Goal: Task Accomplishment & Management: Use online tool/utility

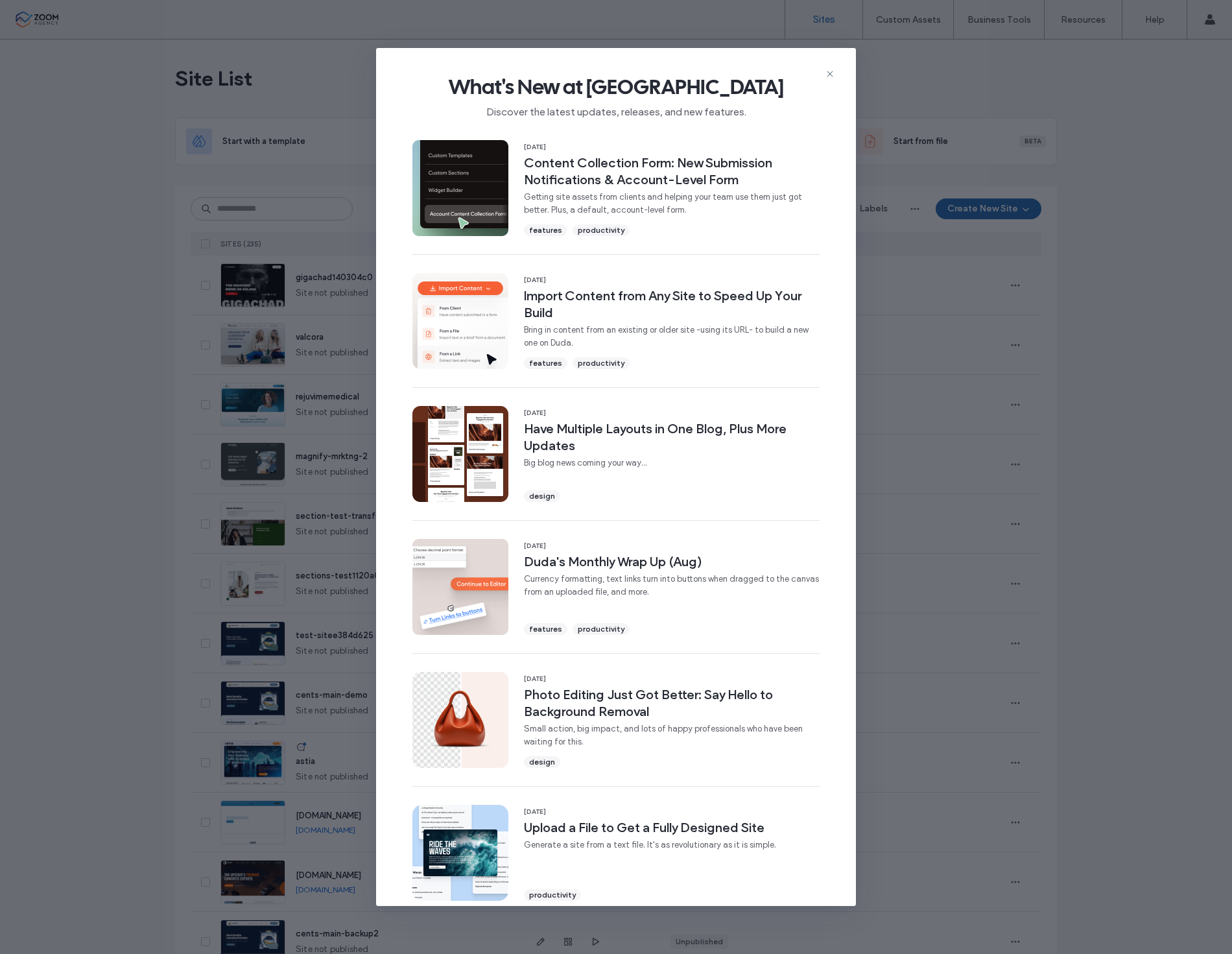
click at [312, 211] on div "What's New at Duda Discover the latest updates, releases, and new features. 19 …" at bounding box center [616, 477] width 1232 height 954
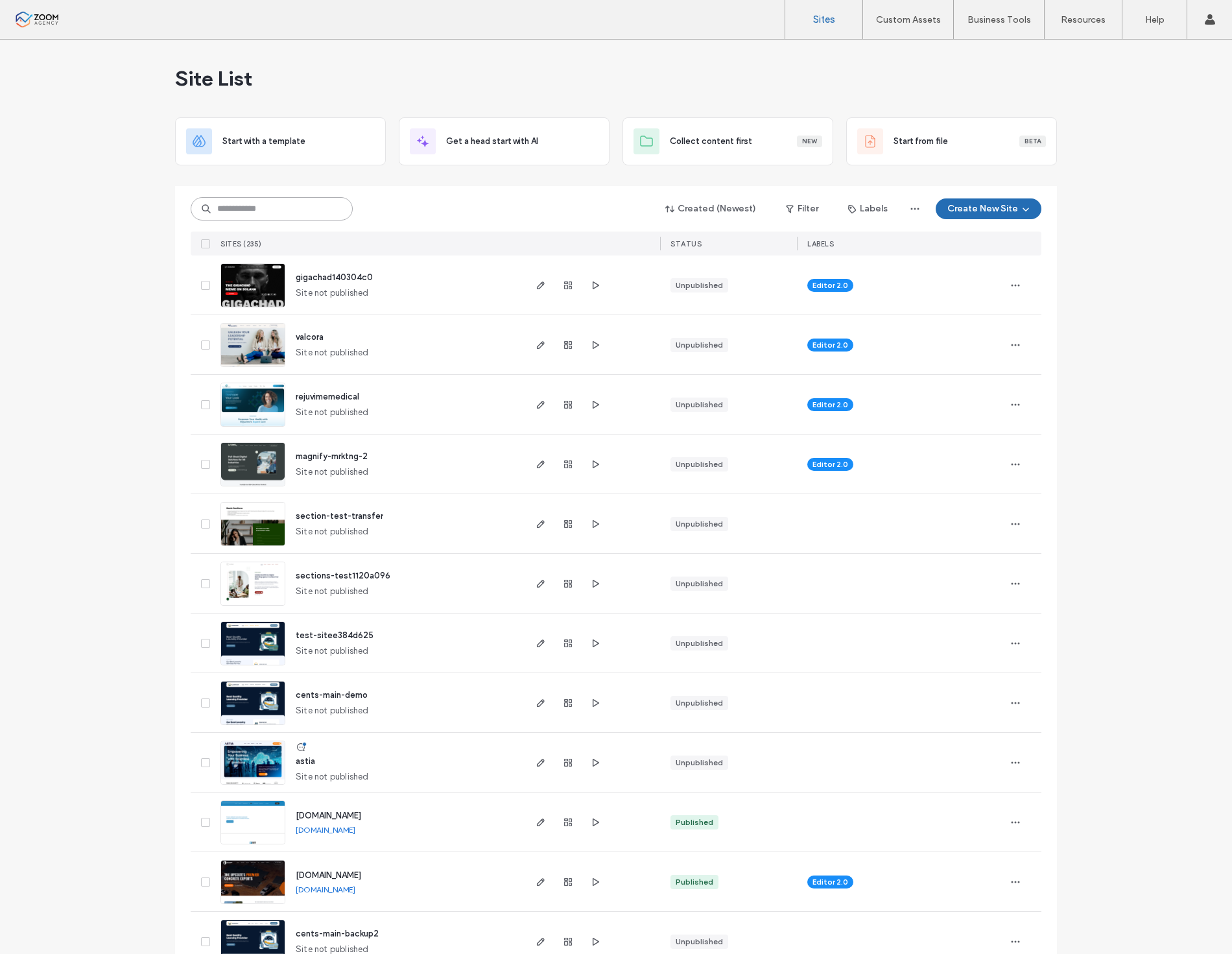
click at [305, 209] on input at bounding box center [271, 208] width 162 height 23
type input "*****"
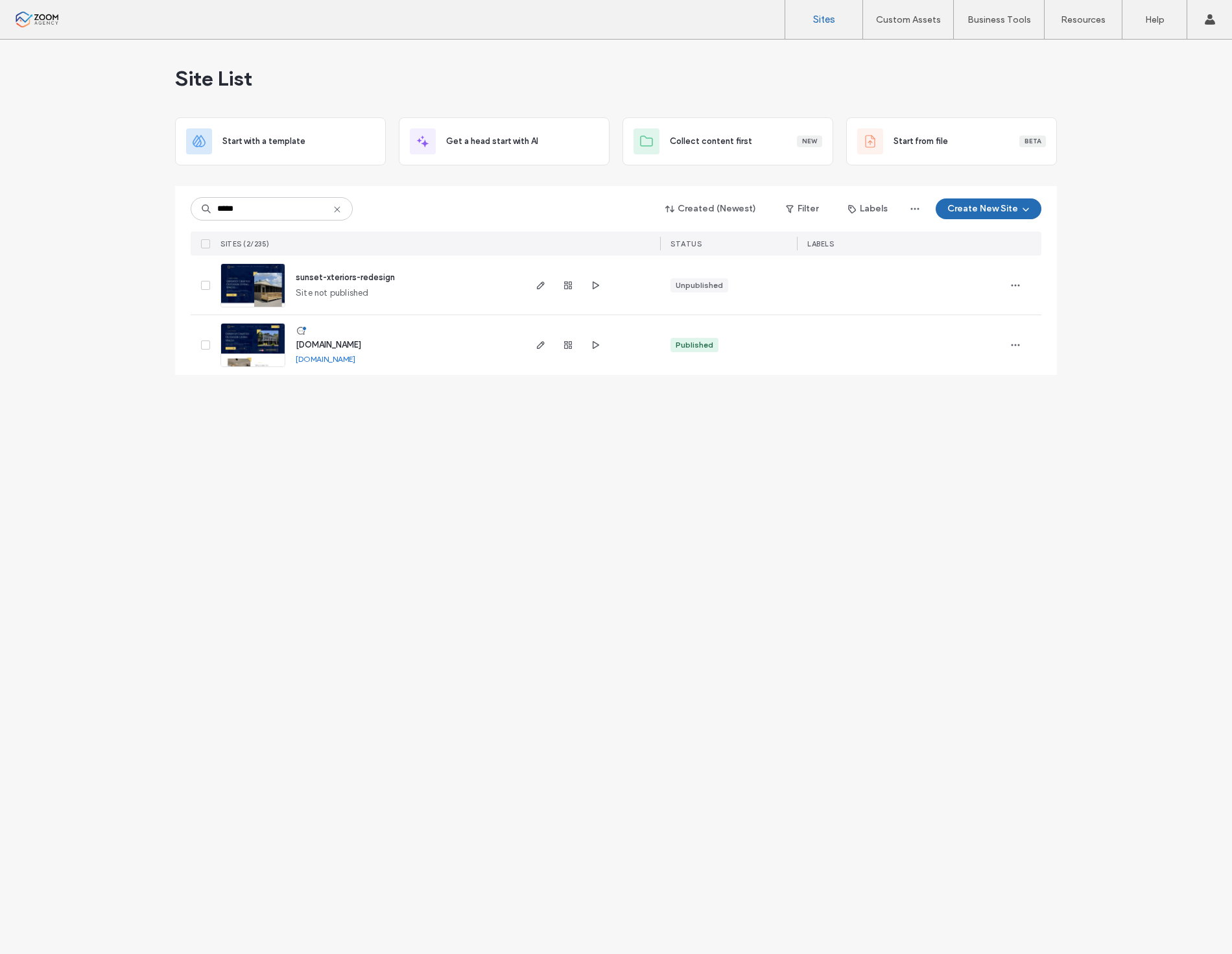
click at [247, 338] on img at bounding box center [252, 368] width 63 height 88
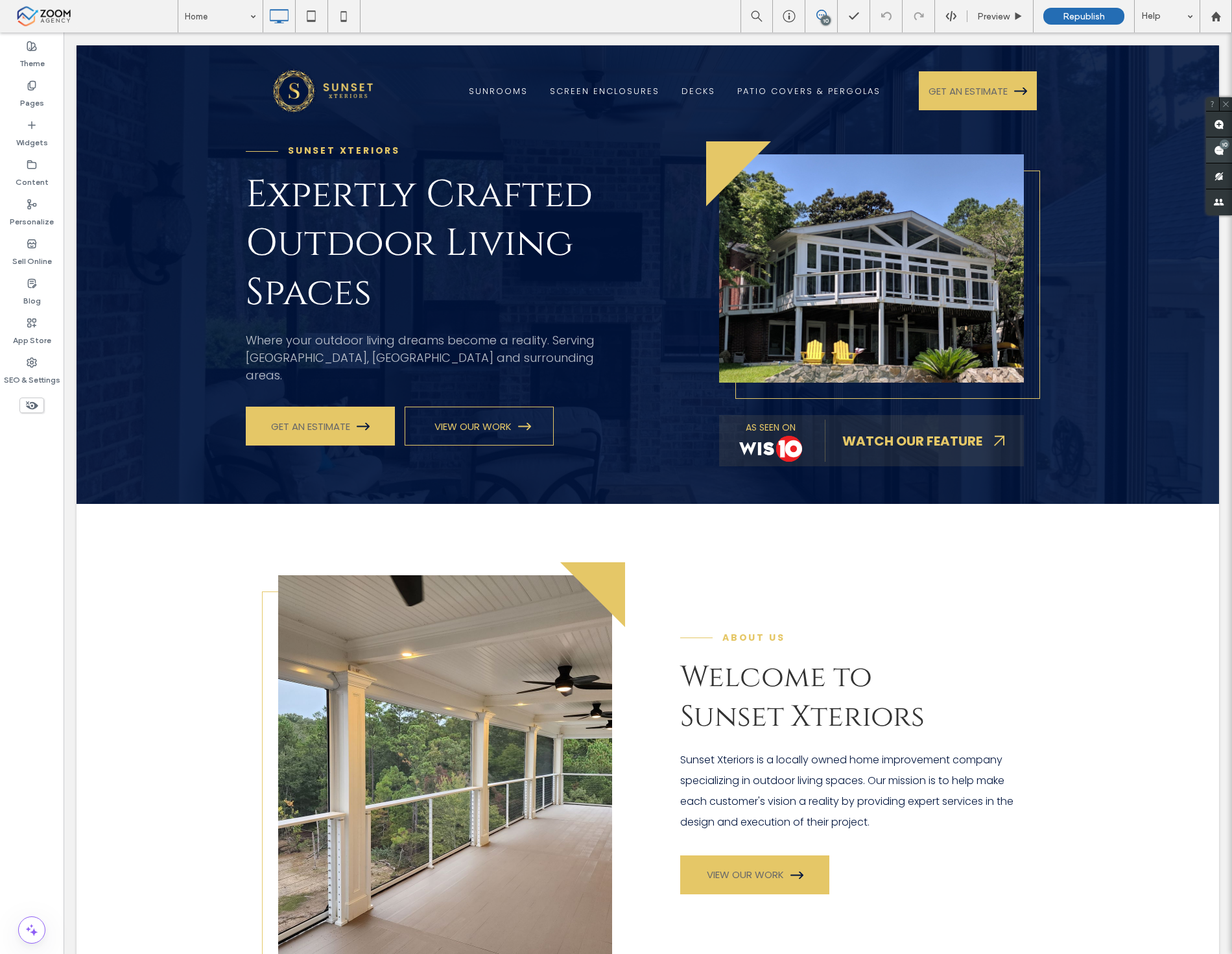
click at [1210, 153] on span at bounding box center [1219, 149] width 26 height 25
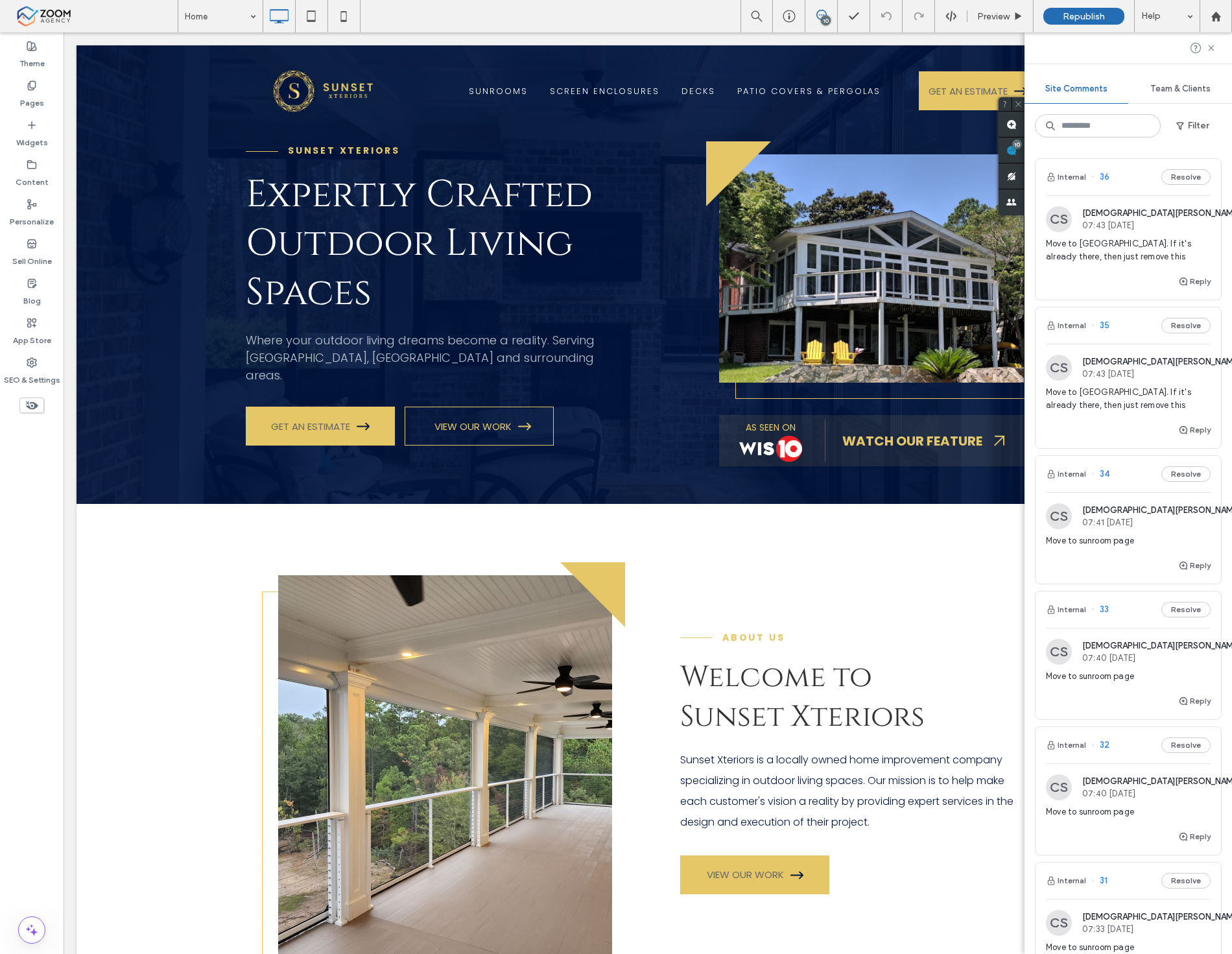
click at [1114, 241] on span "Move to pergola. If it's already there, then just remove this" at bounding box center [1128, 251] width 165 height 26
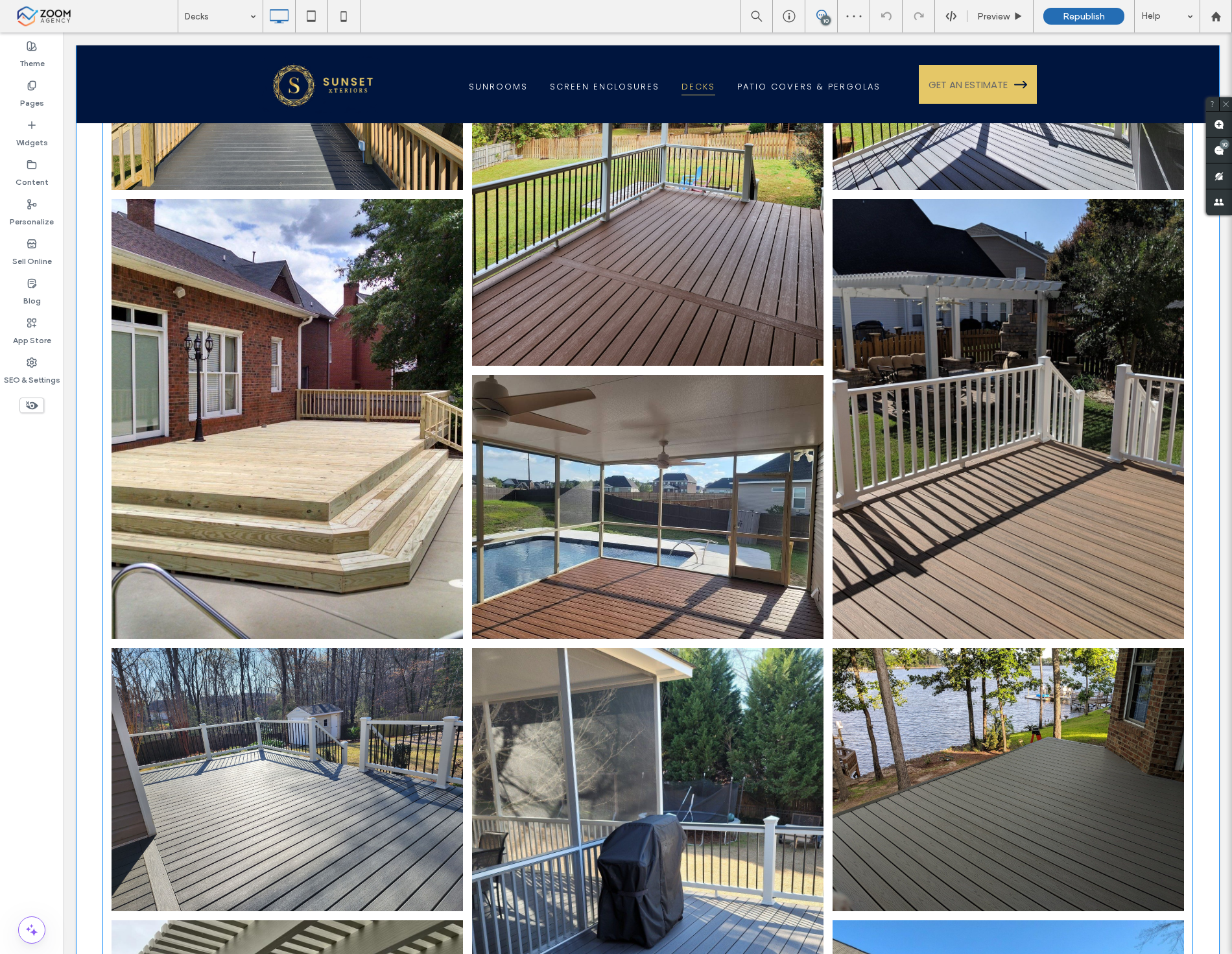
scroll to position [340, 0]
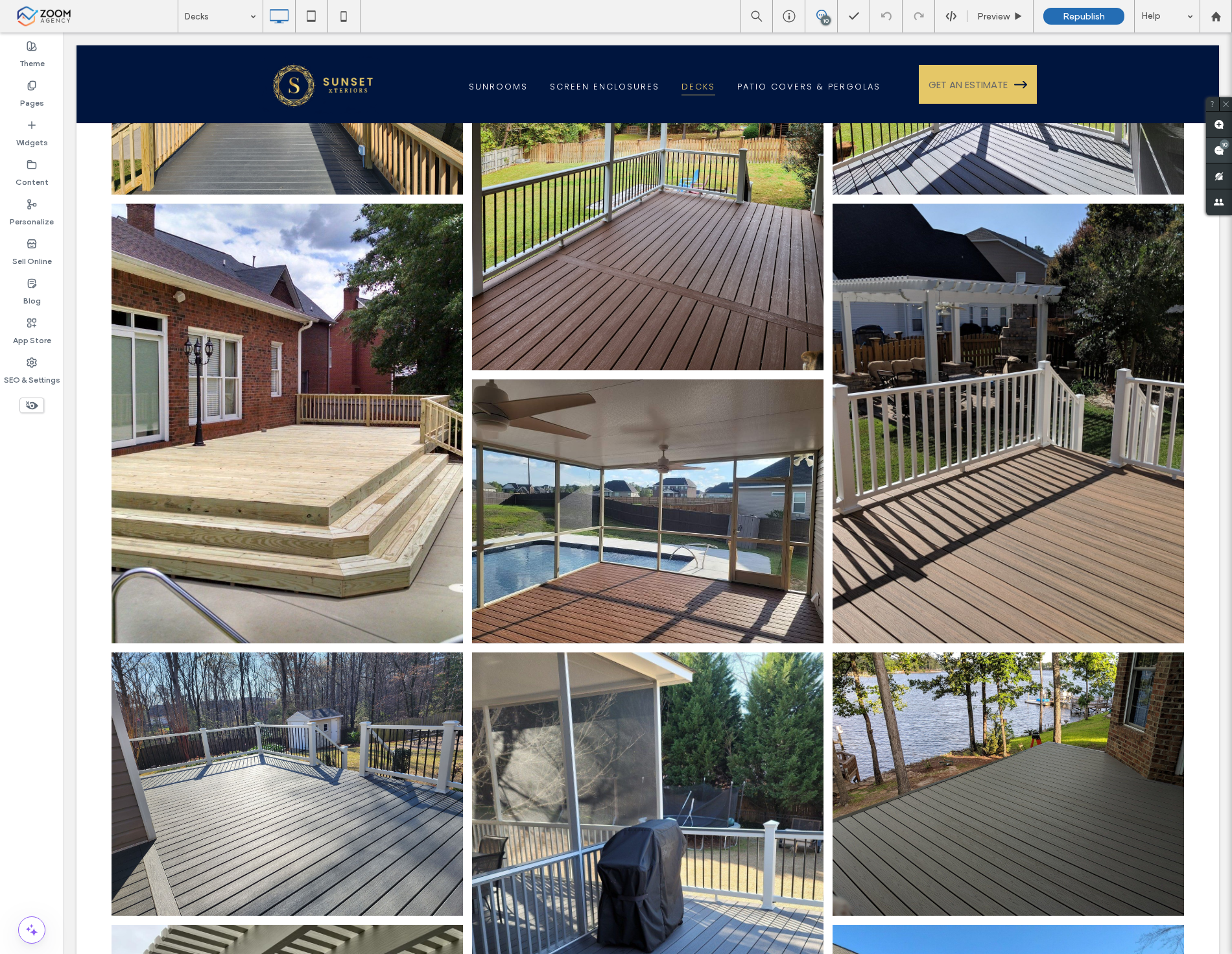
click at [1228, 145] on div "10" at bounding box center [1225, 145] width 10 height 10
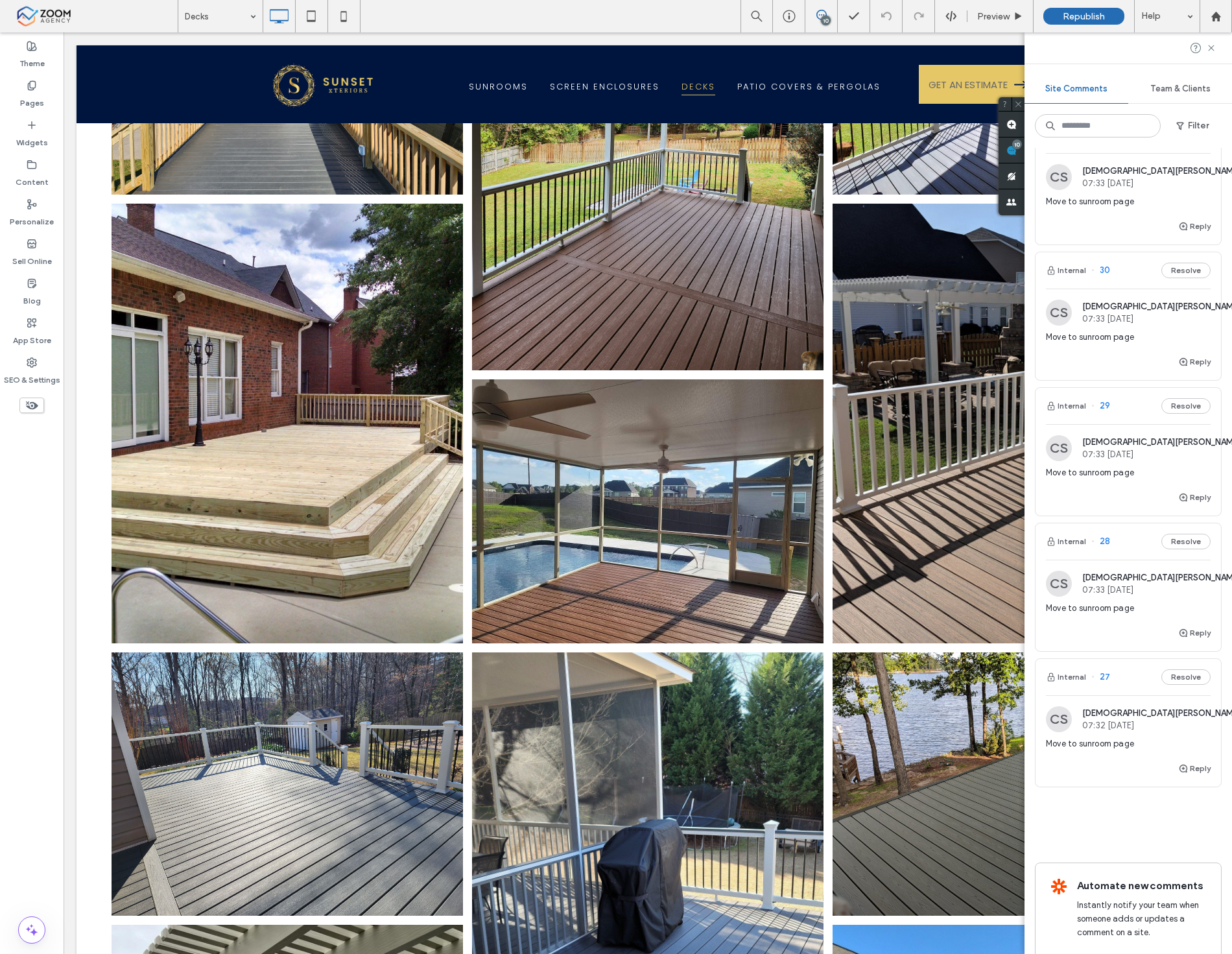
scroll to position [799, 0]
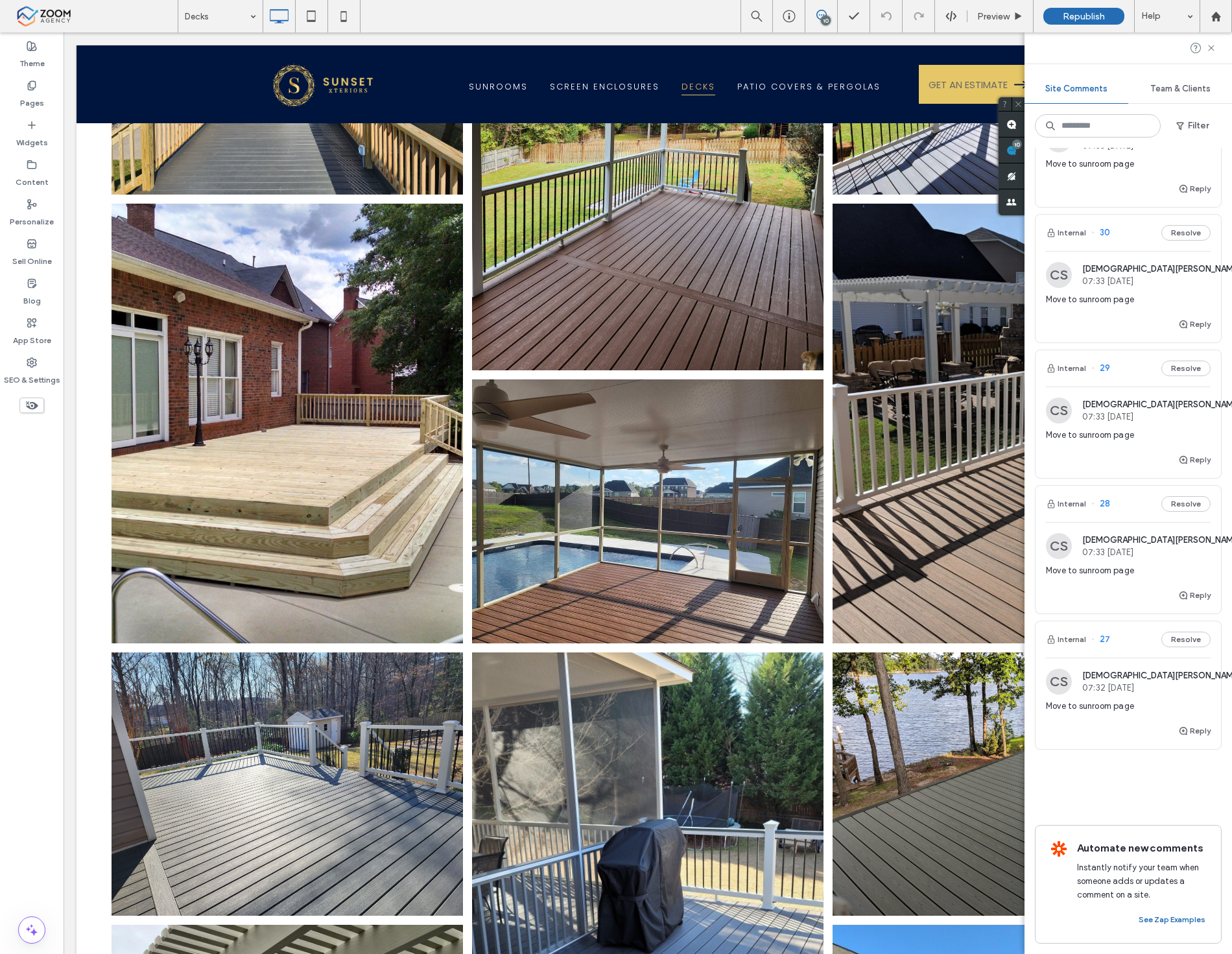
click at [1103, 699] on span "Move to sunroom page" at bounding box center [1128, 706] width 165 height 13
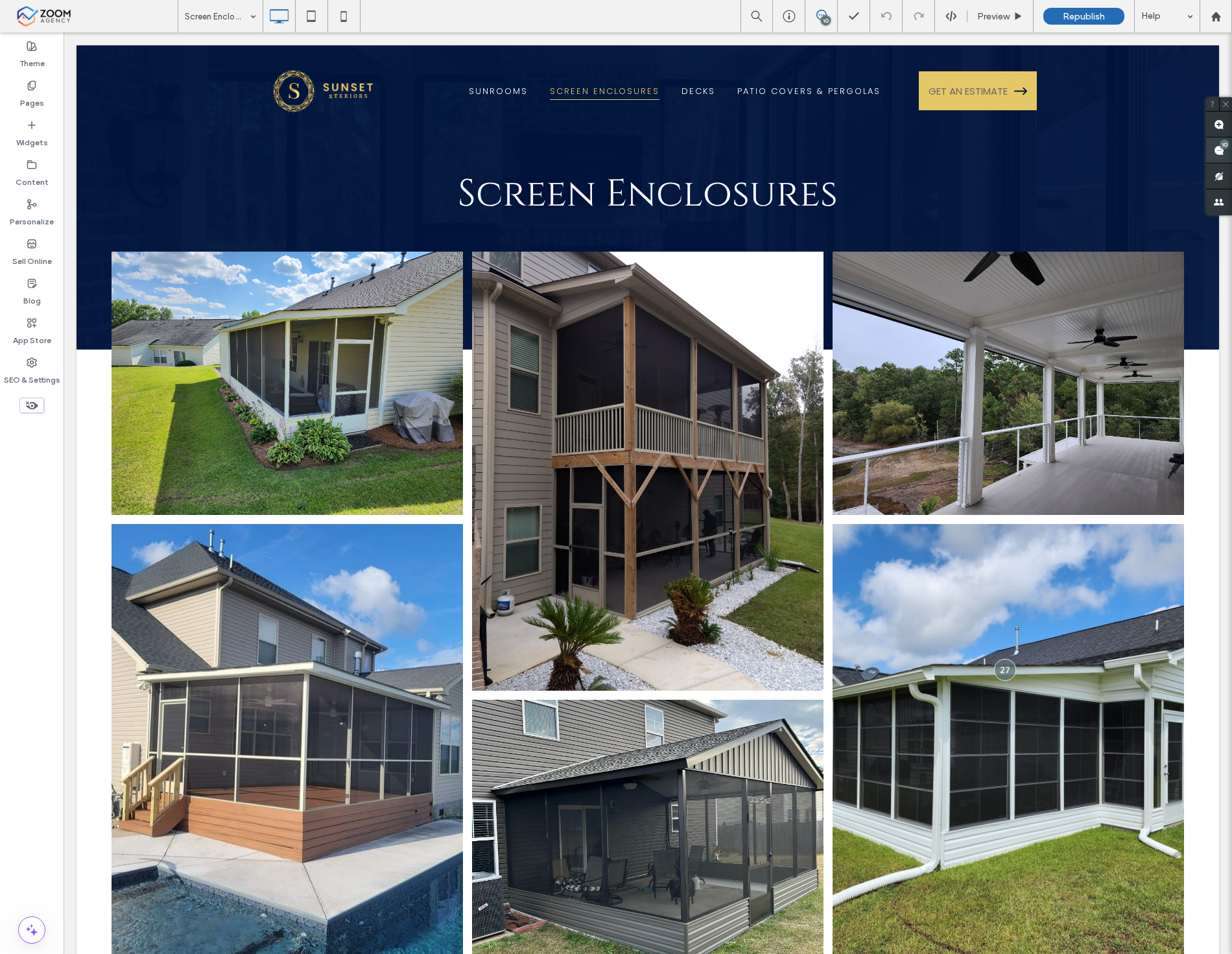
click at [1214, 145] on icon at bounding box center [1219, 150] width 10 height 10
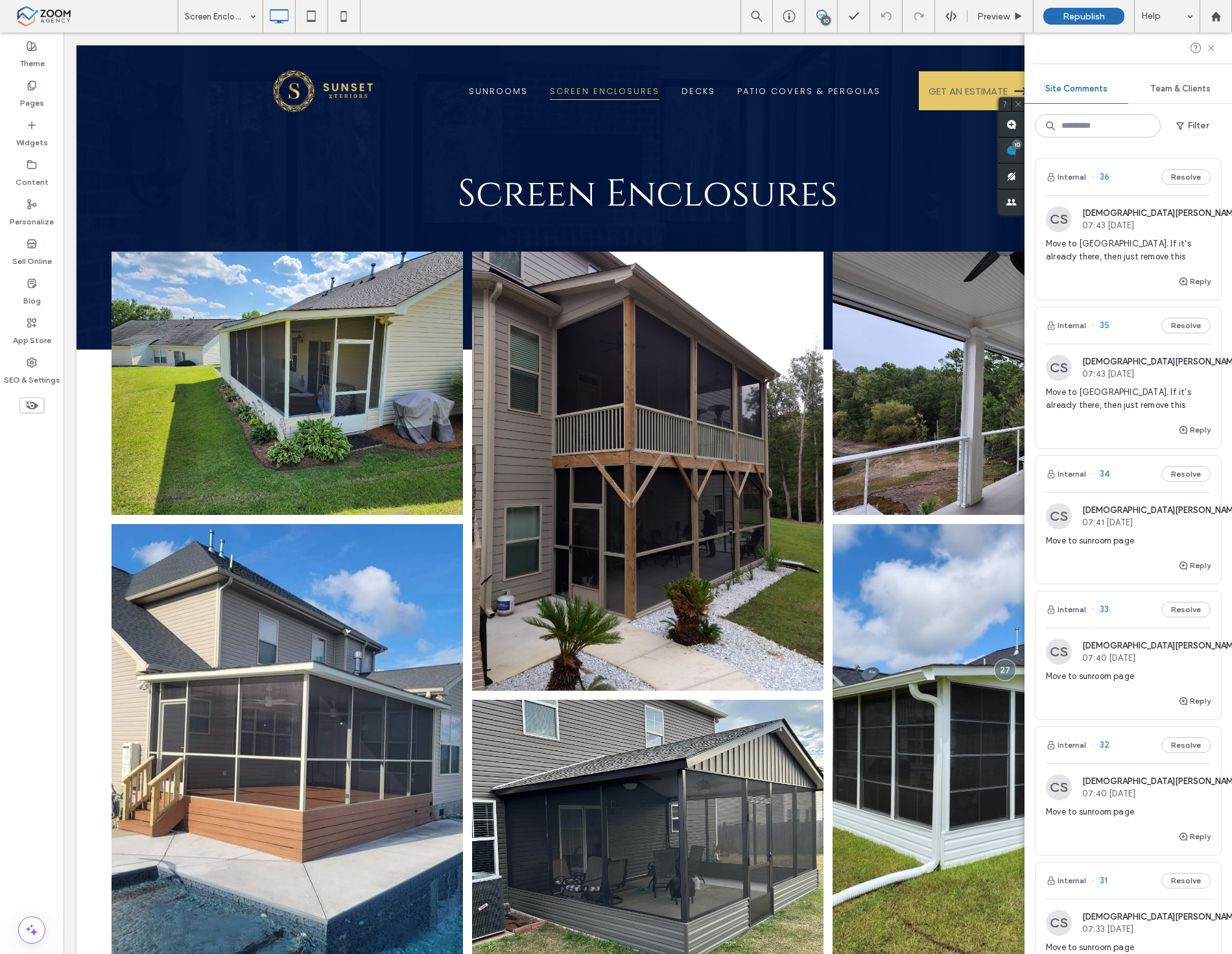
click at [1123, 253] on span "Move to pergola. If it's already there, then just remove this" at bounding box center [1128, 251] width 165 height 26
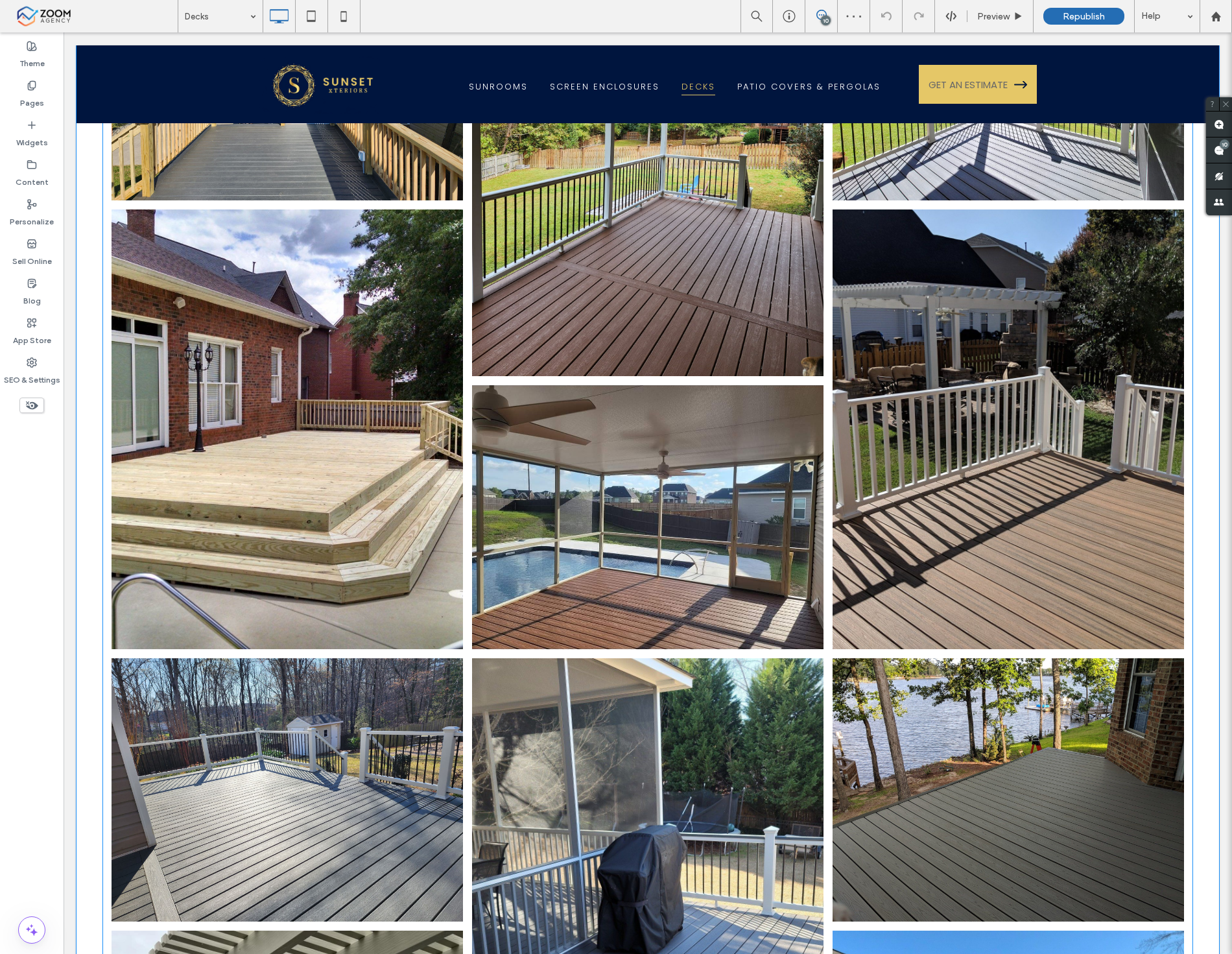
scroll to position [340, 0]
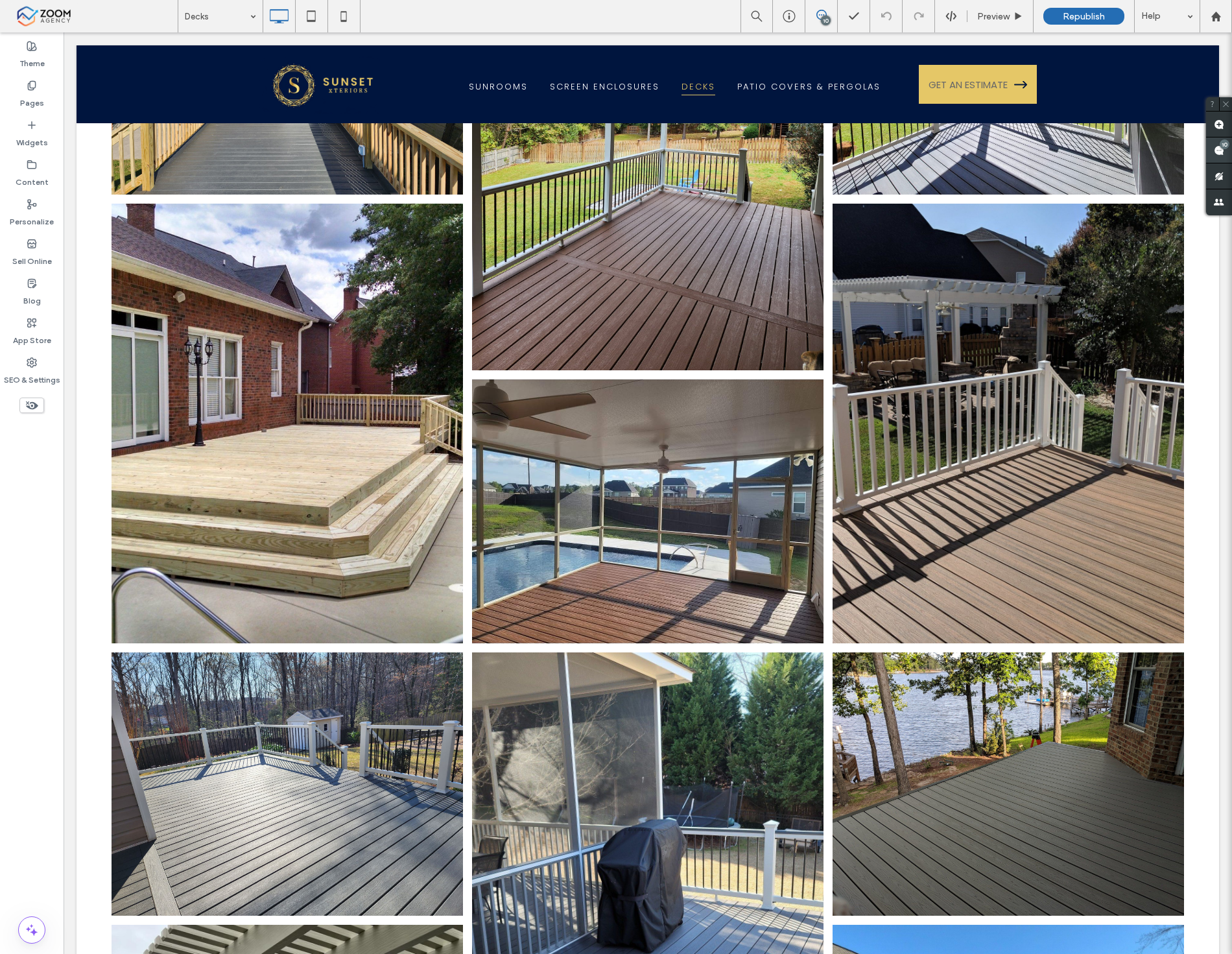
click at [1226, 145] on div "10" at bounding box center [1225, 145] width 10 height 10
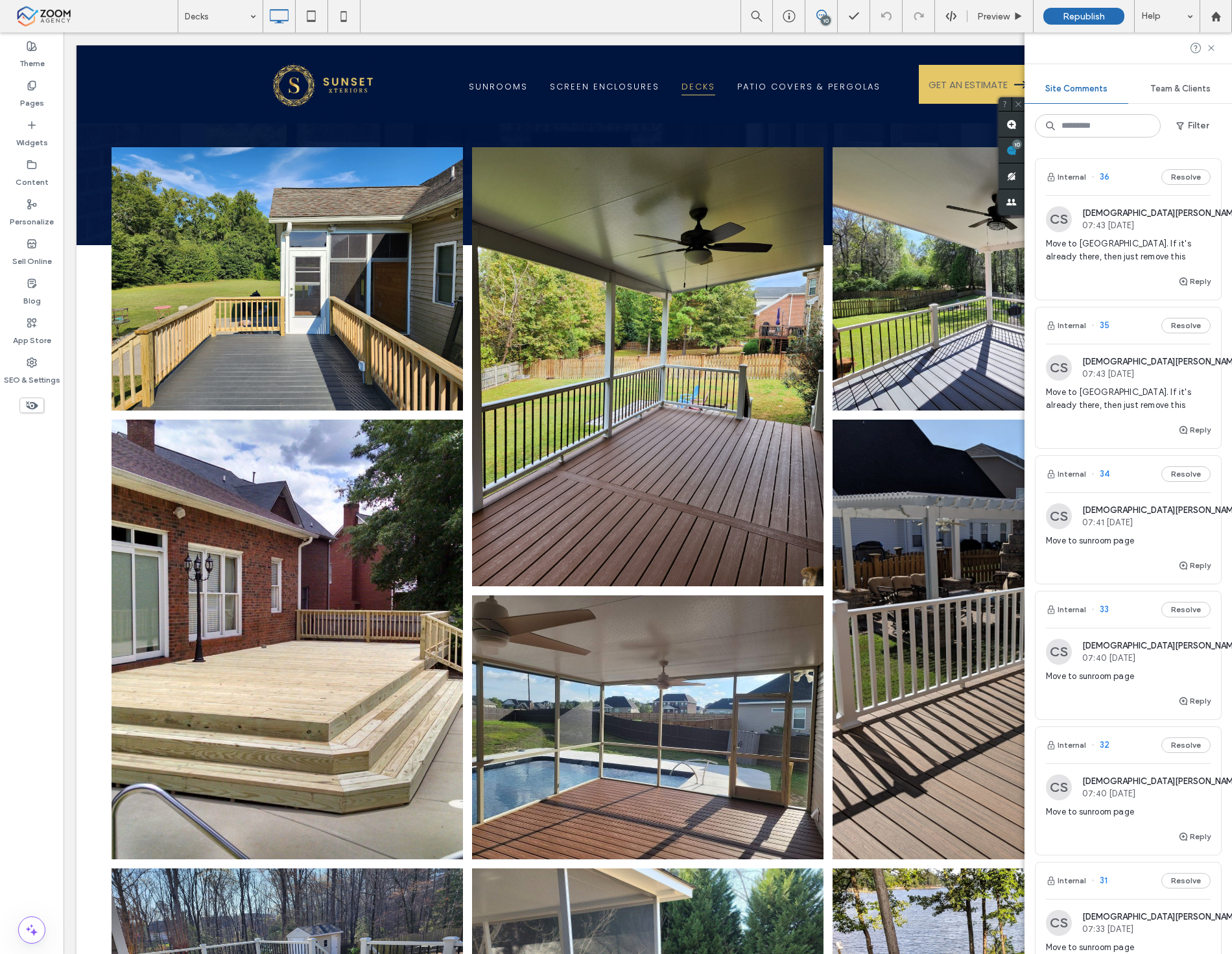
click at [1107, 249] on span "Move to pergola. If it's already there, then just remove this" at bounding box center [1128, 251] width 165 height 26
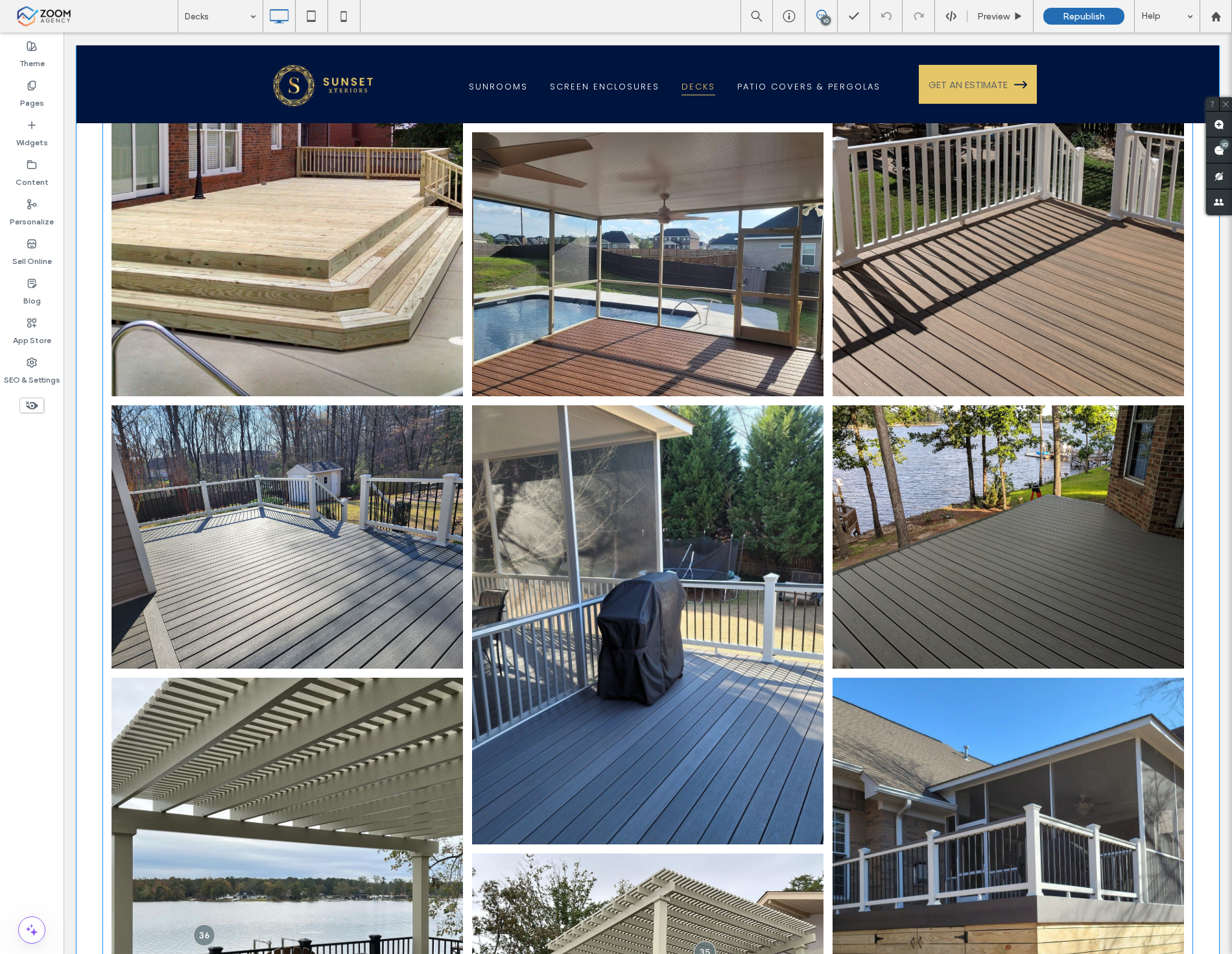
scroll to position [700, 0]
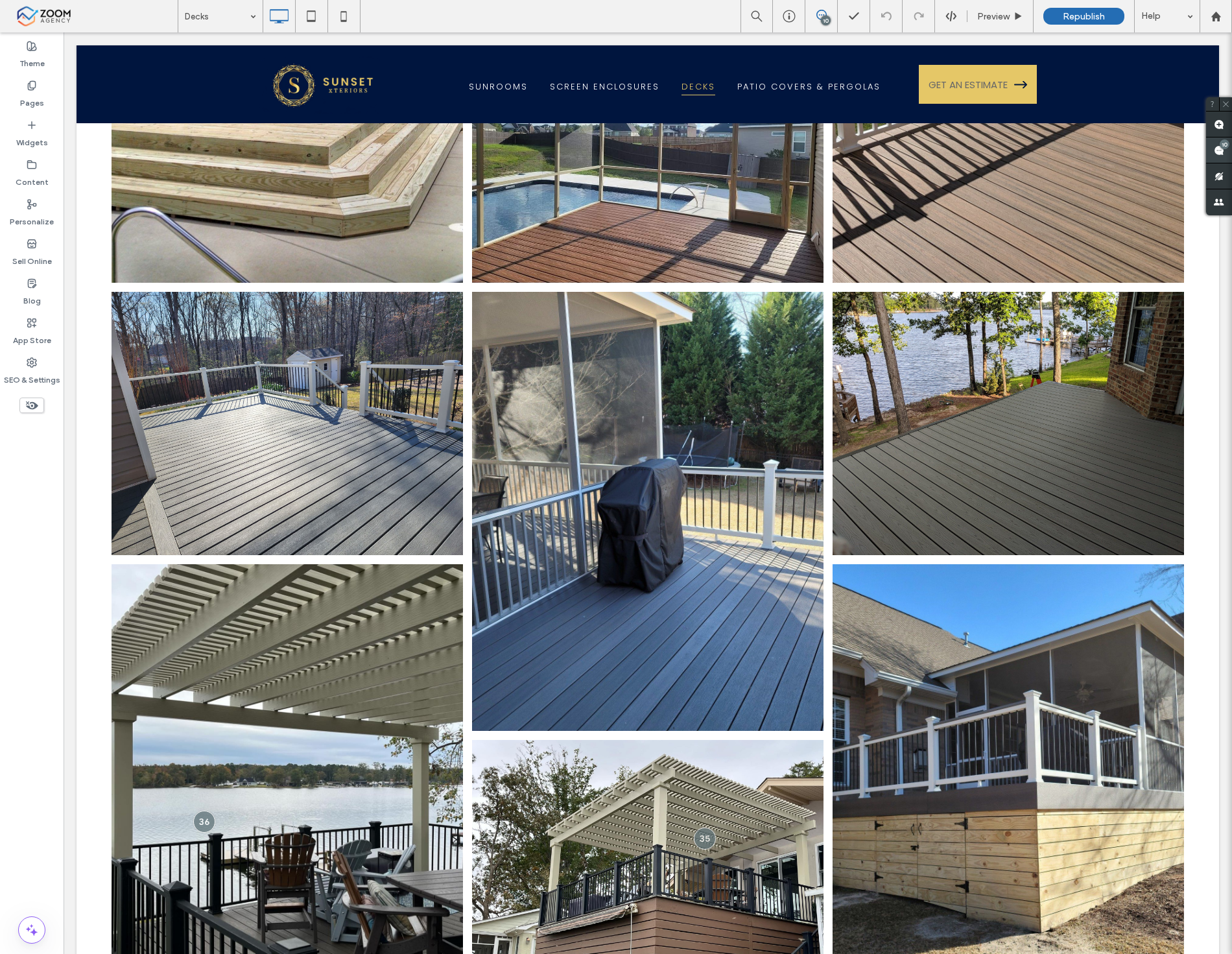
click at [1228, 150] on span at bounding box center [1219, 149] width 26 height 25
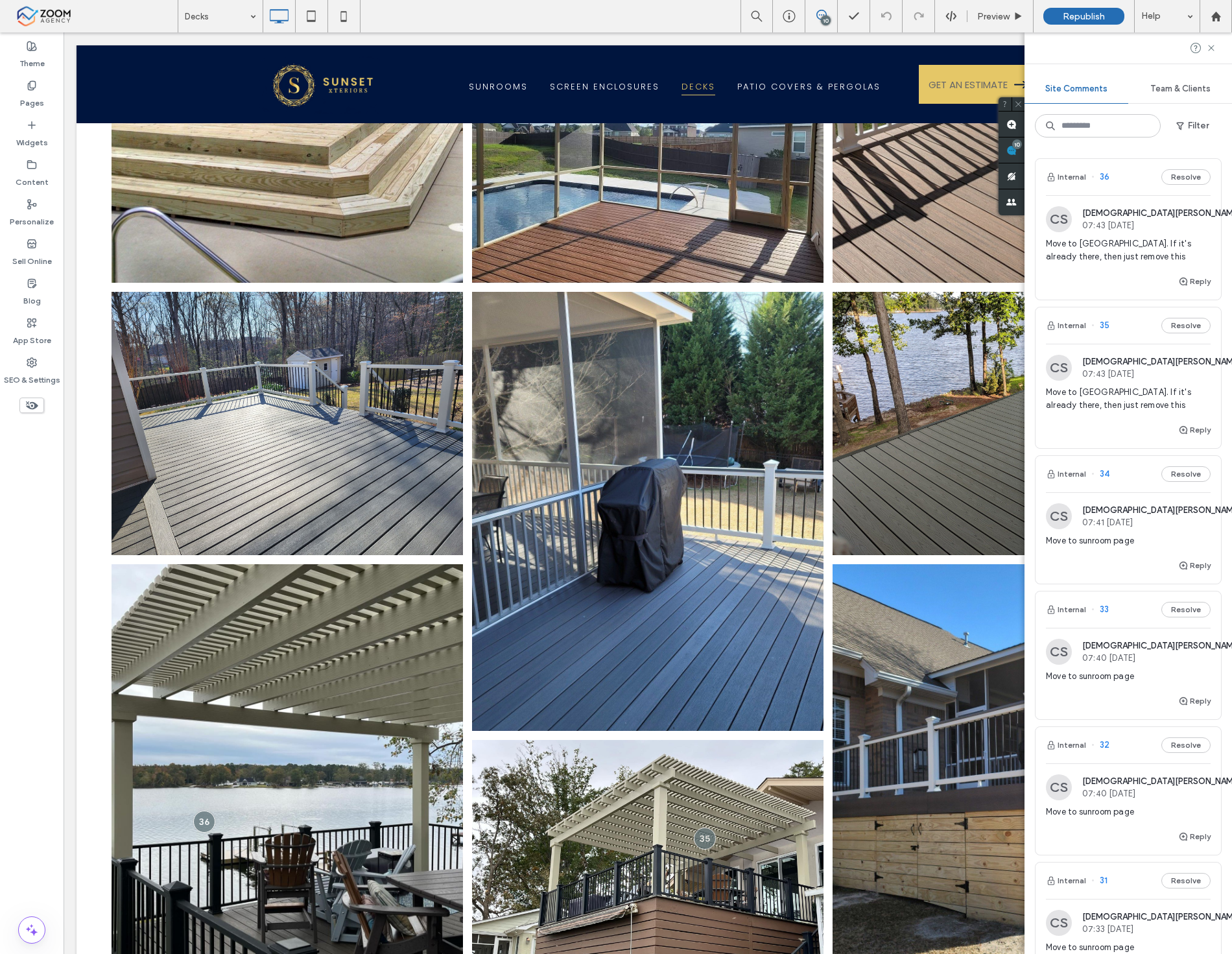
click at [1130, 238] on span "Move to pergola. If it's already there, then just remove this" at bounding box center [1128, 251] width 165 height 26
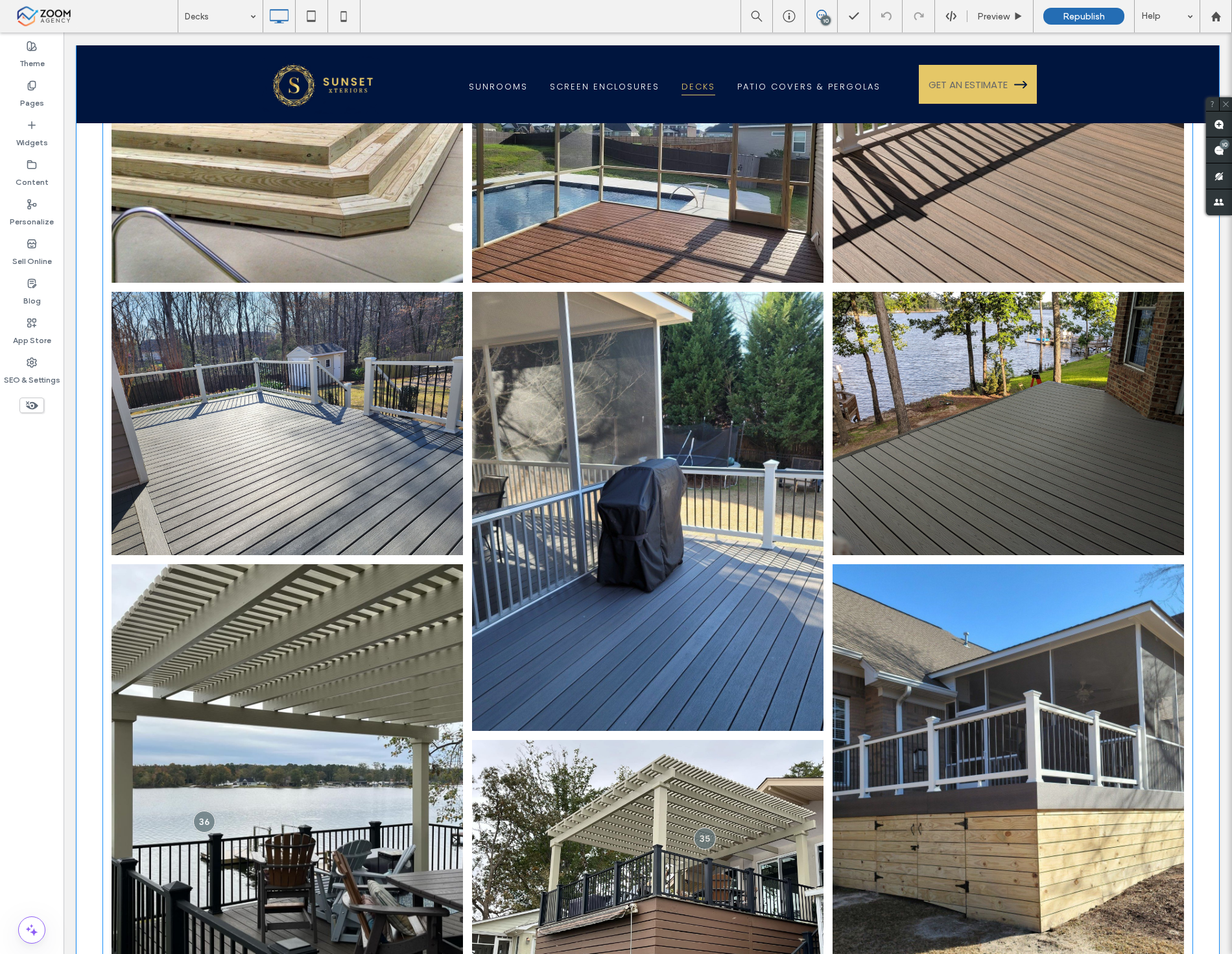
scroll to position [844, 0]
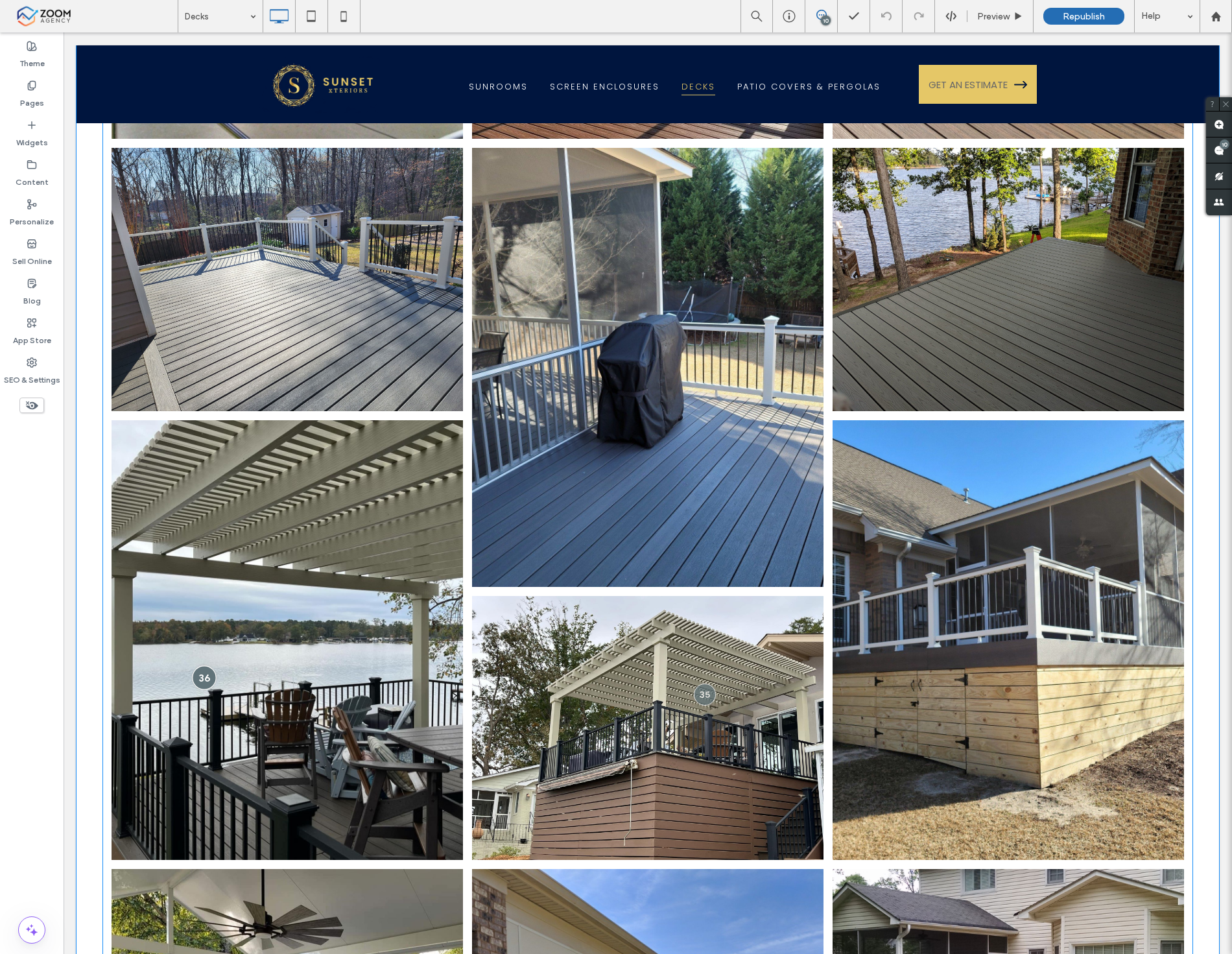
click at [194, 668] on div at bounding box center [205, 678] width 24 height 24
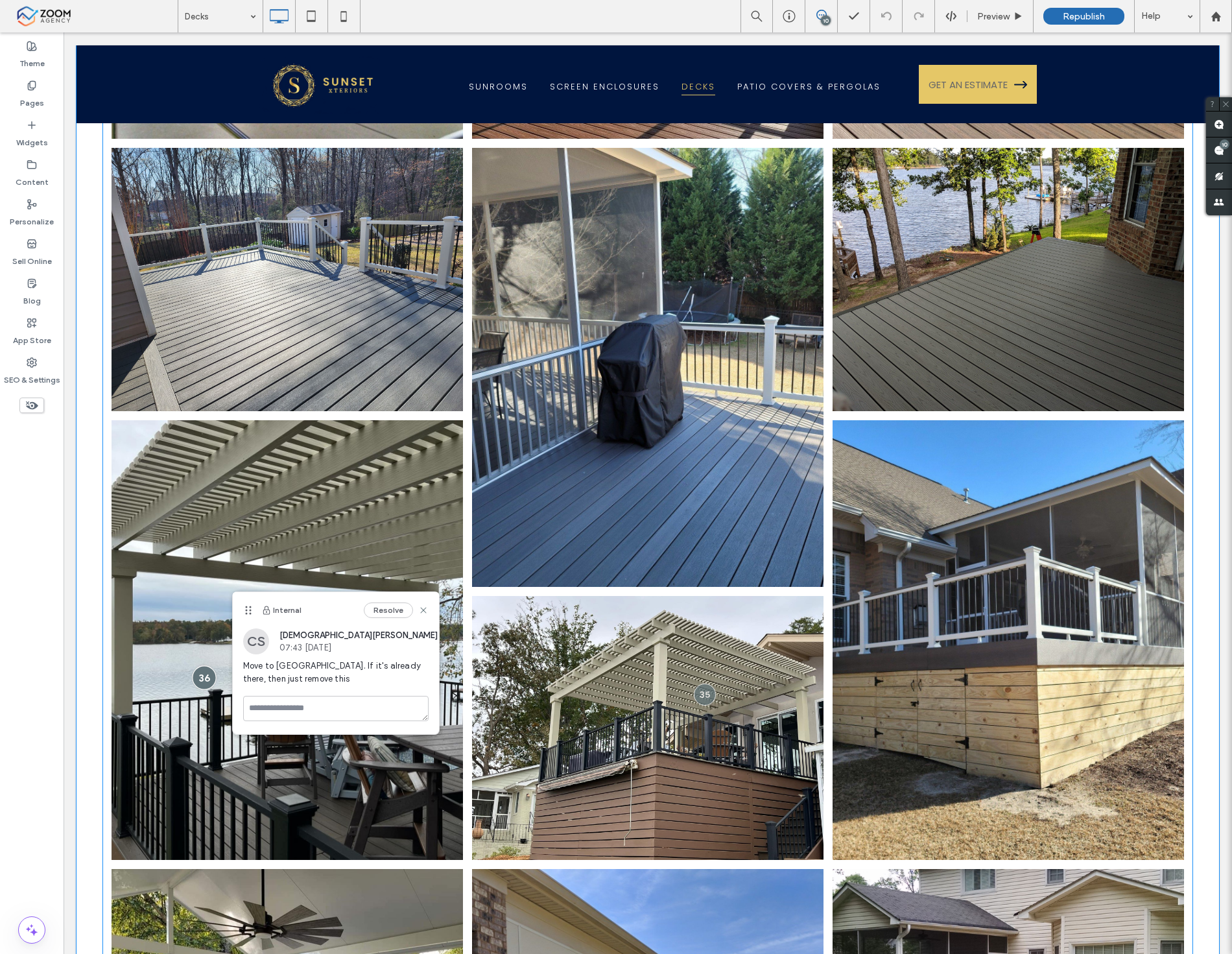
click at [194, 668] on div at bounding box center [205, 678] width 24 height 24
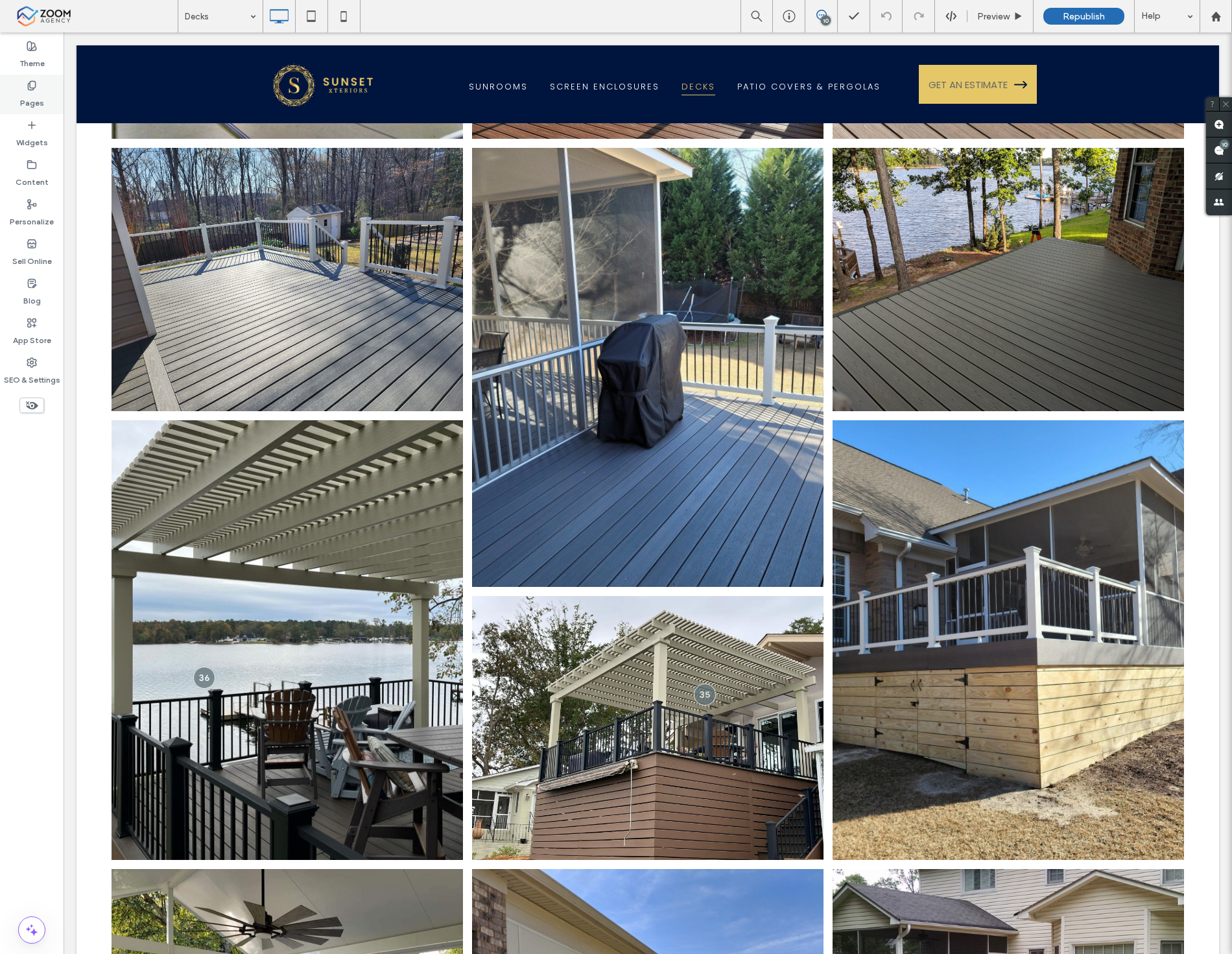
click at [28, 88] on use at bounding box center [31, 85] width 7 height 8
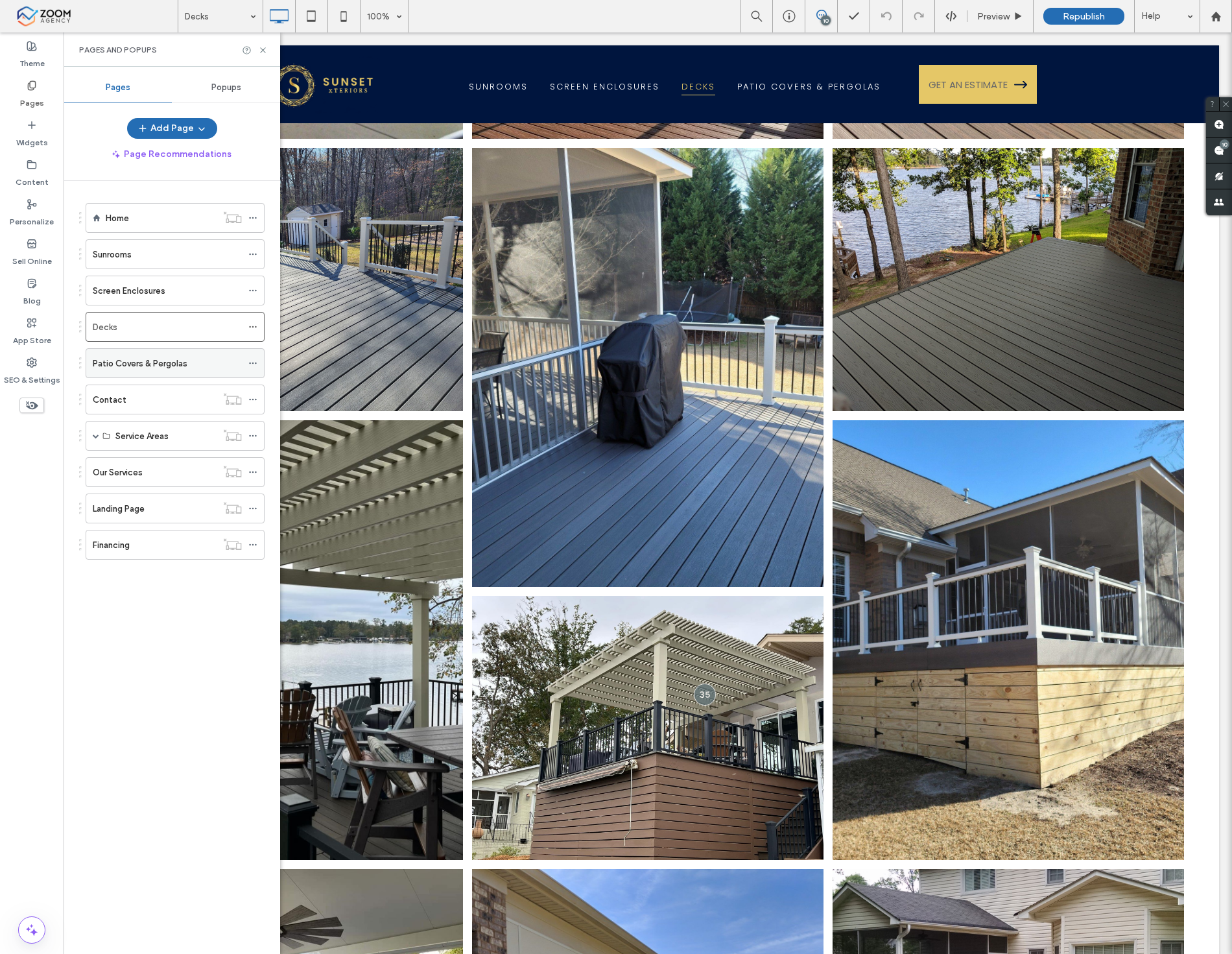
click at [153, 368] on label "Patio Covers & Pergolas" at bounding box center [140, 363] width 95 height 22
click at [264, 49] on icon at bounding box center [263, 51] width 10 height 10
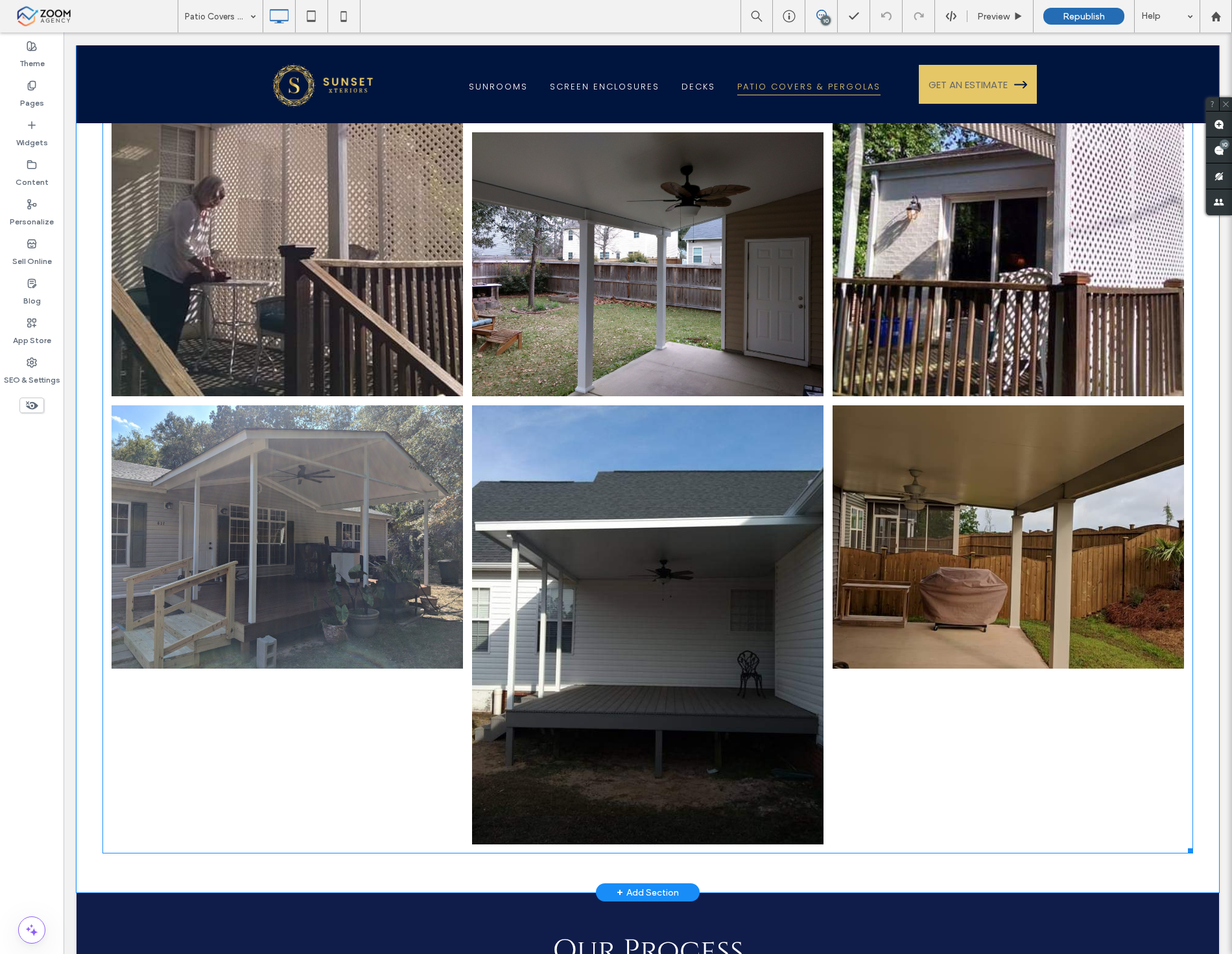
scroll to position [6124, 0]
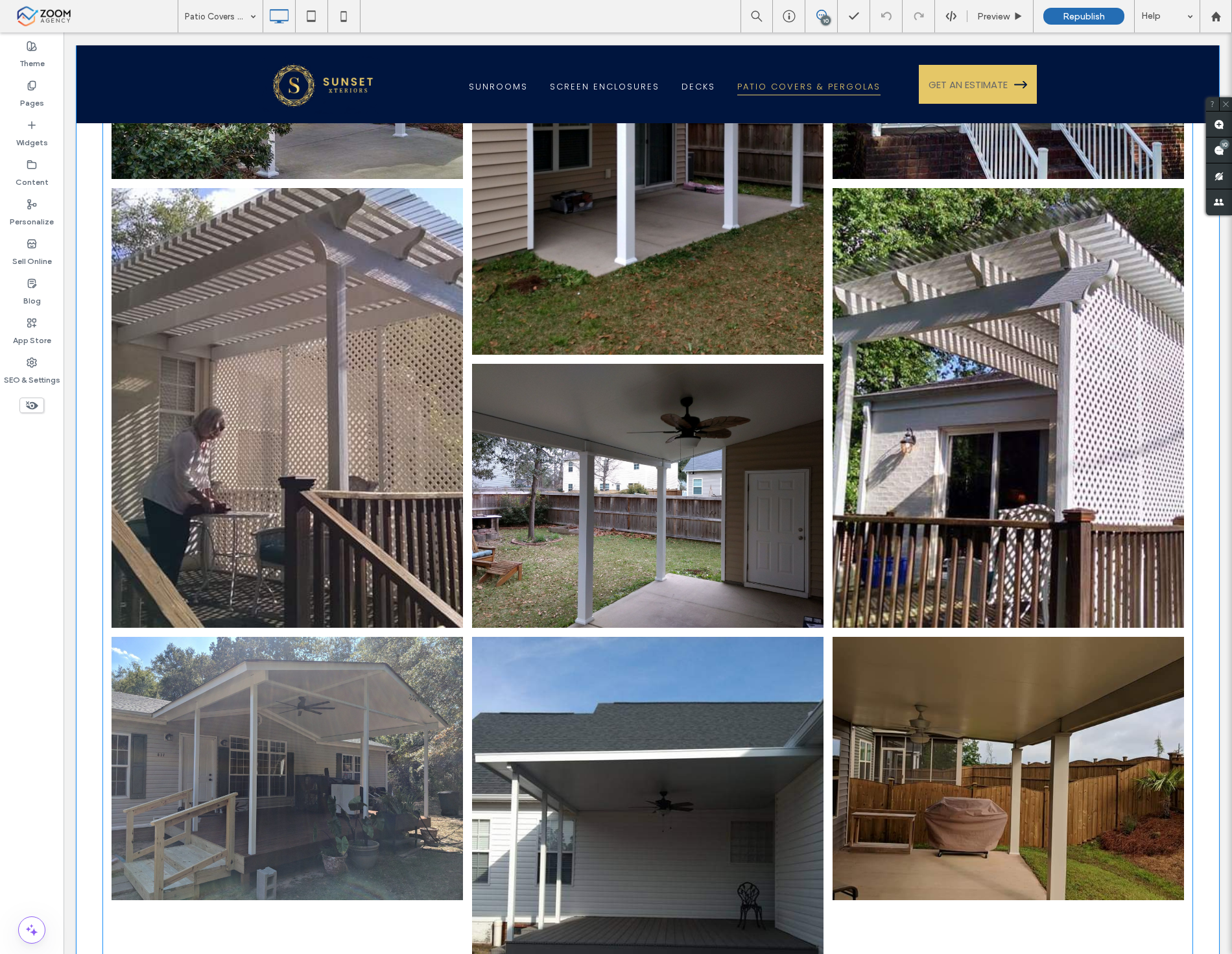
click at [928, 315] on link at bounding box center [1009, 408] width 373 height 466
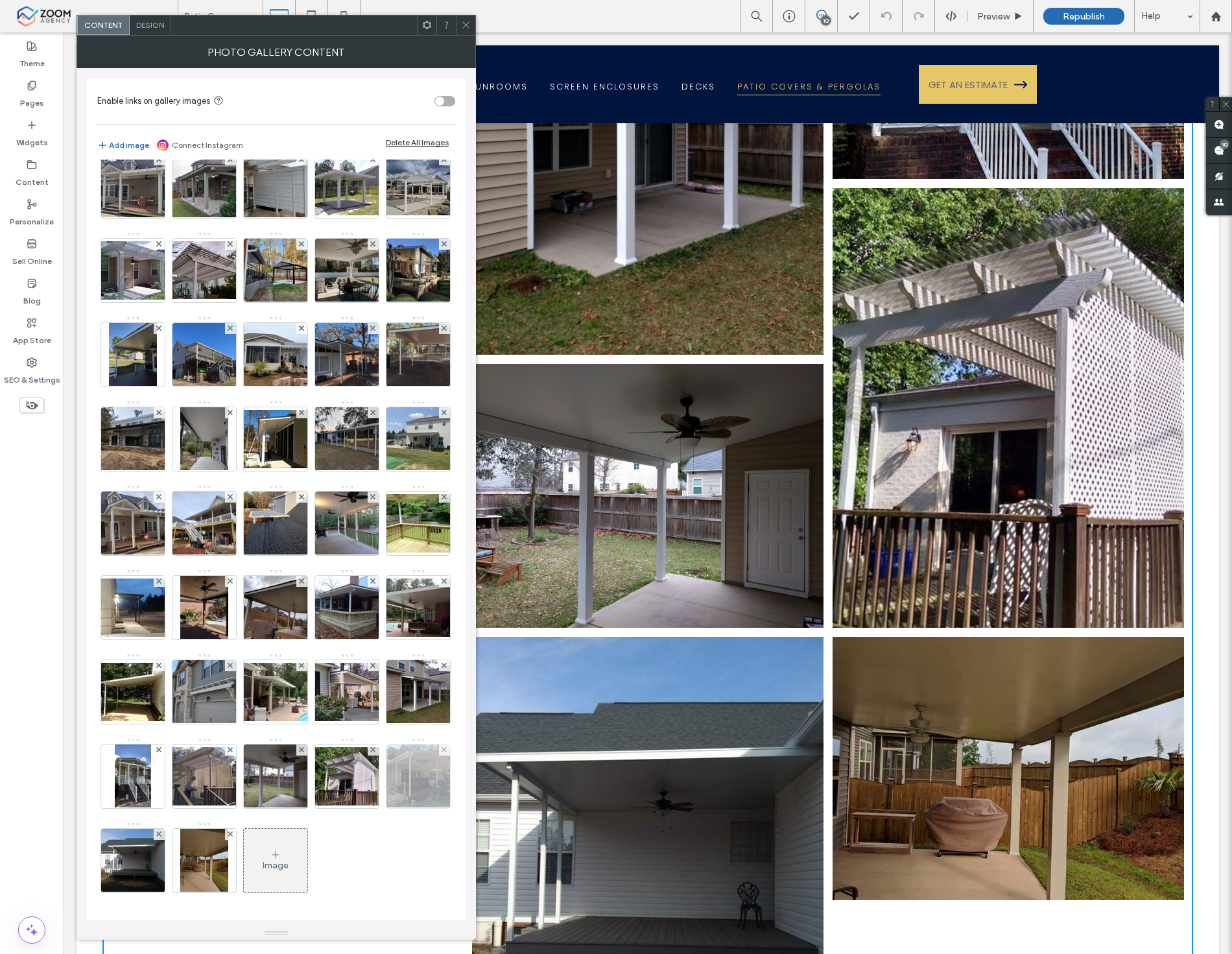
scroll to position [527, 0]
click at [244, 850] on div "Image" at bounding box center [275, 861] width 63 height 61
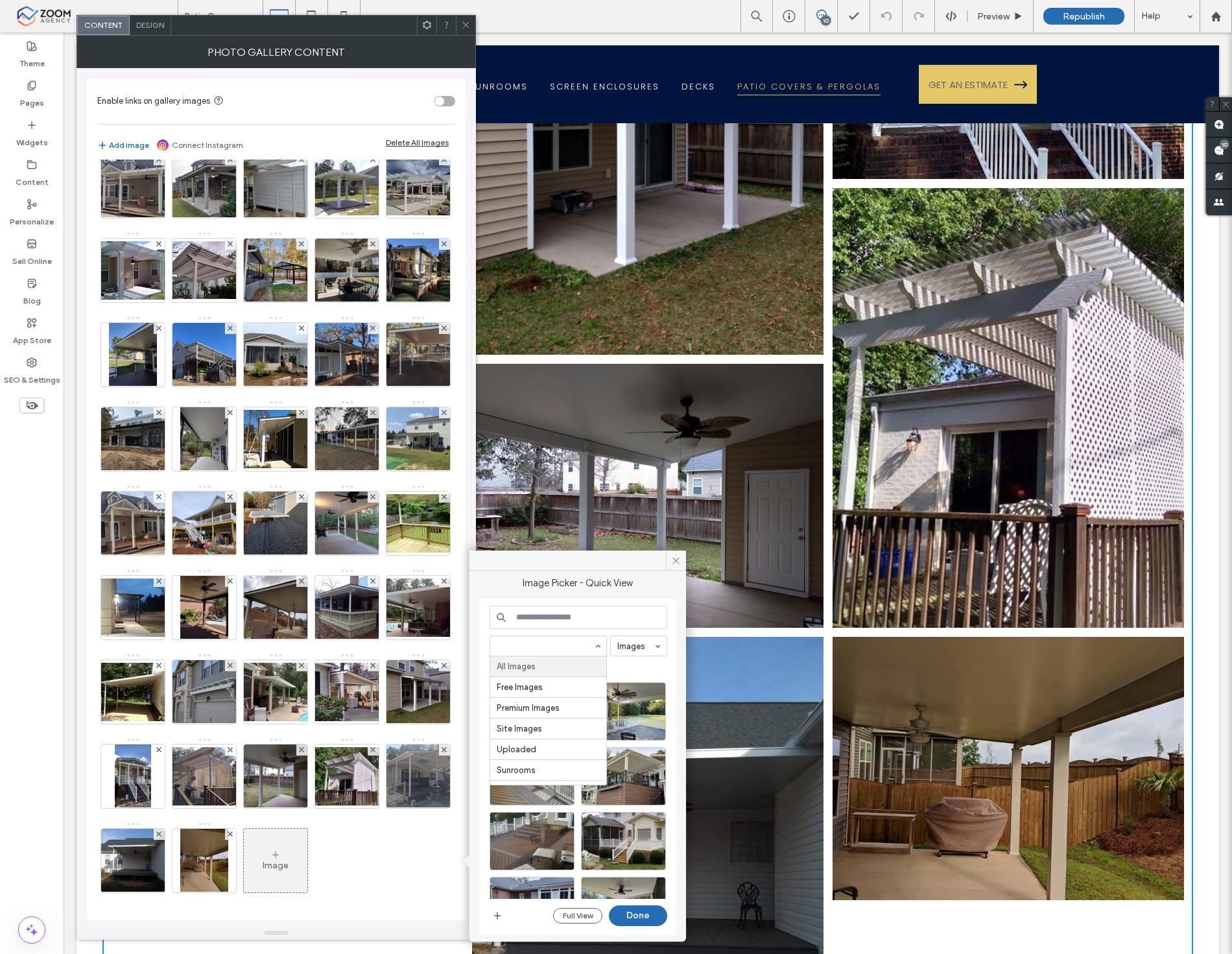
click at [612, 595] on div "Image Picker - Quick View All Images Free Images Premium Images Site Images Upl…" at bounding box center [577, 756] width 197 height 358
click at [493, 724] on div at bounding box center [532, 732] width 84 height 15
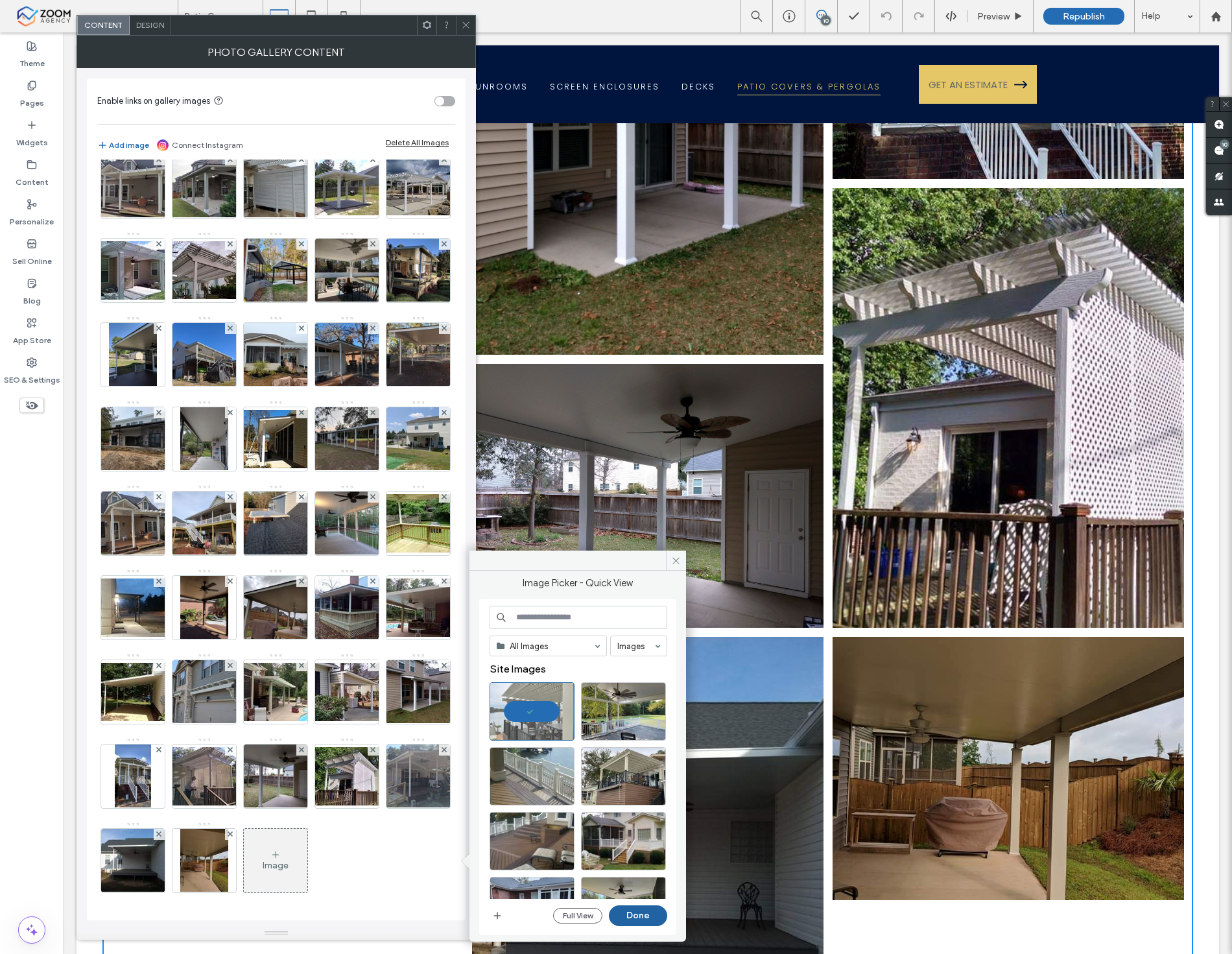
click at [625, 913] on button "Done" at bounding box center [638, 915] width 59 height 21
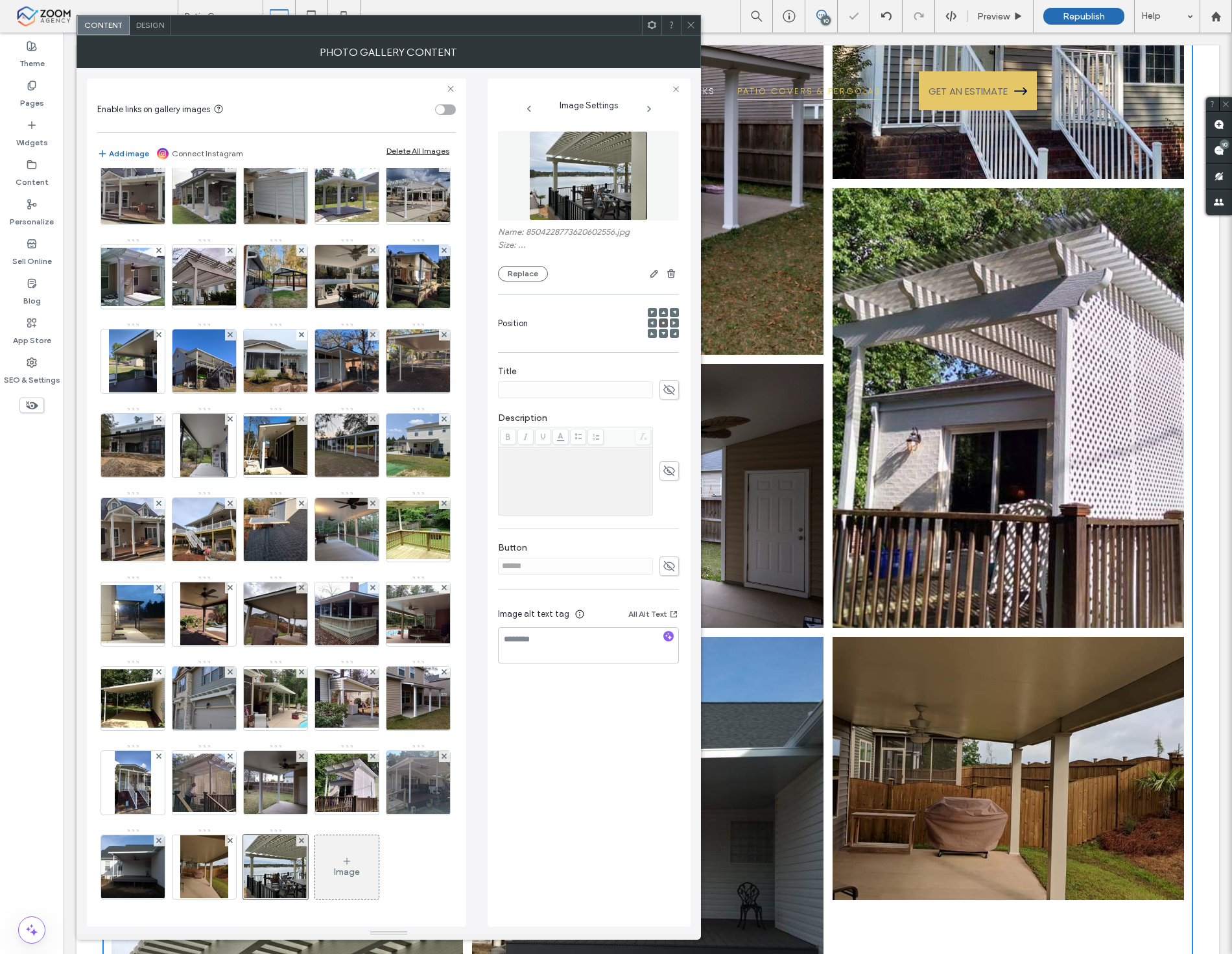
click at [692, 19] on span at bounding box center [691, 25] width 10 height 19
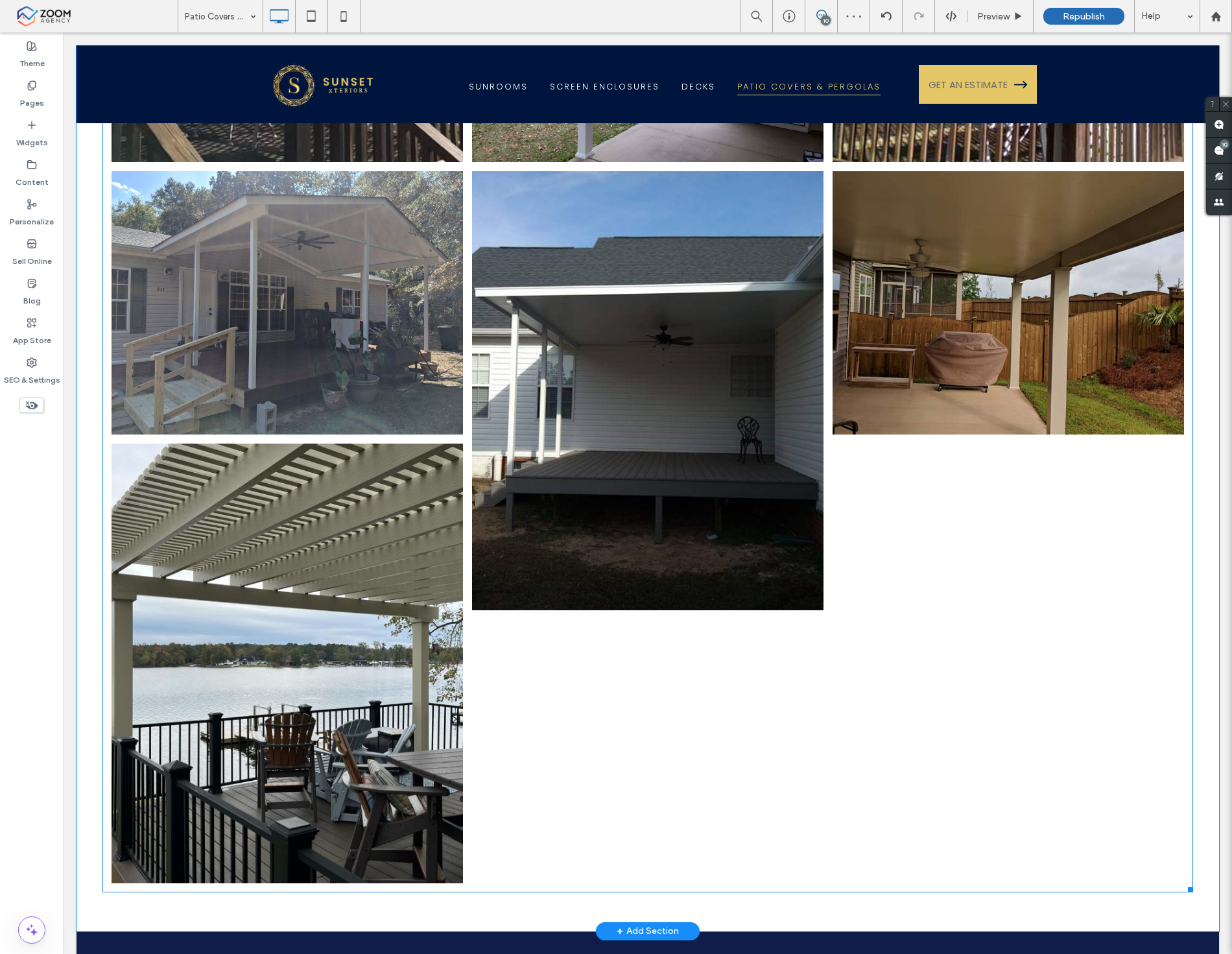
scroll to position [6412, 0]
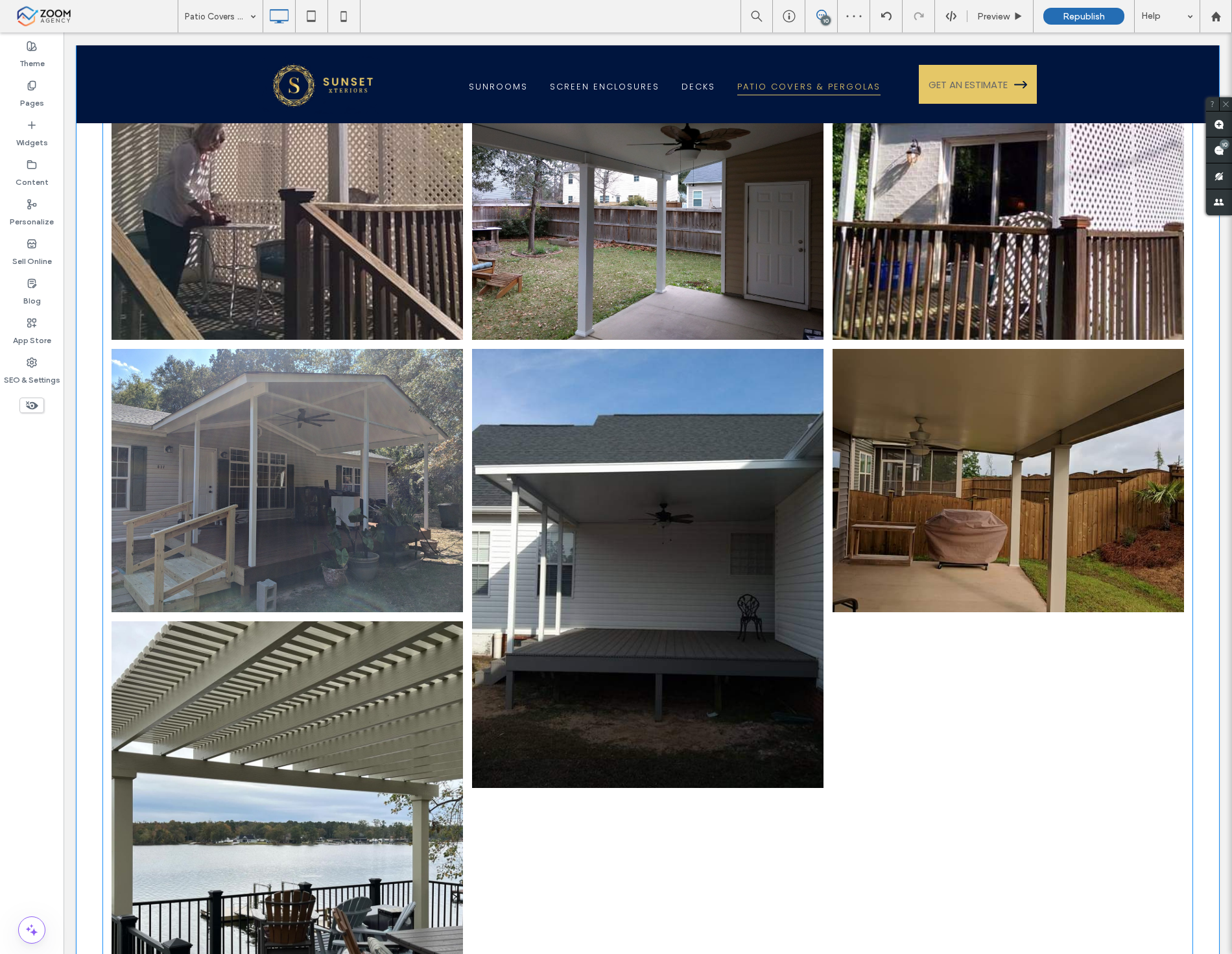
click at [844, 533] on link at bounding box center [1009, 480] width 352 height 263
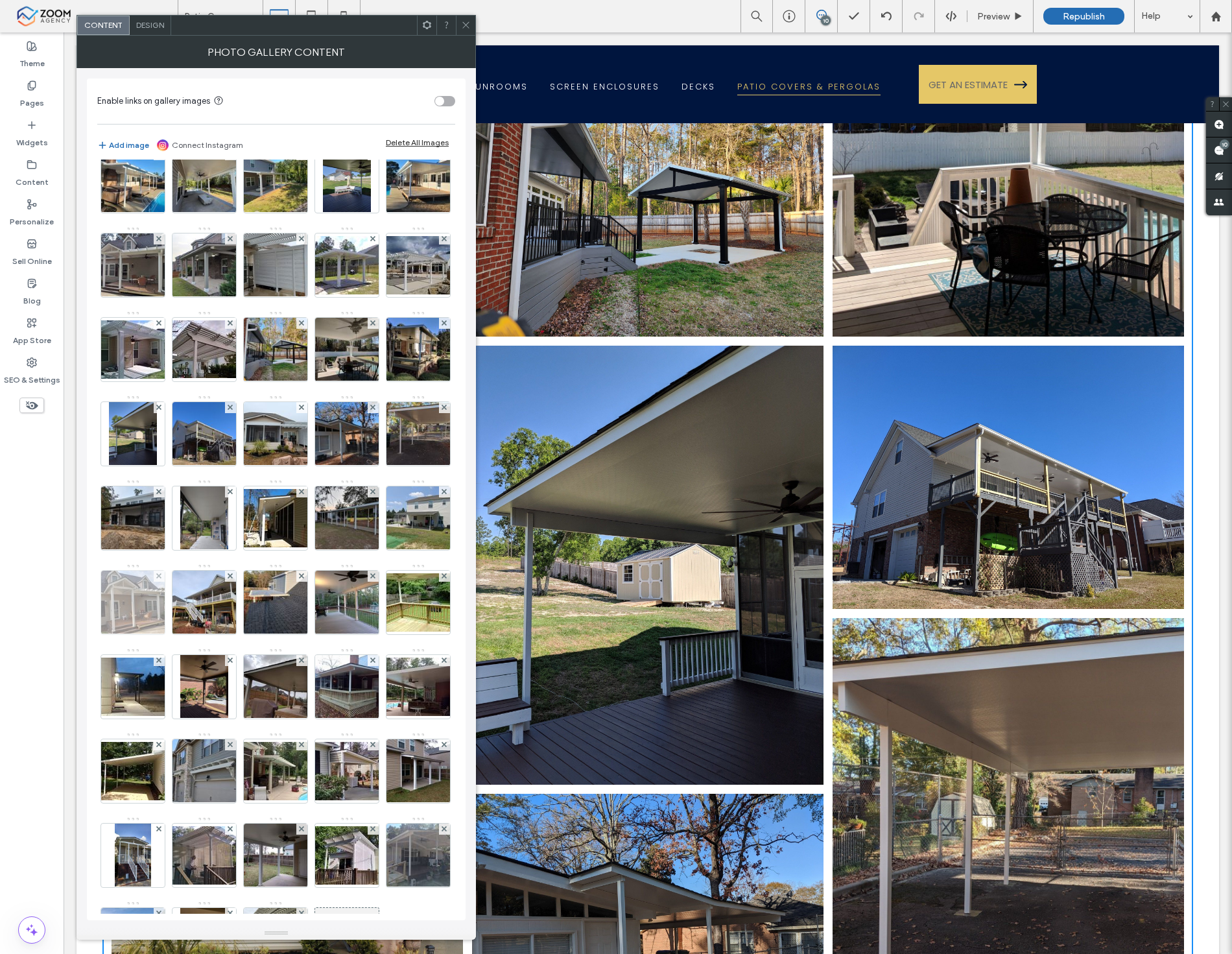
scroll to position [527, 0]
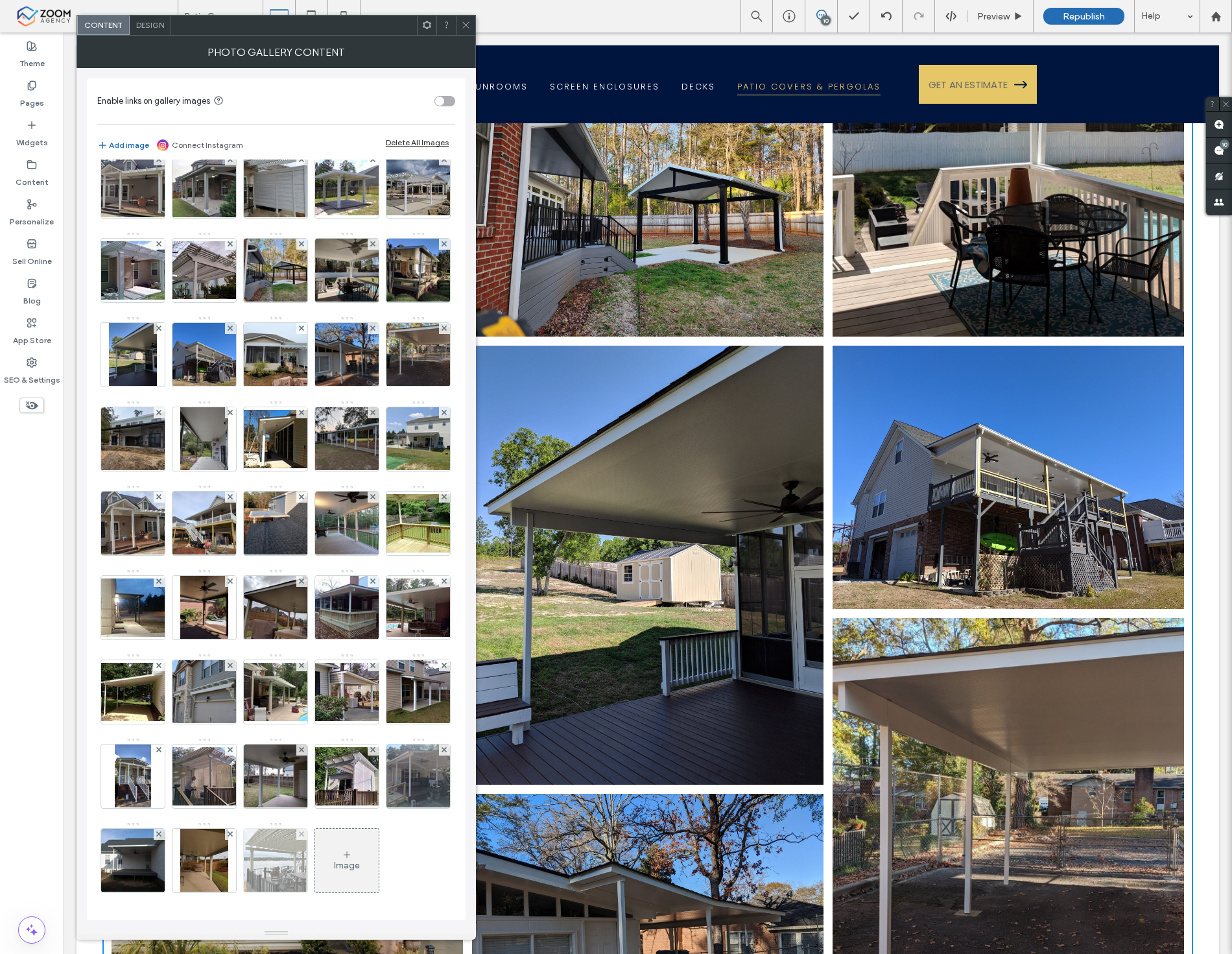
click at [244, 867] on div at bounding box center [275, 860] width 63 height 63
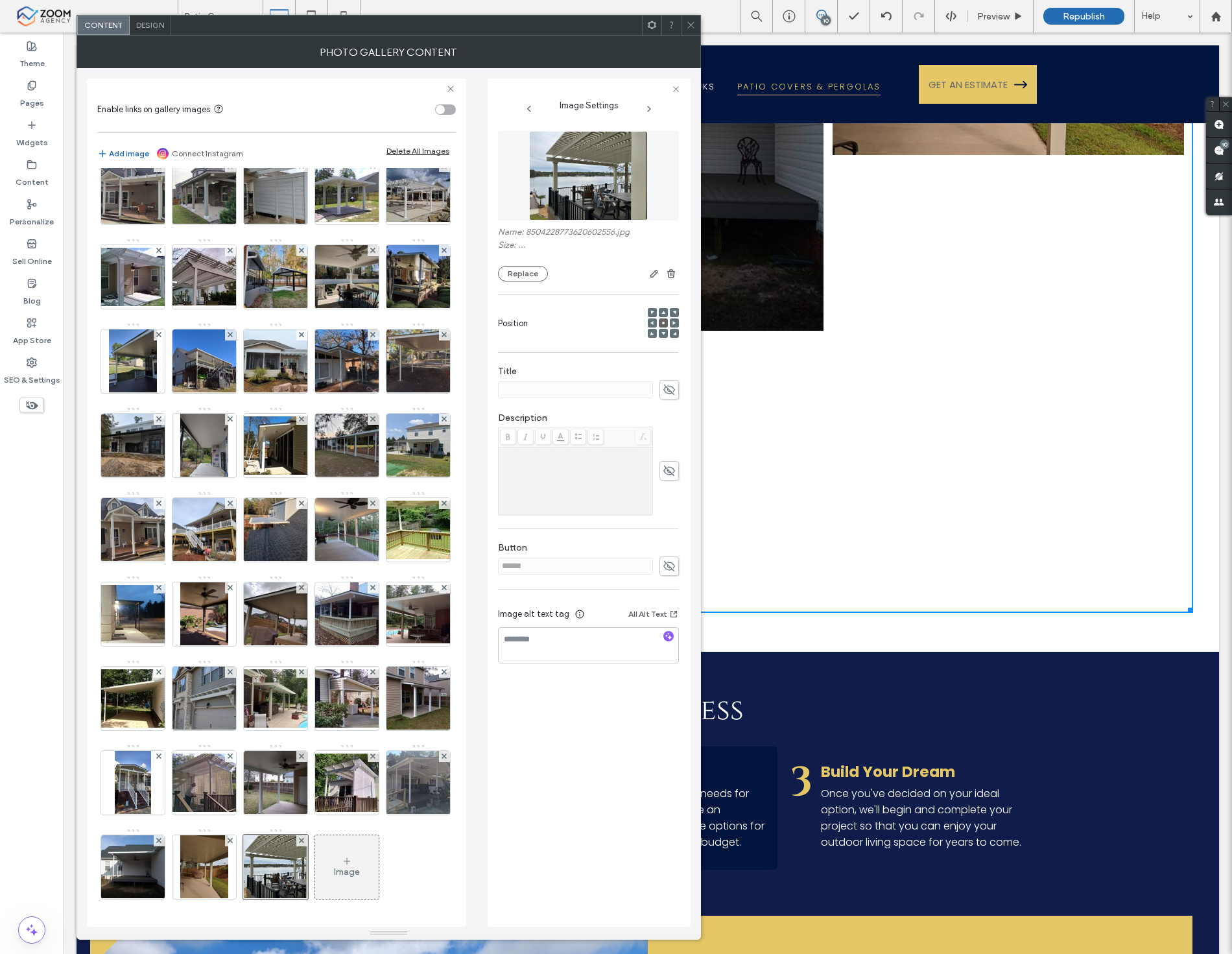
scroll to position [6629, 0]
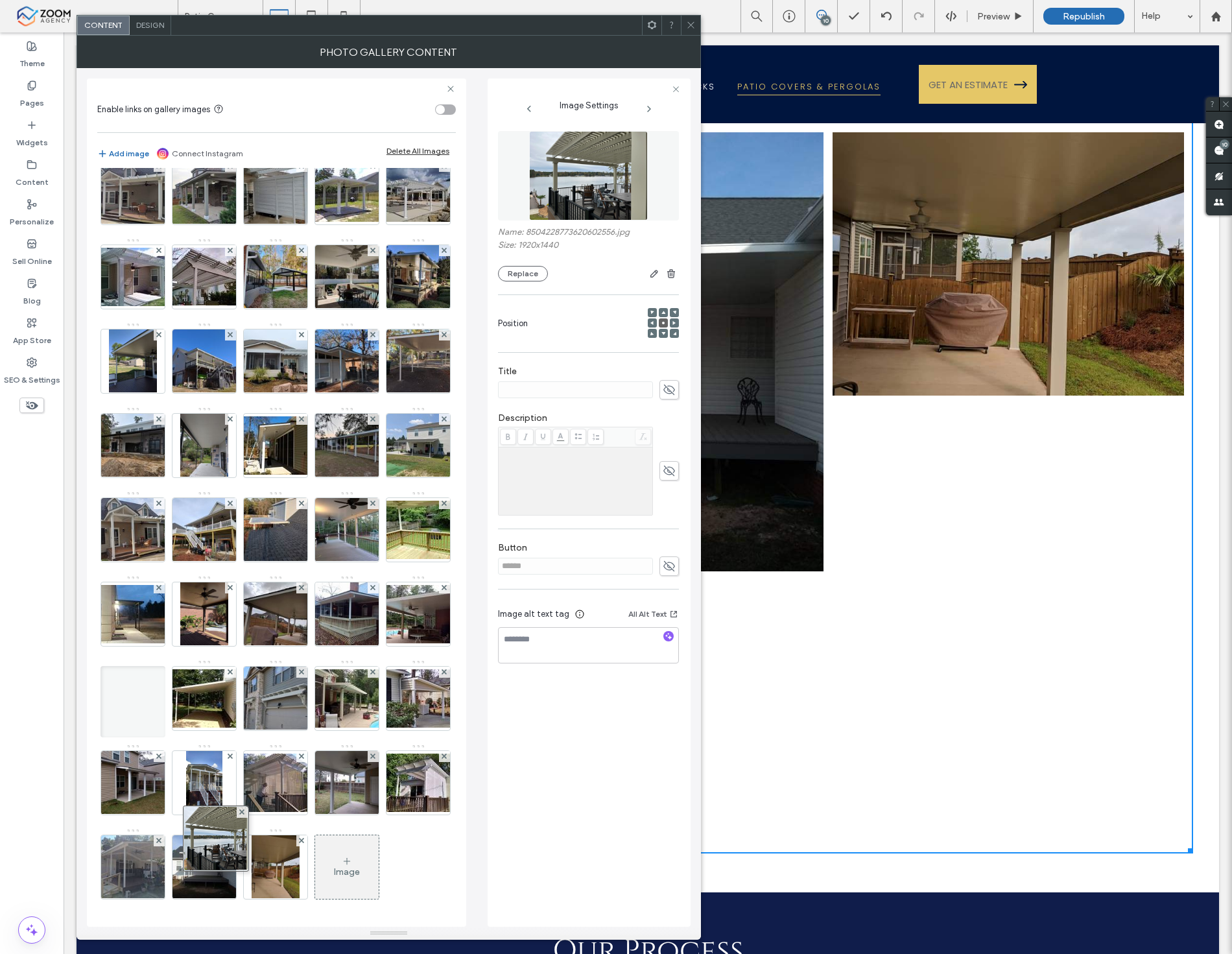
drag, startPoint x: 201, startPoint y: 871, endPoint x: 229, endPoint y: 407, distance: 464.8
click at [229, 407] on div "Image" at bounding box center [275, 406] width 357 height 1012
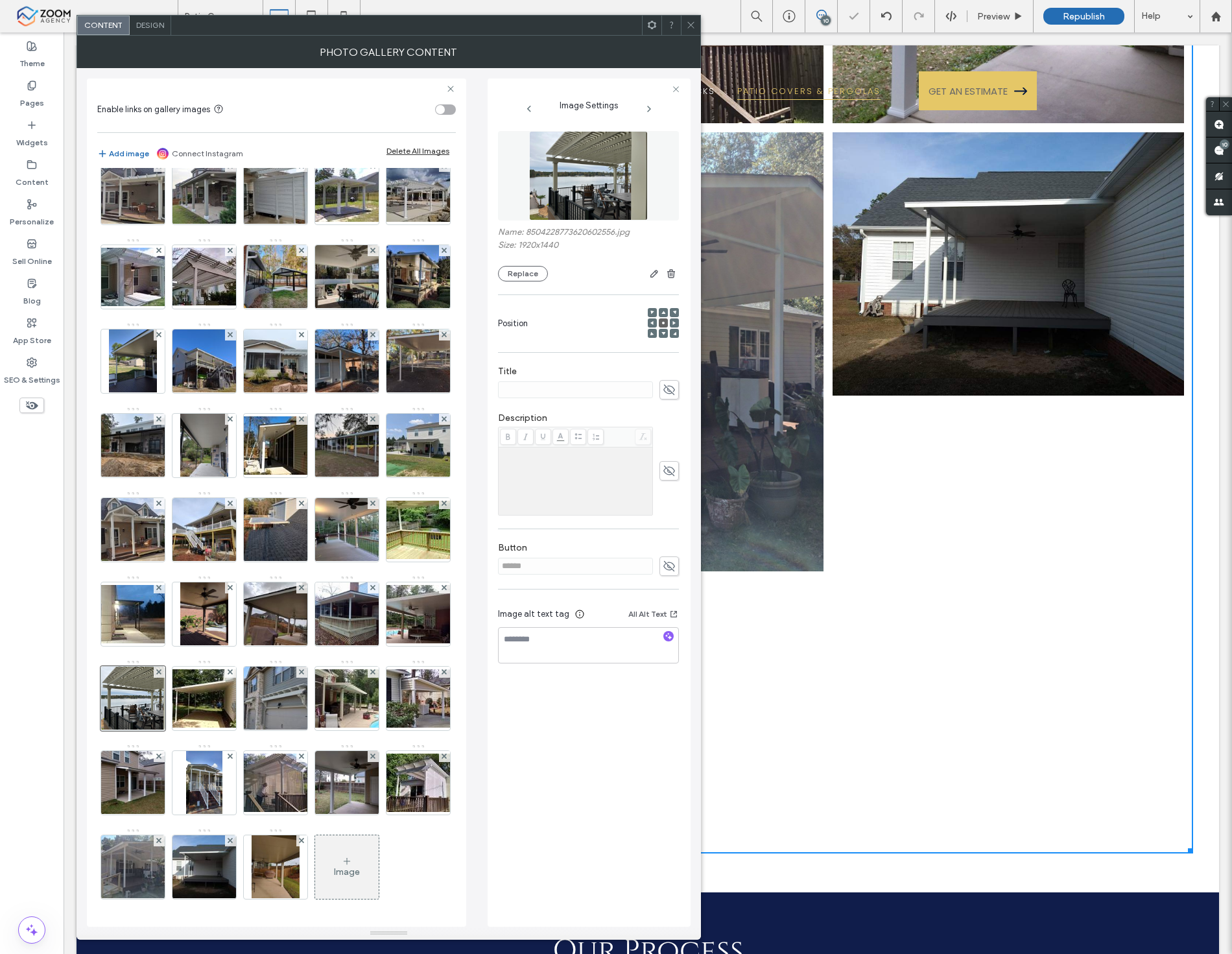
scroll to position [455, 0]
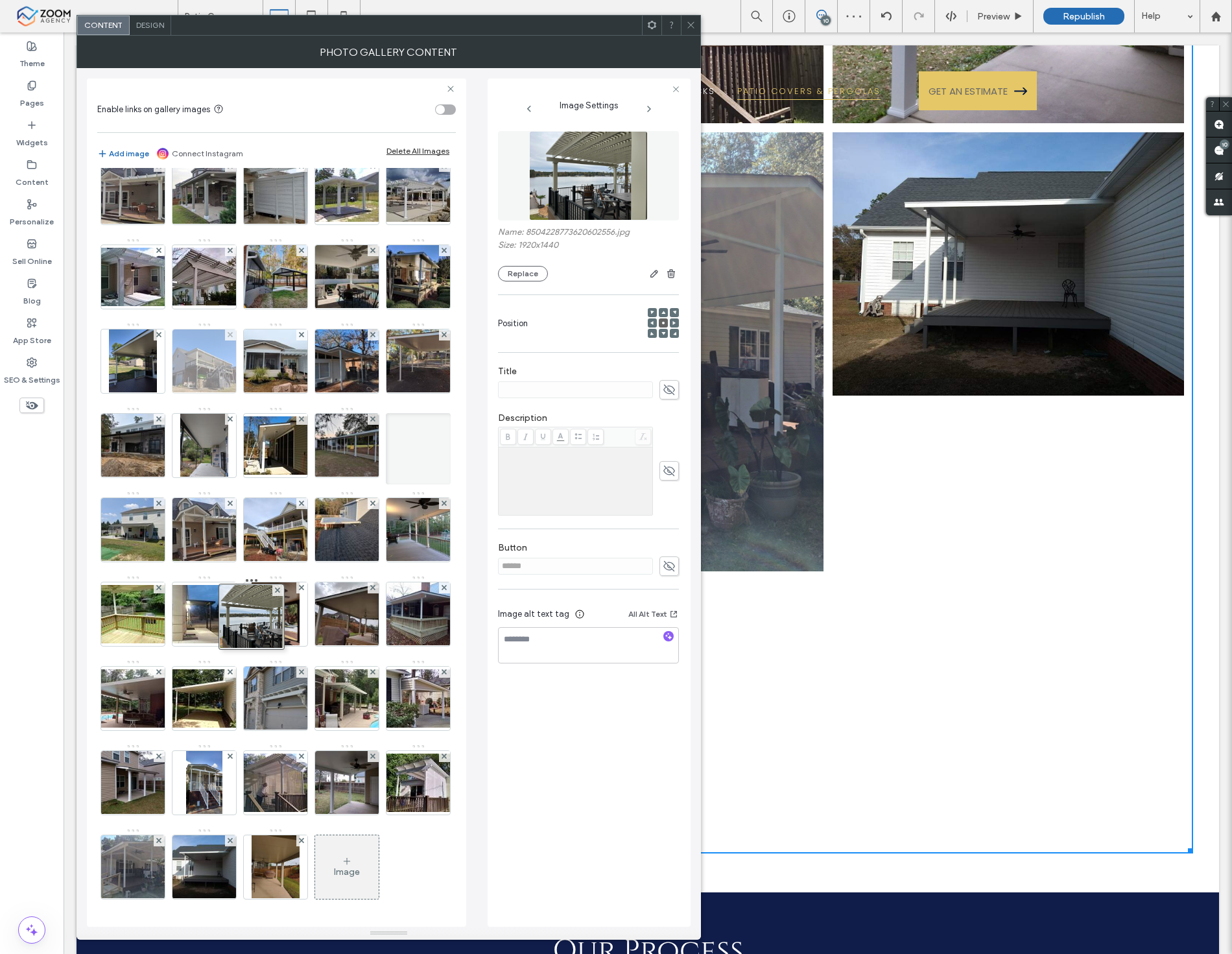
drag, startPoint x: 190, startPoint y: 700, endPoint x: 251, endPoint y: 268, distance: 436.3
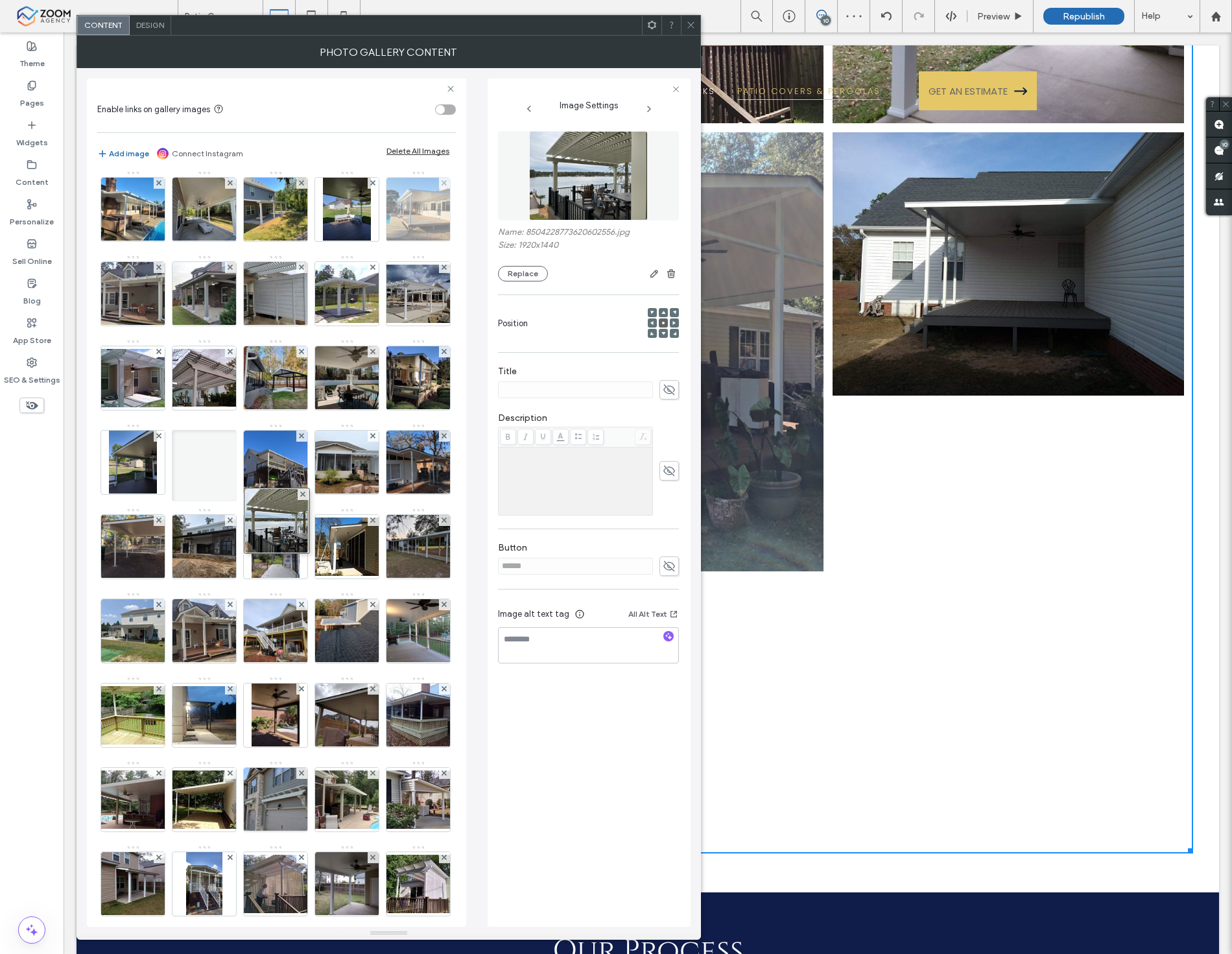
scroll to position [166, 0]
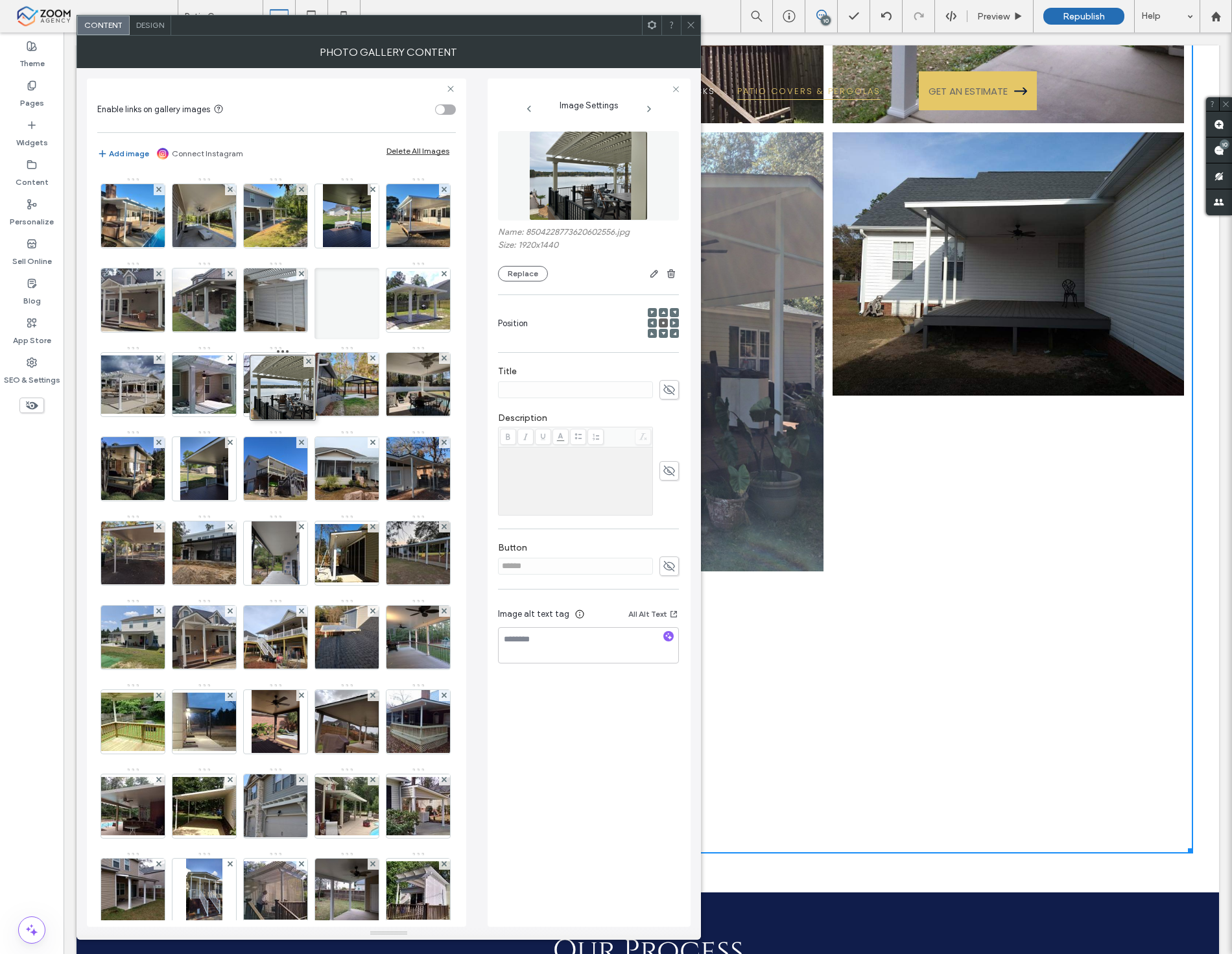
drag, startPoint x: 267, startPoint y: 657, endPoint x: 281, endPoint y: 255, distance: 402.2
click at [281, 255] on div "Image" at bounding box center [275, 514] width 357 height 1012
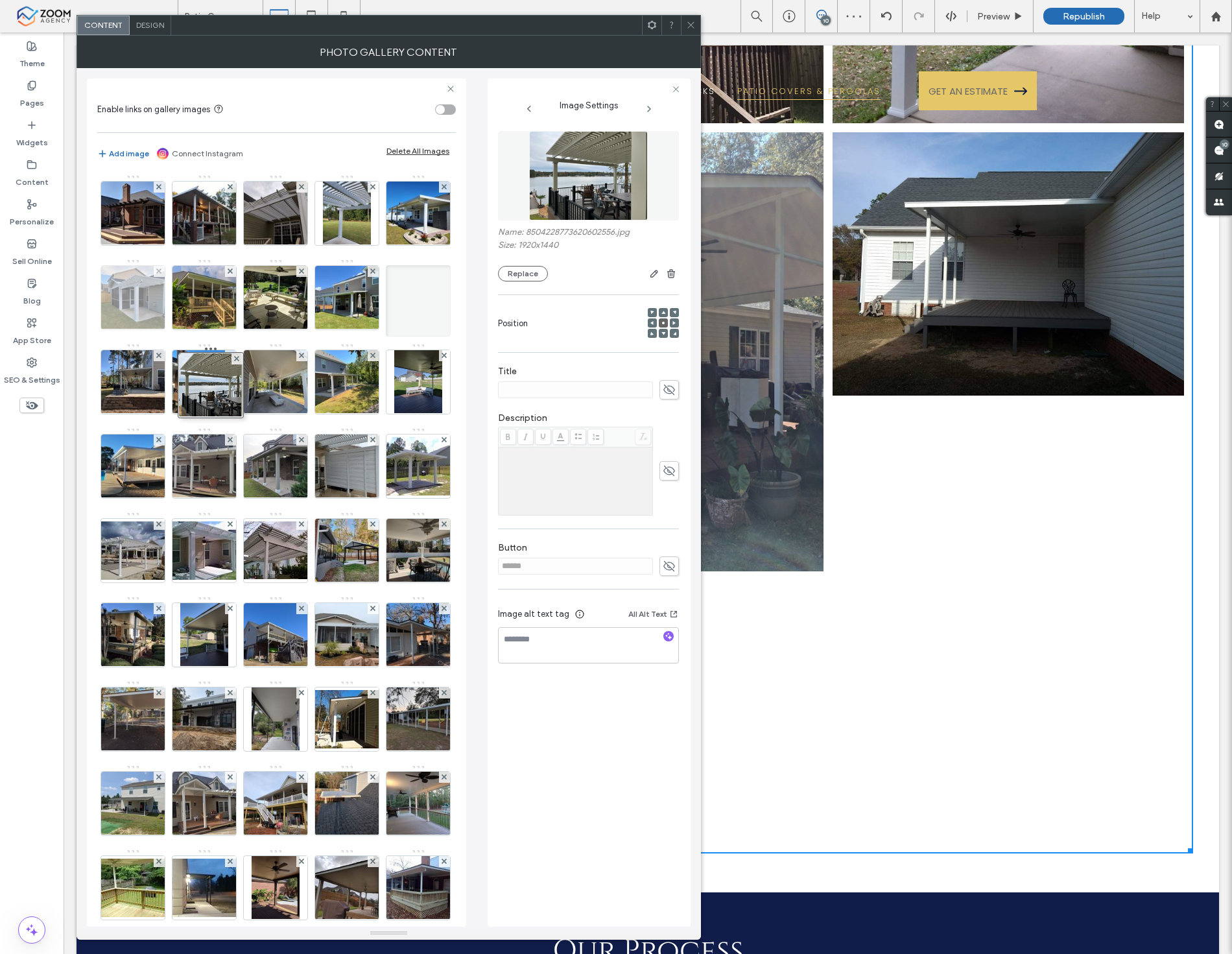
drag, startPoint x: 272, startPoint y: 560, endPoint x: 186, endPoint y: 308, distance: 266.3
click at [186, 308] on div "Image" at bounding box center [275, 680] width 357 height 1012
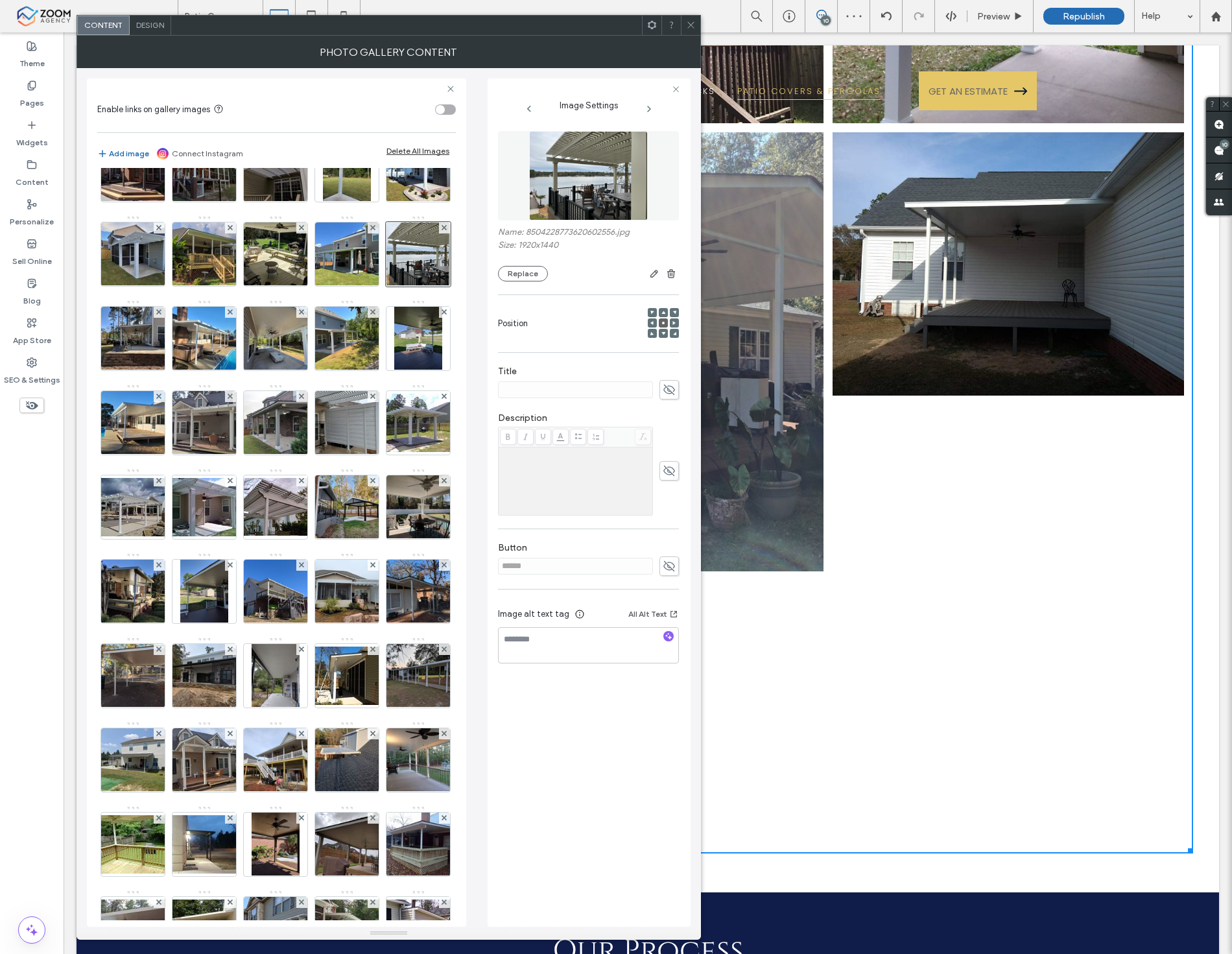
scroll to position [72, 0]
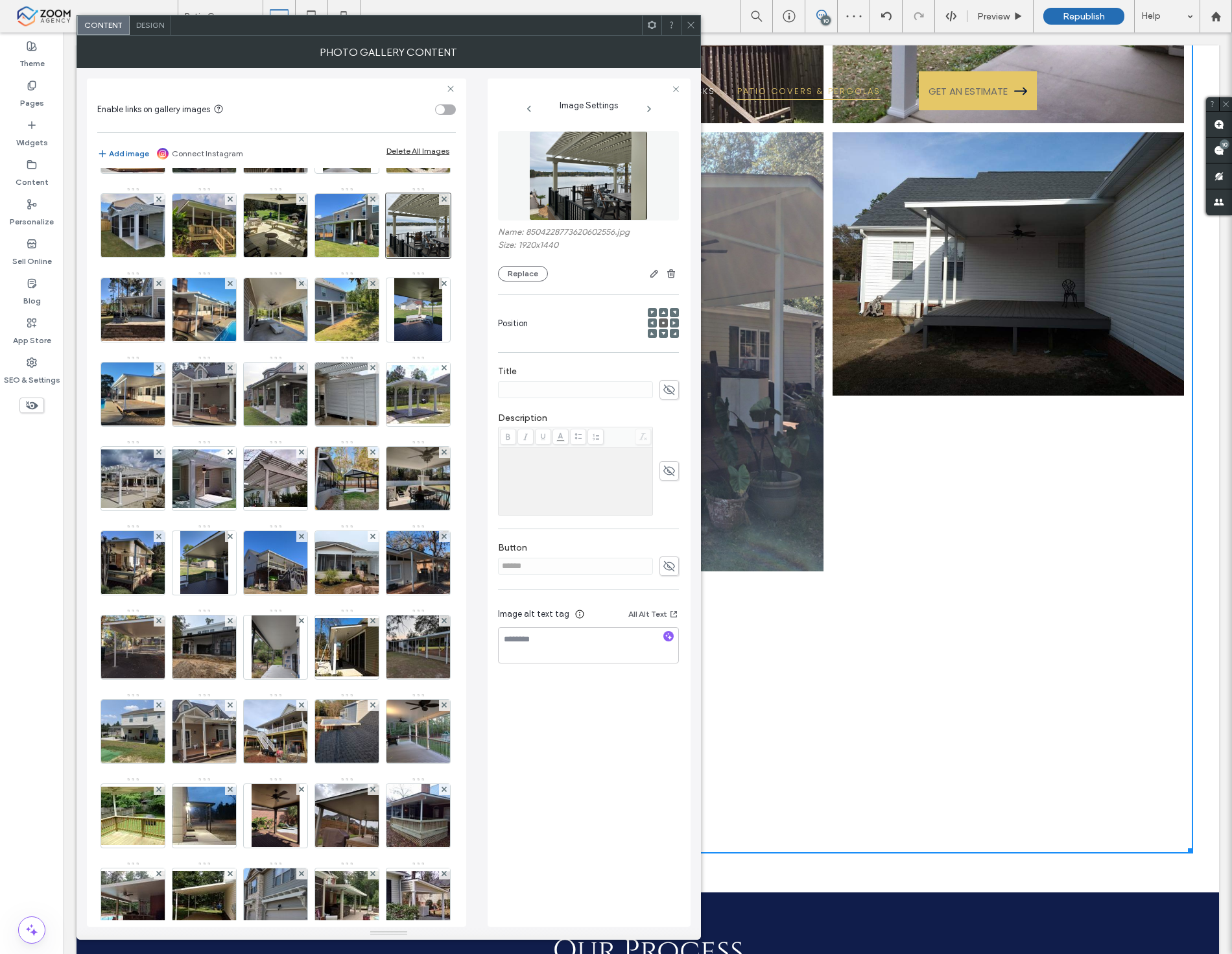
click at [682, 20] on div at bounding box center [691, 25] width 19 height 19
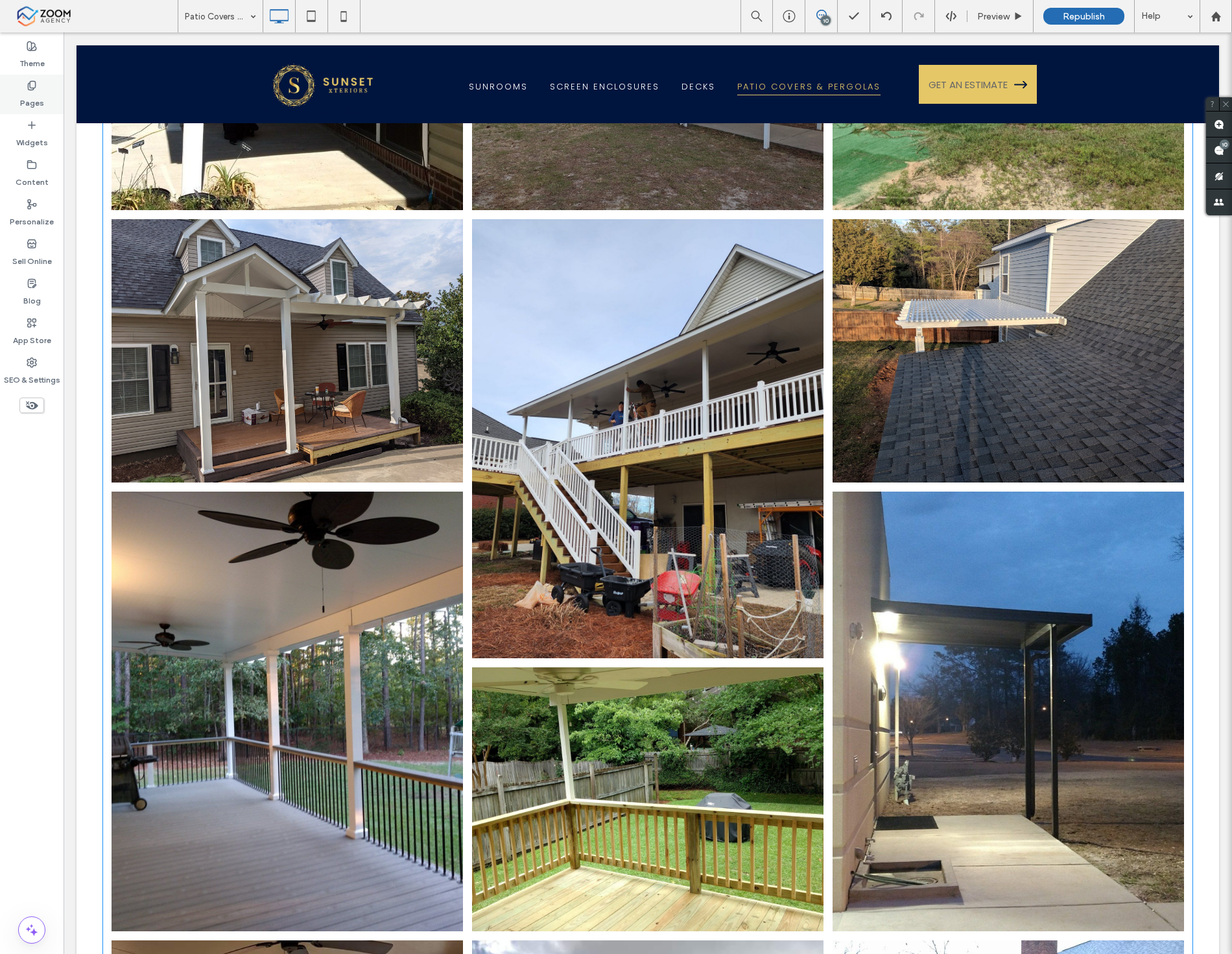
scroll to position [3963, 0]
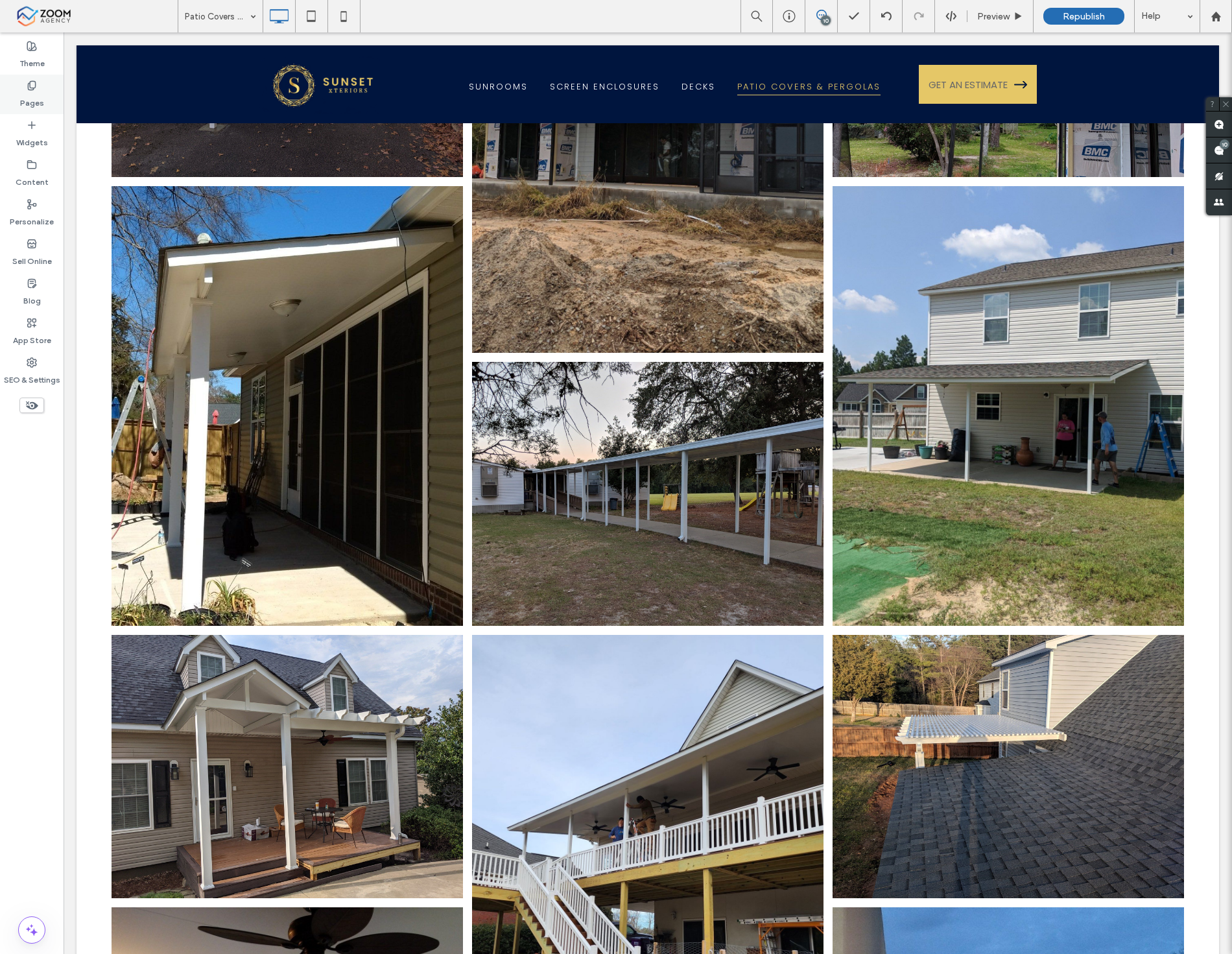
click at [12, 107] on div "Pages" at bounding box center [31, 94] width 63 height 39
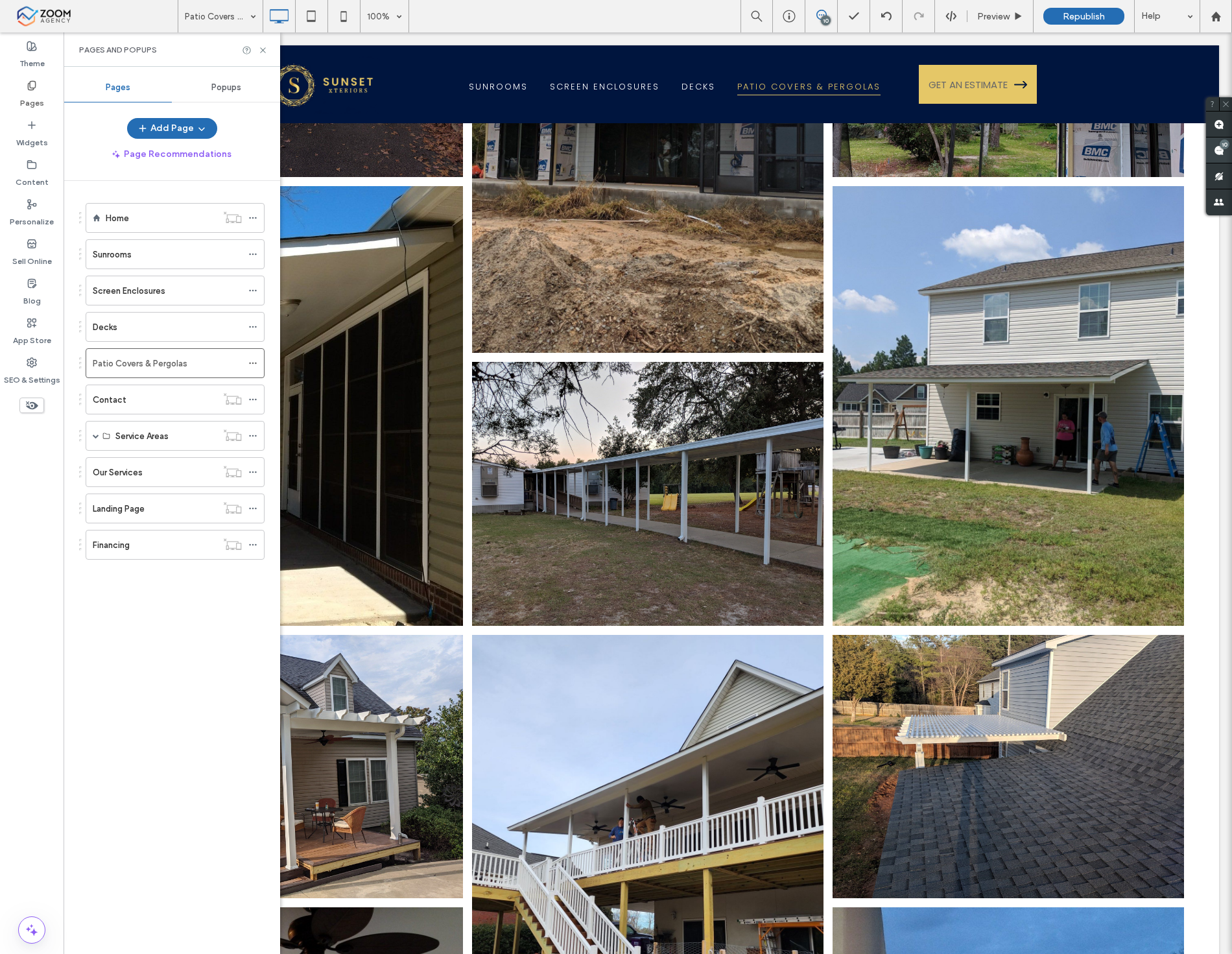
click at [1211, 148] on span at bounding box center [1219, 149] width 26 height 25
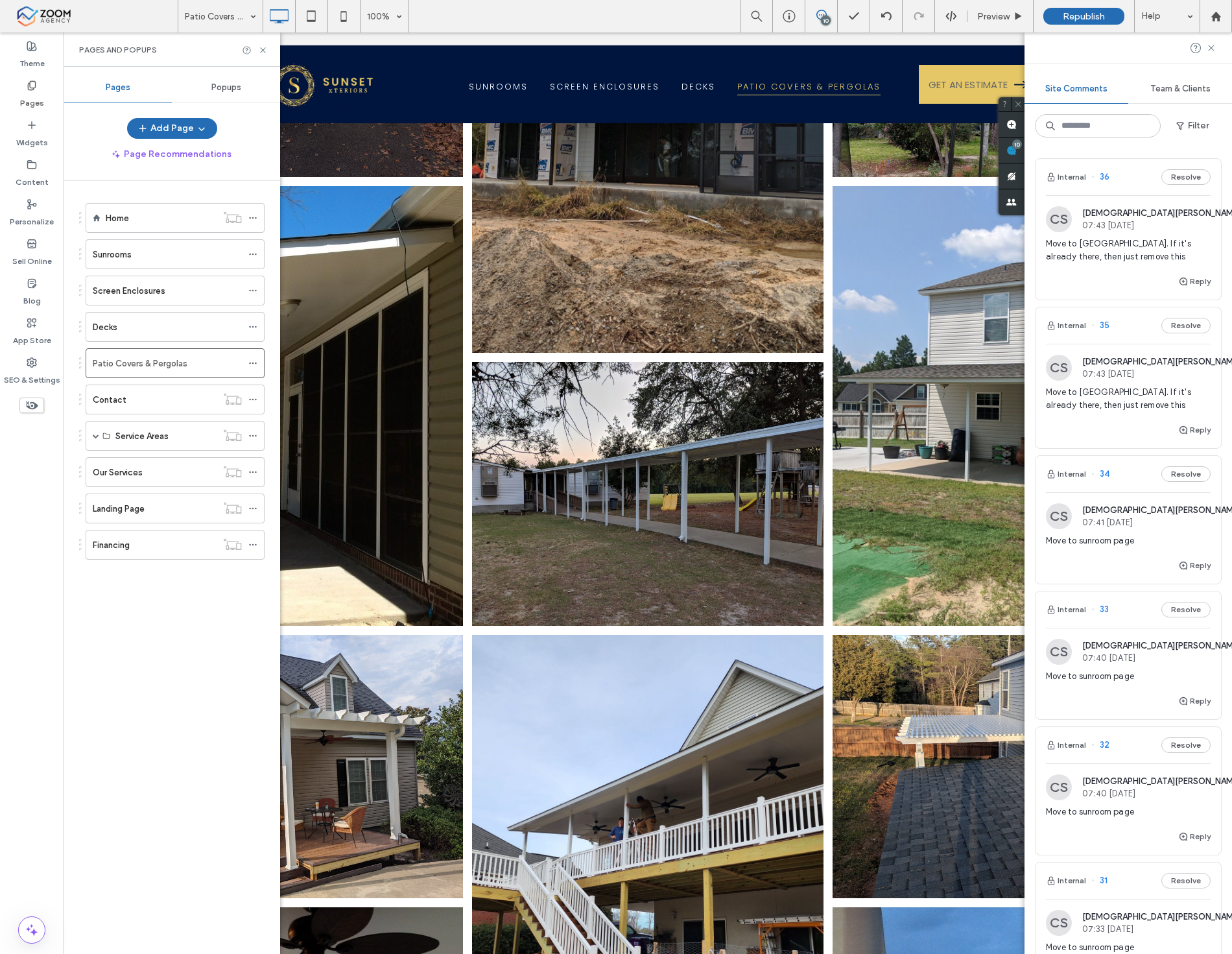
click at [1079, 251] on span "Move to pergola. If it's already there, then just remove this" at bounding box center [1128, 251] width 165 height 26
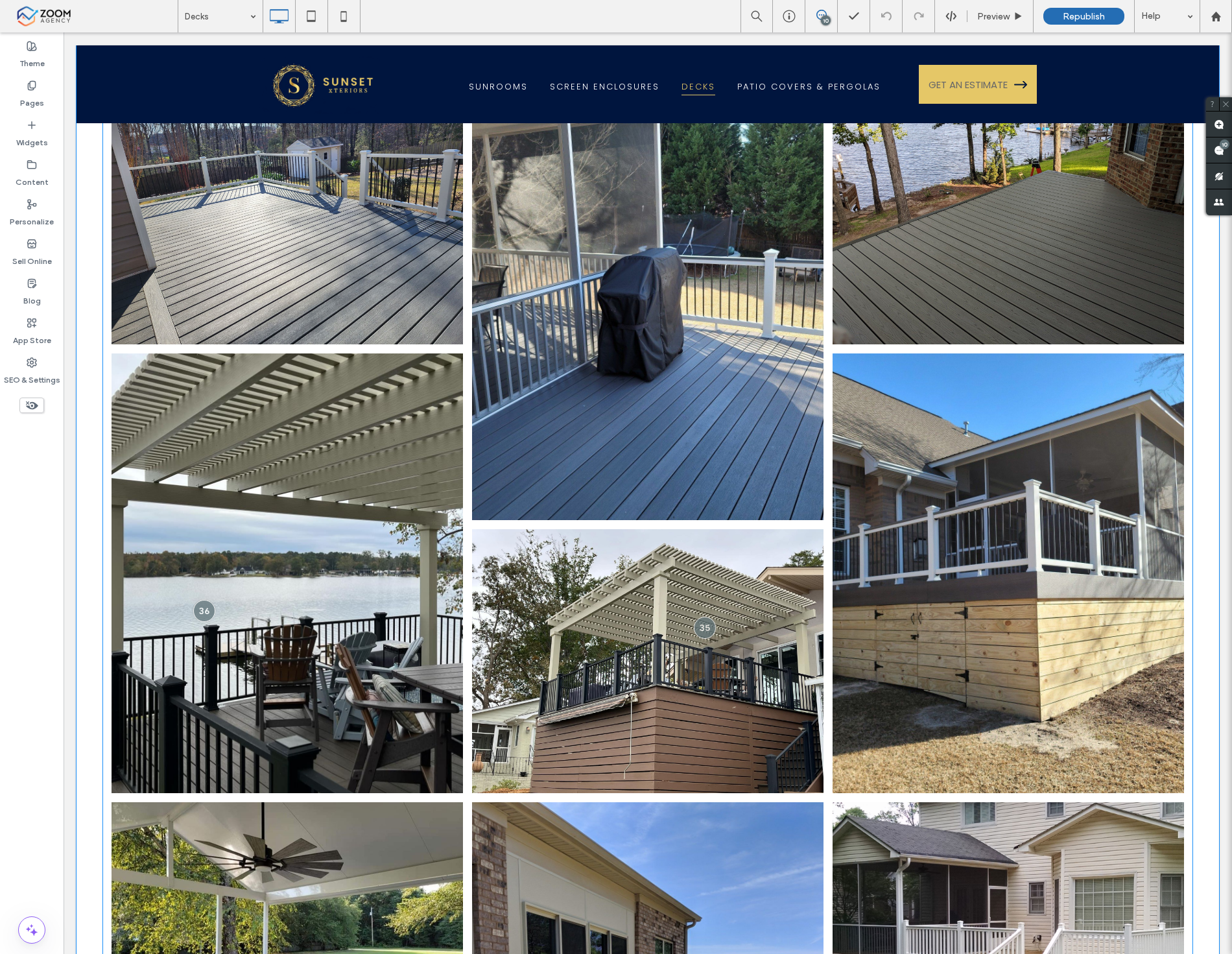
scroll to position [989, 0]
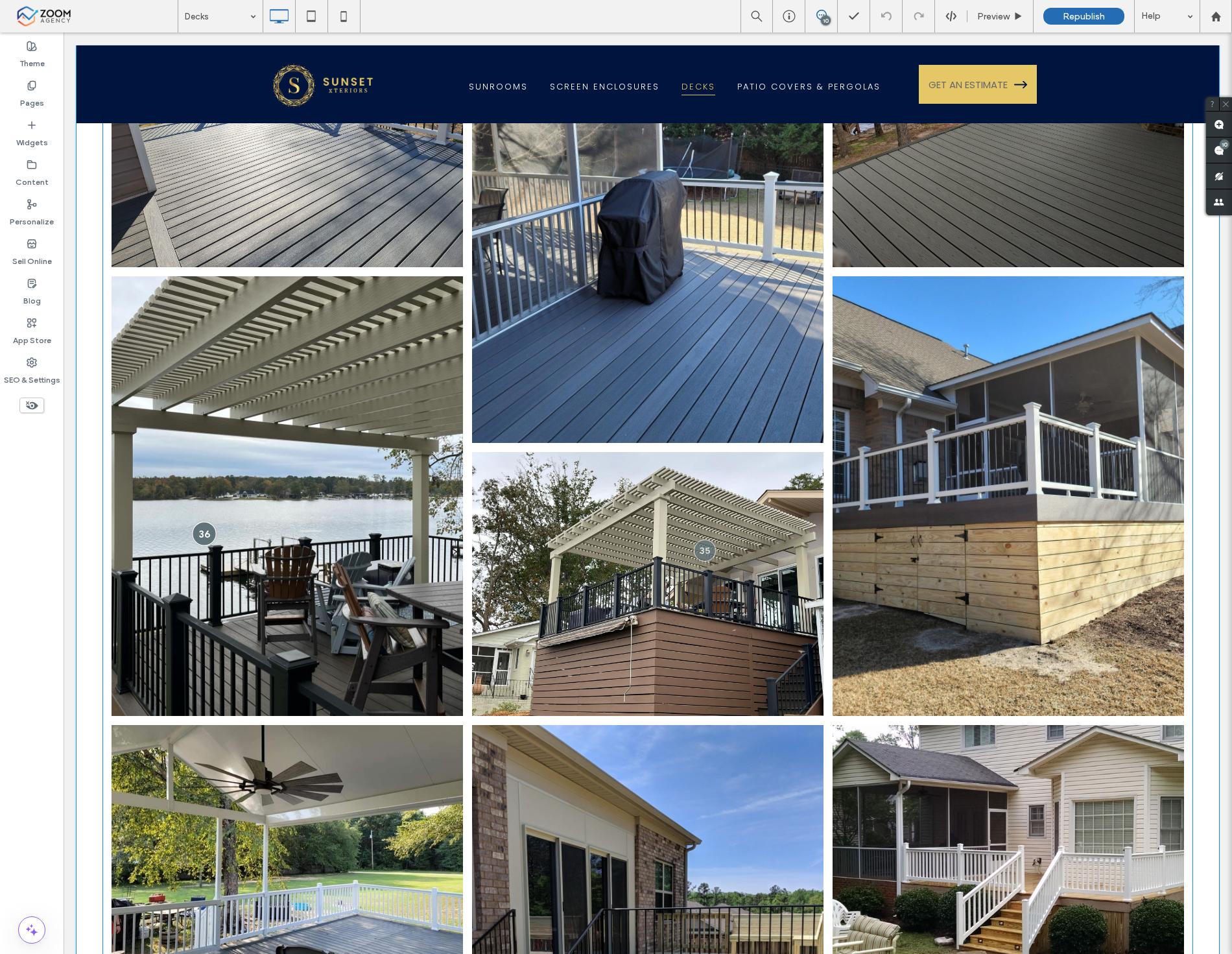
click at [206, 521] on div at bounding box center [205, 533] width 24 height 24
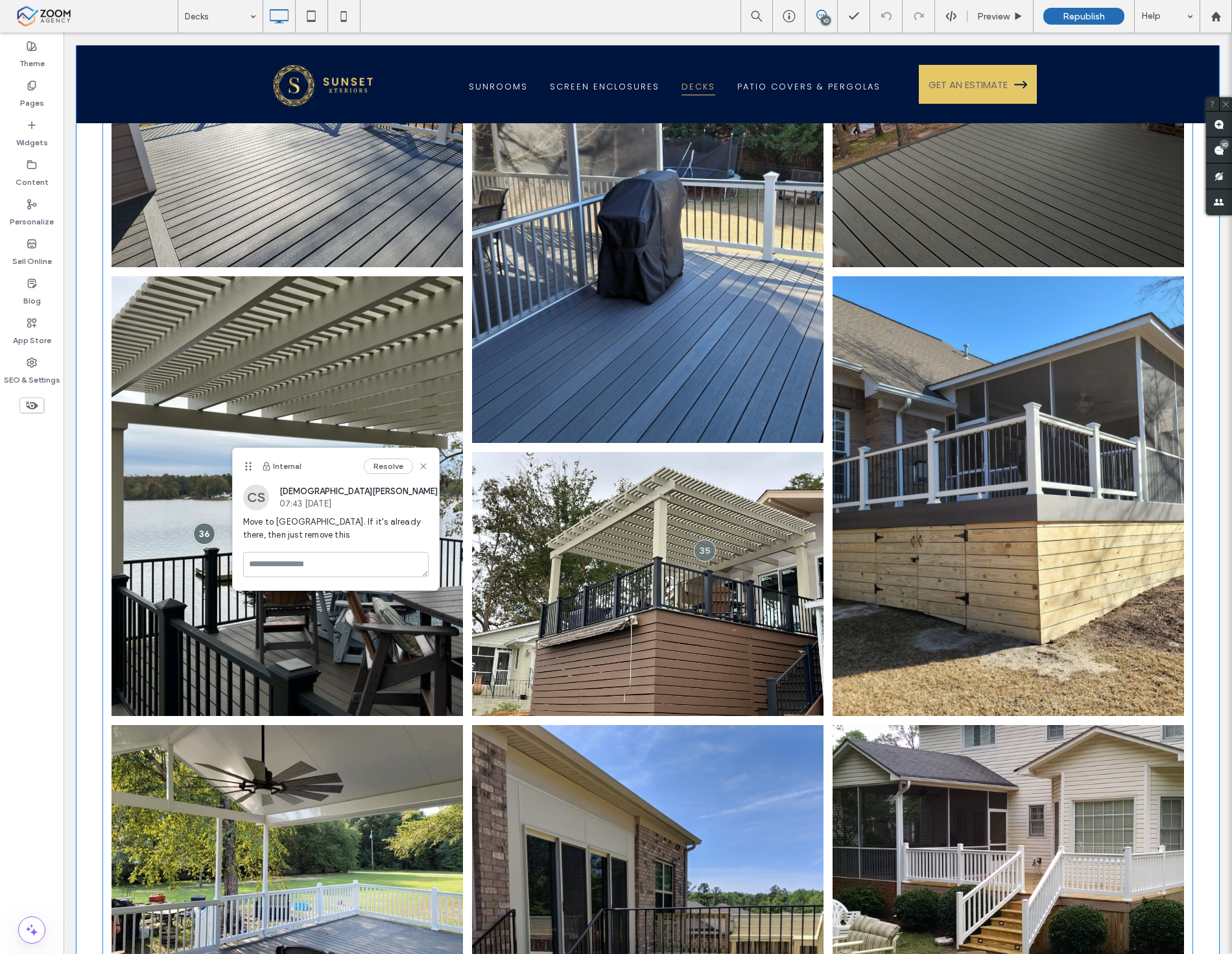
click at [442, 355] on link at bounding box center [288, 496] width 373 height 466
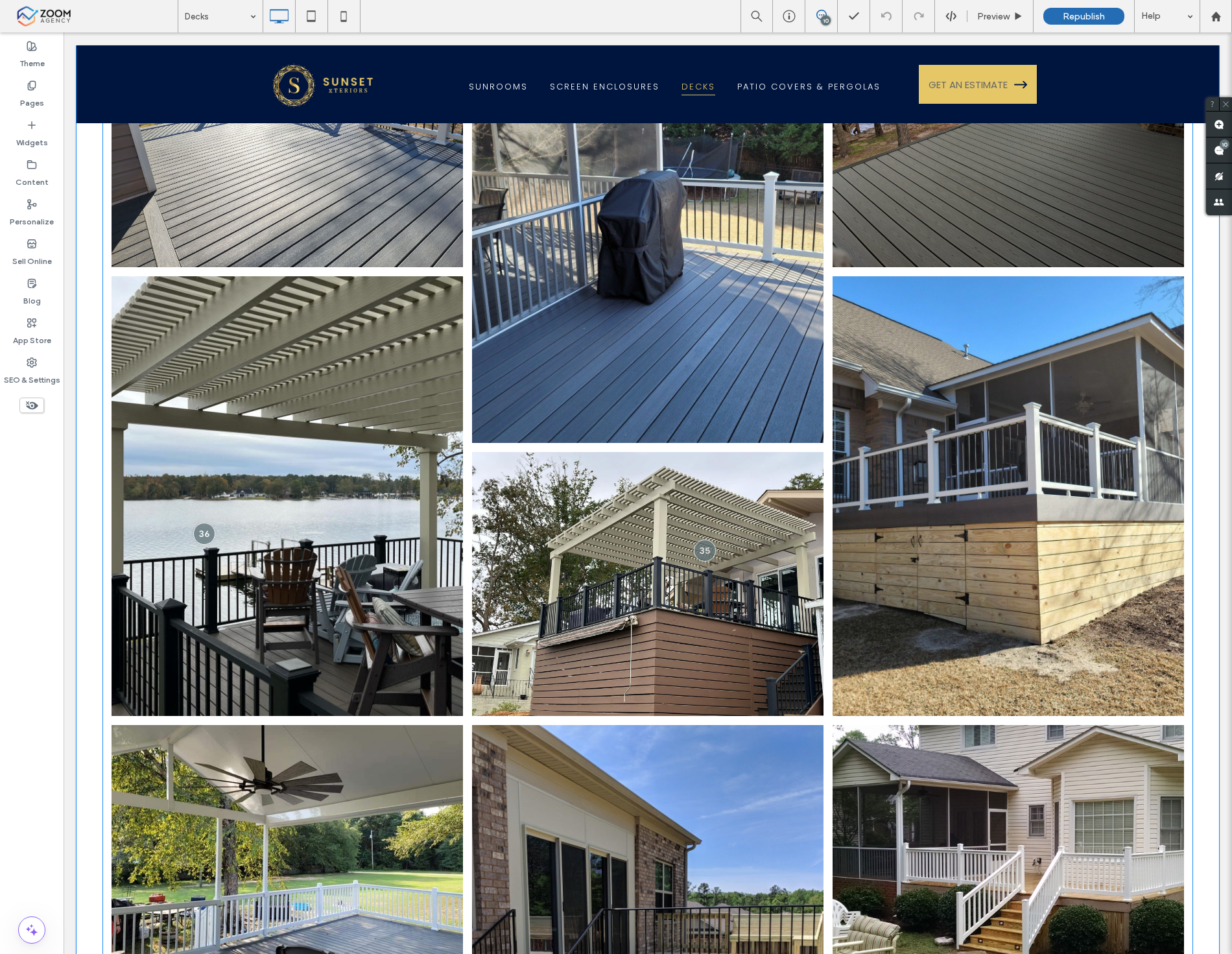
click at [414, 362] on link at bounding box center [288, 496] width 373 height 466
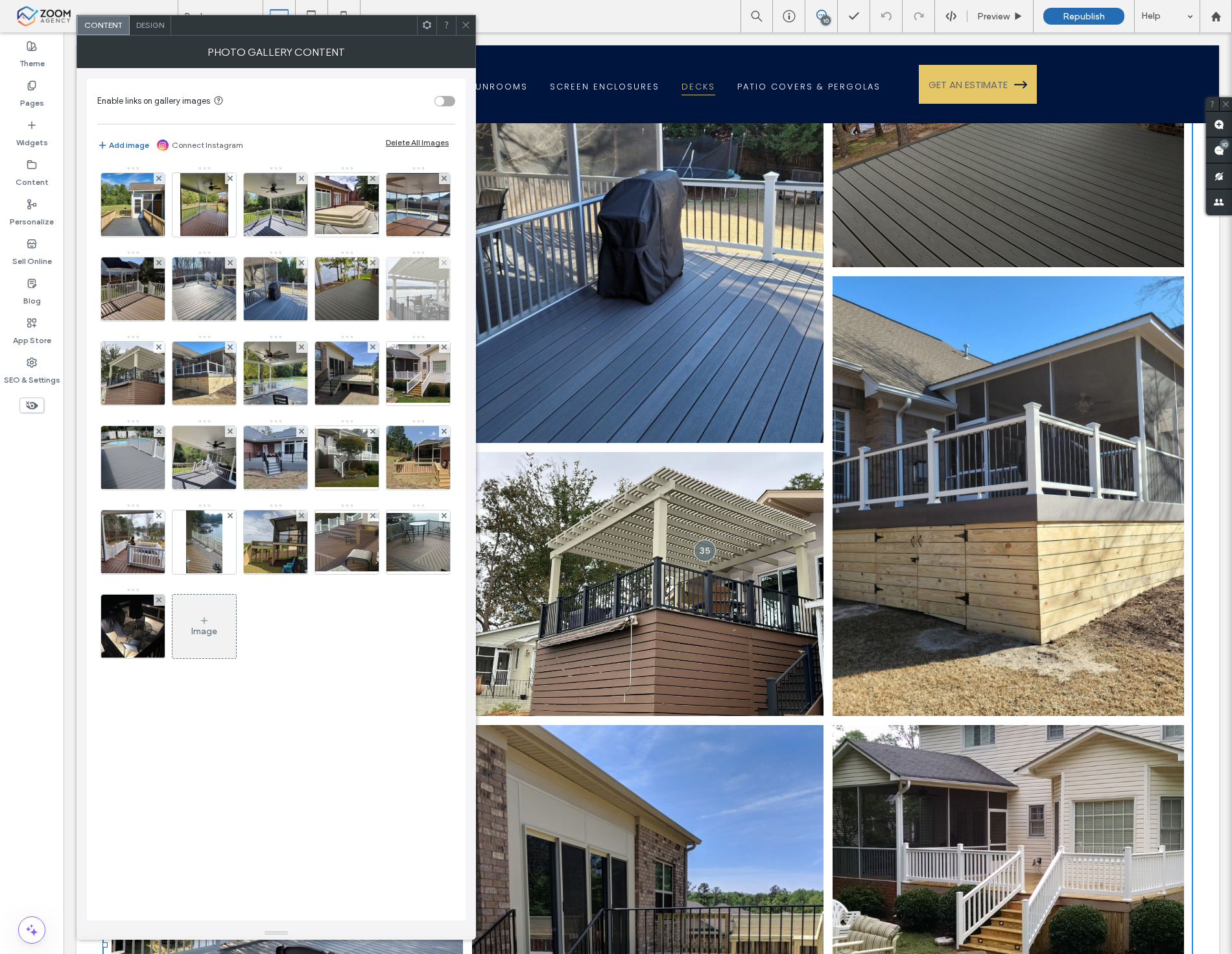
click at [439, 268] on div at bounding box center [445, 263] width 11 height 11
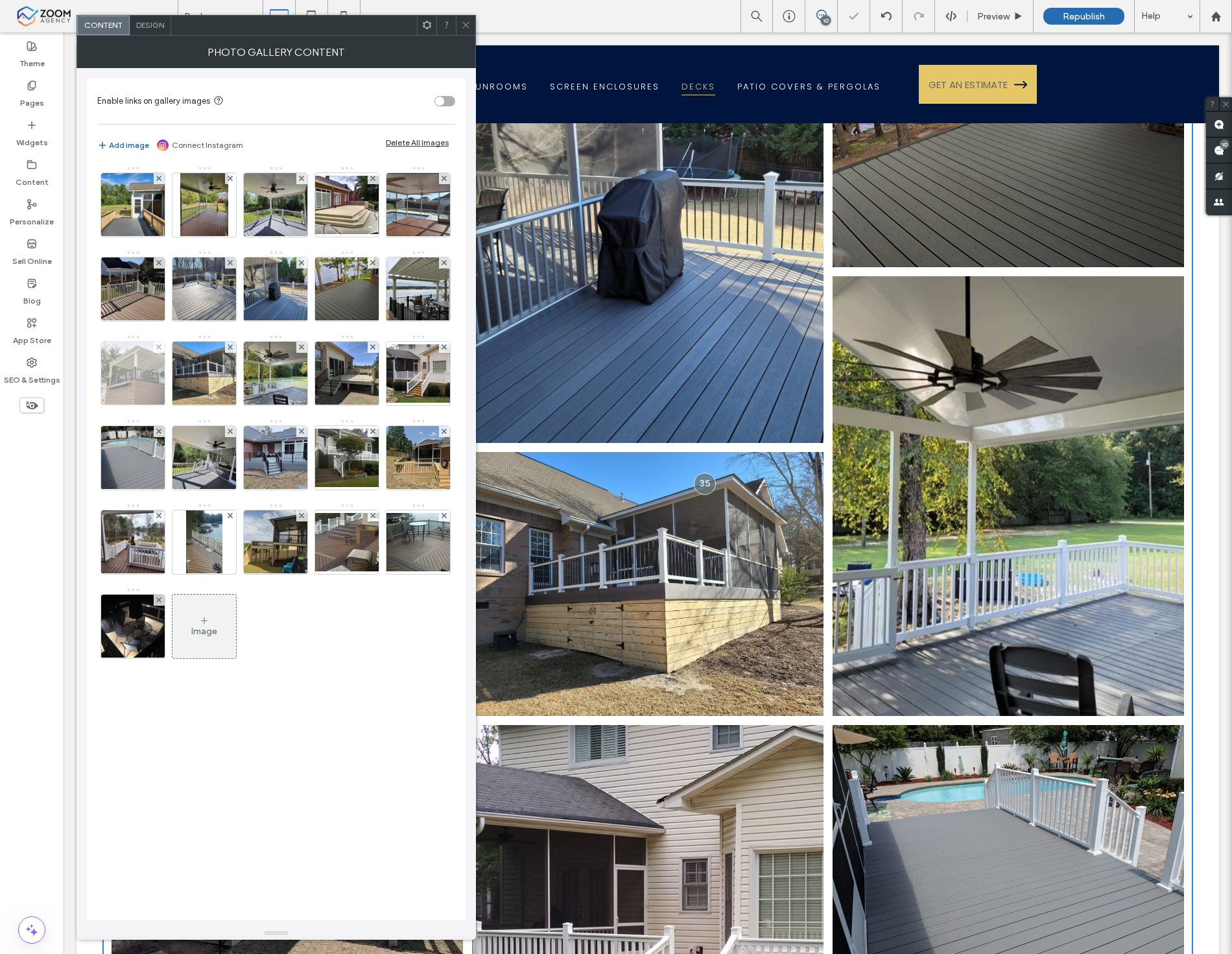
scroll to position [922, 0]
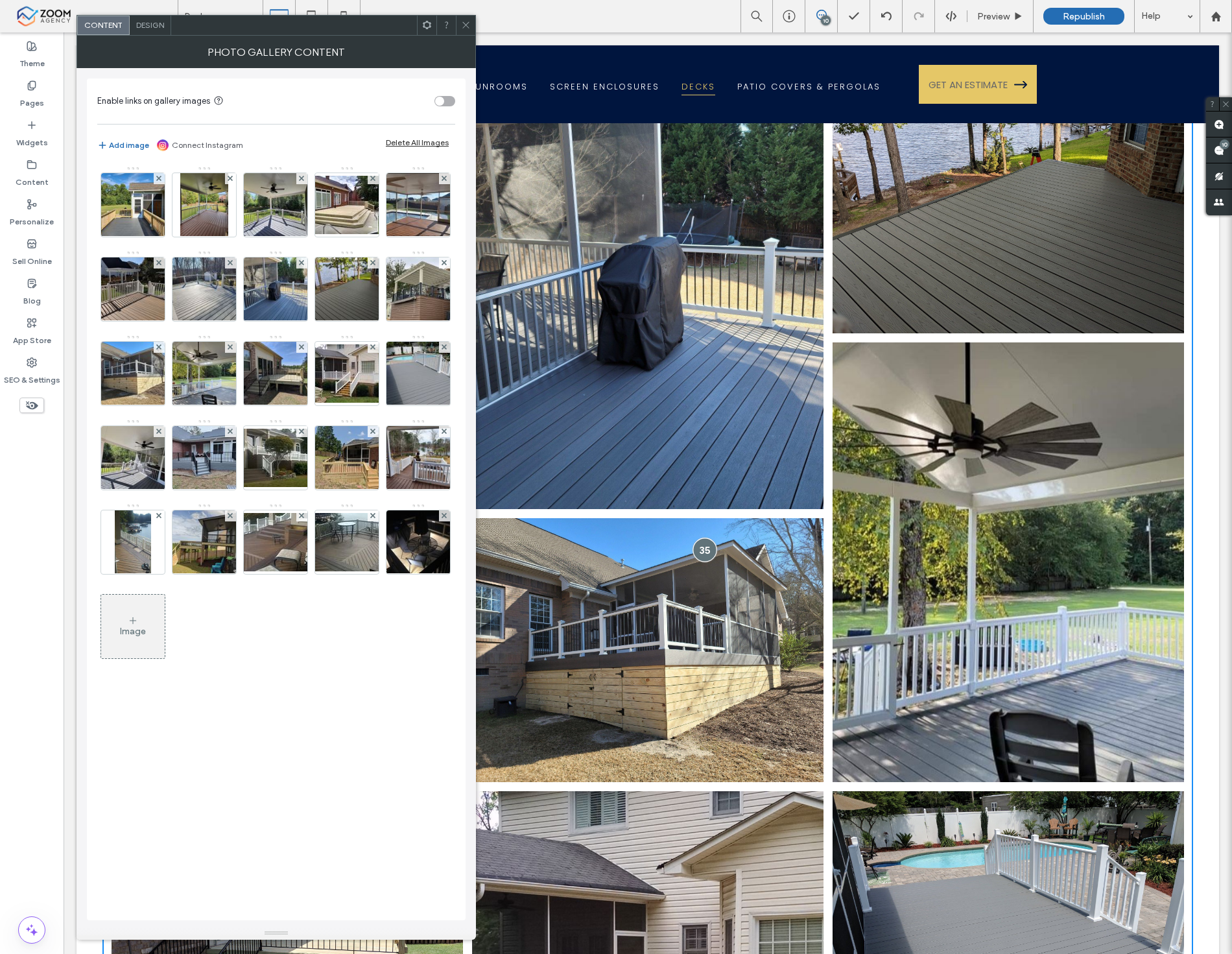
click at [696, 537] on div at bounding box center [705, 549] width 24 height 24
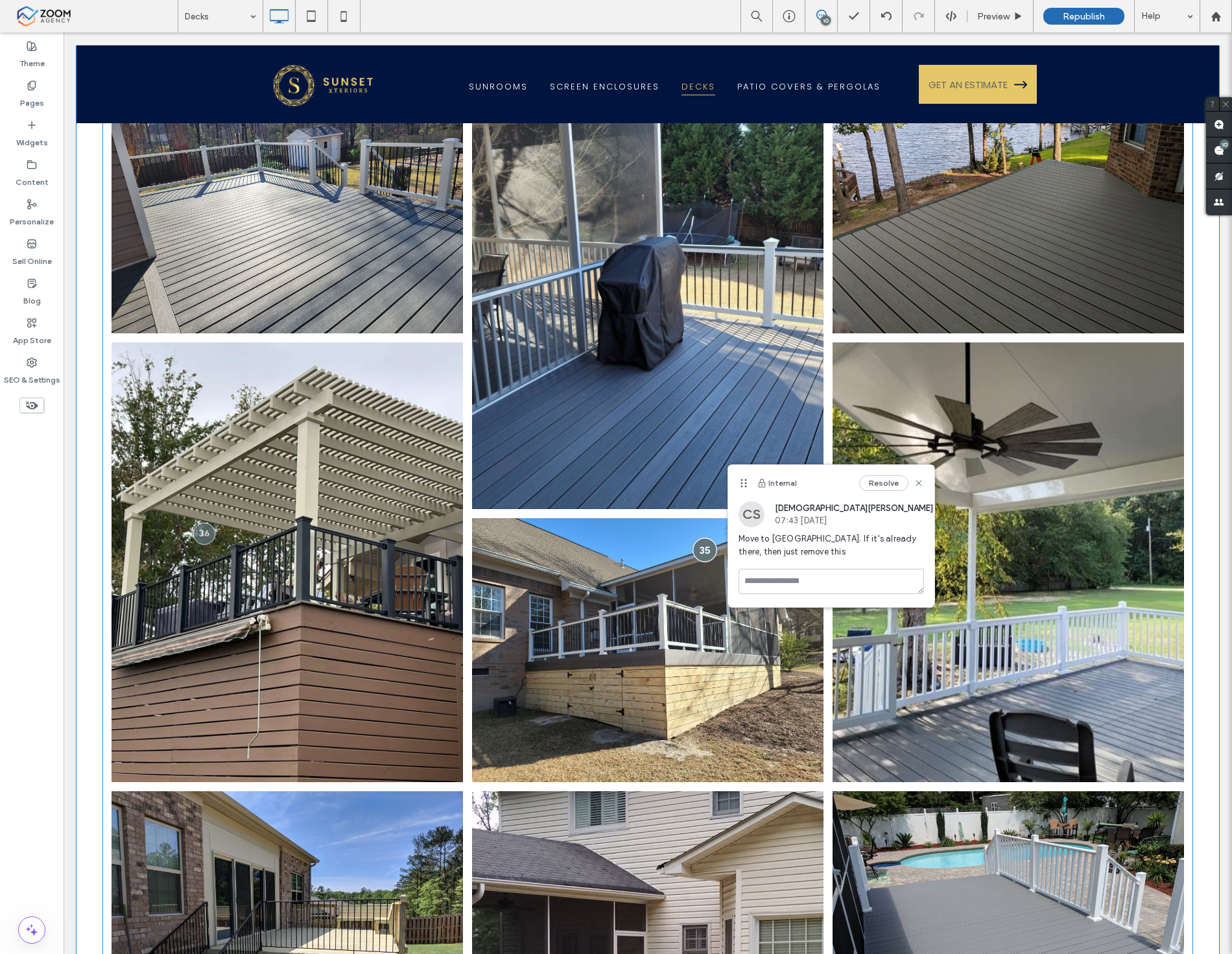
click at [696, 537] on div at bounding box center [705, 549] width 24 height 24
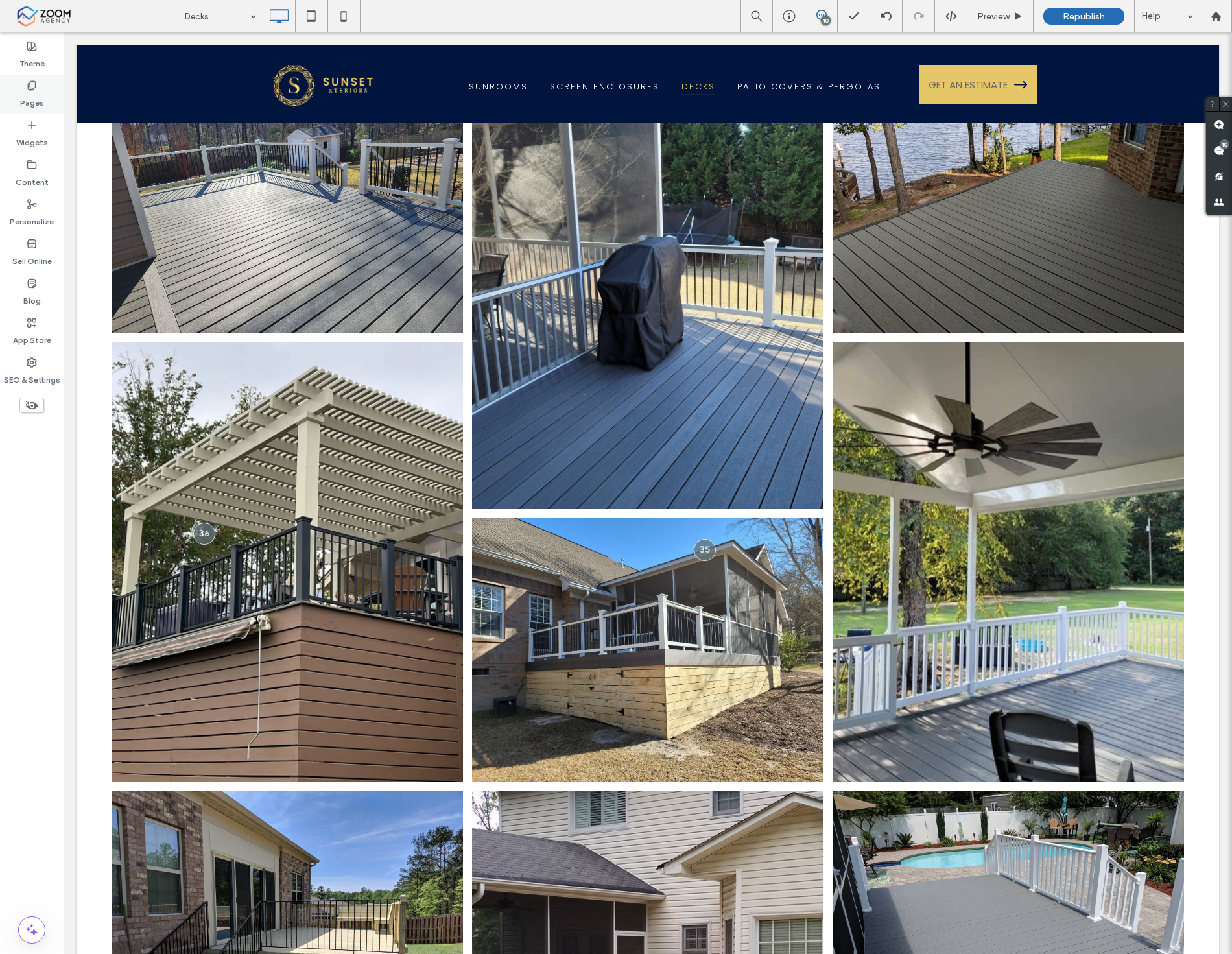
click at [14, 97] on div "Pages" at bounding box center [31, 94] width 63 height 39
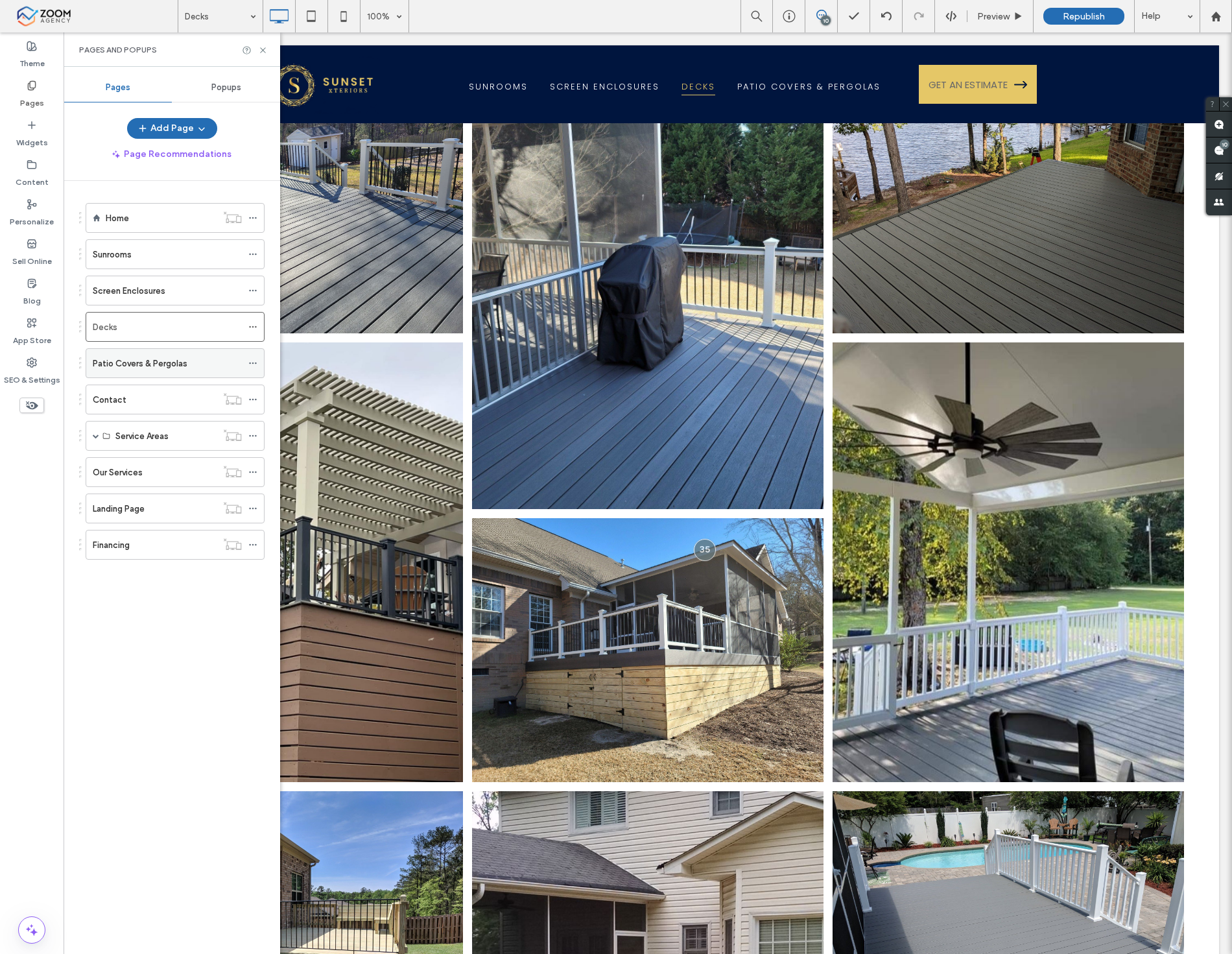
click at [169, 360] on label "Patio Covers & Pergolas" at bounding box center [140, 363] width 95 height 22
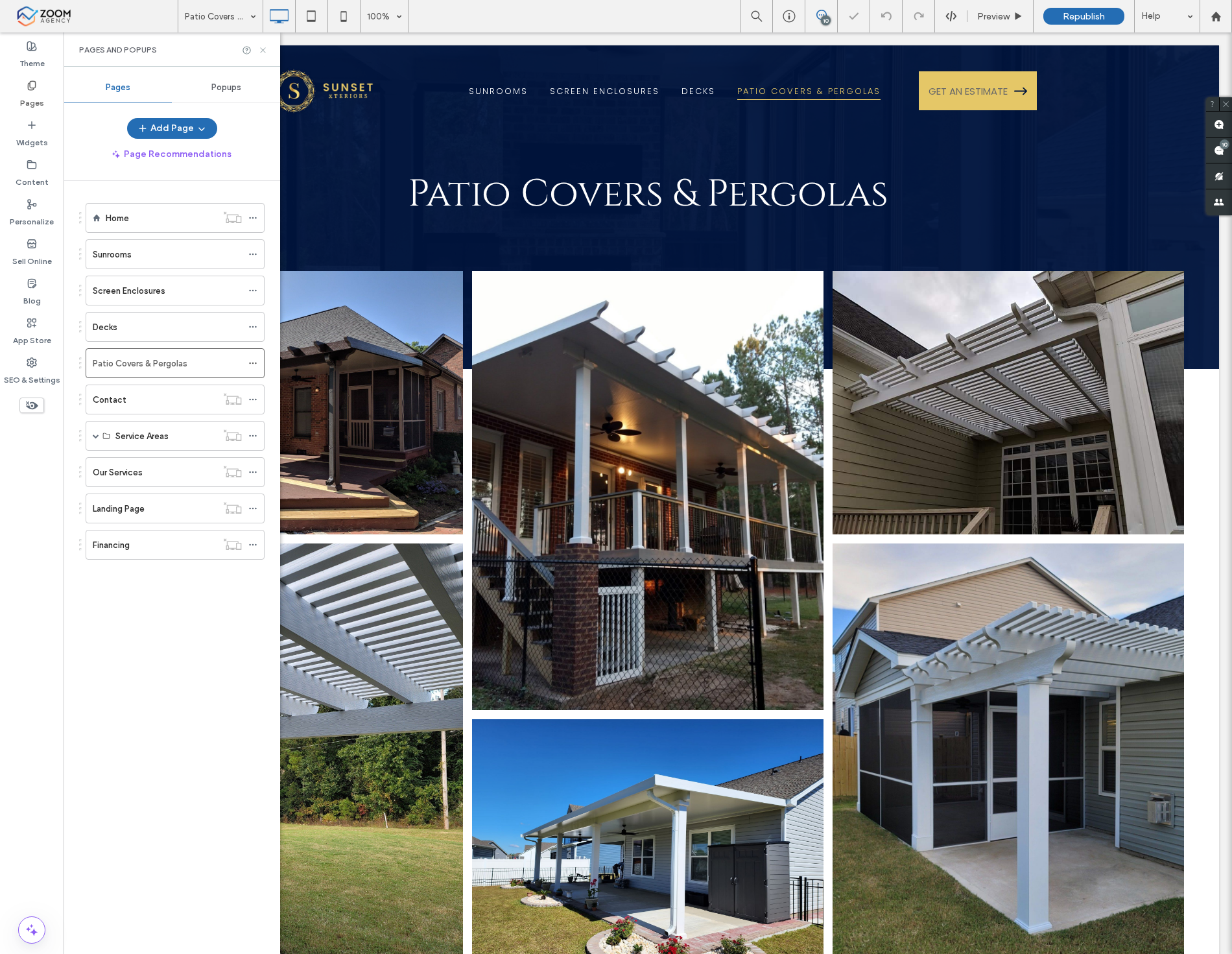
click at [258, 46] on icon at bounding box center [263, 51] width 10 height 10
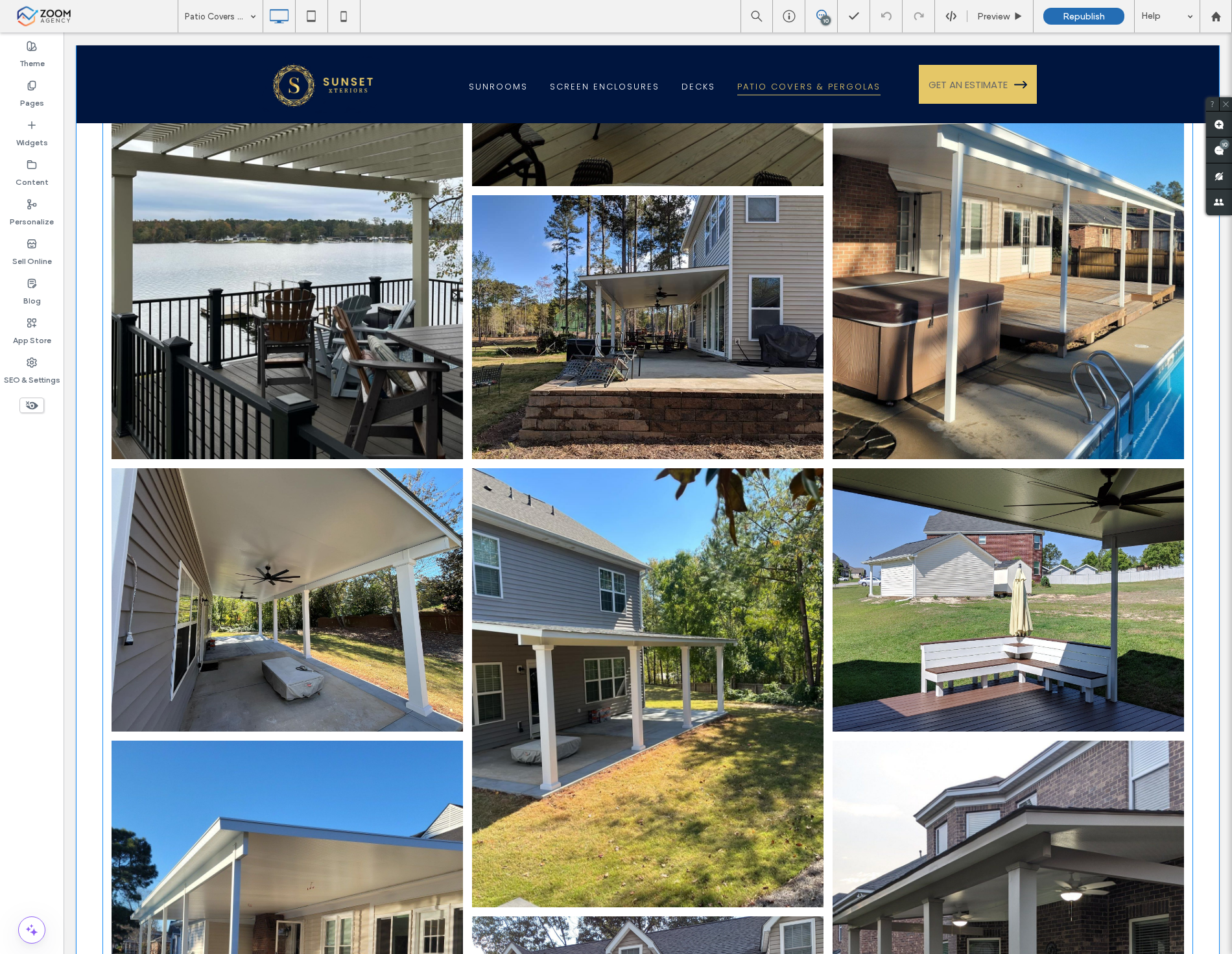
scroll to position [1369, 0]
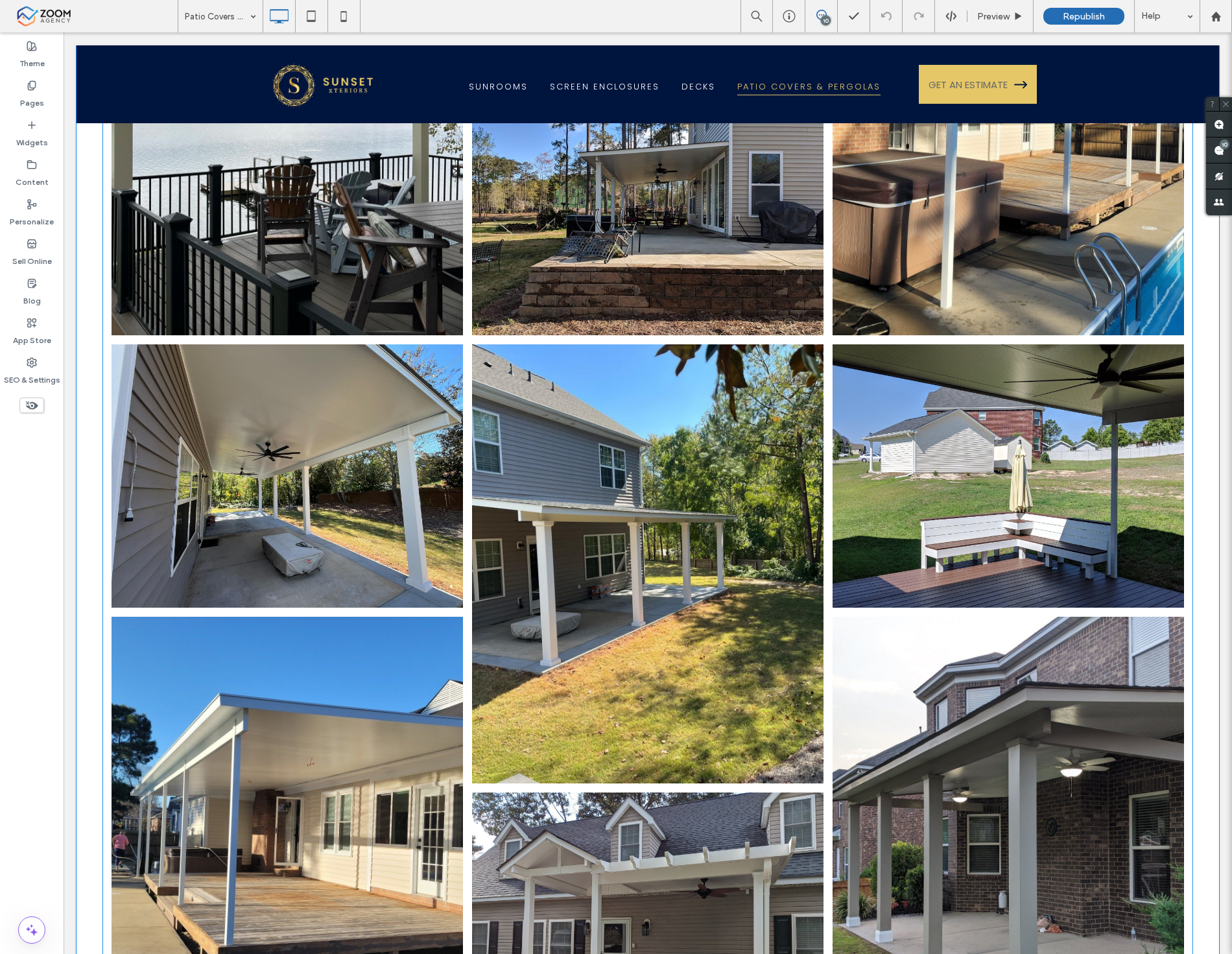
click at [1014, 243] on link at bounding box center [1009, 116] width 373 height 466
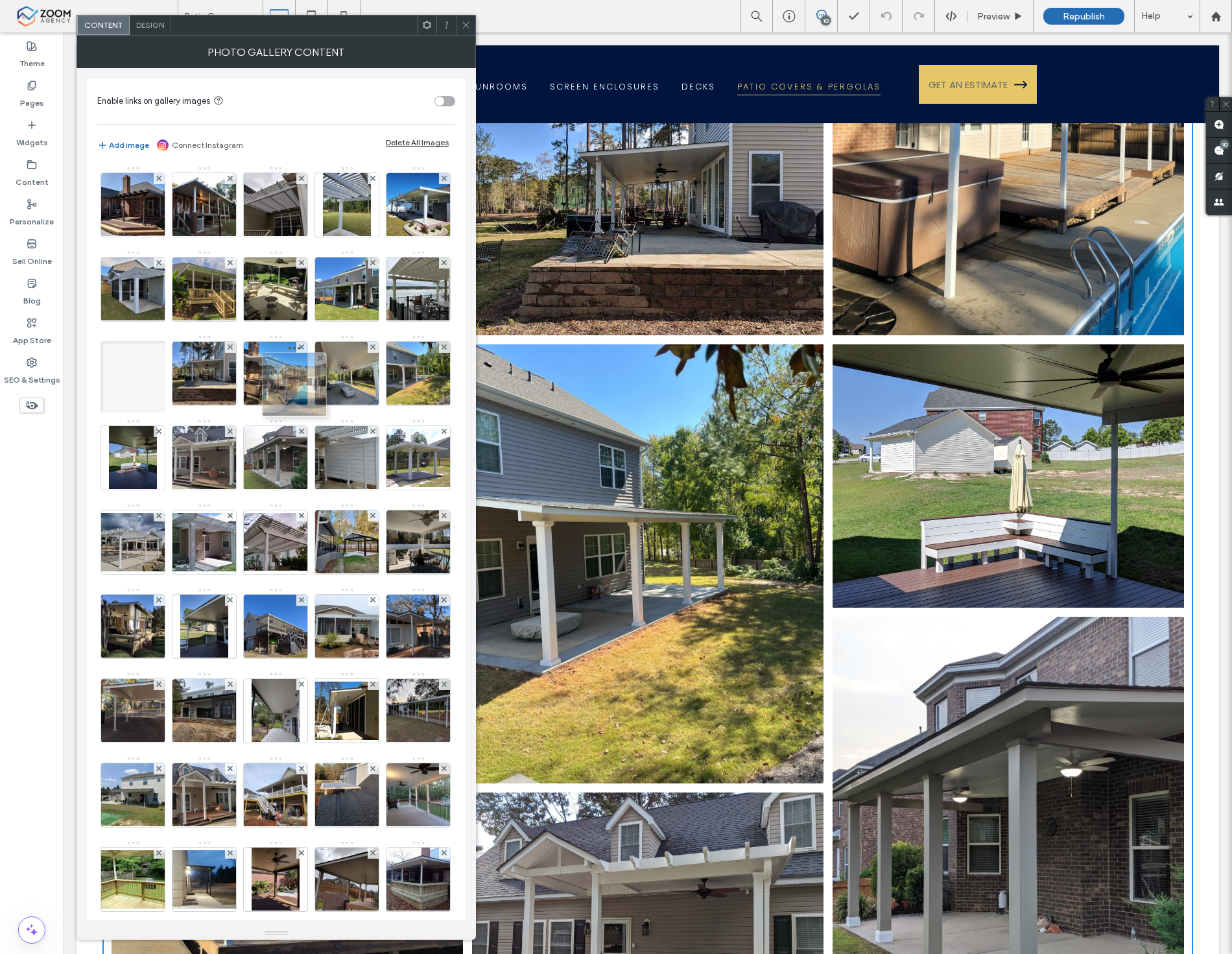
drag, startPoint x: 352, startPoint y: 467, endPoint x: 283, endPoint y: 360, distance: 127.3
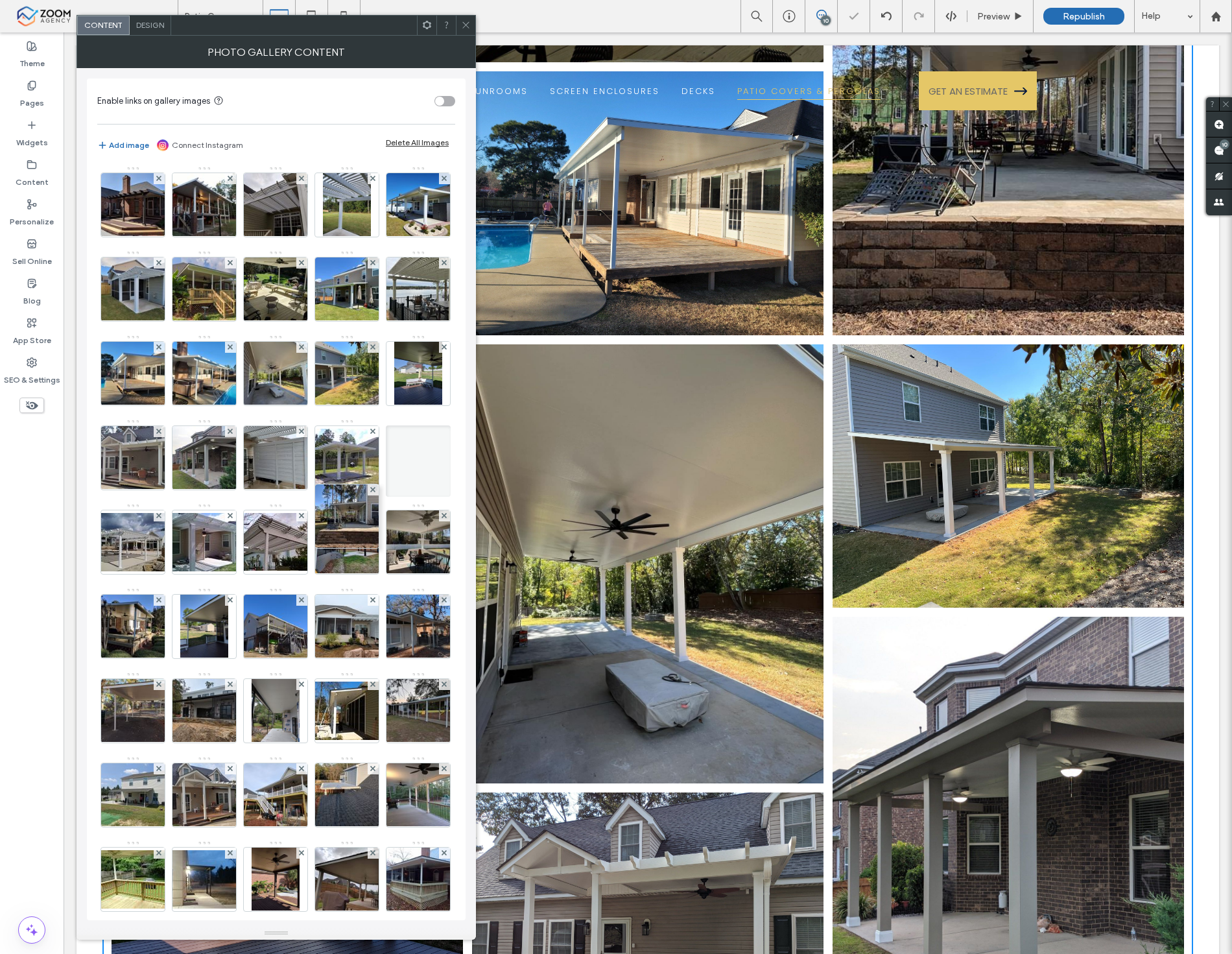
drag, startPoint x: 339, startPoint y: 374, endPoint x: 335, endPoint y: 565, distance: 191.0
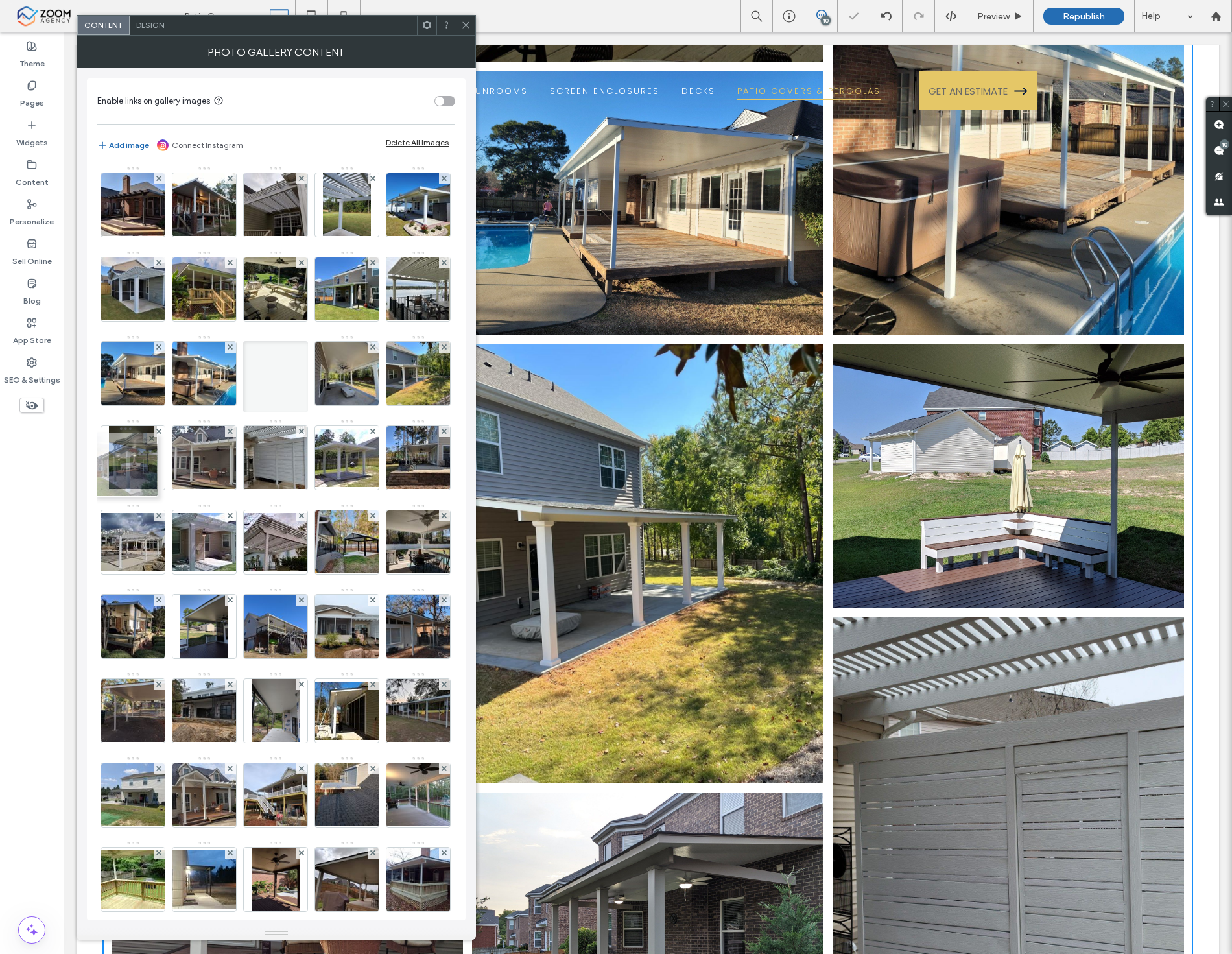
drag, startPoint x: 137, startPoint y: 543, endPoint x: 124, endPoint y: 450, distance: 93.9
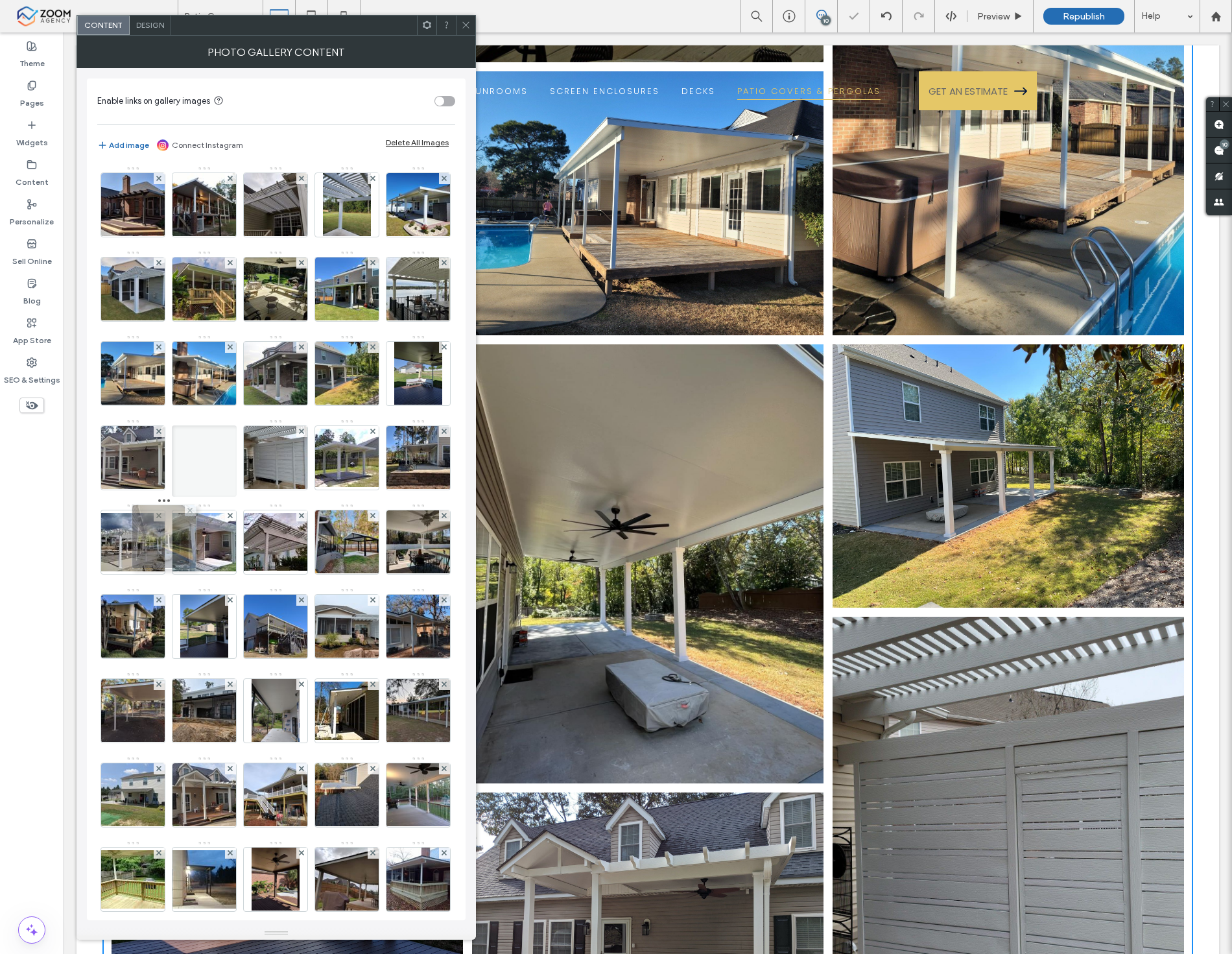
drag, startPoint x: 221, startPoint y: 458, endPoint x: 169, endPoint y: 568, distance: 121.7
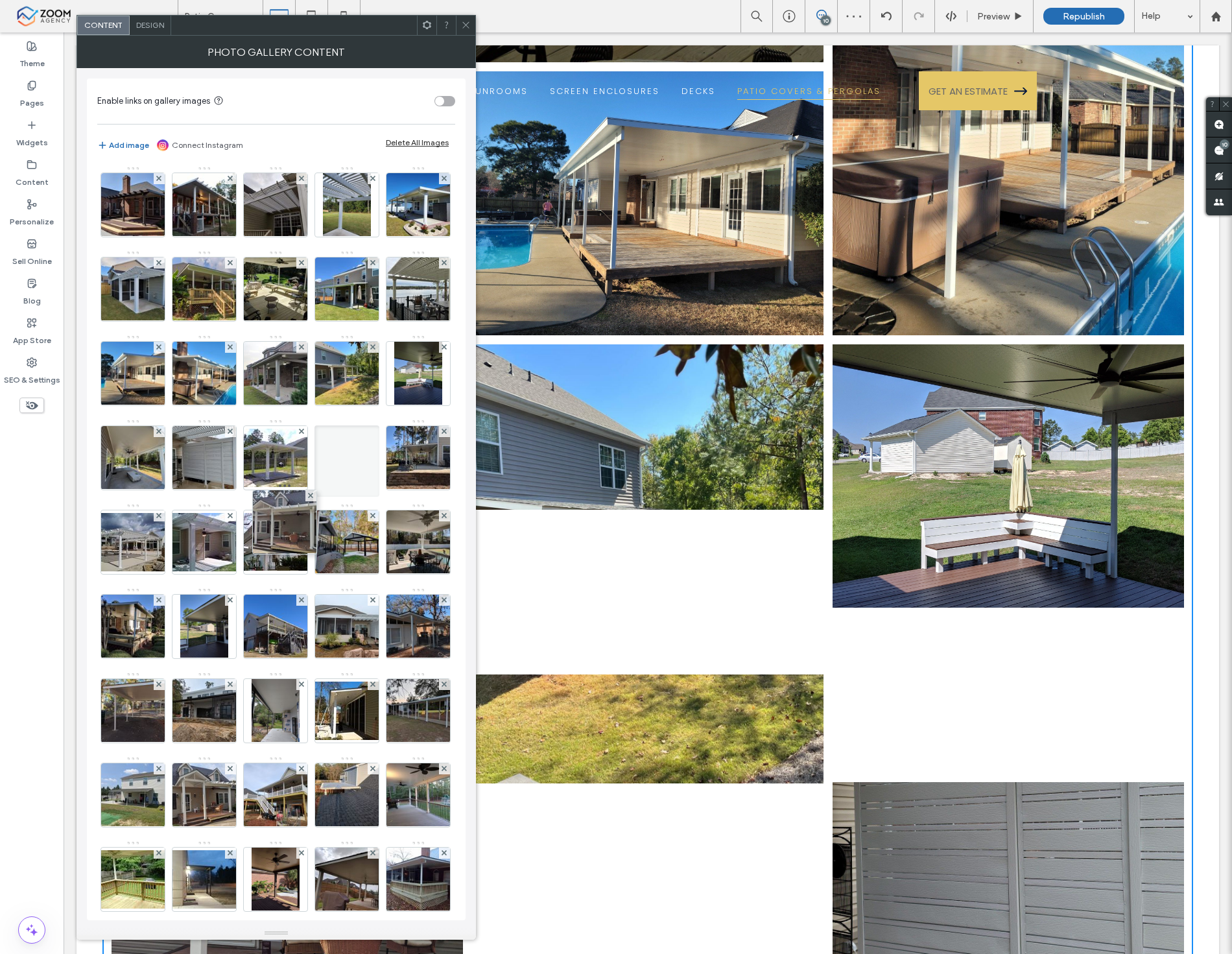
drag, startPoint x: 340, startPoint y: 469, endPoint x: 251, endPoint y: 554, distance: 123.1
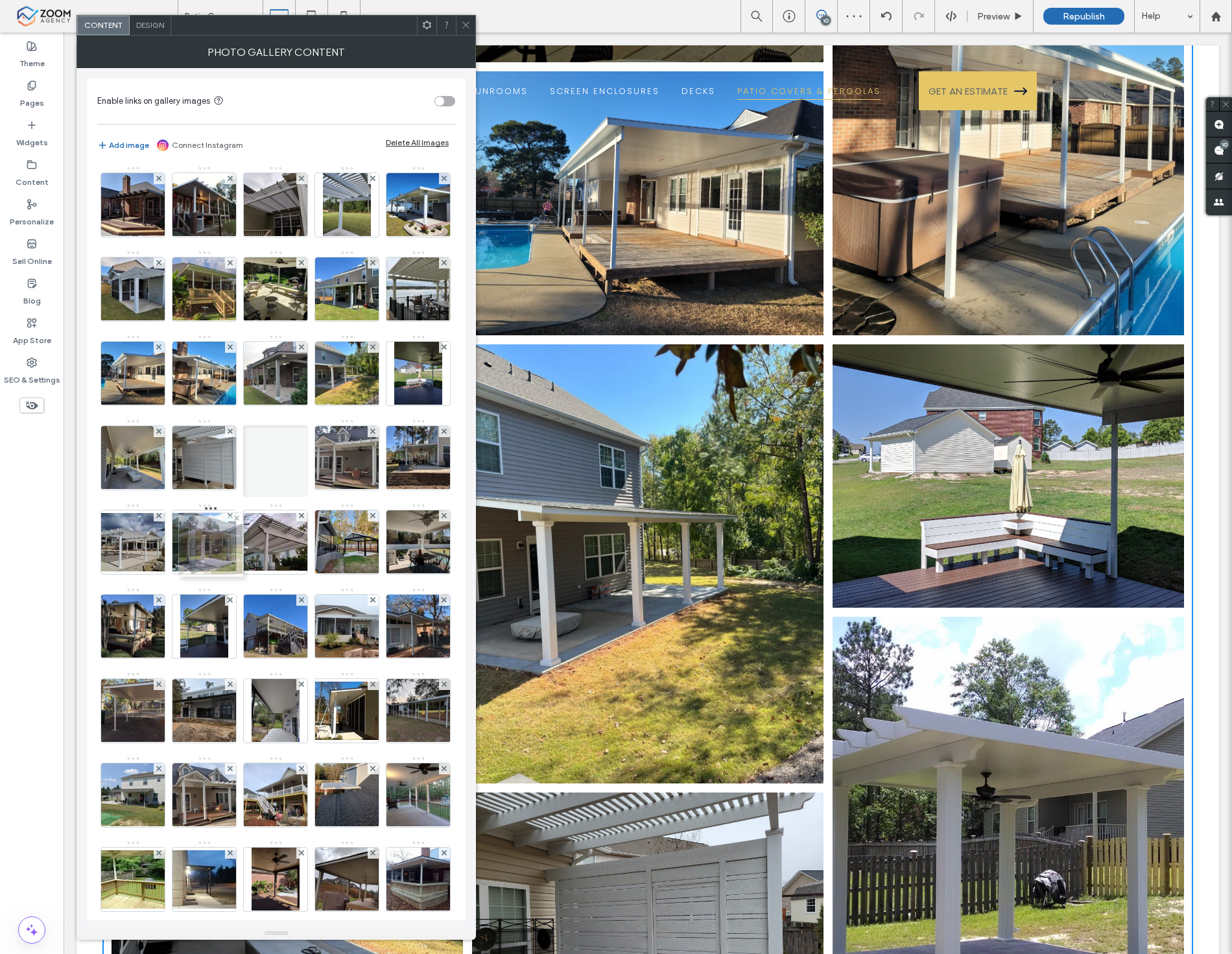
drag, startPoint x: 193, startPoint y: 558, endPoint x: 209, endPoint y: 544, distance: 21.3
click at [467, 24] on icon at bounding box center [466, 25] width 10 height 10
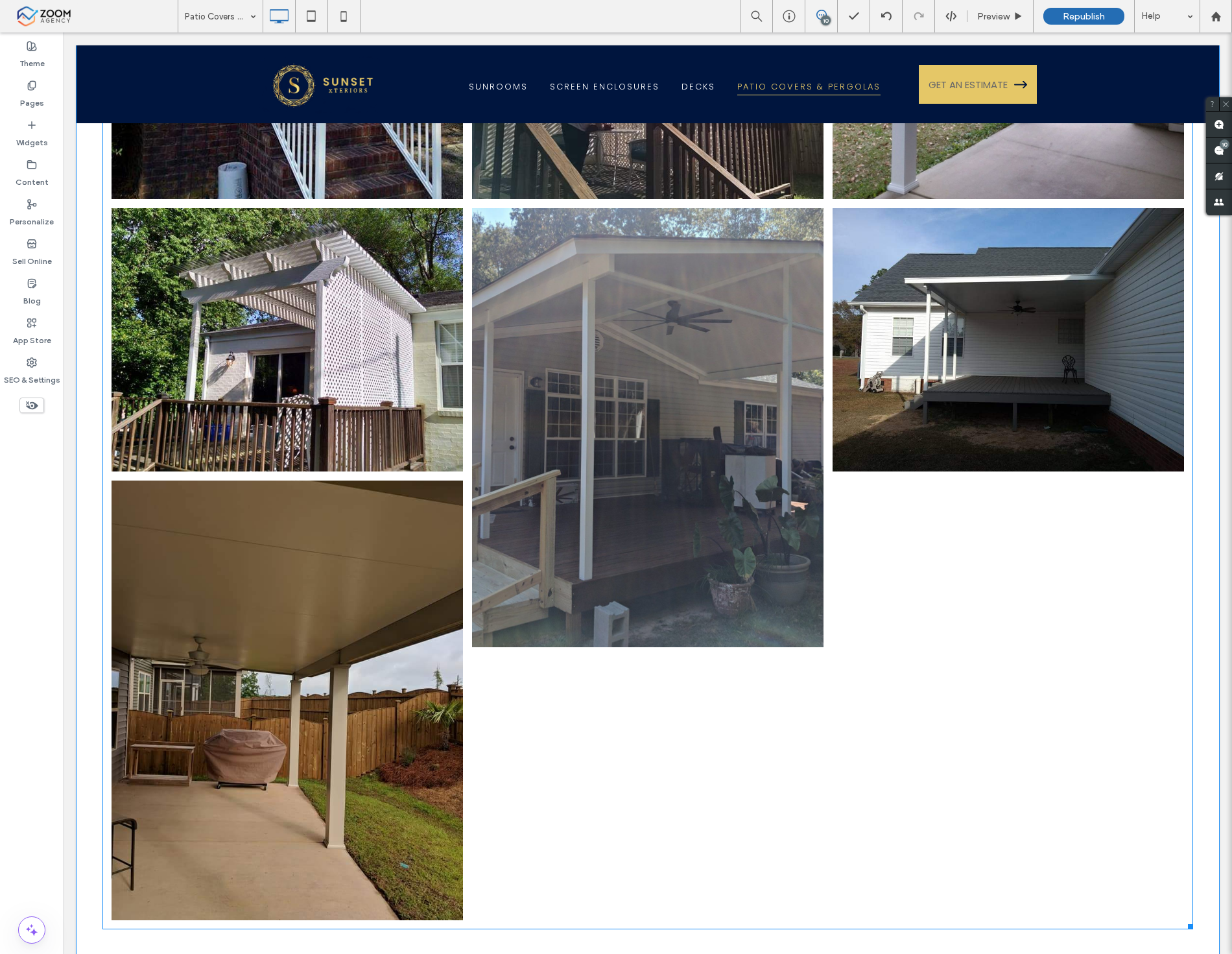
scroll to position [6557, 0]
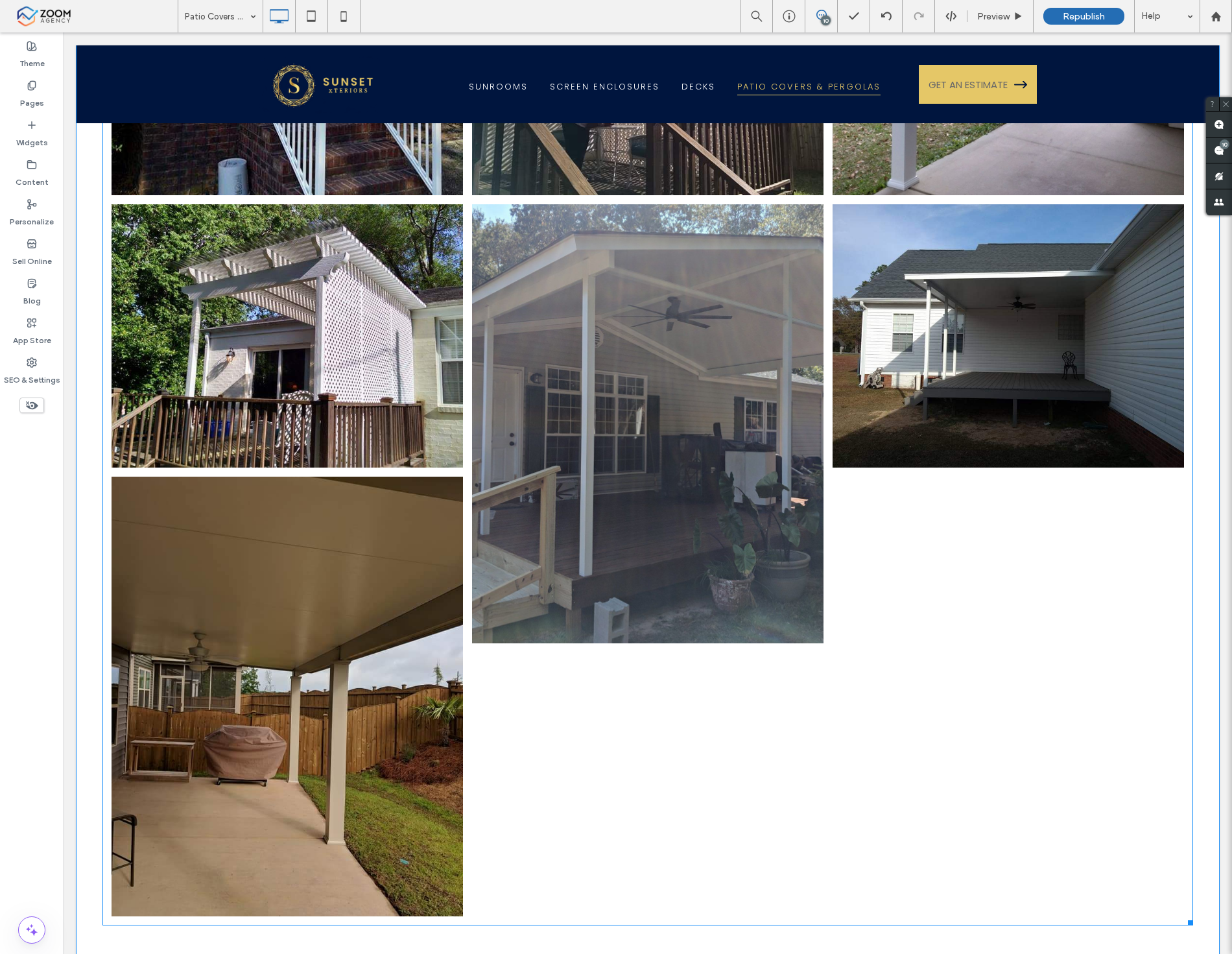
click at [768, 224] on link at bounding box center [648, 423] width 373 height 466
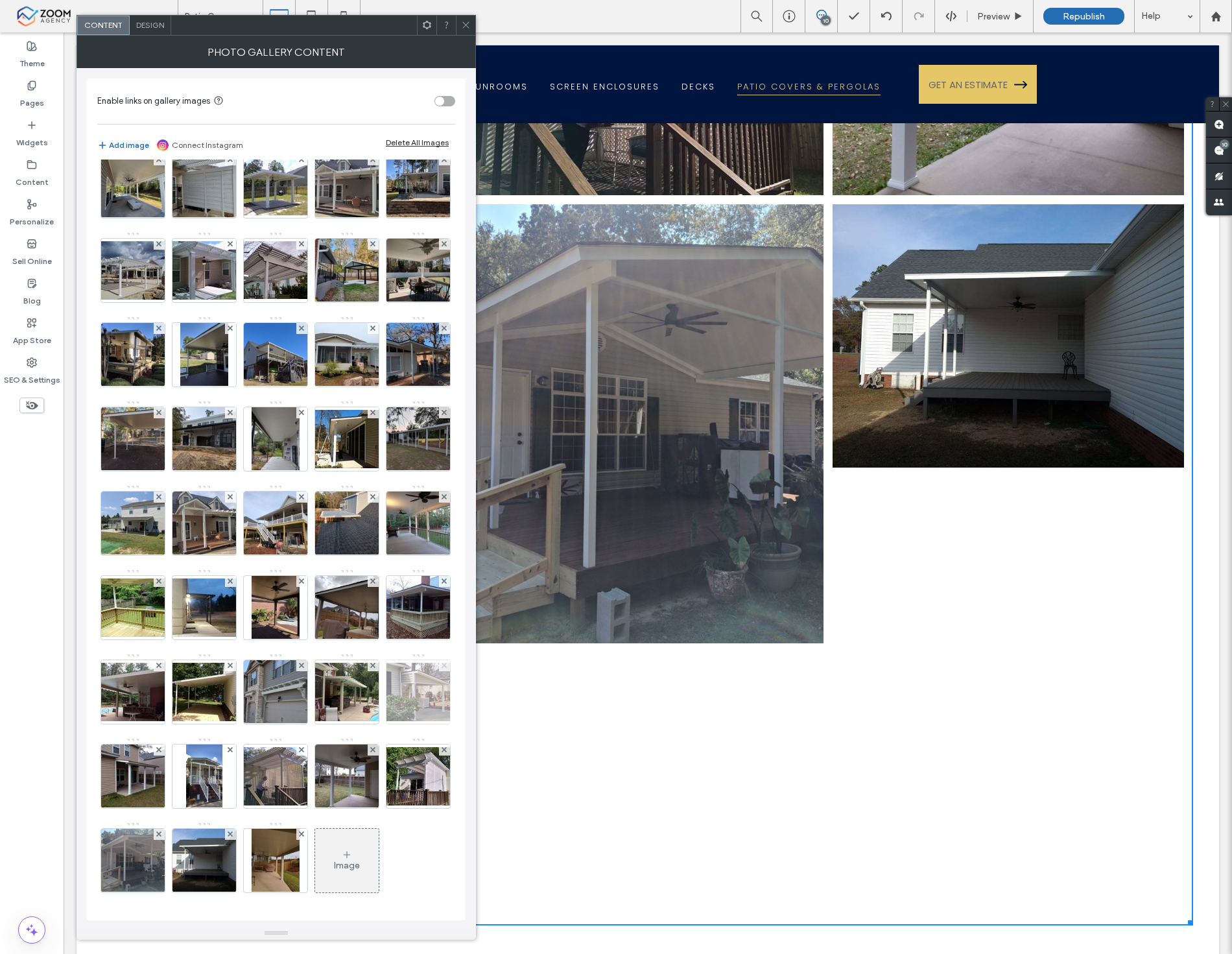
scroll to position [527, 0]
click at [334, 861] on div "Image" at bounding box center [347, 866] width 26 height 11
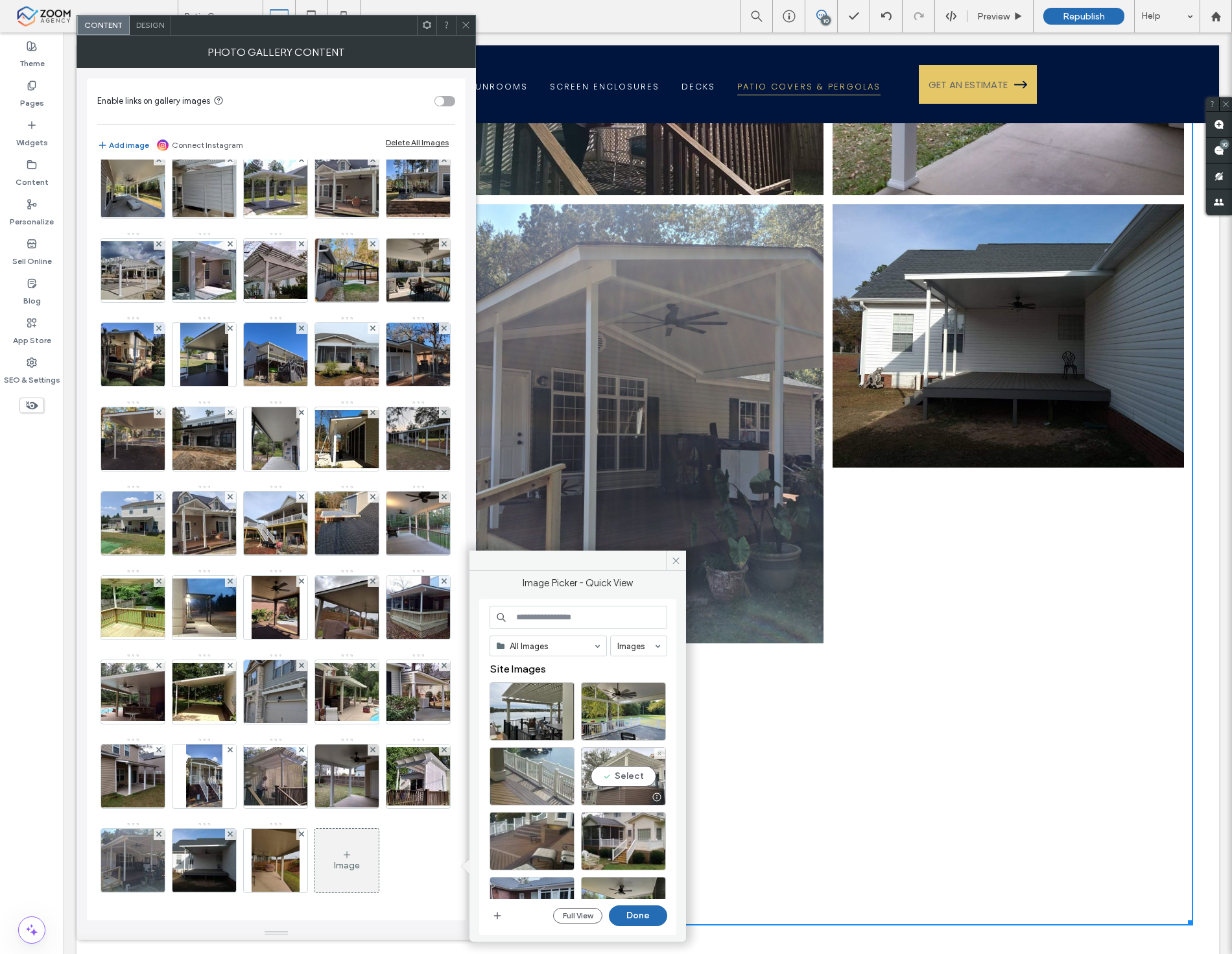
click at [613, 767] on div "Select" at bounding box center [624, 776] width 85 height 59
click at [645, 919] on button "Done" at bounding box center [638, 915] width 59 height 21
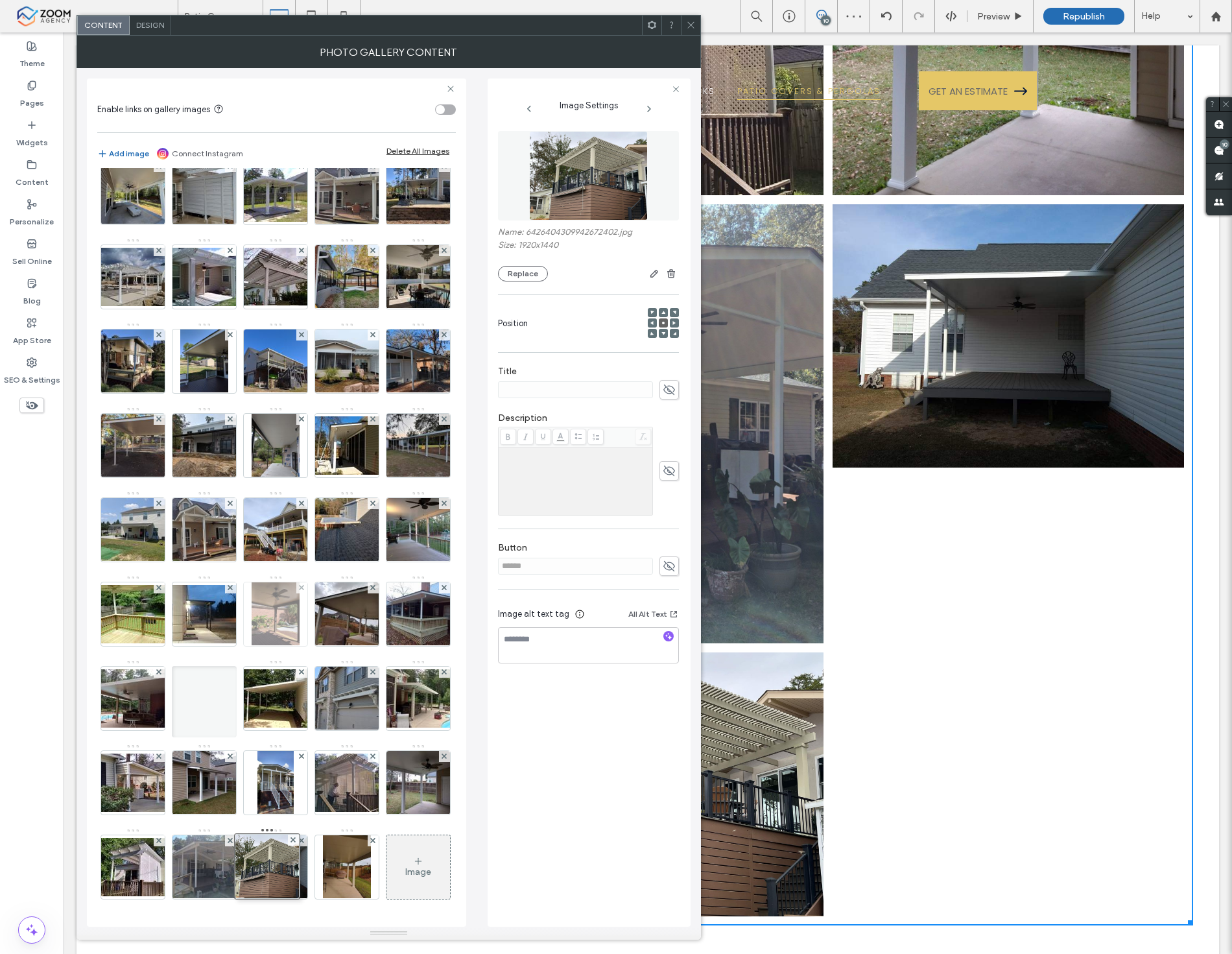
drag, startPoint x: 277, startPoint y: 877, endPoint x: 268, endPoint y: 544, distance: 333.1
click at [268, 544] on div "Image" at bounding box center [275, 406] width 357 height 1012
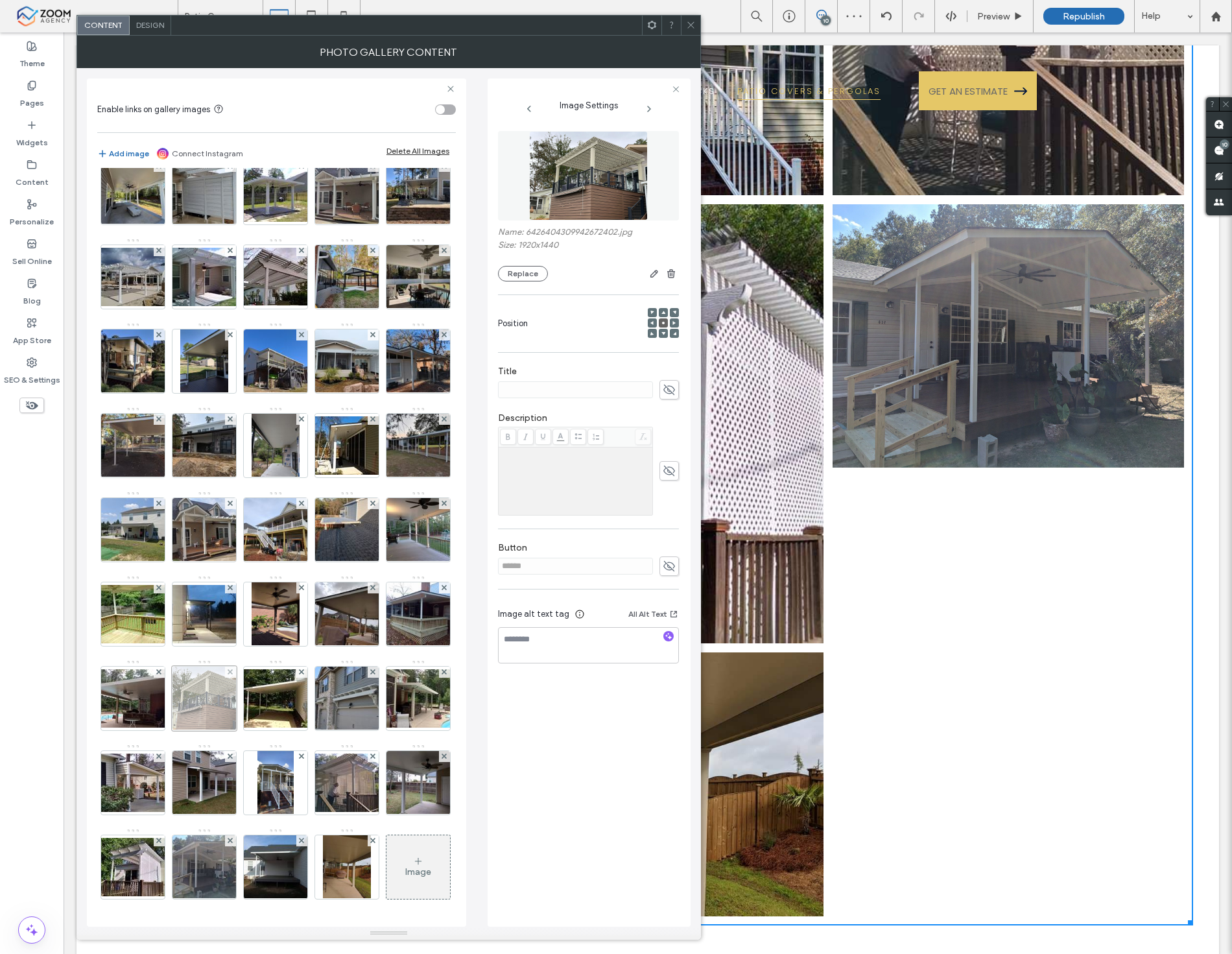
scroll to position [382, 0]
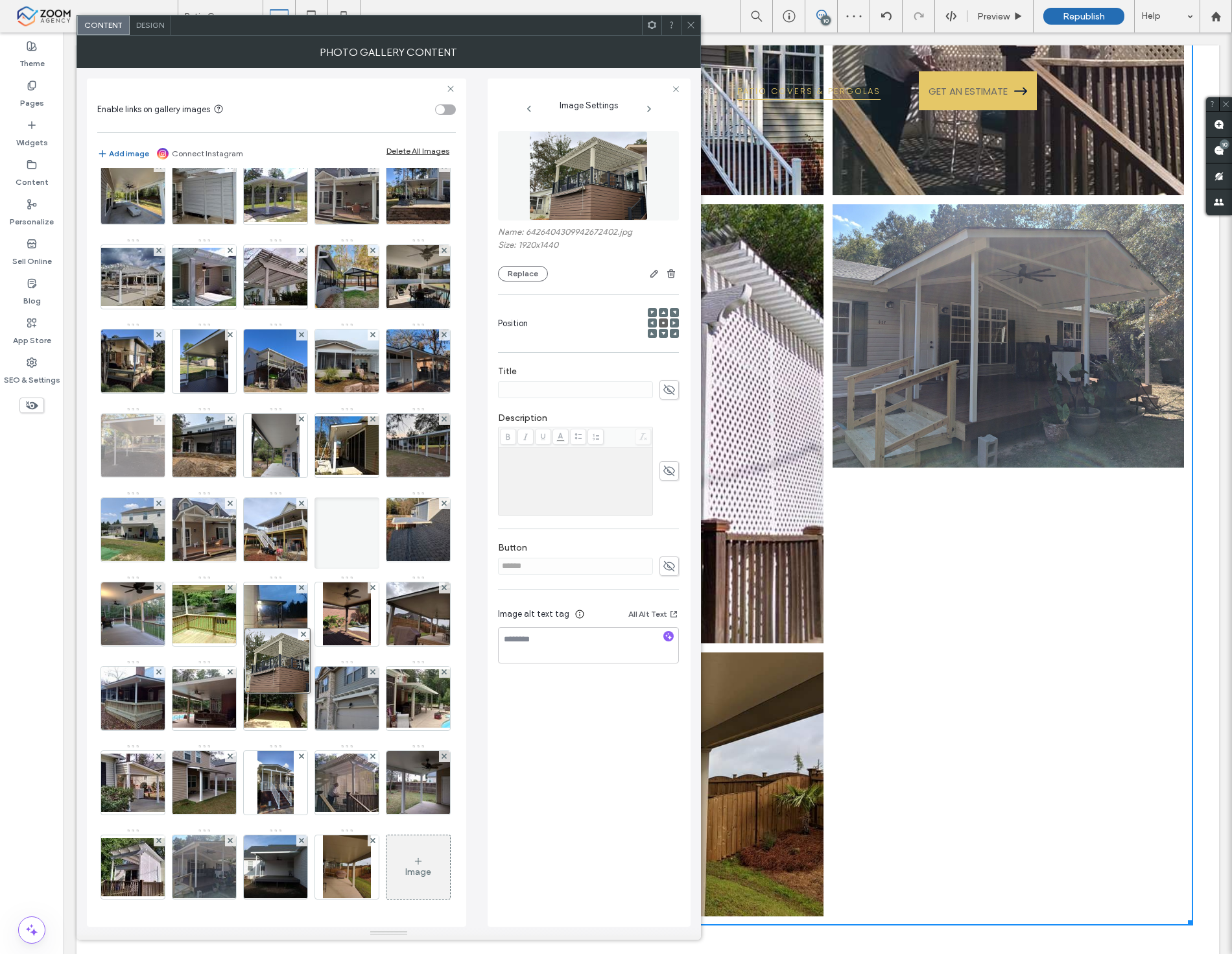
drag, startPoint x: 280, startPoint y: 754, endPoint x: 279, endPoint y: 450, distance: 304.0
click at [279, 450] on div "Image" at bounding box center [275, 406] width 357 height 1012
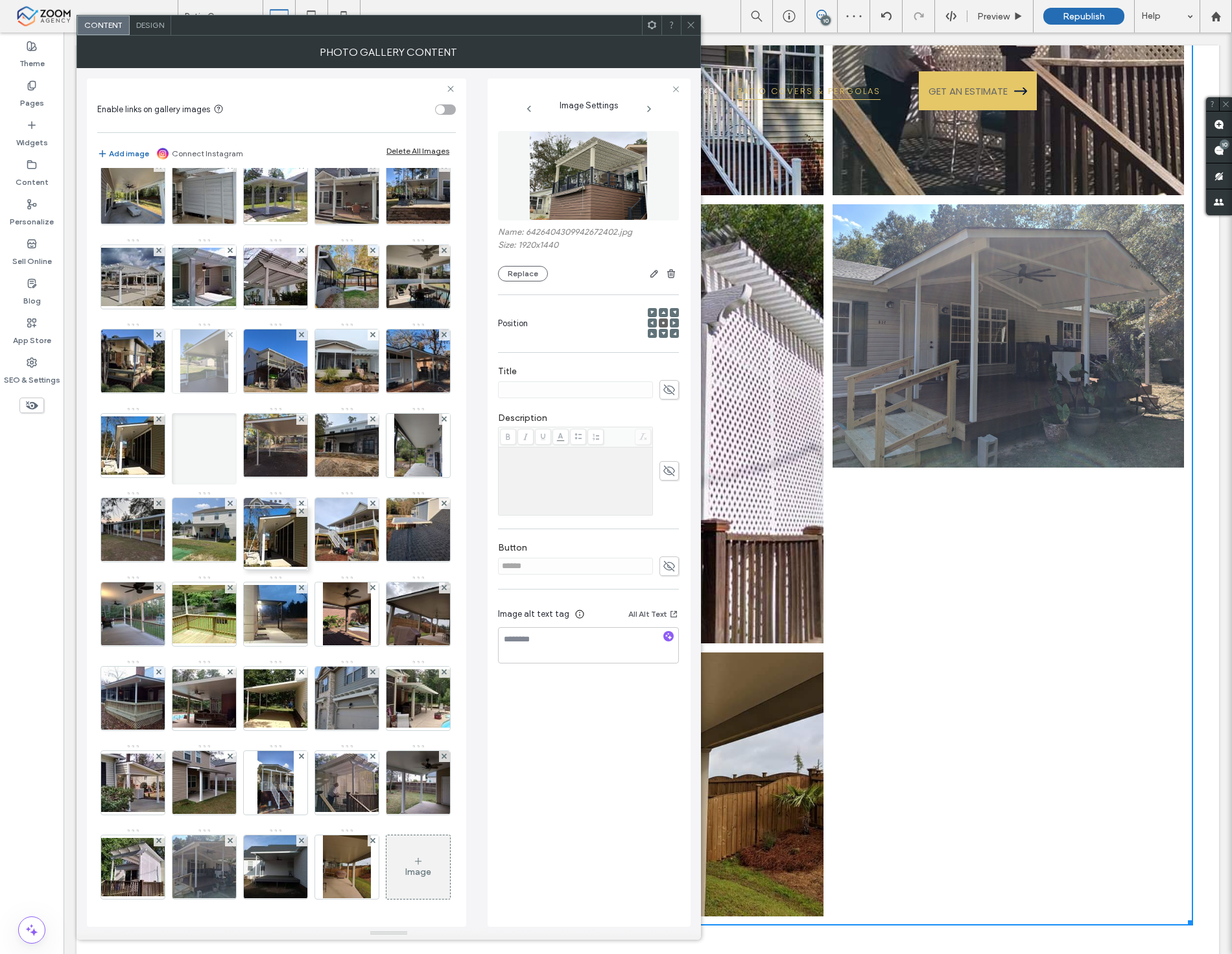
drag, startPoint x: 277, startPoint y: 601, endPoint x: 273, endPoint y: 331, distance: 270.0
click at [273, 331] on div "Image" at bounding box center [275, 406] width 357 height 1012
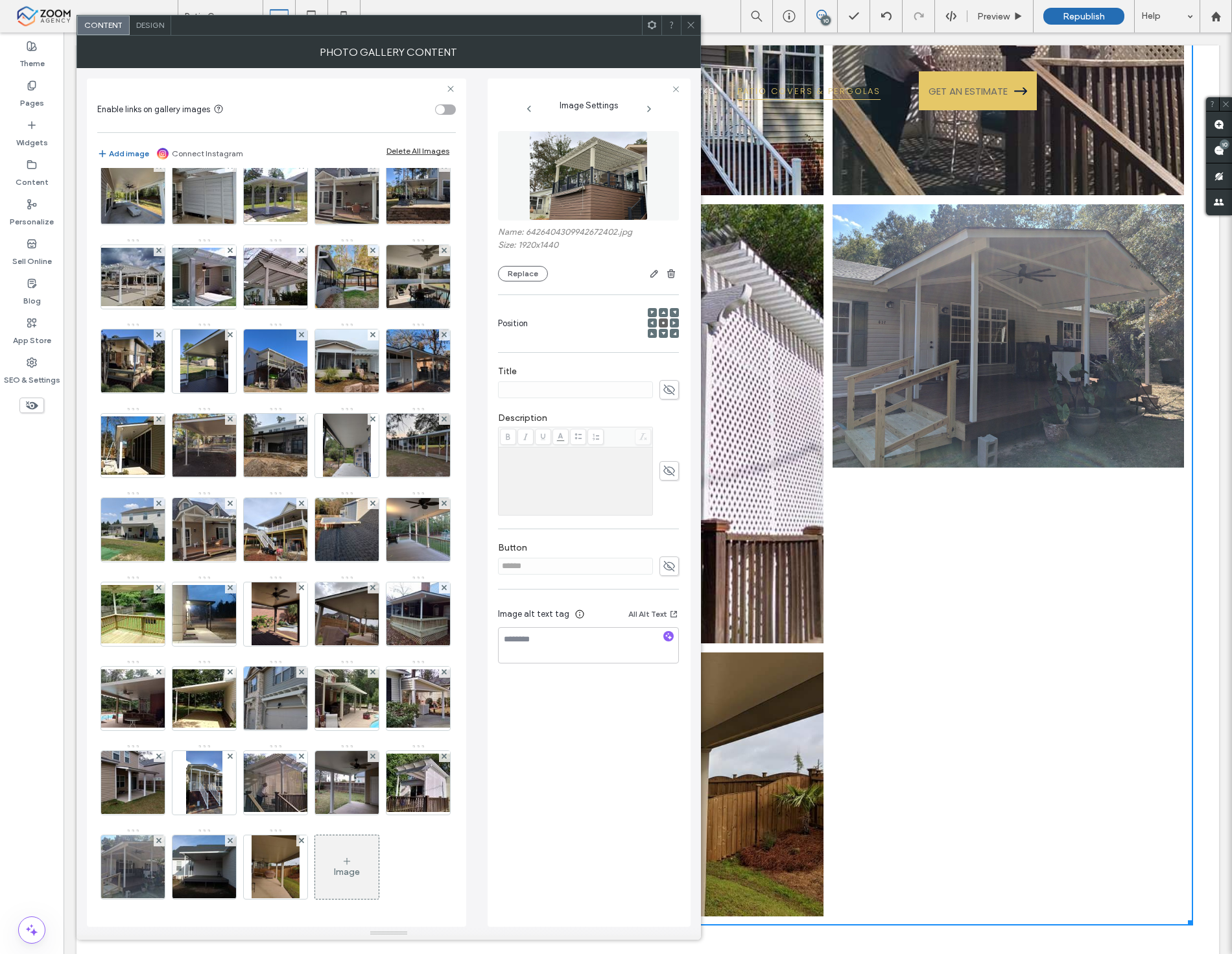
click at [691, 23] on icon at bounding box center [691, 25] width 10 height 10
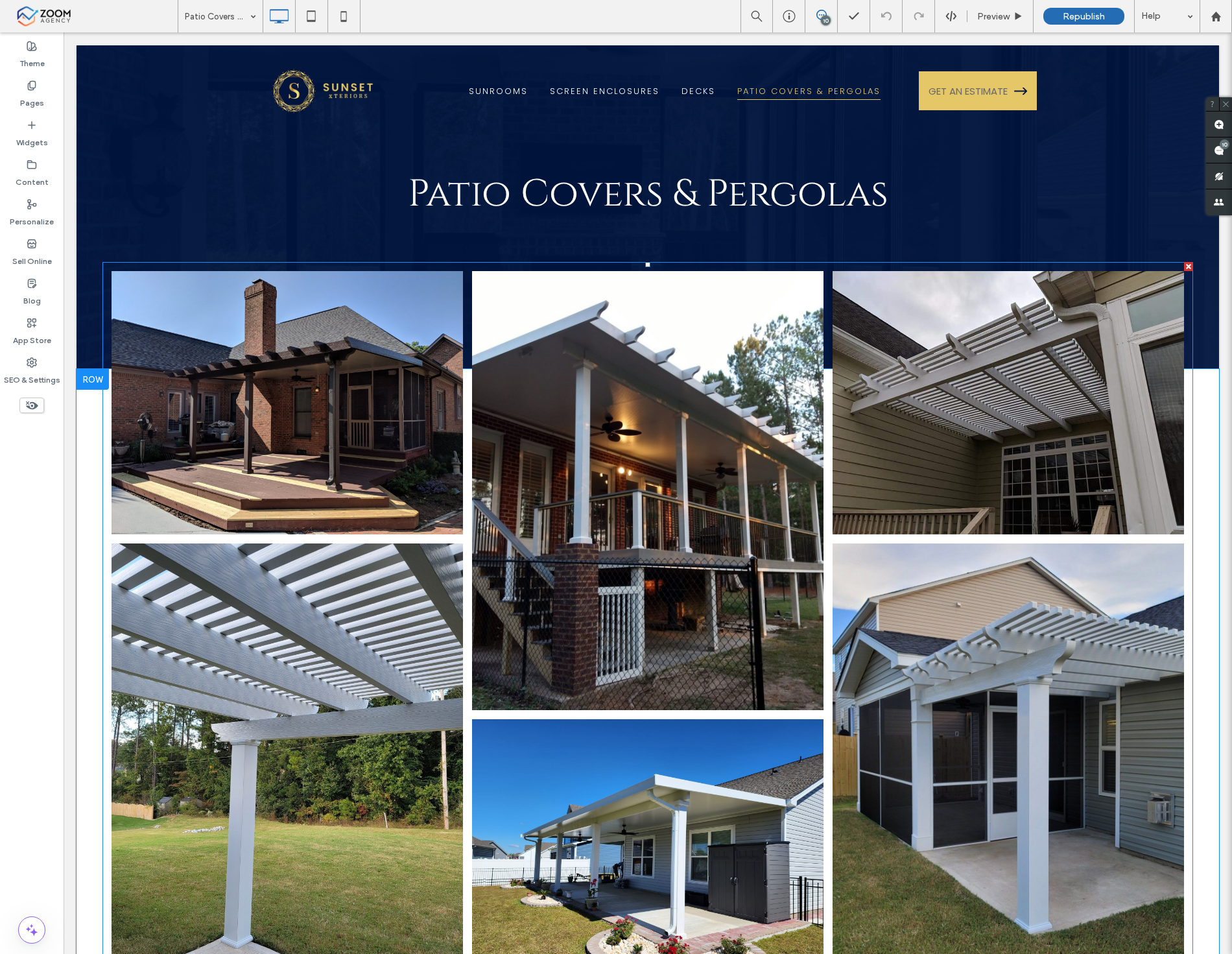
click at [528, 565] on div "Button Button" at bounding box center [647, 627] width 361 height 721
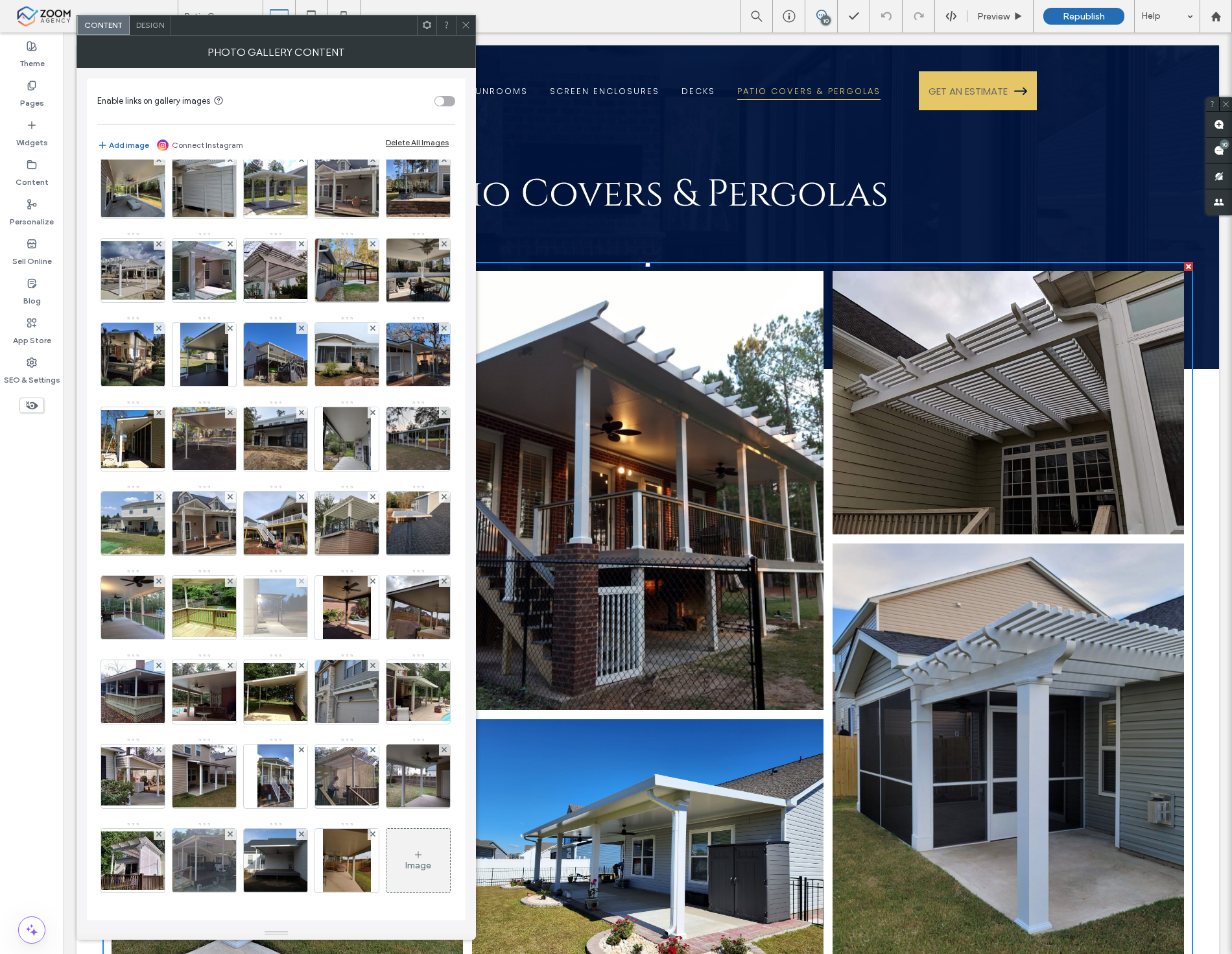
scroll to position [310, 0]
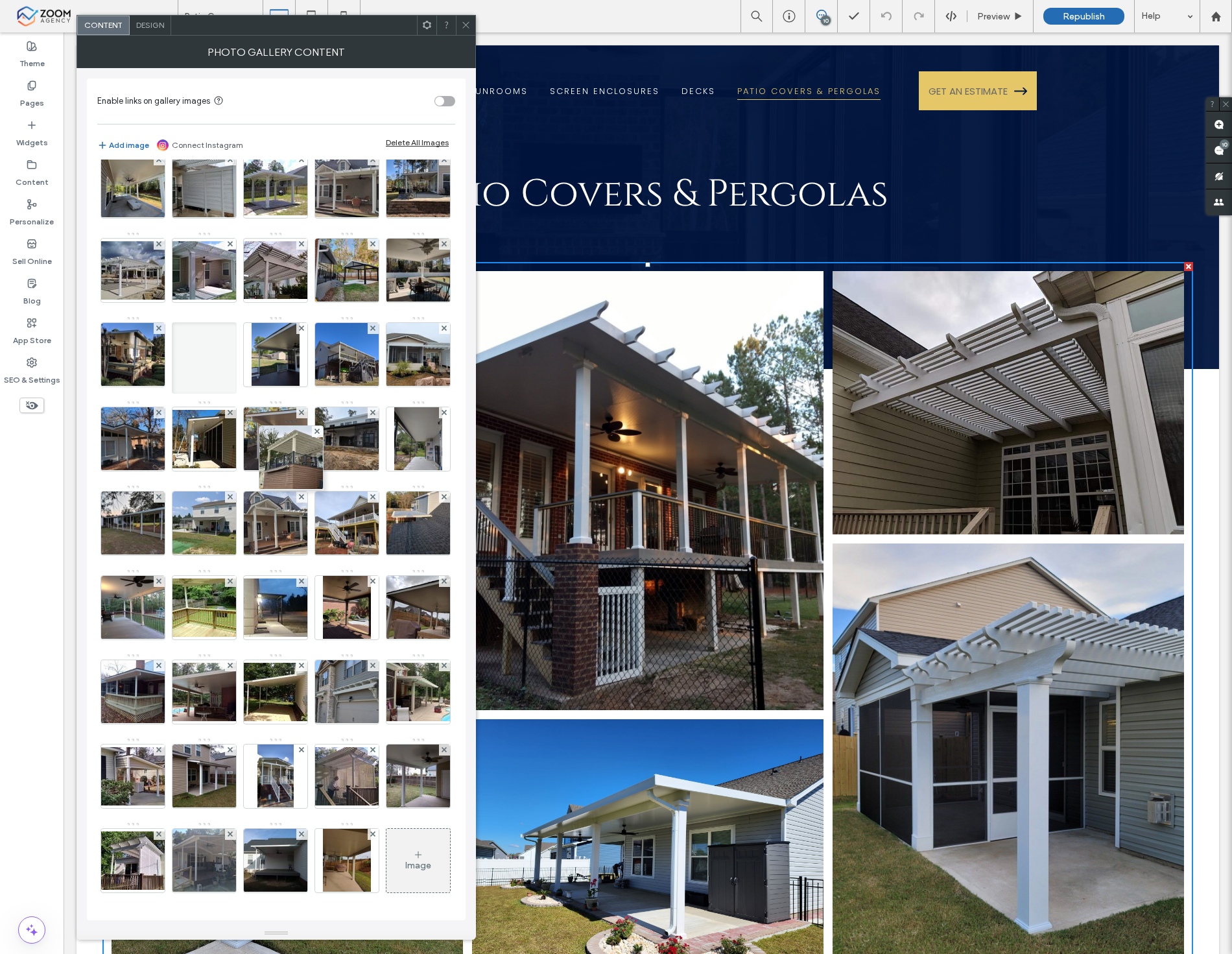
drag, startPoint x: 283, startPoint y: 662, endPoint x: 302, endPoint y: 375, distance: 287.6
click at [237, 375] on div at bounding box center [204, 357] width 65 height 71
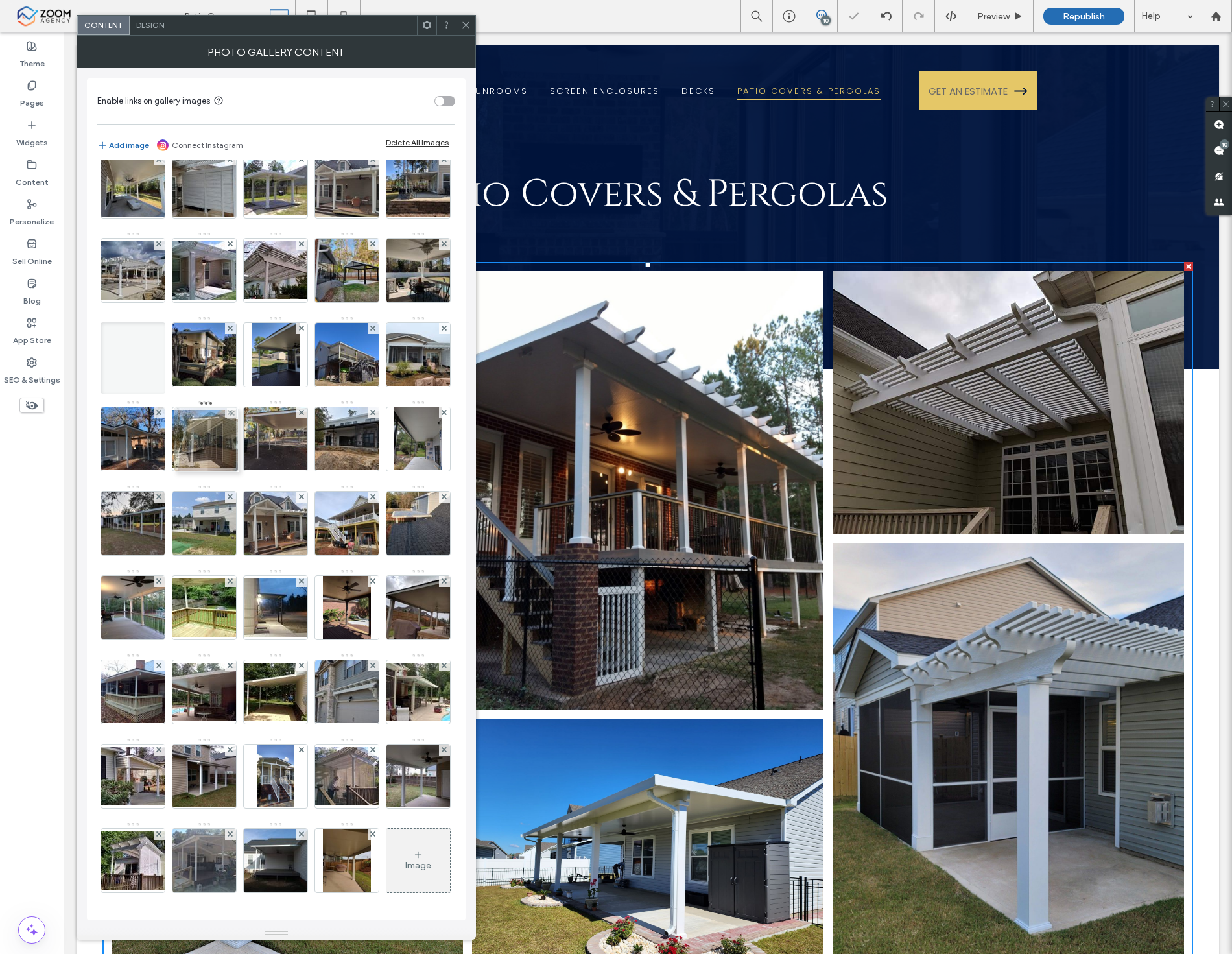
drag, startPoint x: 285, startPoint y: 407, endPoint x: 193, endPoint y: 407, distance: 92.0
click at [469, 31] on span at bounding box center [466, 25] width 10 height 19
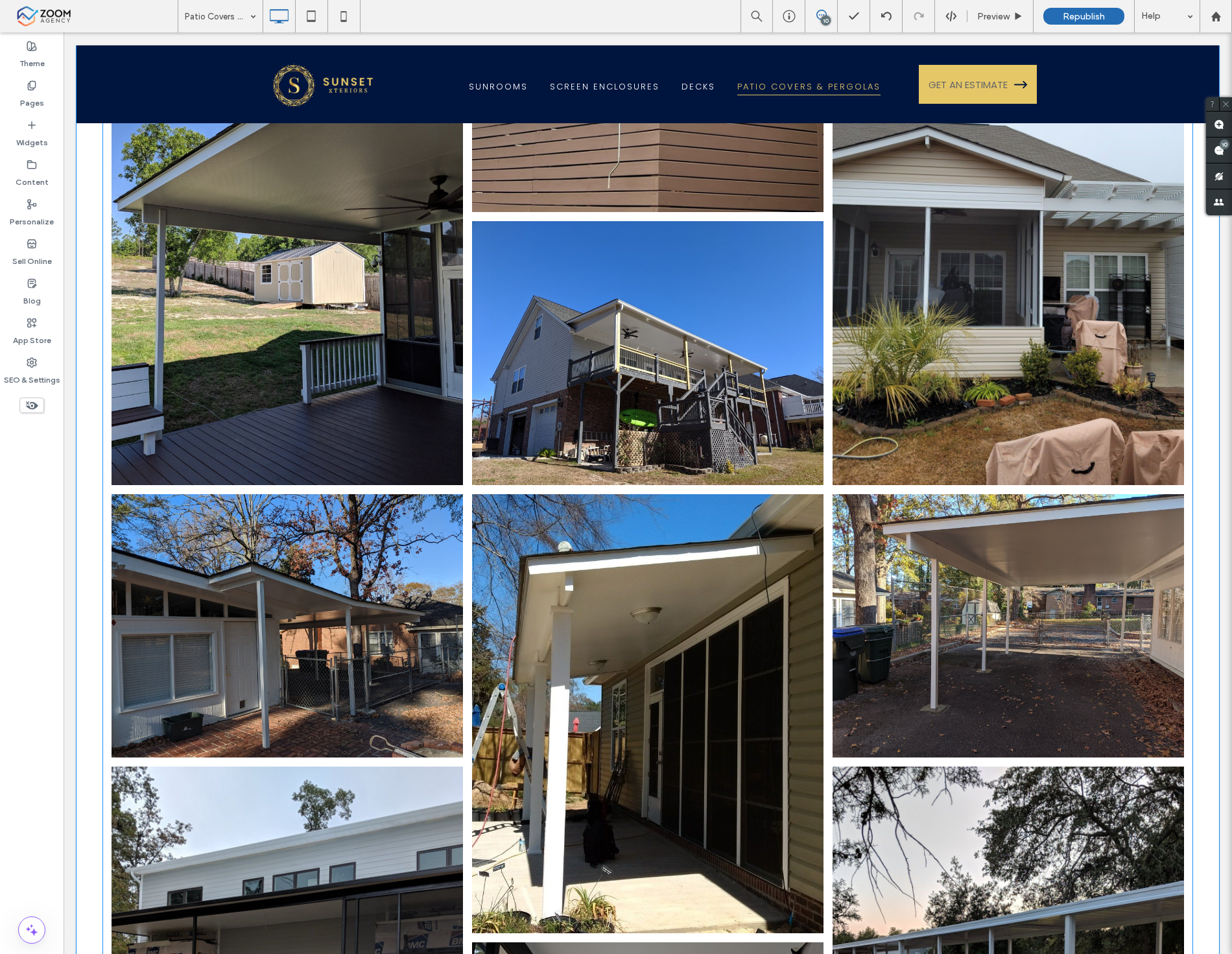
scroll to position [2954, 0]
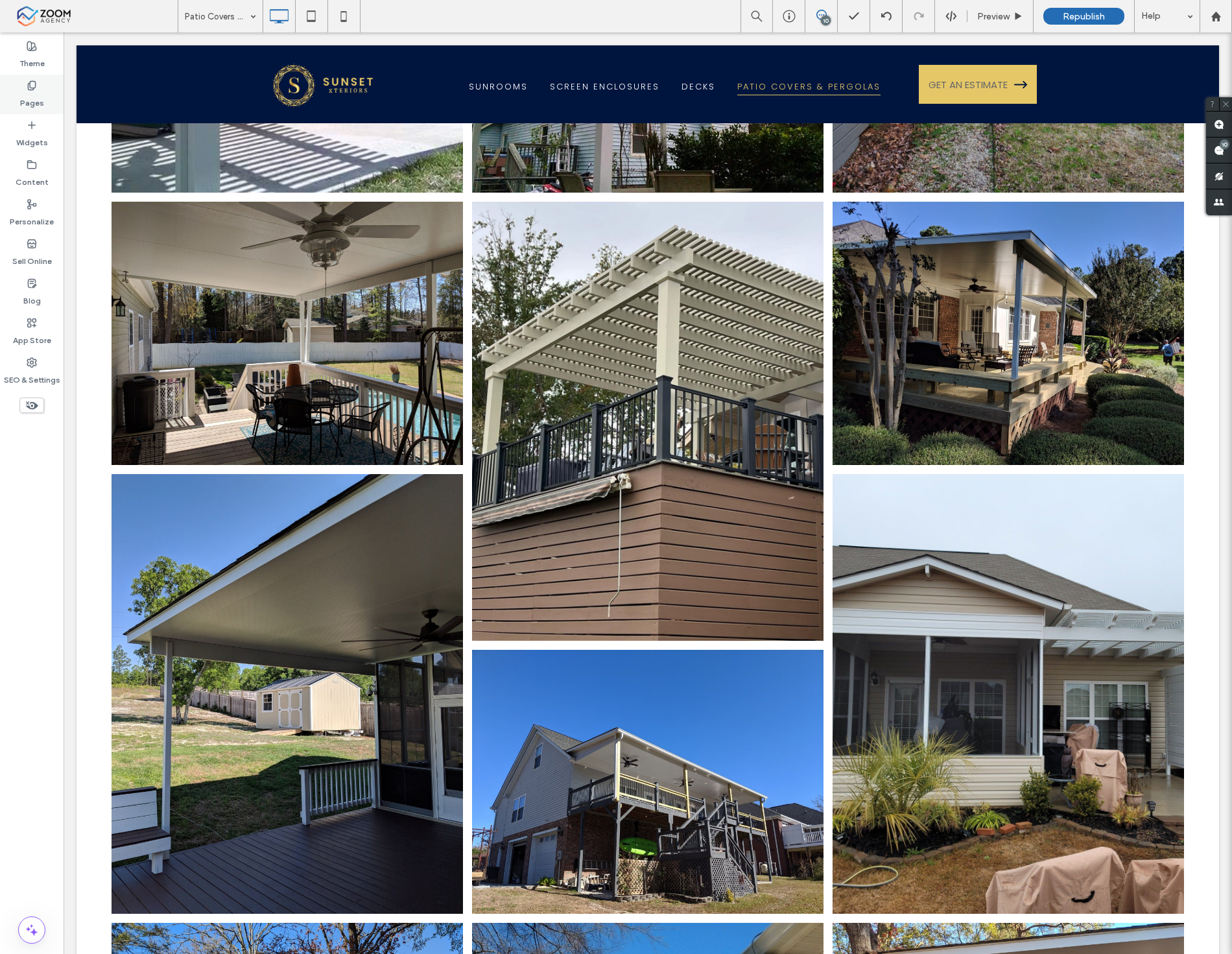
click at [34, 103] on label "Pages" at bounding box center [32, 100] width 24 height 18
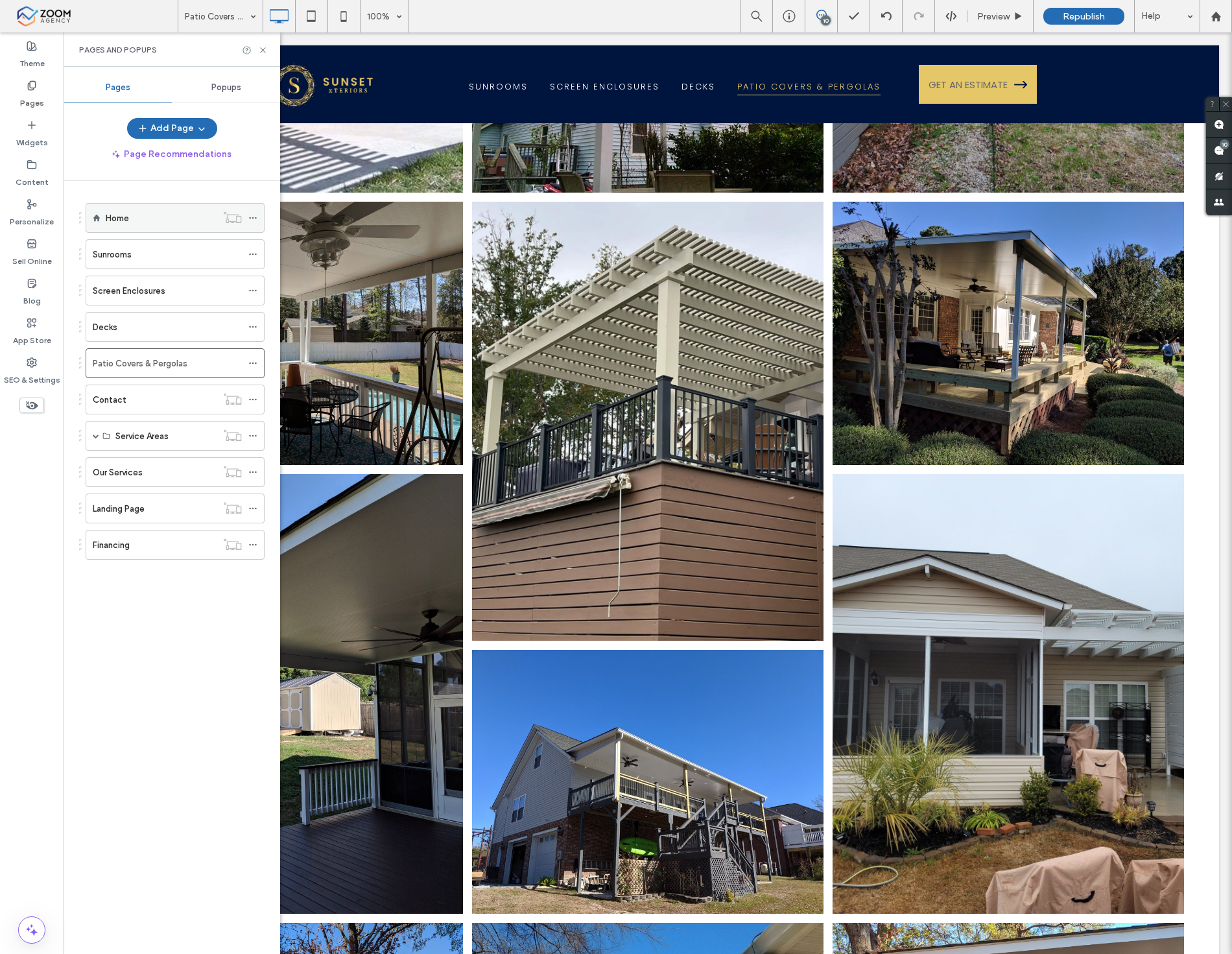
click at [180, 218] on div "Home" at bounding box center [161, 218] width 111 height 14
click at [1224, 150] on div at bounding box center [616, 477] width 1232 height 954
click at [1218, 151] on use at bounding box center [1219, 150] width 10 height 10
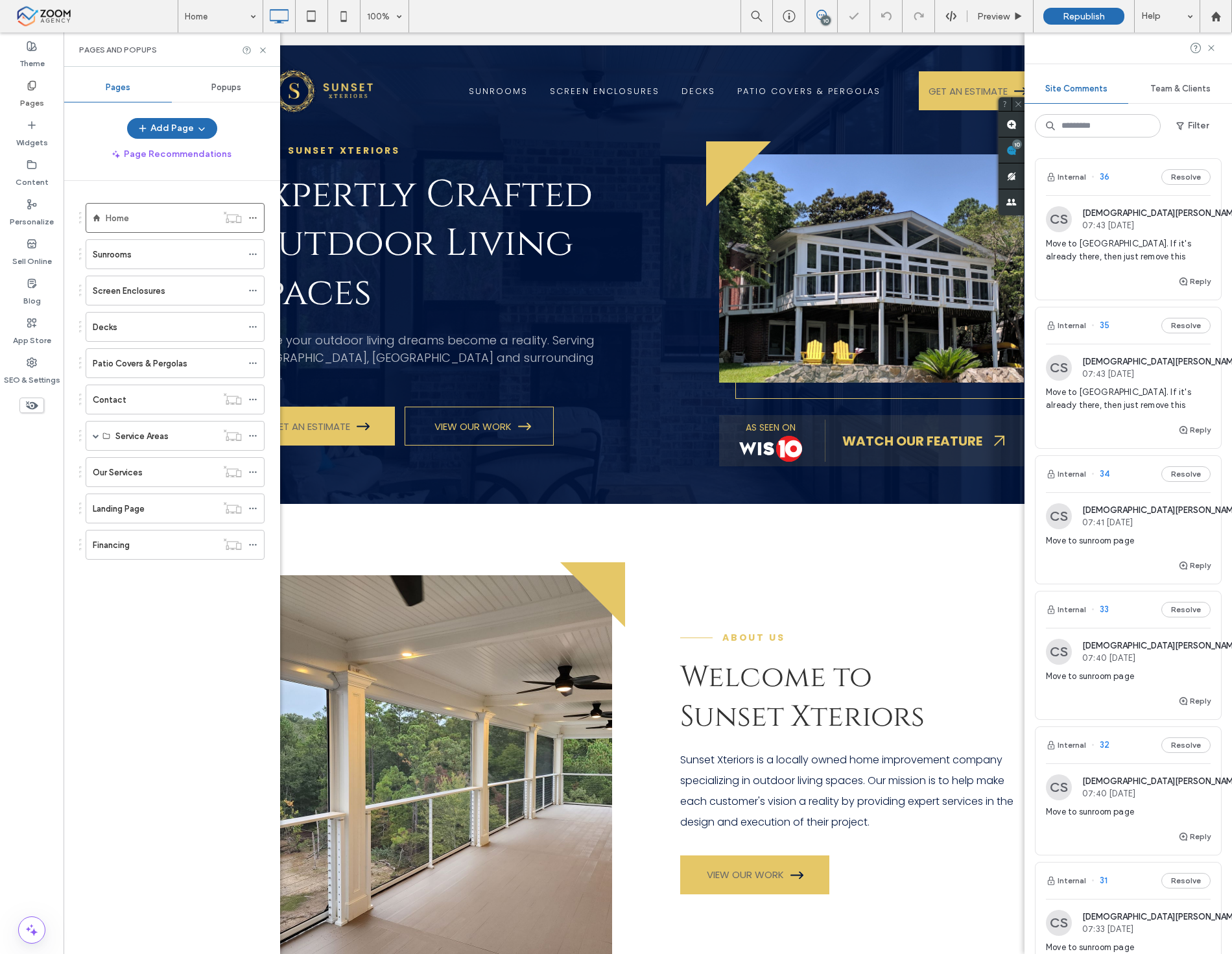
click at [1087, 255] on span "Move to pergola. If it's already there, then just remove this" at bounding box center [1128, 251] width 165 height 26
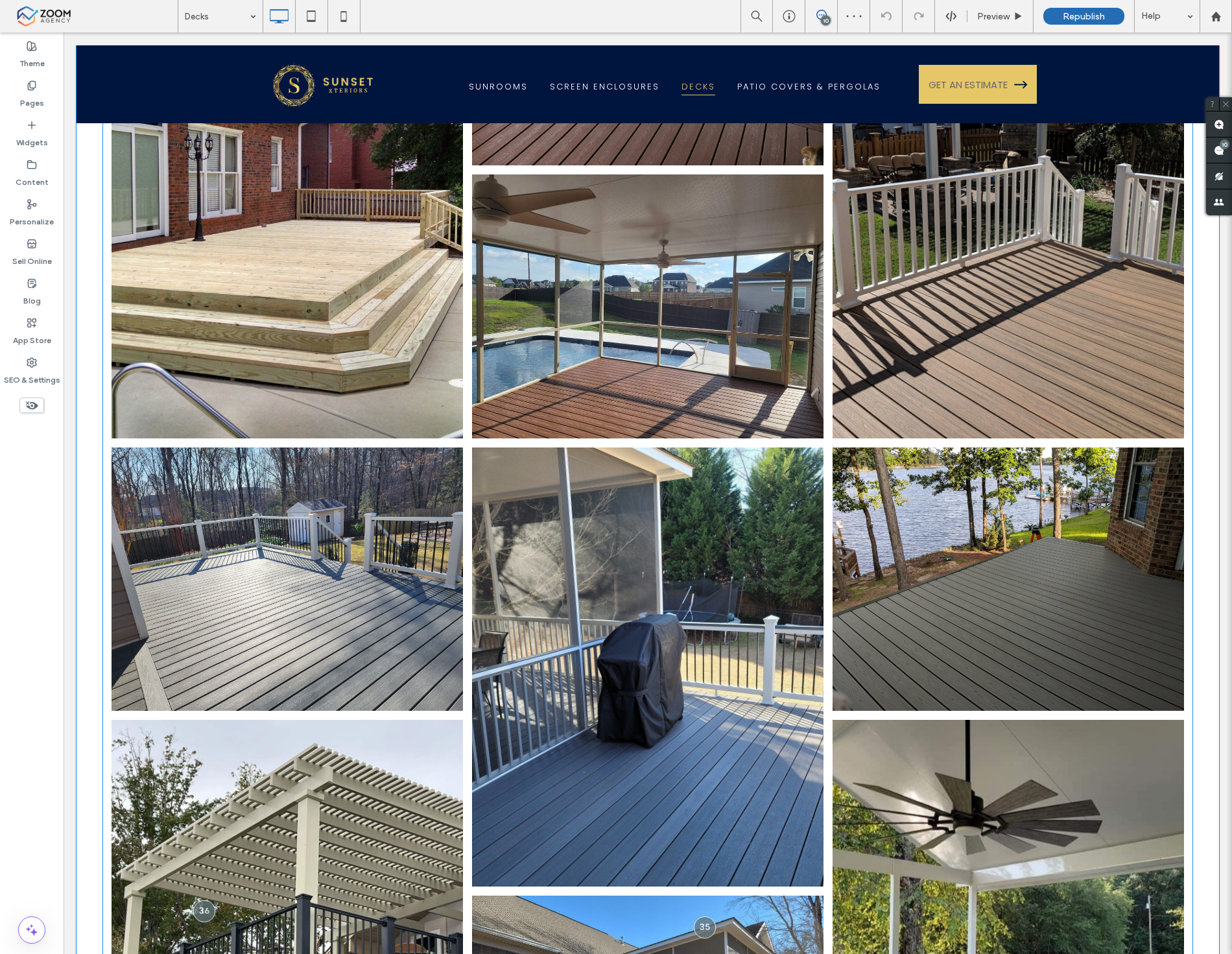
scroll to position [628, 0]
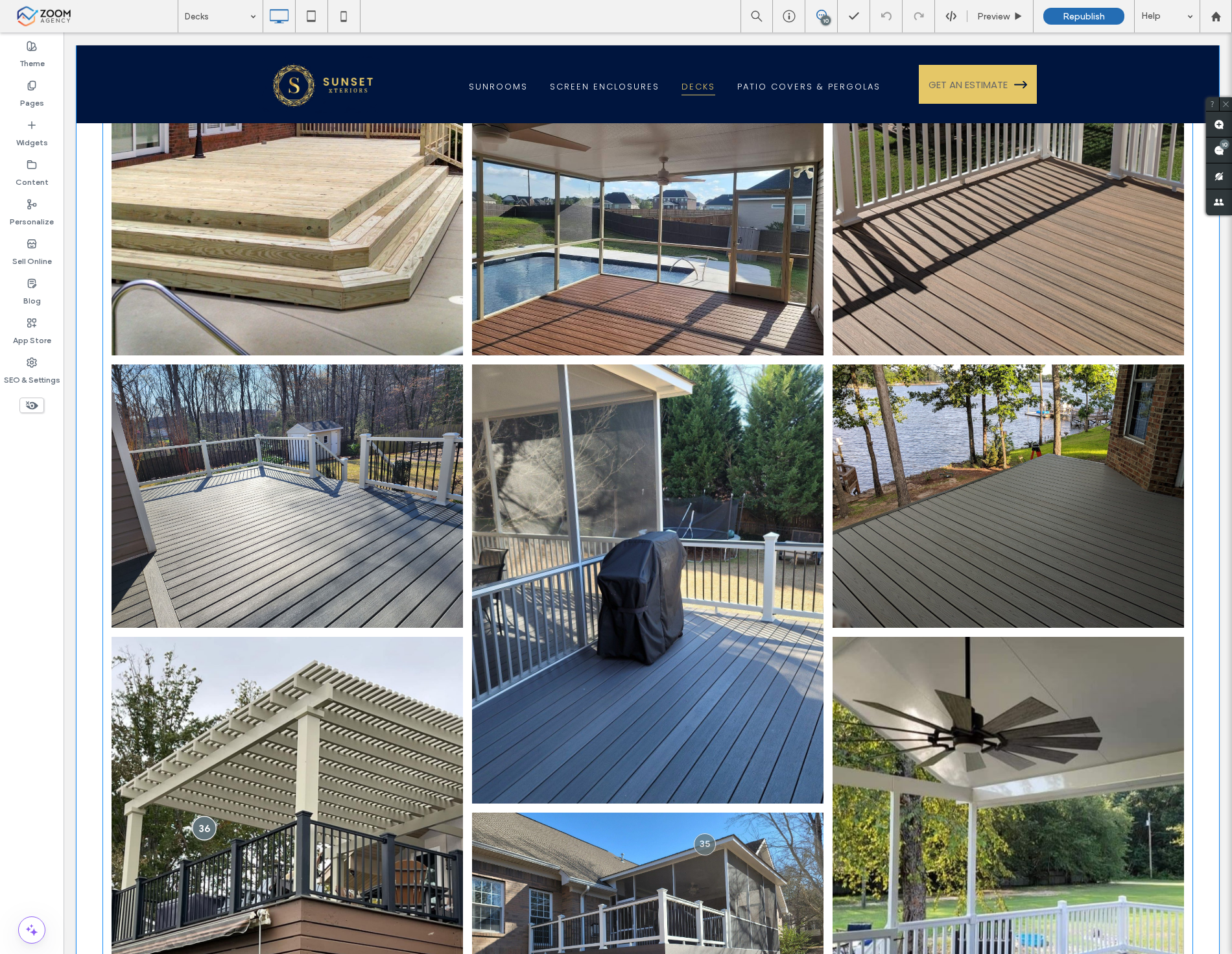
click at [210, 817] on div at bounding box center [205, 828] width 24 height 24
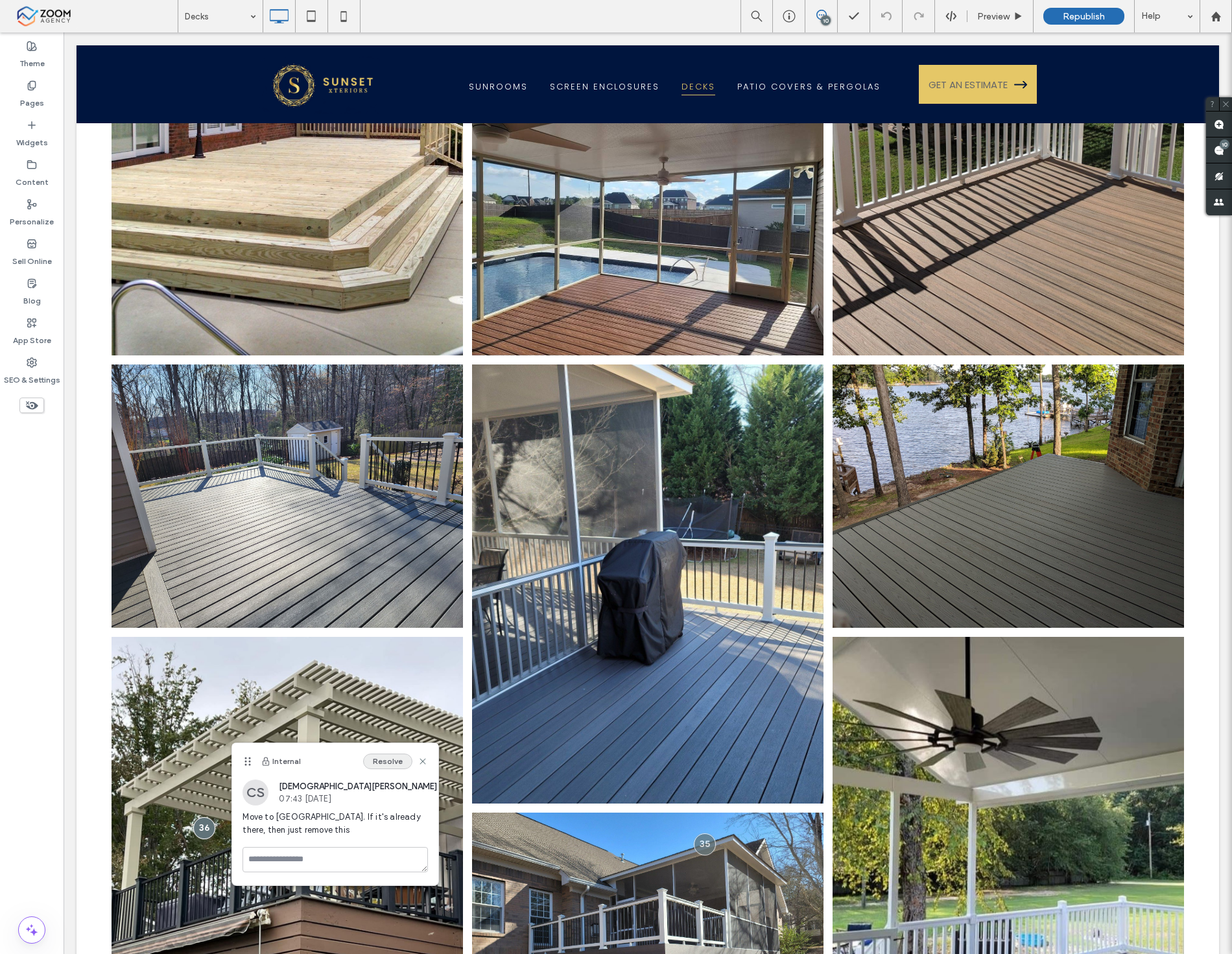
click at [386, 764] on button "Resolve" at bounding box center [387, 760] width 49 height 15
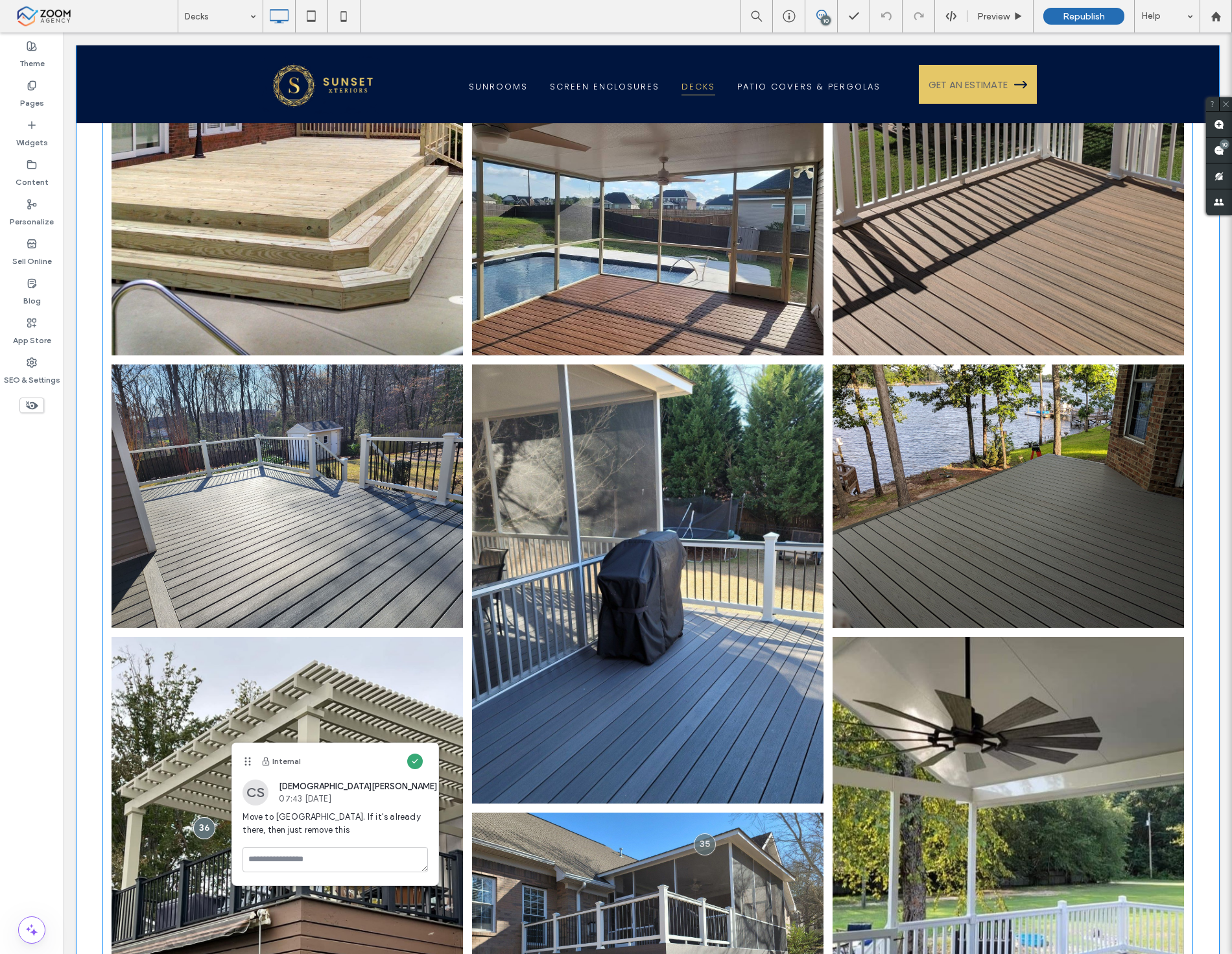
click at [691, 839] on link at bounding box center [648, 944] width 373 height 279
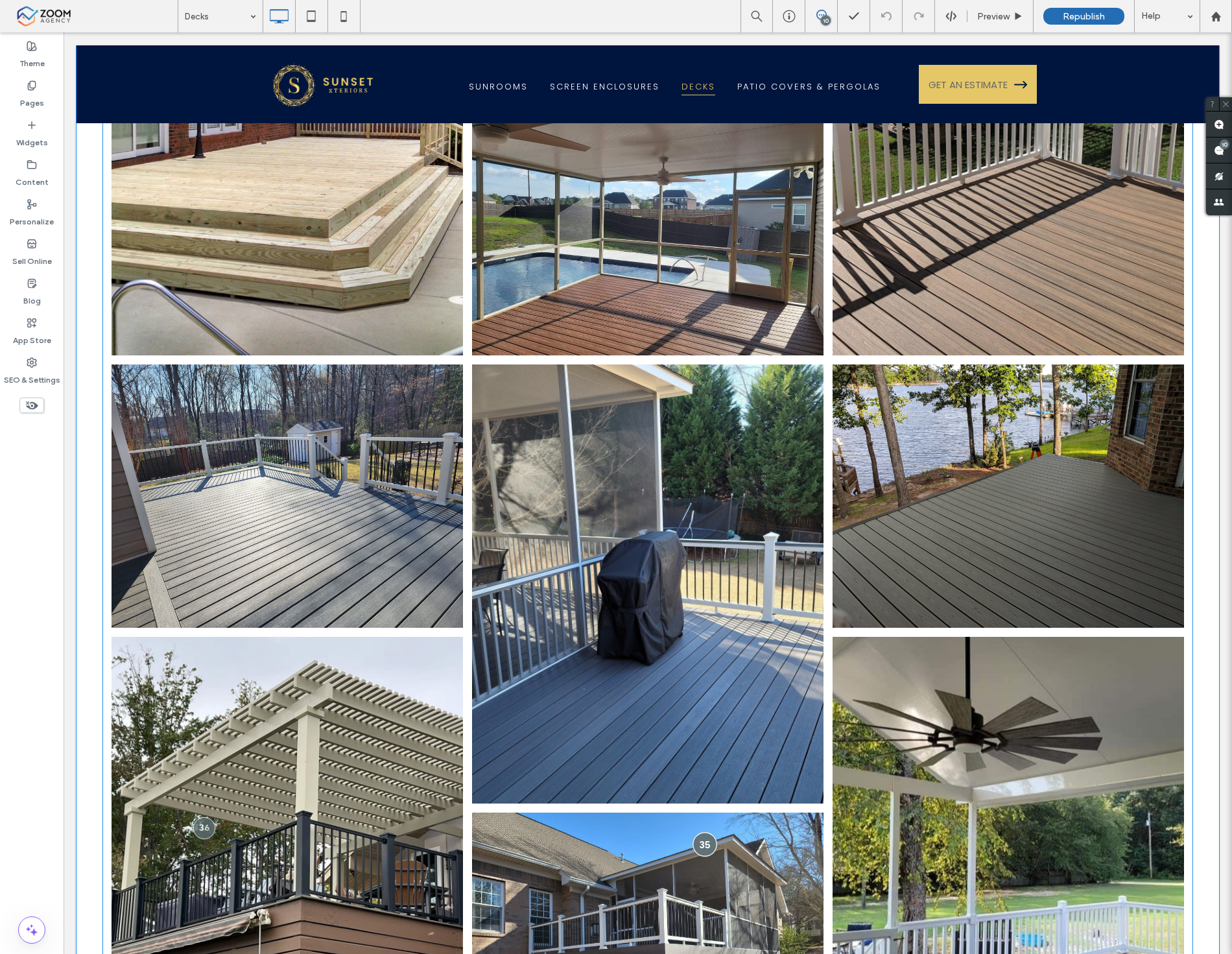
click at [700, 832] on div at bounding box center [705, 844] width 24 height 24
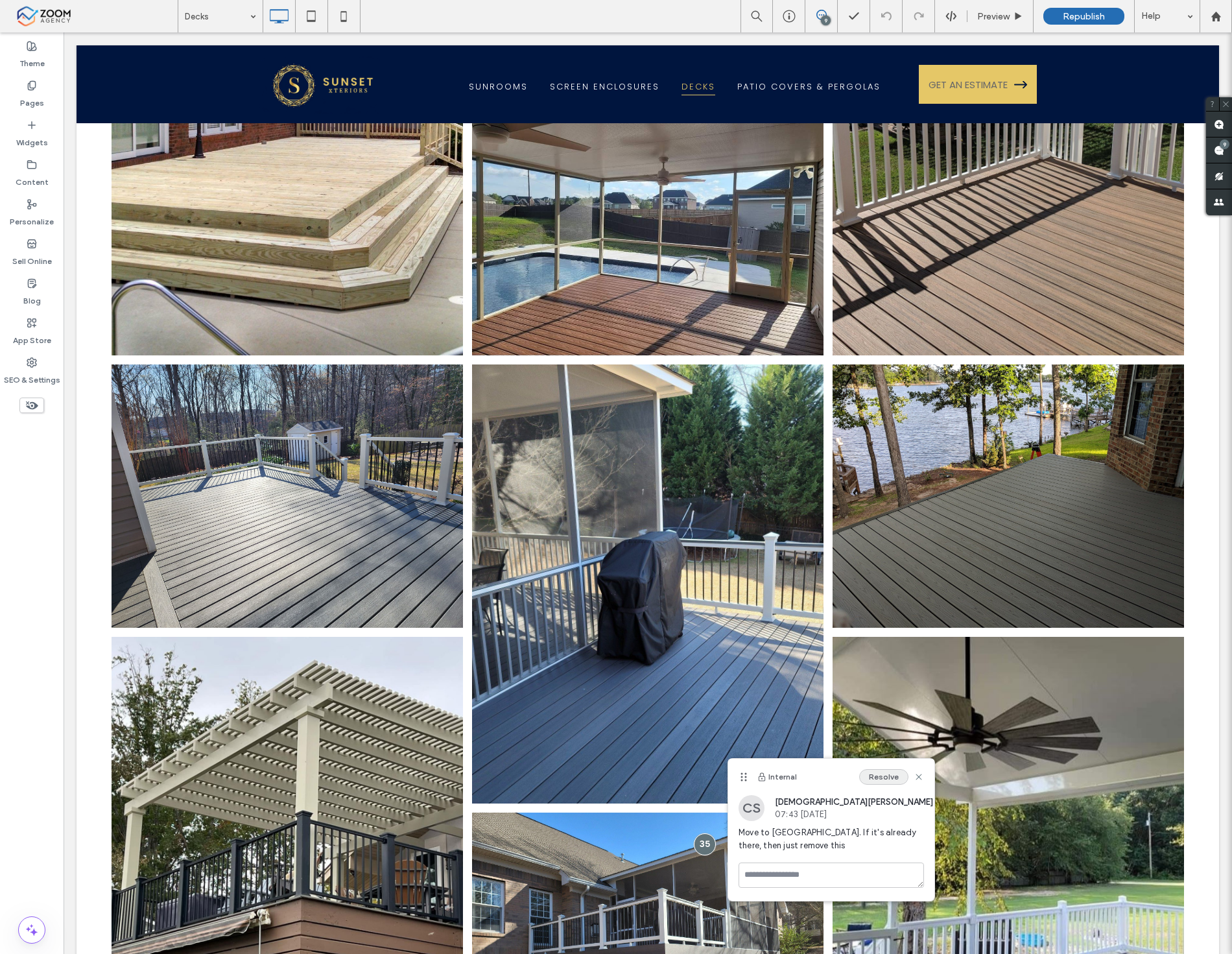
click at [877, 781] on button "Resolve" at bounding box center [883, 777] width 49 height 15
click at [1228, 153] on span at bounding box center [1219, 149] width 26 height 25
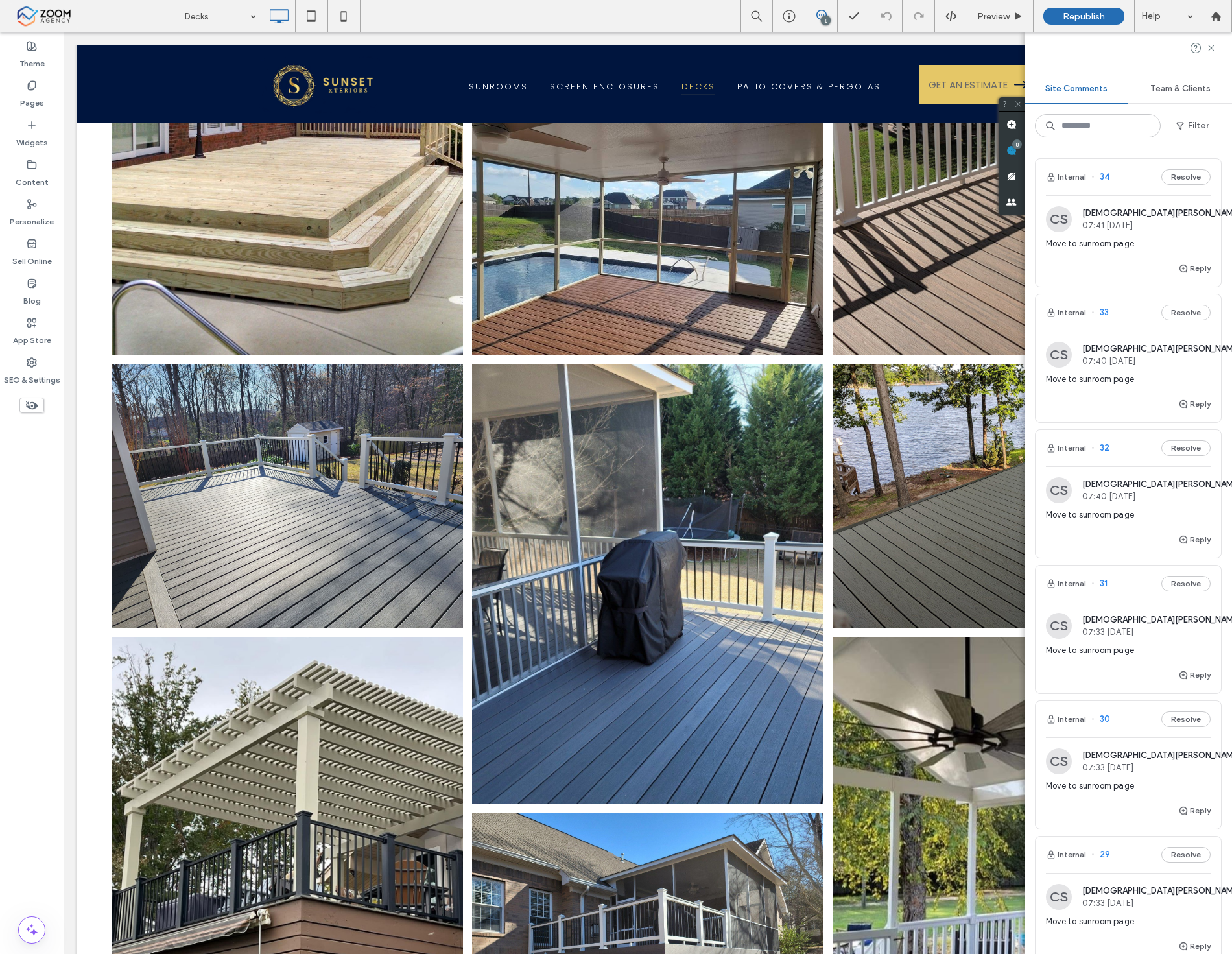
click at [1122, 251] on div "Move to sunroom page" at bounding box center [1128, 249] width 165 height 23
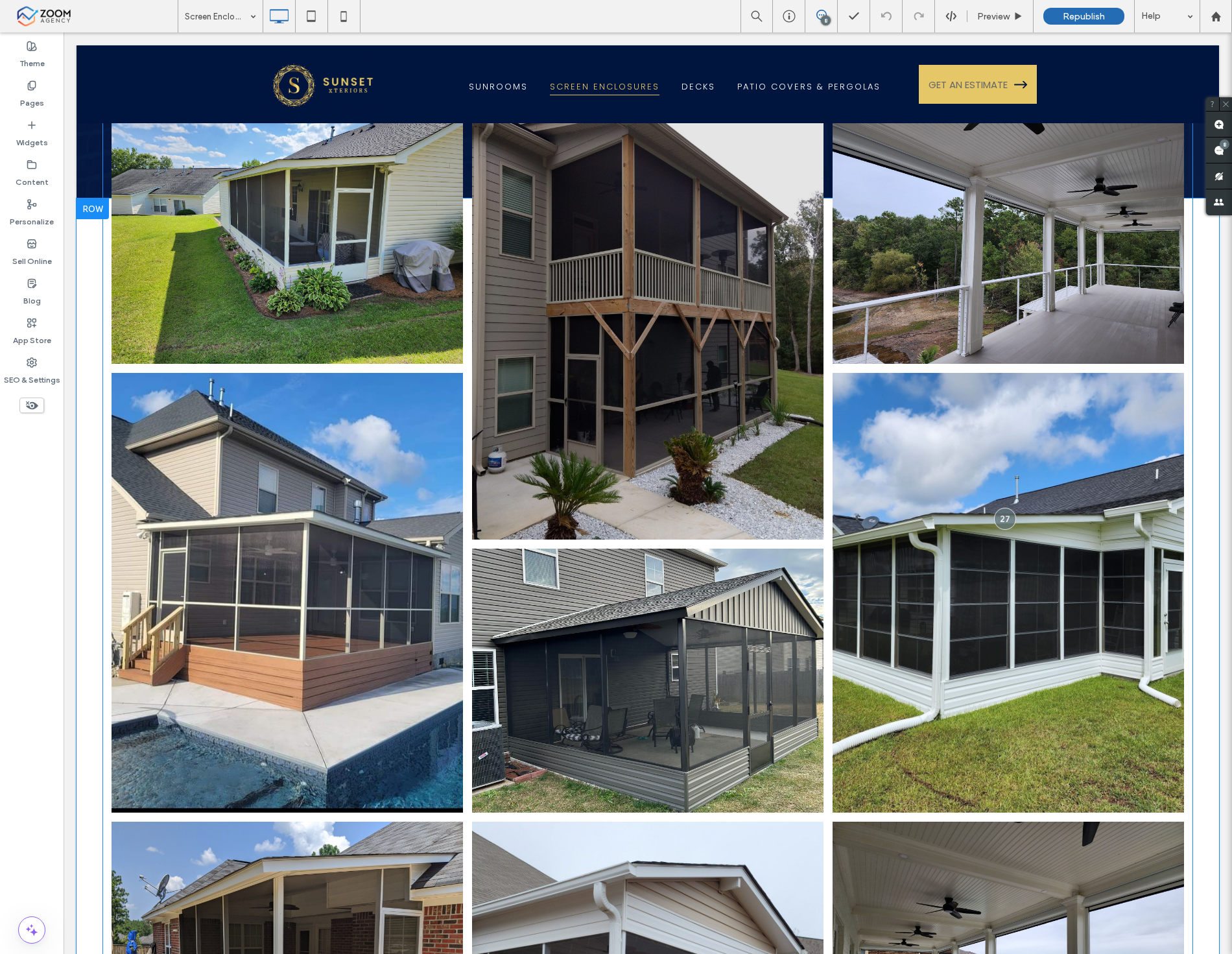
scroll to position [177, 0]
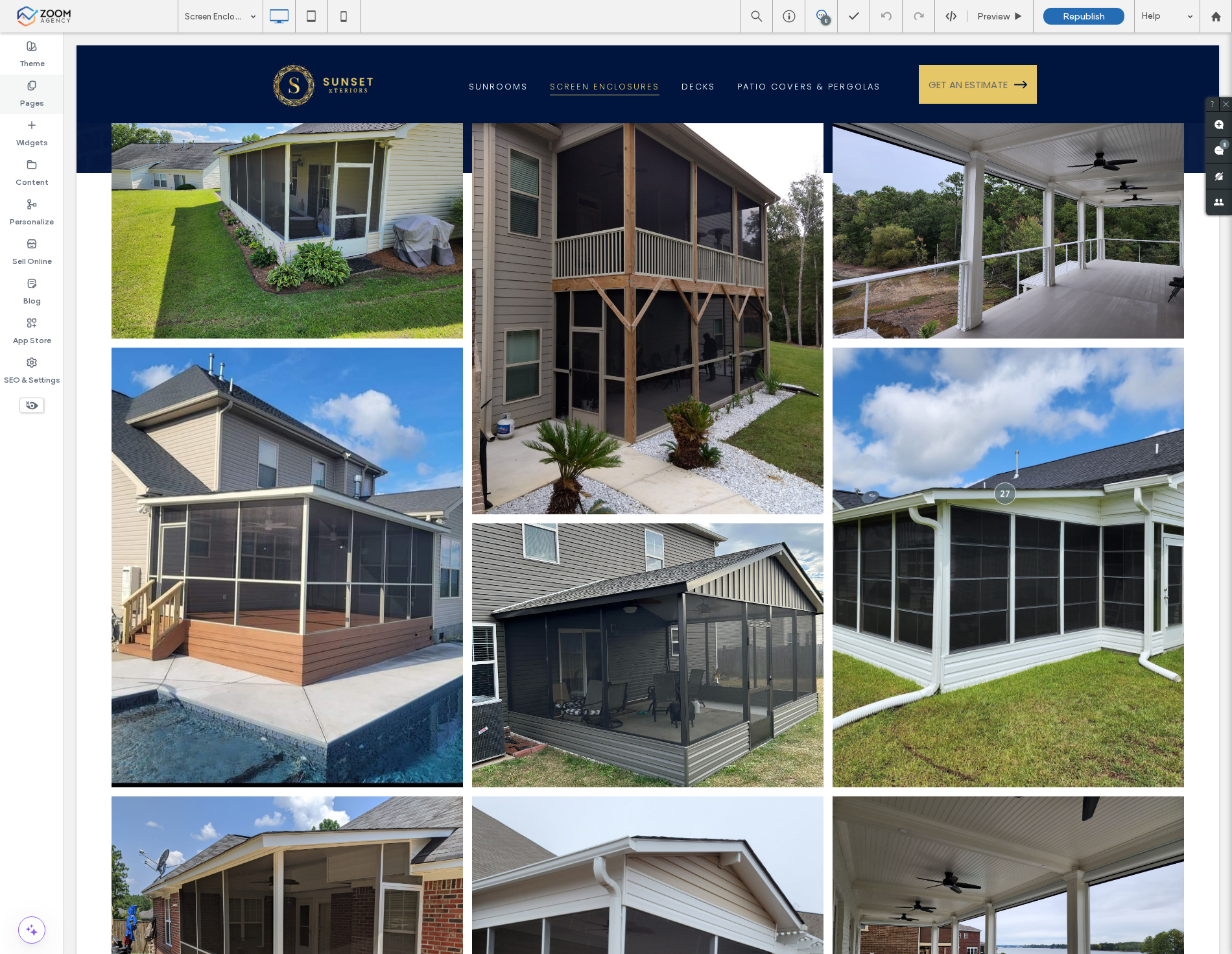
click at [33, 103] on label "Pages" at bounding box center [32, 100] width 24 height 18
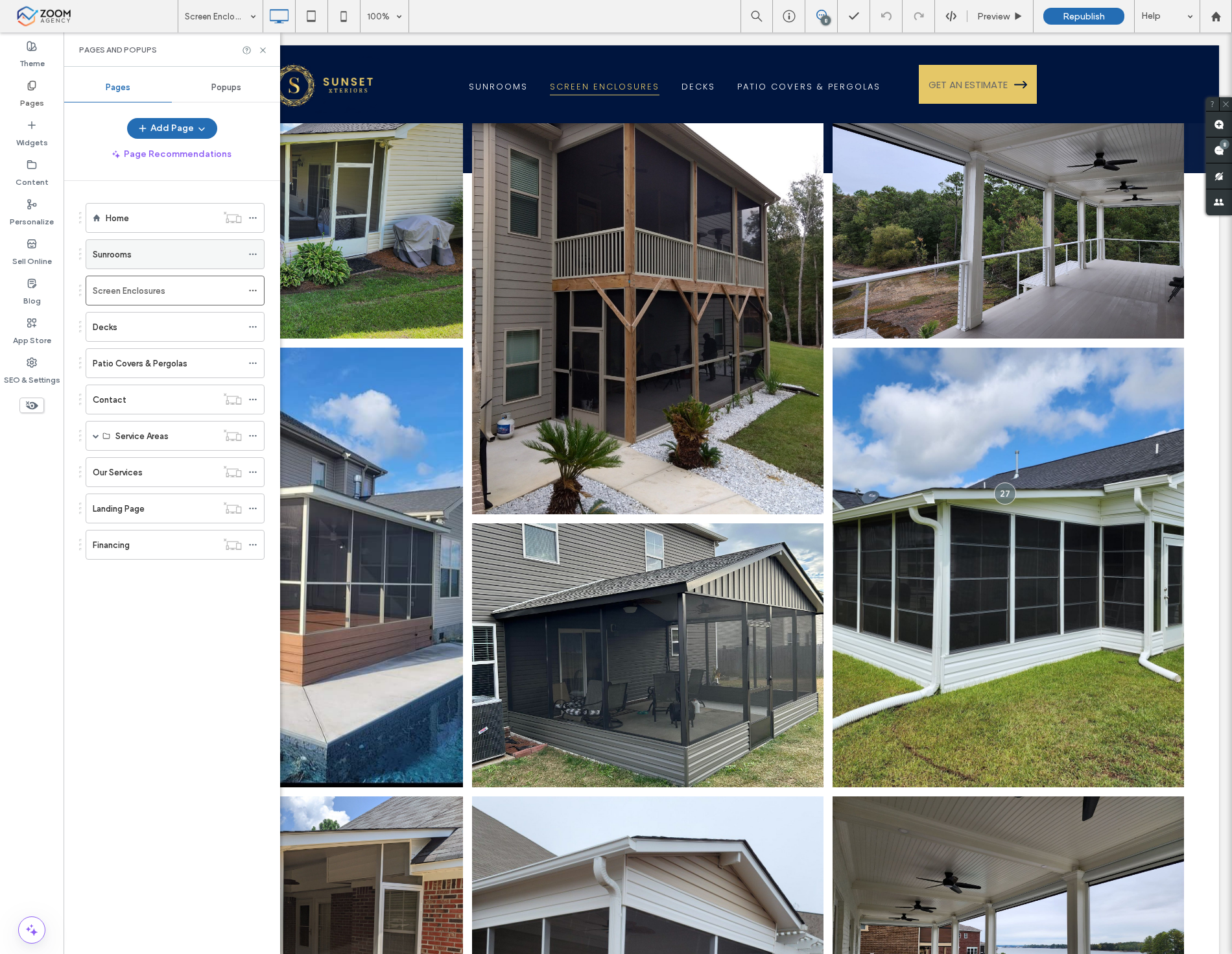
click at [160, 251] on div "Sunrooms" at bounding box center [167, 254] width 149 height 14
click at [262, 48] on icon at bounding box center [263, 51] width 10 height 10
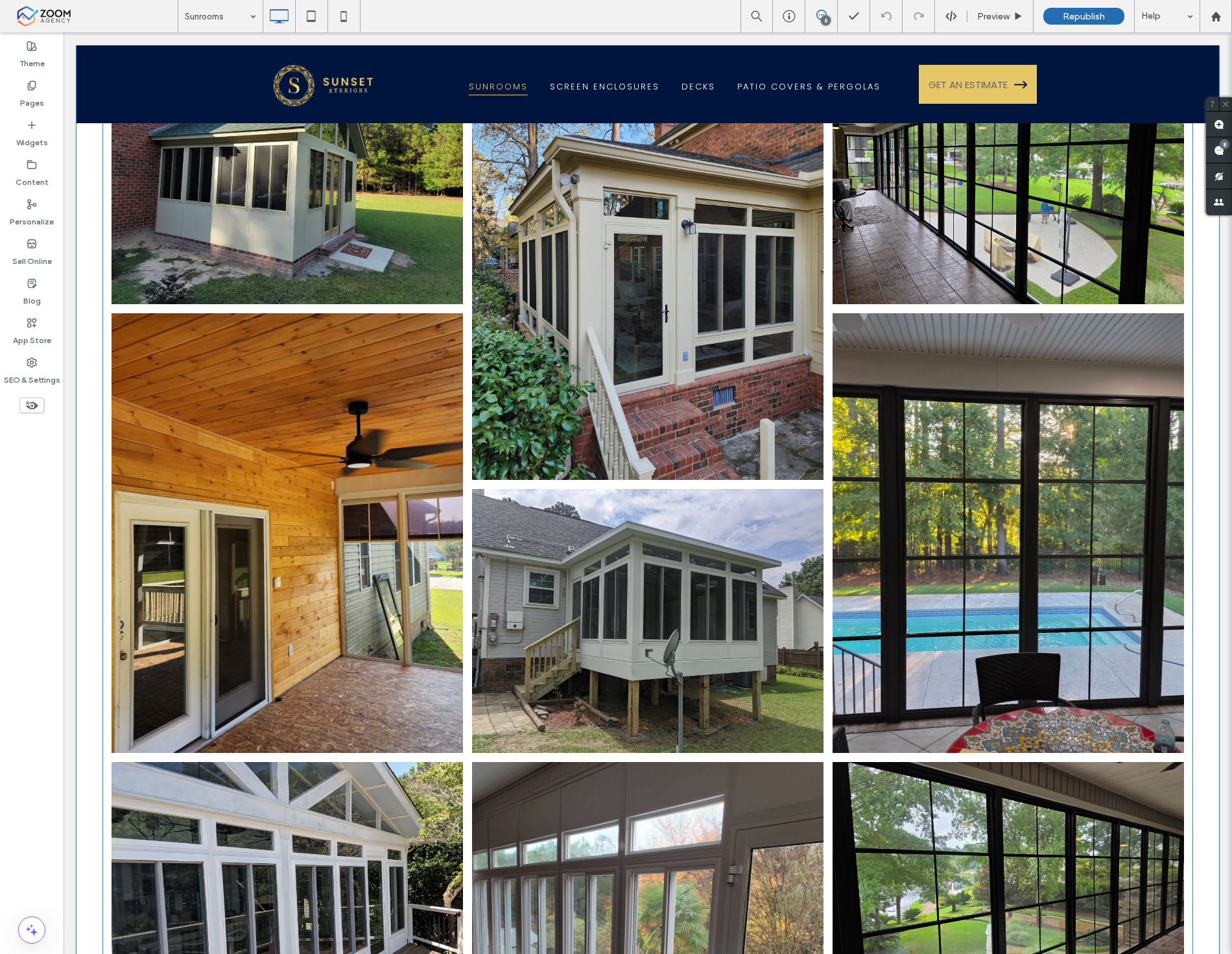
scroll to position [1513, 0]
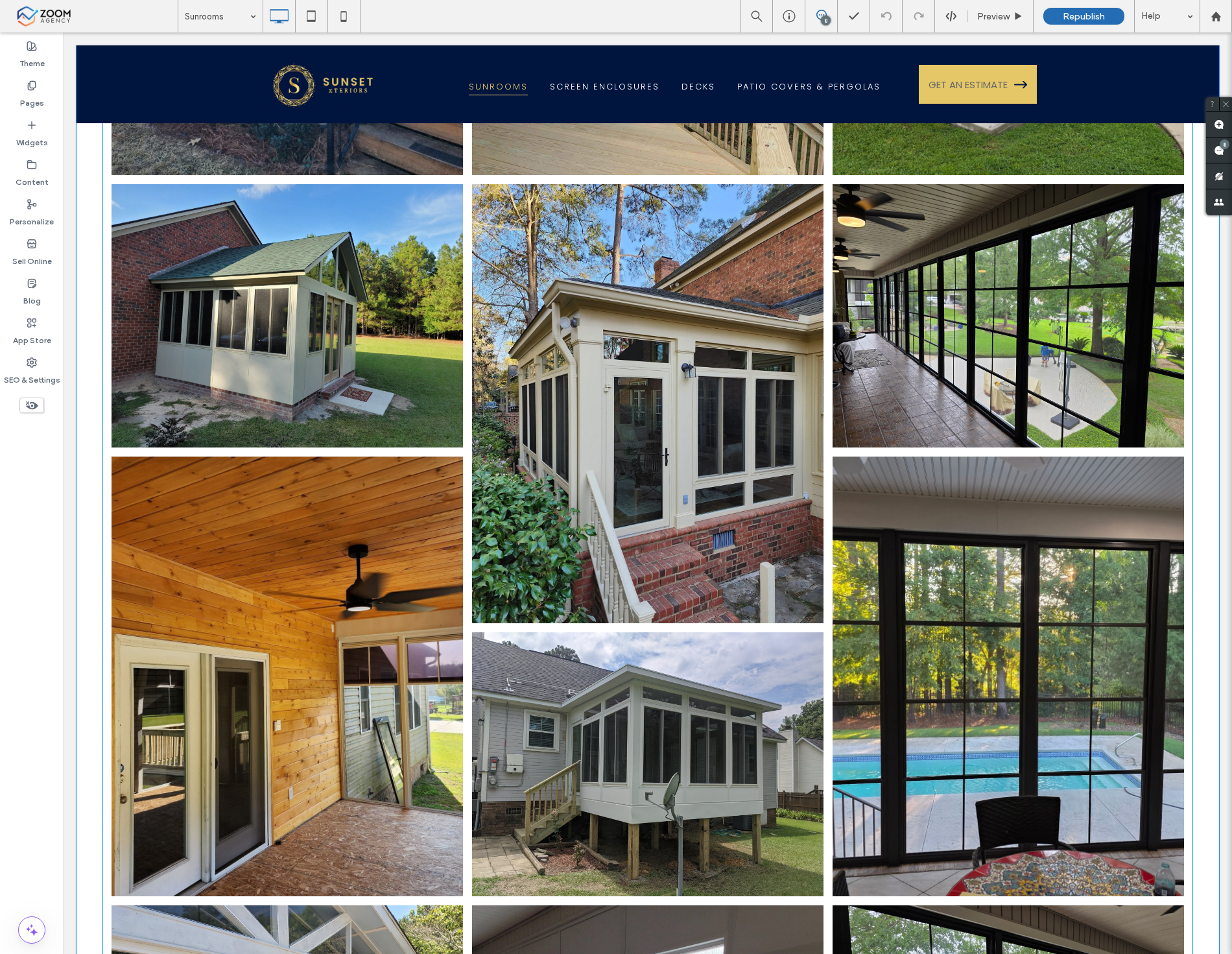
click at [828, 452] on li "Button" at bounding box center [1008, 676] width 361 height 448
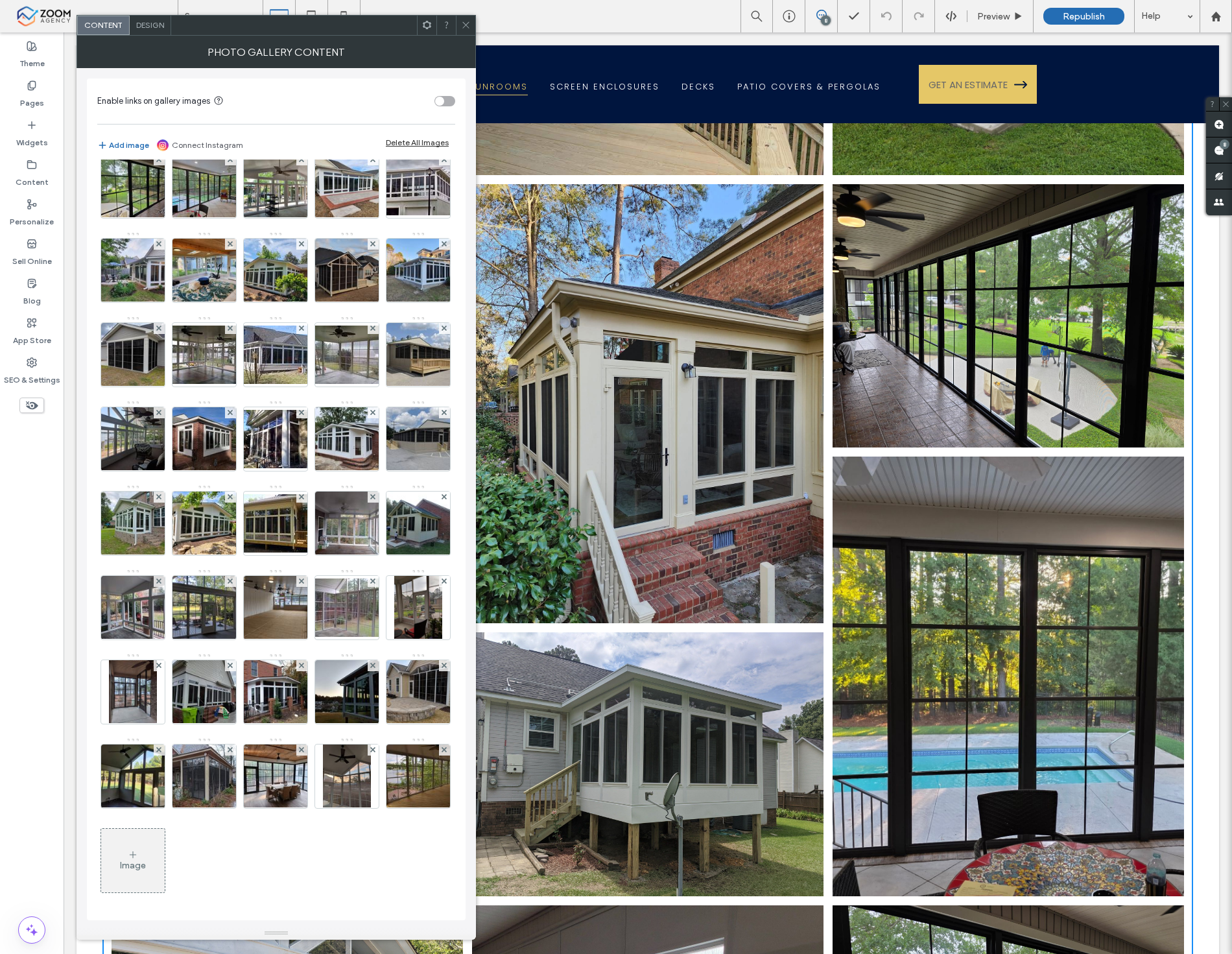
scroll to position [539, 0]
click at [141, 887] on div "Image" at bounding box center [275, 357] width 357 height 1096
click at [133, 891] on div "Image" at bounding box center [133, 861] width 63 height 61
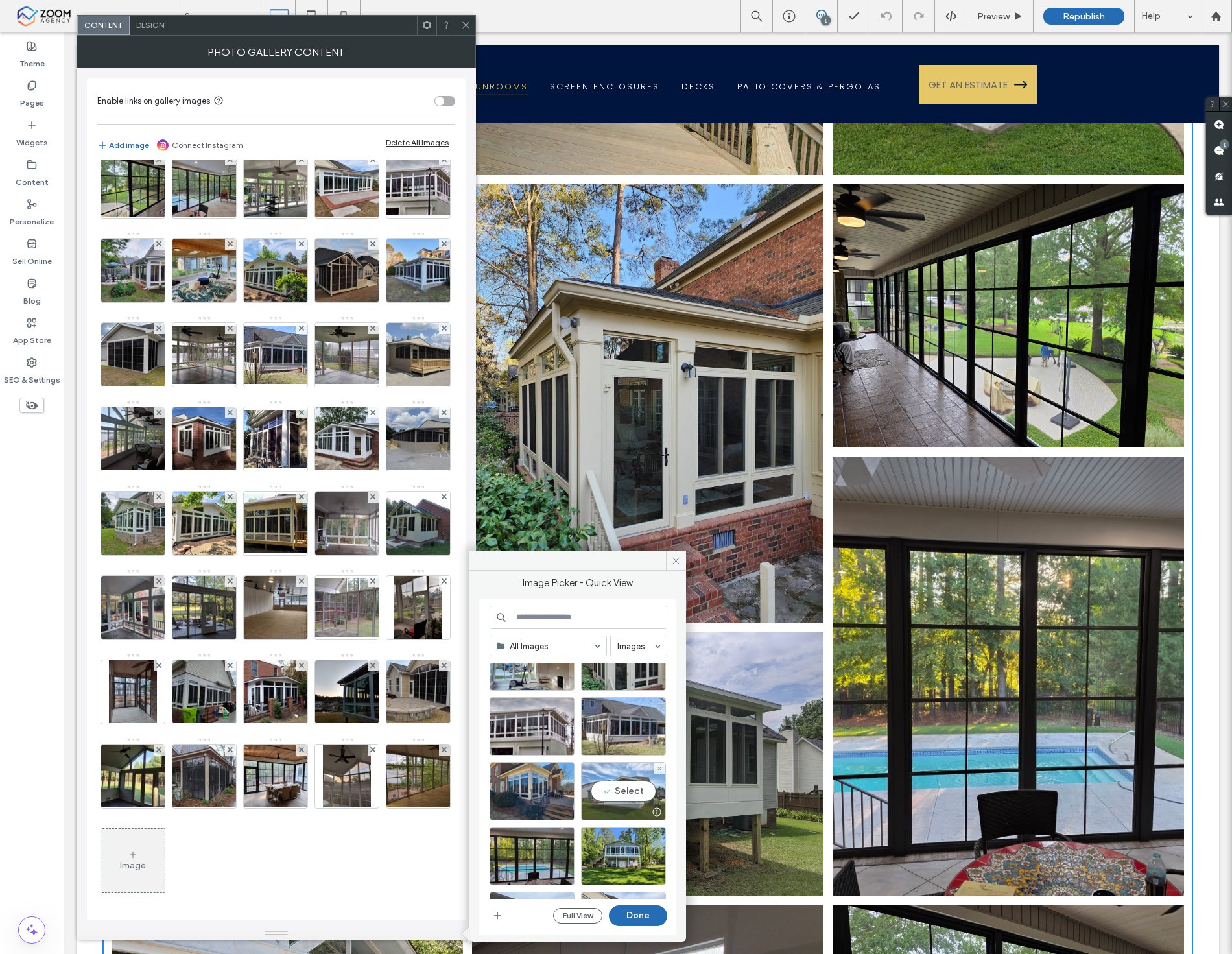
scroll to position [432, 0]
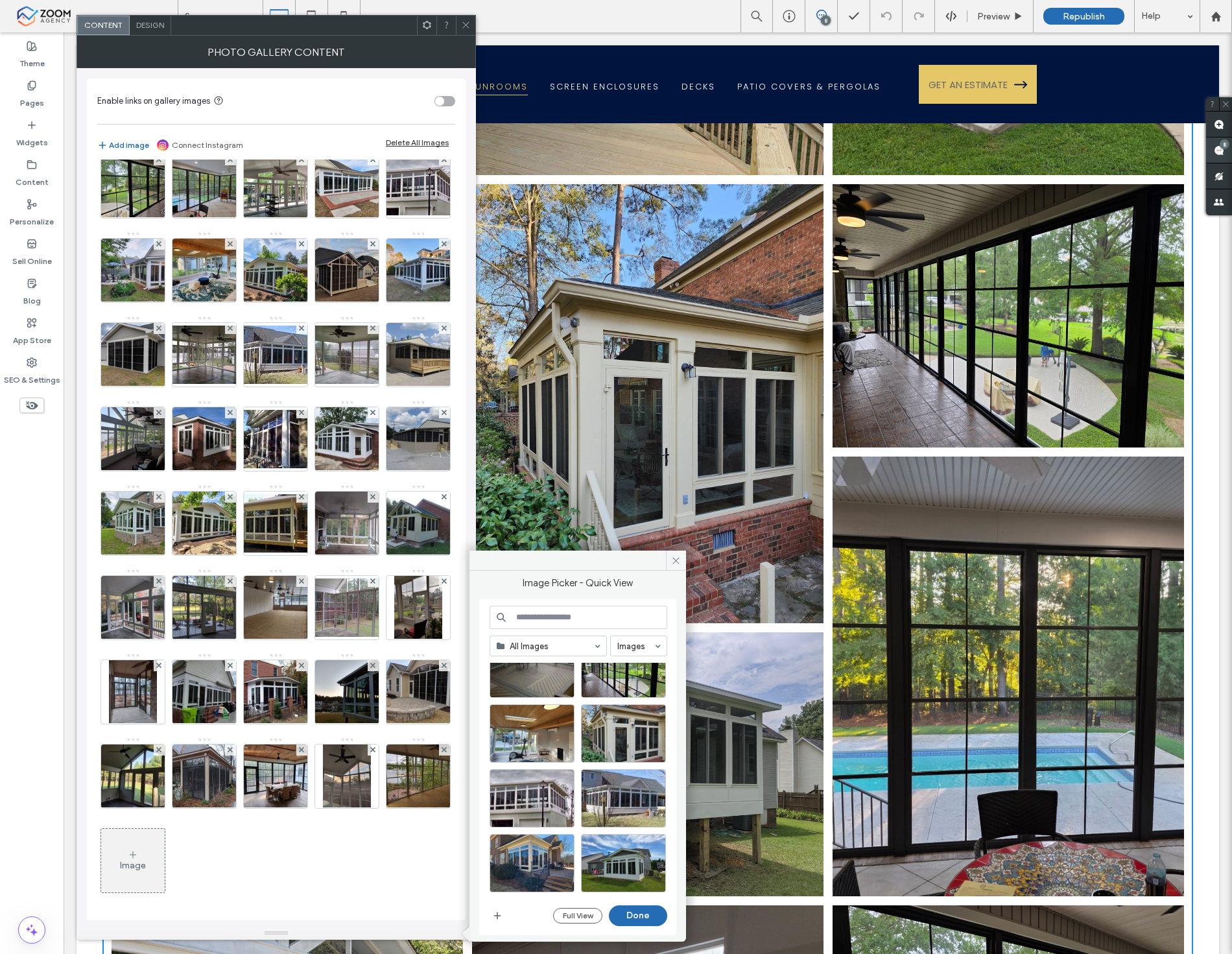
click at [1222, 157] on span at bounding box center [1219, 149] width 26 height 25
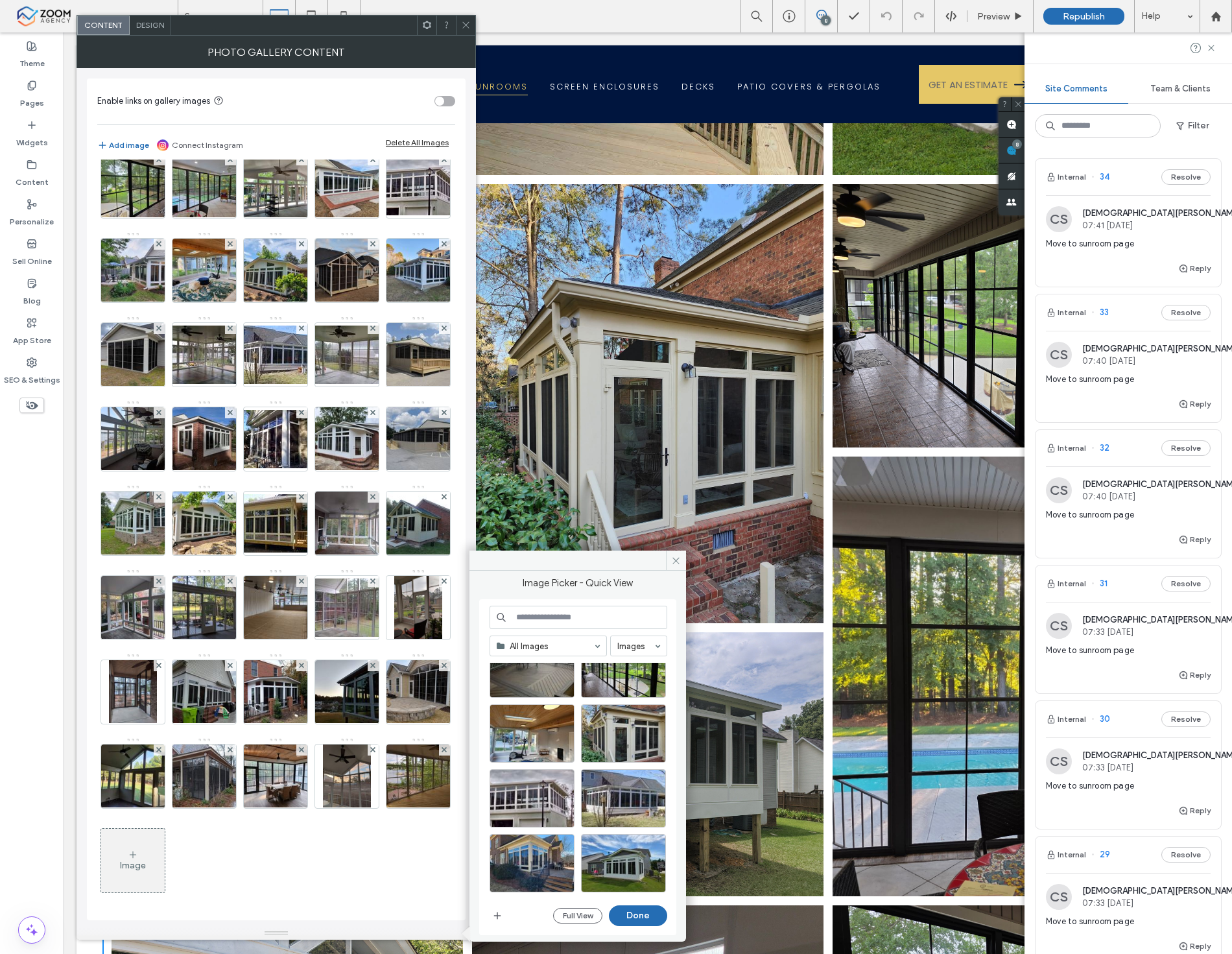
click at [1114, 244] on span "Move to sunroom page" at bounding box center [1128, 244] width 165 height 13
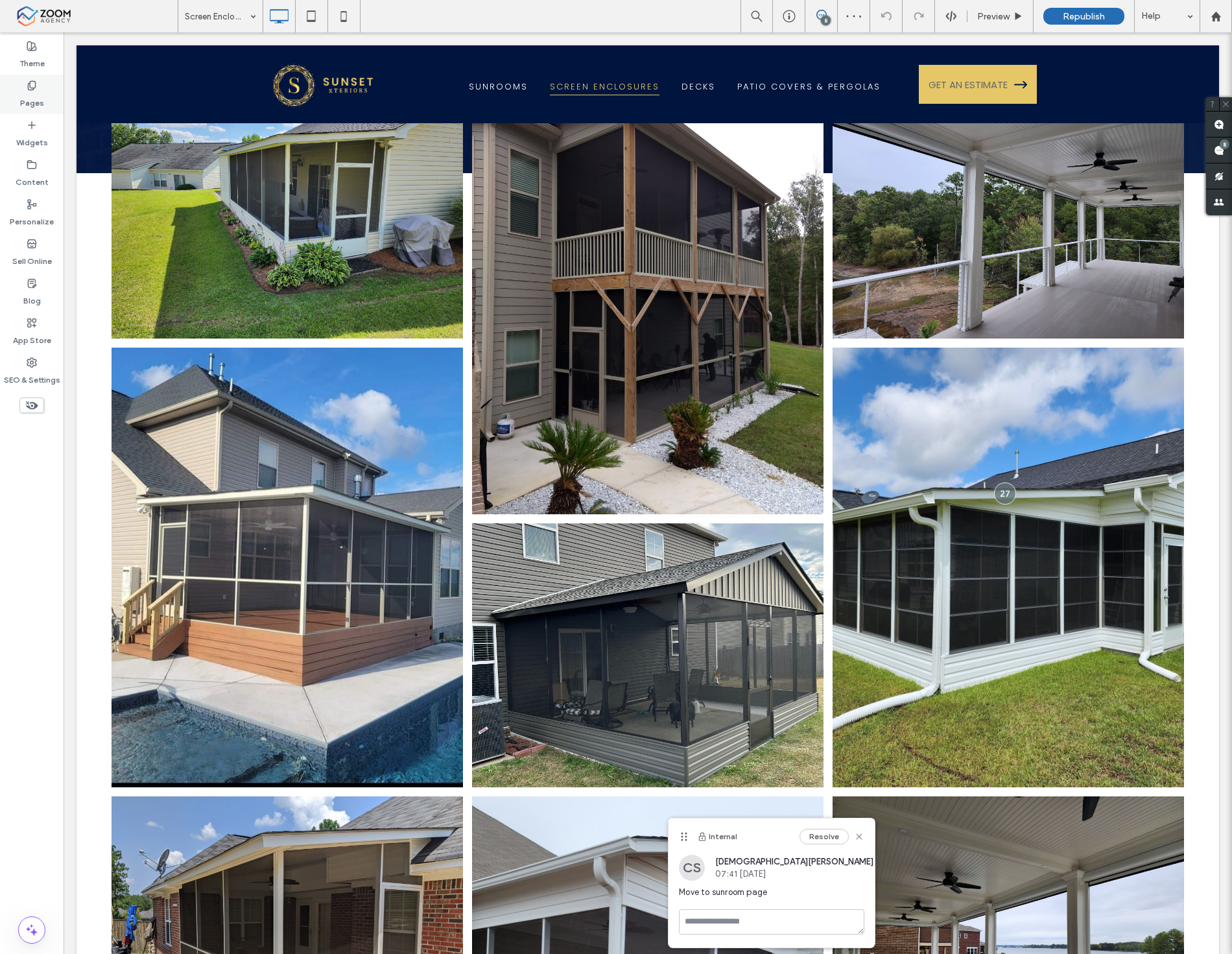
click at [46, 99] on div "Pages" at bounding box center [31, 94] width 63 height 39
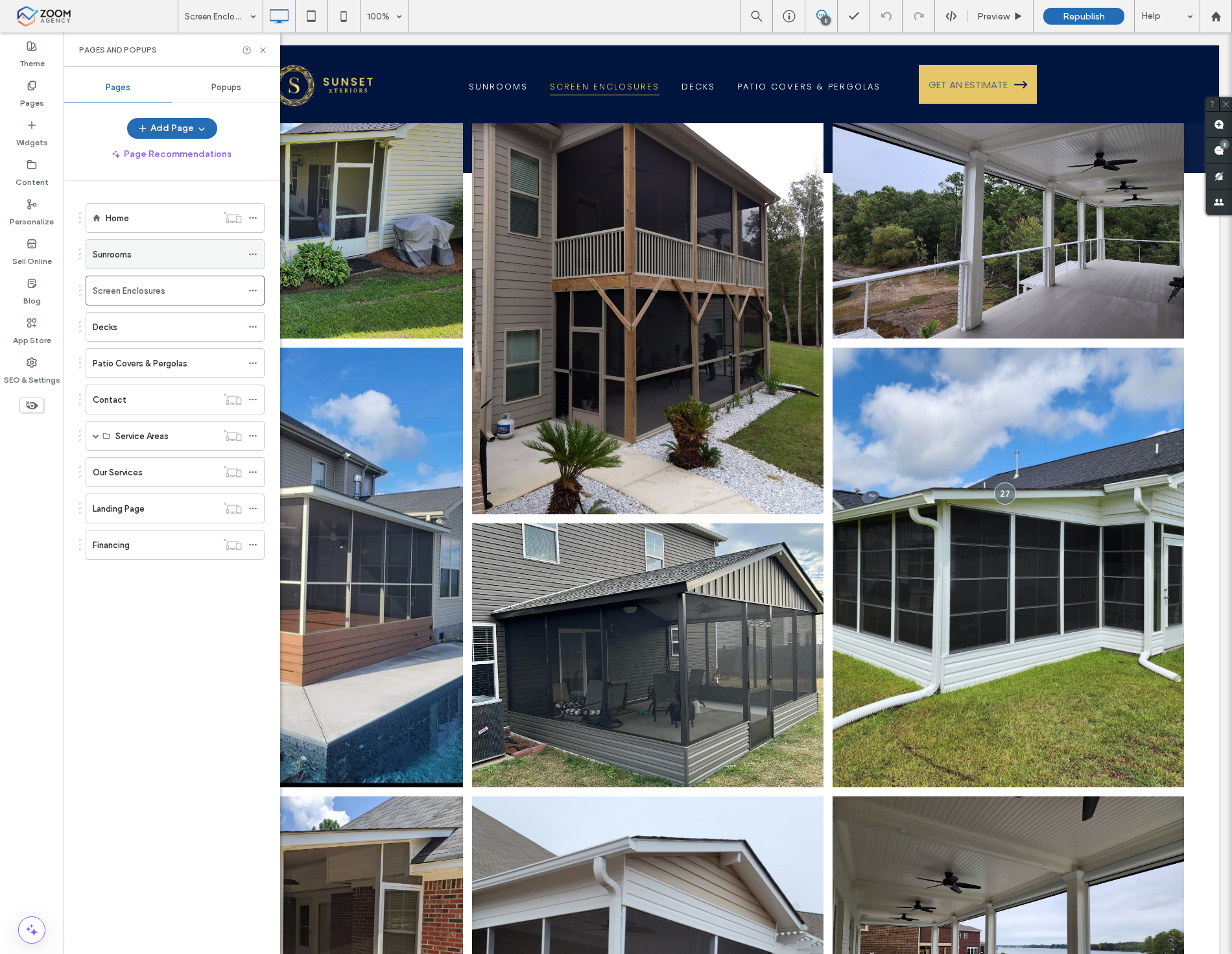
click at [154, 258] on div "Sunrooms" at bounding box center [167, 254] width 149 height 14
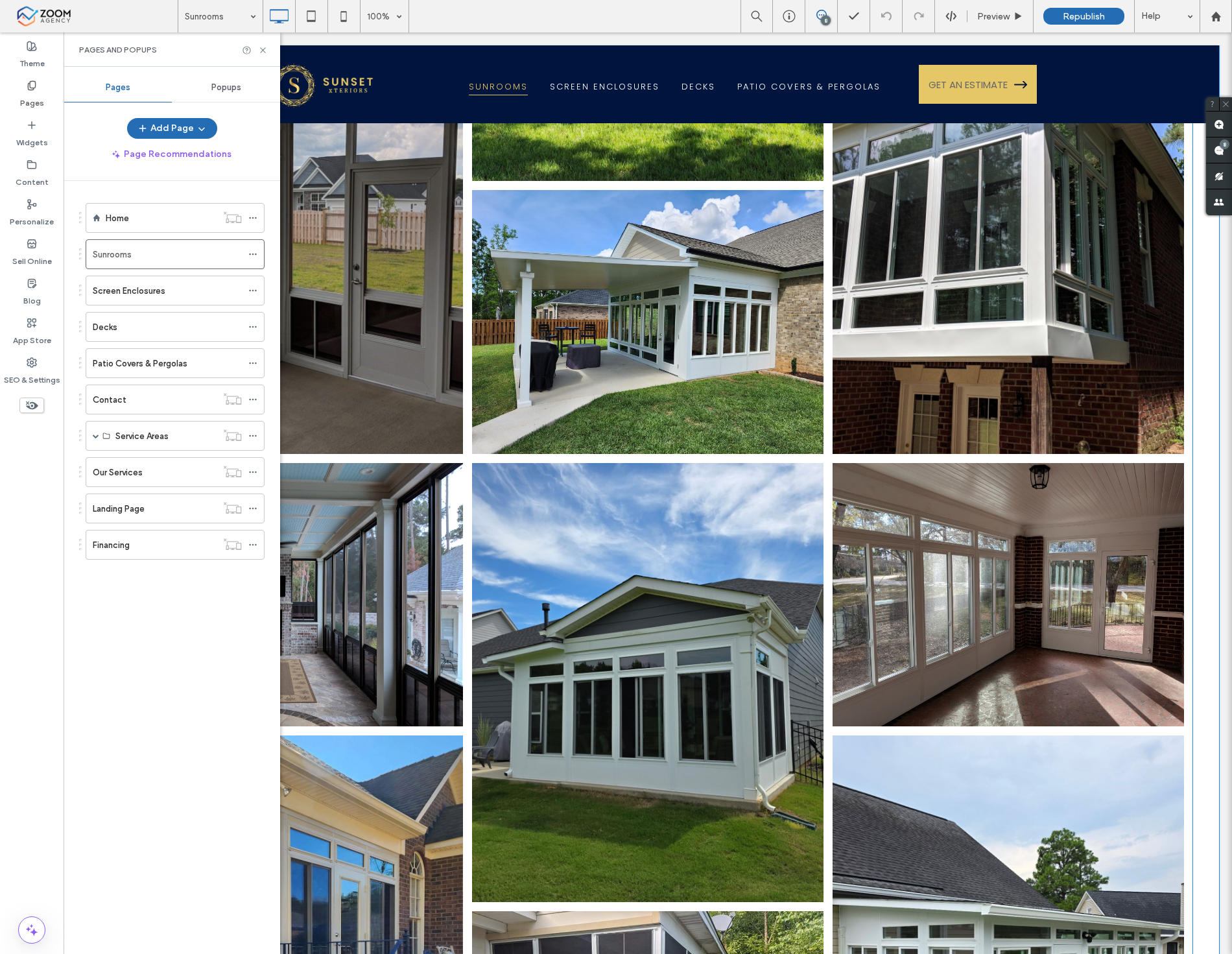
scroll to position [360, 0]
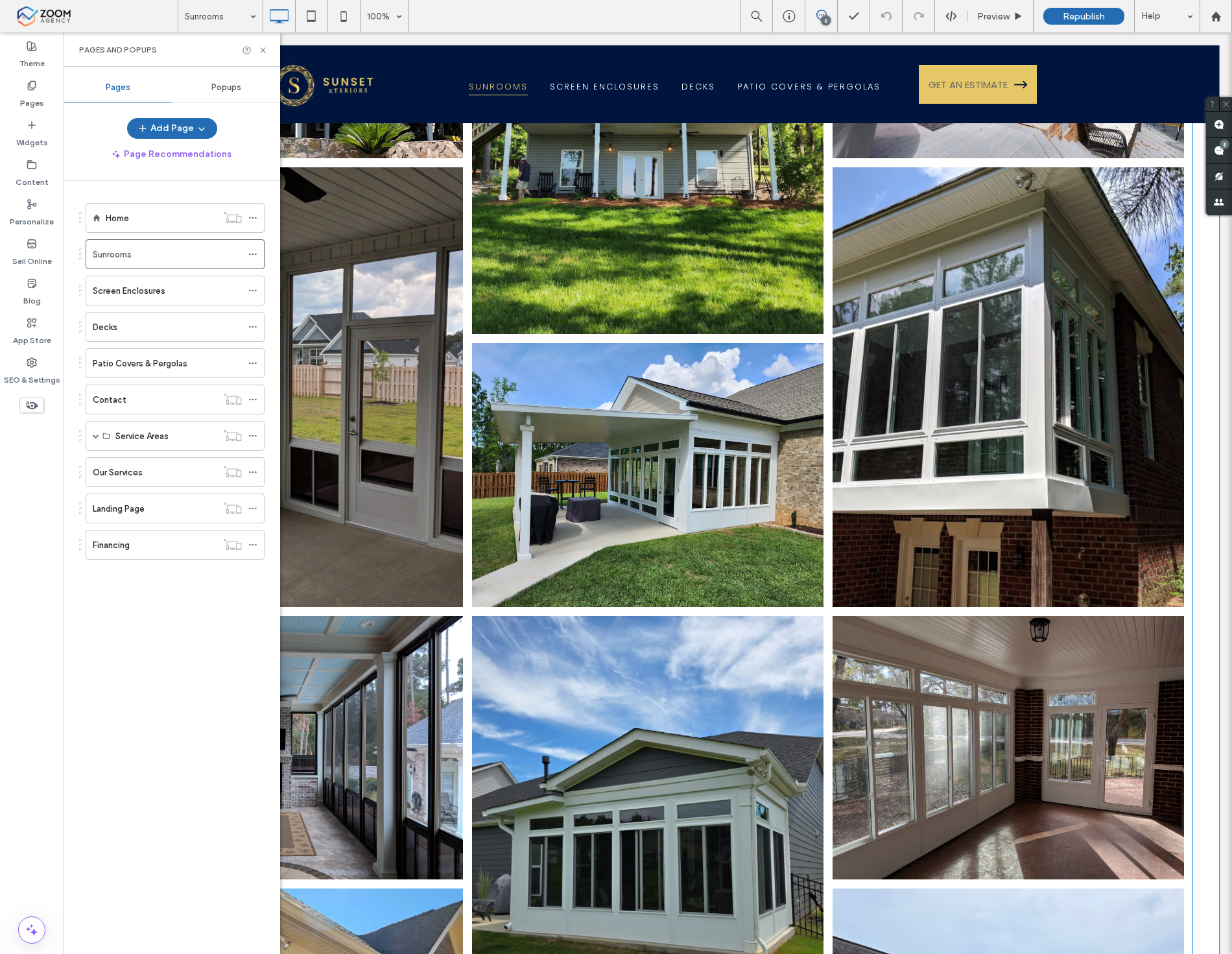
click at [618, 312] on link at bounding box center [648, 115] width 373 height 466
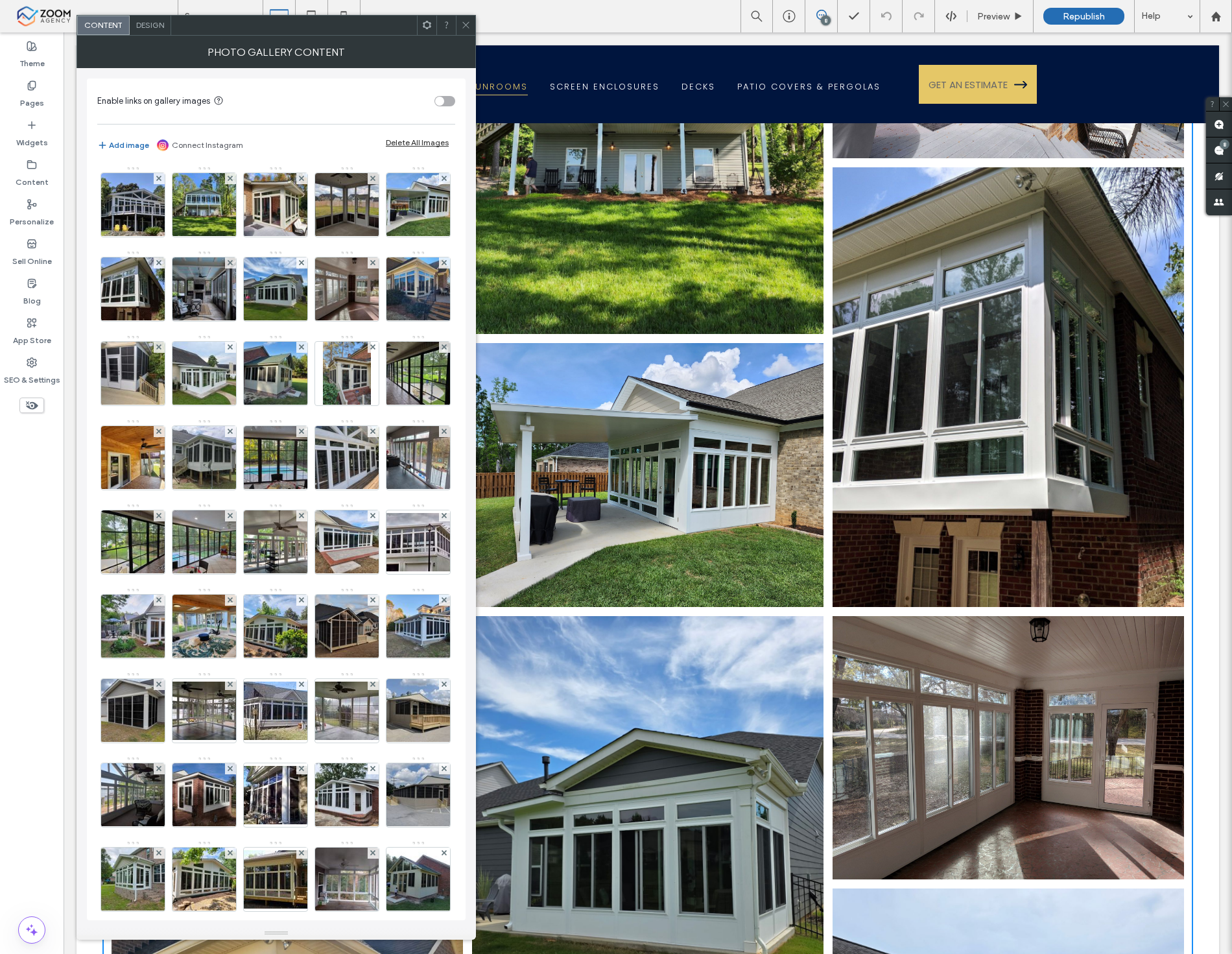
scroll to position [611, 0]
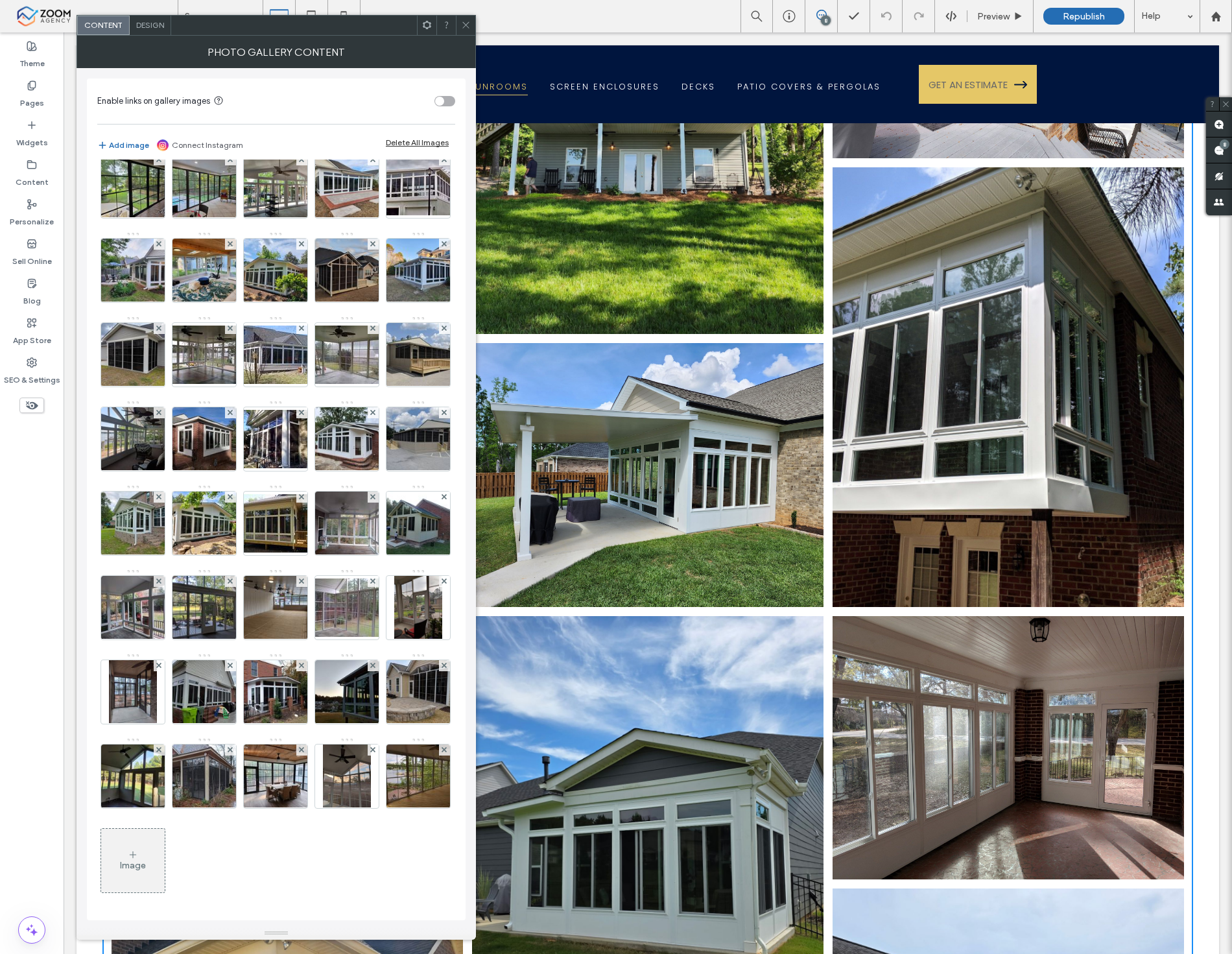
click at [141, 850] on div "Image" at bounding box center [133, 861] width 63 height 61
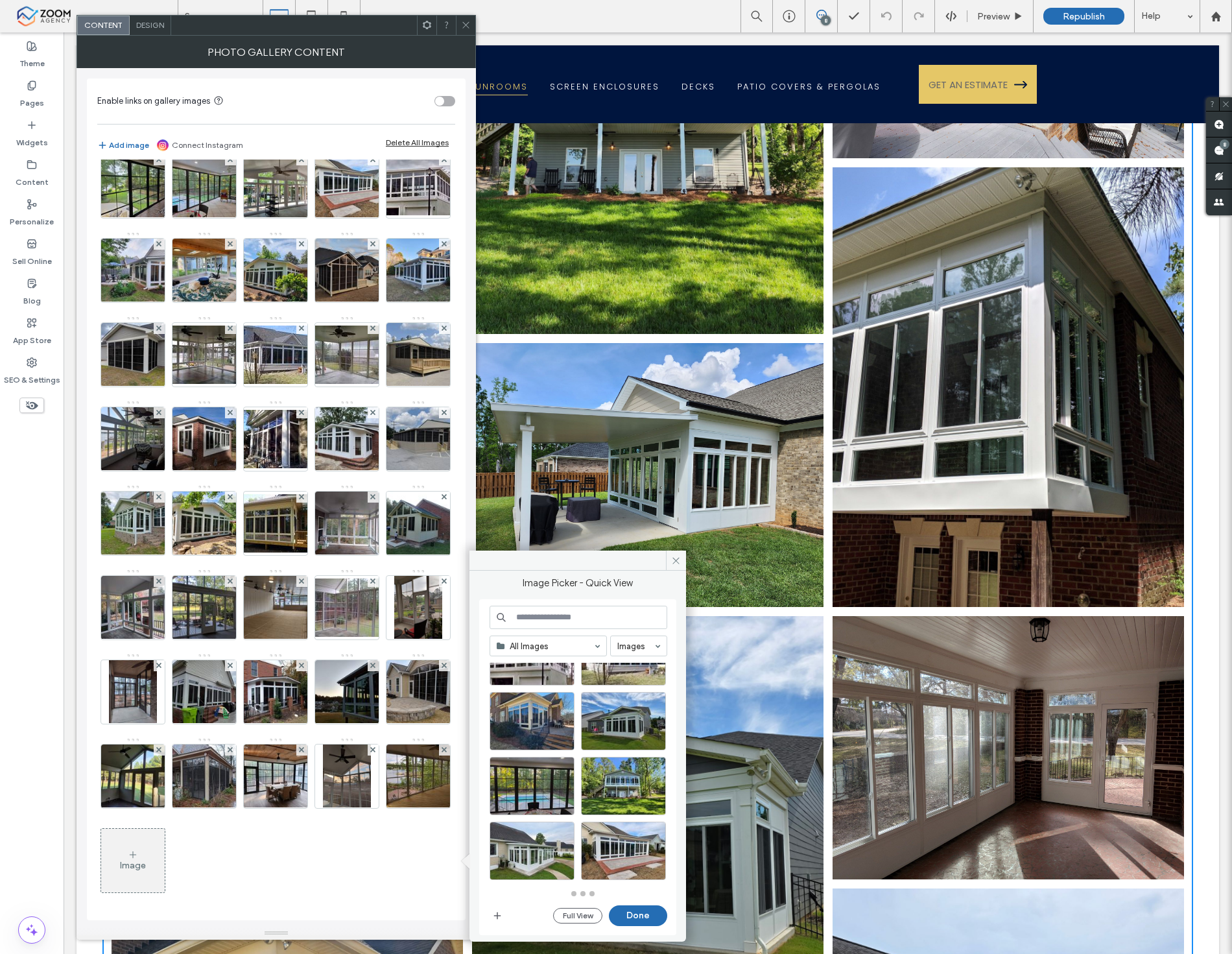
scroll to position [574, 0]
click at [578, 911] on button "Full View" at bounding box center [577, 915] width 49 height 15
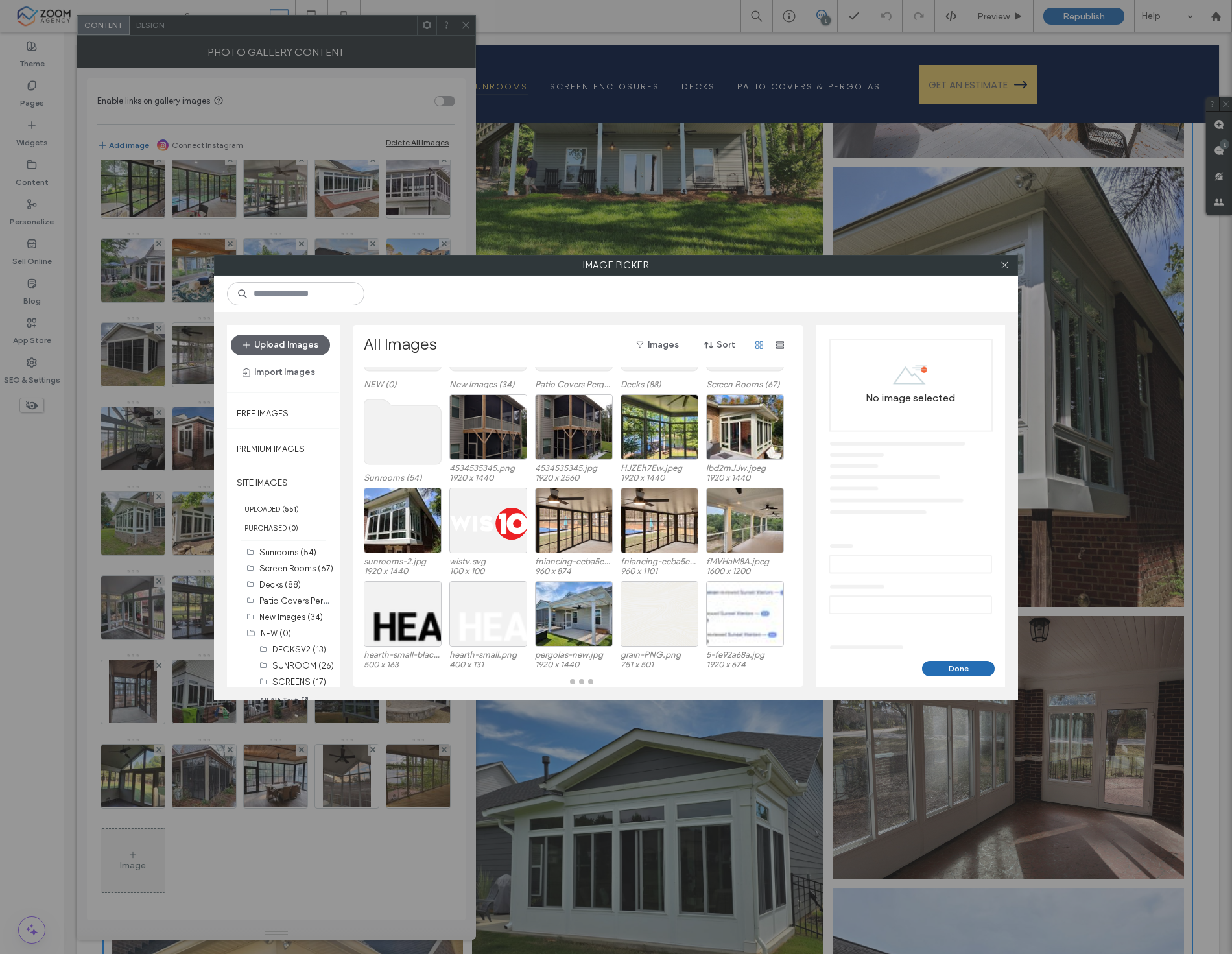
scroll to position [0, 0]
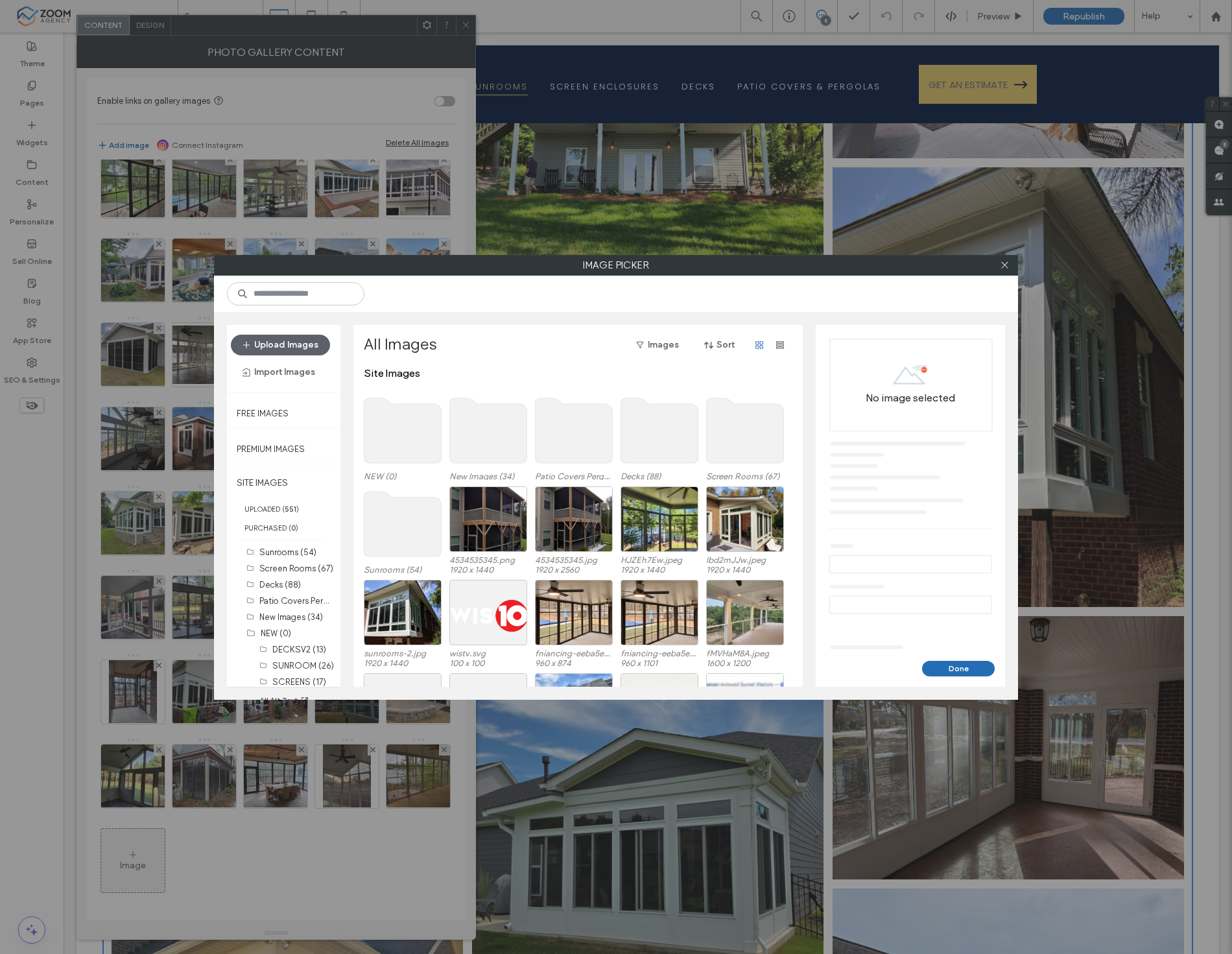
click at [410, 438] on use at bounding box center [403, 430] width 77 height 65
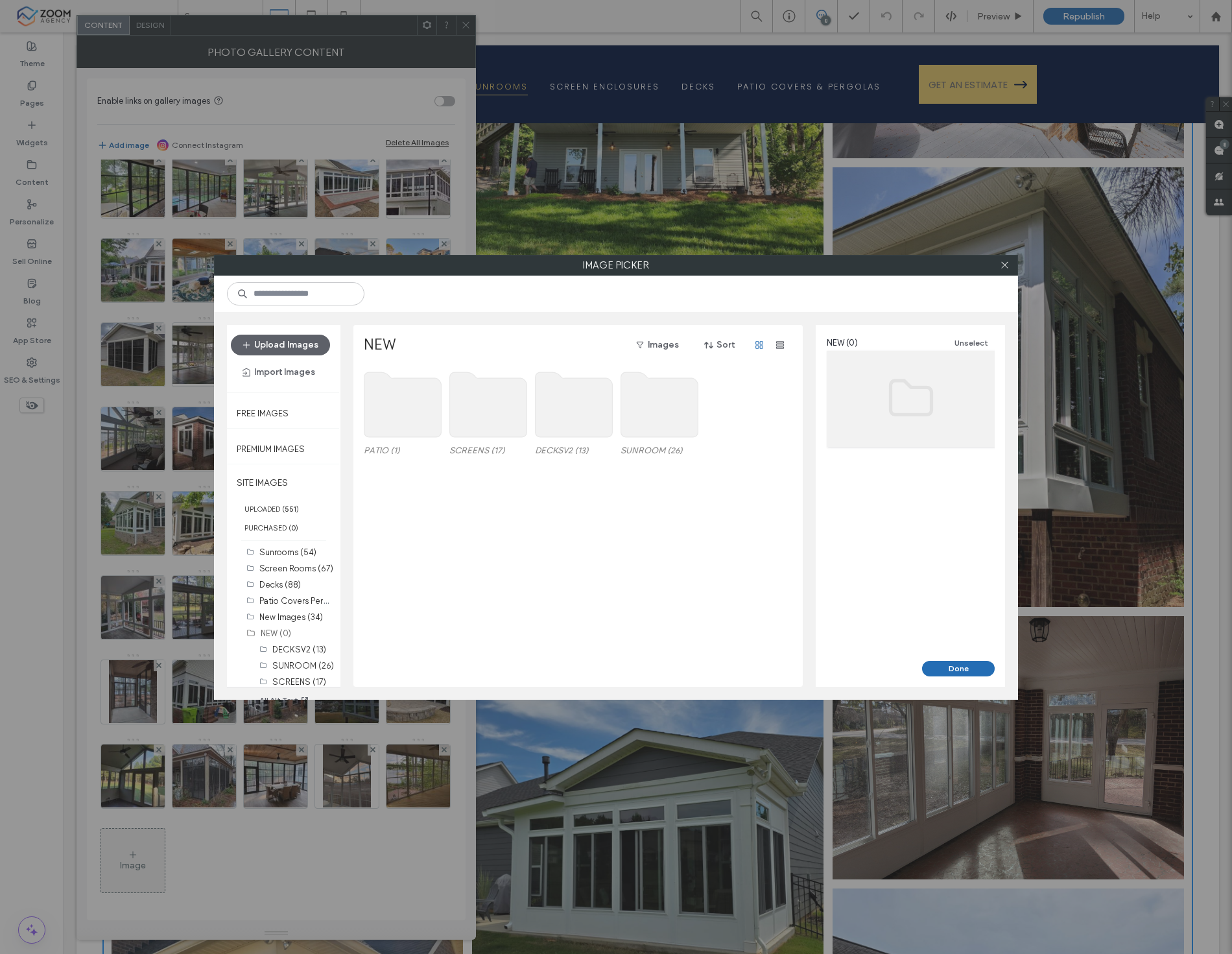
click at [485, 406] on use at bounding box center [488, 405] width 77 height 65
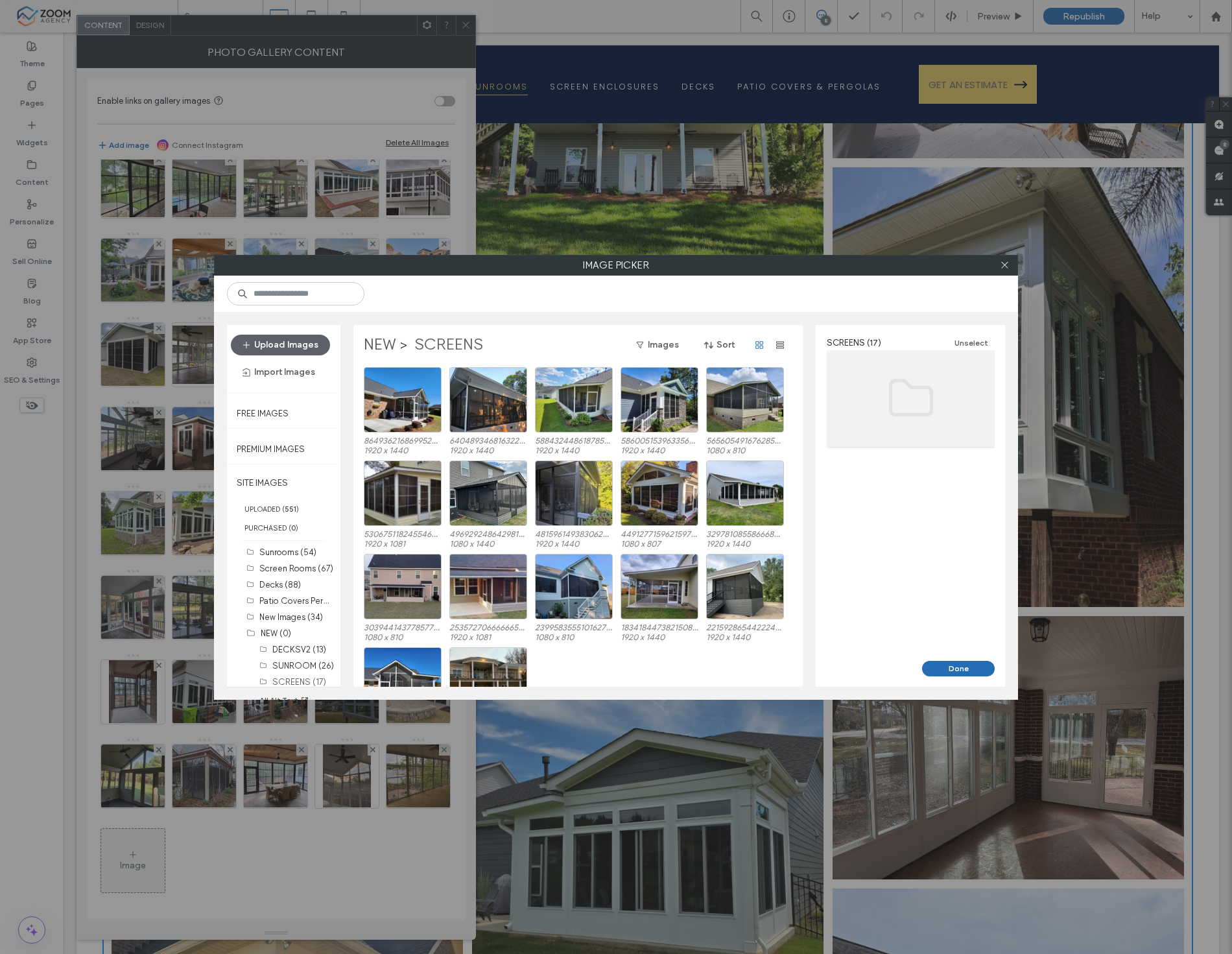
click at [373, 340] on label "NEW" at bounding box center [380, 345] width 32 height 21
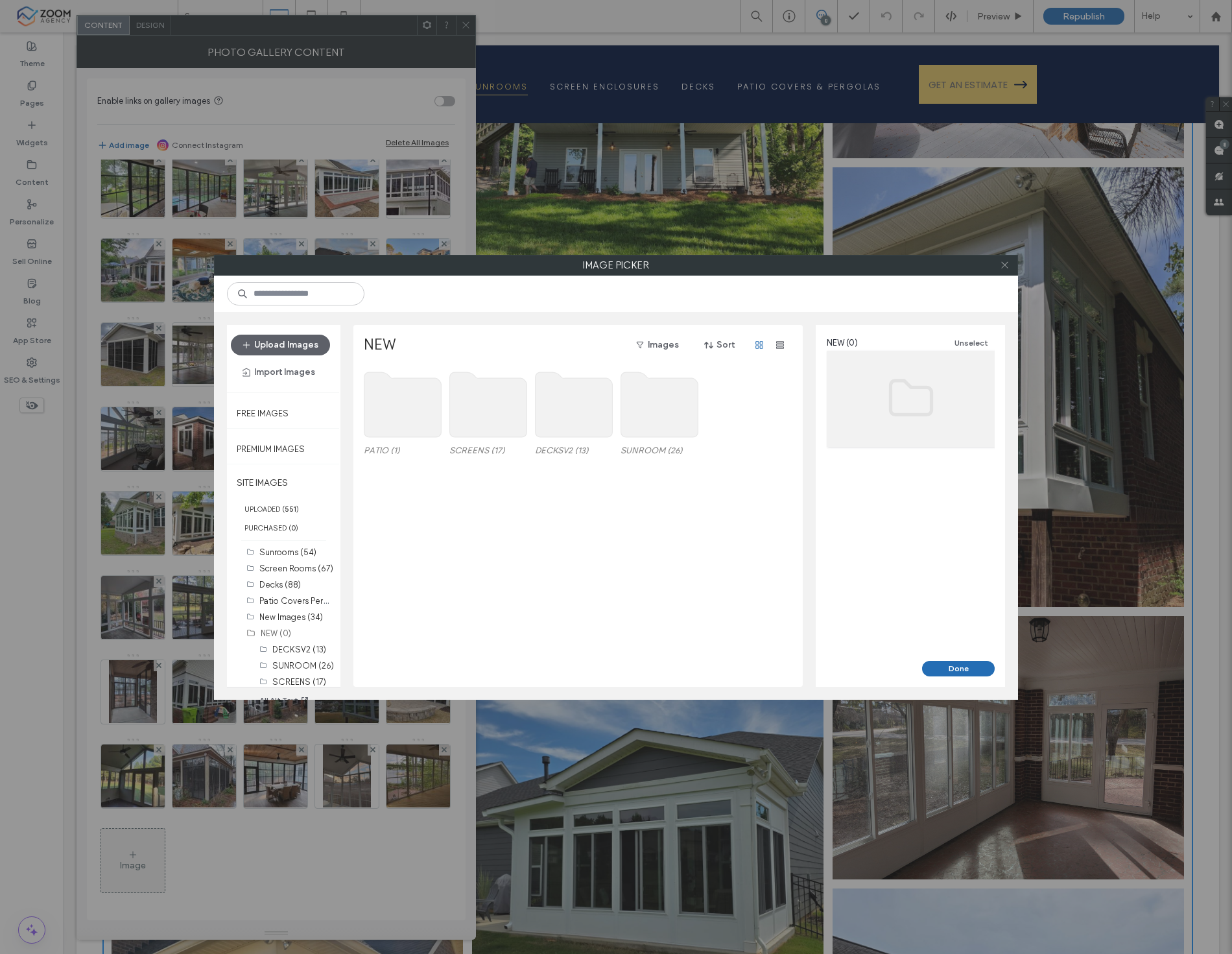
click at [1006, 264] on icon at bounding box center [1005, 265] width 10 height 10
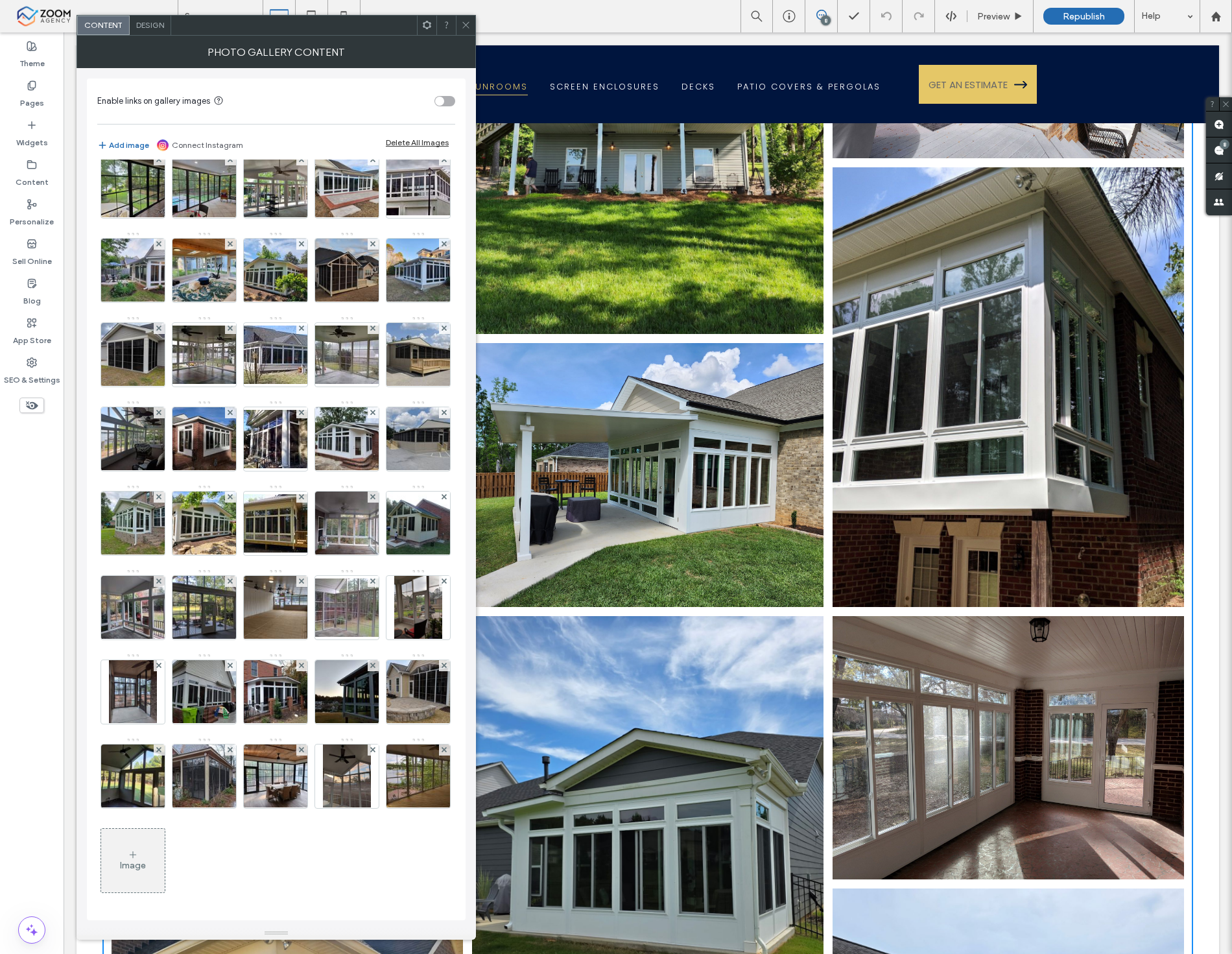
click at [119, 865] on div "Image" at bounding box center [133, 861] width 63 height 61
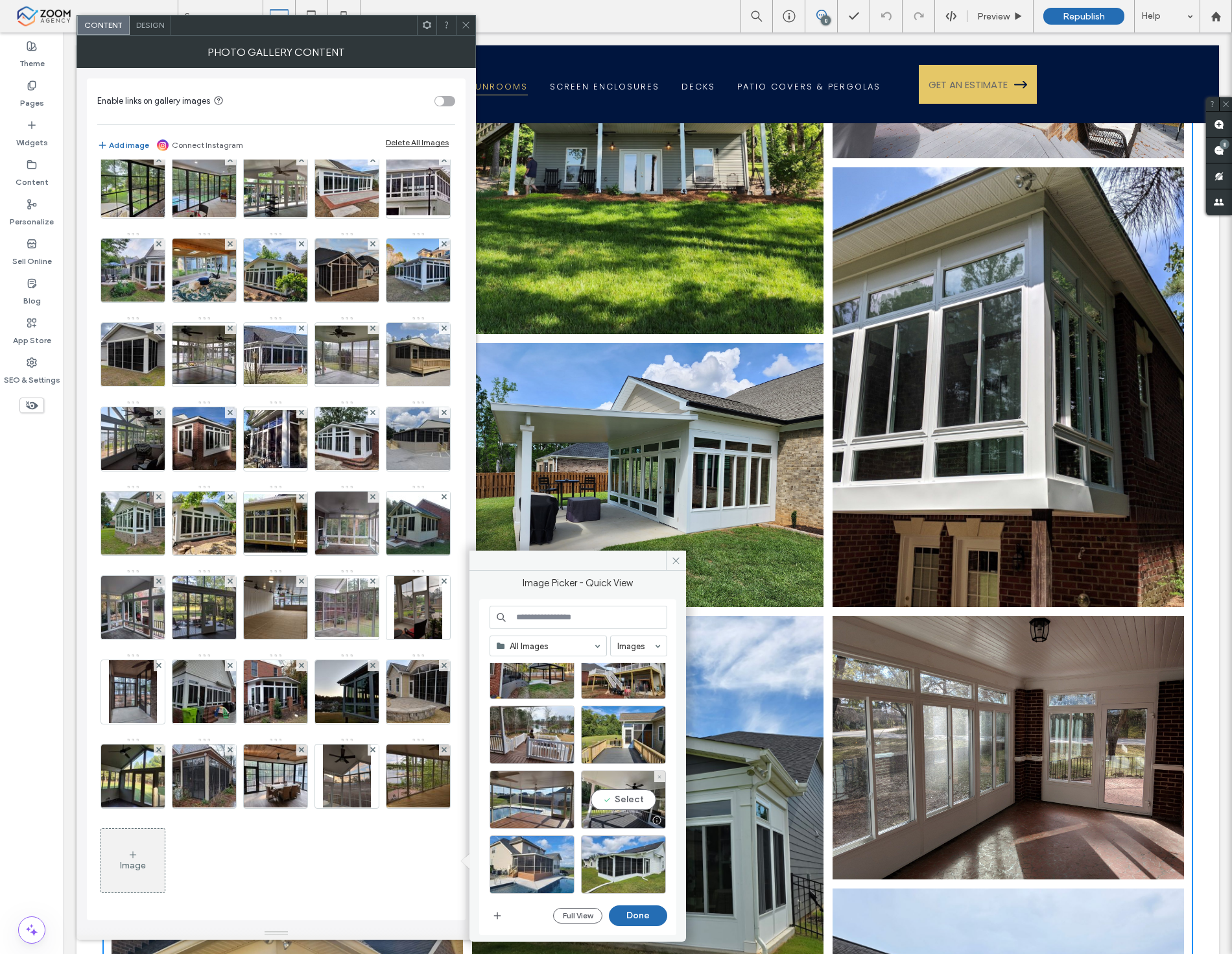
scroll to position [2707, 0]
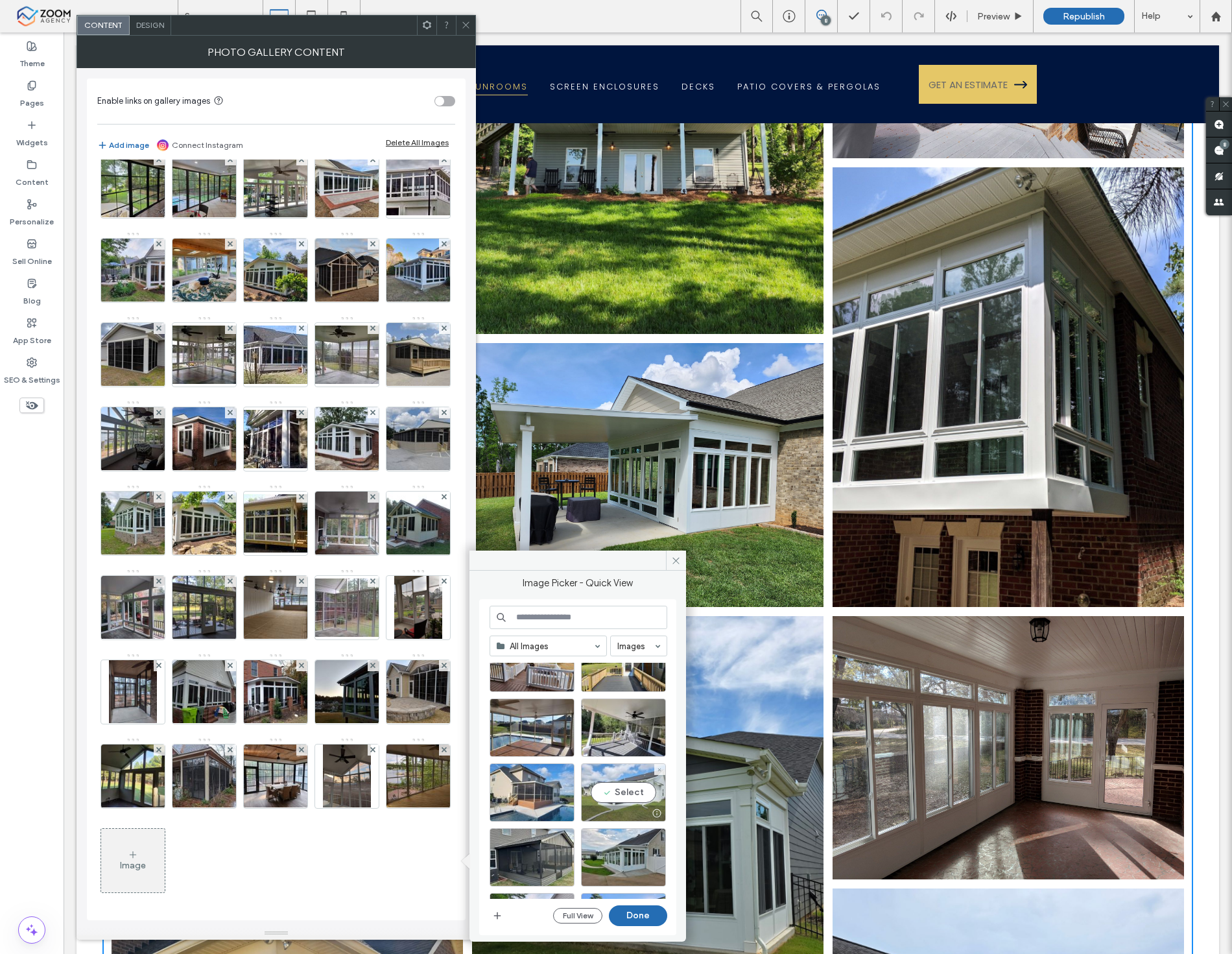
click at [604, 796] on div "Select" at bounding box center [624, 792] width 85 height 59
click at [647, 918] on button "Done" at bounding box center [638, 915] width 59 height 21
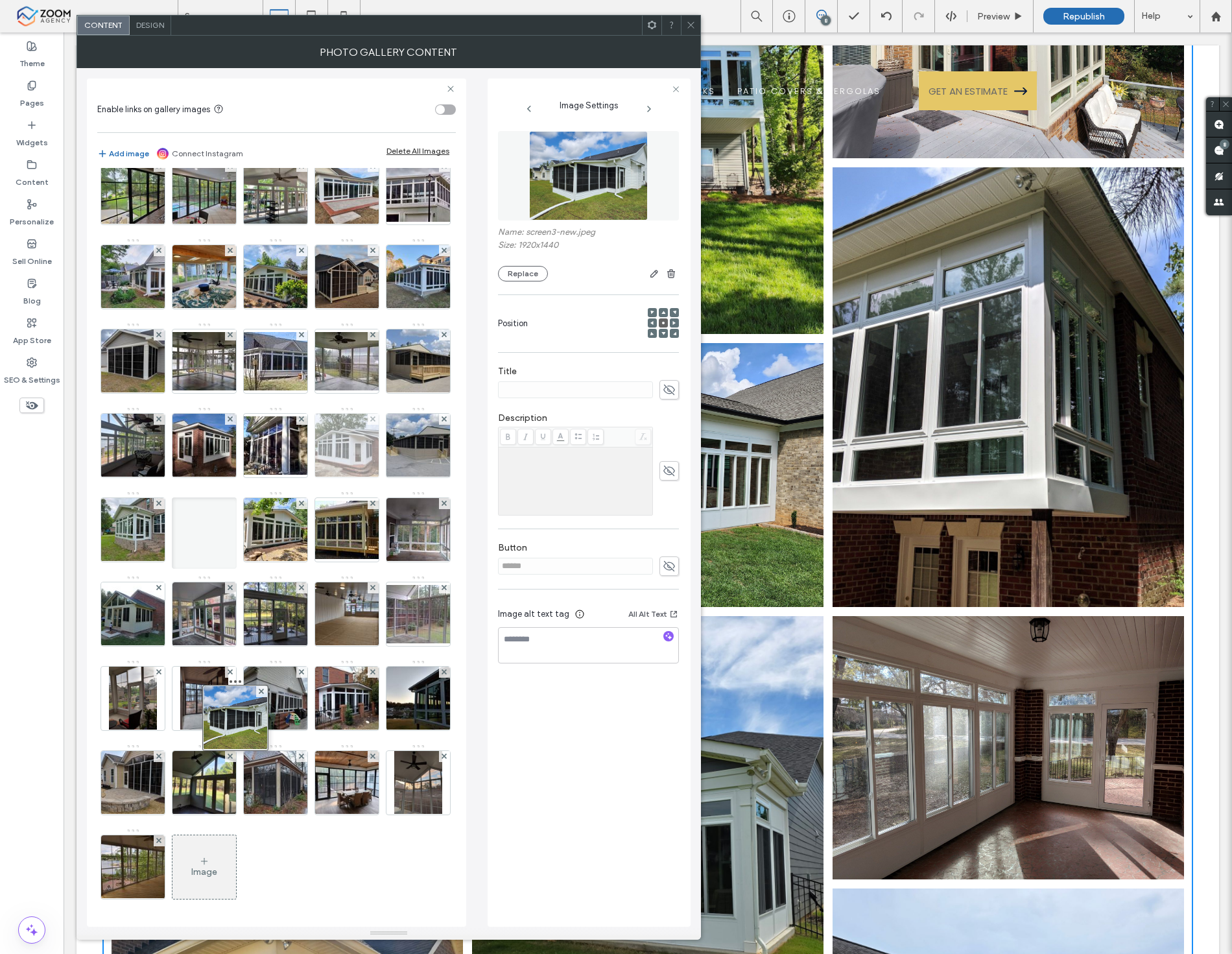
drag, startPoint x: 125, startPoint y: 881, endPoint x: 270, endPoint y: 333, distance: 566.9
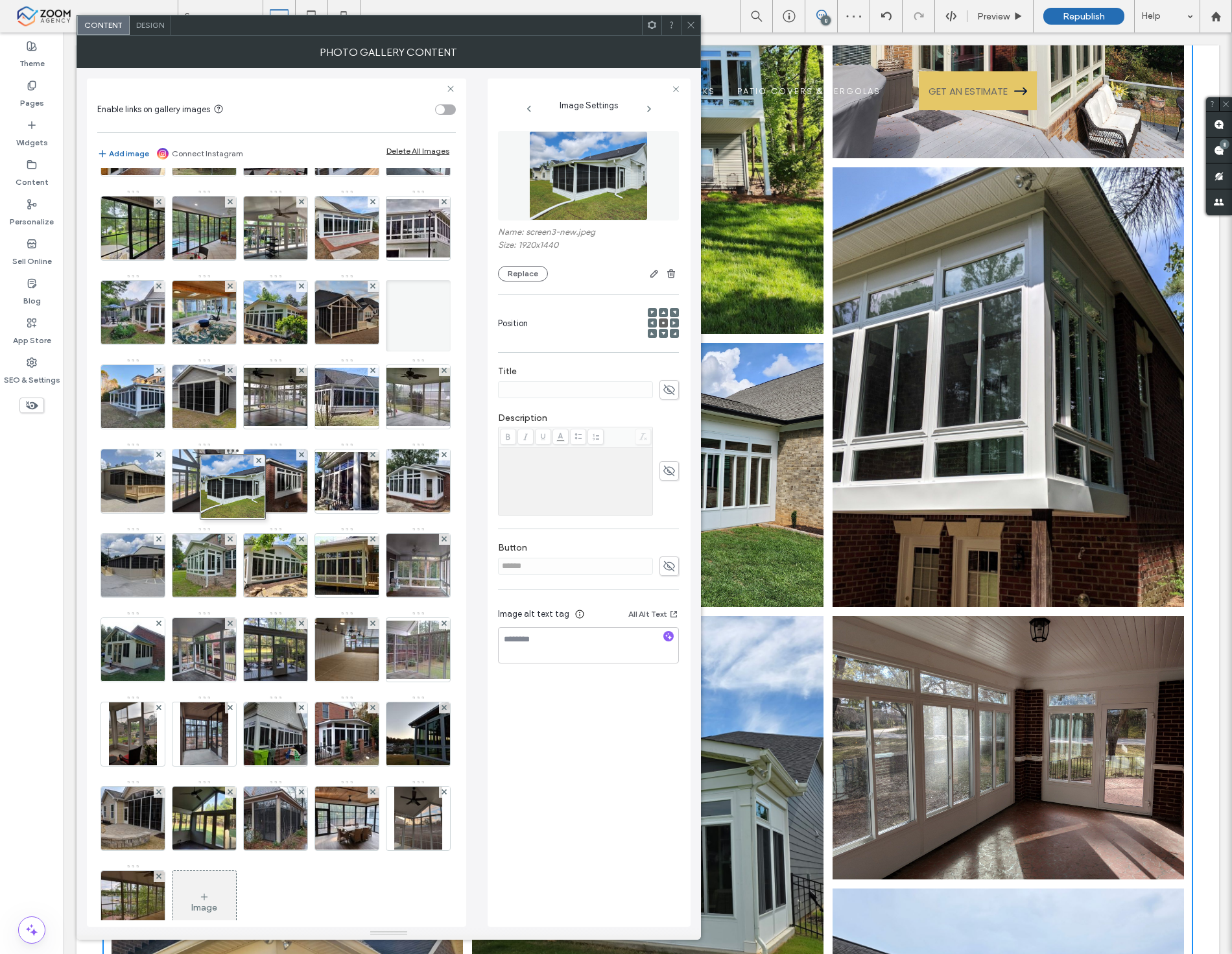
drag, startPoint x: 202, startPoint y: 750, endPoint x: 241, endPoint y: 378, distance: 374.0
click at [241, 378] on div "Image" at bounding box center [275, 400] width 357 height 1096
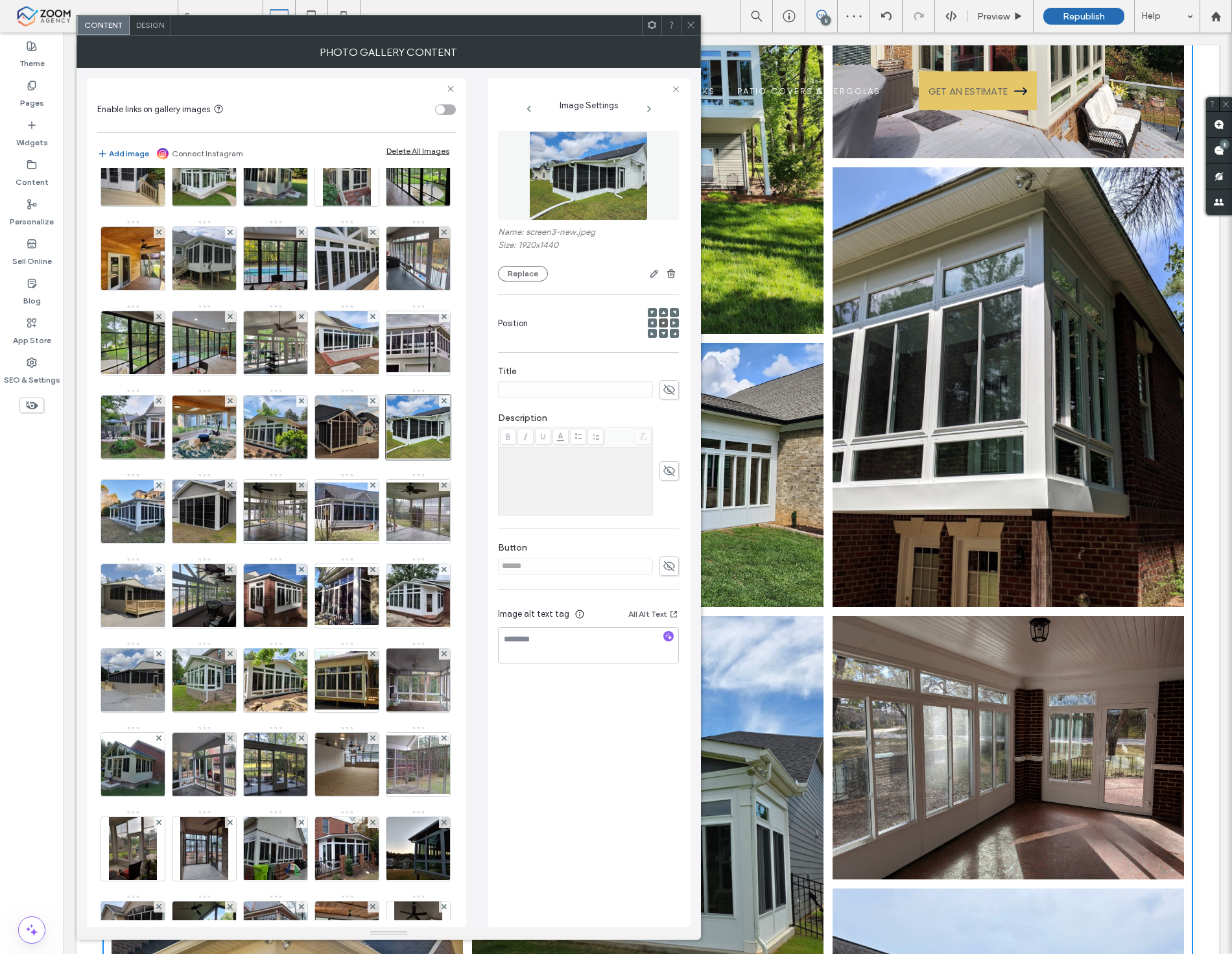
scroll to position [0, 0]
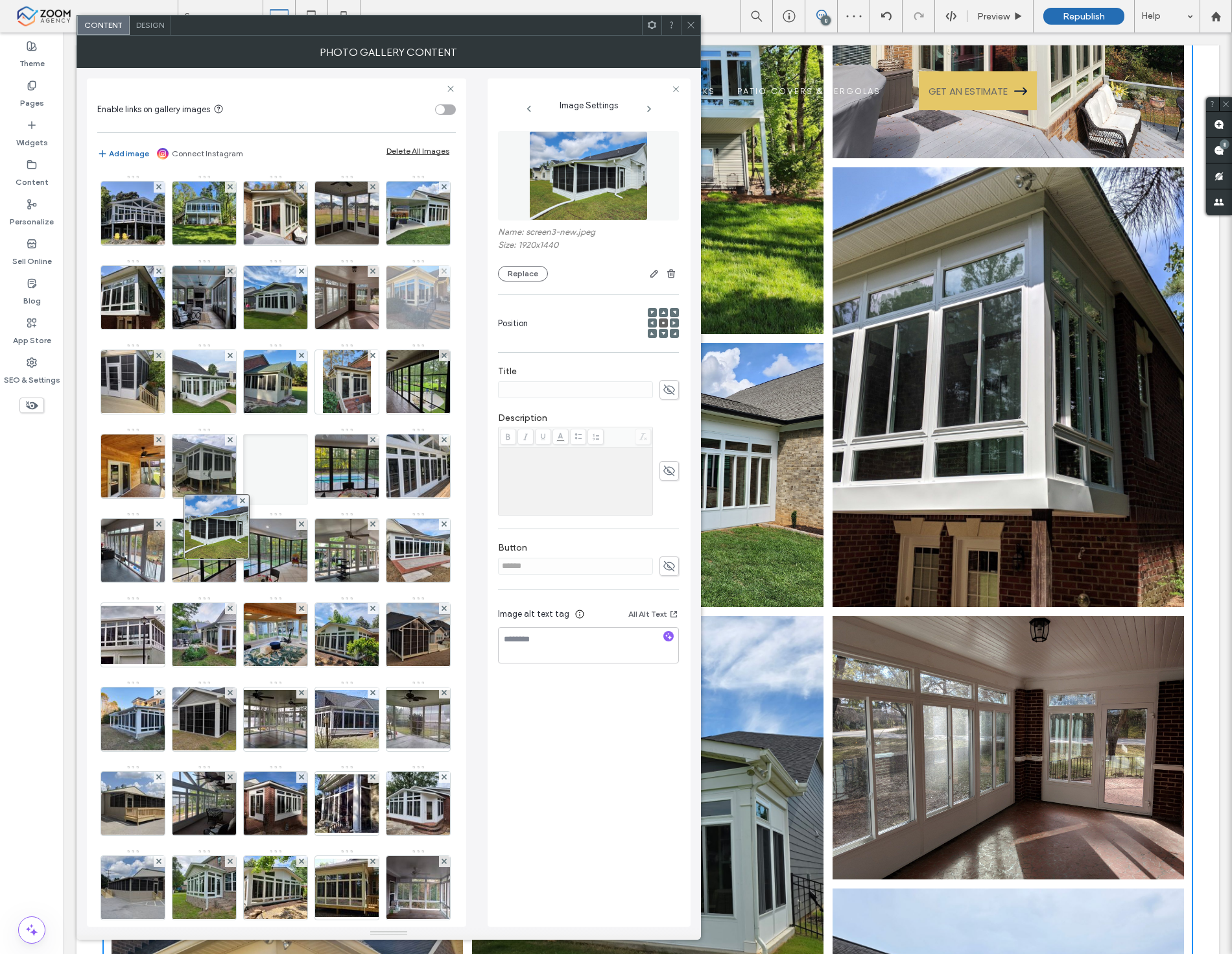
drag, startPoint x: 205, startPoint y: 811, endPoint x: 217, endPoint y: 402, distance: 409.2
click at [217, 402] on div "Image" at bounding box center [275, 722] width 357 height 1096
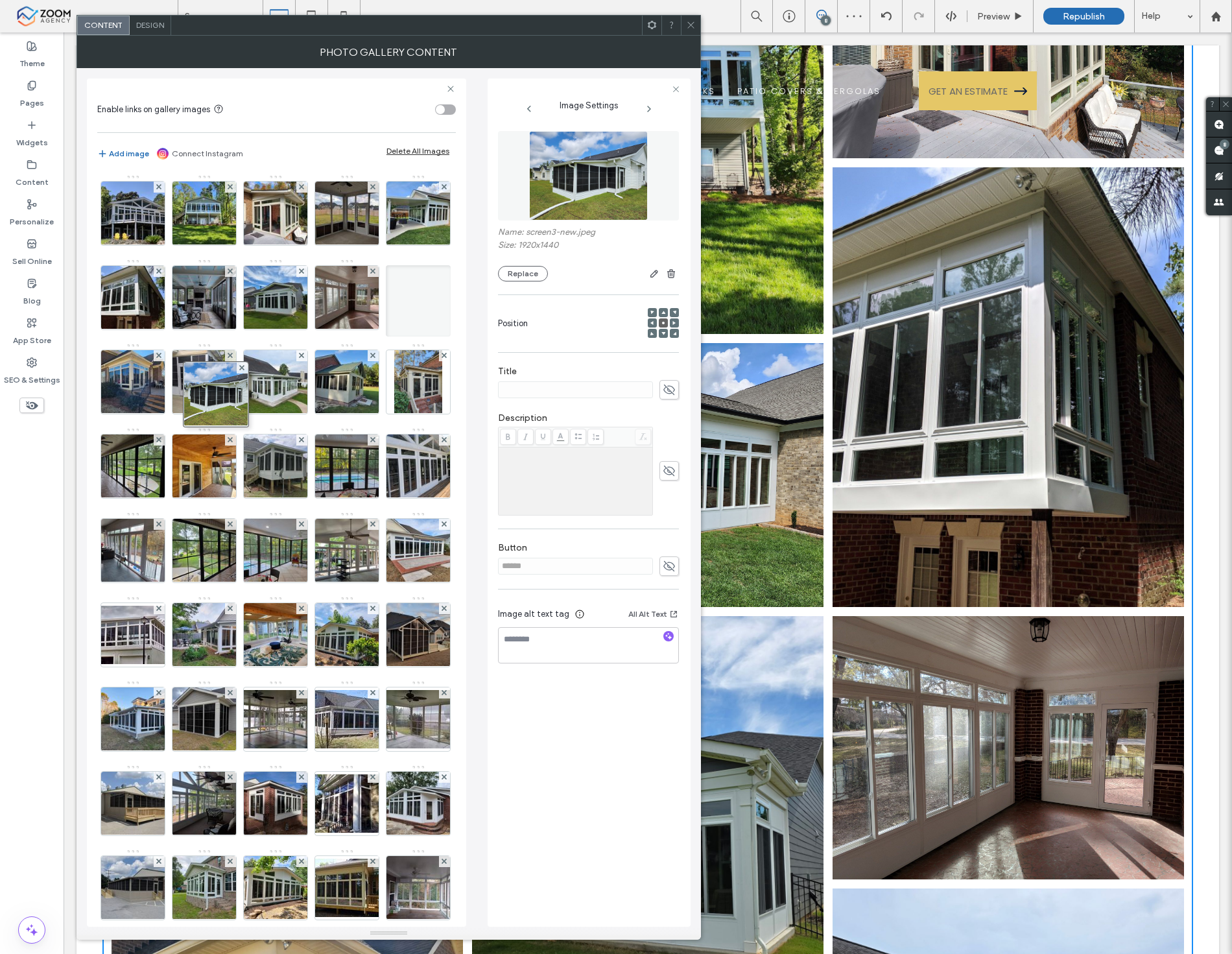
drag, startPoint x: 218, startPoint y: 460, endPoint x: 226, endPoint y: 264, distance: 196.2
click at [226, 264] on div "Image" at bounding box center [275, 722] width 357 height 1096
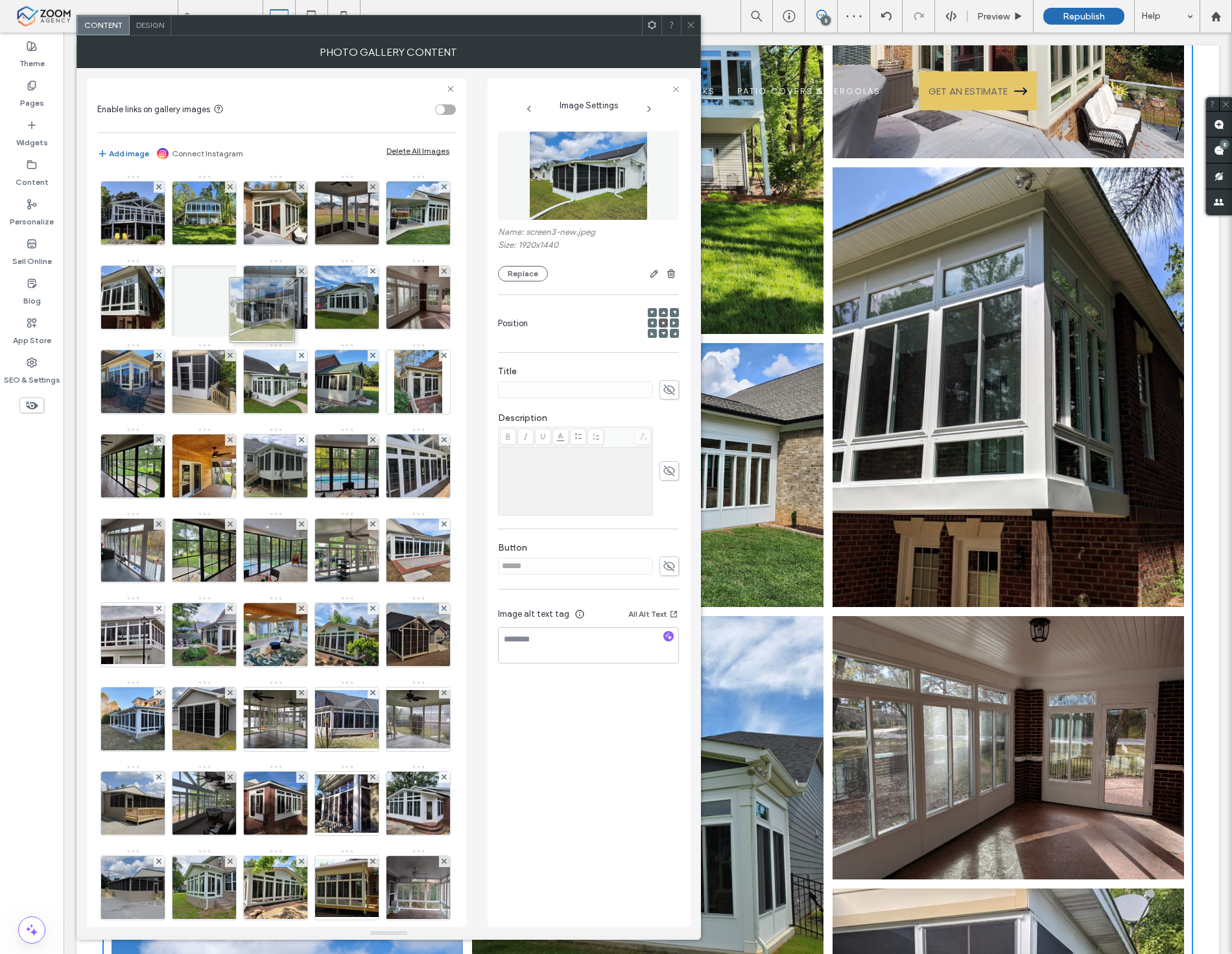
drag, startPoint x: 207, startPoint y: 386, endPoint x: 287, endPoint y: 282, distance: 131.2
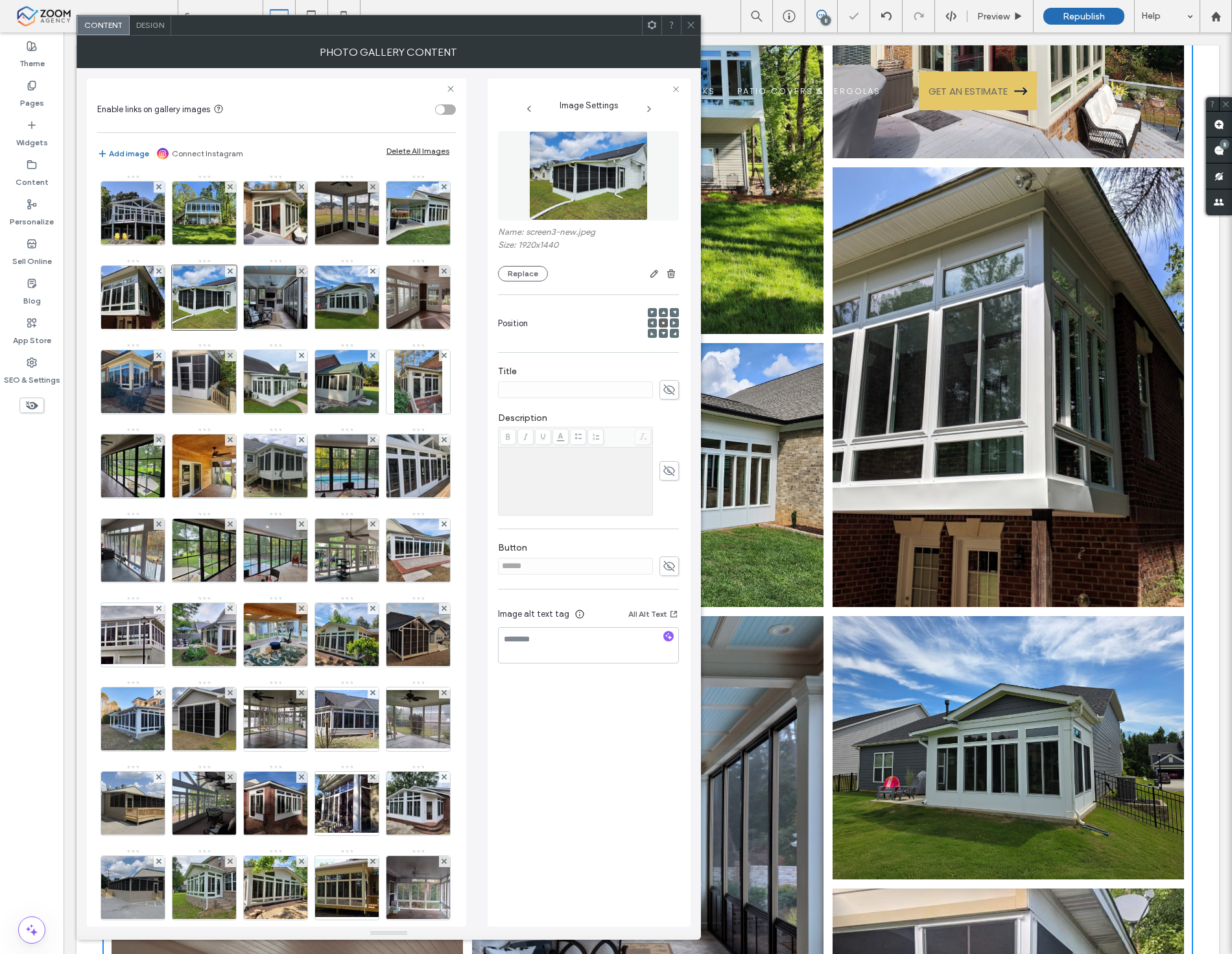
click at [695, 22] on icon at bounding box center [691, 25] width 10 height 10
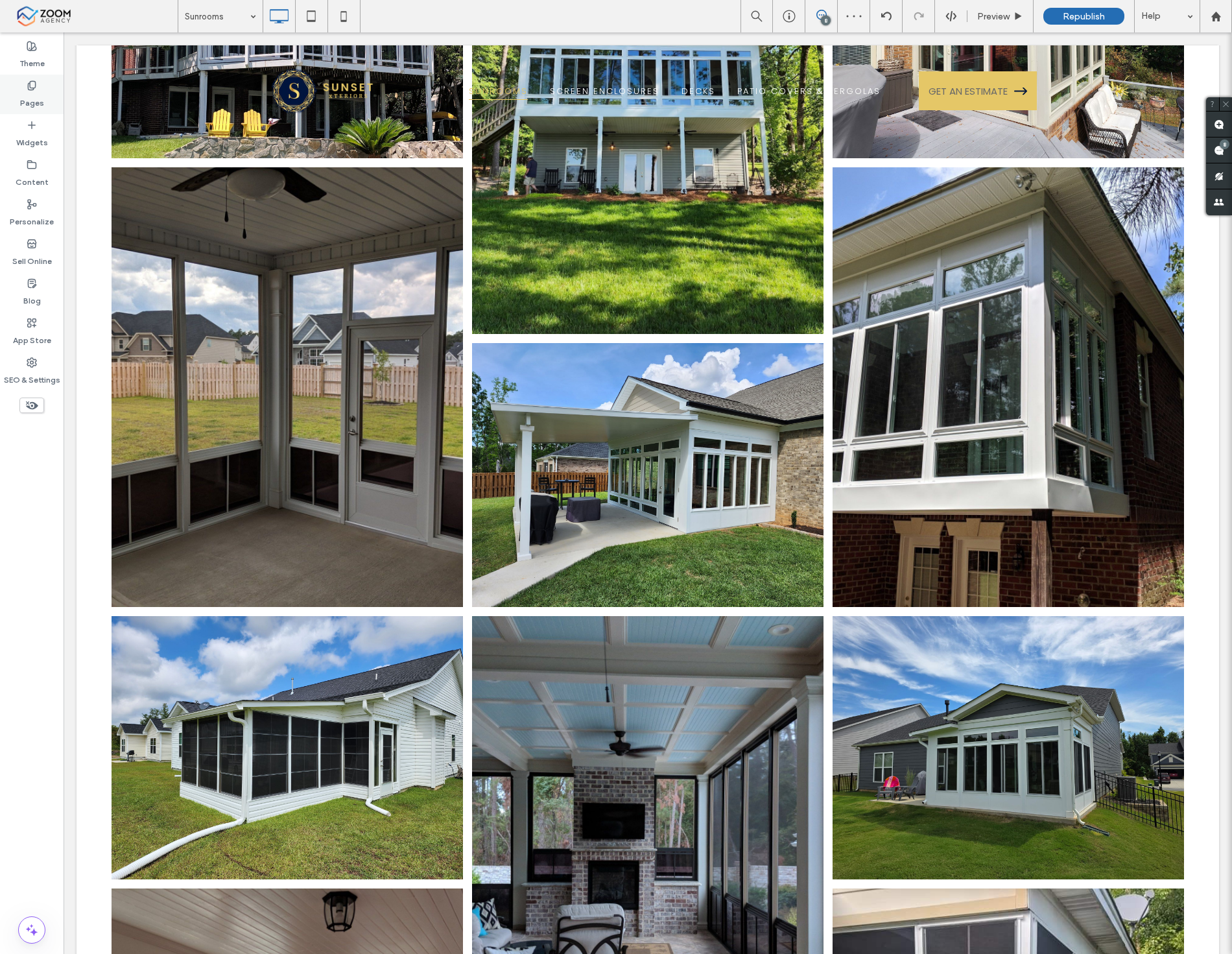
click at [39, 86] on div "Pages" at bounding box center [31, 94] width 63 height 39
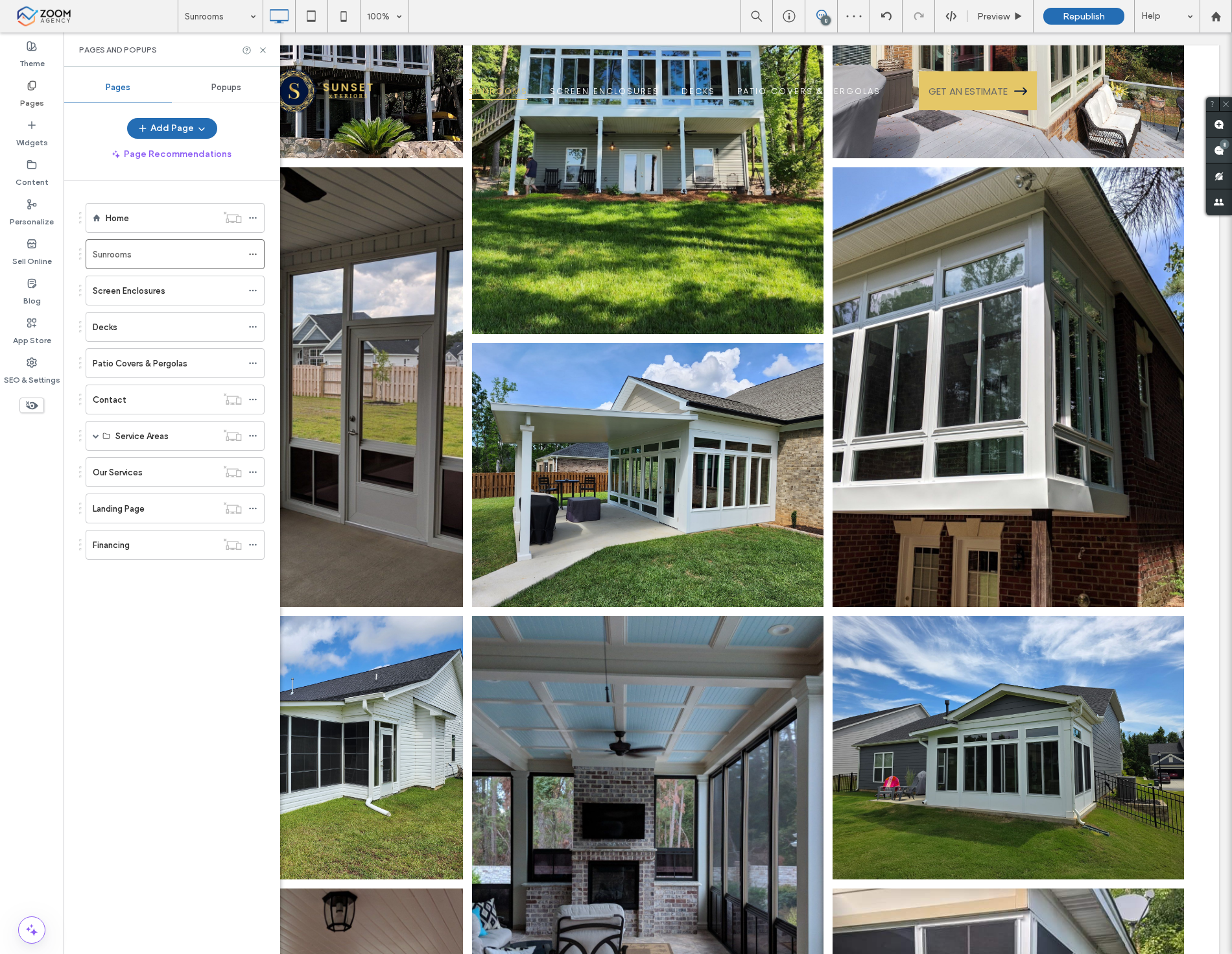
click at [1222, 144] on div "8" at bounding box center [1225, 145] width 10 height 10
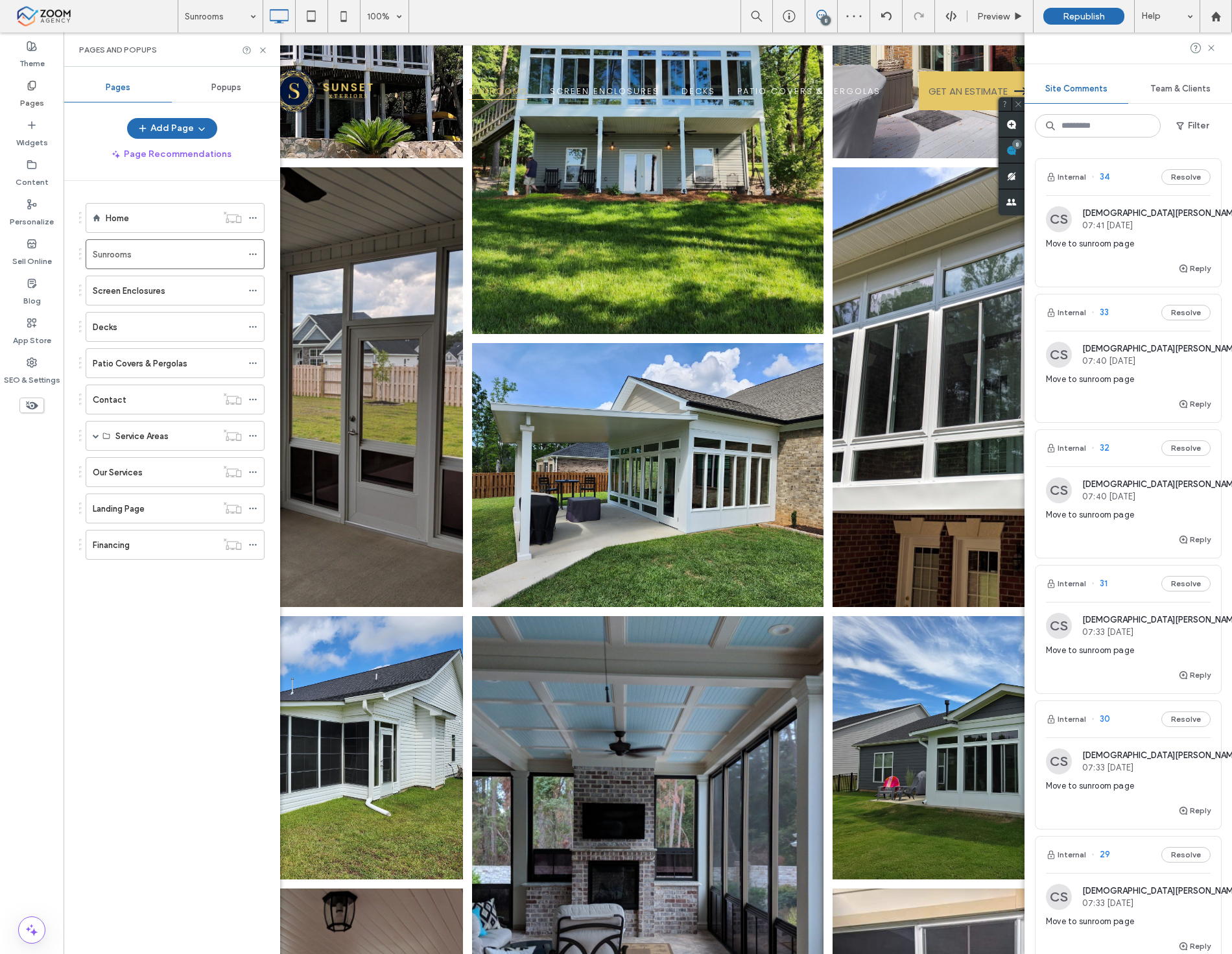
click at [1144, 222] on span "07:41 Sep 19 2025" at bounding box center [1161, 226] width 158 height 10
click at [1103, 247] on div at bounding box center [616, 477] width 1232 height 954
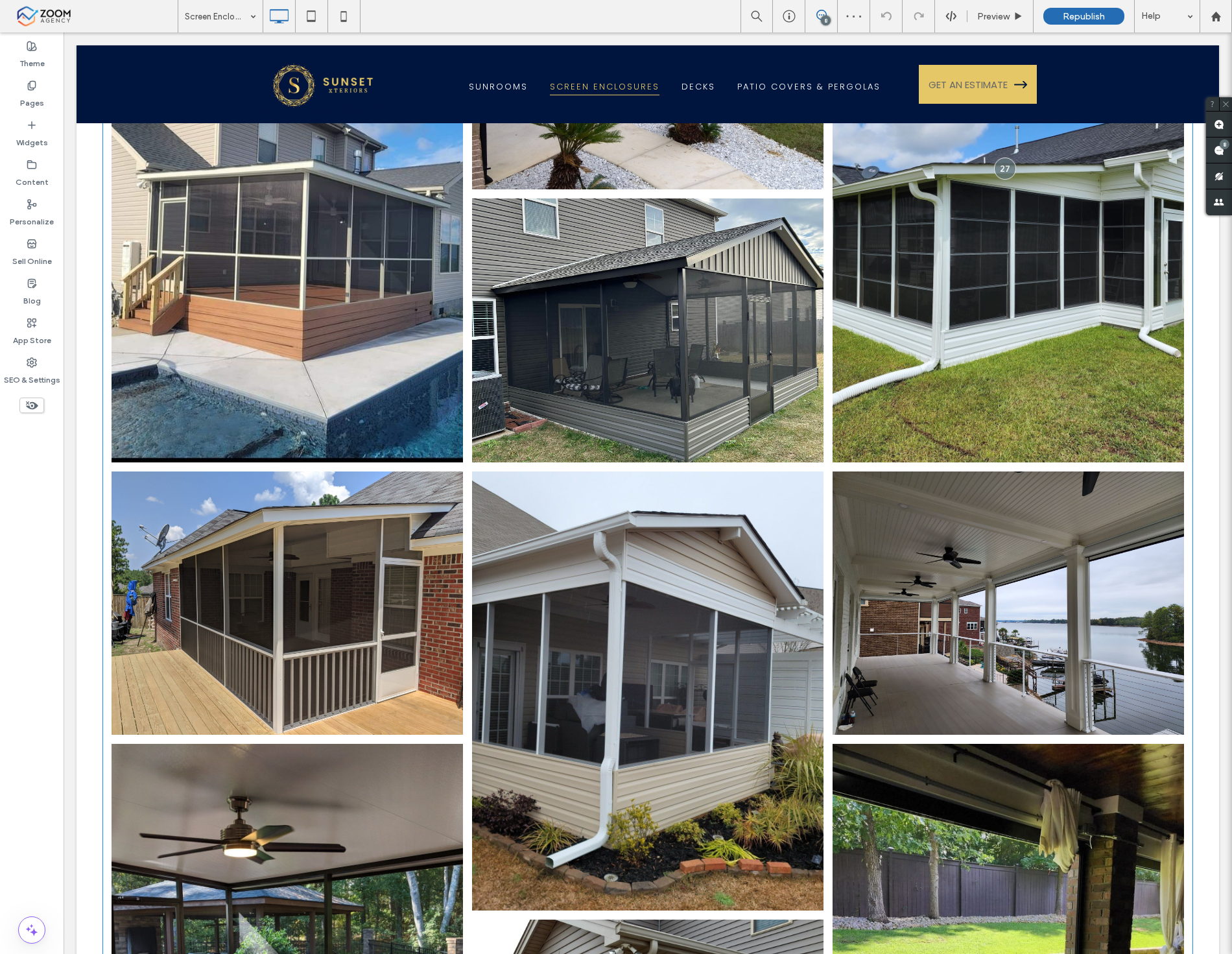
scroll to position [432, 0]
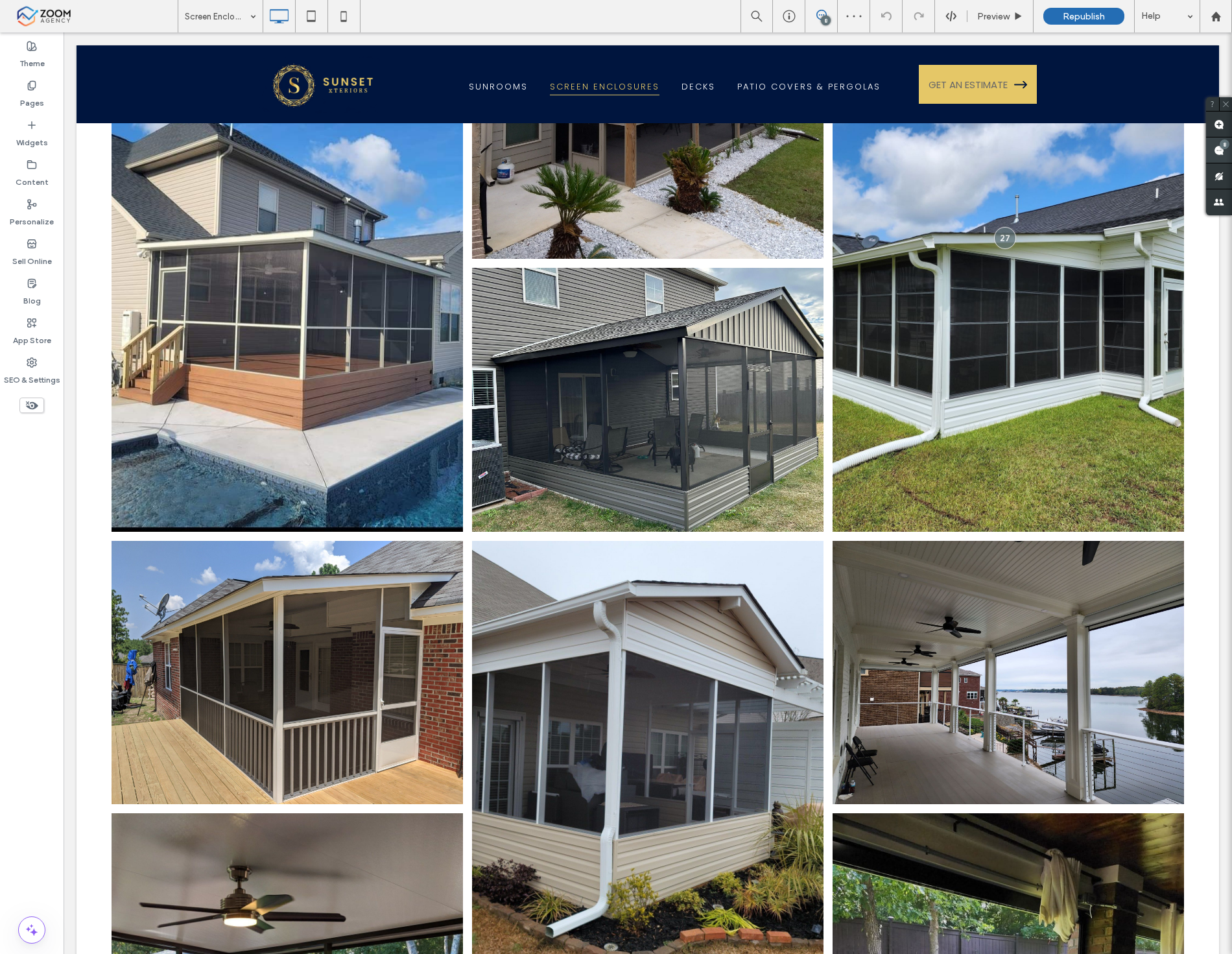
click at [1225, 150] on span at bounding box center [1219, 149] width 26 height 25
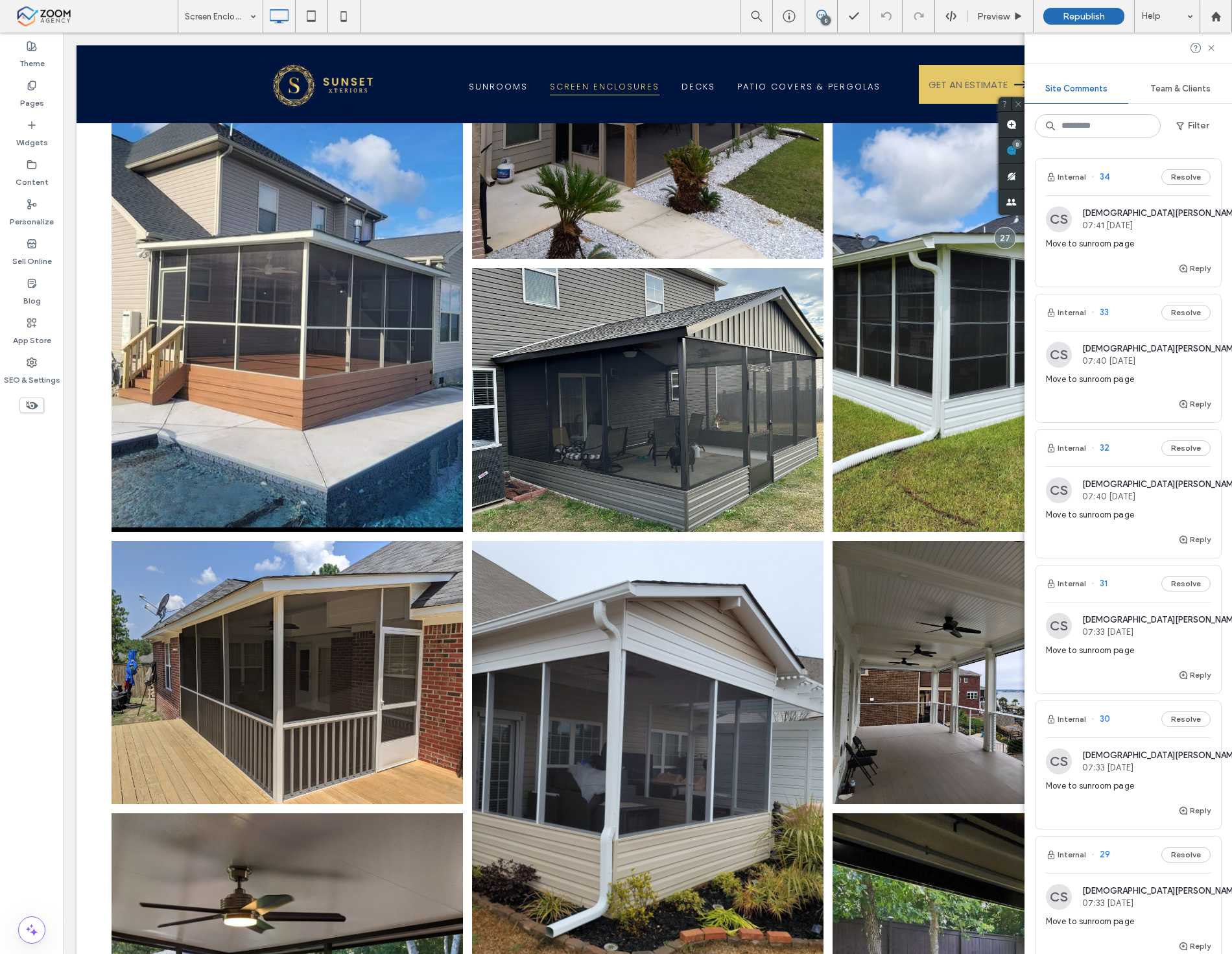
click at [1132, 373] on span "Move to sunroom page" at bounding box center [1128, 379] width 165 height 13
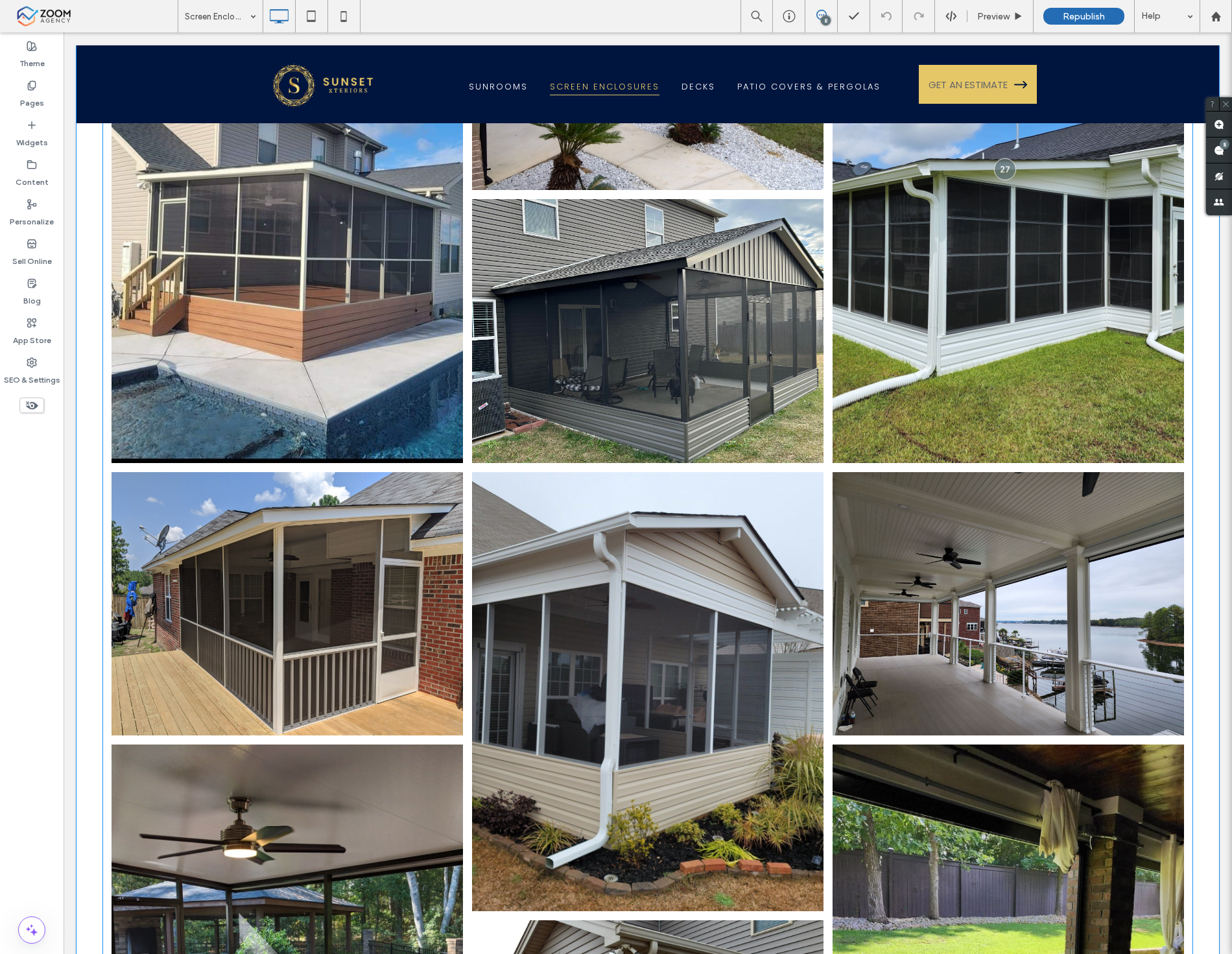
scroll to position [536, 0]
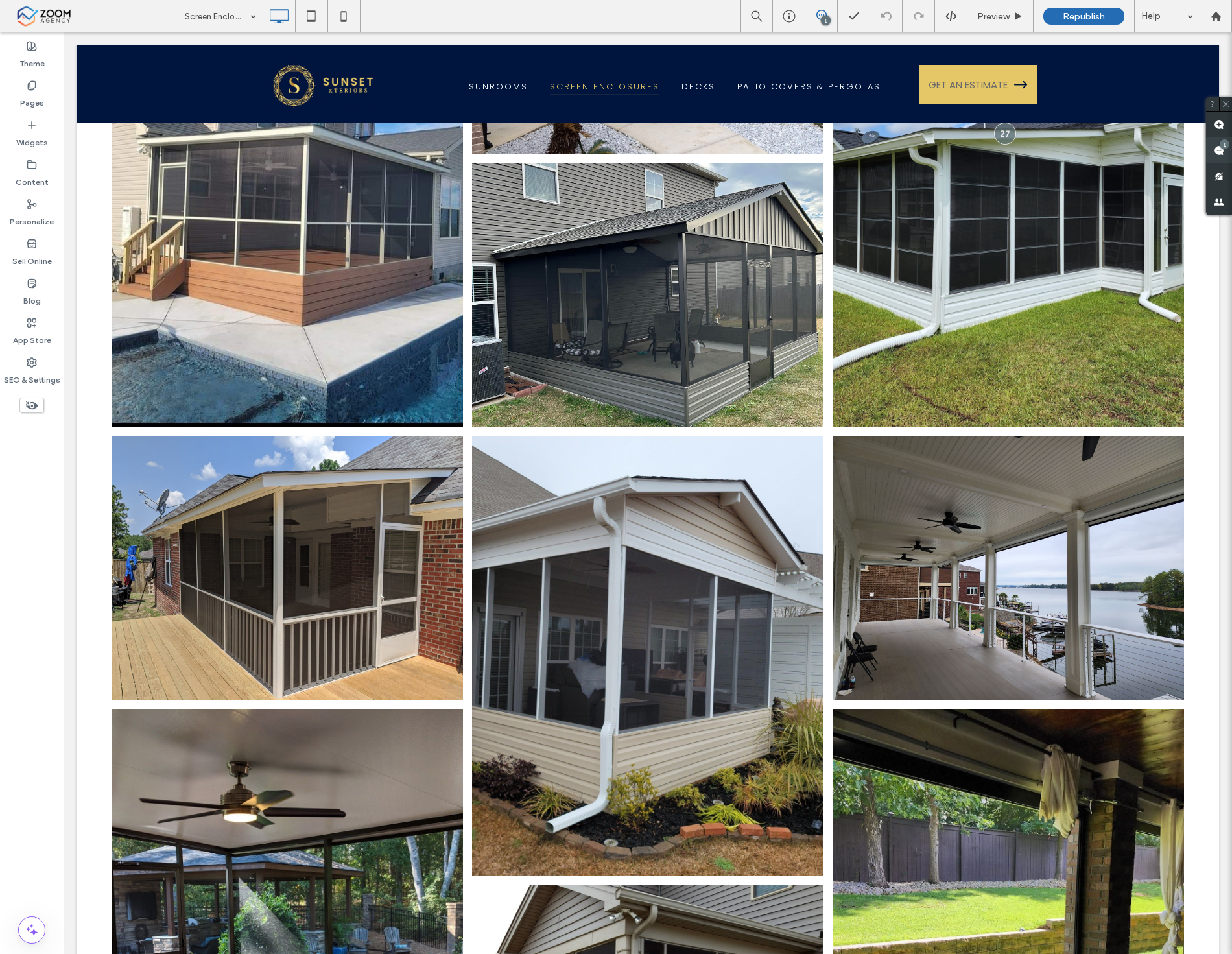
click at [1225, 147] on div "8" at bounding box center [1225, 145] width 10 height 10
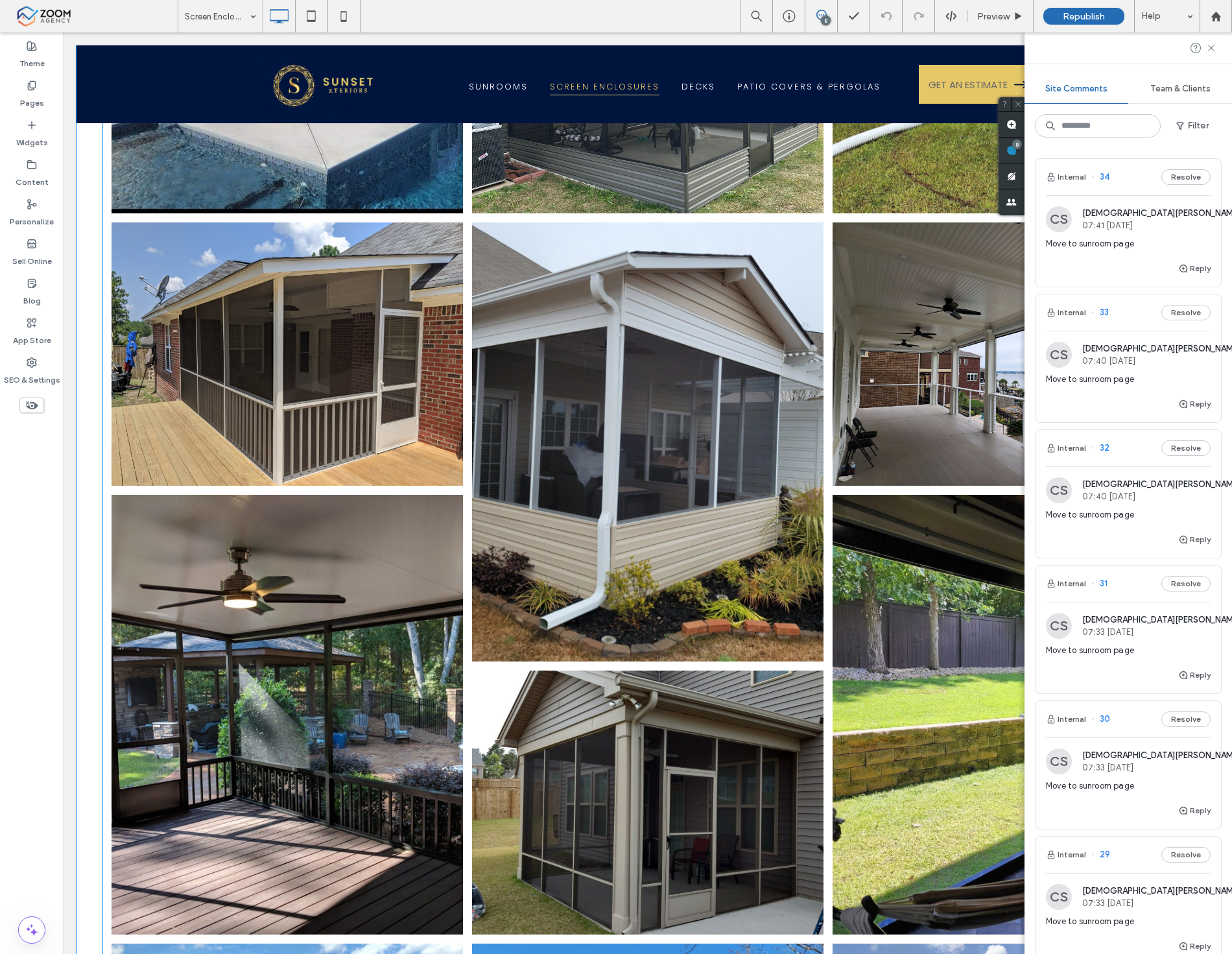
scroll to position [1041, 0]
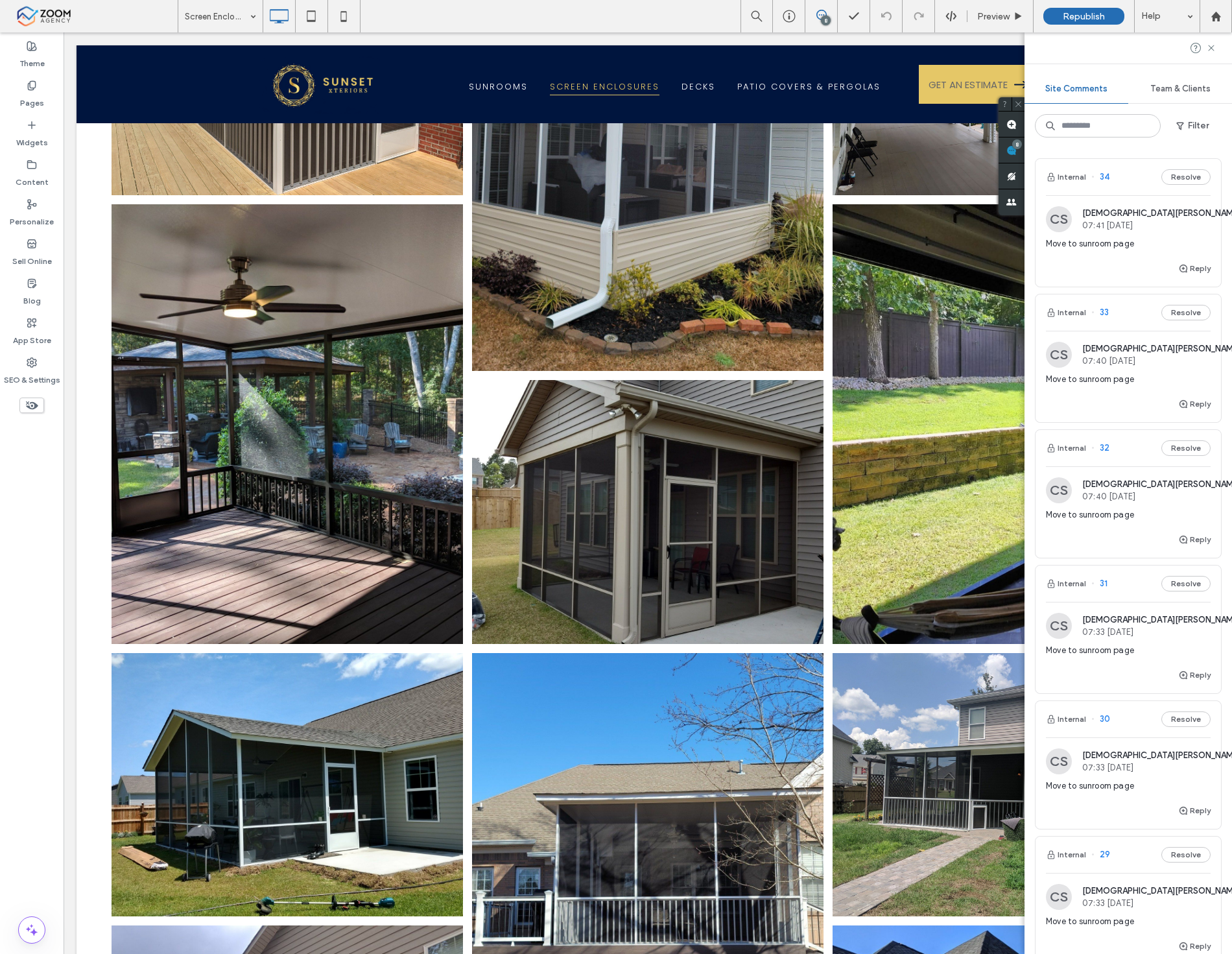
click at [1124, 365] on span "07:40 Sep 19 2025" at bounding box center [1161, 361] width 158 height 10
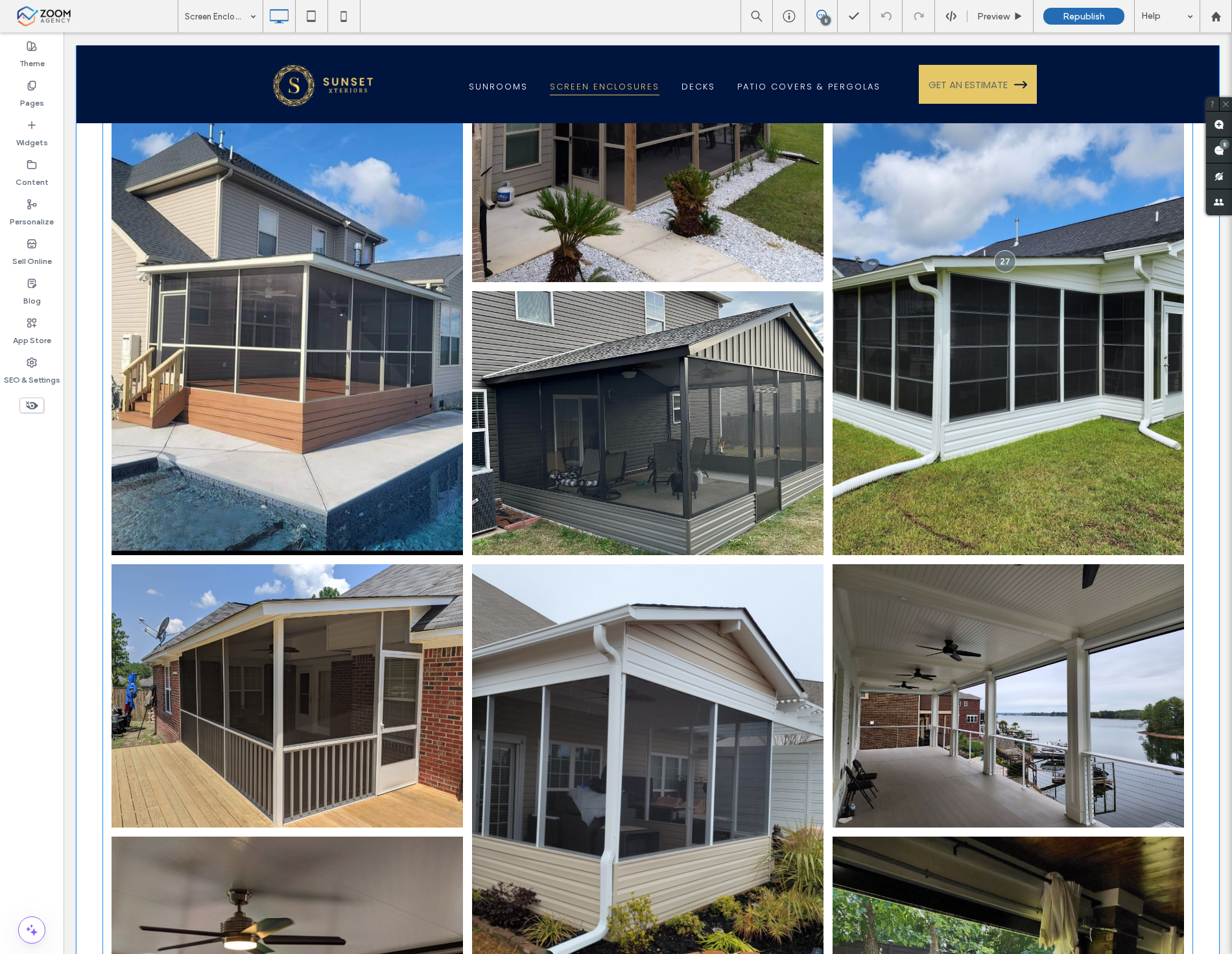
scroll to position [536, 0]
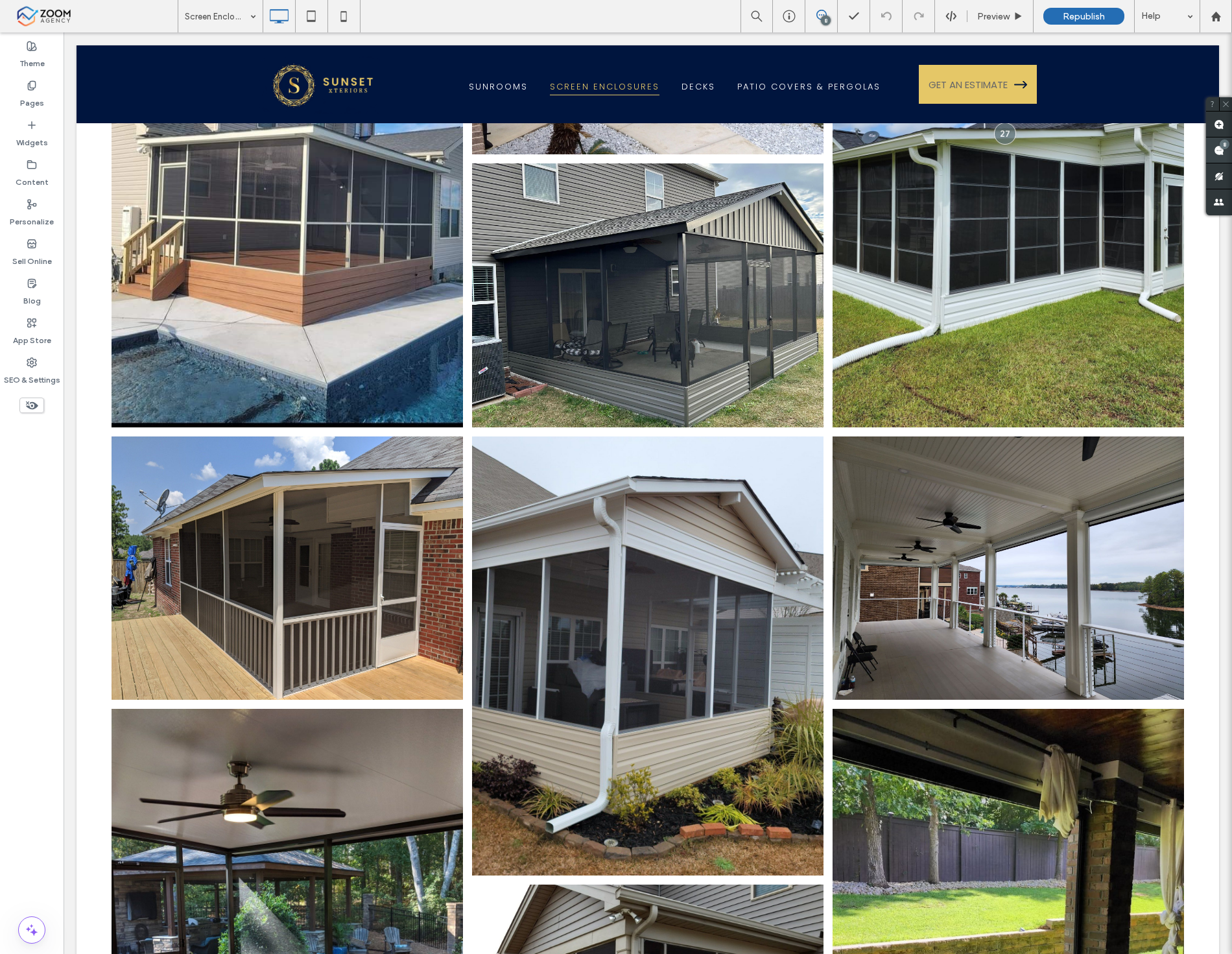
click at [1226, 147] on div "8" at bounding box center [1225, 145] width 10 height 10
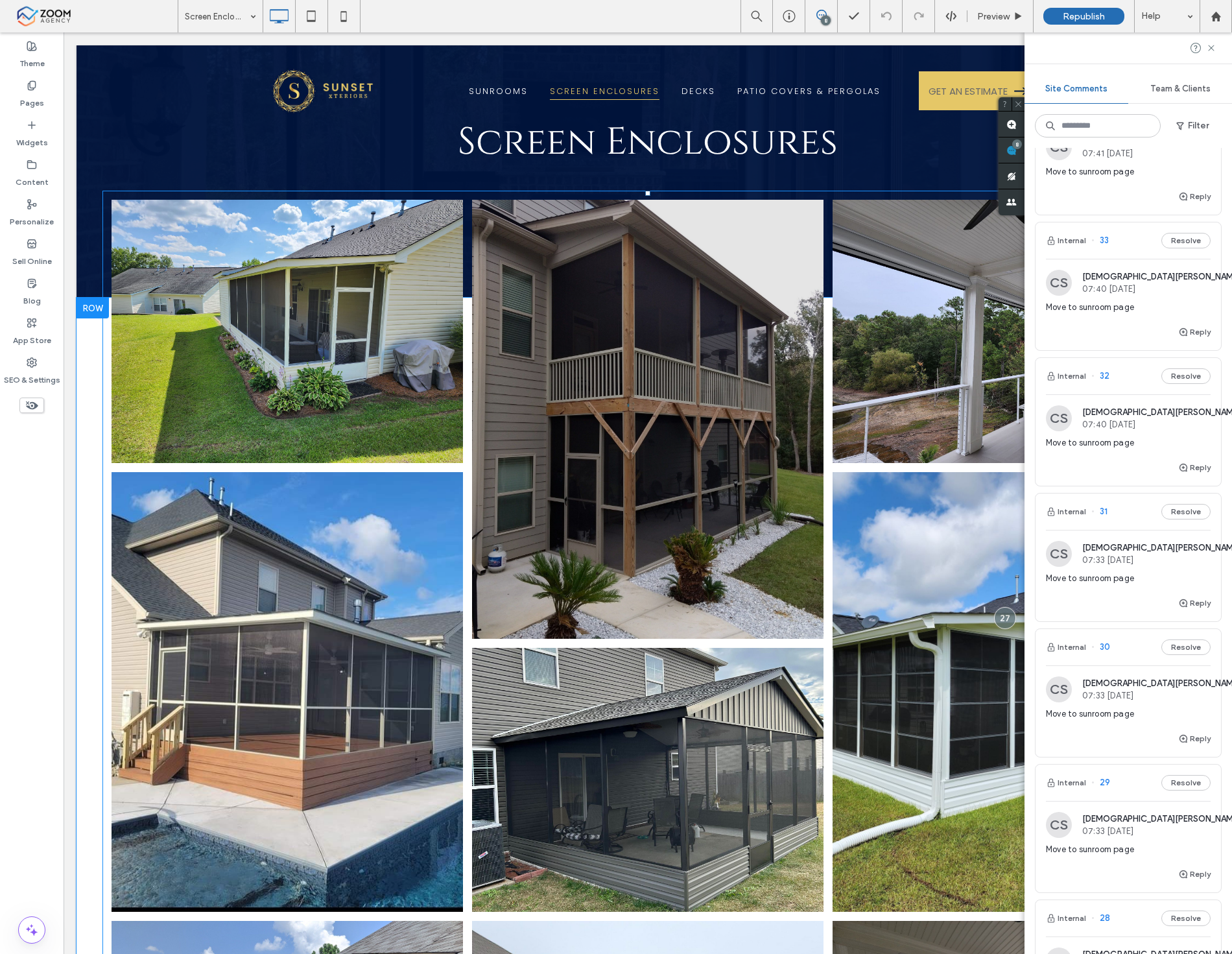
scroll to position [0, 0]
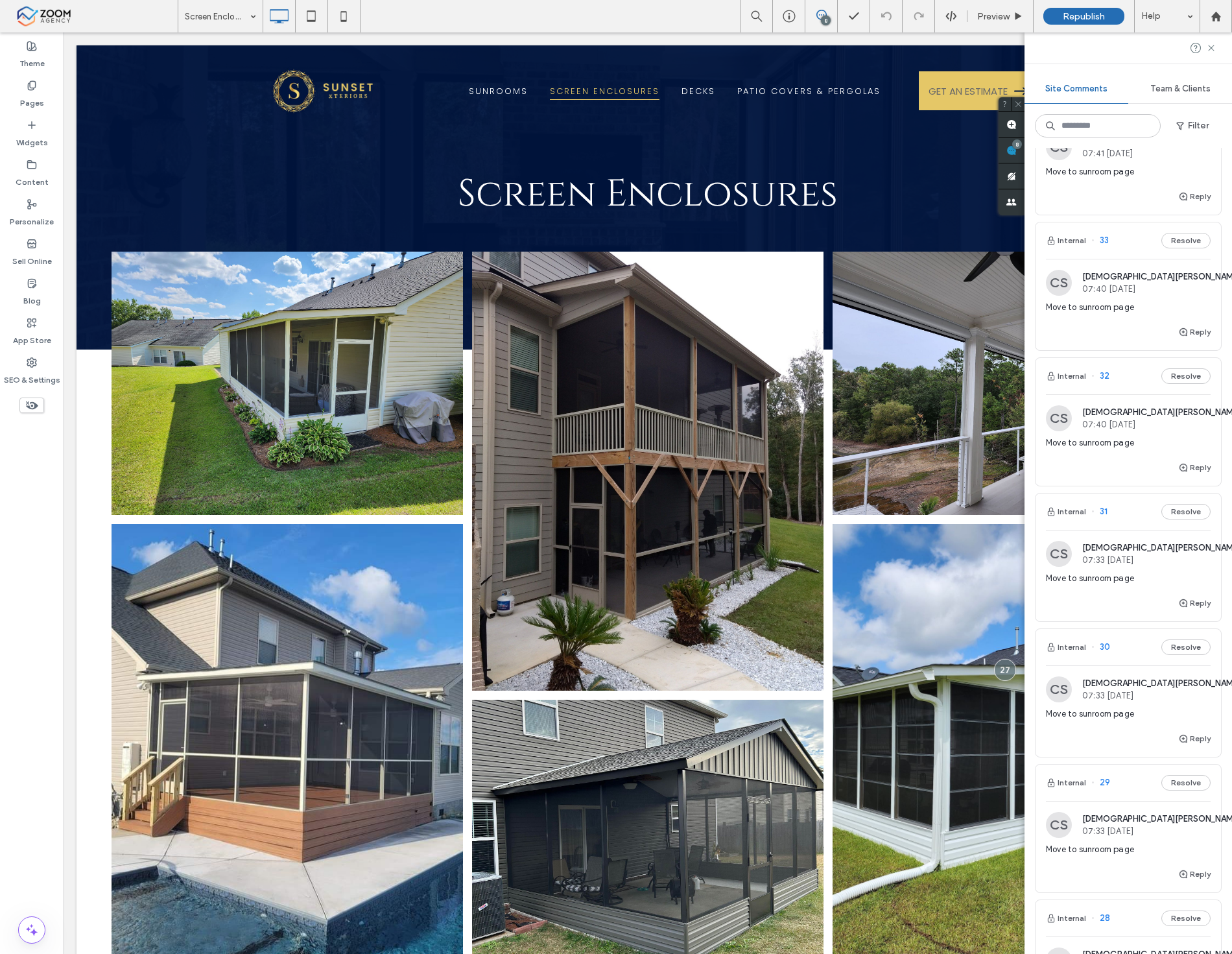
click at [1214, 42] on div at bounding box center [1128, 47] width 207 height 31
click at [1214, 43] on icon at bounding box center [1211, 47] width 10 height 10
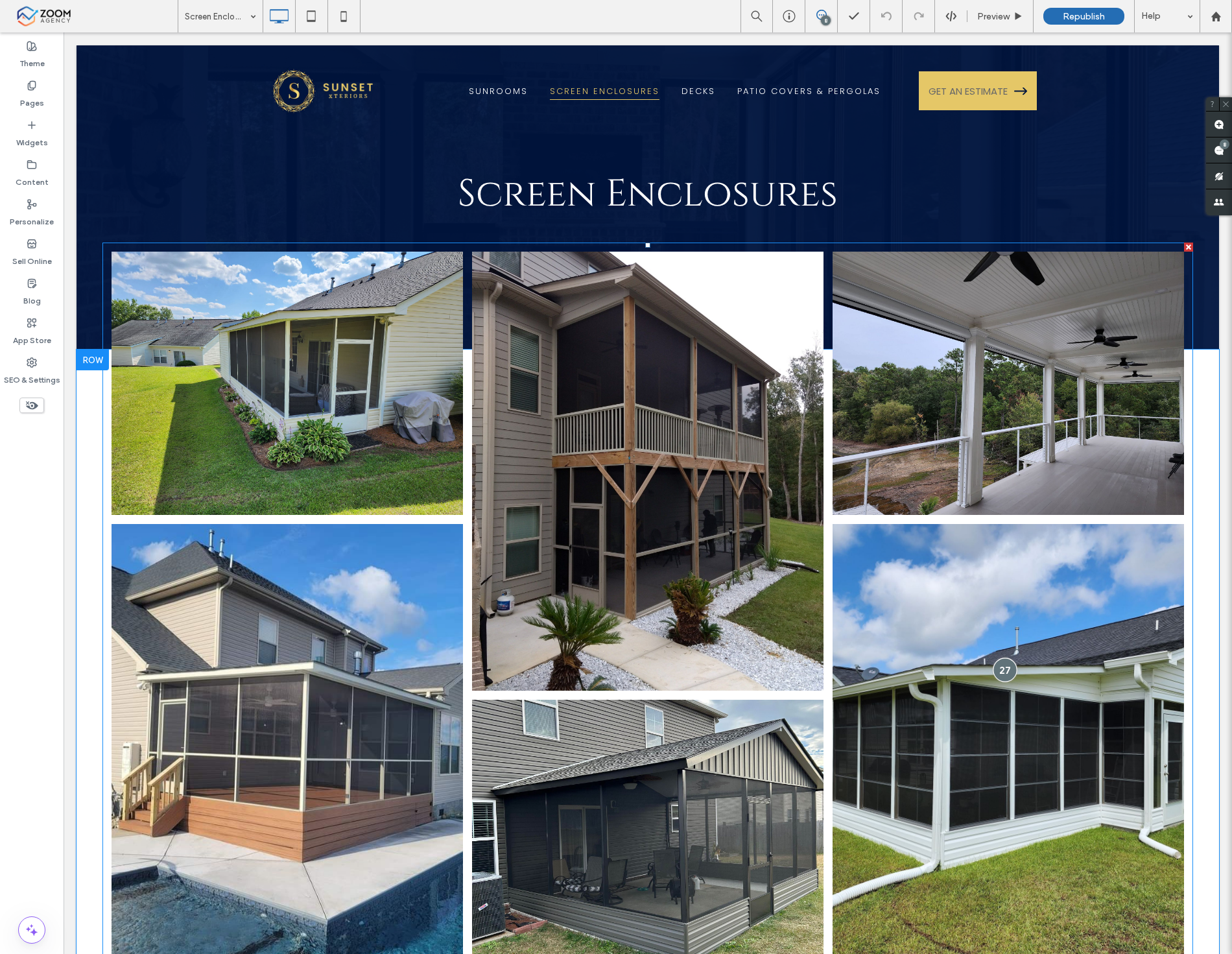
click at [995, 659] on div at bounding box center [1005, 670] width 24 height 24
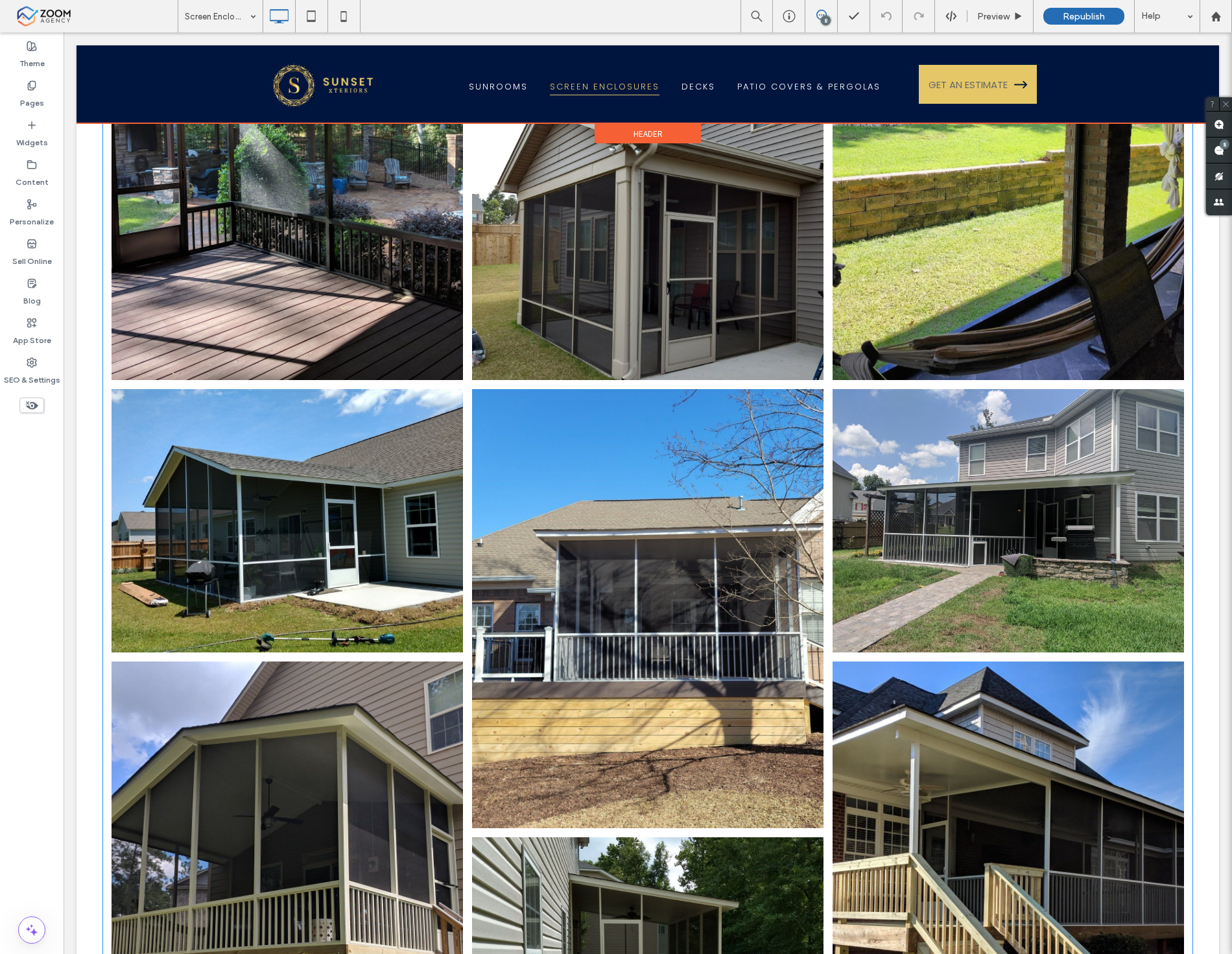
scroll to position [1585, 0]
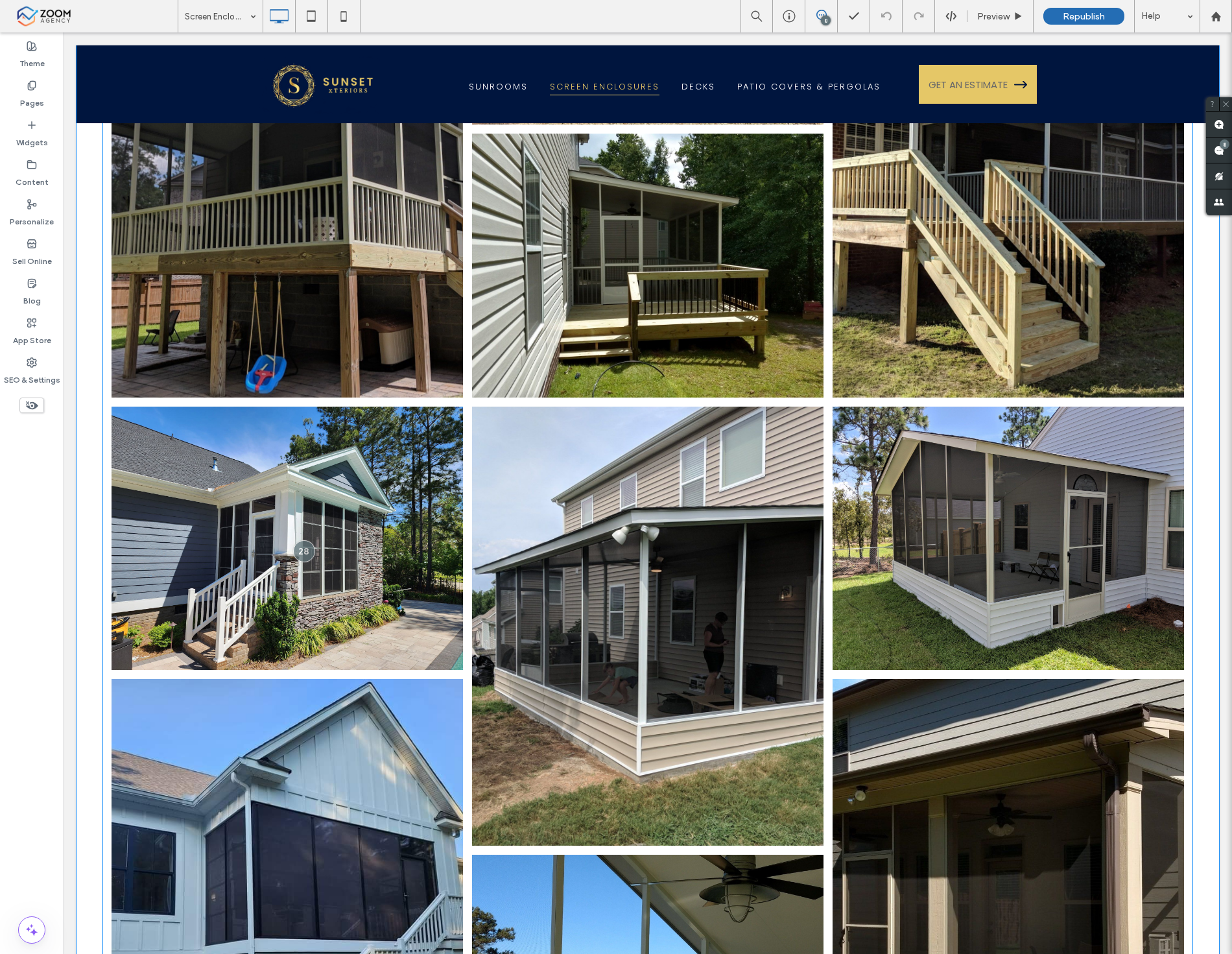
scroll to position [1946, 0]
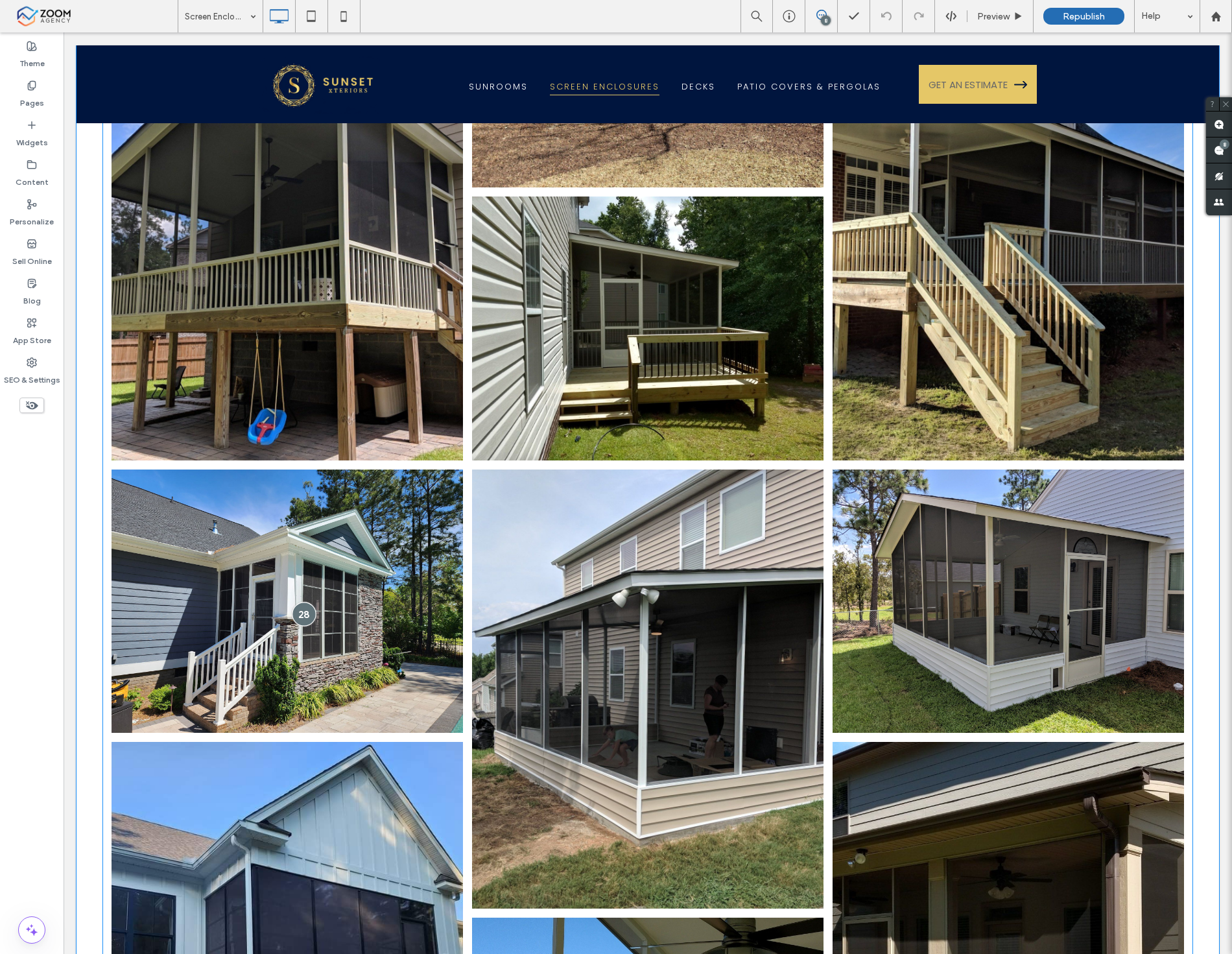
click at [302, 602] on div at bounding box center [304, 614] width 24 height 24
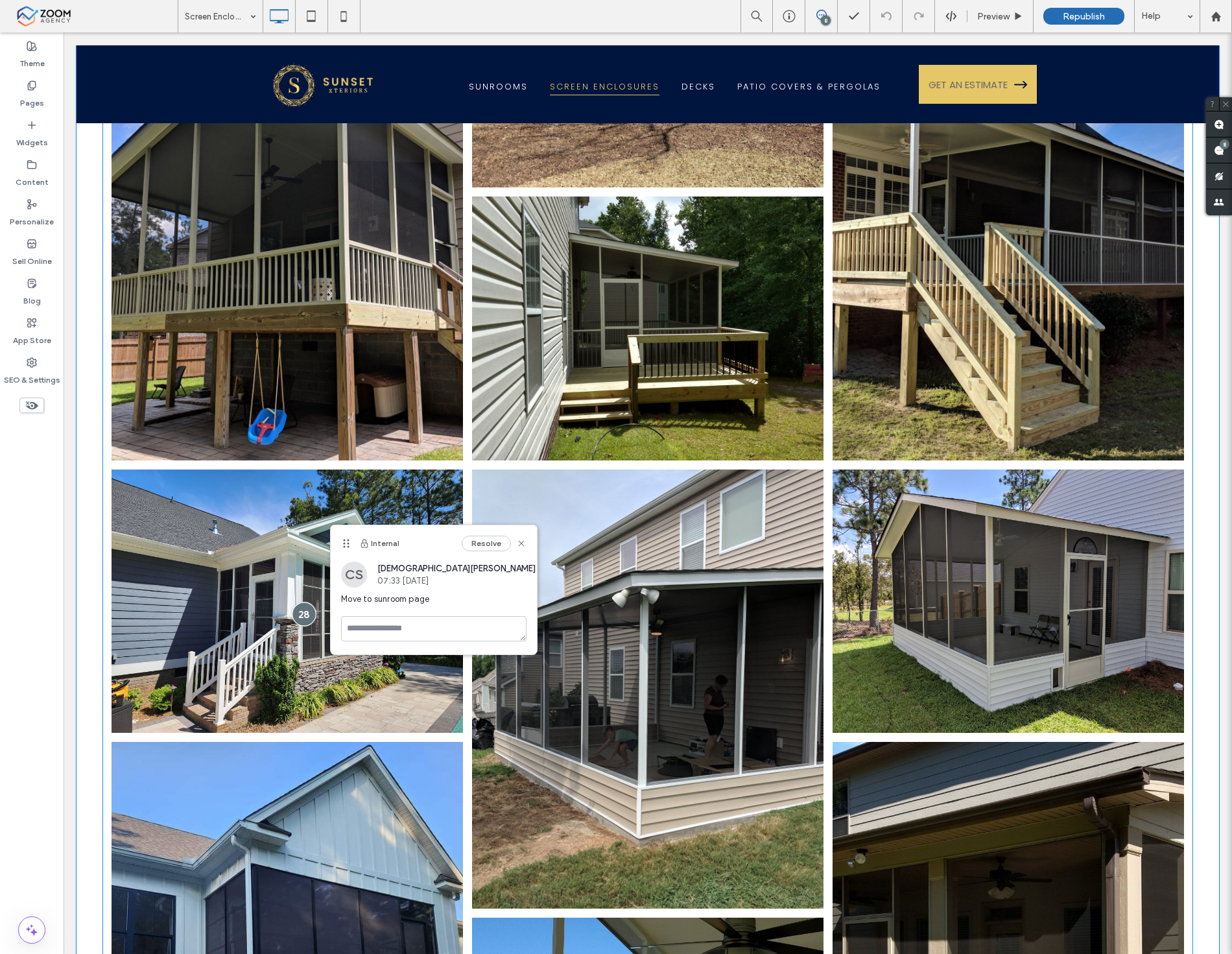
click at [302, 602] on div at bounding box center [304, 614] width 24 height 24
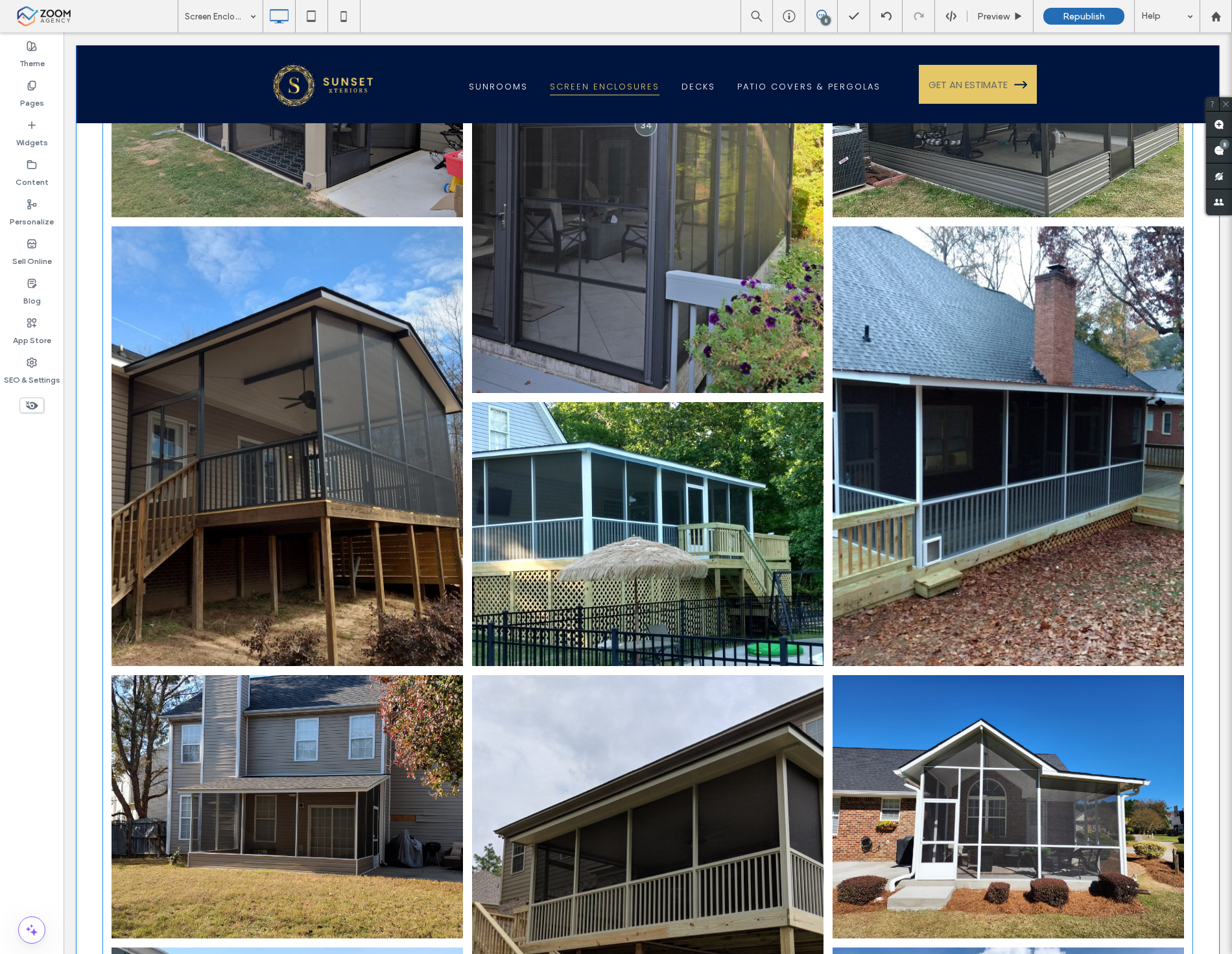
scroll to position [3314, 0]
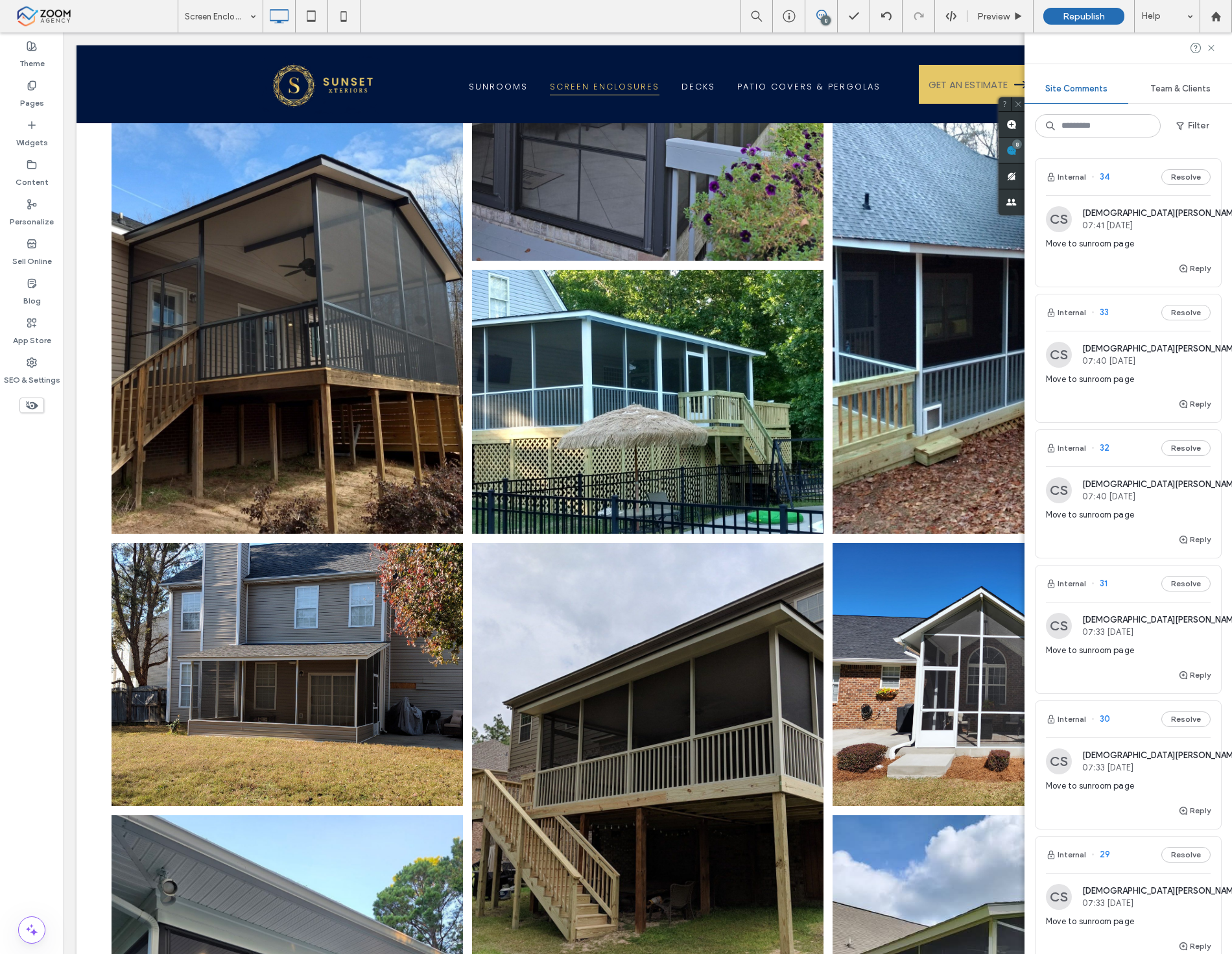
click at [1025, 150] on span at bounding box center [1012, 149] width 26 height 25
click at [1092, 487] on span "Christian Sawyer" at bounding box center [1161, 484] width 158 height 10
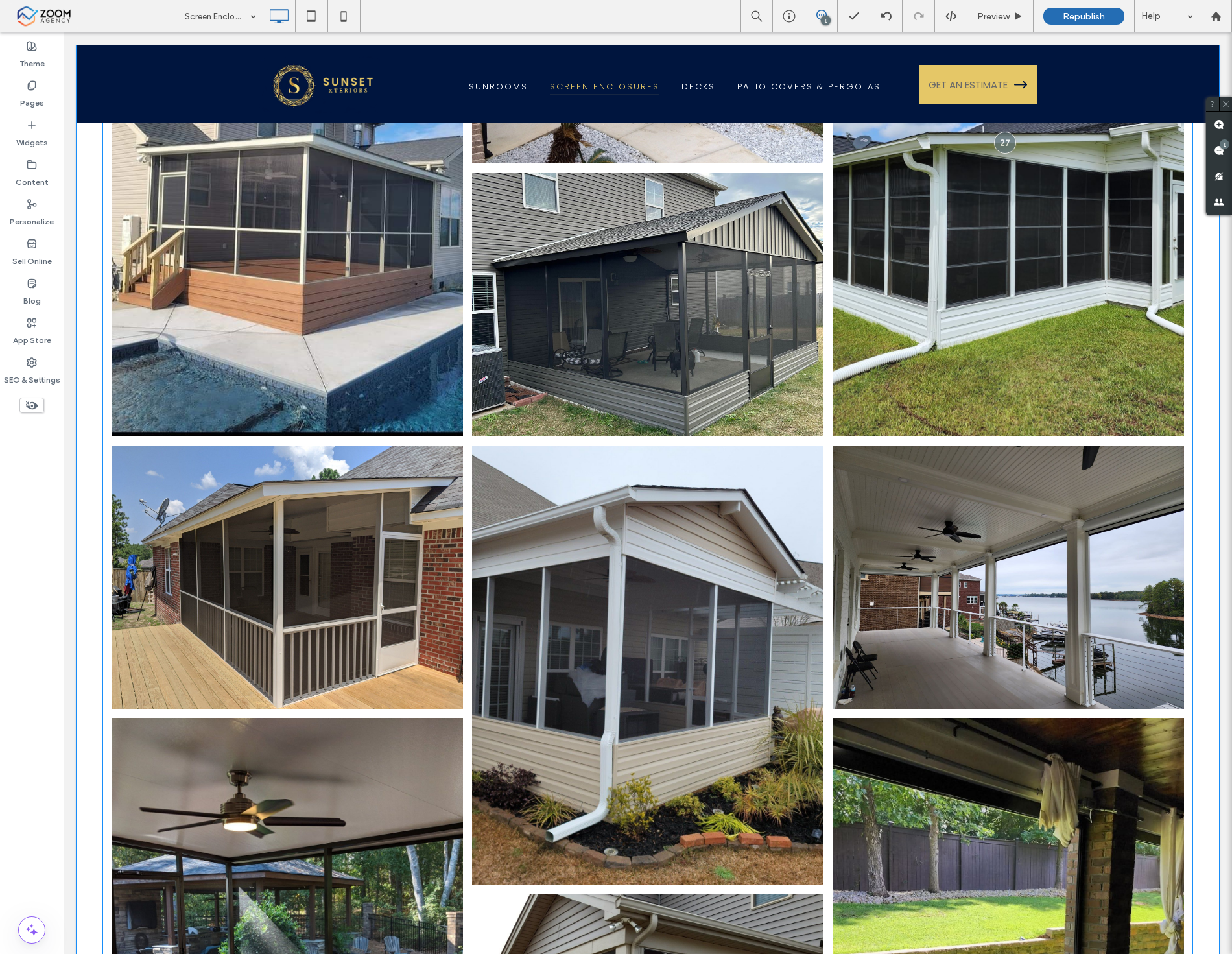
scroll to position [608, 0]
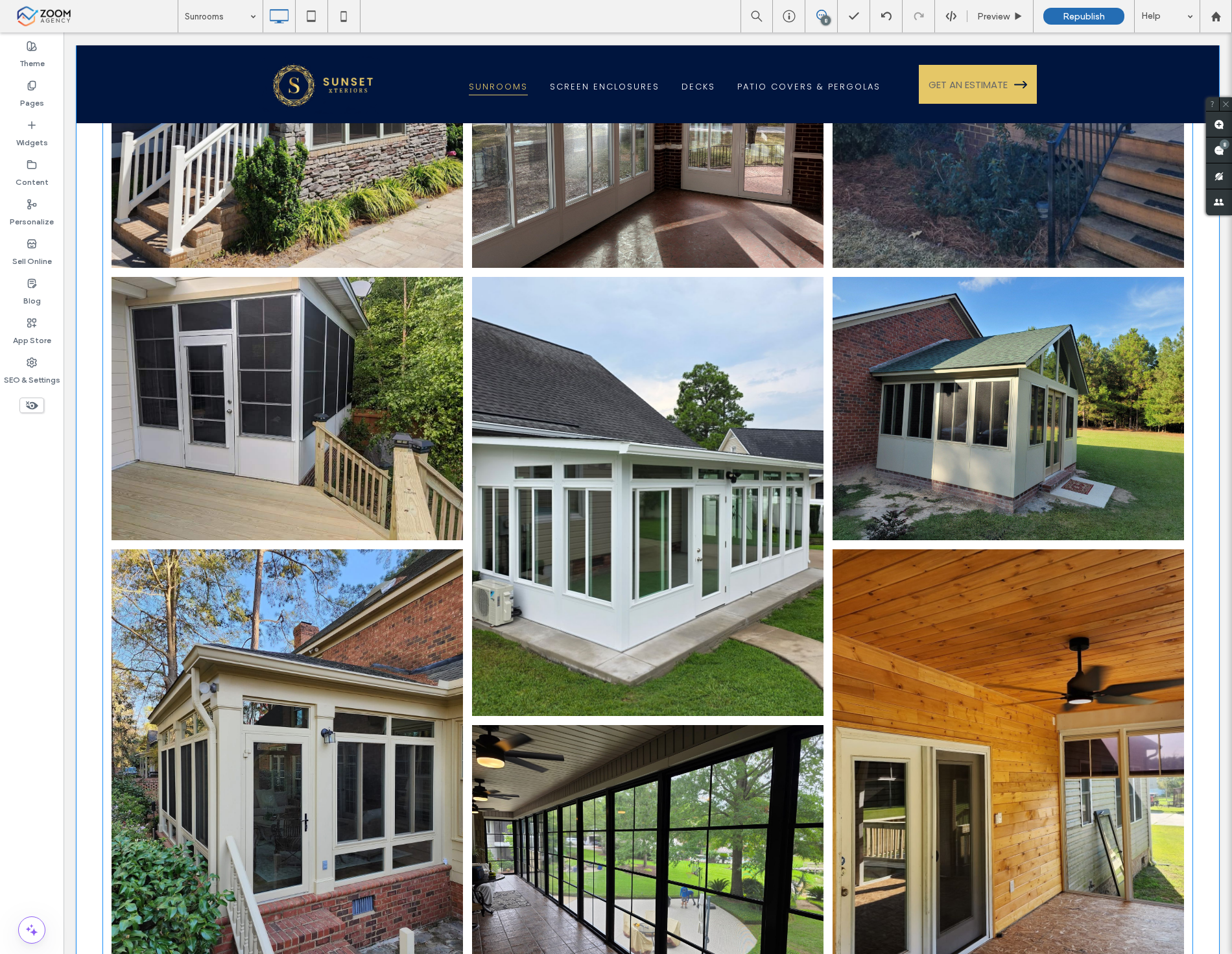
scroll to position [1801, 0]
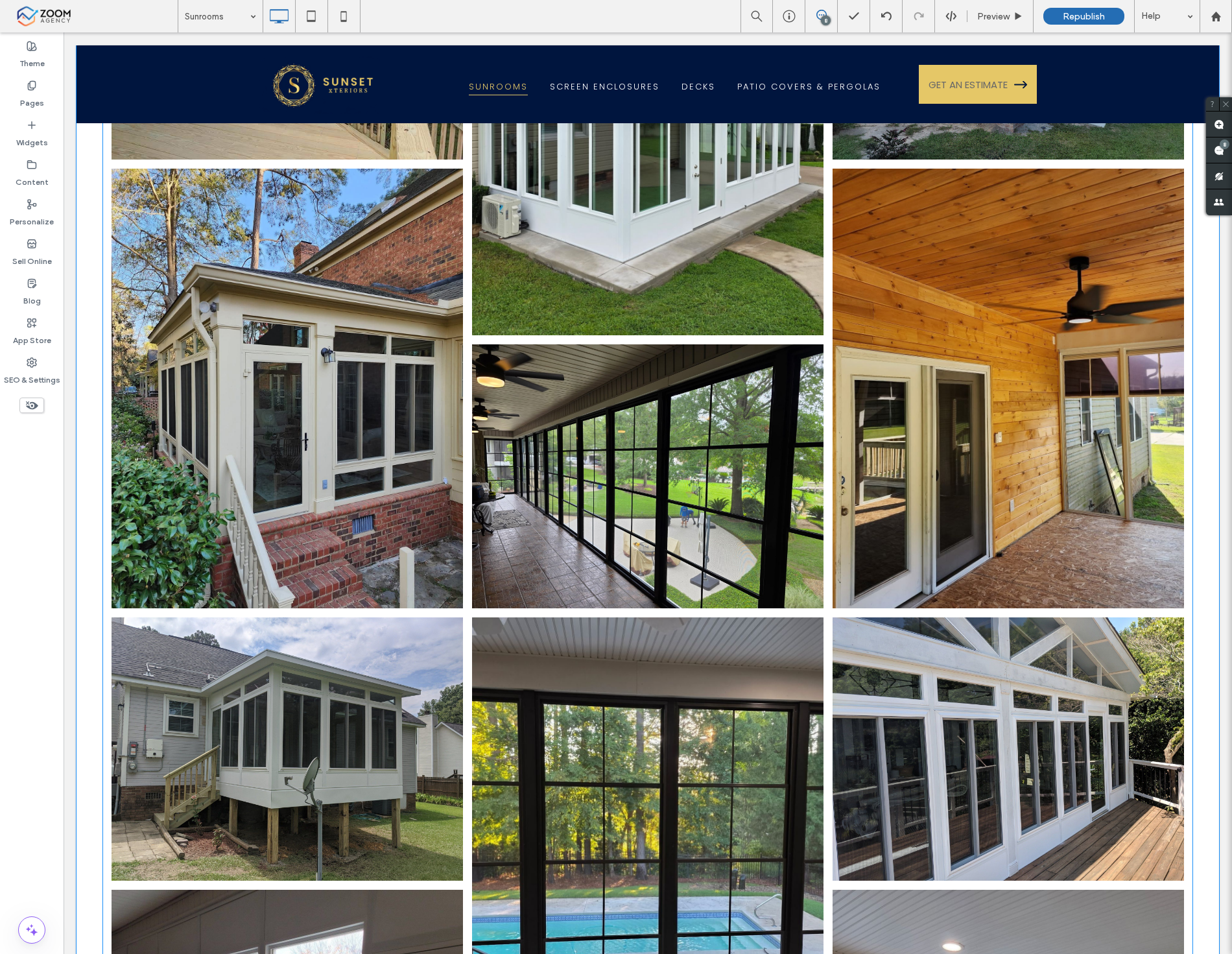
click at [704, 605] on link at bounding box center [648, 838] width 373 height 466
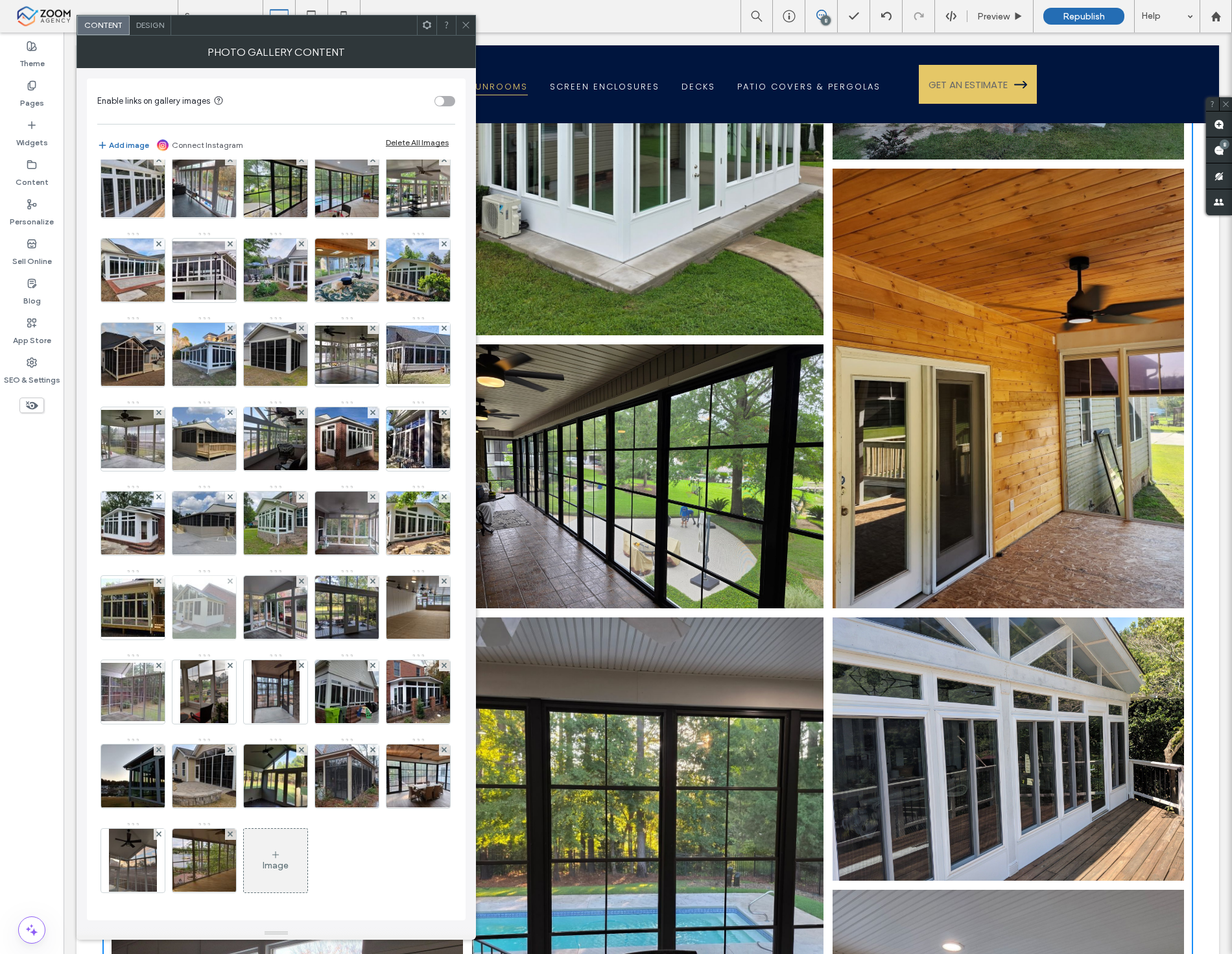
scroll to position [611, 0]
click at [297, 865] on div "Image" at bounding box center [275, 861] width 63 height 61
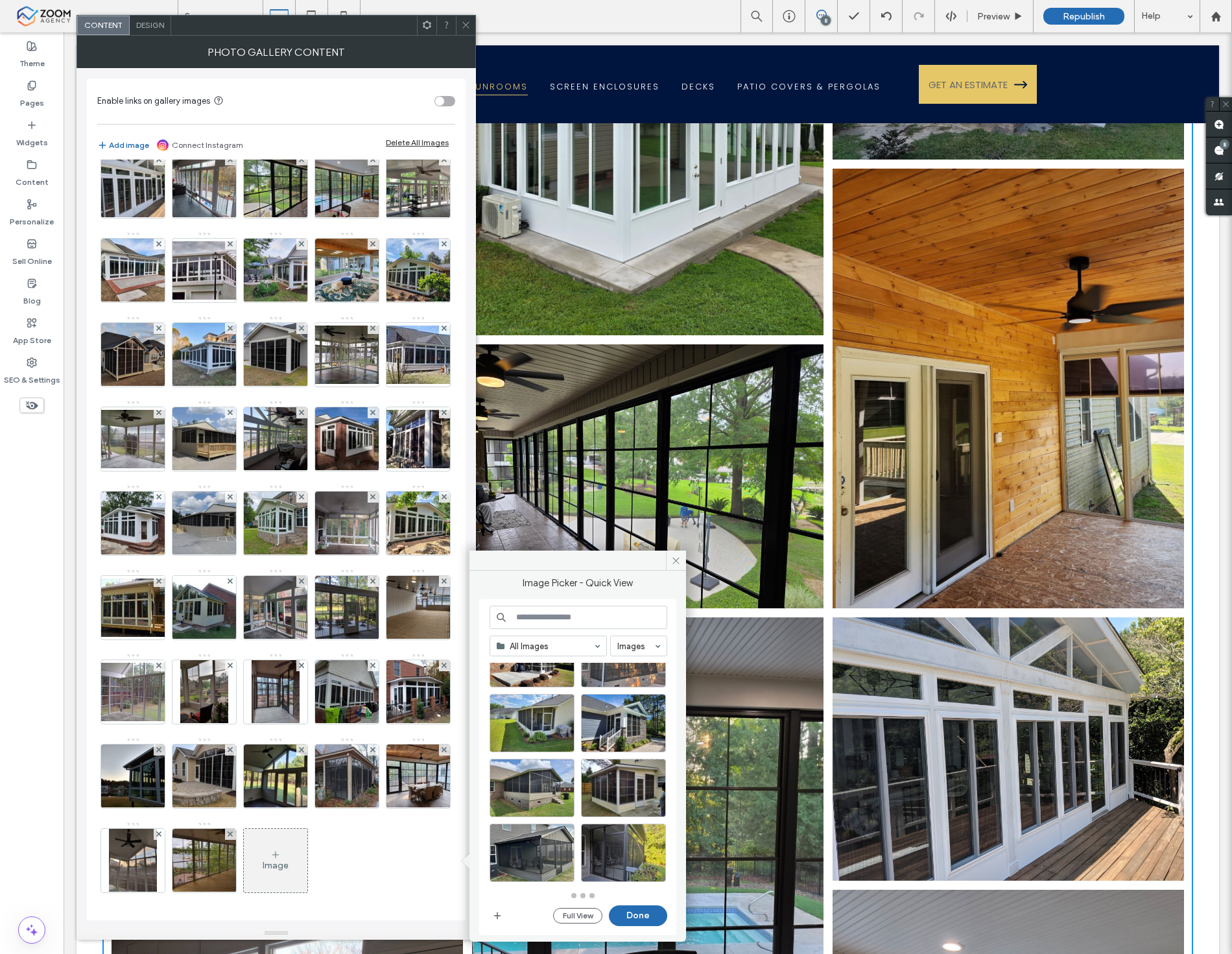
scroll to position [1353, 0]
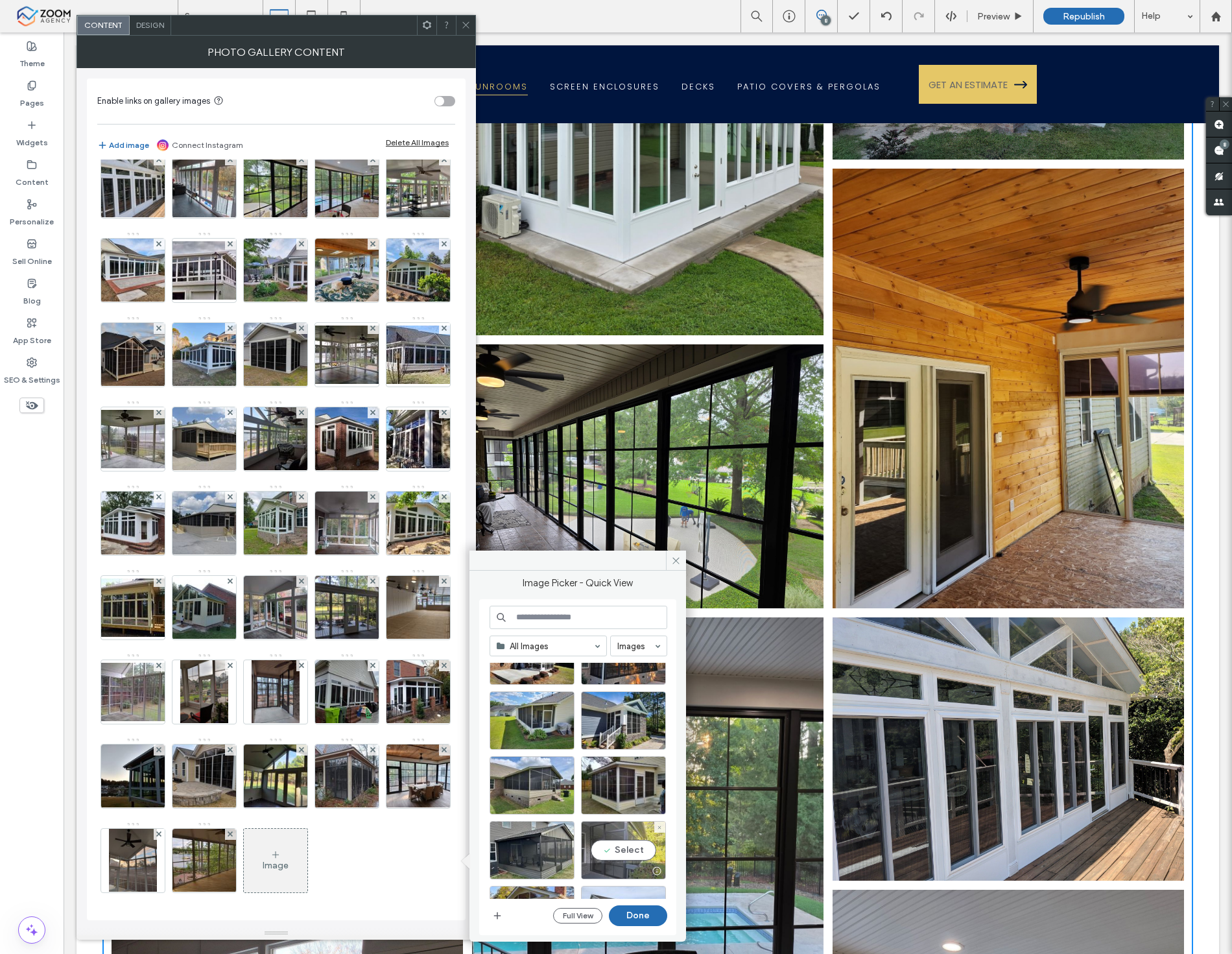
click at [638, 859] on div "Select" at bounding box center [624, 850] width 85 height 59
drag, startPoint x: 663, startPoint y: 916, endPoint x: 591, endPoint y: 867, distance: 87.1
click at [663, 916] on button "Done" at bounding box center [638, 915] width 59 height 21
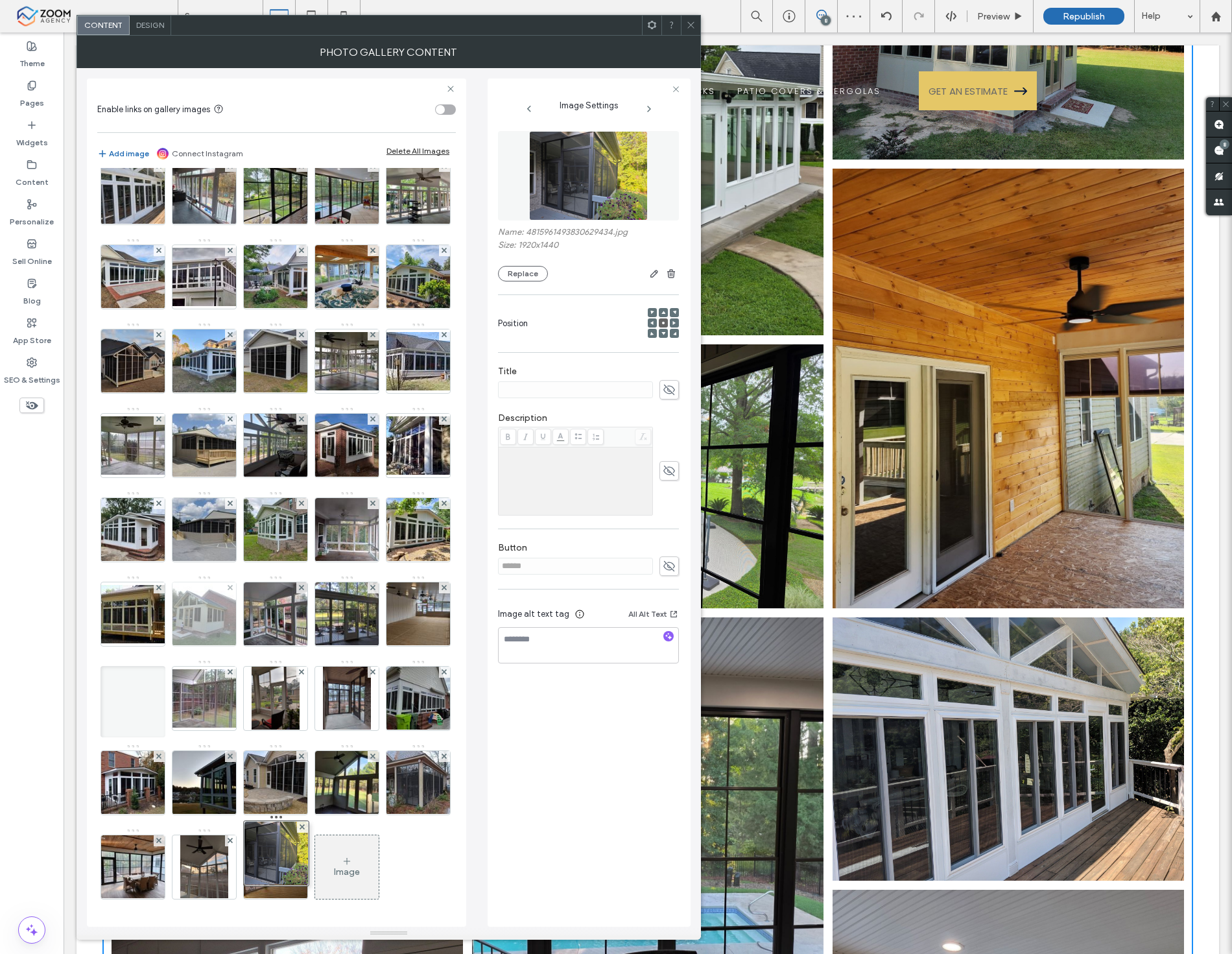
drag, startPoint x: 272, startPoint y: 867, endPoint x: 272, endPoint y: 534, distance: 333.0
click at [272, 534] on div "Image" at bounding box center [275, 364] width 357 height 1096
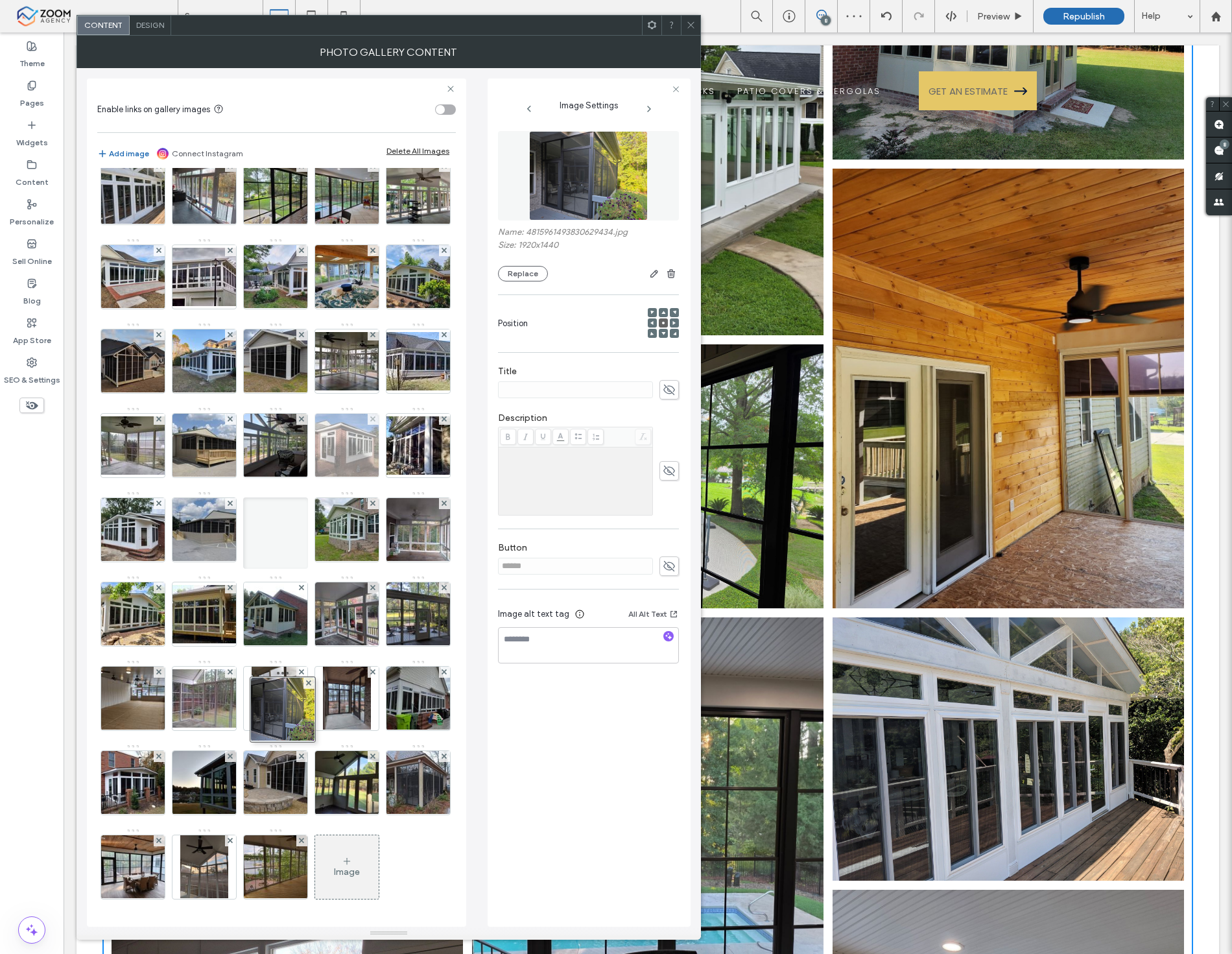
drag, startPoint x: 277, startPoint y: 837, endPoint x: 284, endPoint y: 563, distance: 274.1
click at [284, 563] on div "Image" at bounding box center [275, 364] width 357 height 1096
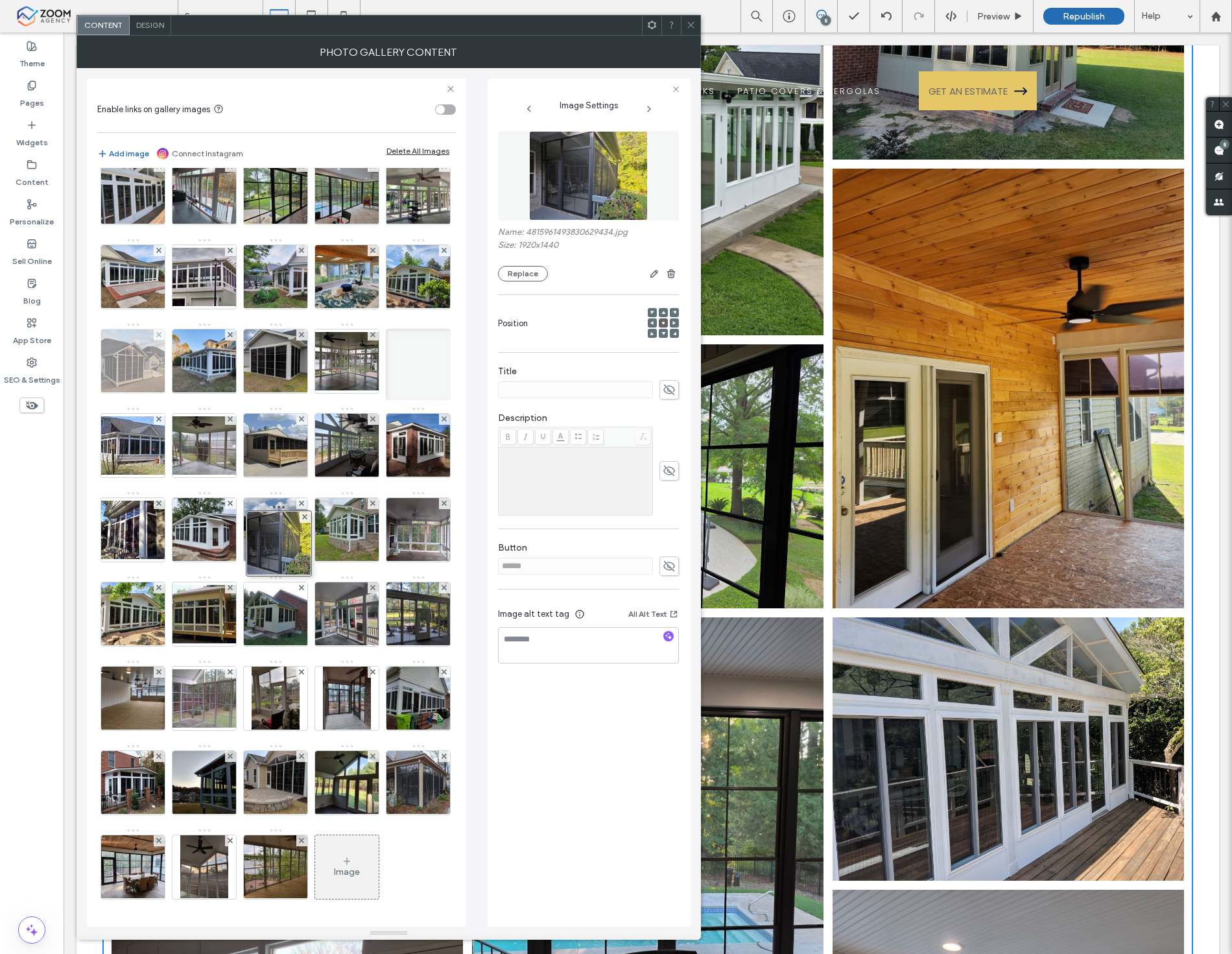
drag, startPoint x: 268, startPoint y: 659, endPoint x: 261, endPoint y: 436, distance: 223.1
click at [261, 436] on div "Image" at bounding box center [275, 364] width 357 height 1096
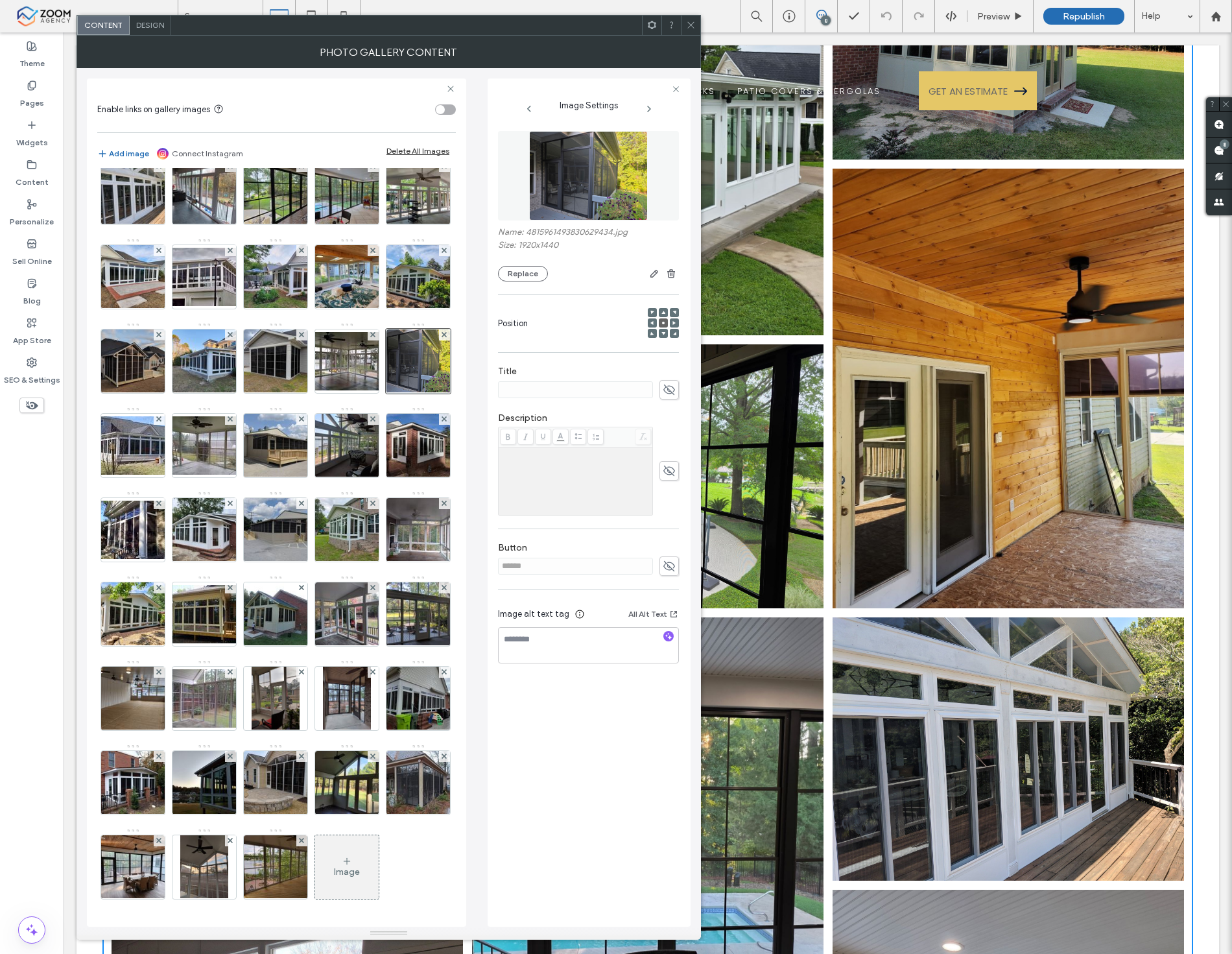
scroll to position [613, 0]
click at [360, 861] on div "Image" at bounding box center [346, 867] width 63 height 61
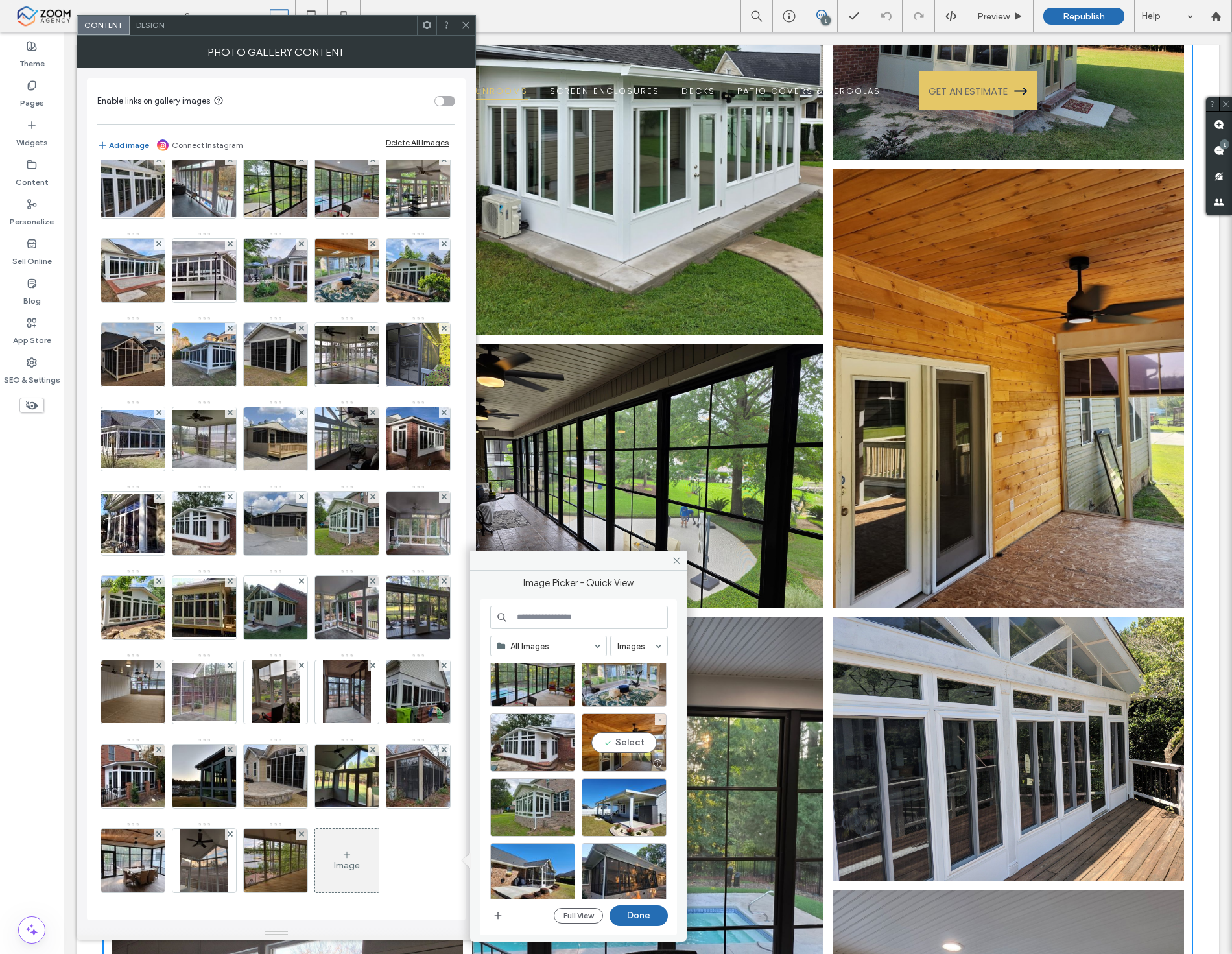
scroll to position [1223, 0]
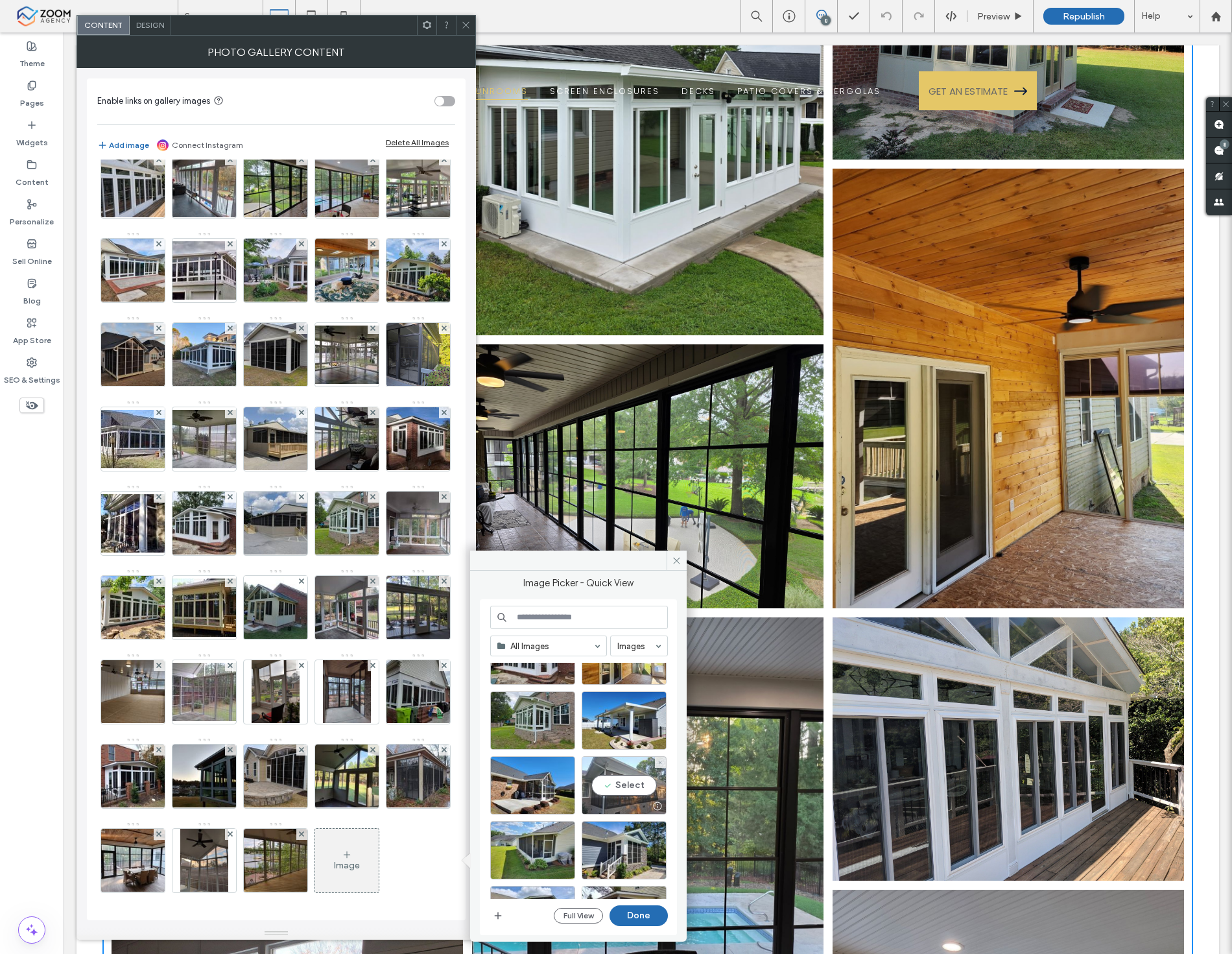
click at [647, 789] on div "Select" at bounding box center [624, 785] width 85 height 59
drag, startPoint x: 643, startPoint y: 915, endPoint x: 514, endPoint y: 866, distance: 138.0
click at [643, 915] on button "Done" at bounding box center [638, 915] width 59 height 21
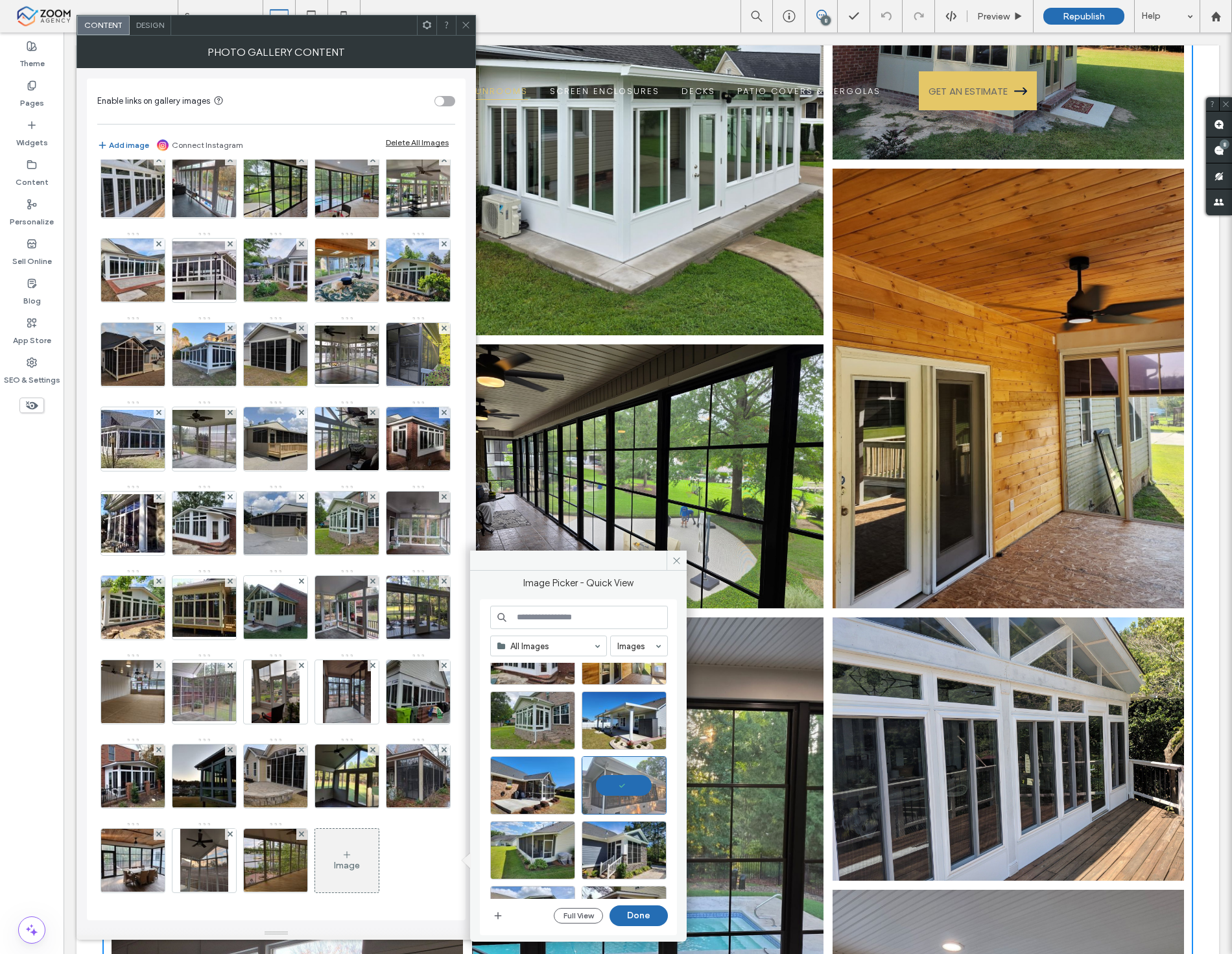
scroll to position [613, 0]
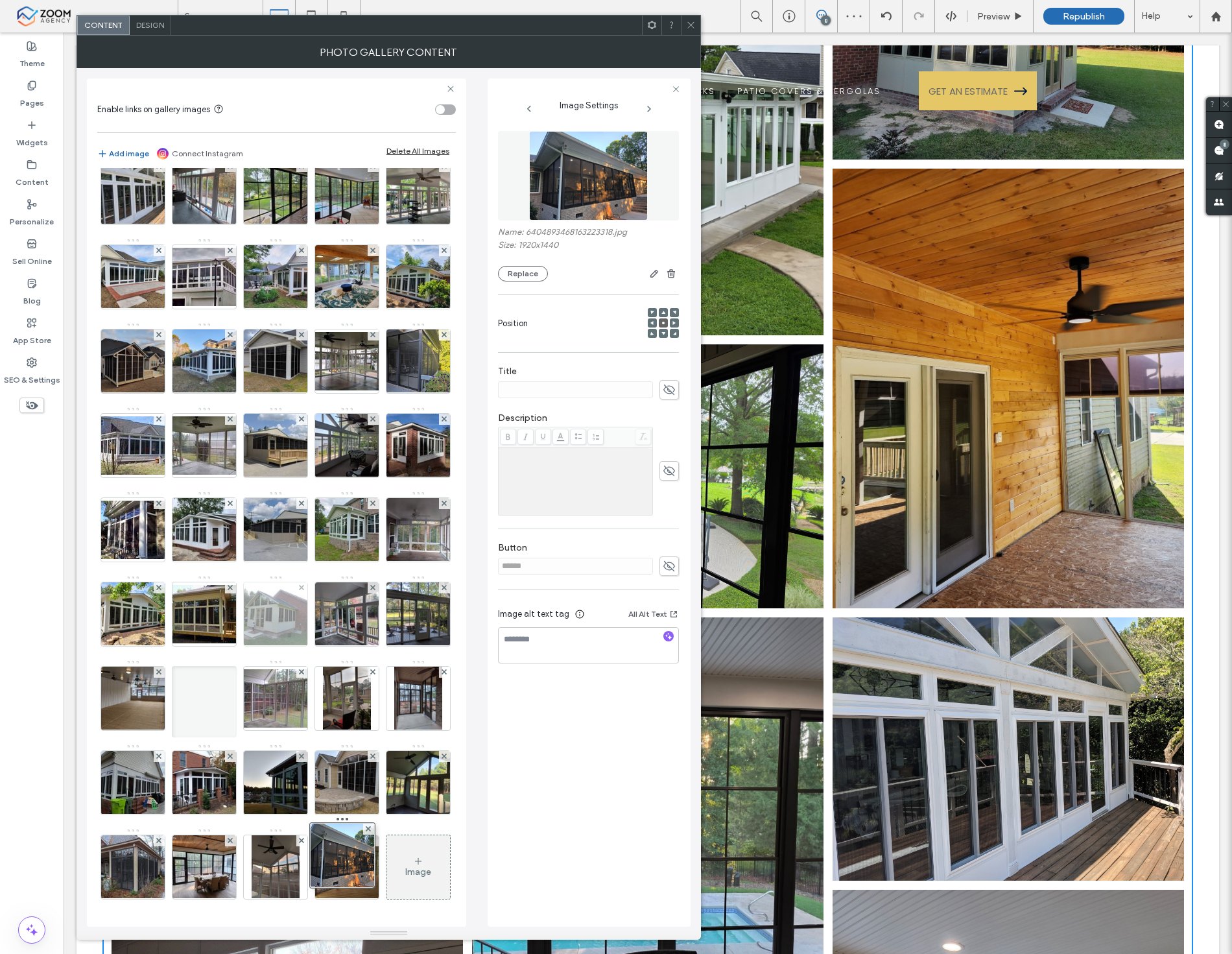
drag, startPoint x: 352, startPoint y: 876, endPoint x: 340, endPoint y: 555, distance: 321.2
click at [340, 555] on div "Image" at bounding box center [275, 364] width 357 height 1096
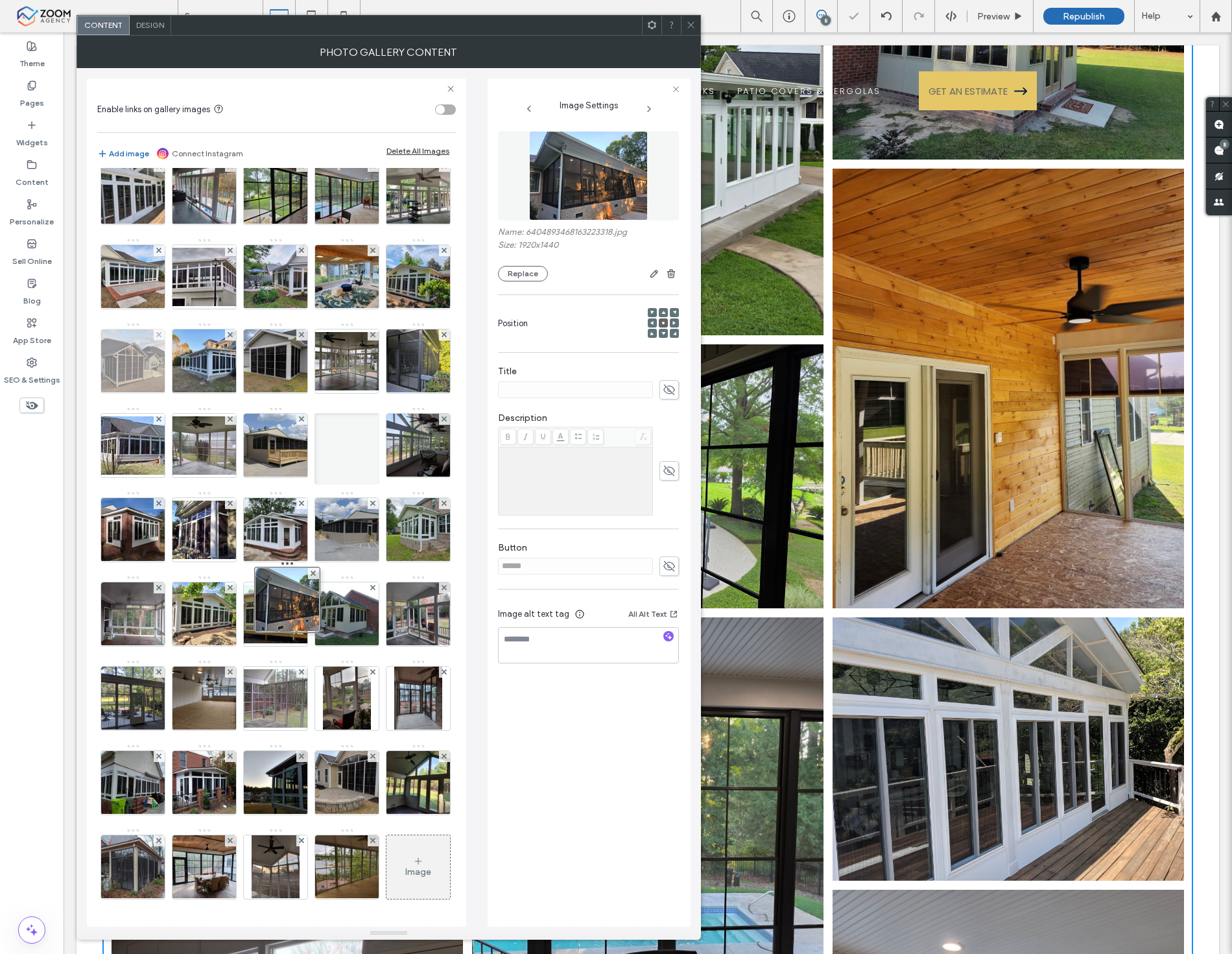
drag, startPoint x: 359, startPoint y: 622, endPoint x: 268, endPoint y: 218, distance: 414.1
click at [268, 218] on div "Image" at bounding box center [275, 364] width 357 height 1096
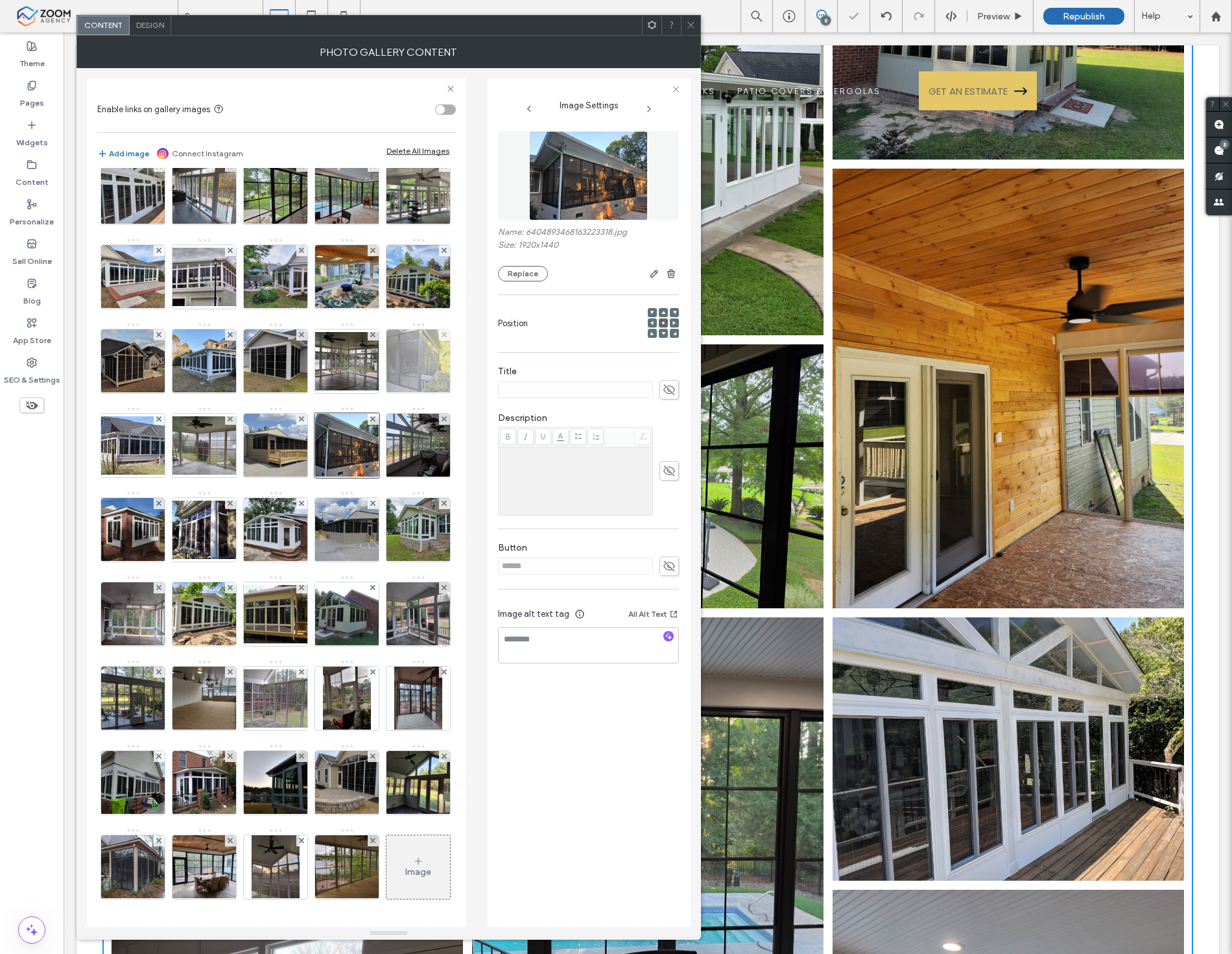
scroll to position [469, 0]
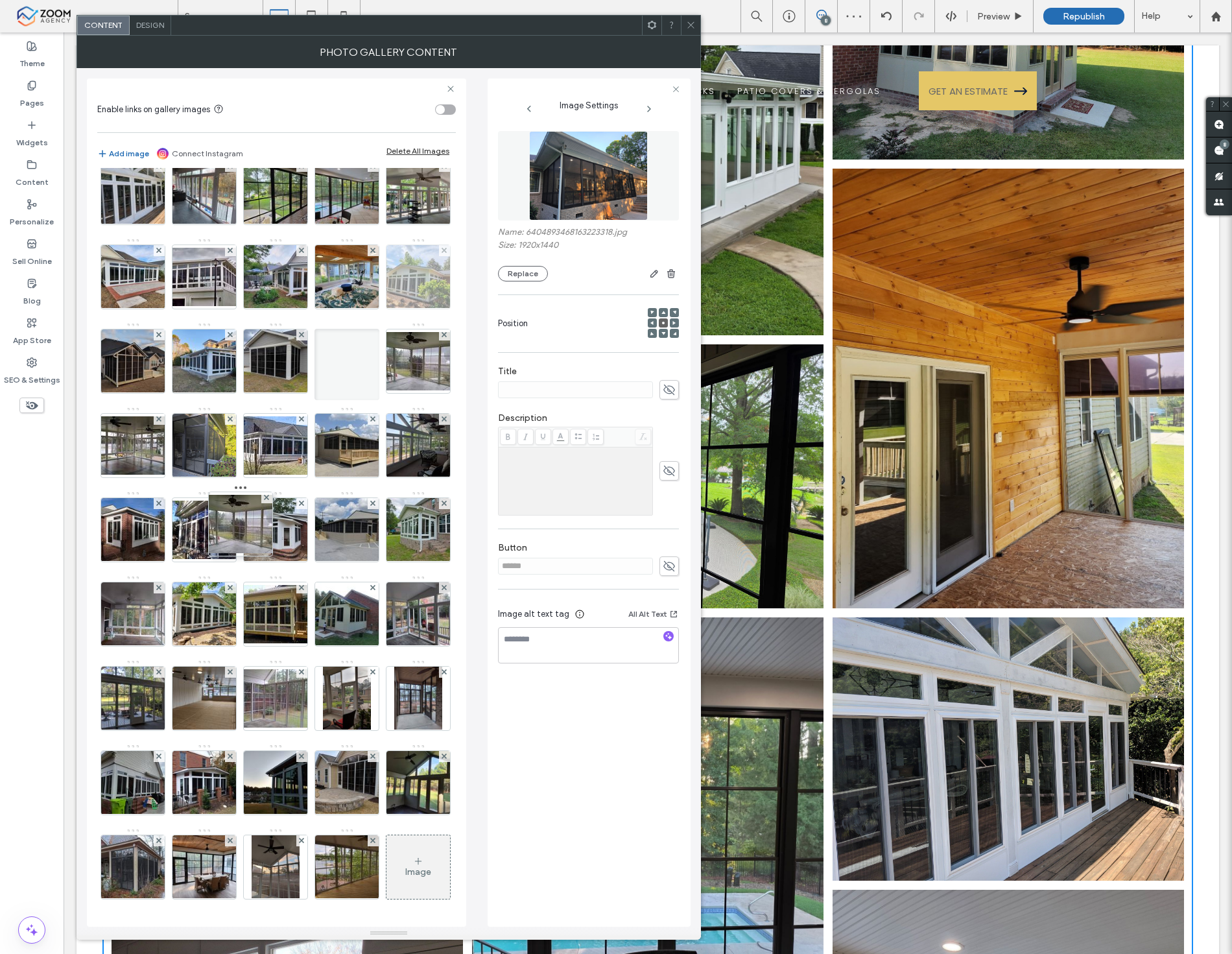
drag, startPoint x: 275, startPoint y: 504, endPoint x: 184, endPoint y: 359, distance: 171.2
click at [184, 359] on div "Image" at bounding box center [275, 364] width 357 height 1096
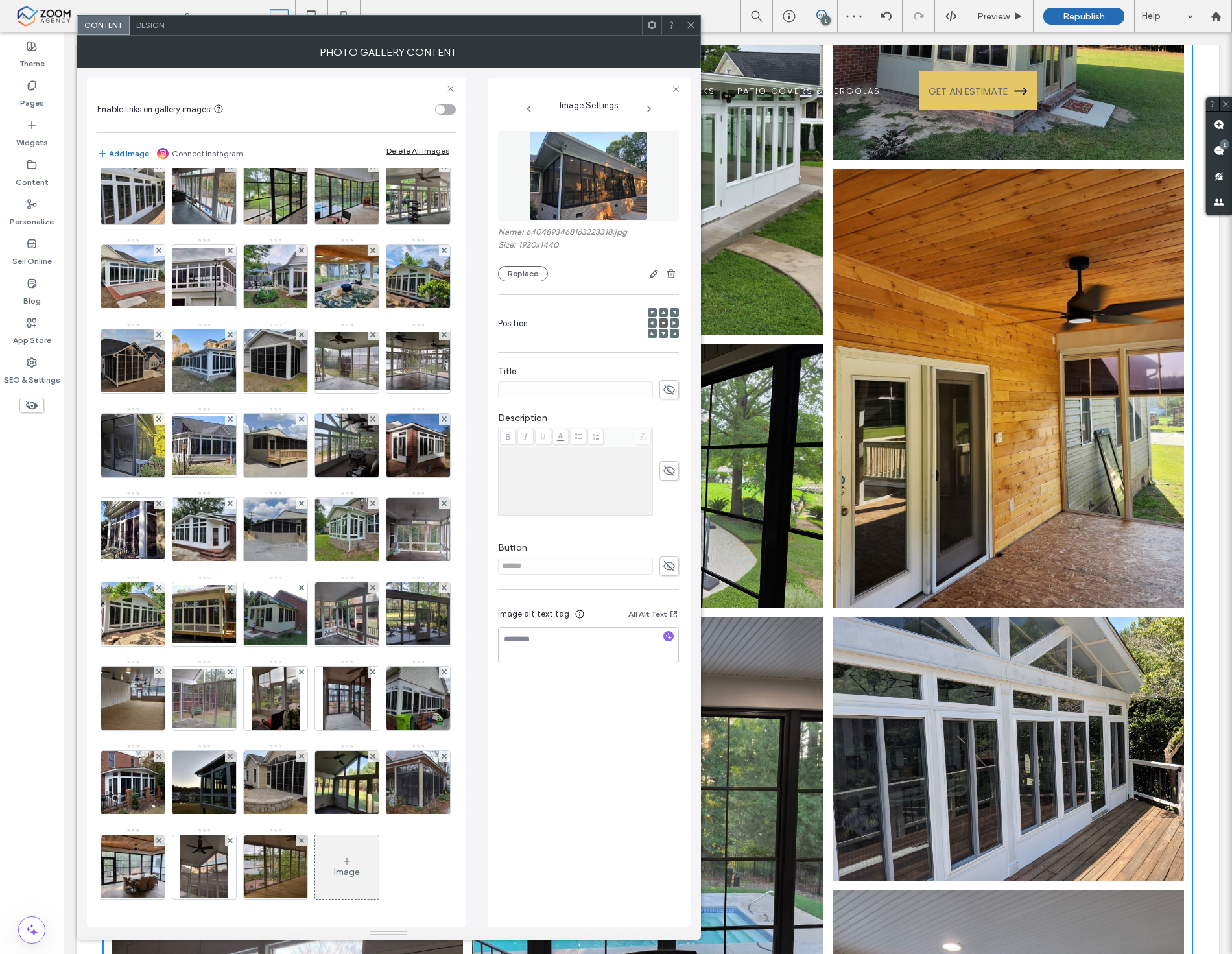
scroll to position [397, 0]
click at [696, 29] on icon at bounding box center [691, 25] width 10 height 10
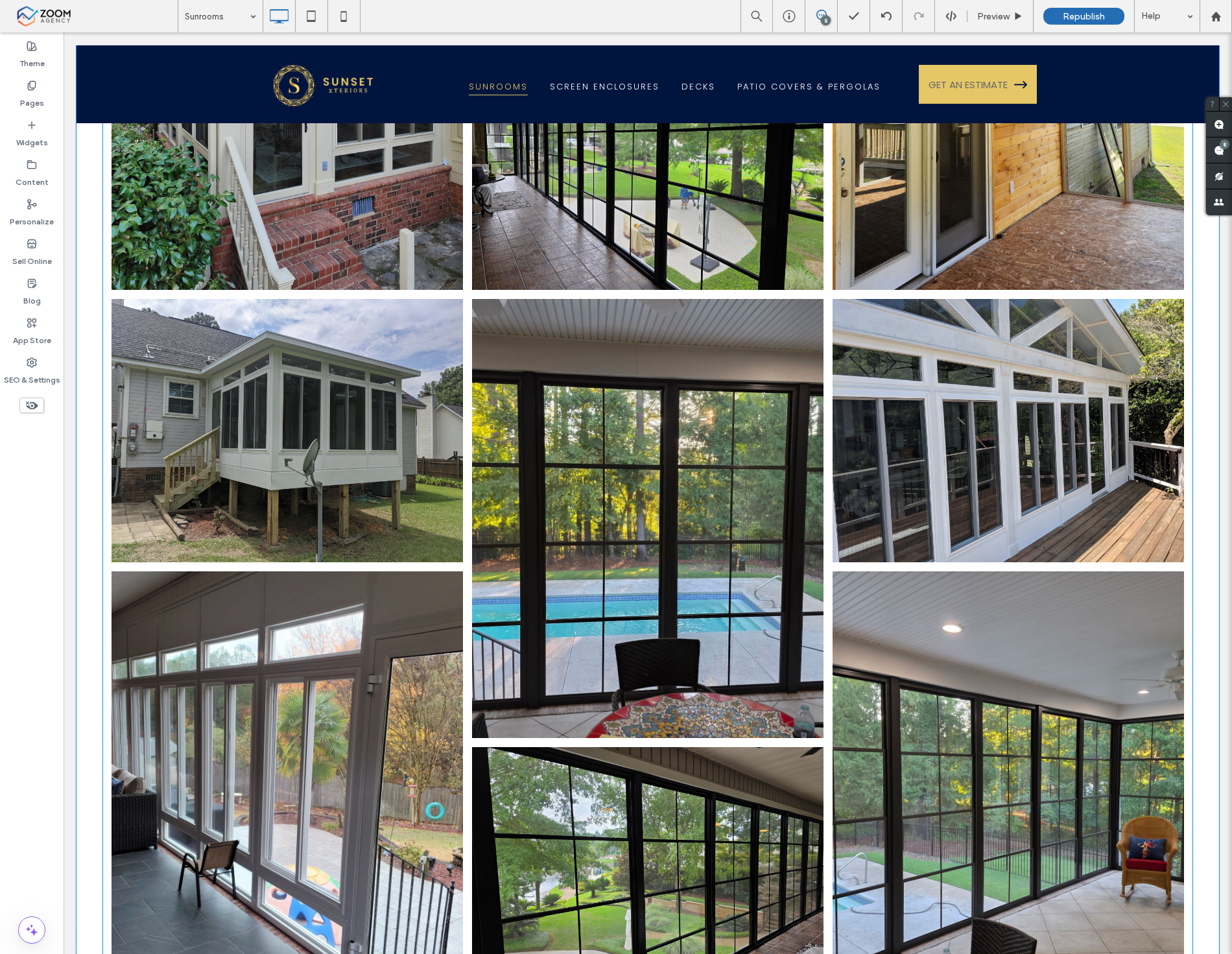
scroll to position [2162, 0]
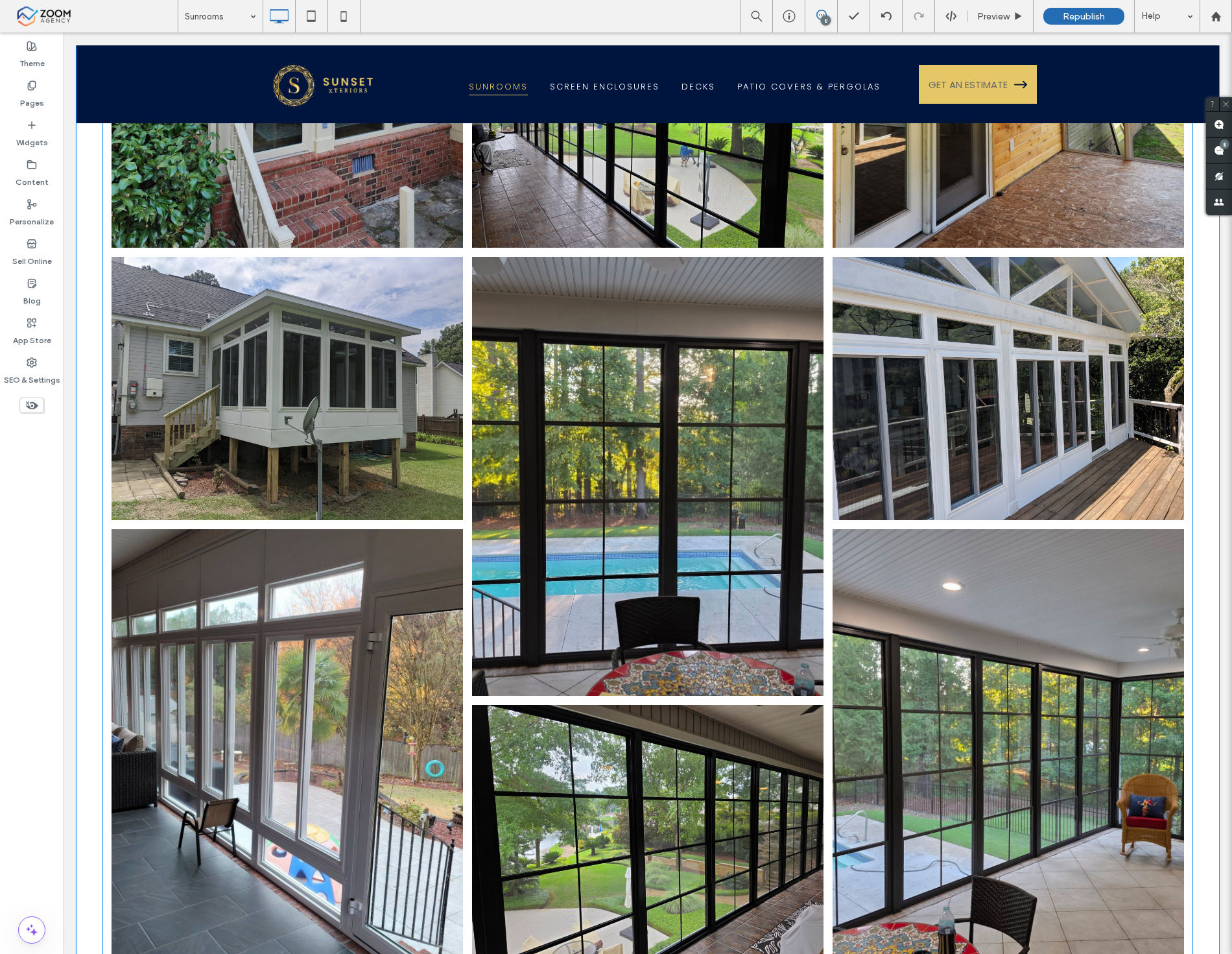
click at [662, 652] on link at bounding box center [648, 477] width 373 height 466
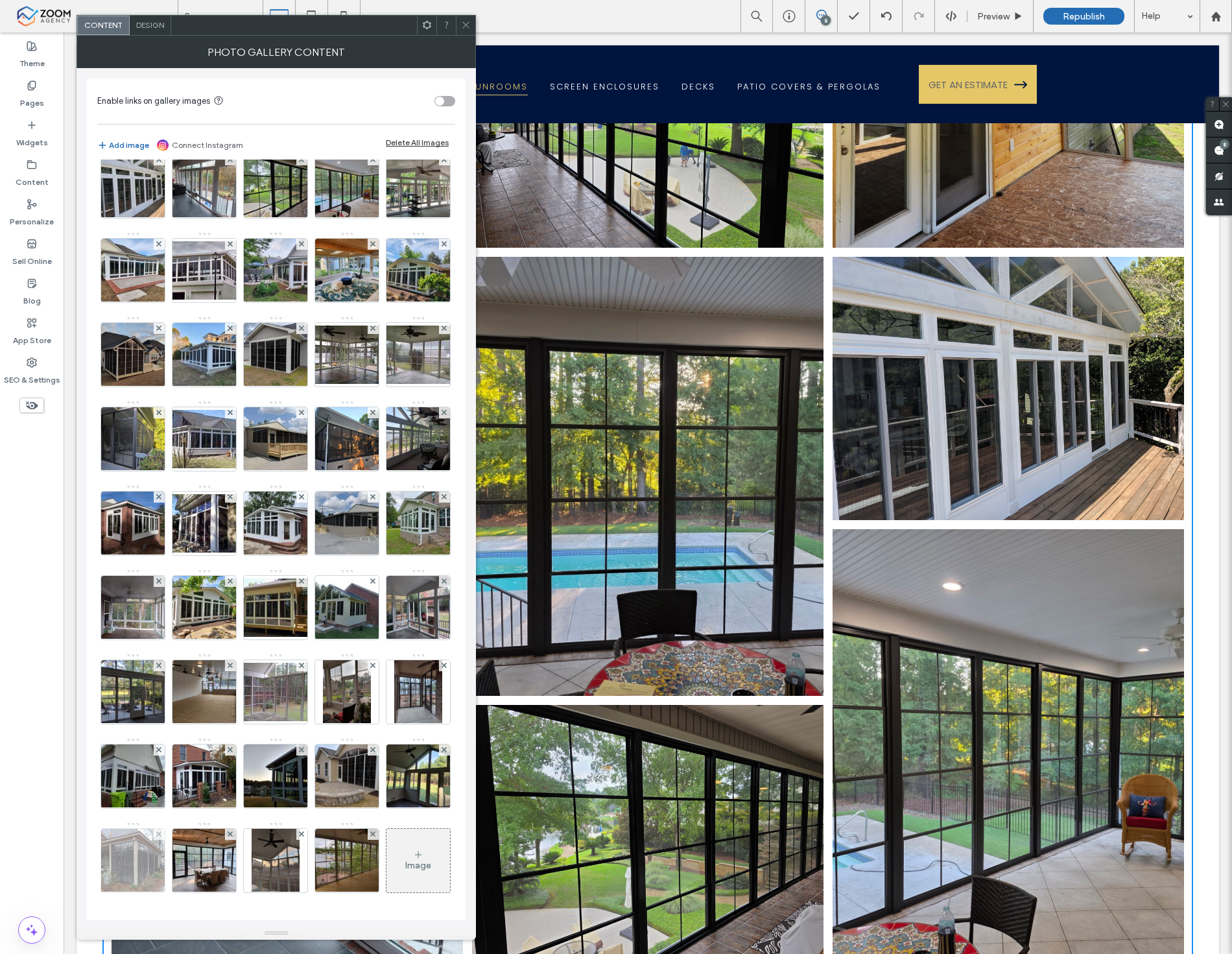
scroll to position [695, 0]
click at [406, 862] on div "Image" at bounding box center [418, 866] width 26 height 11
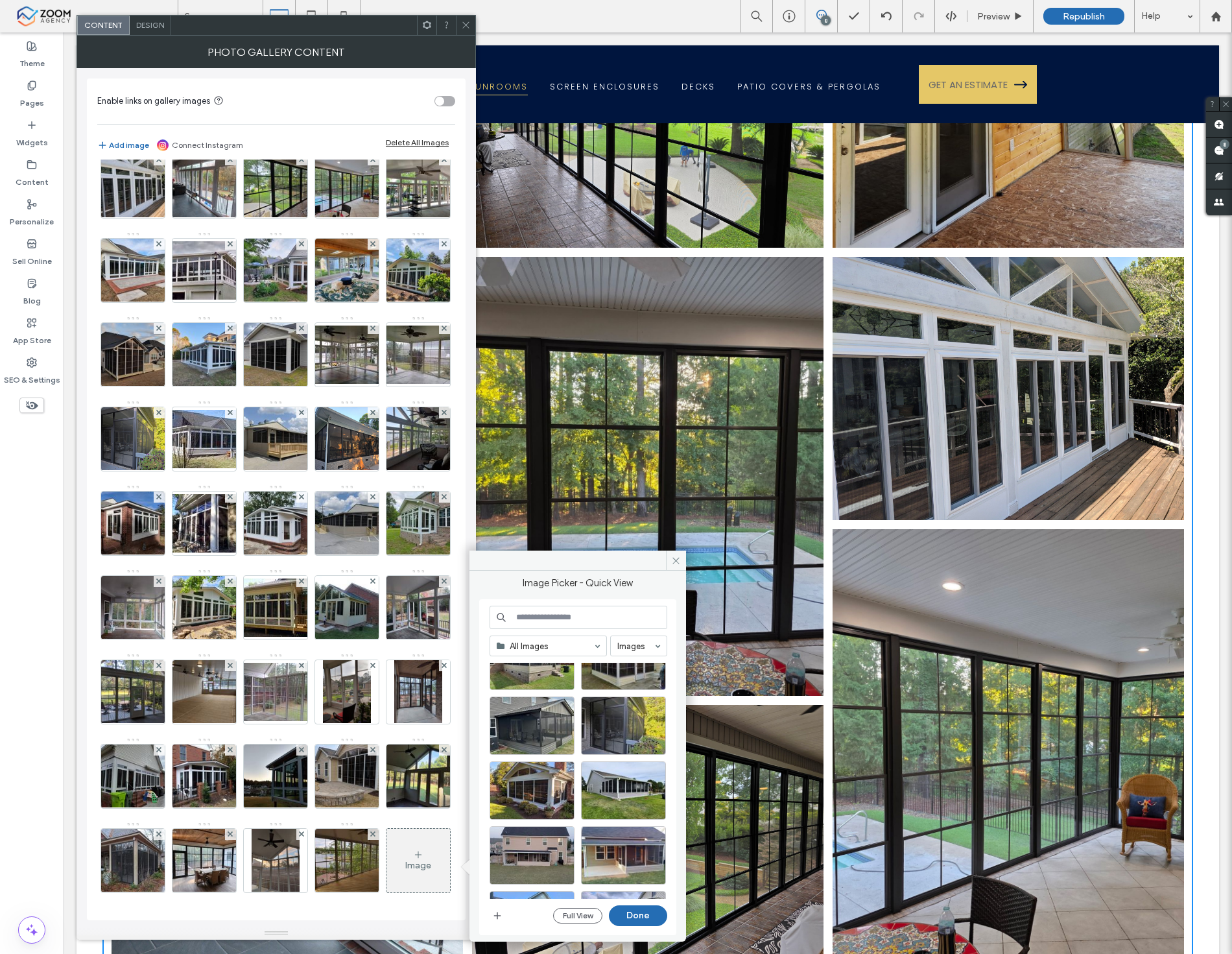
scroll to position [1497, 0]
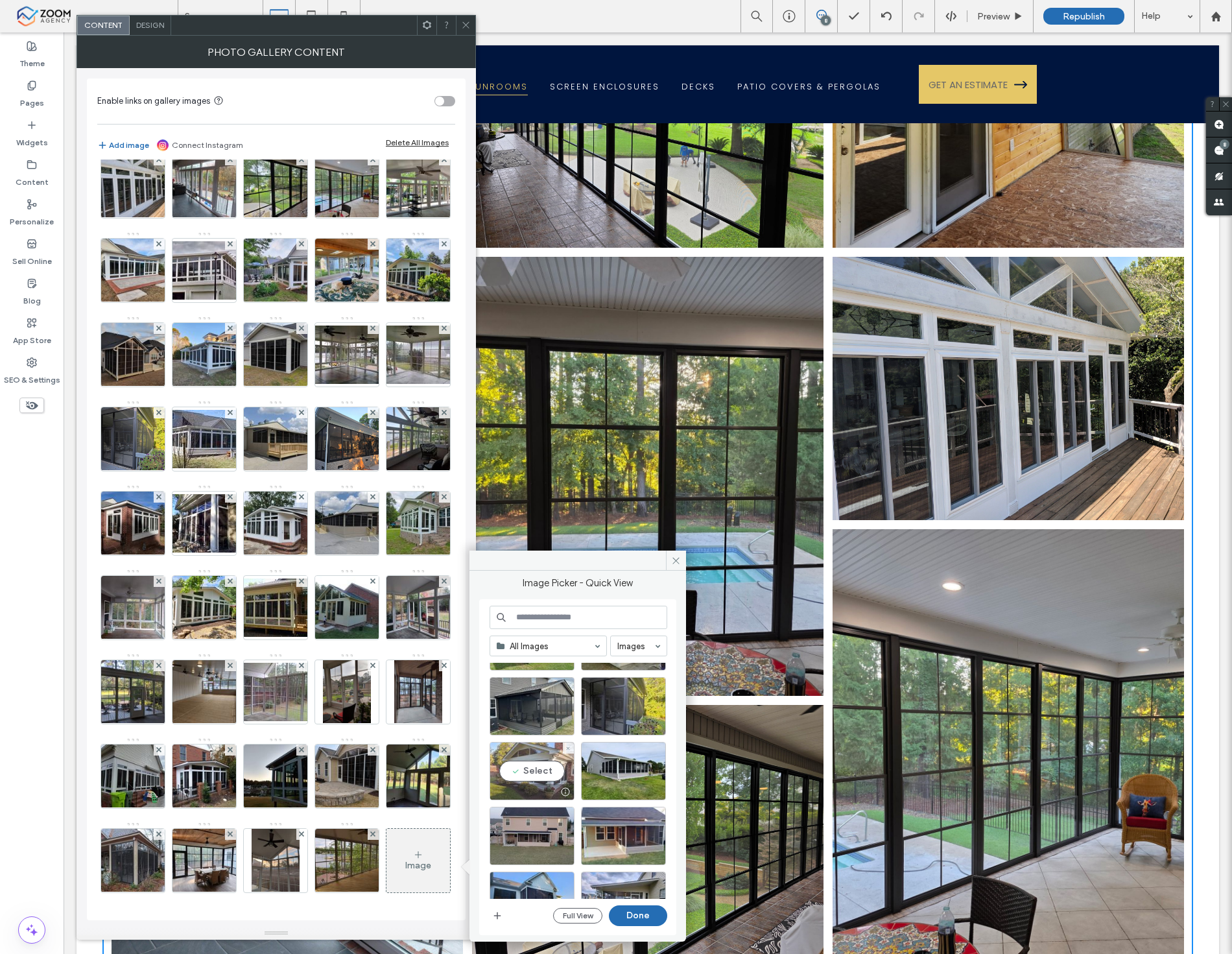
click at [528, 773] on div "Select" at bounding box center [532, 771] width 85 height 59
click at [654, 915] on button "Done" at bounding box center [638, 915] width 59 height 21
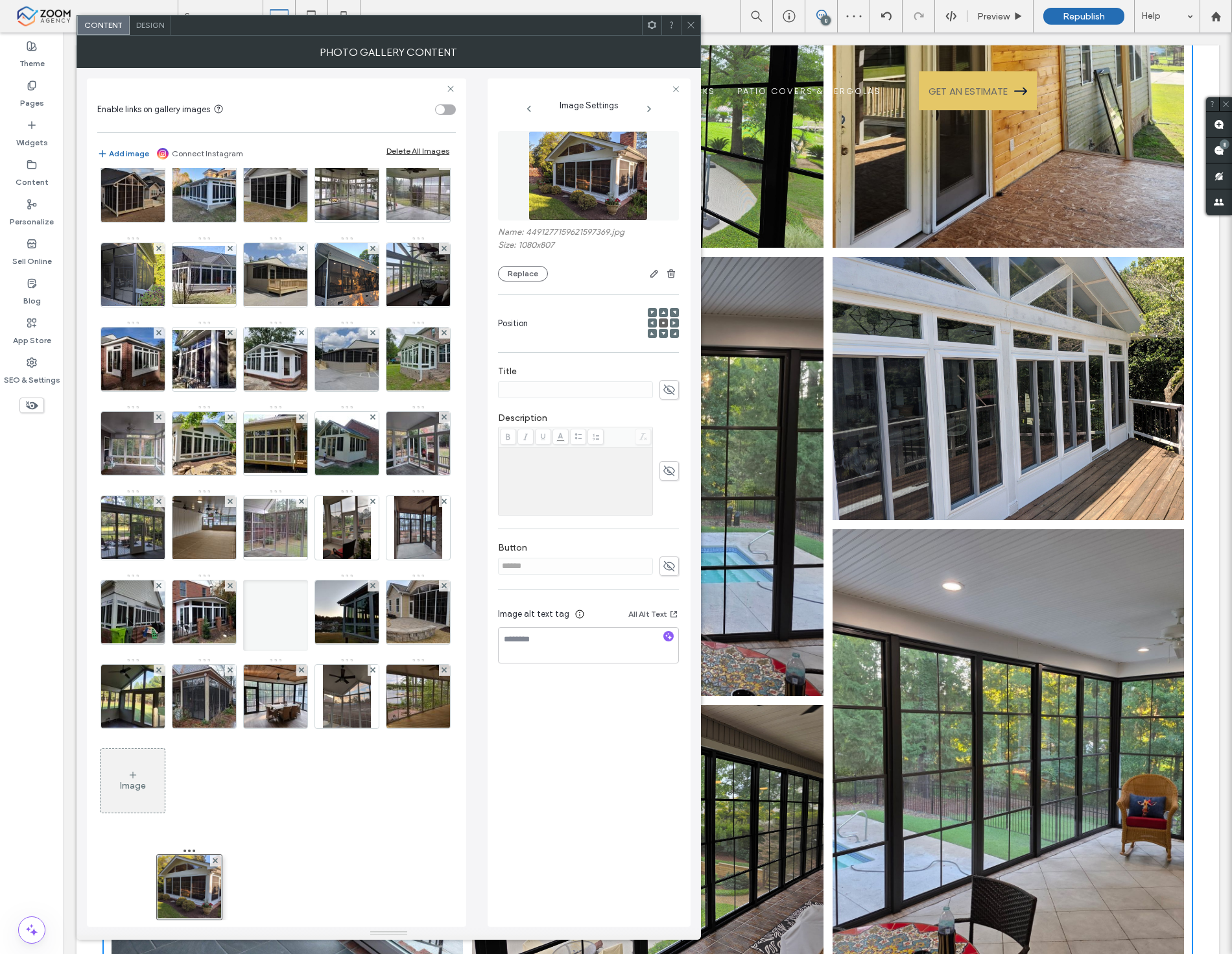
drag, startPoint x: 140, startPoint y: 884, endPoint x: 217, endPoint y: 675, distance: 222.7
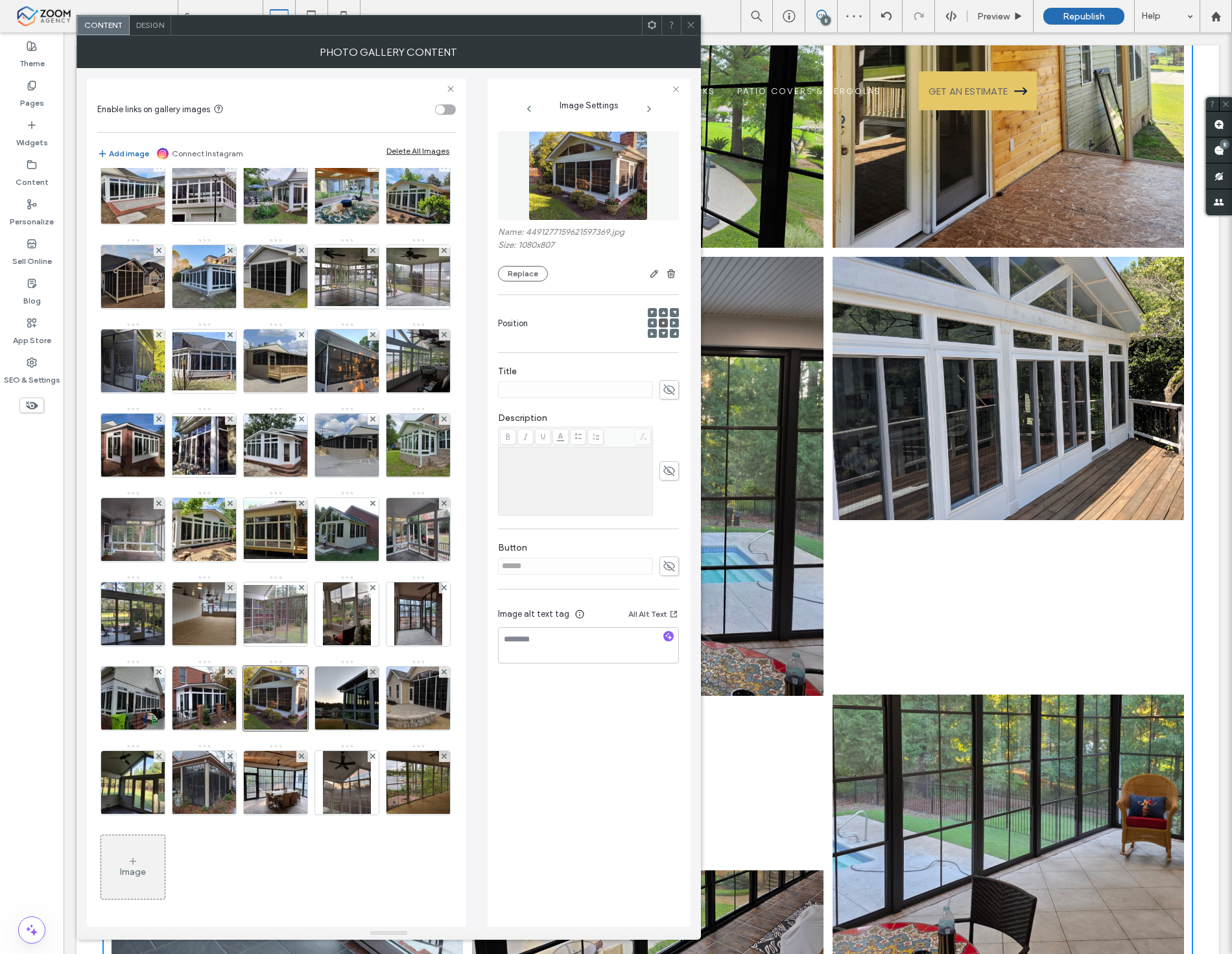
scroll to position [623, 0]
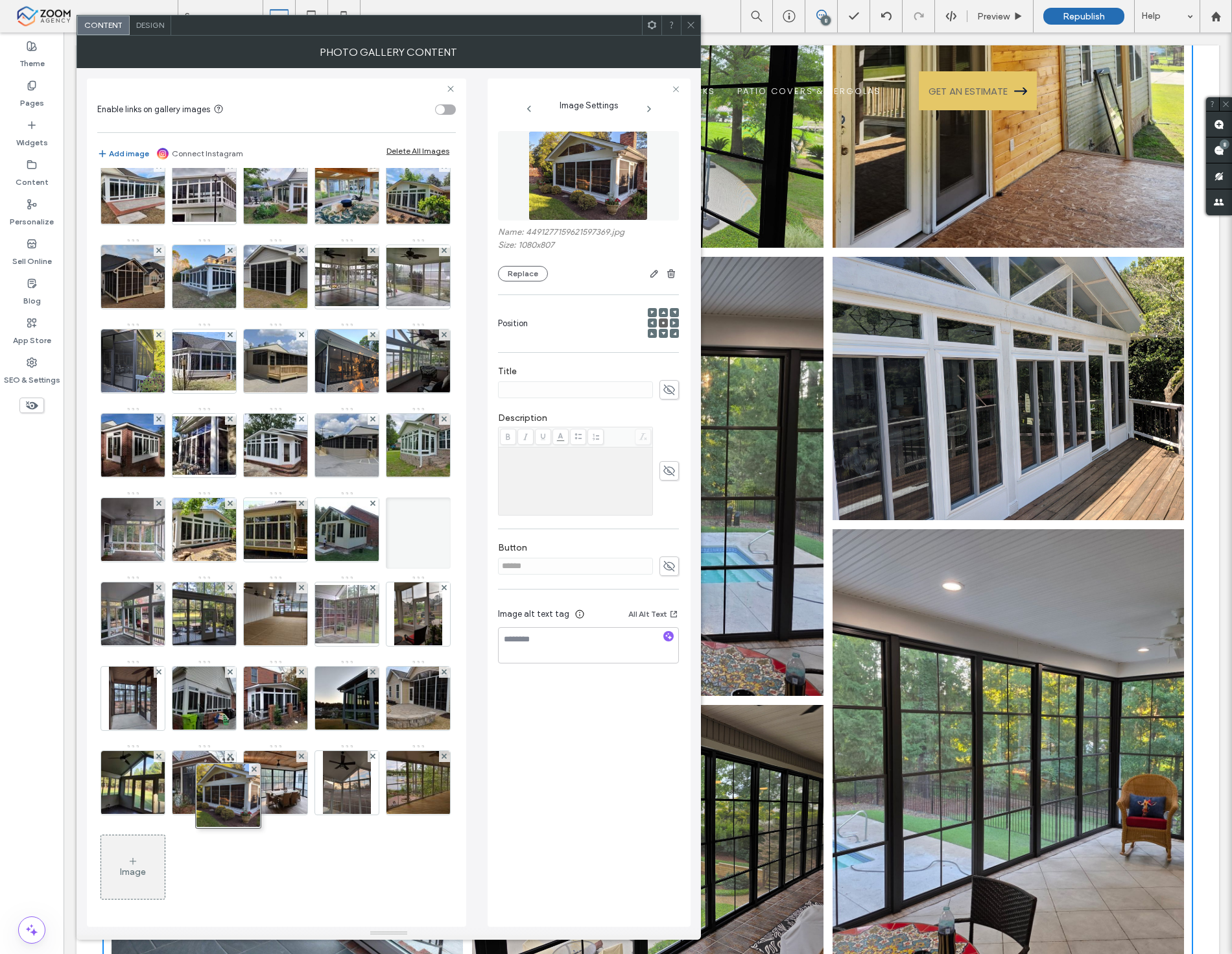
drag, startPoint x: 210, startPoint y: 773, endPoint x: 237, endPoint y: 578, distance: 196.9
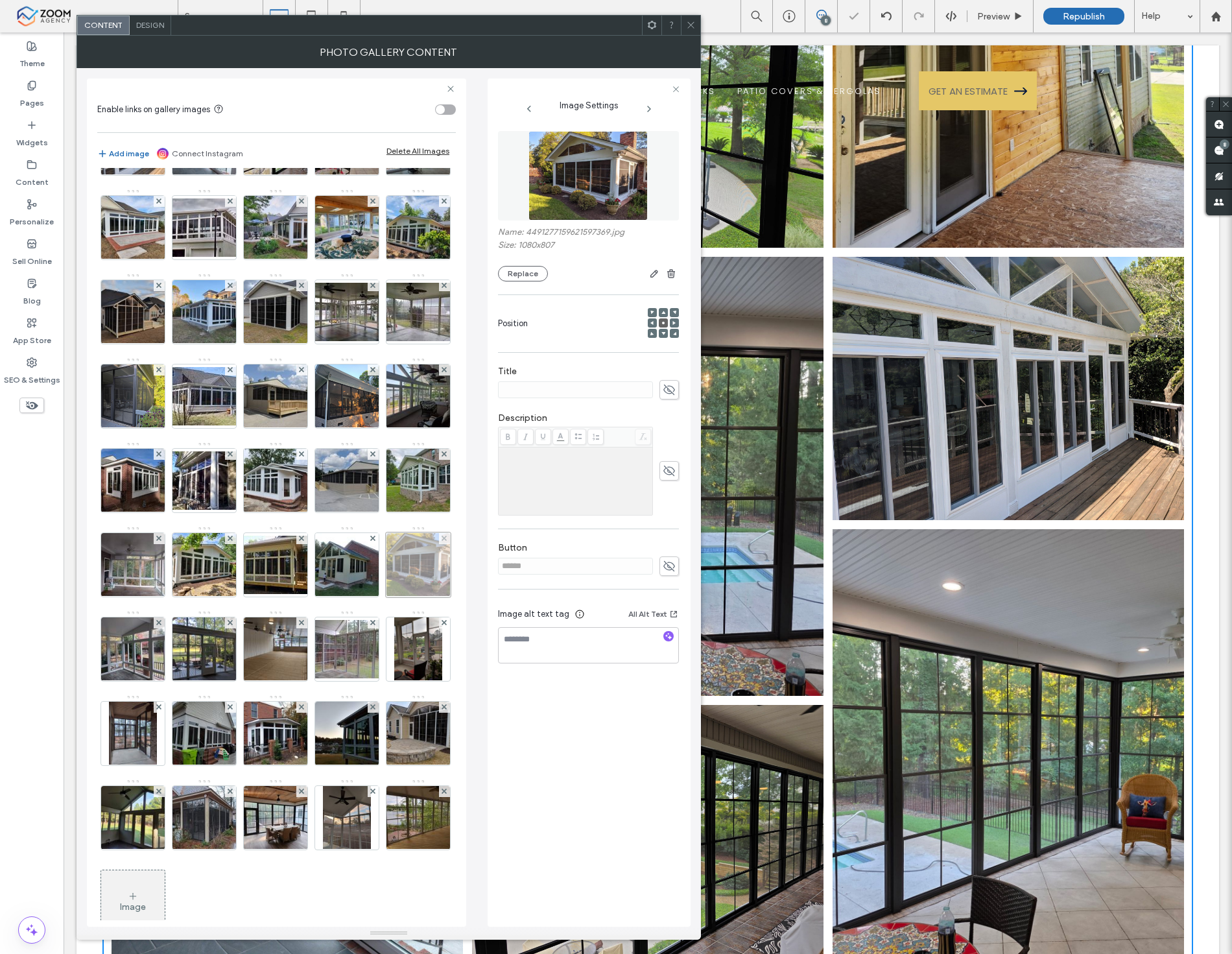
scroll to position [406, 0]
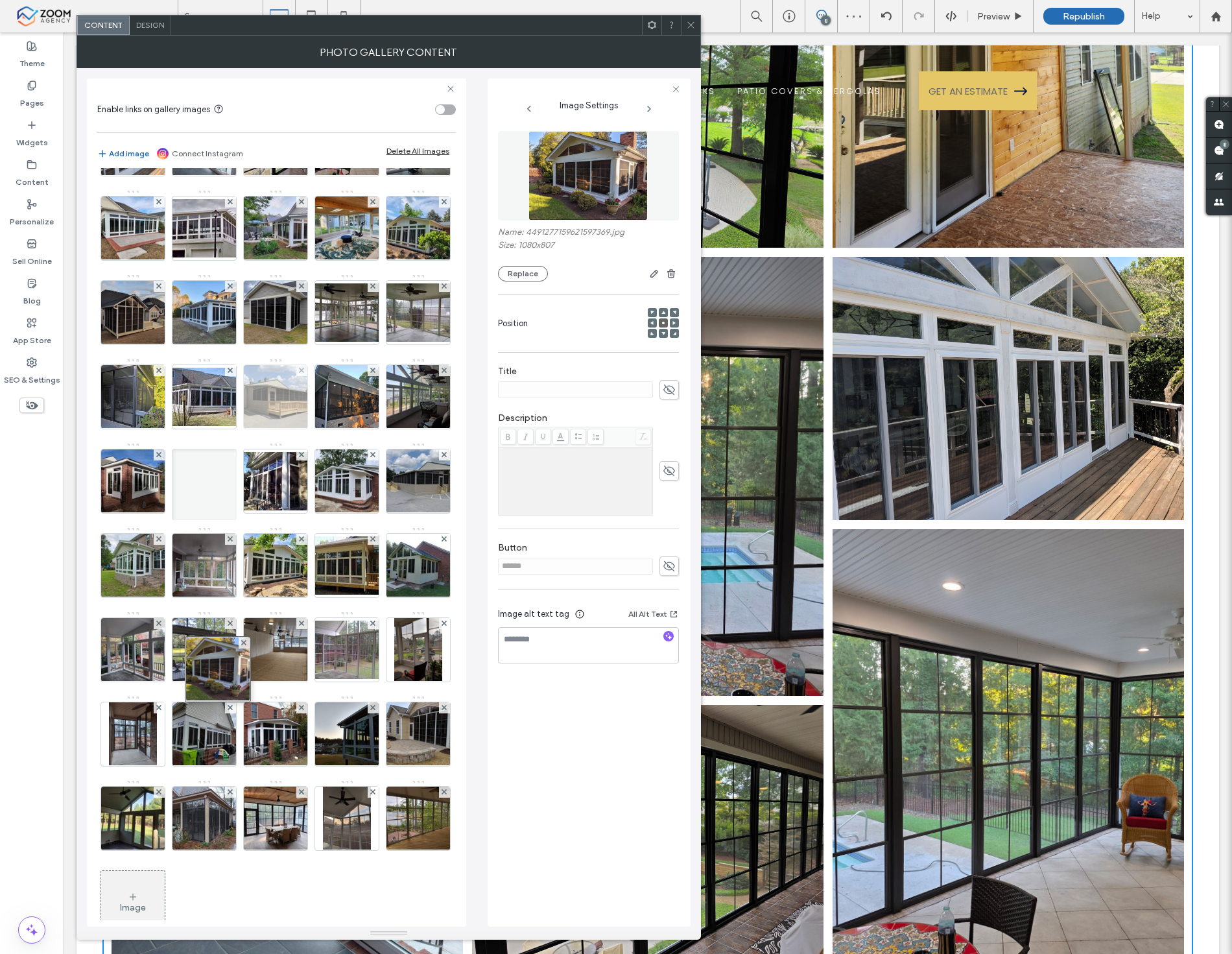
drag, startPoint x: 205, startPoint y: 824, endPoint x: 217, endPoint y: 591, distance: 233.3
click at [217, 591] on div "Image" at bounding box center [275, 358] width 357 height 1180
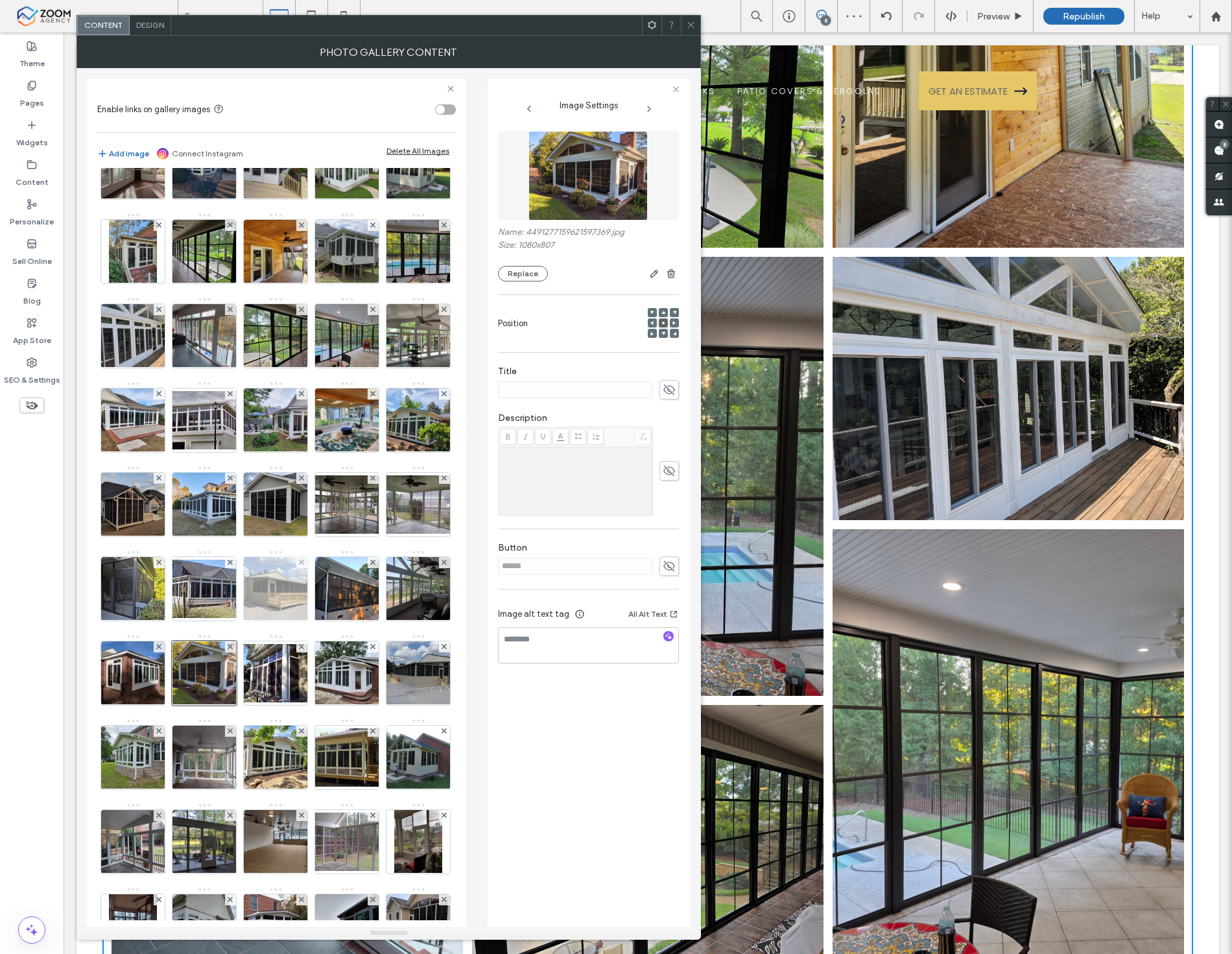
scroll to position [190, 0]
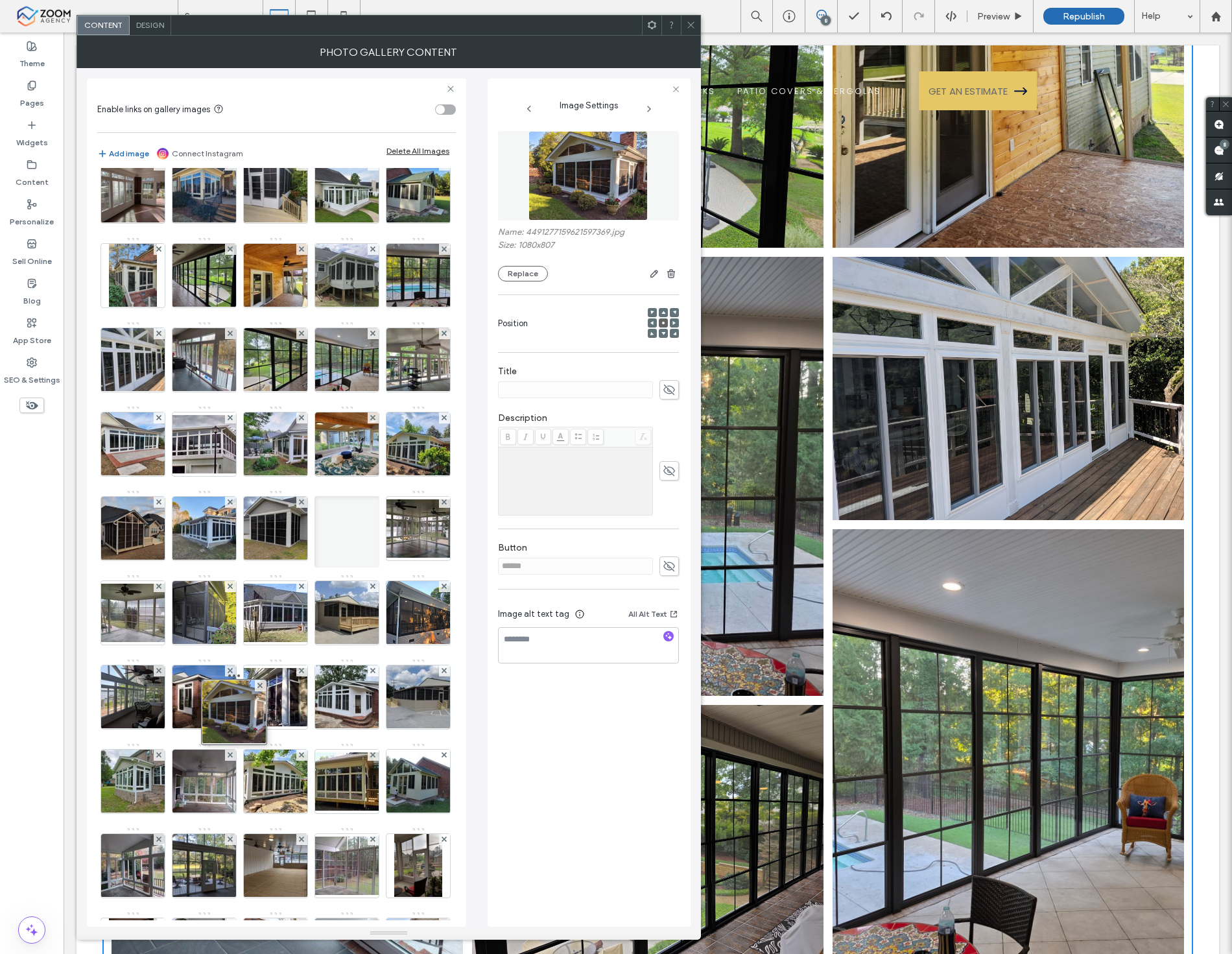
drag, startPoint x: 199, startPoint y: 881, endPoint x: 238, endPoint y: 658, distance: 226.4
click at [238, 658] on div "Image" at bounding box center [275, 574] width 357 height 1180
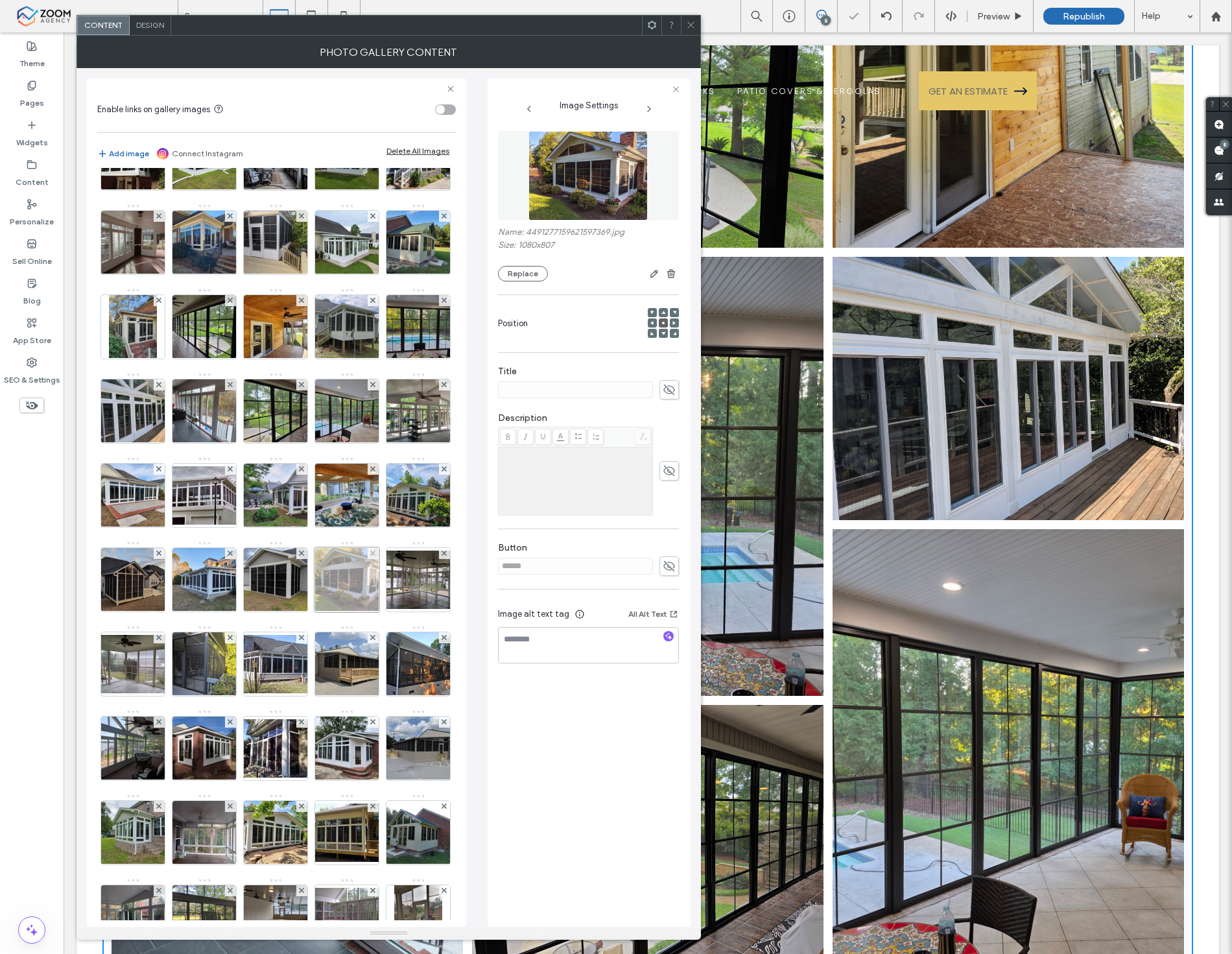
scroll to position [47, 0]
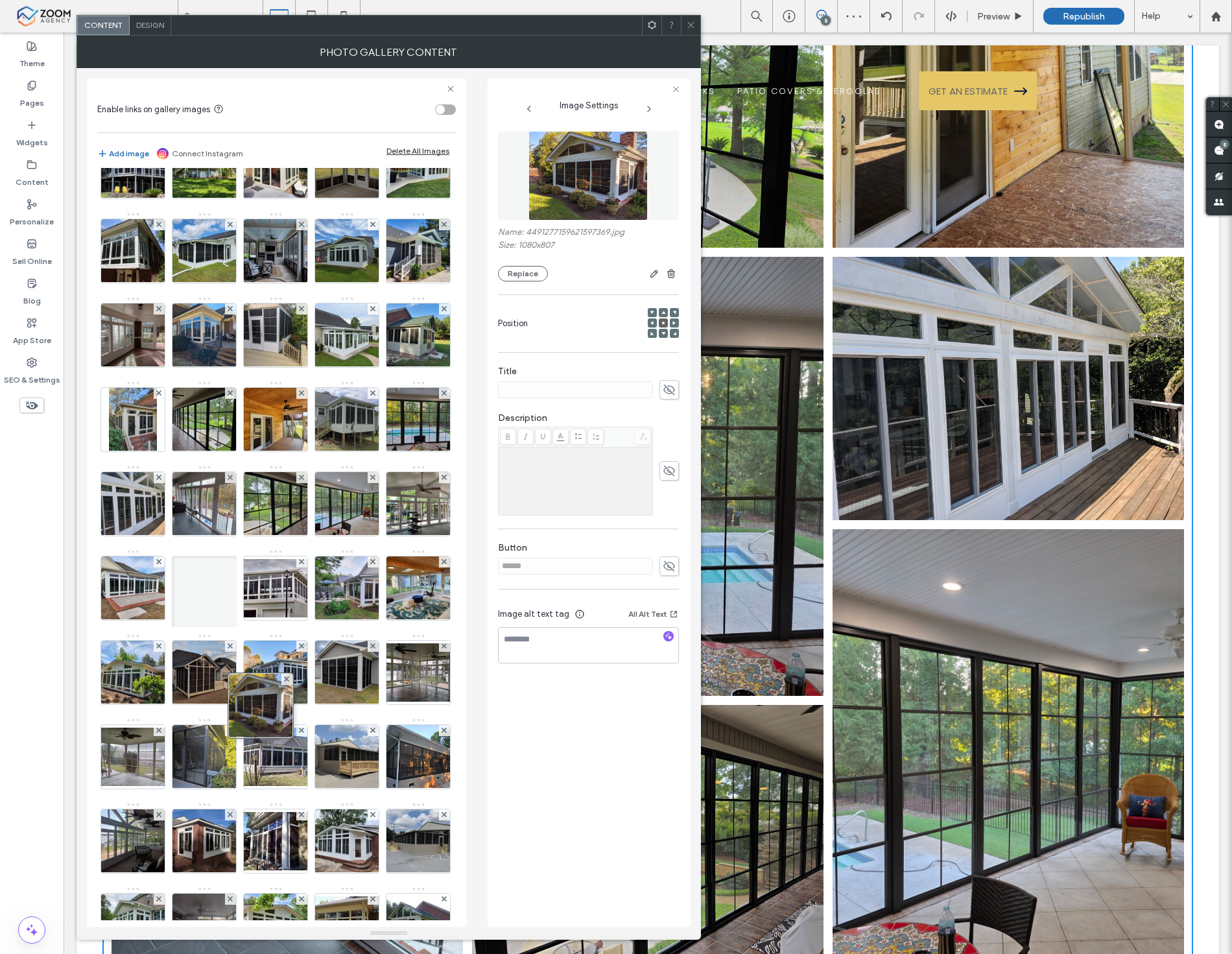
drag, startPoint x: 205, startPoint y: 847, endPoint x: 277, endPoint y: 653, distance: 206.9
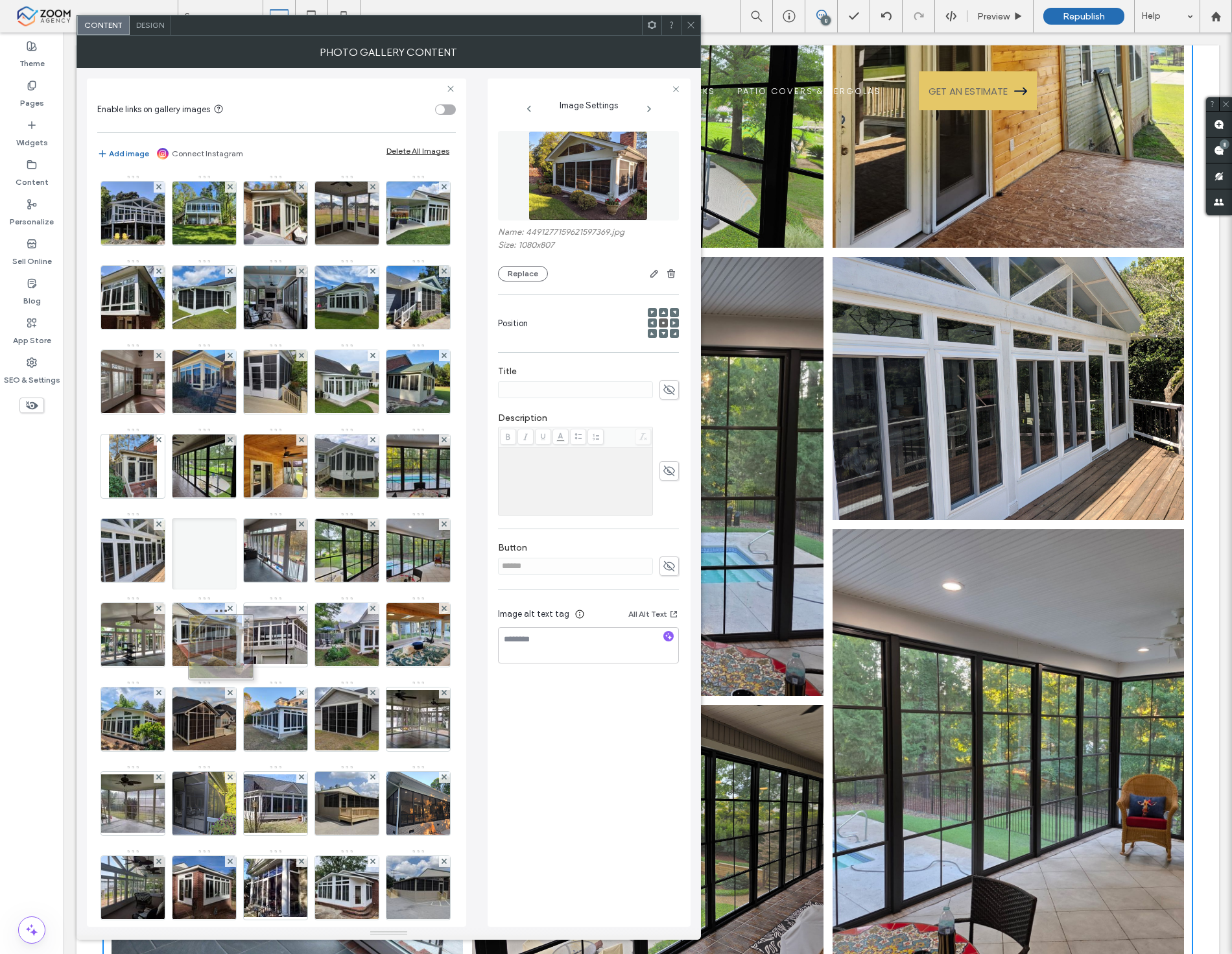
drag, startPoint x: 275, startPoint y: 735, endPoint x: 198, endPoint y: 630, distance: 130.2
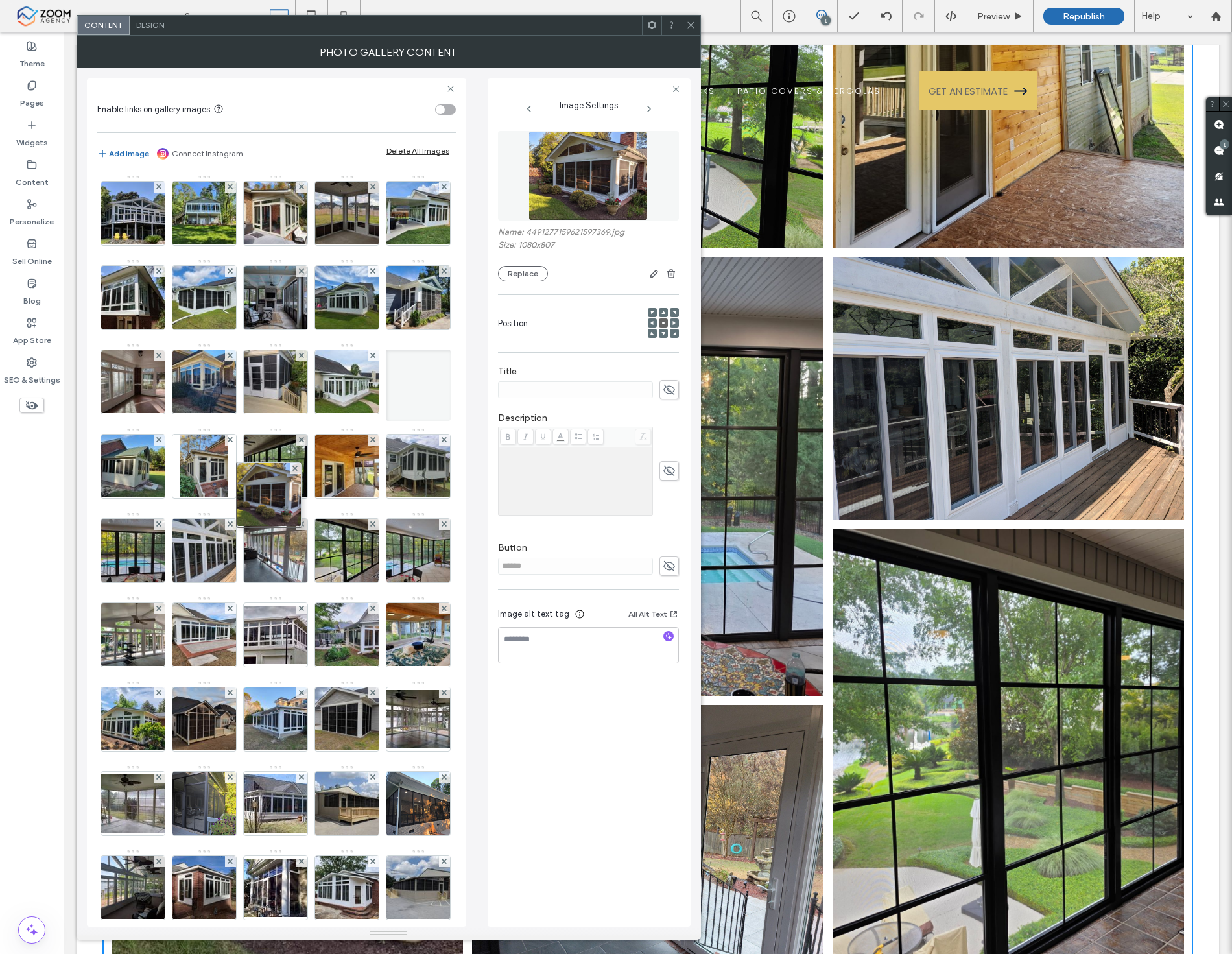
drag, startPoint x: 202, startPoint y: 649, endPoint x: 289, endPoint y: 443, distance: 223.6
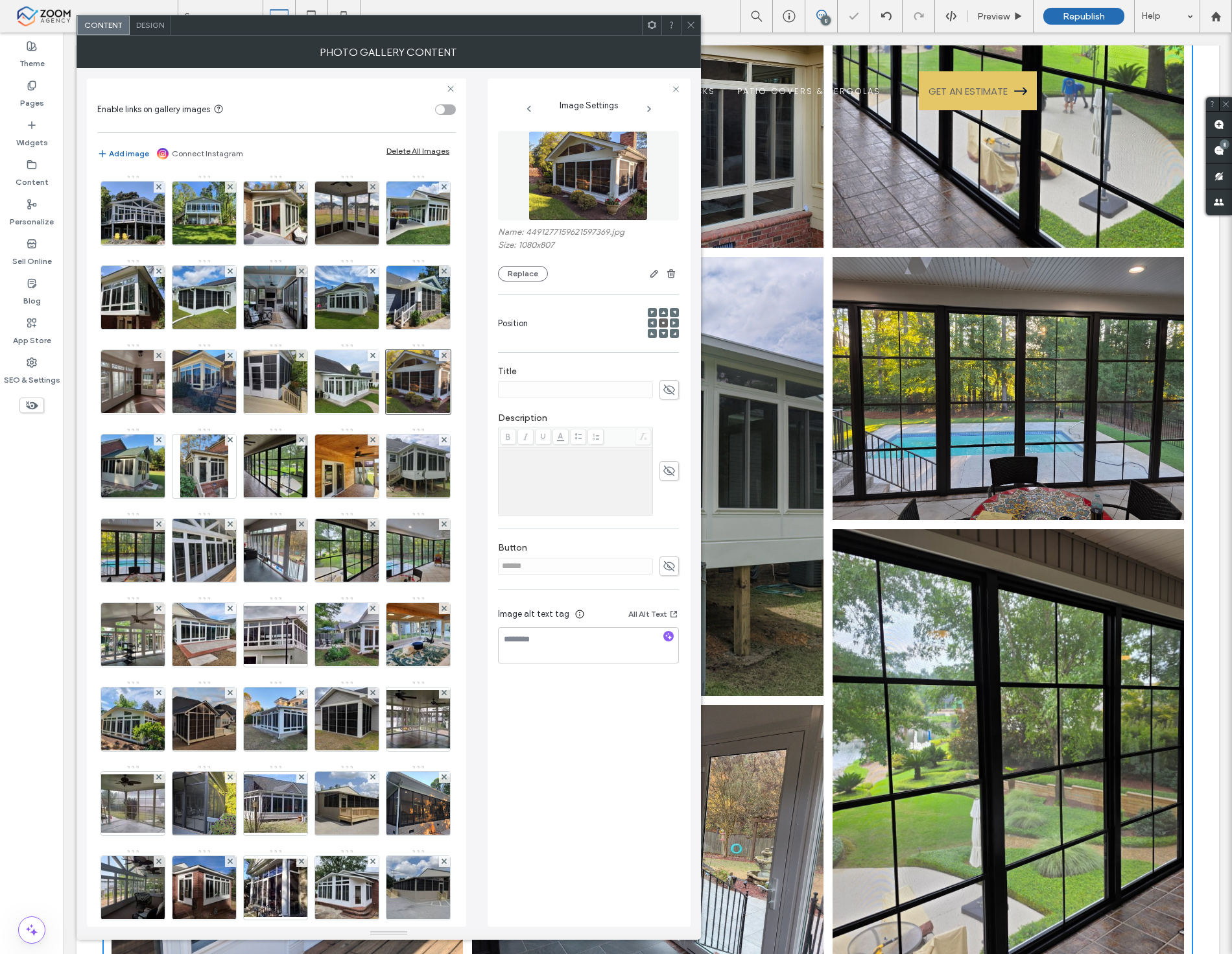
click at [687, 22] on icon at bounding box center [691, 25] width 10 height 10
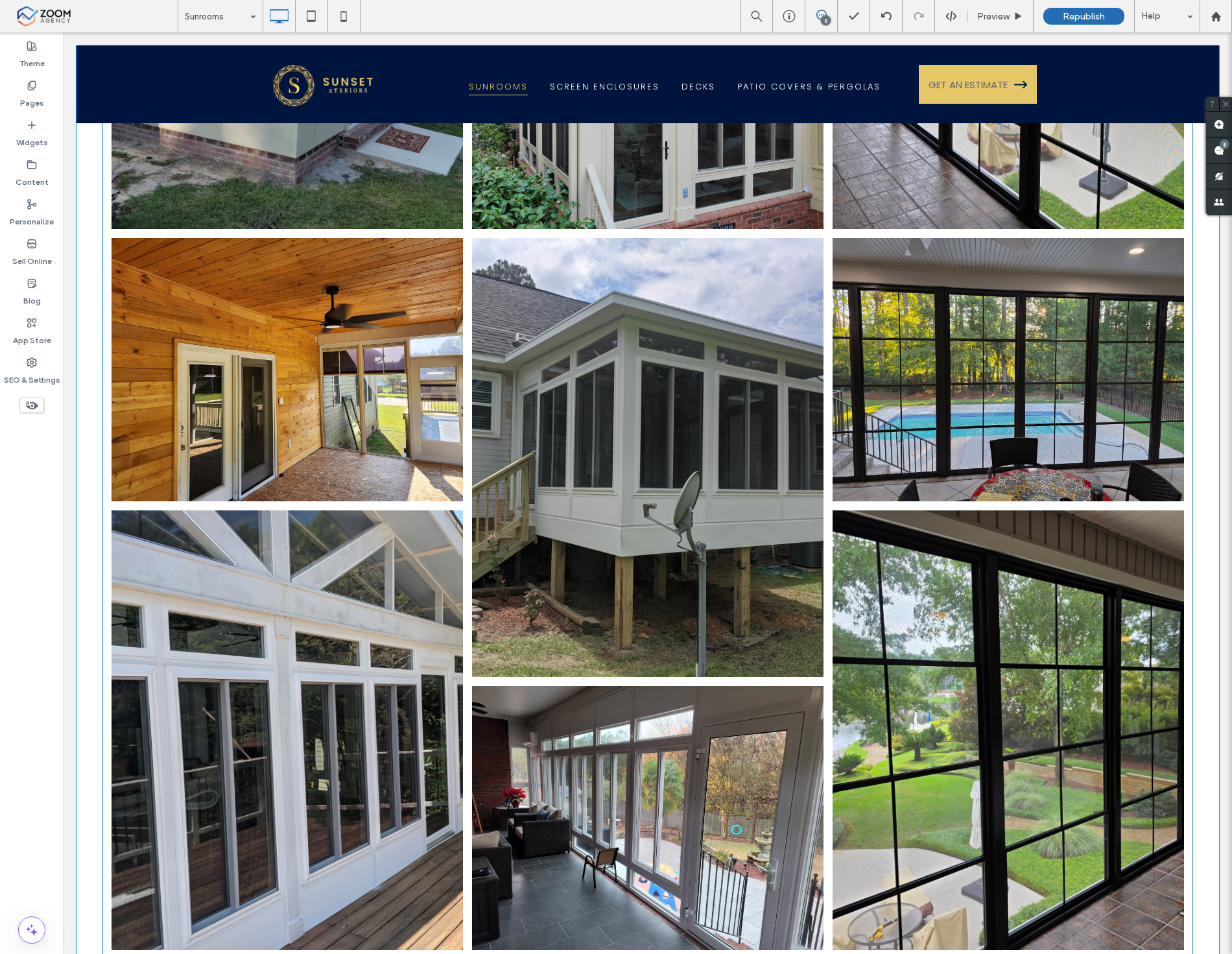
scroll to position [2449, 0]
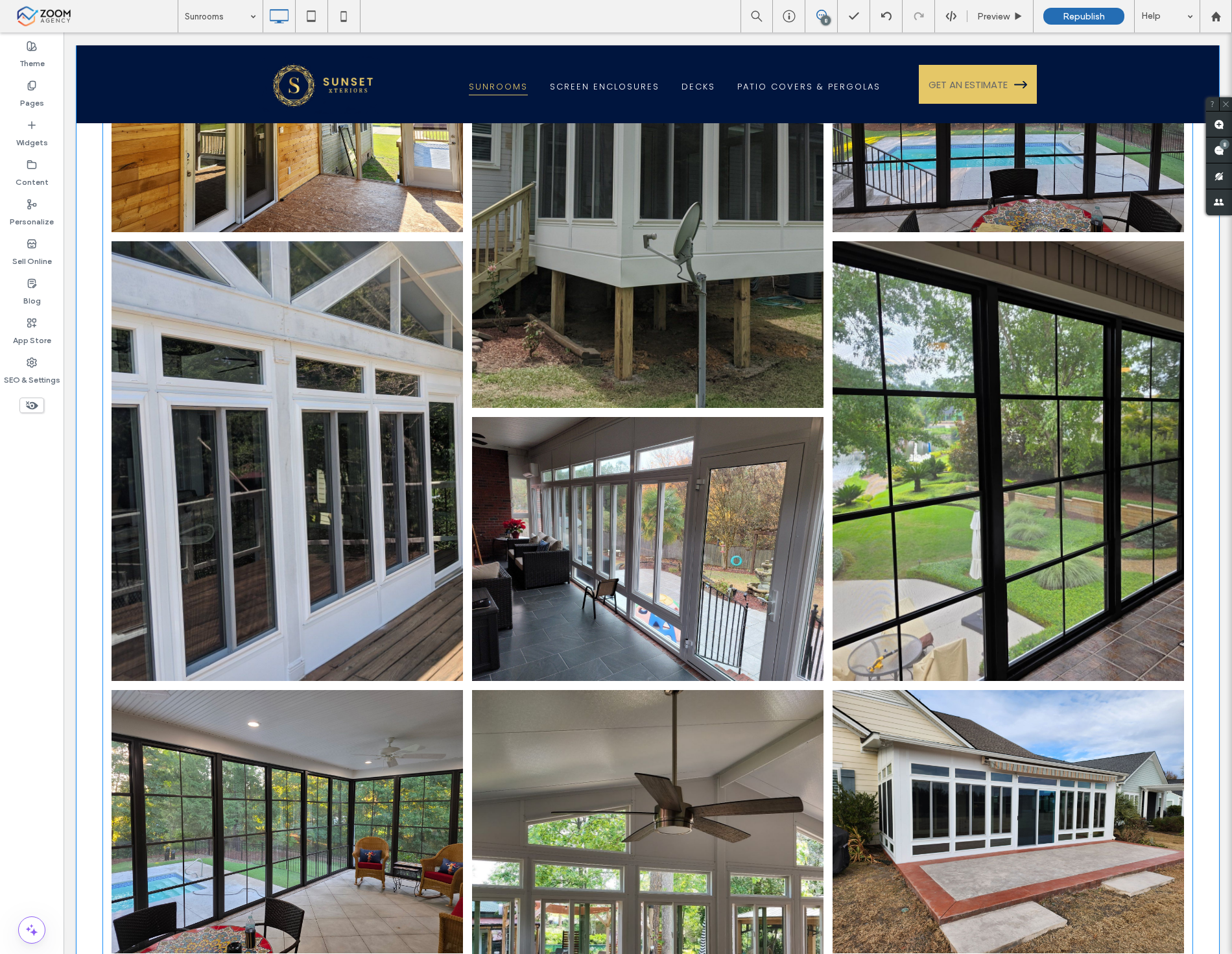
click at [441, 456] on link at bounding box center [288, 461] width 373 height 466
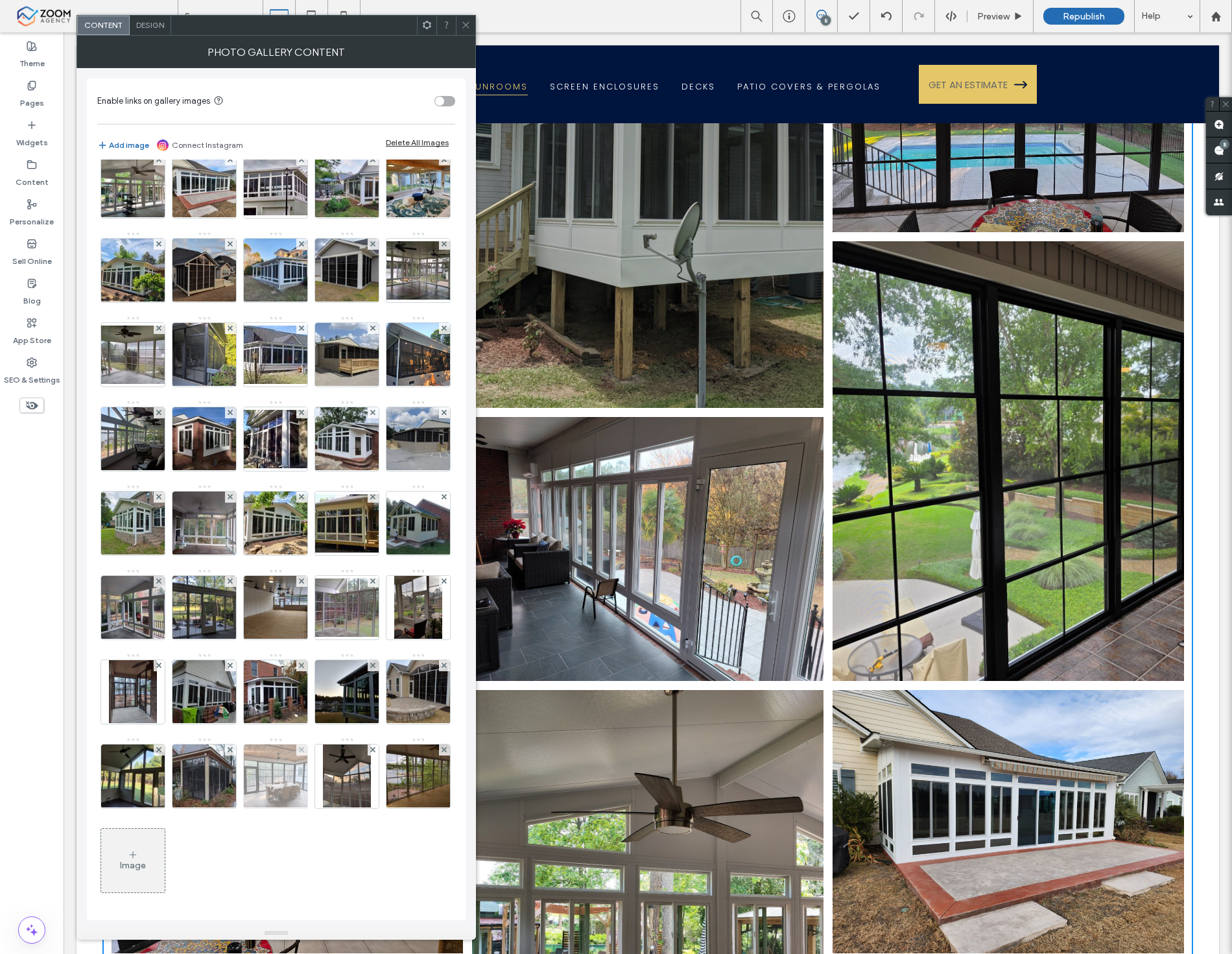
scroll to position [695, 0]
click at [165, 848] on div "Image" at bounding box center [133, 861] width 63 height 61
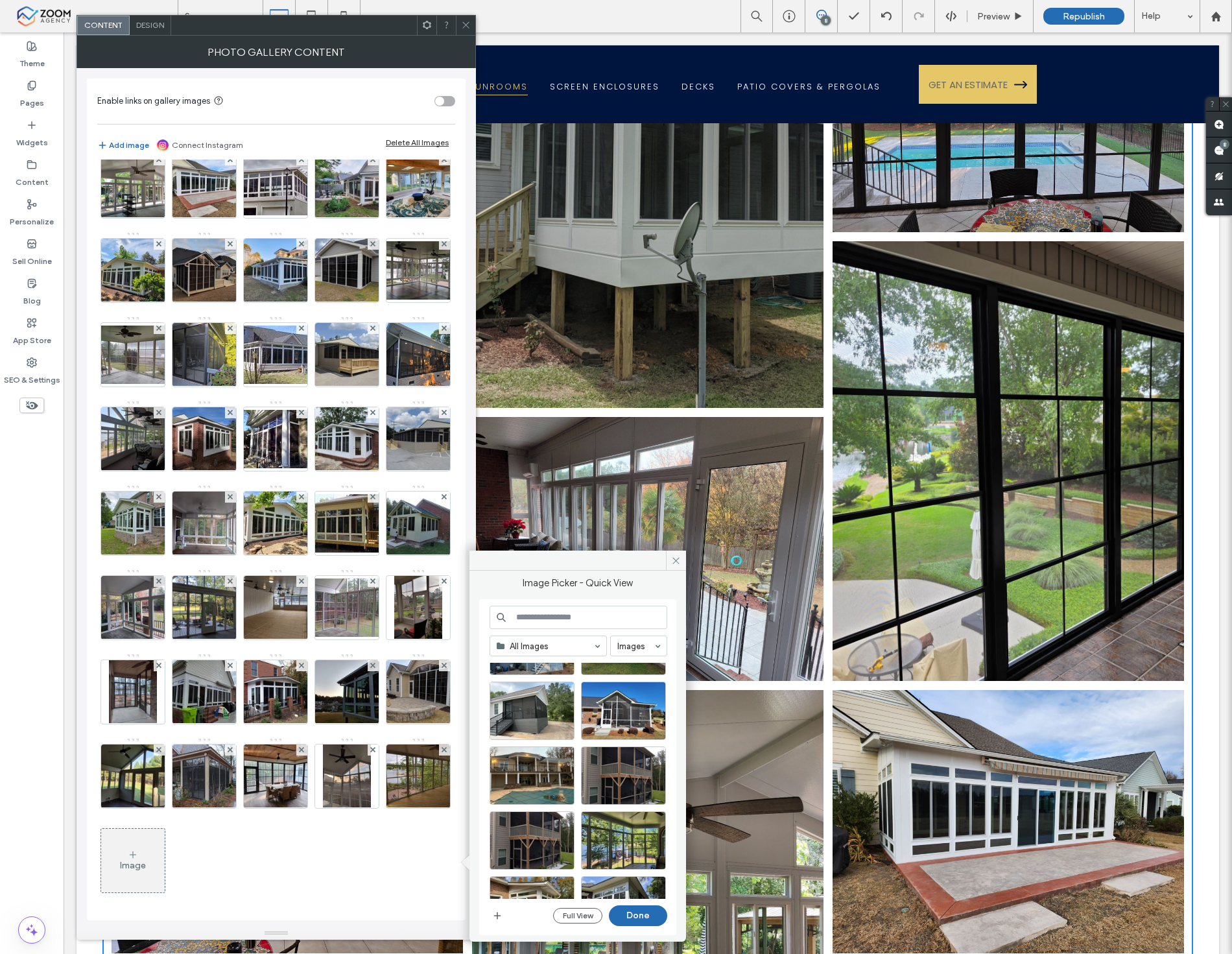
scroll to position [1857, 0]
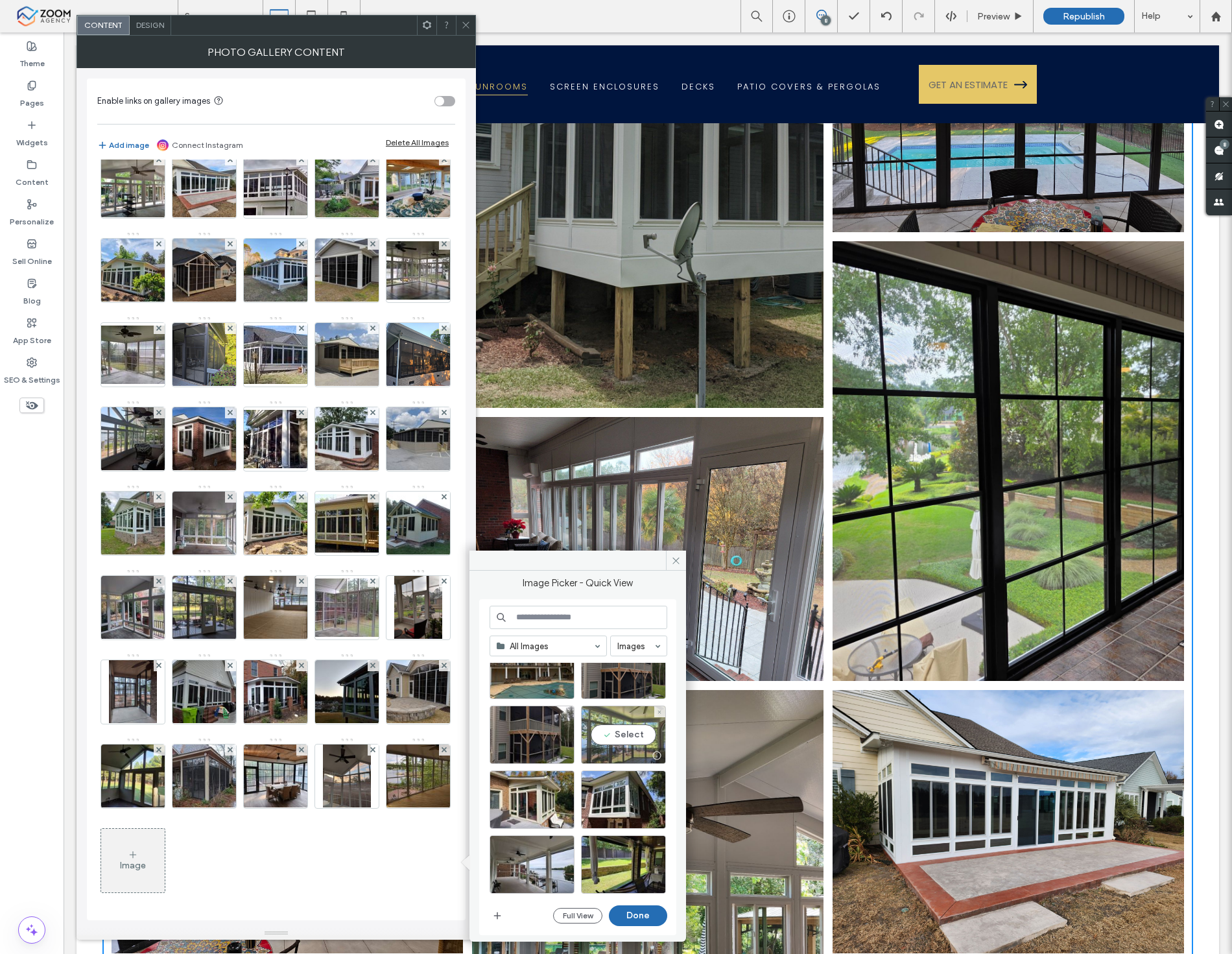
click at [626, 736] on div "Select" at bounding box center [624, 735] width 85 height 59
click at [634, 908] on button "Done" at bounding box center [638, 915] width 59 height 21
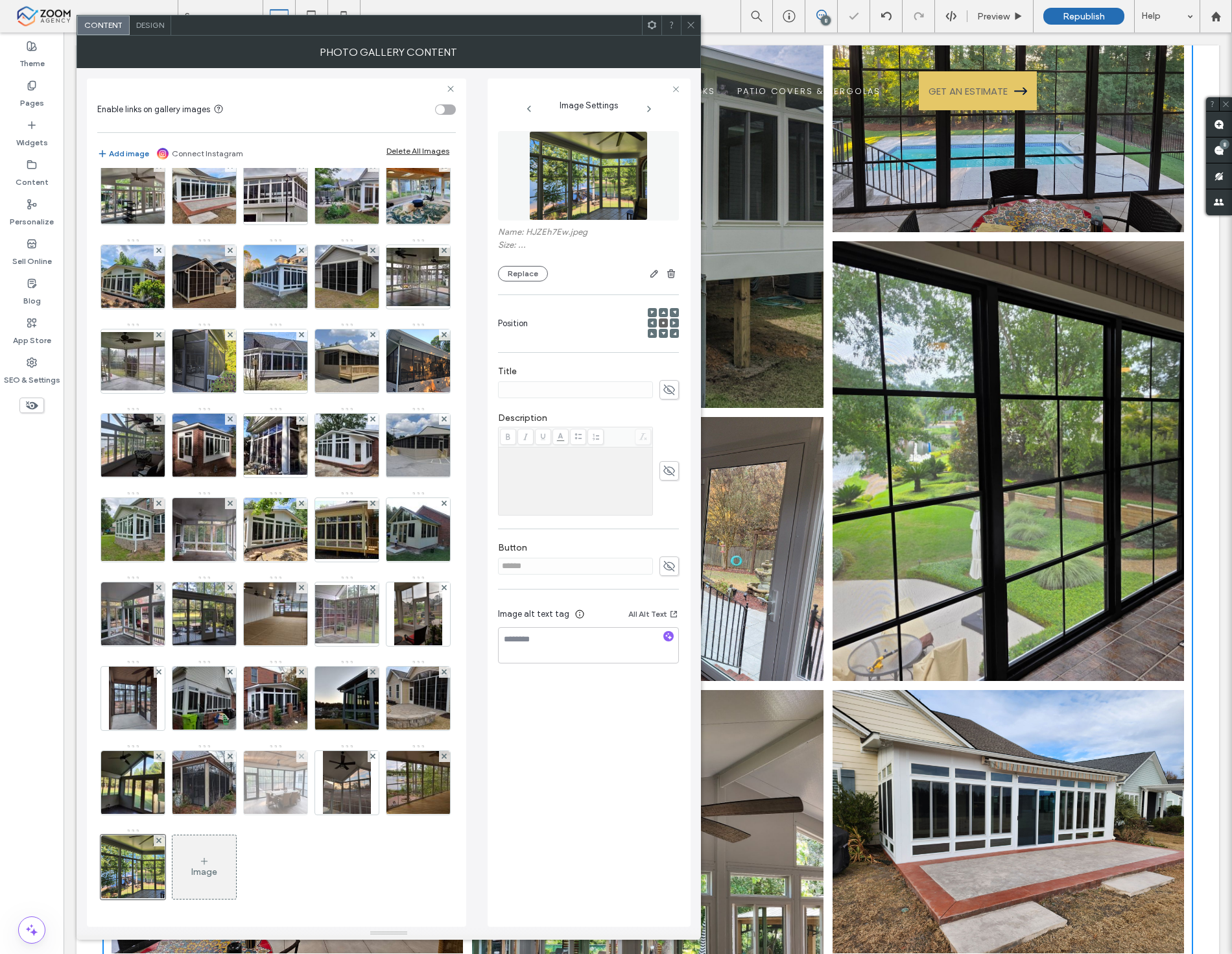
scroll to position [695, 0]
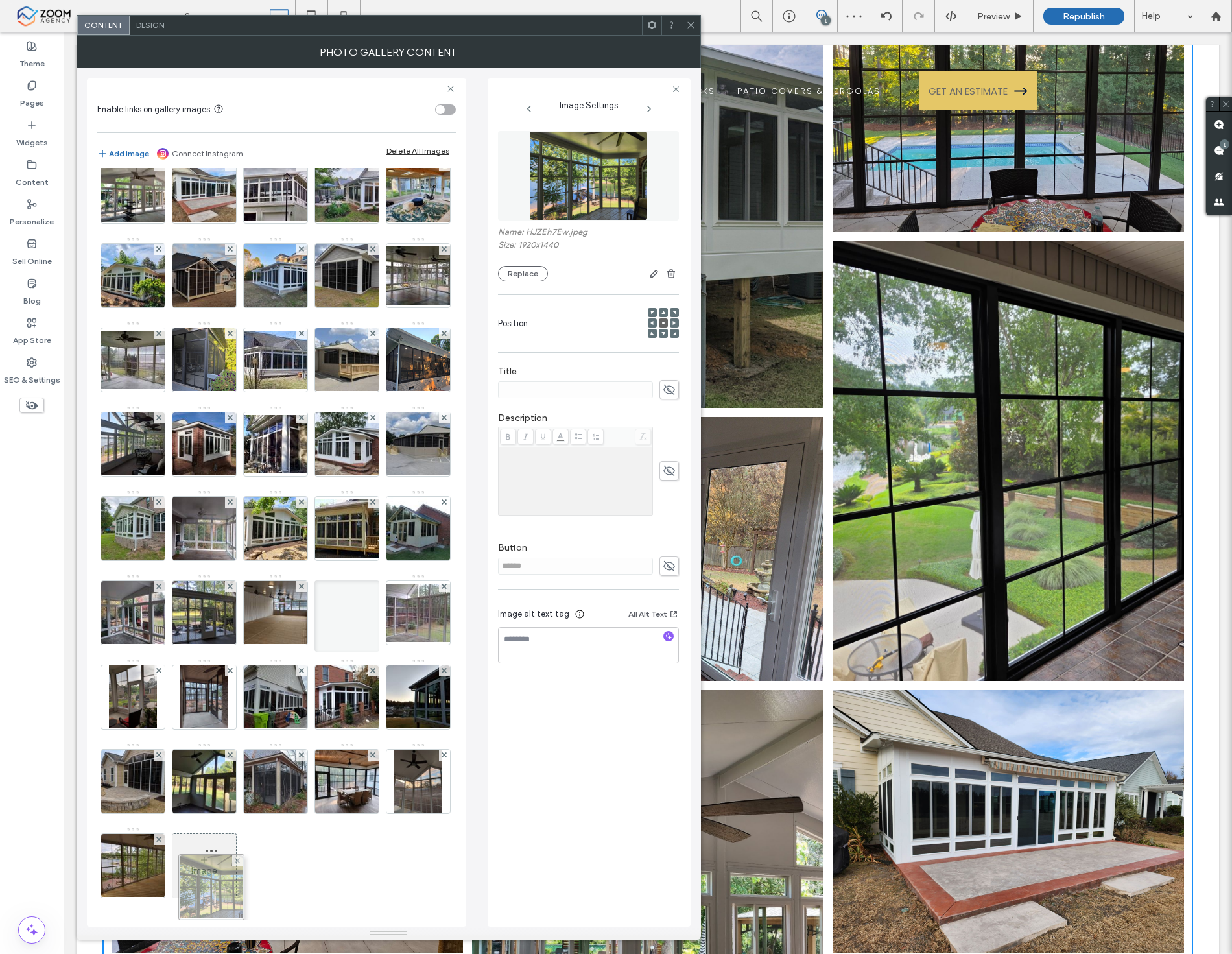
drag, startPoint x: 202, startPoint y: 878, endPoint x: 206, endPoint y: 604, distance: 274.0
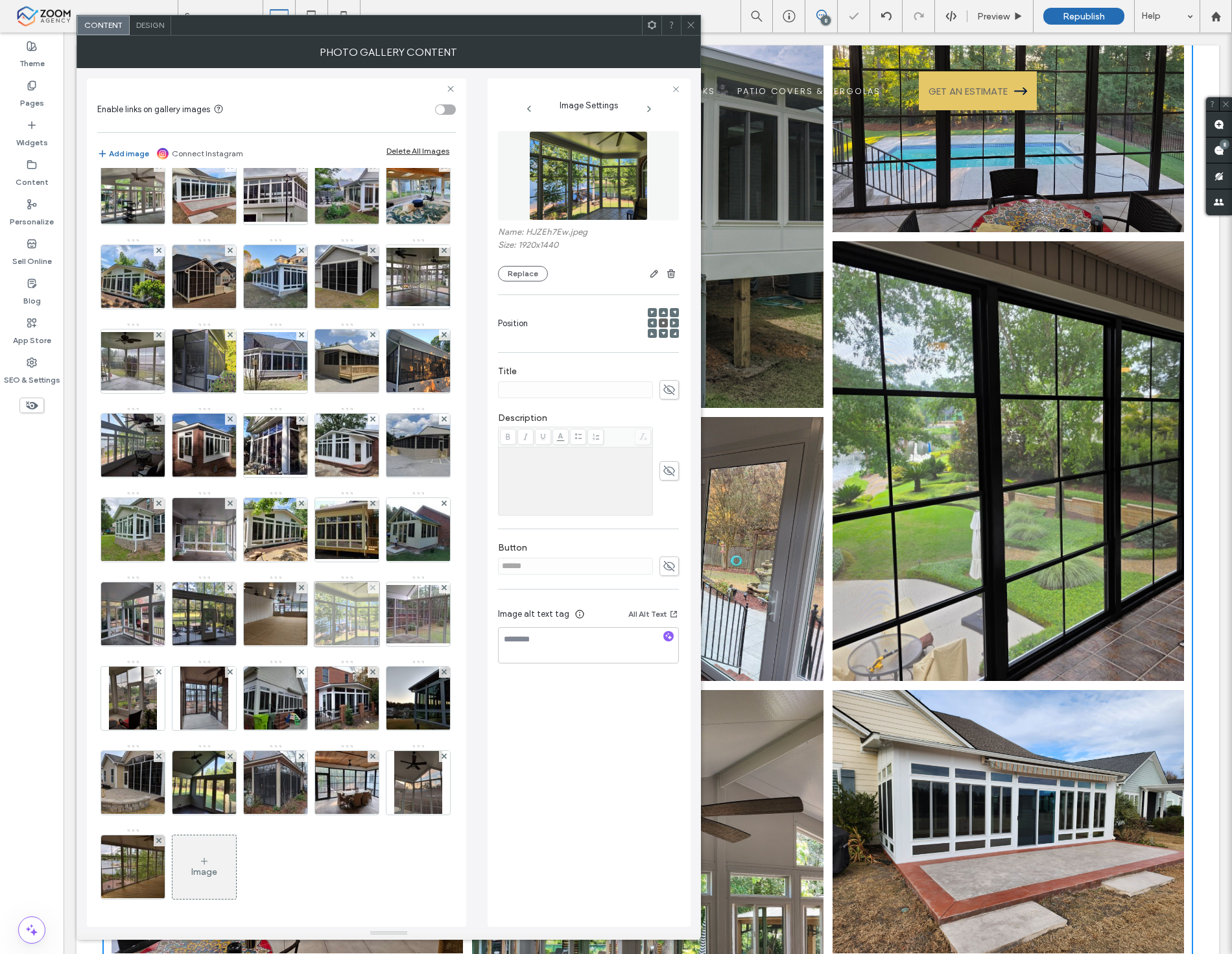
scroll to position [623, 0]
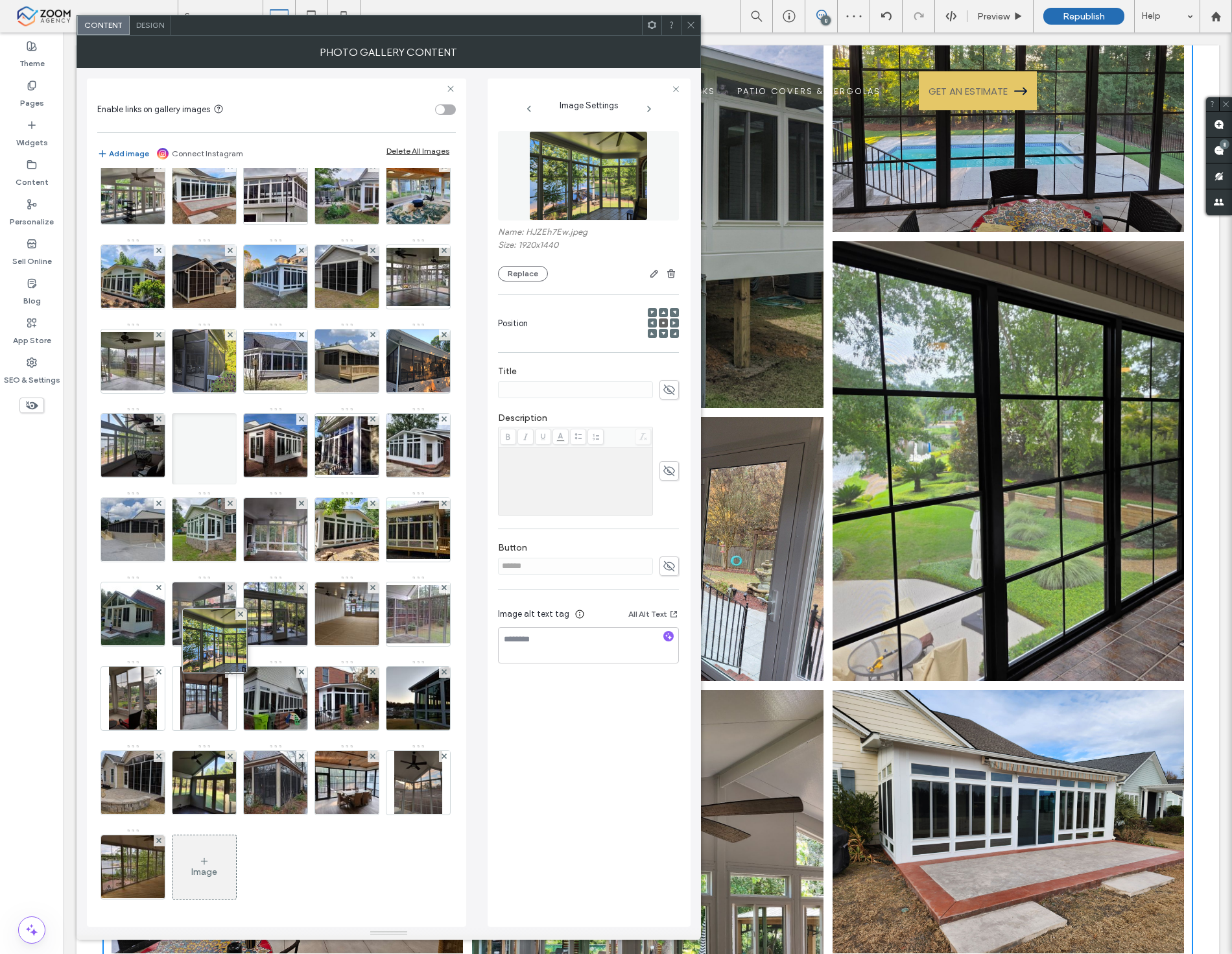
drag, startPoint x: 204, startPoint y: 691, endPoint x: 218, endPoint y: 393, distance: 298.3
click at [218, 393] on div "Image" at bounding box center [275, 322] width 357 height 1180
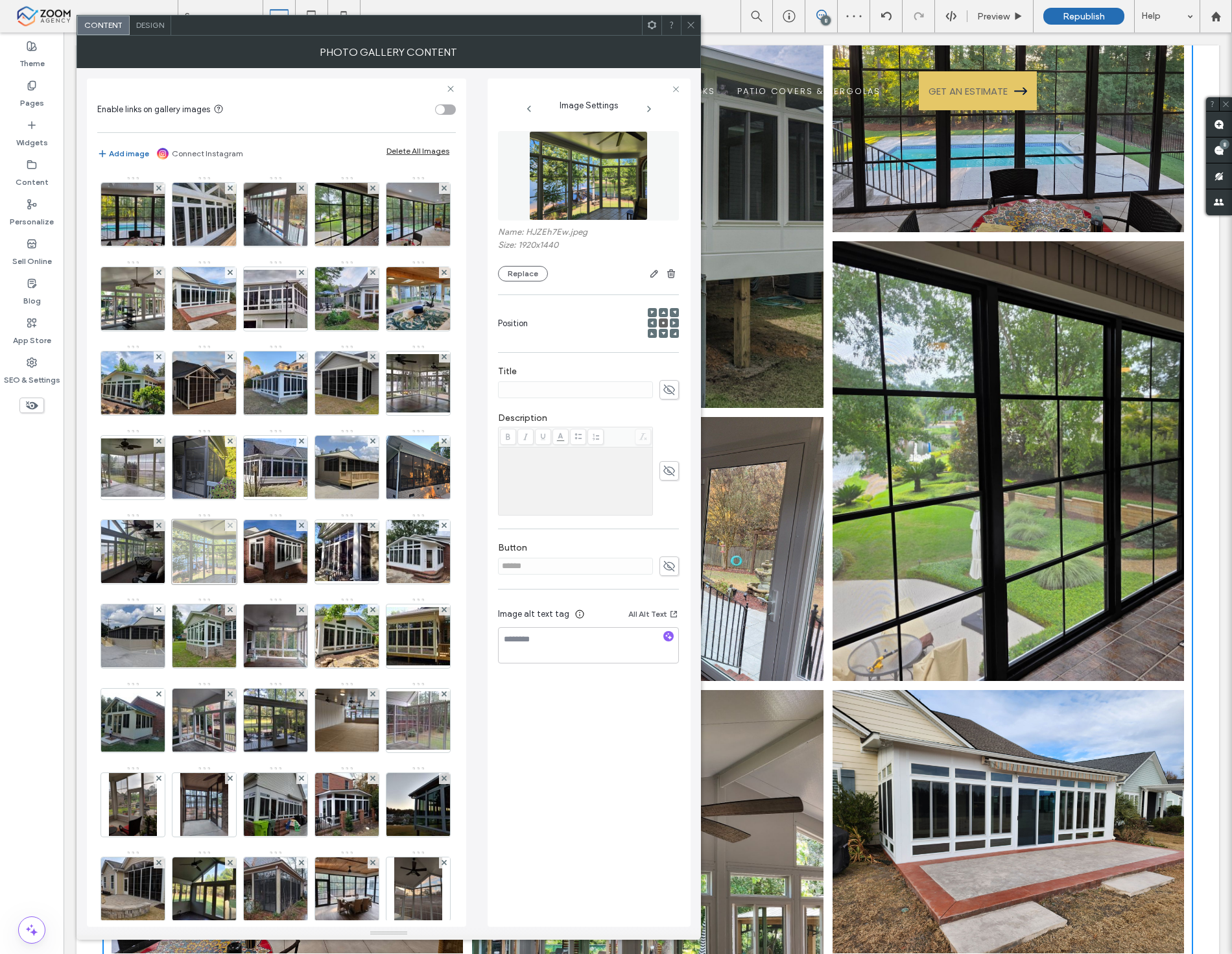
scroll to position [335, 0]
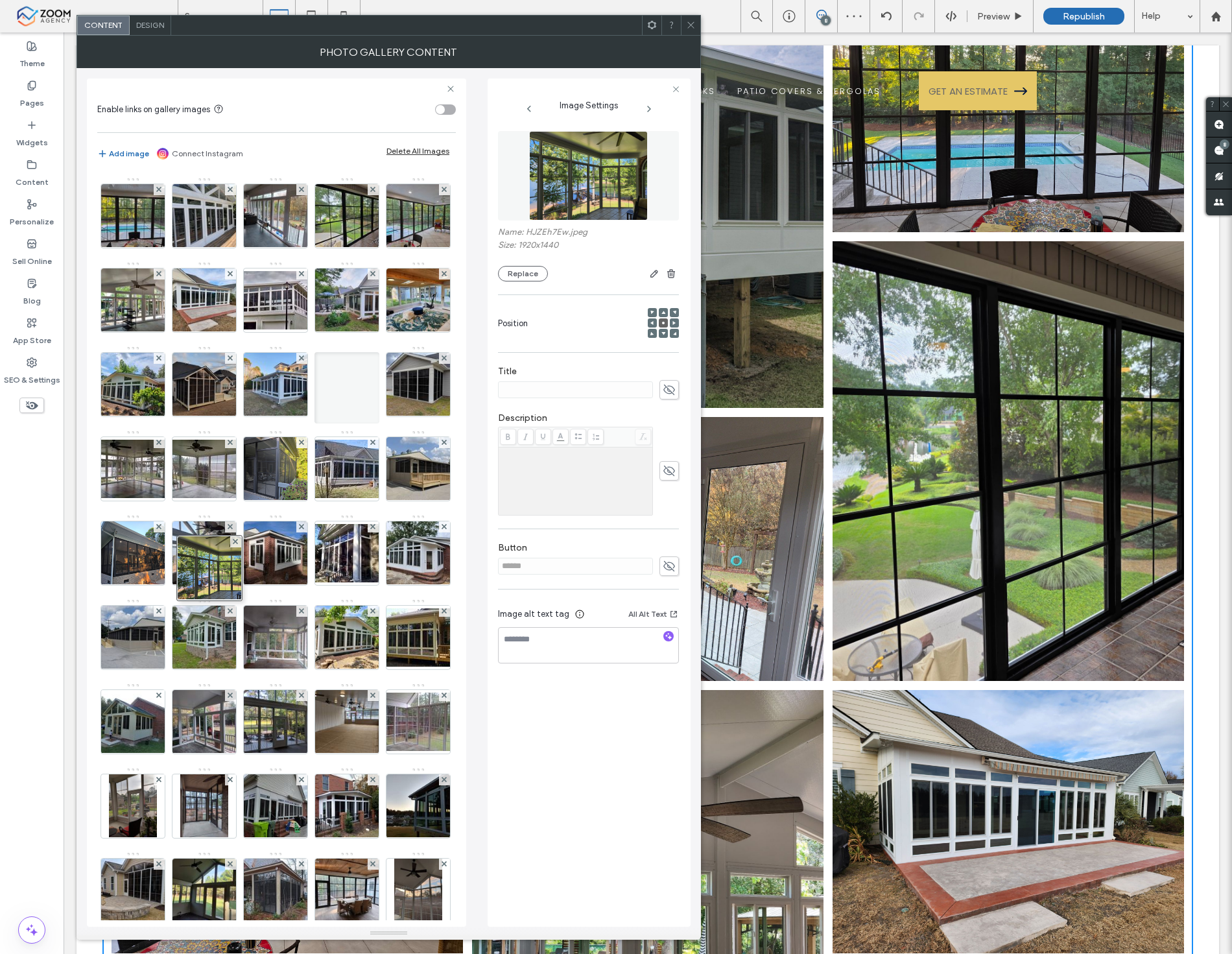
drag, startPoint x: 209, startPoint y: 723, endPoint x: 221, endPoint y: 507, distance: 216.3
click at [221, 507] on div "Image" at bounding box center [275, 430] width 357 height 1180
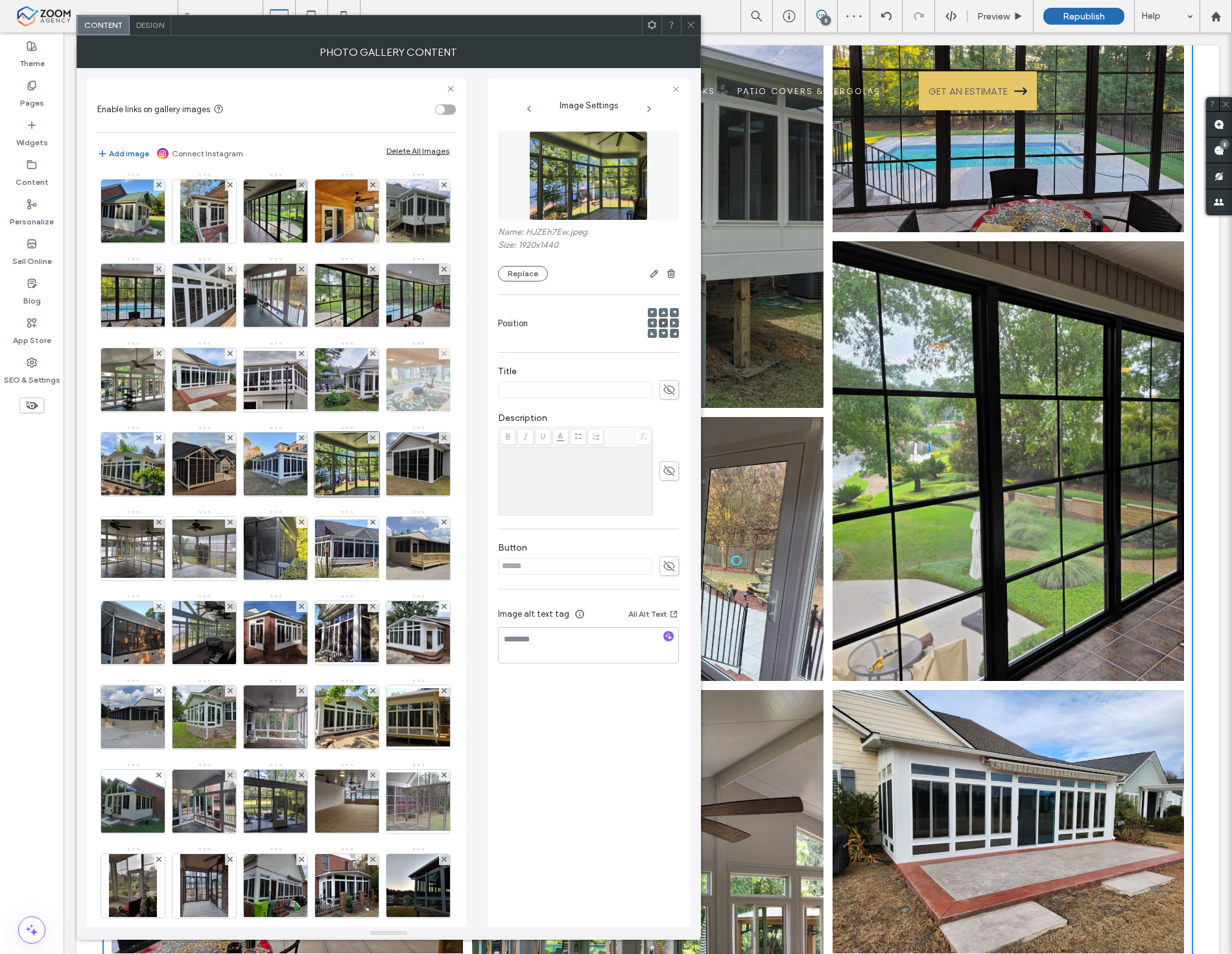
scroll to position [190, 0]
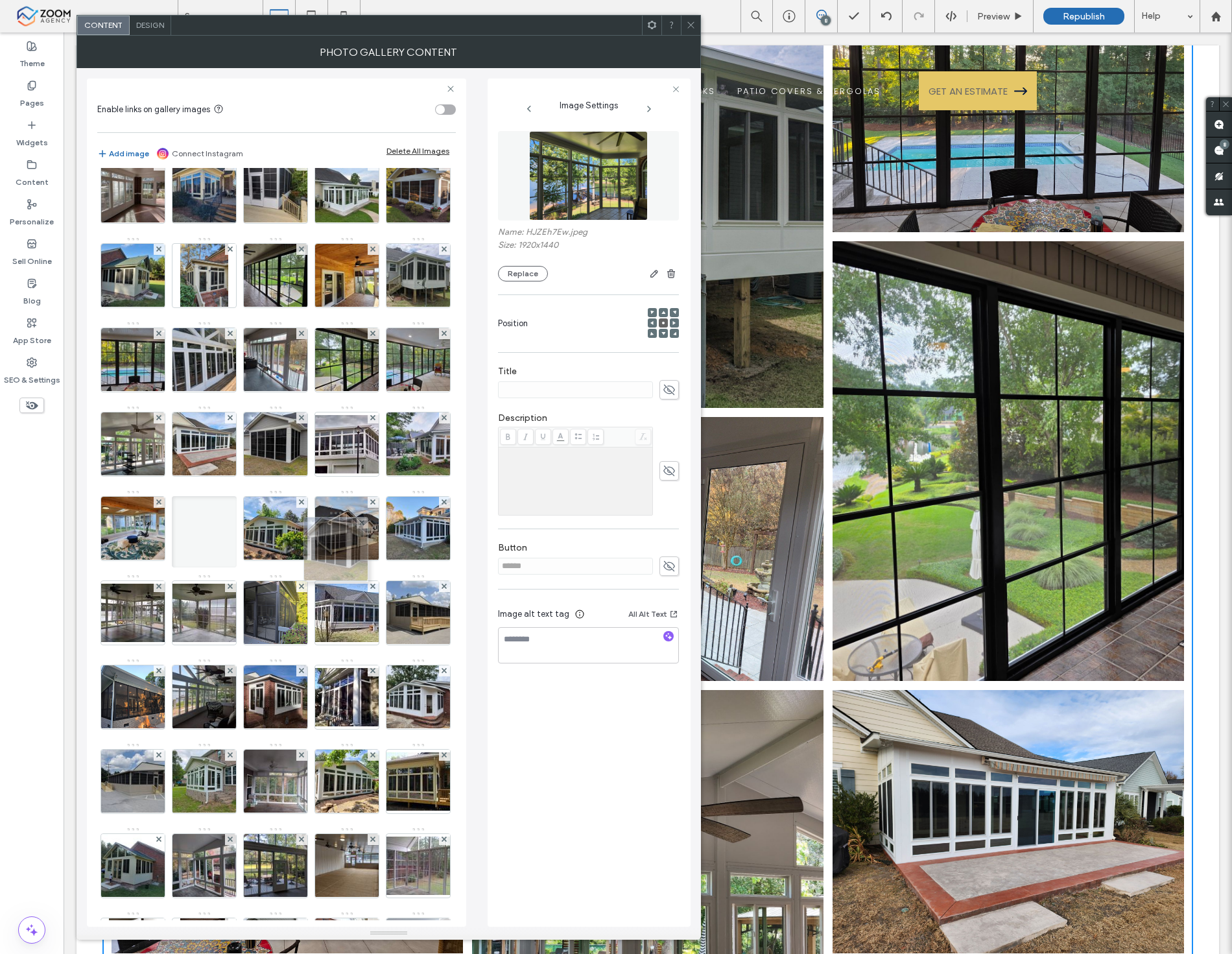
drag, startPoint x: 207, startPoint y: 708, endPoint x: 362, endPoint y: 517, distance: 246.0
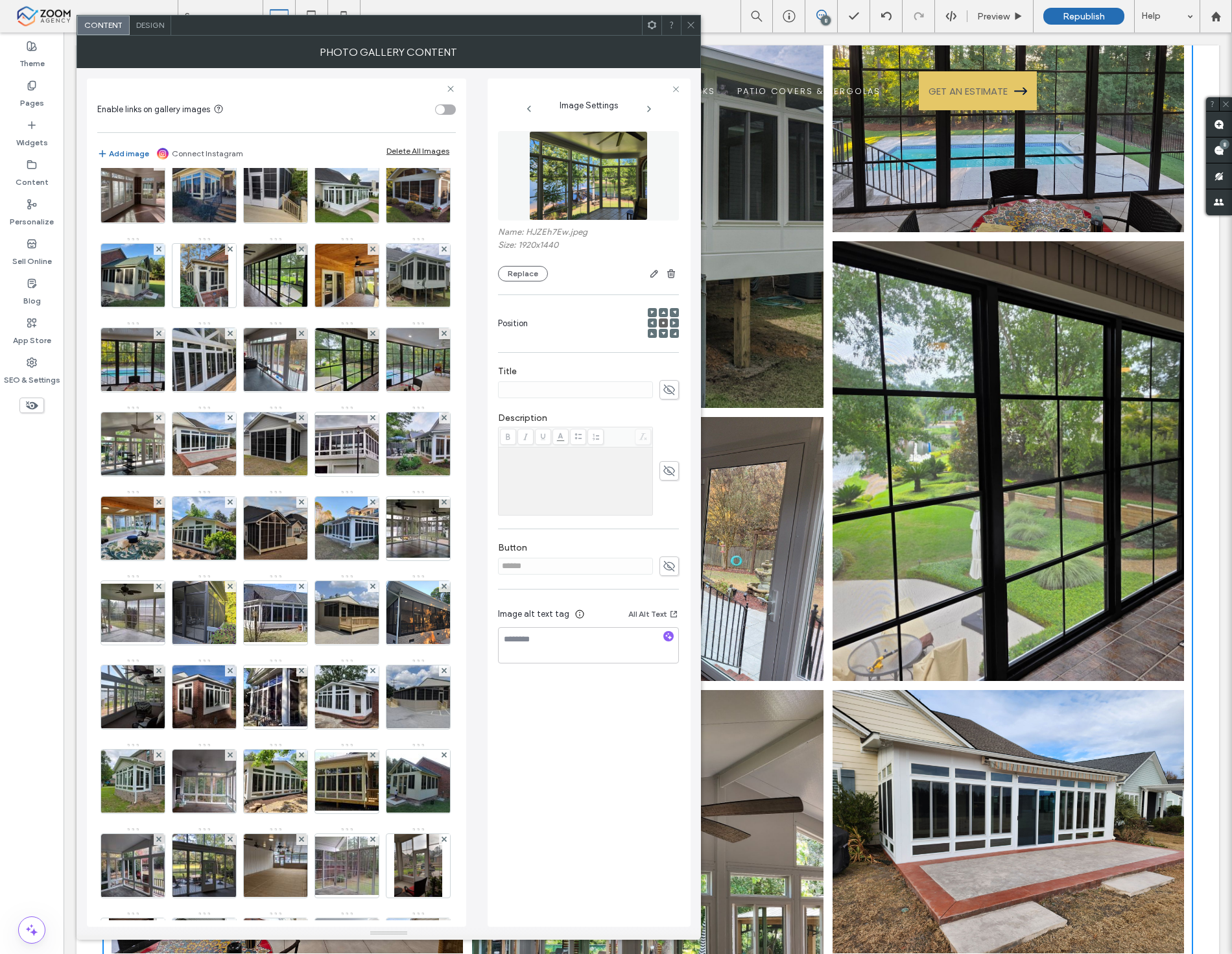
click at [686, 22] on icon at bounding box center [691, 25] width 10 height 10
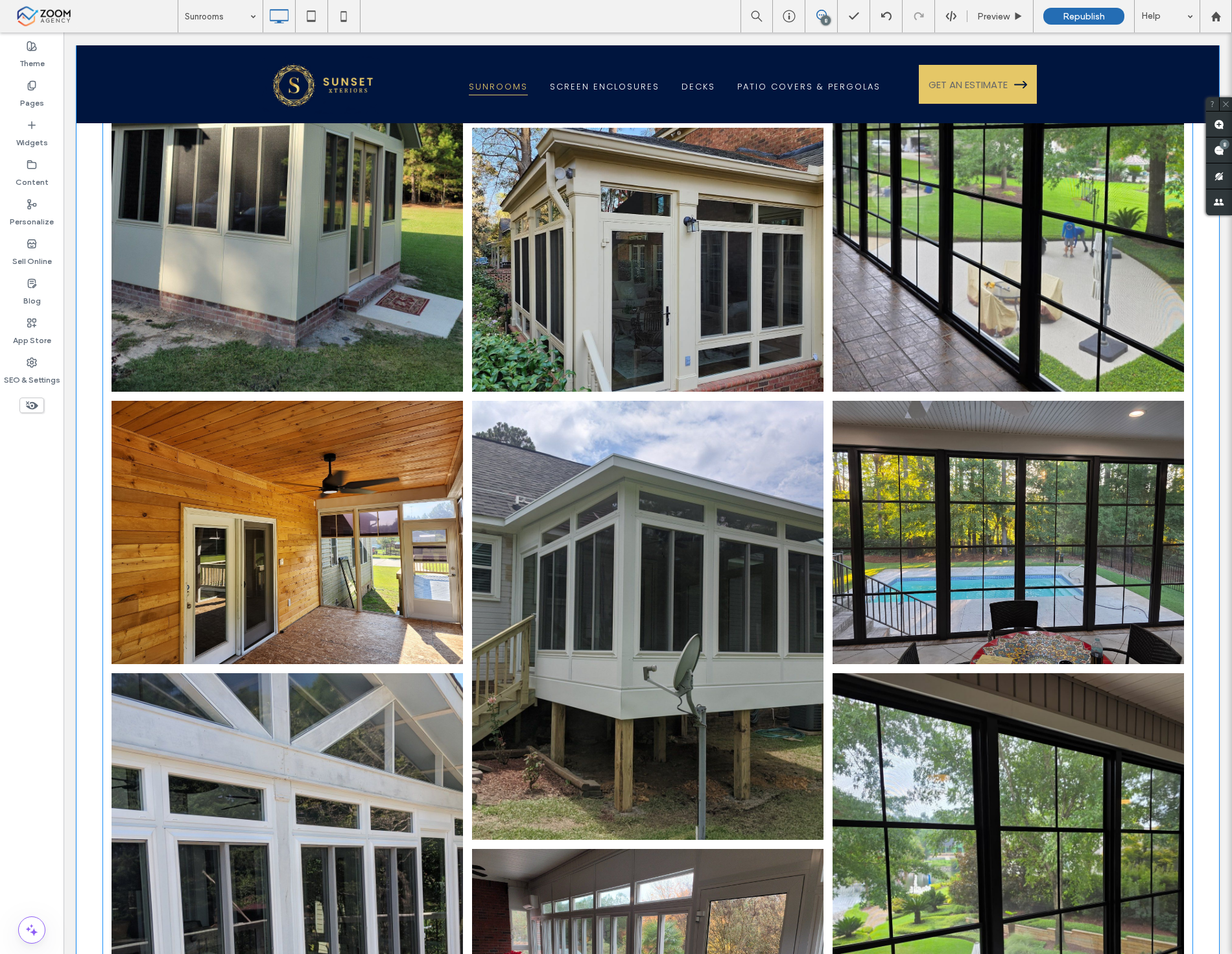
scroll to position [1780, 0]
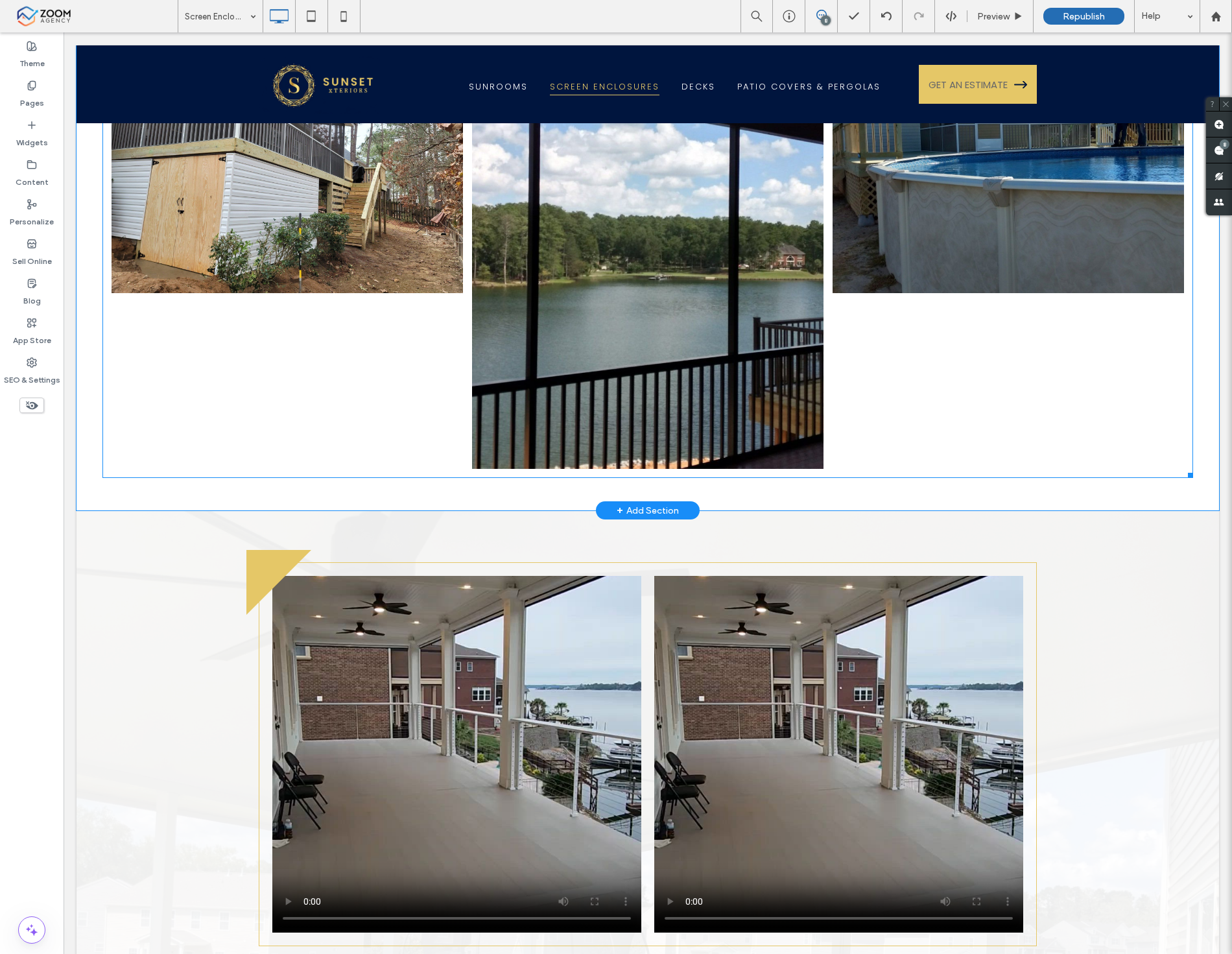
scroll to position [6700, 0]
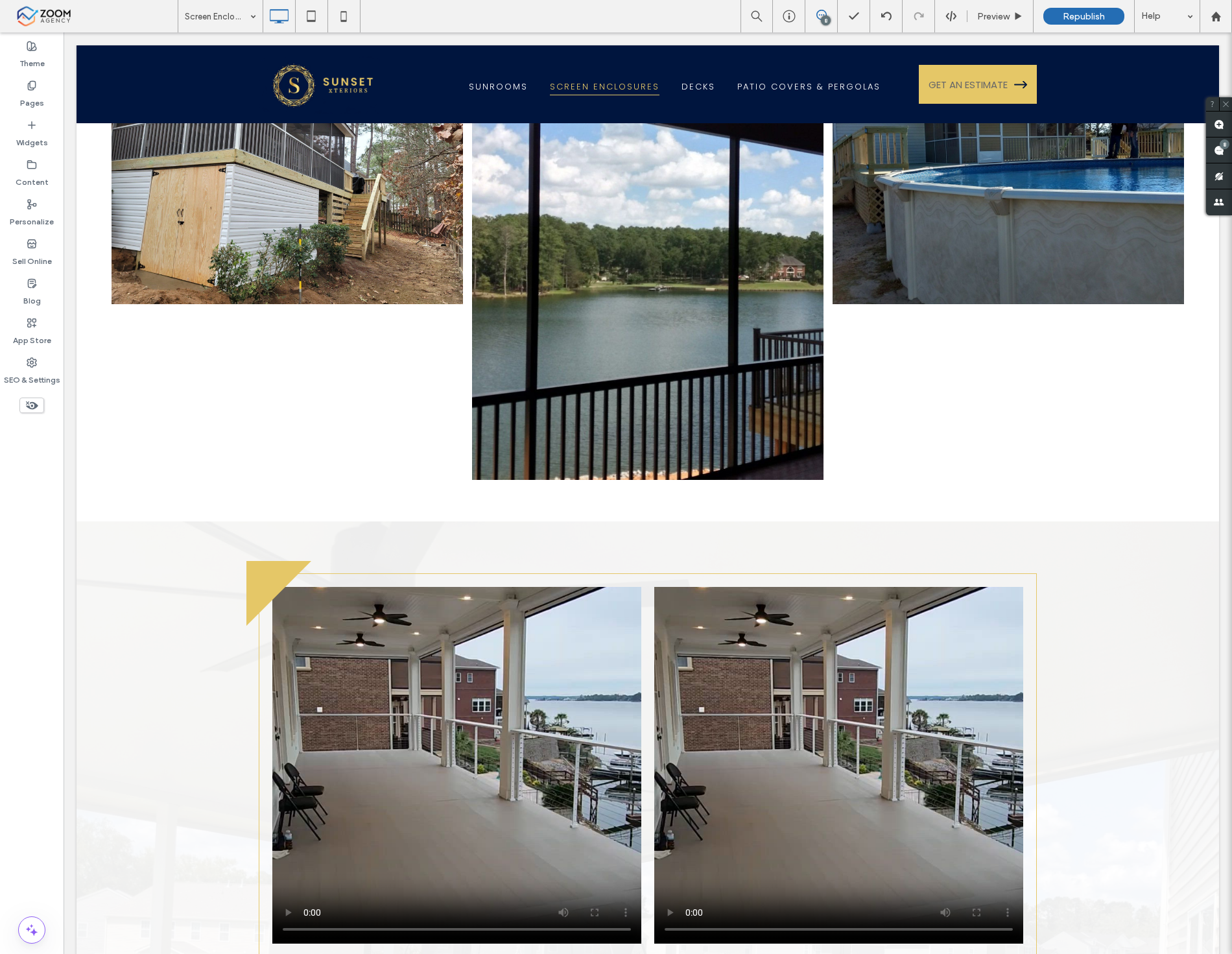
drag, startPoint x: 1218, startPoint y: 145, endPoint x: 1215, endPoint y: 156, distance: 11.4
click at [1218, 145] on use at bounding box center [1219, 150] width 10 height 10
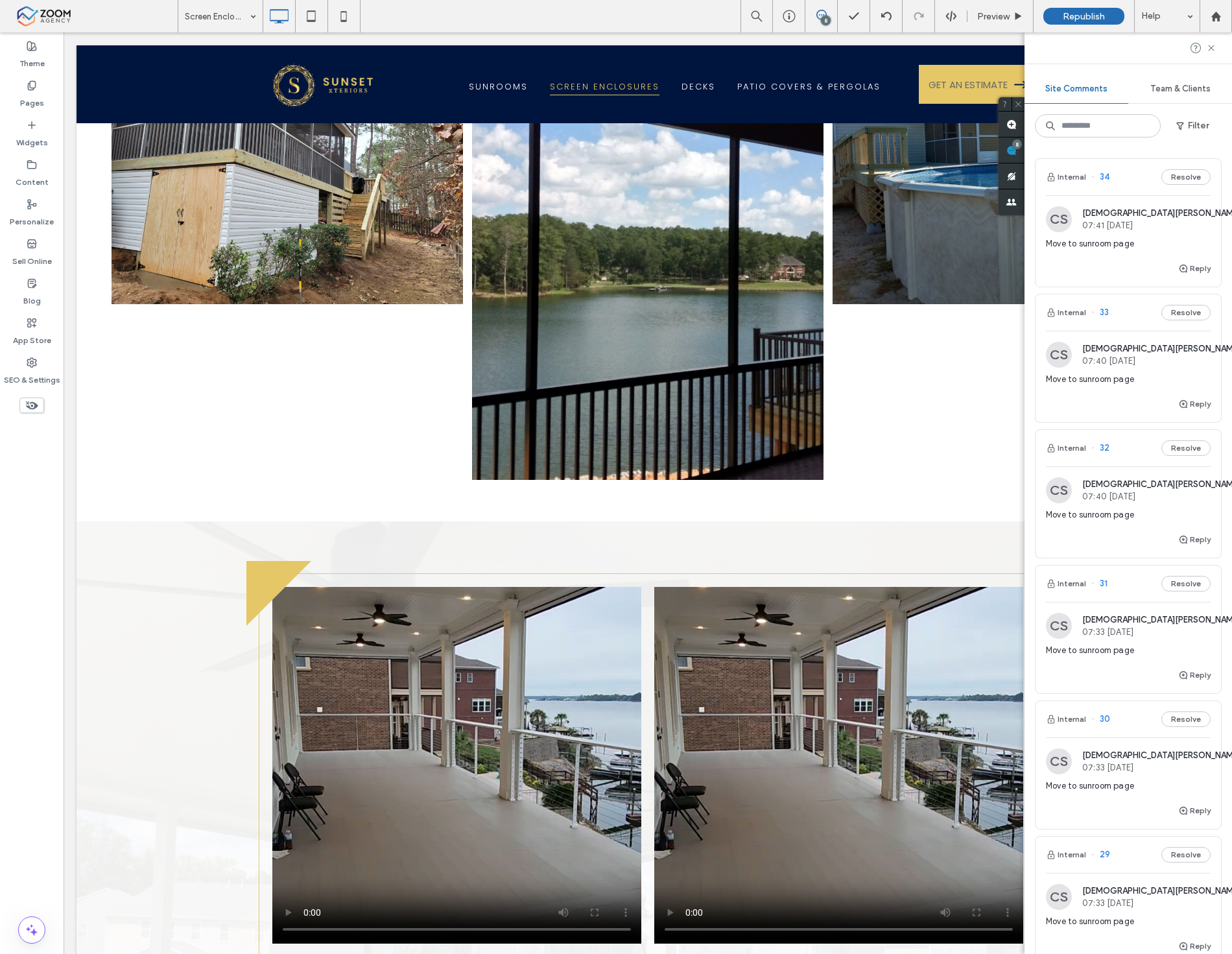
click at [1129, 257] on div "Move to sunroom page" at bounding box center [1128, 249] width 165 height 23
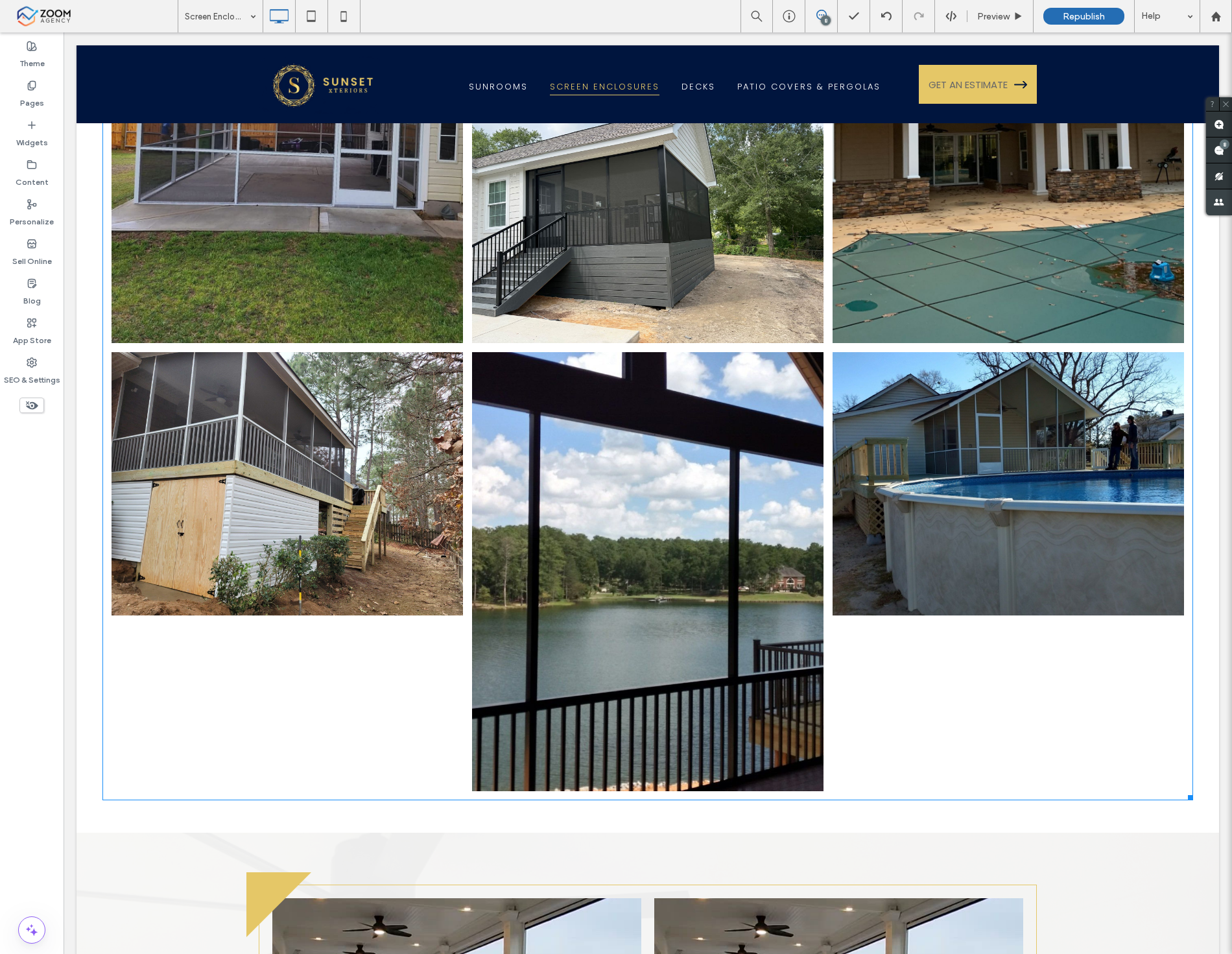
scroll to position [6373, 0]
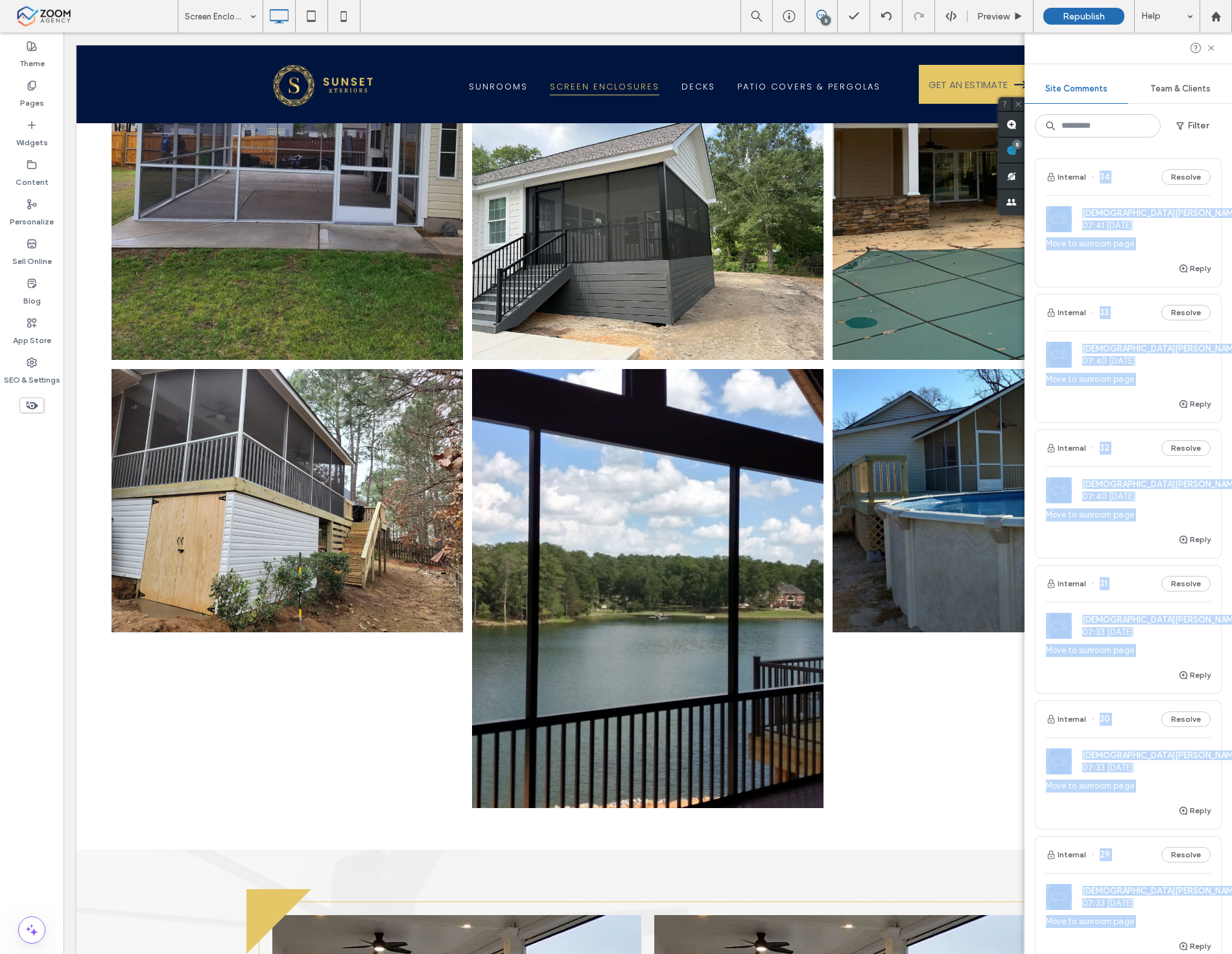
click at [1136, 516] on span "Move to sunroom page" at bounding box center [1128, 515] width 165 height 13
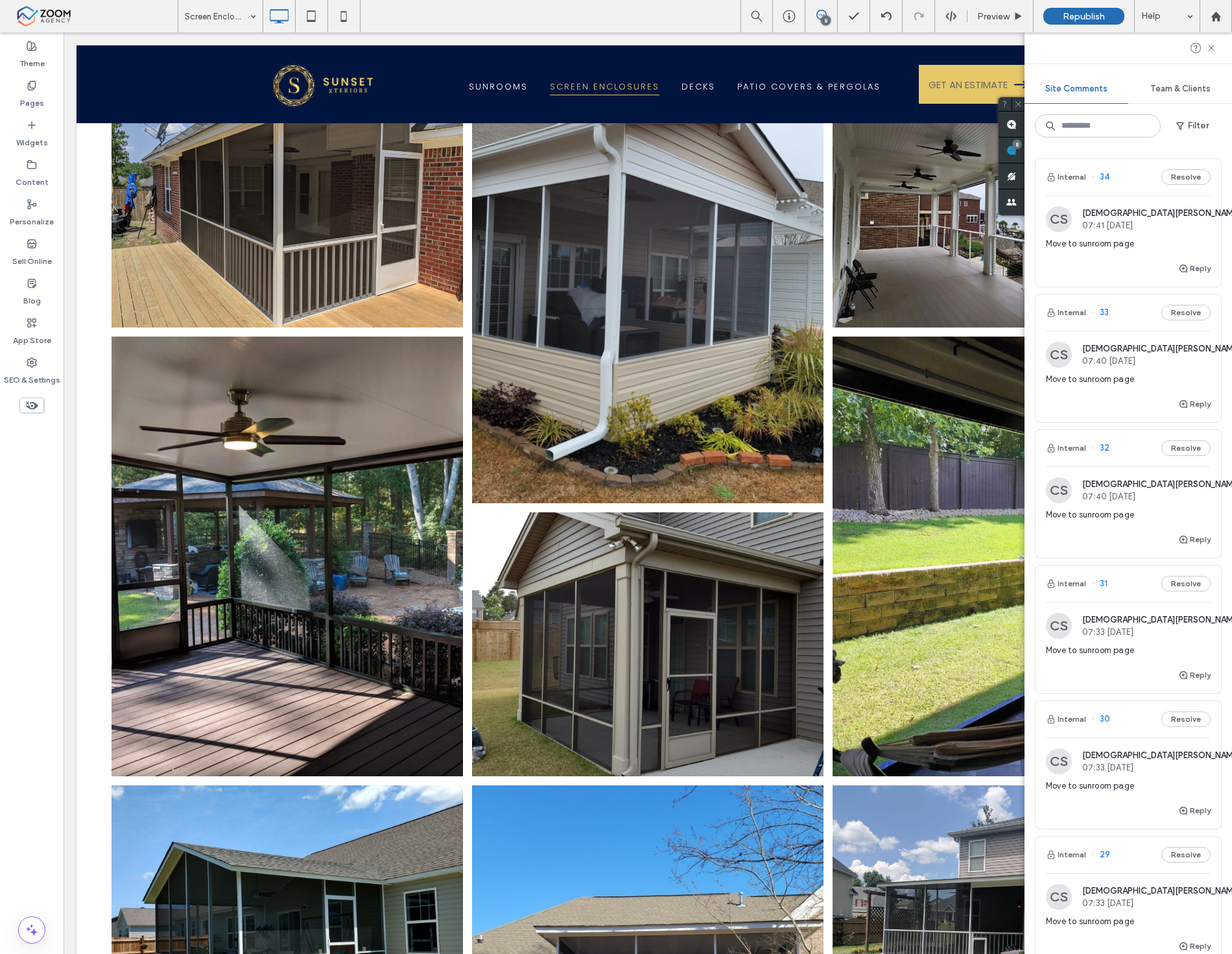
scroll to position [177, 0]
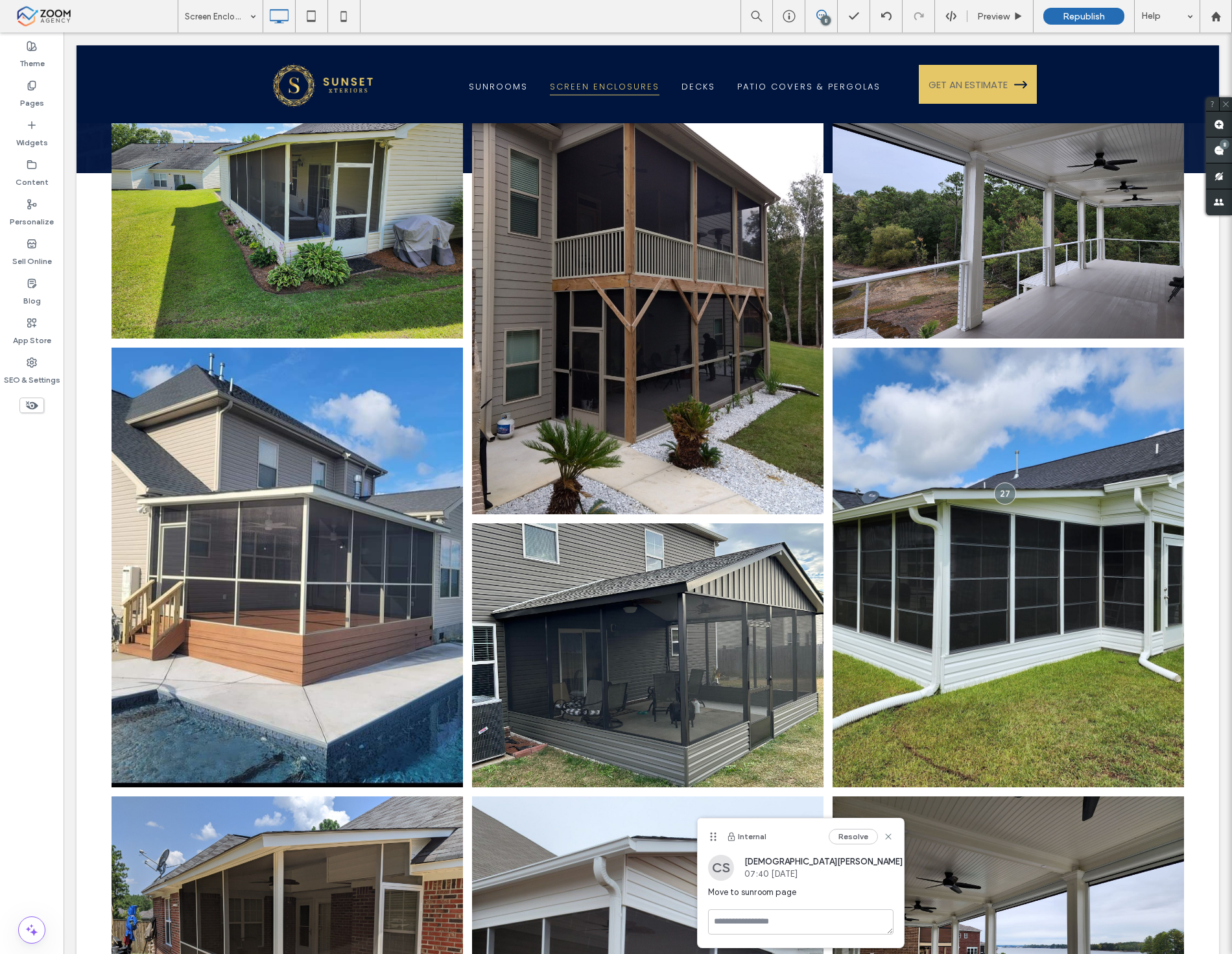
click at [1214, 153] on use at bounding box center [1219, 150] width 10 height 10
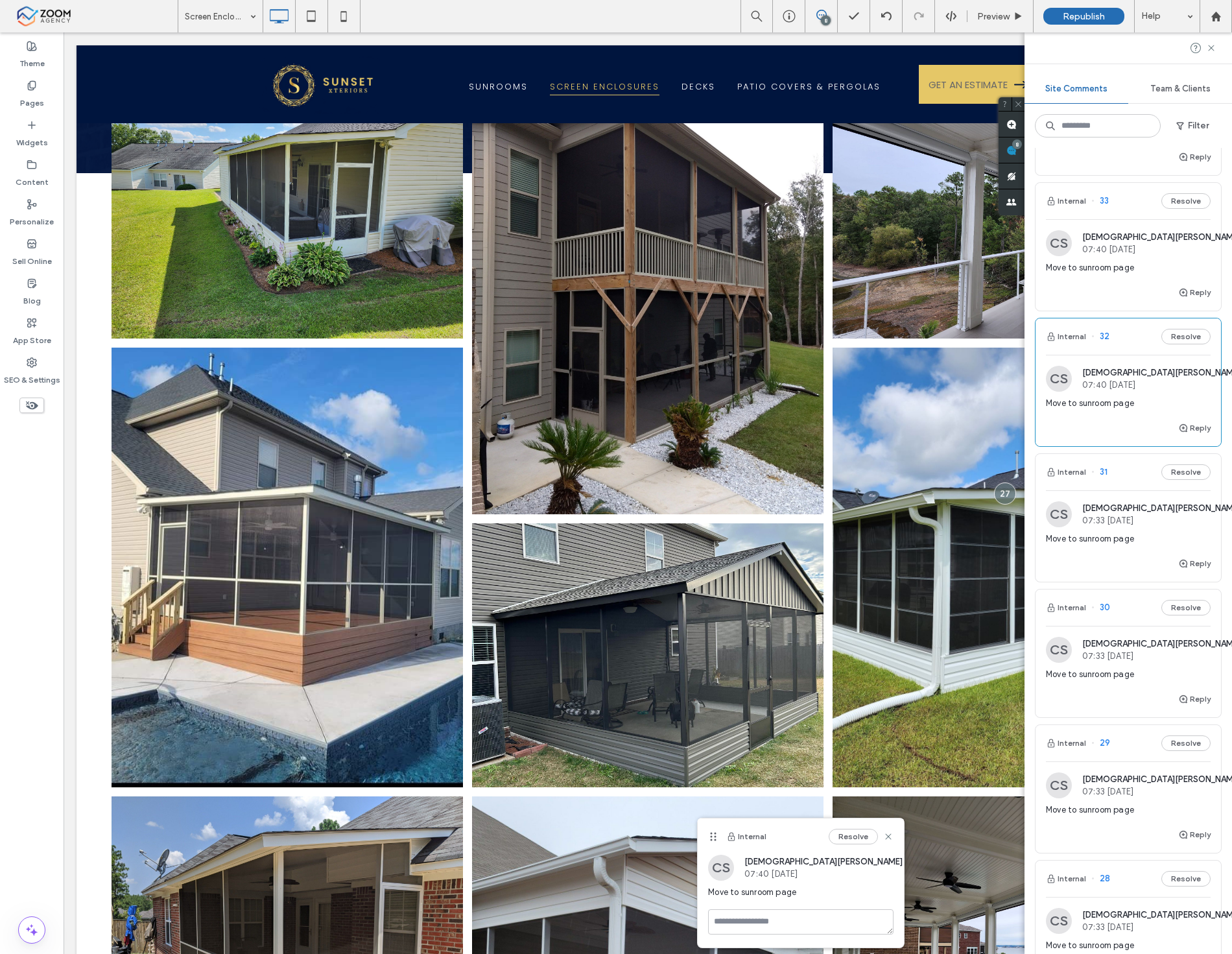
scroll to position [288, 0]
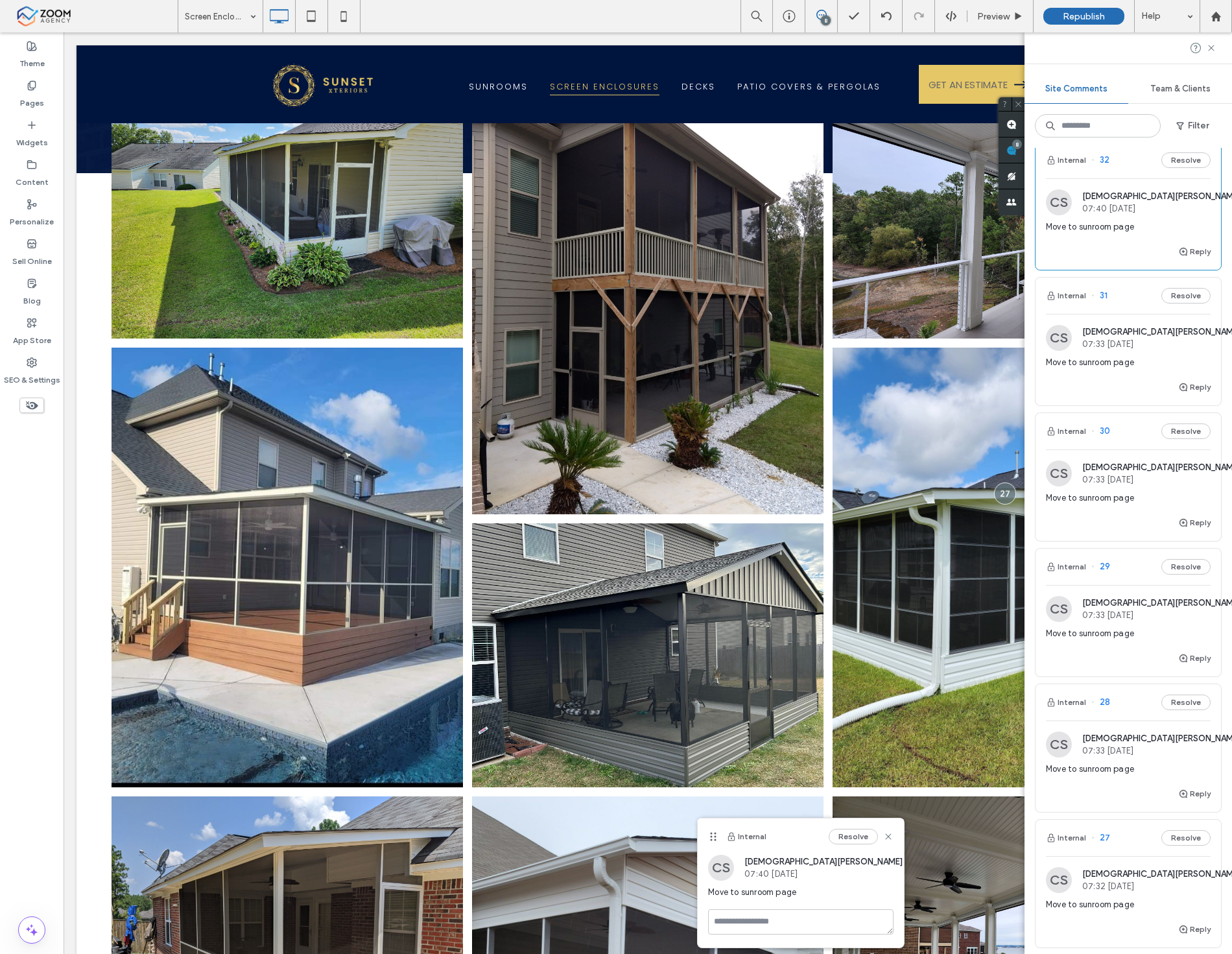
click at [1123, 631] on span "Move to sunroom page" at bounding box center [1128, 634] width 165 height 13
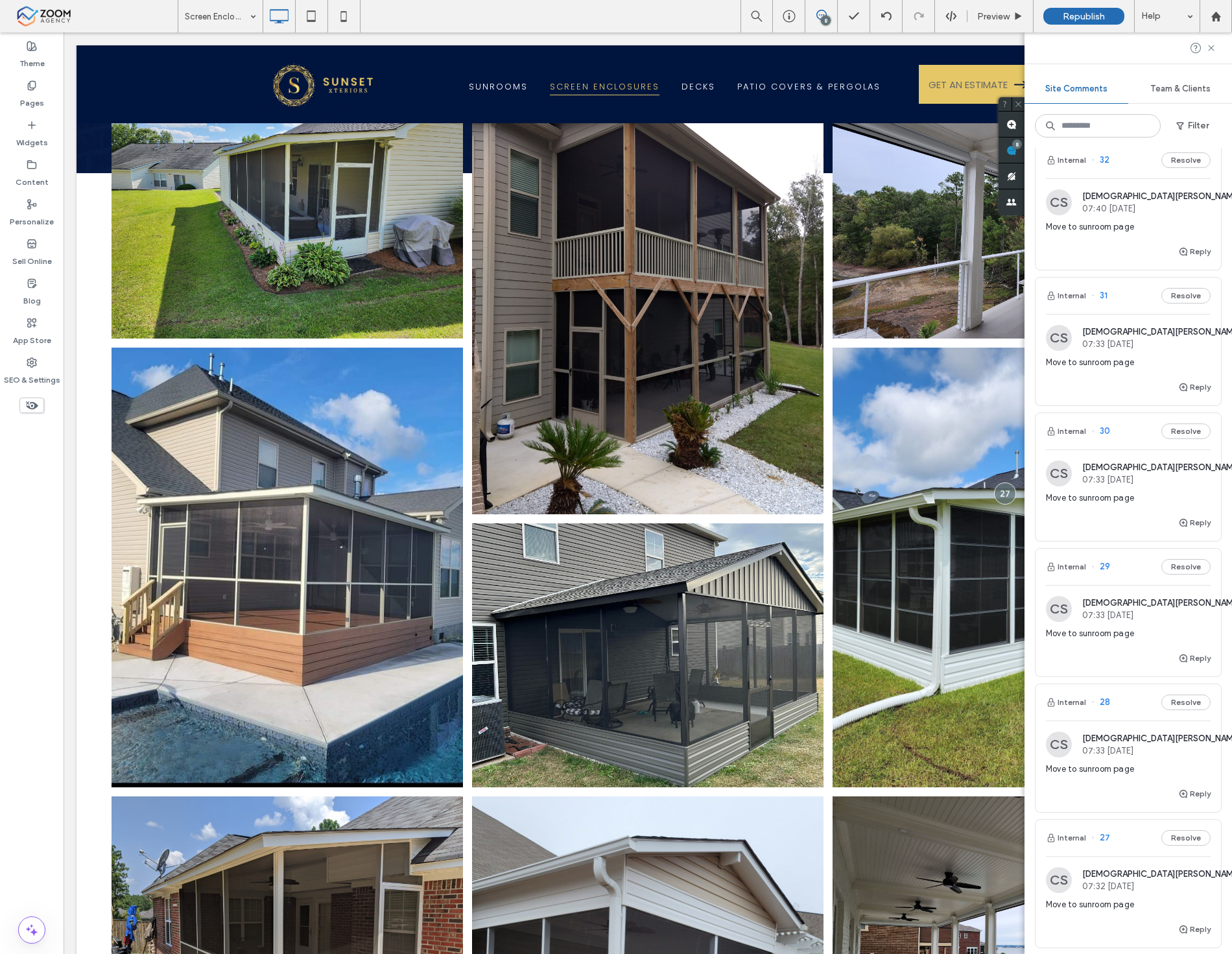
scroll to position [0, 0]
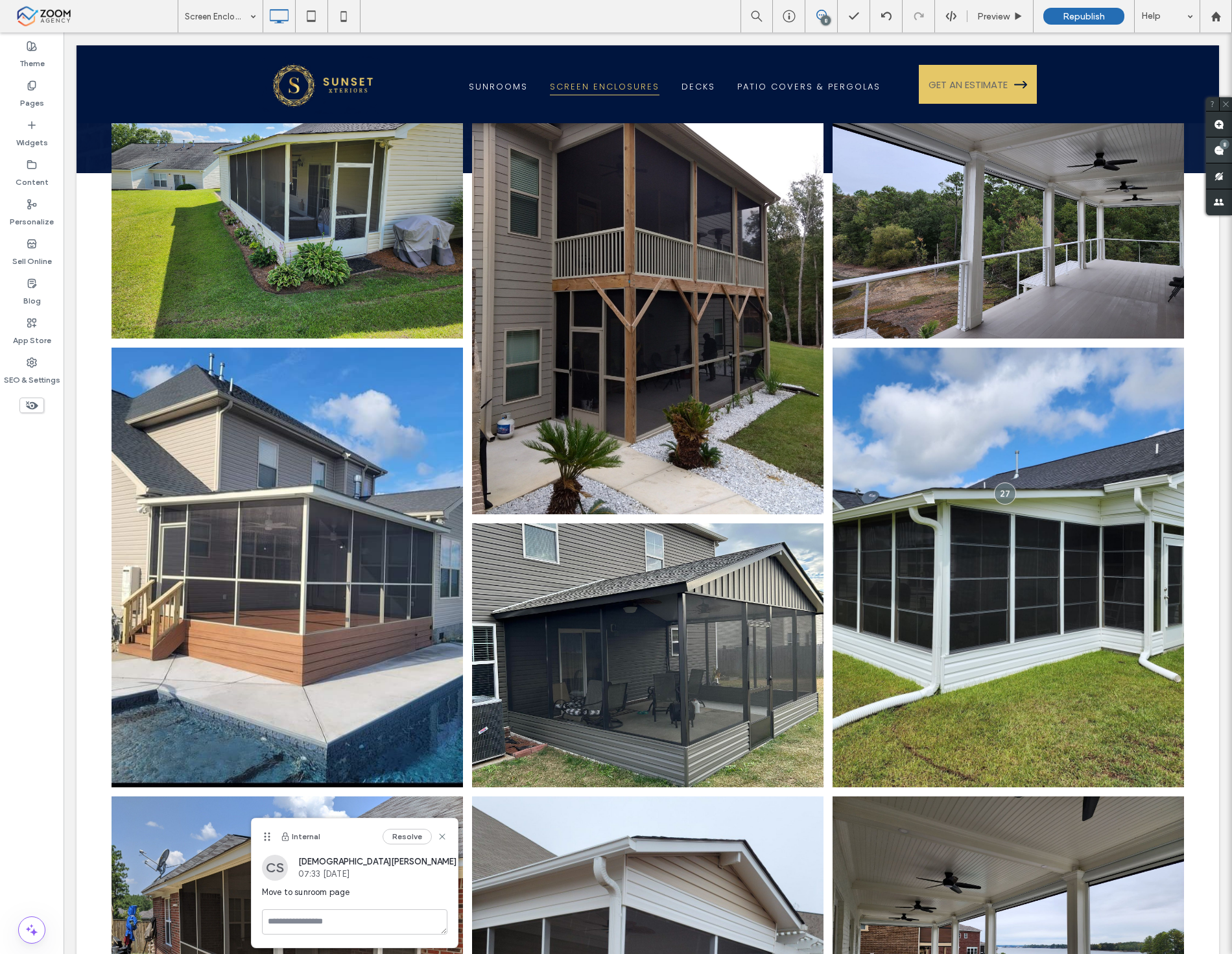
click at [1219, 150] on use at bounding box center [1219, 150] width 10 height 10
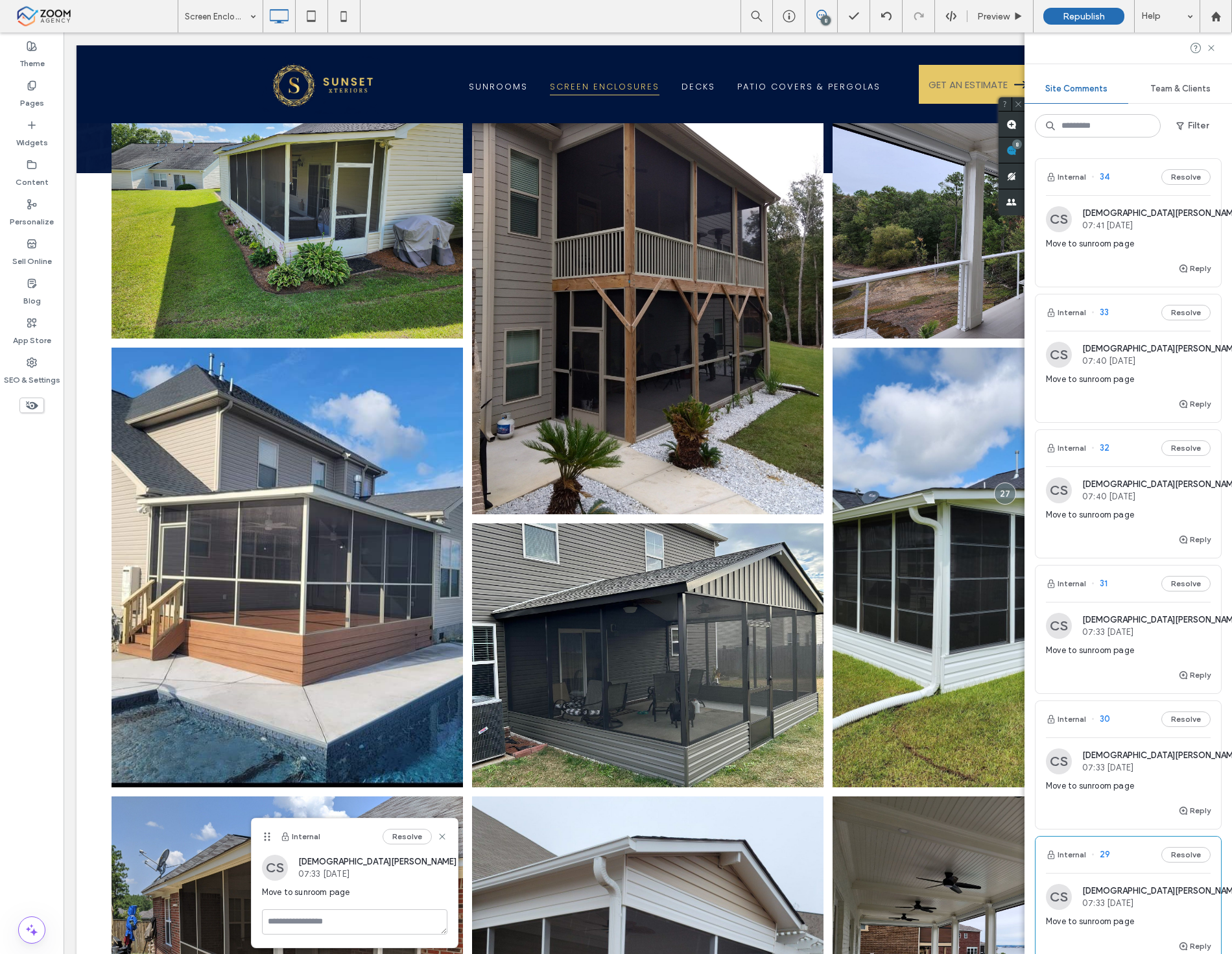
click at [1132, 886] on span "[DEMOGRAPHIC_DATA][PERSON_NAME]" at bounding box center [1161, 891] width 158 height 10
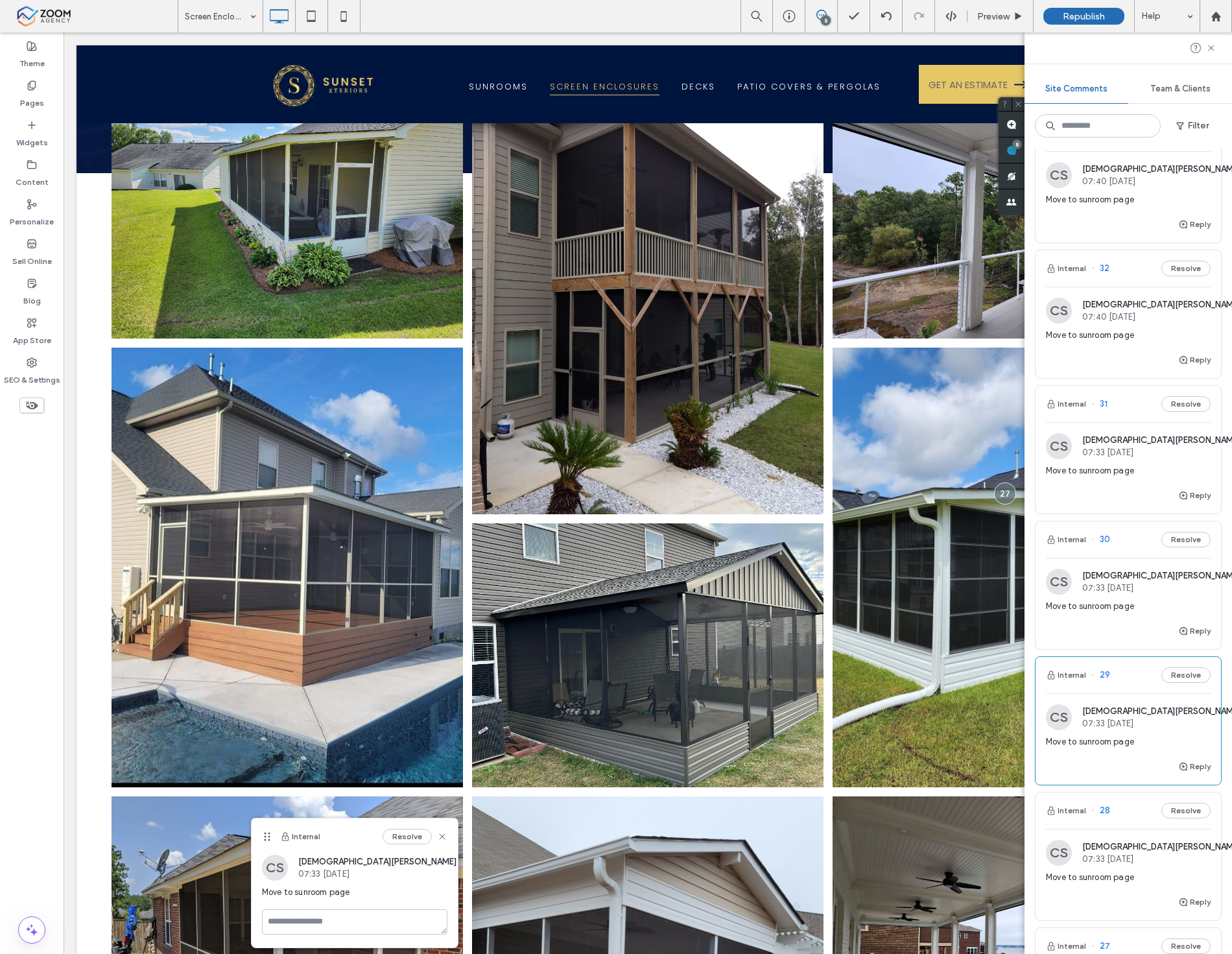
scroll to position [288, 0]
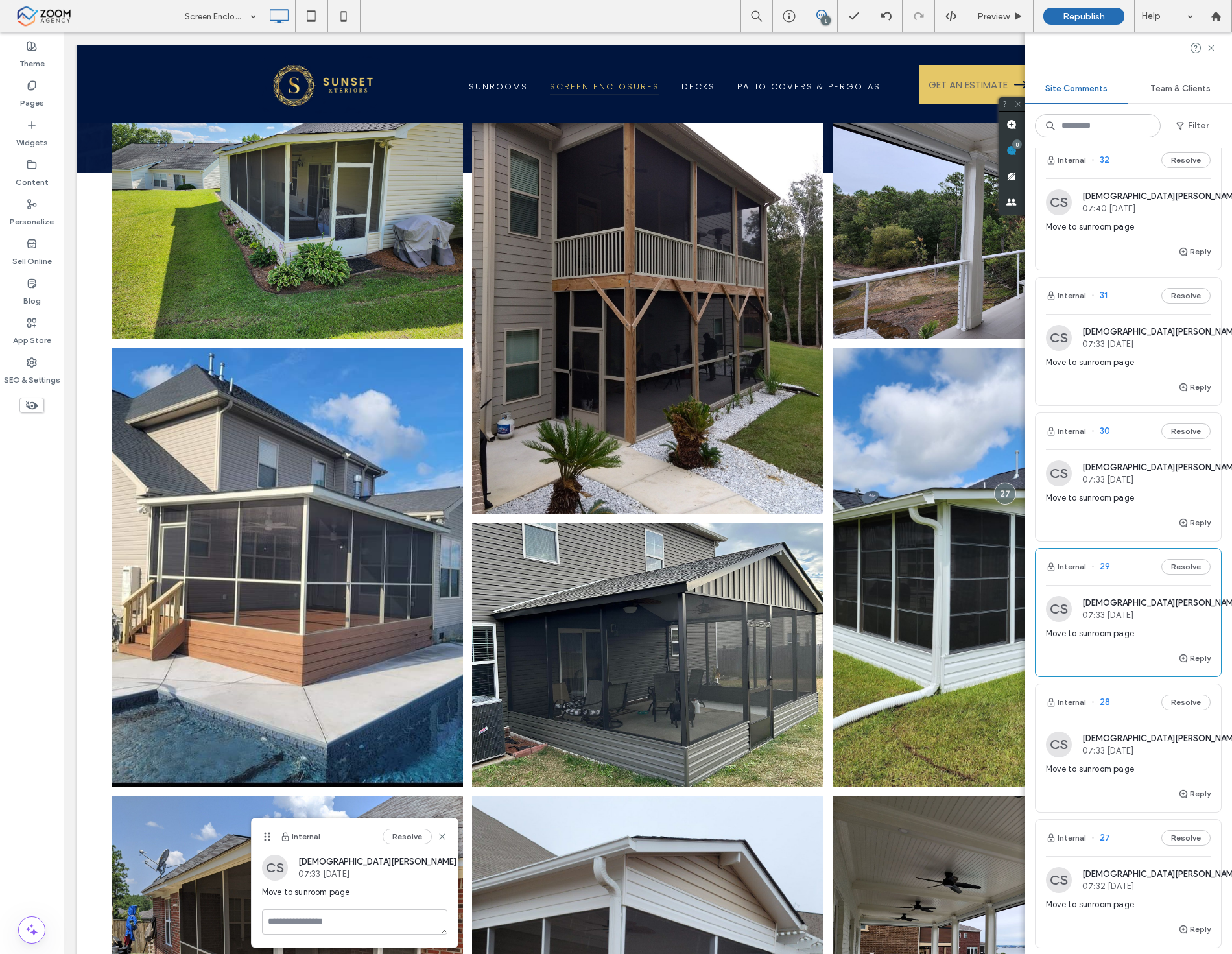
click at [1137, 784] on div "Move to sunroom page" at bounding box center [1128, 774] width 165 height 23
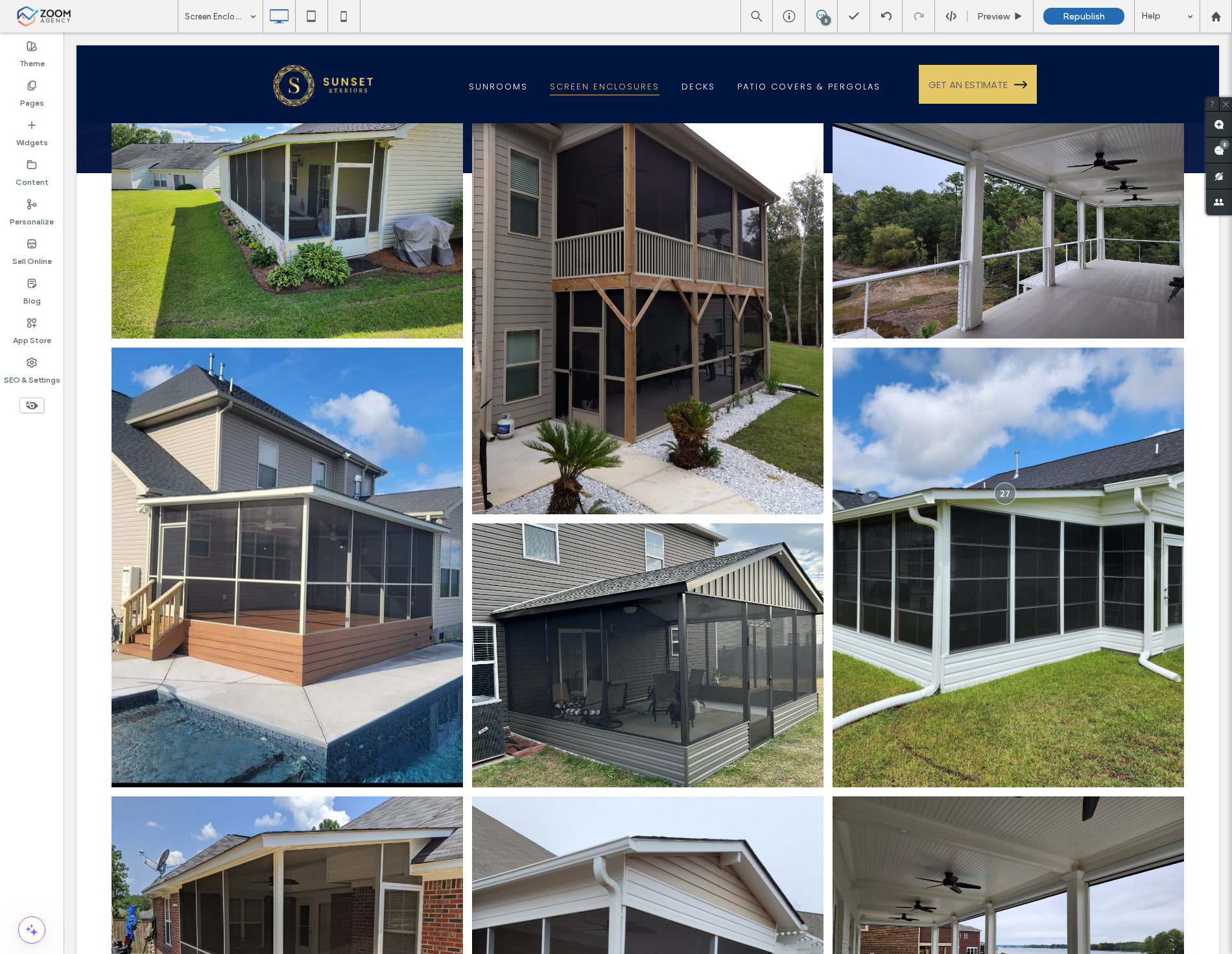
scroll to position [0, 0]
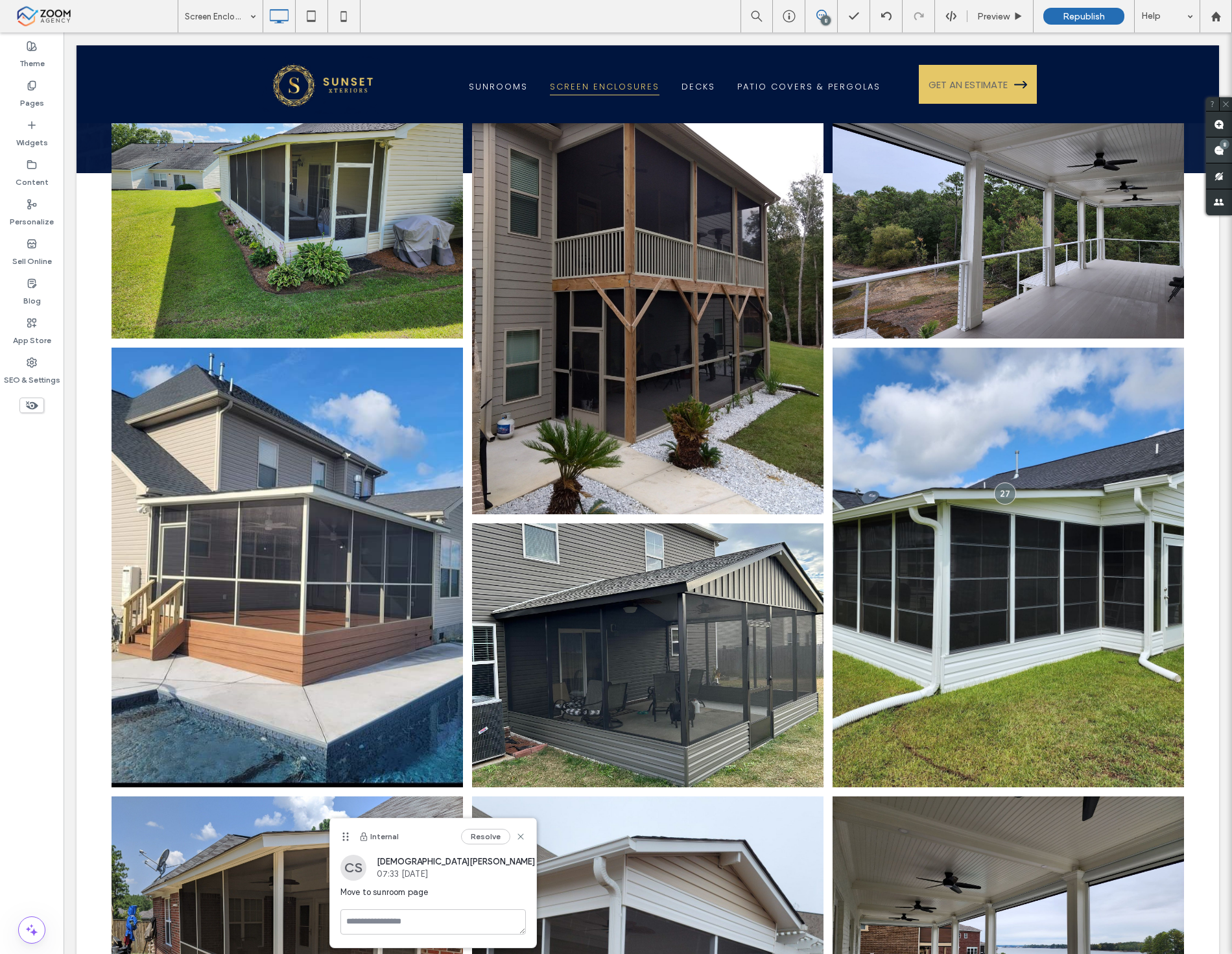
click at [1224, 153] on span at bounding box center [1219, 149] width 26 height 25
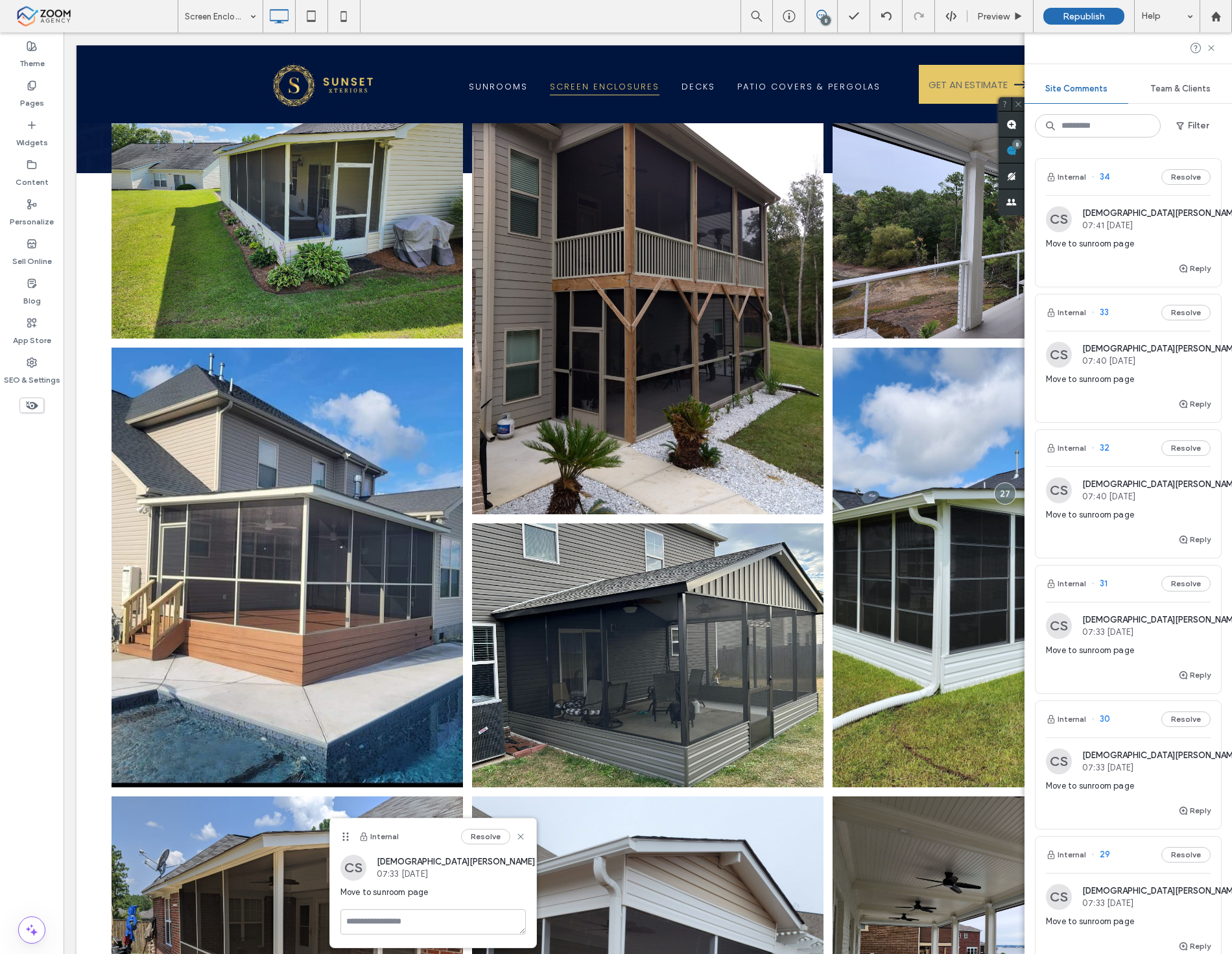
click at [1124, 919] on span "Move to sunroom page" at bounding box center [1128, 921] width 165 height 13
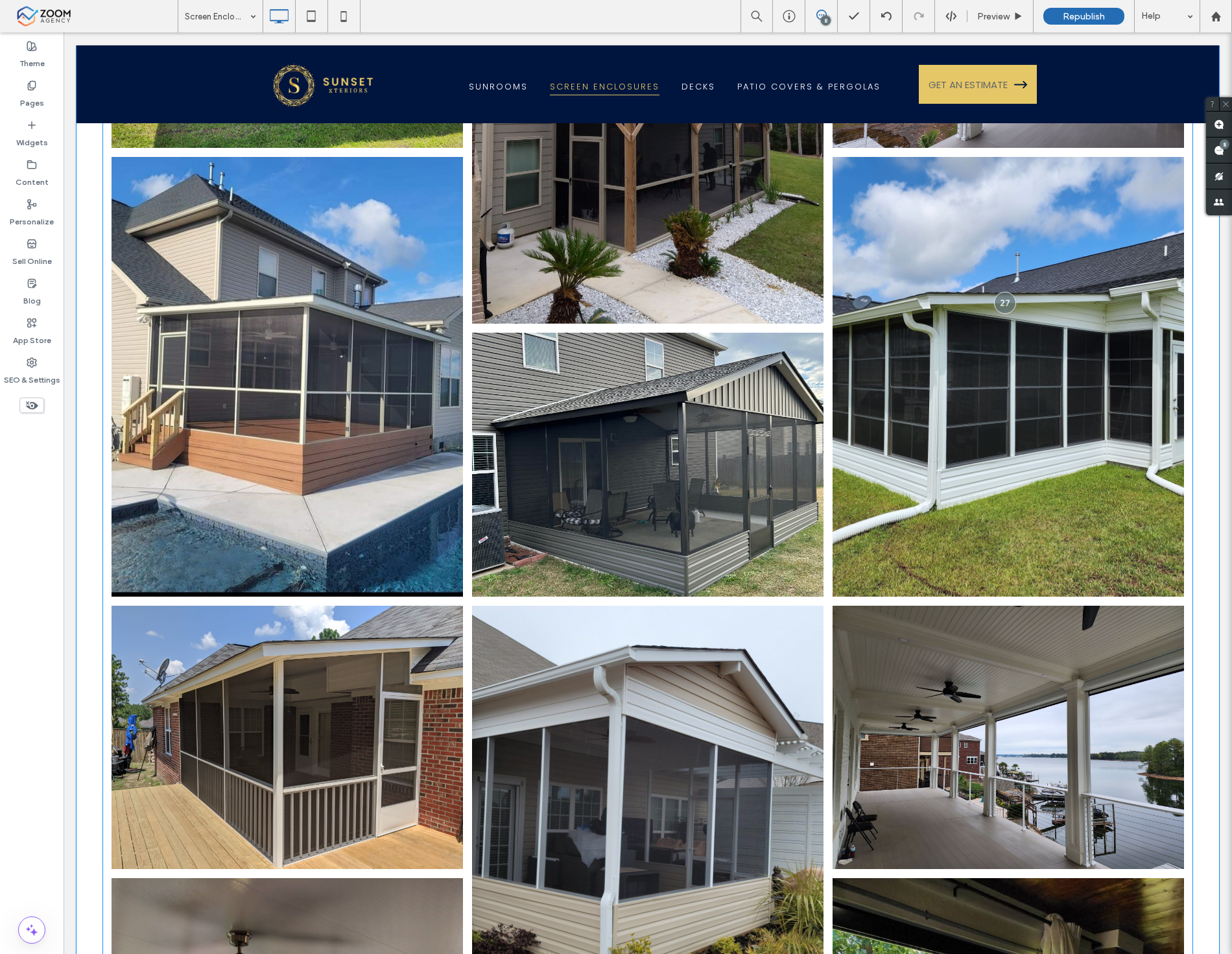
scroll to position [681, 0]
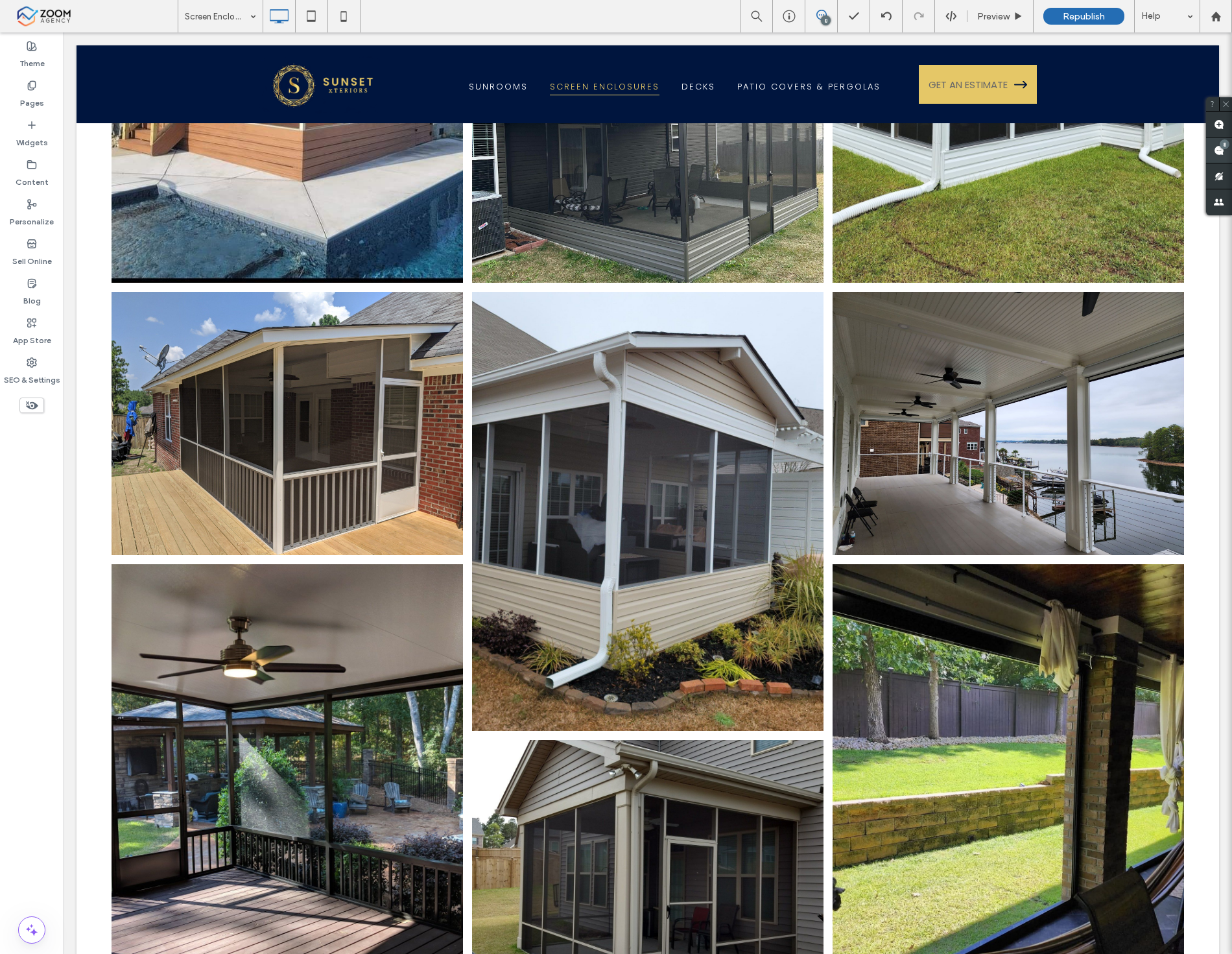
click at [1226, 152] on span at bounding box center [1219, 149] width 26 height 25
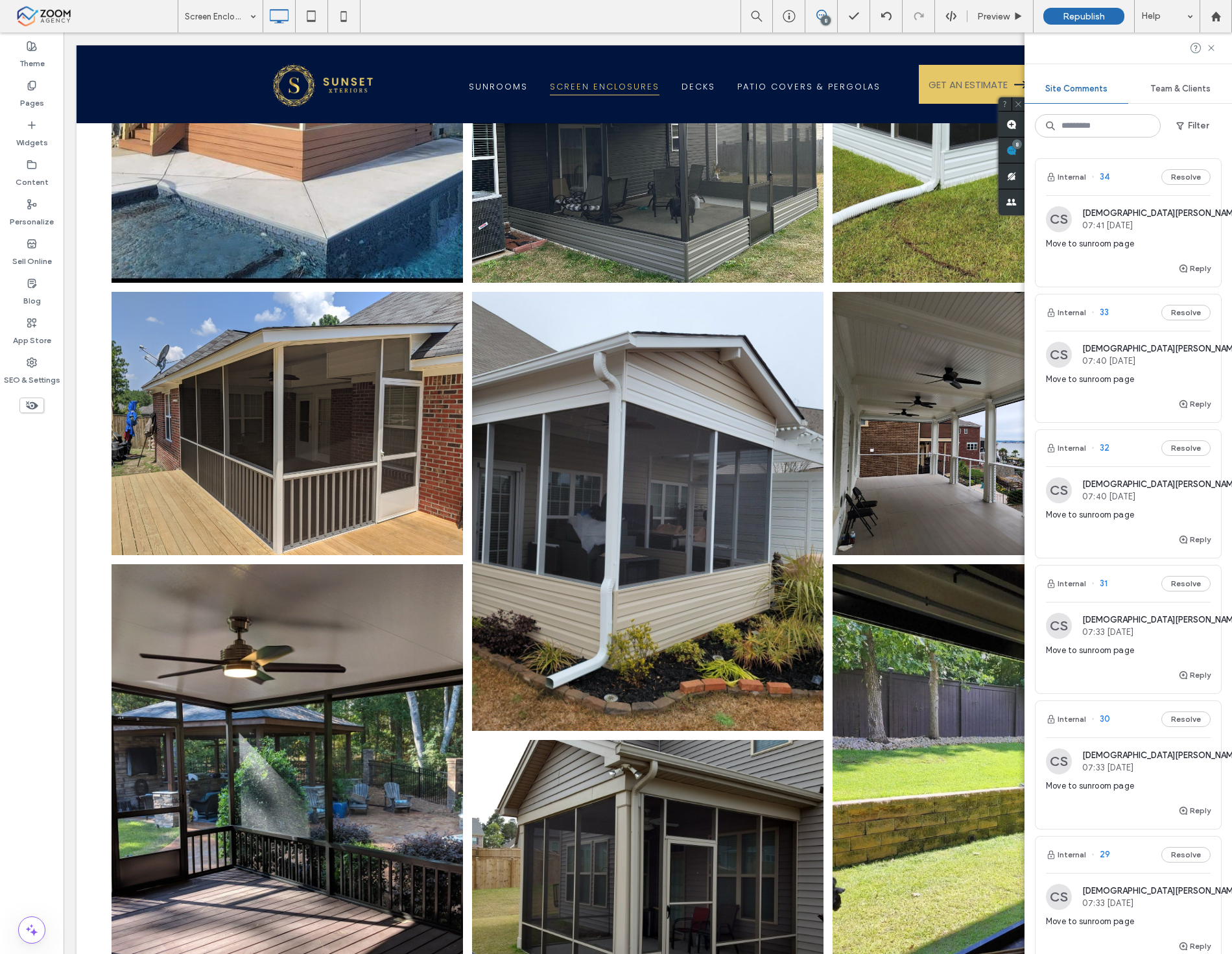
click at [1122, 247] on span "Move to sunroom page" at bounding box center [1128, 244] width 165 height 13
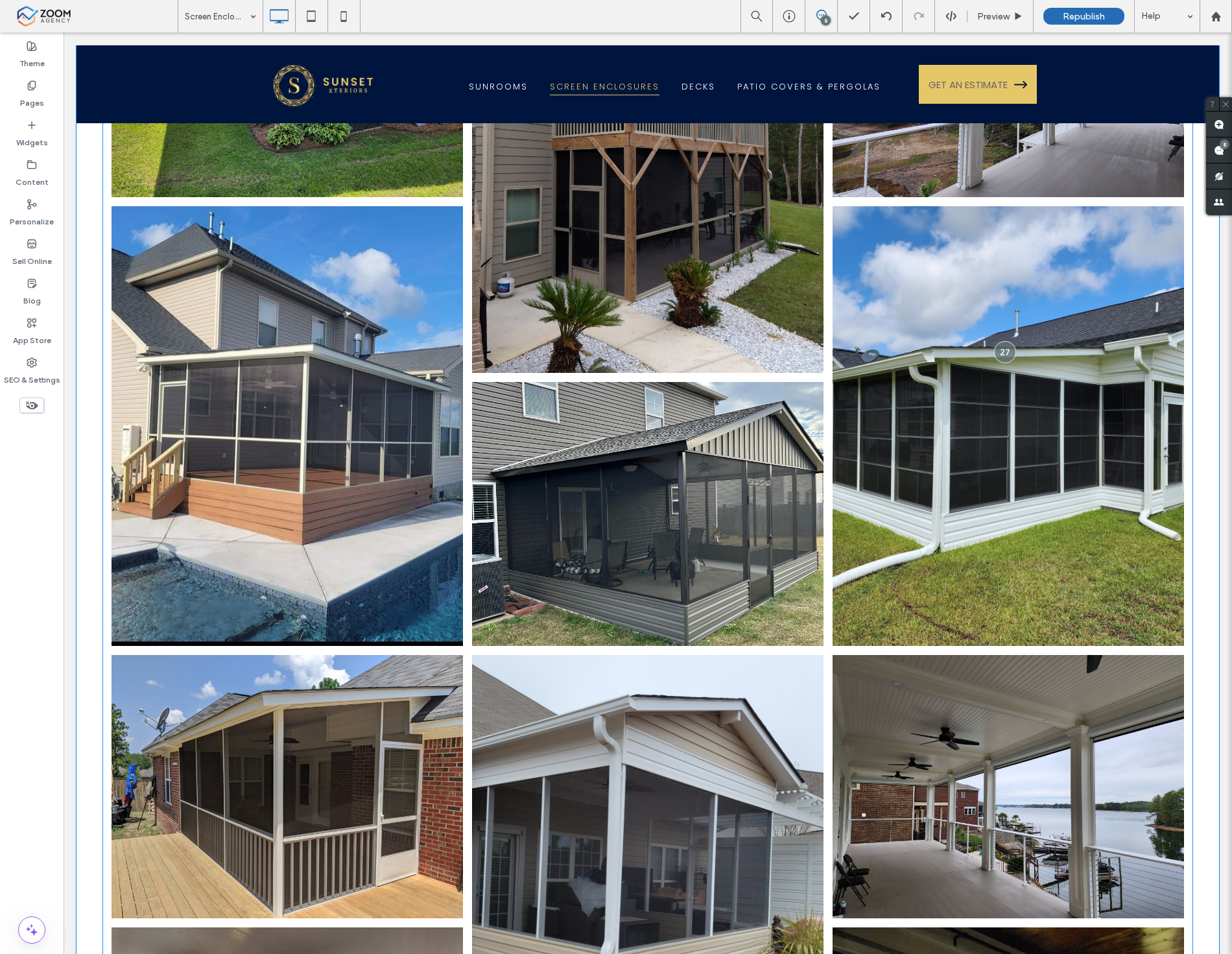
scroll to position [536, 0]
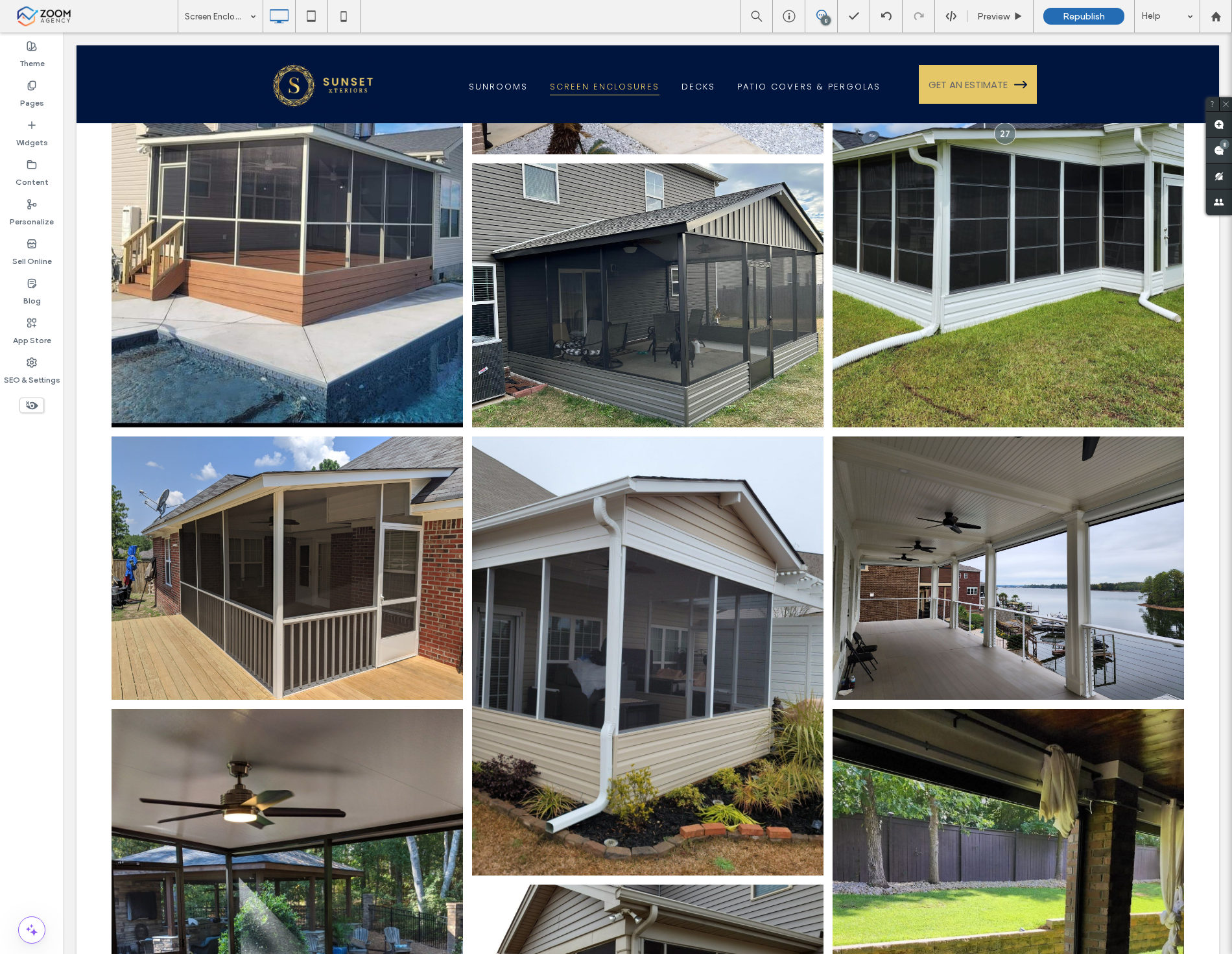
click at [1219, 153] on use at bounding box center [1219, 150] width 10 height 10
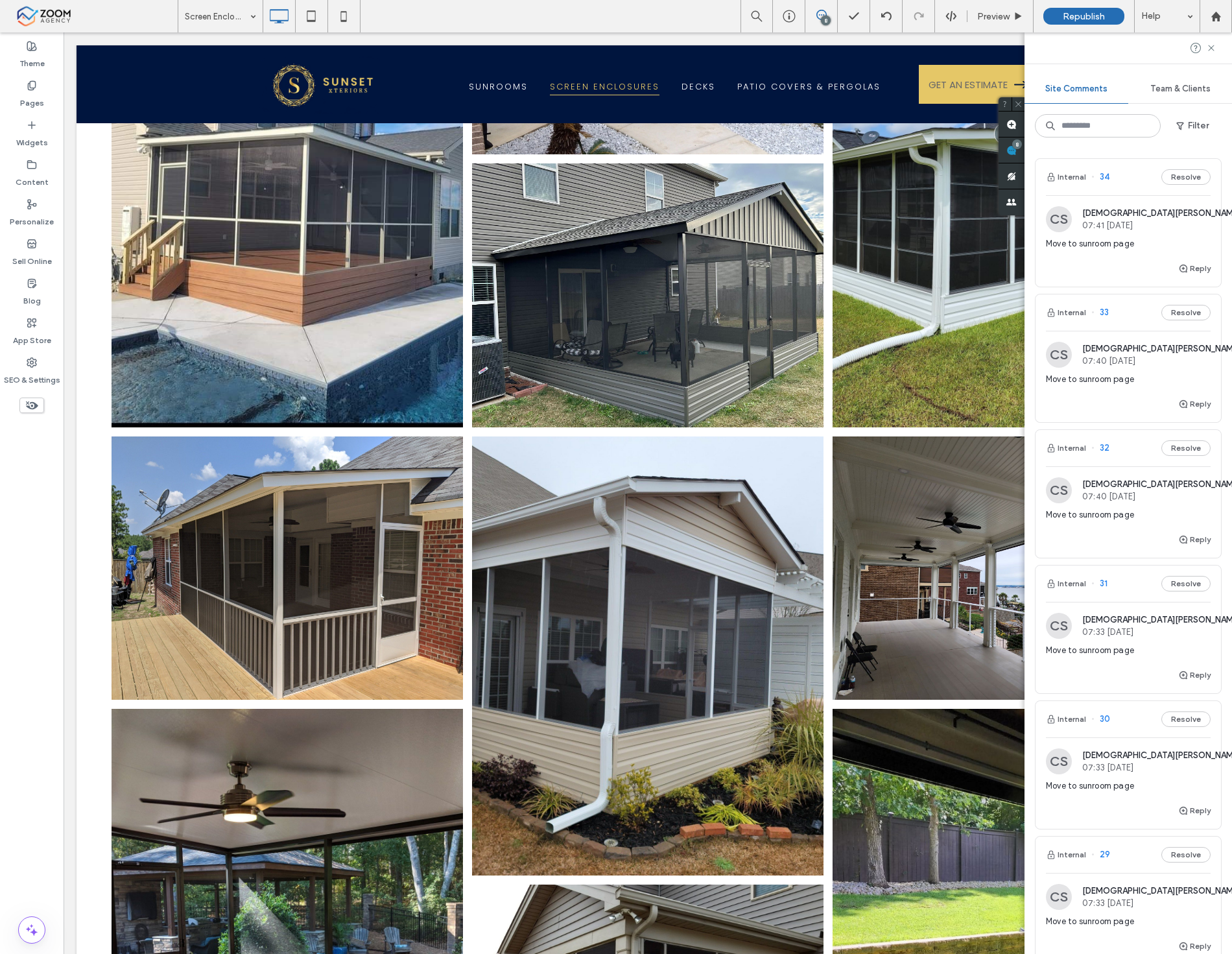
click at [1144, 382] on span "Move to sunroom page" at bounding box center [1128, 379] width 165 height 13
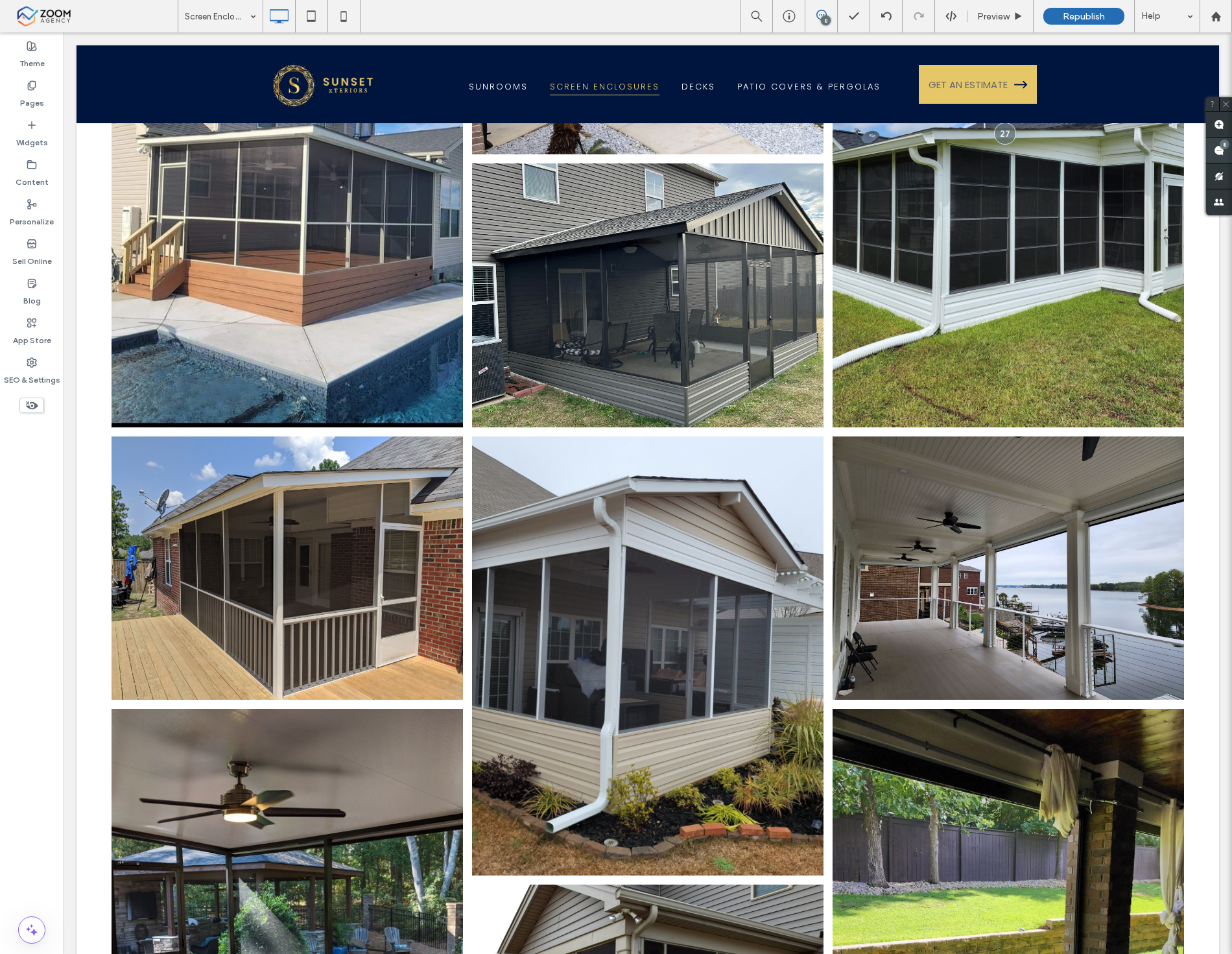
click at [1226, 157] on span at bounding box center [1219, 149] width 26 height 25
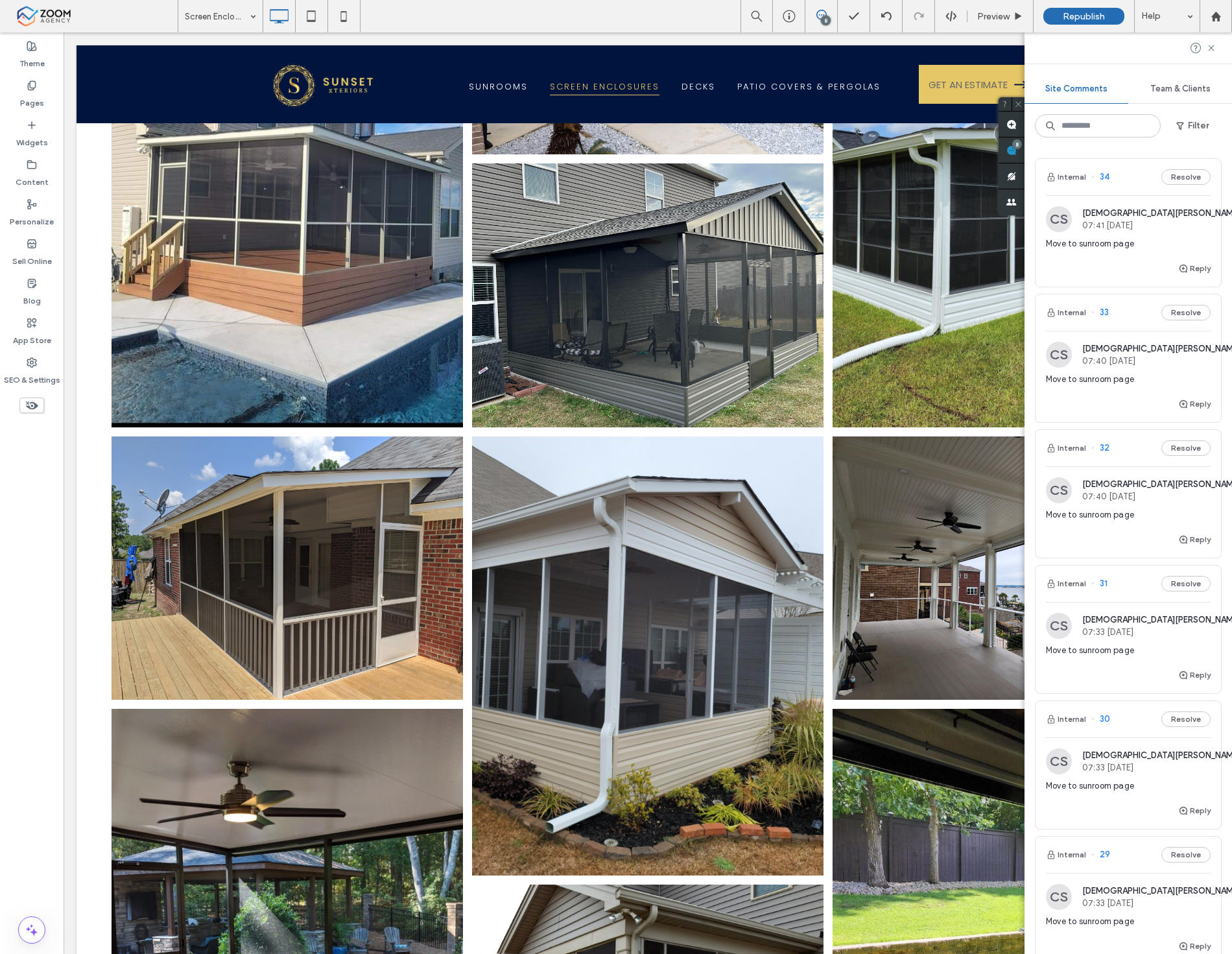
click at [1126, 630] on span "07:33 Sep 19 2025" at bounding box center [1161, 632] width 158 height 10
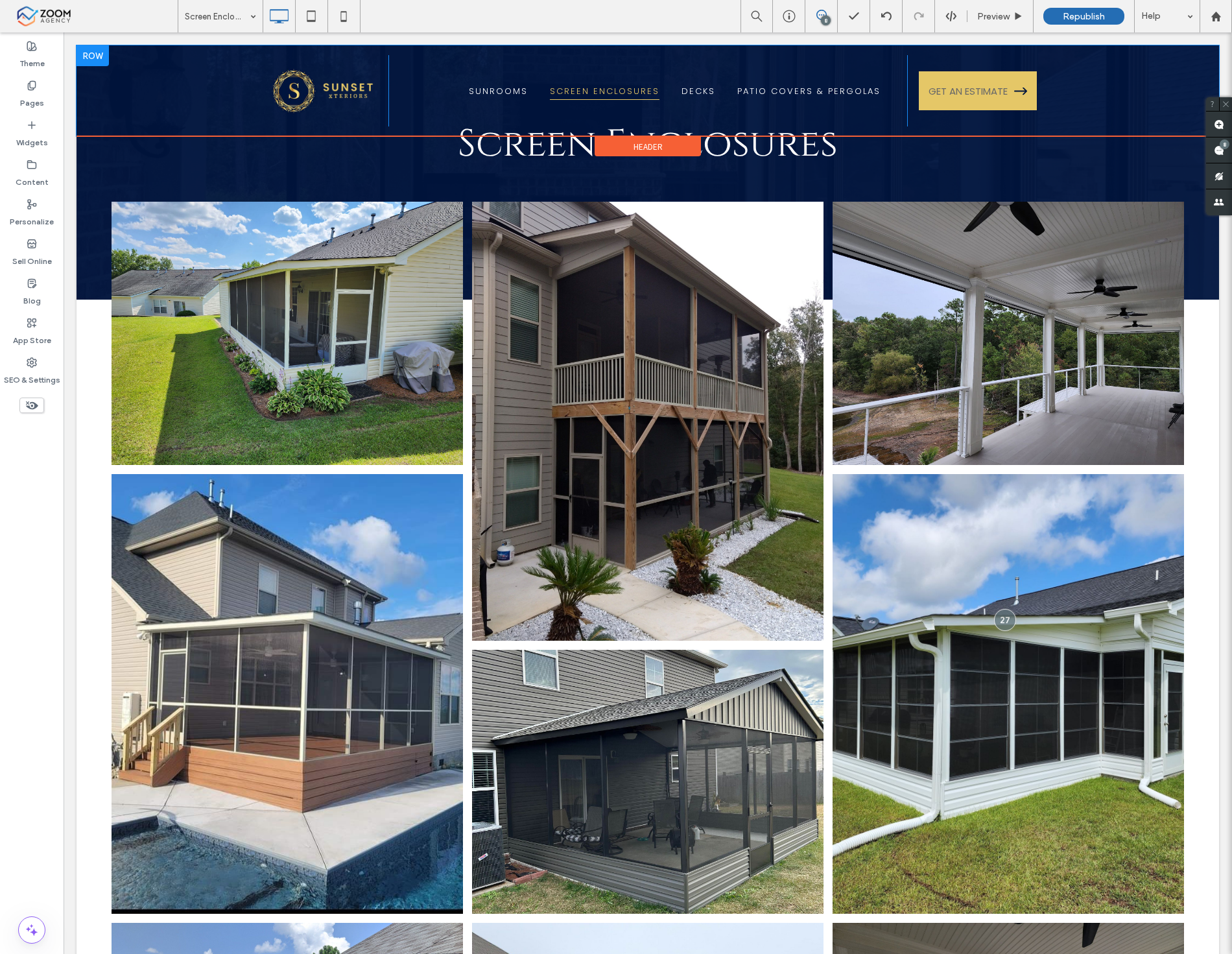
scroll to position [0, 0]
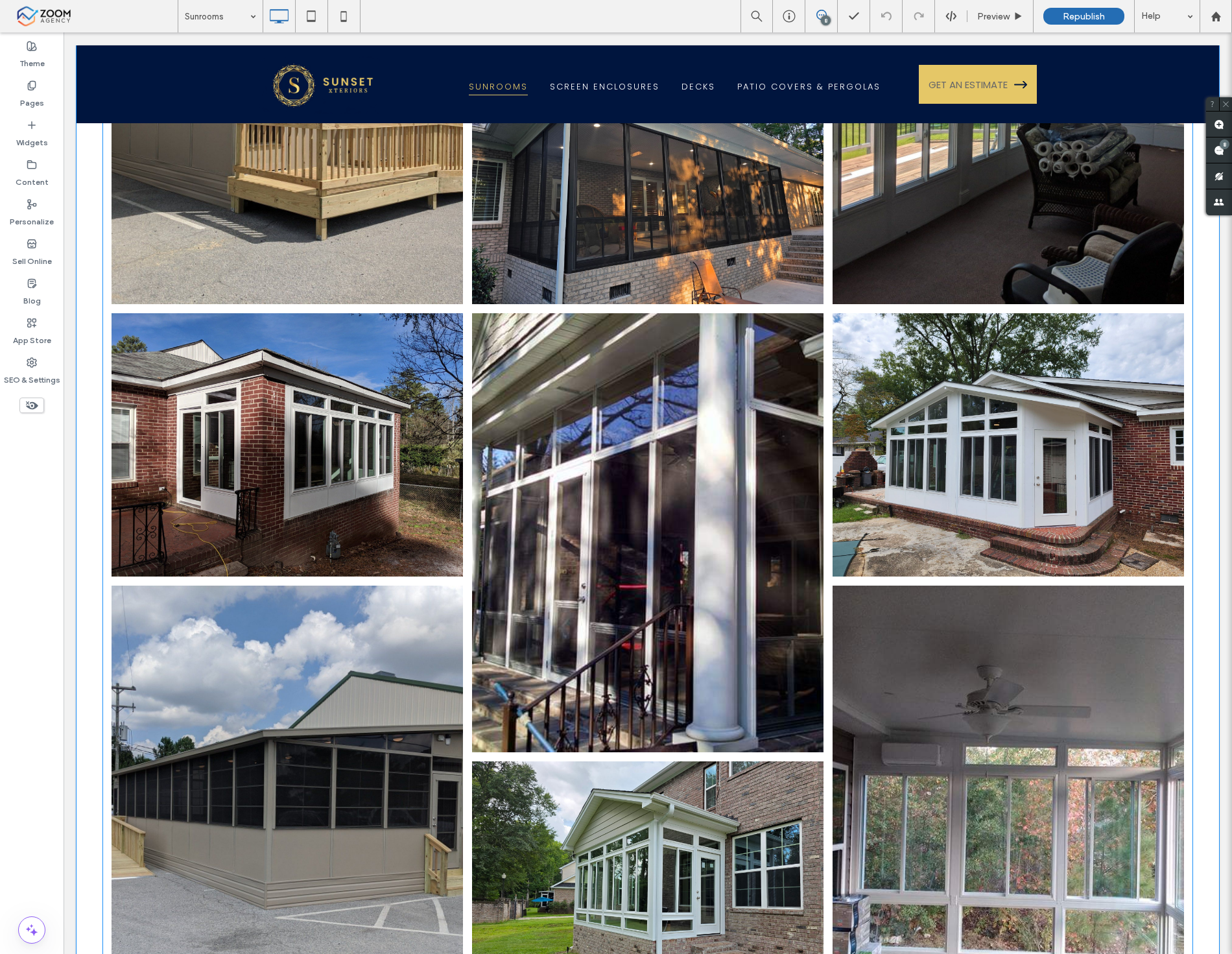
scroll to position [5267, 0]
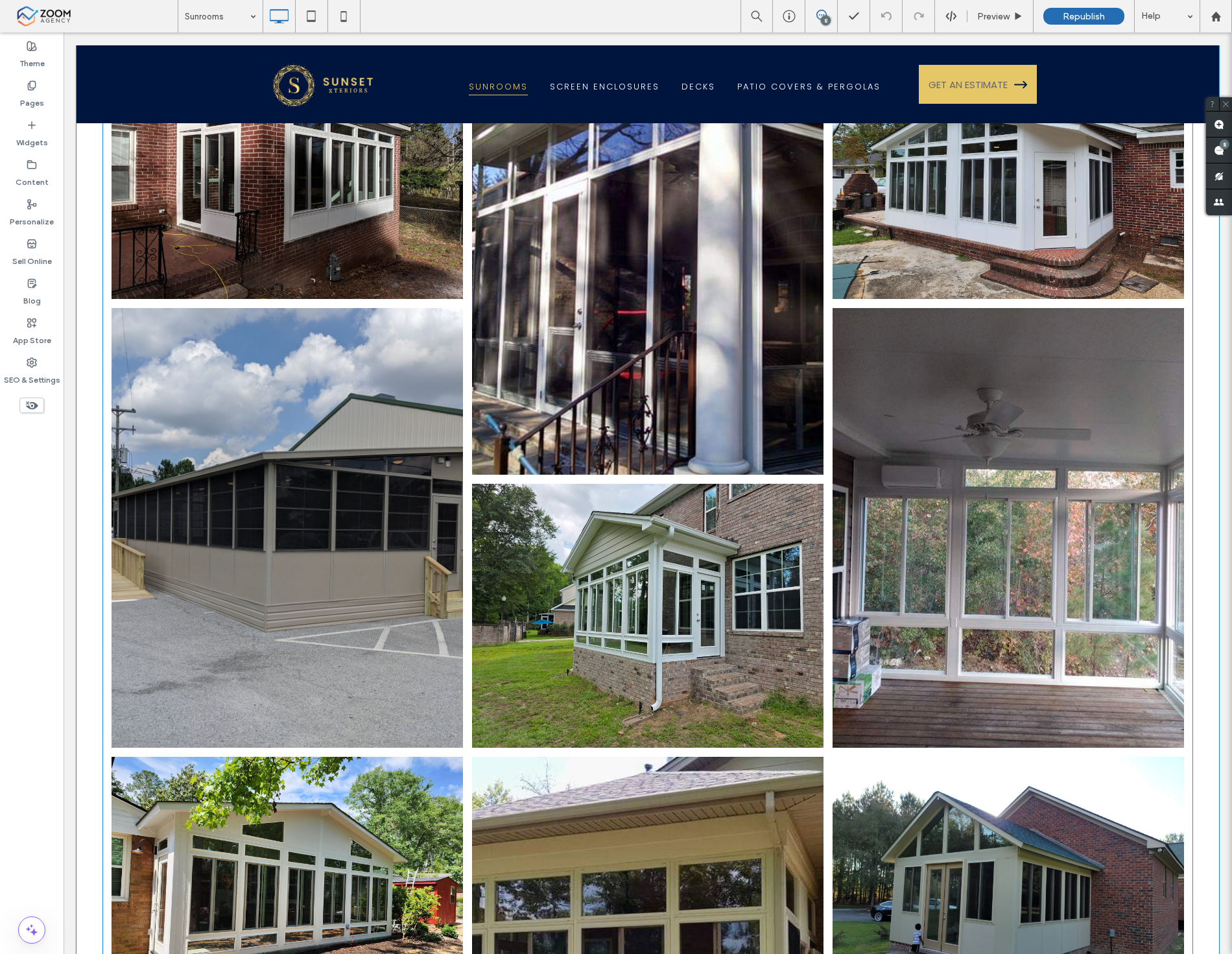
click at [561, 399] on link at bounding box center [648, 255] width 373 height 466
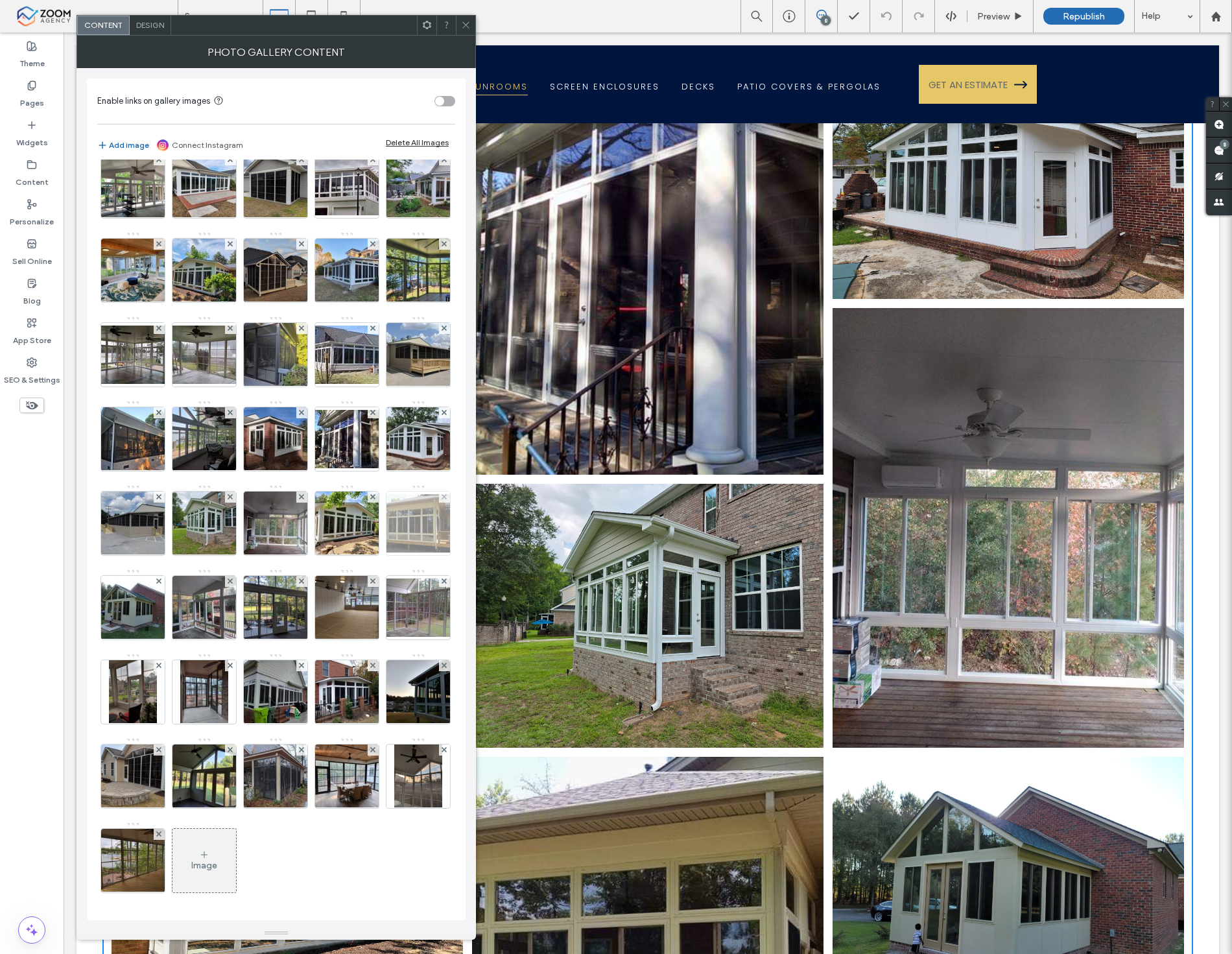
scroll to position [695, 0]
click at [218, 866] on div "Image" at bounding box center [204, 866] width 26 height 11
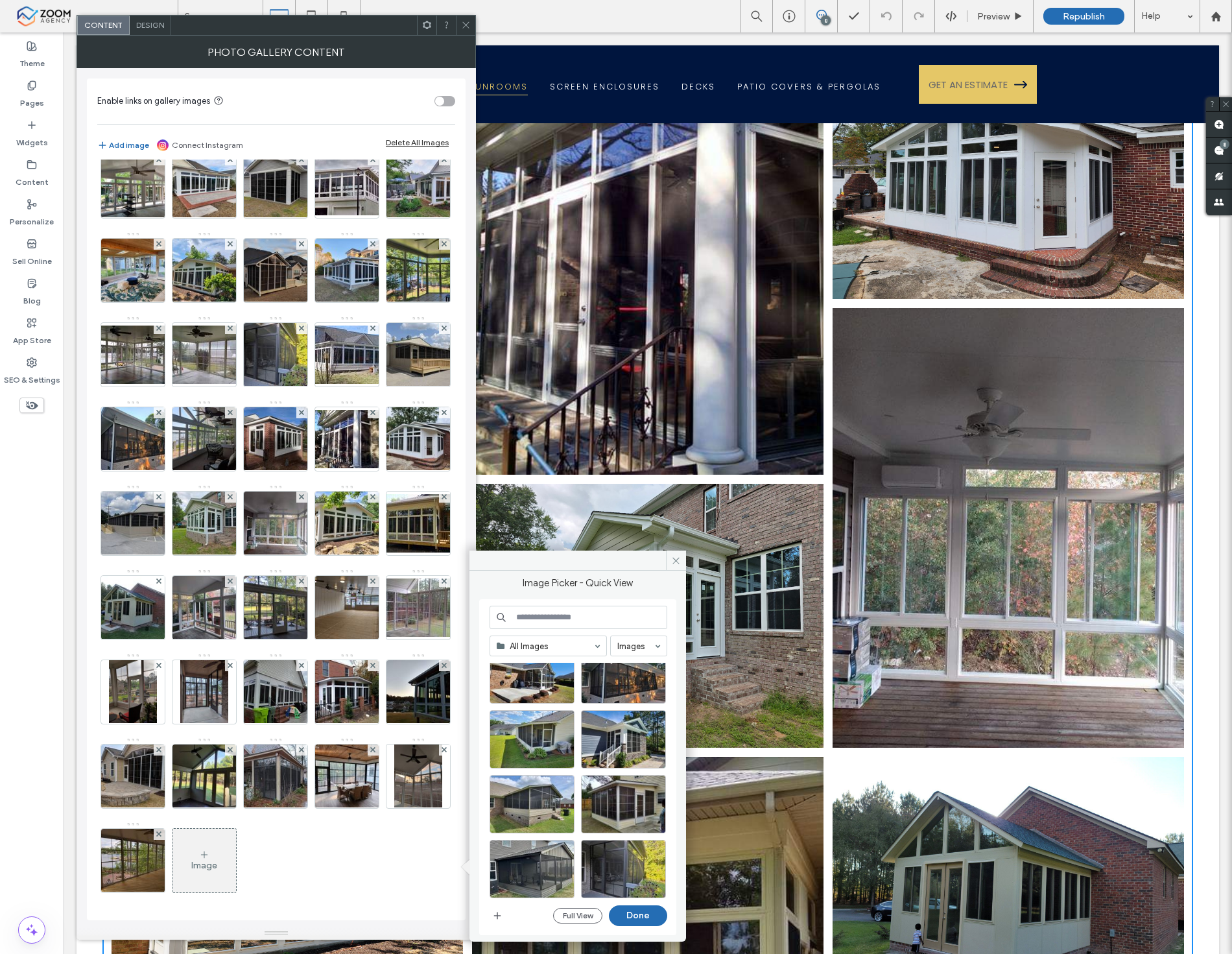
scroll to position [1353, 0]
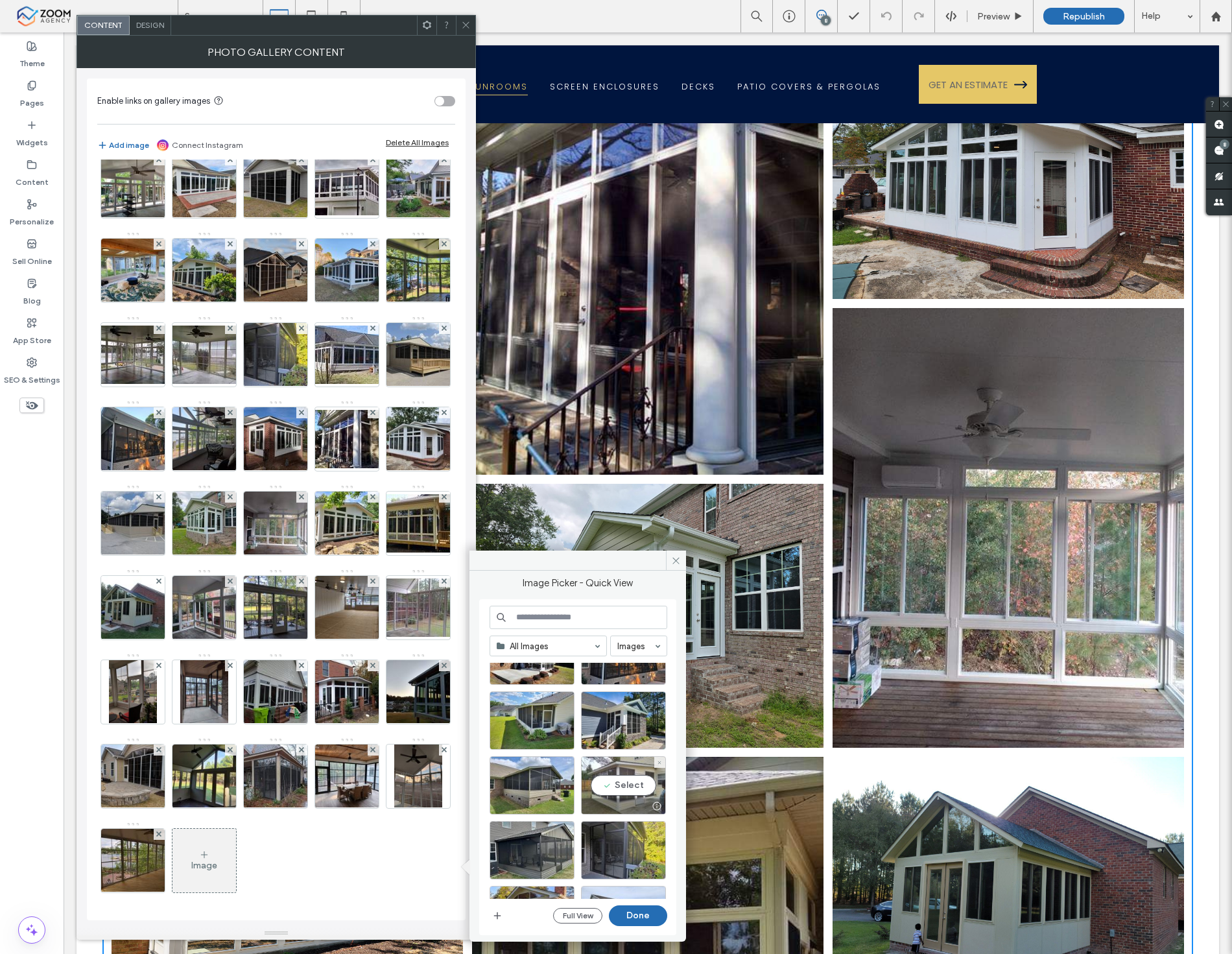
click at [626, 792] on div "Select" at bounding box center [624, 785] width 85 height 59
click at [616, 911] on button "Done" at bounding box center [638, 915] width 59 height 21
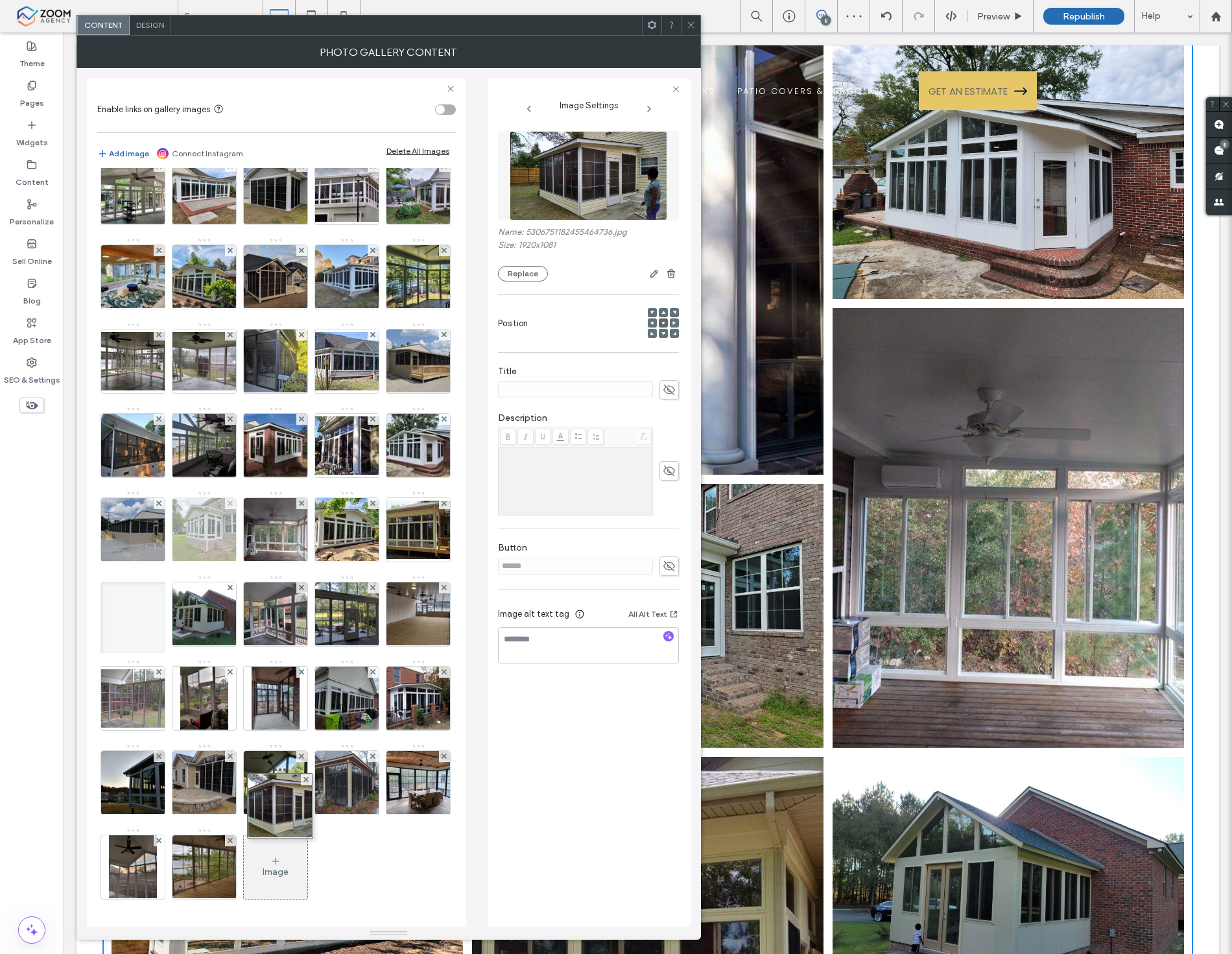
drag, startPoint x: 276, startPoint y: 878, endPoint x: 281, endPoint y: 463, distance: 415.0
click at [281, 463] on div "Image" at bounding box center [275, 322] width 357 height 1180
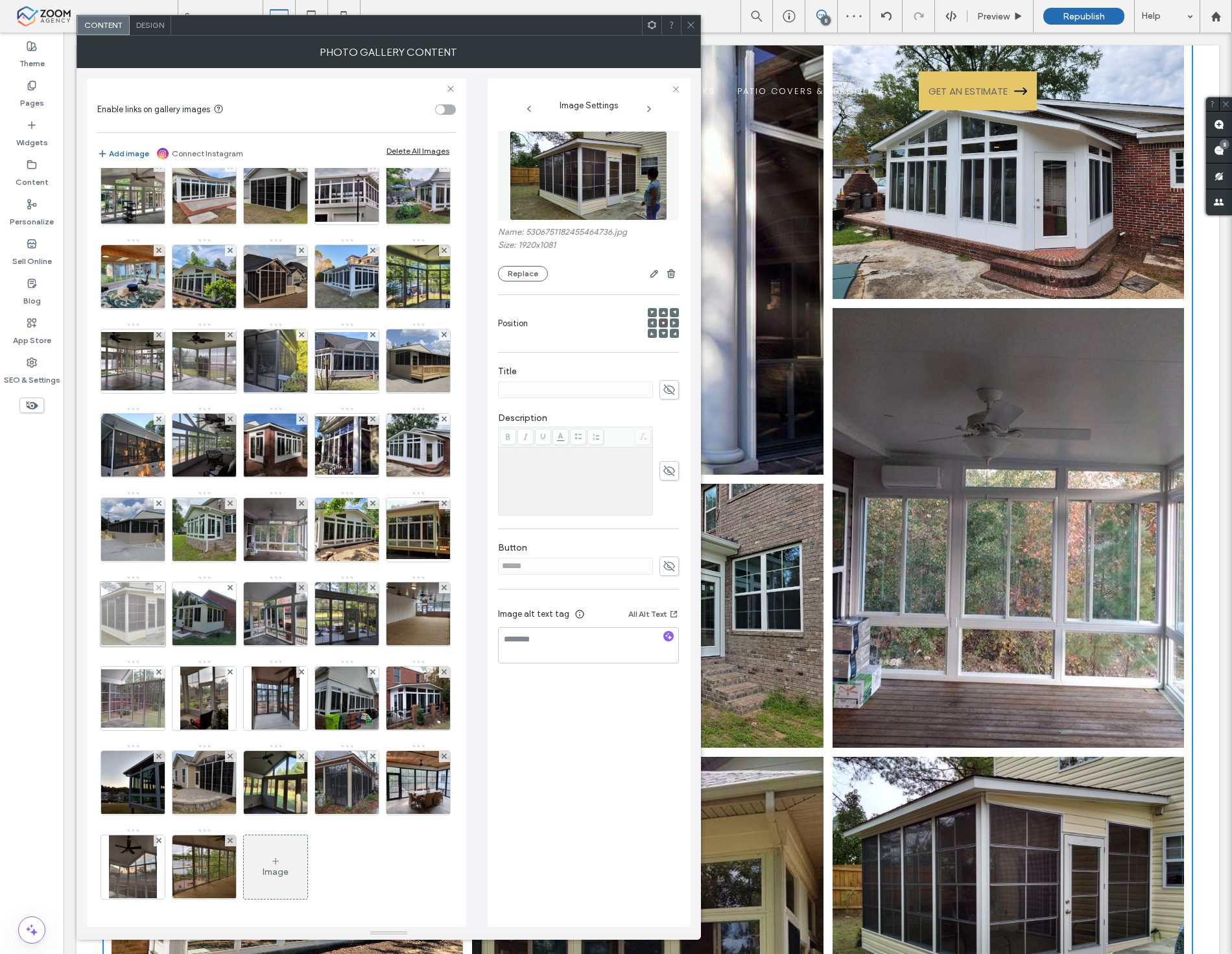
scroll to position [479, 0]
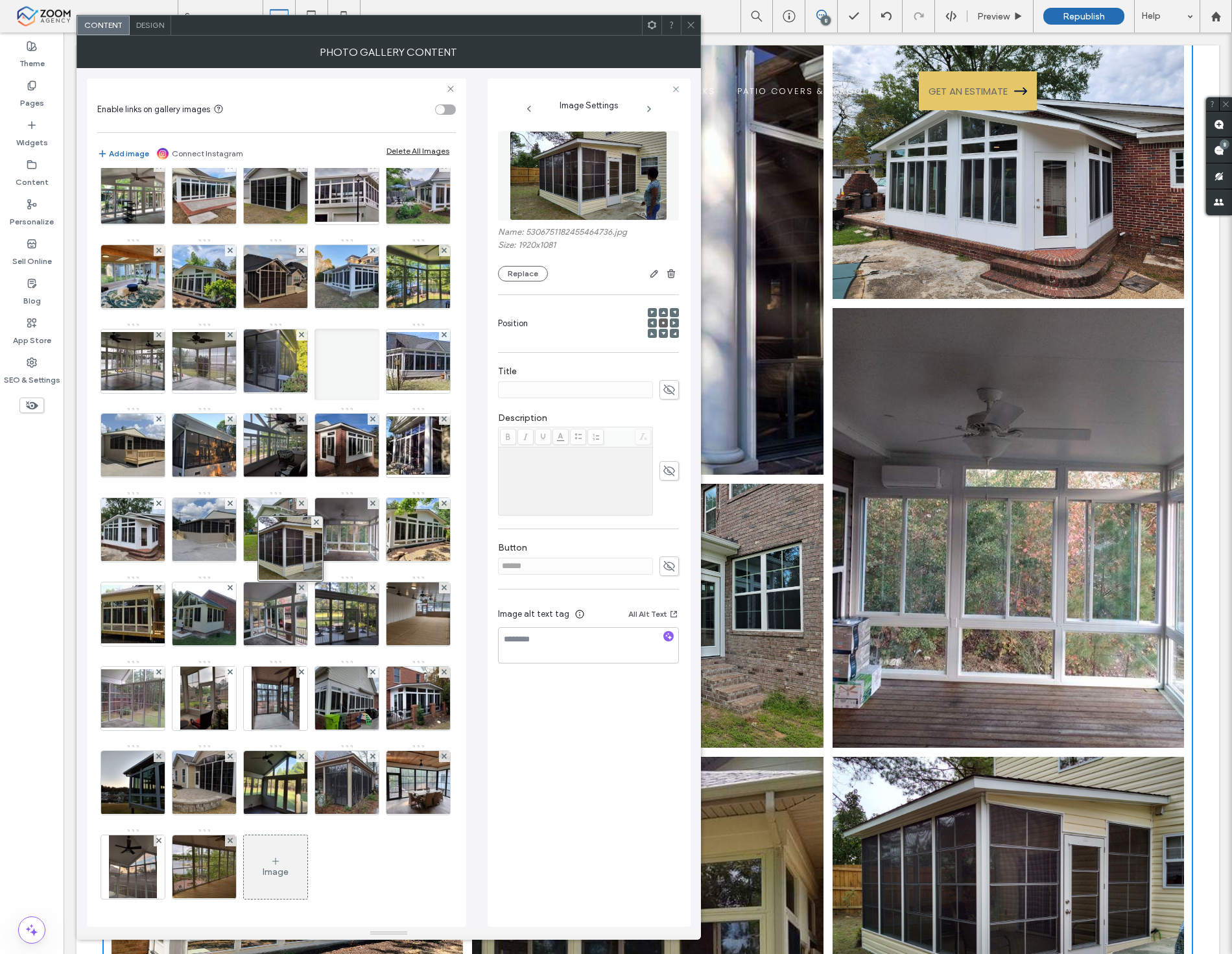
drag, startPoint x: 276, startPoint y: 760, endPoint x: 295, endPoint y: 457, distance: 303.6
click at [315, 393] on div at bounding box center [347, 357] width 65 height 71
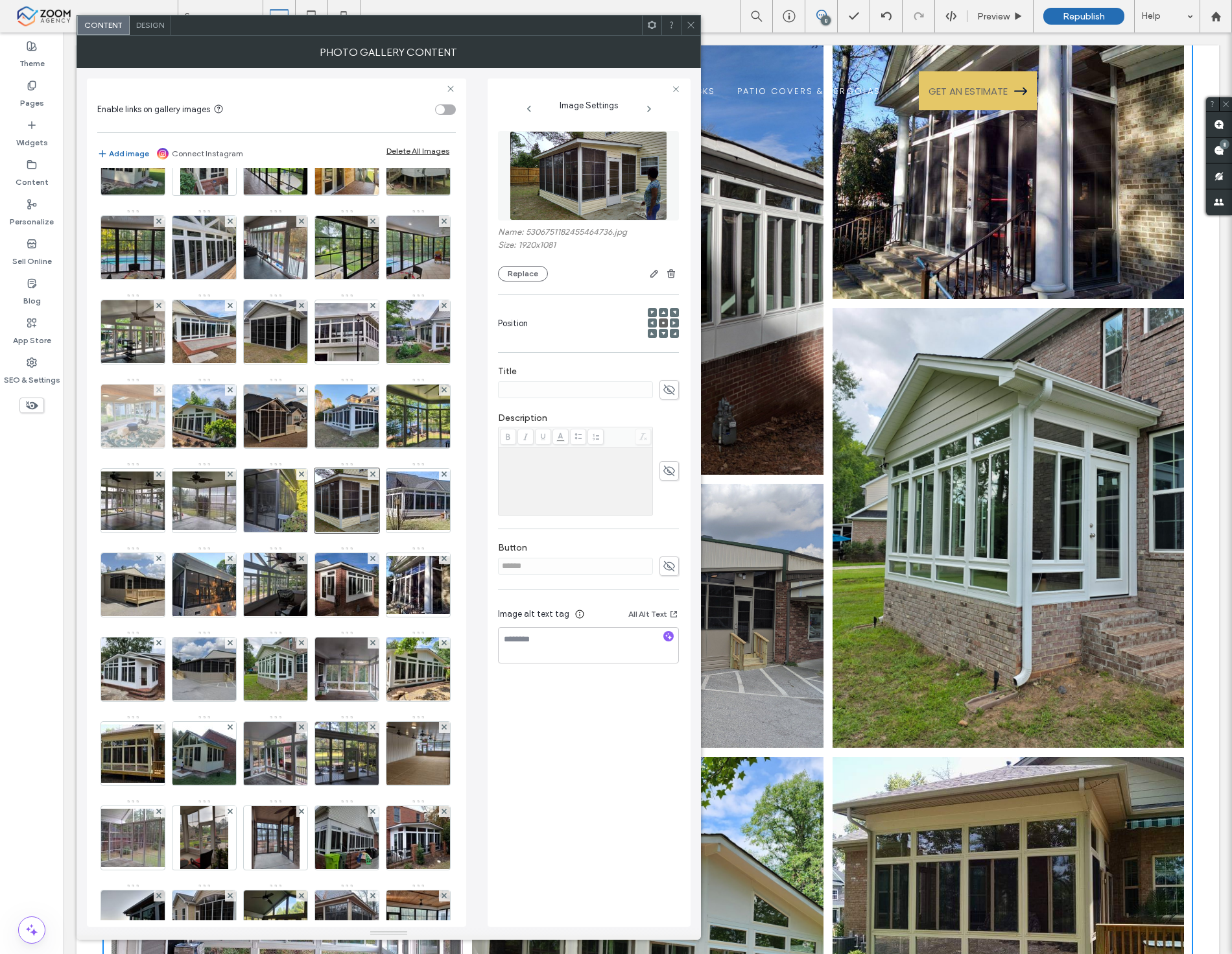
scroll to position [216, 0]
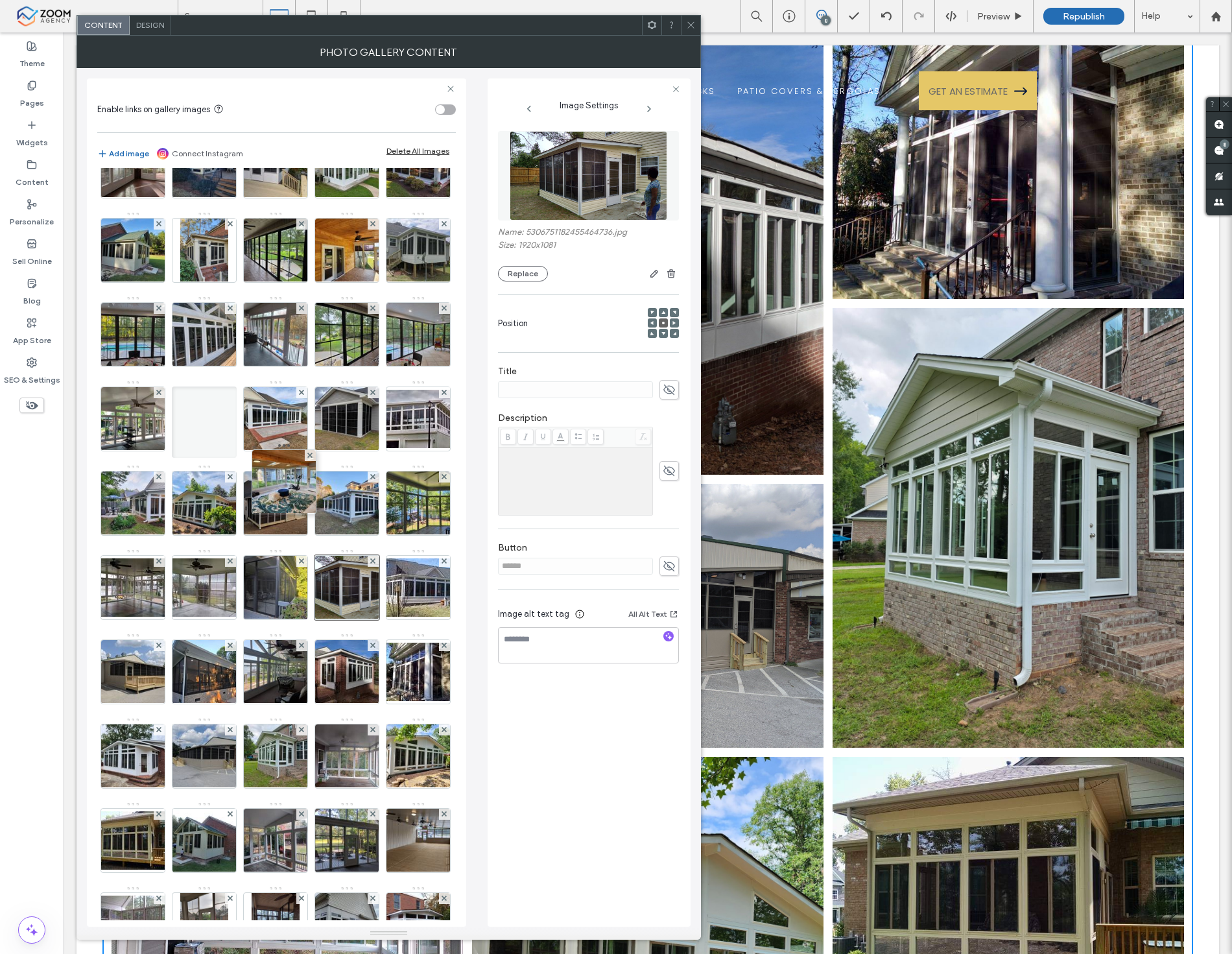
drag, startPoint x: 283, startPoint y: 595, endPoint x: 288, endPoint y: 451, distance: 144.1
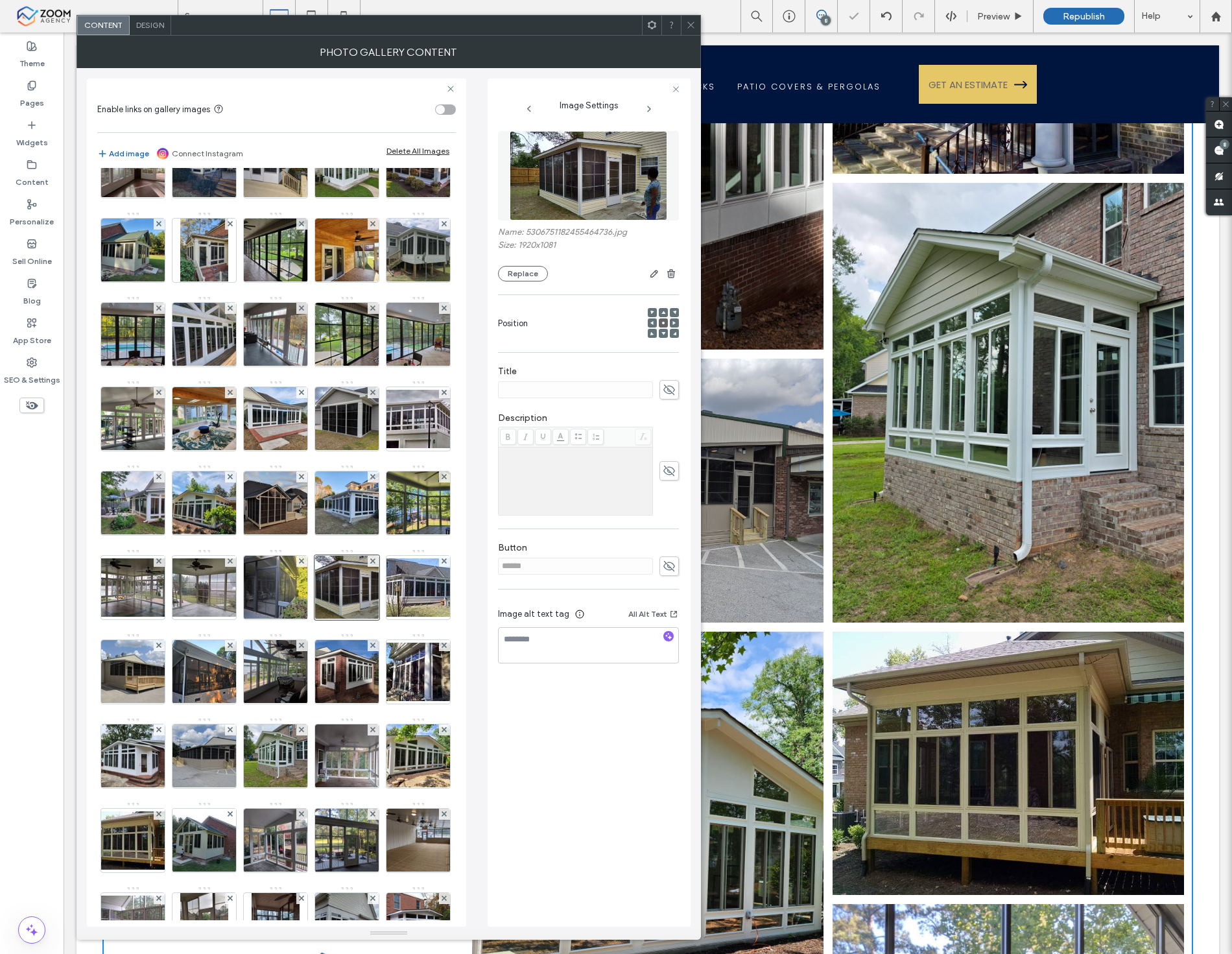
scroll to position [5411, 0]
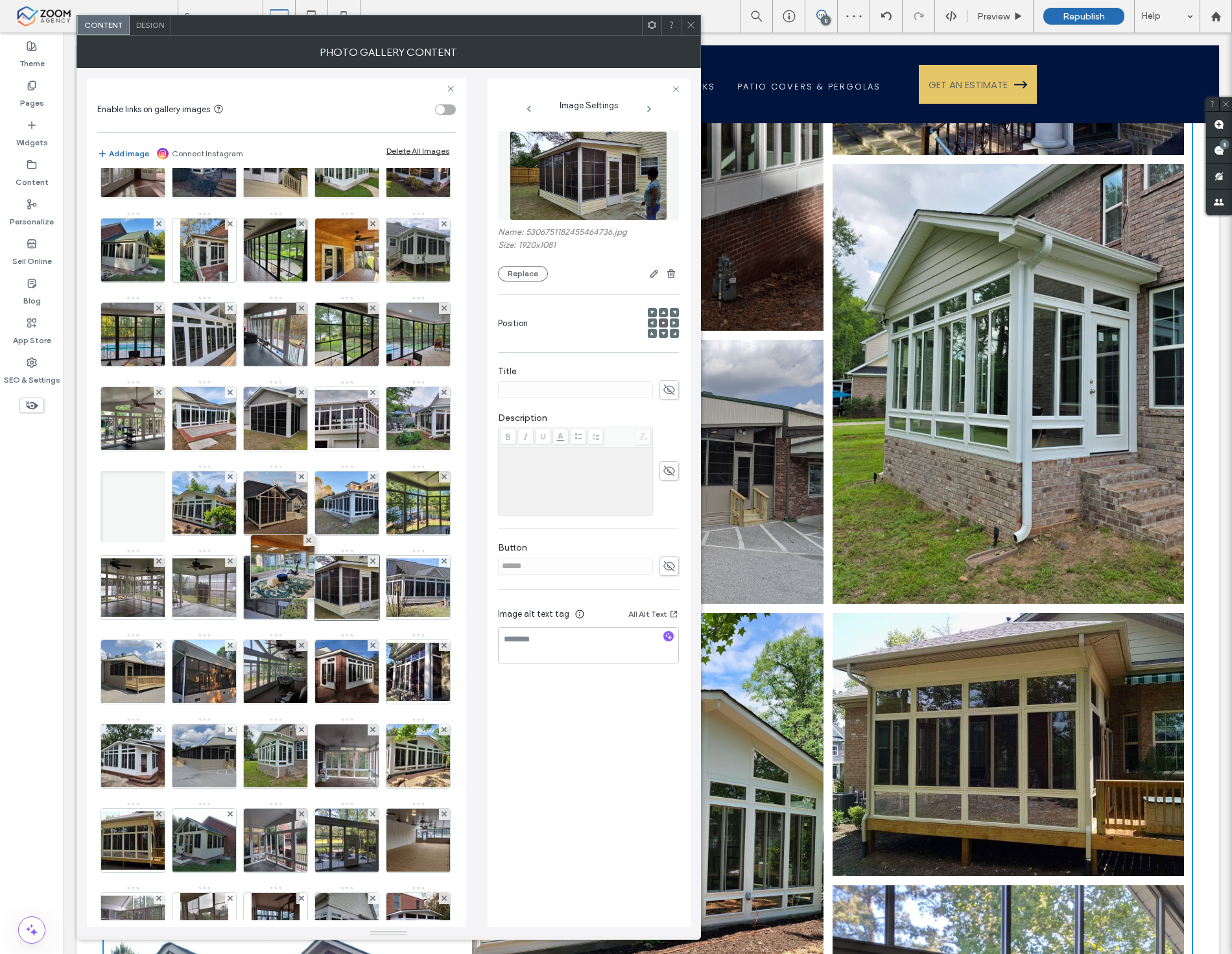
drag, startPoint x: 269, startPoint y: 513, endPoint x: 274, endPoint y: 620, distance: 107.1
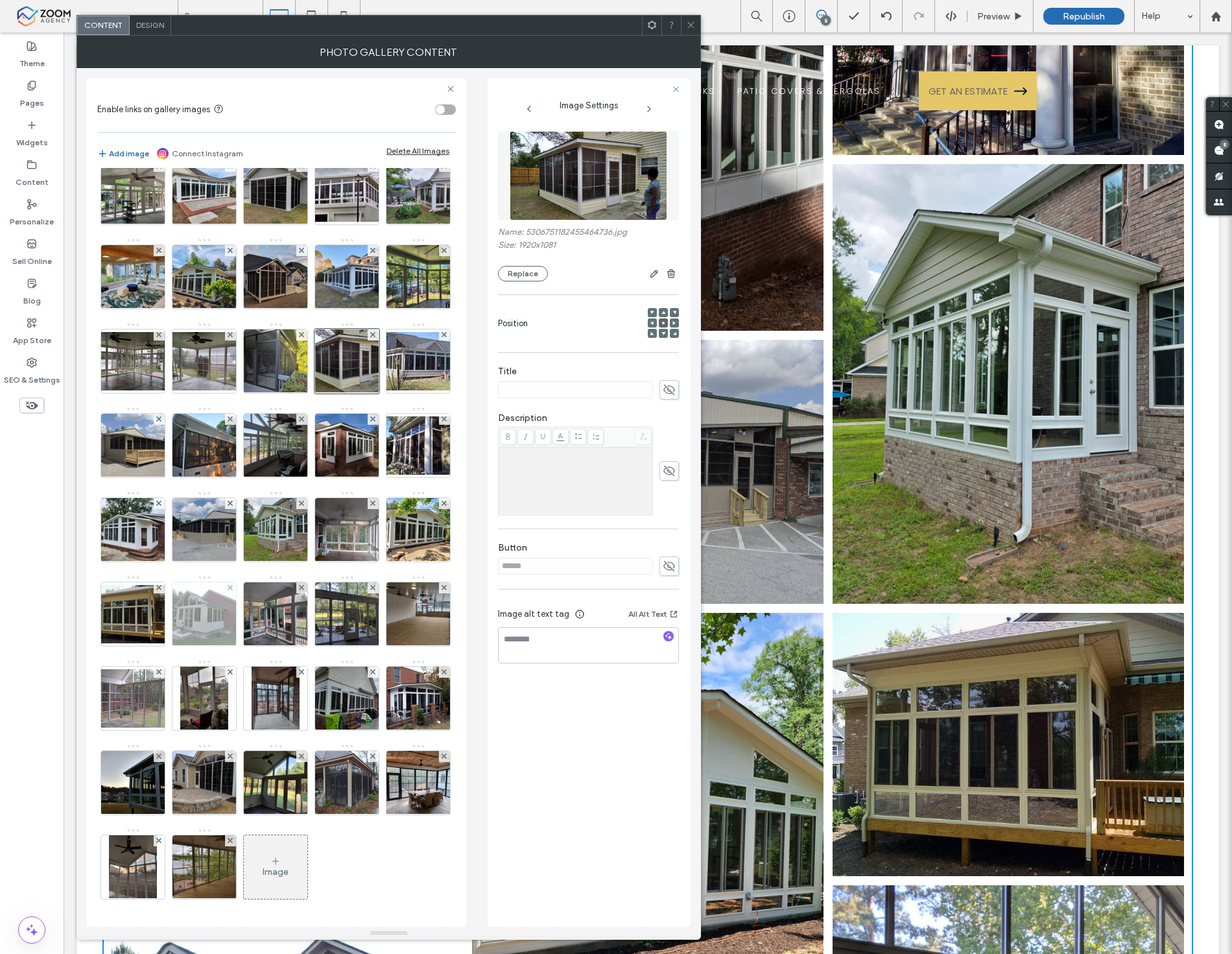
scroll to position [697, 0]
click at [281, 864] on icon at bounding box center [275, 861] width 10 height 10
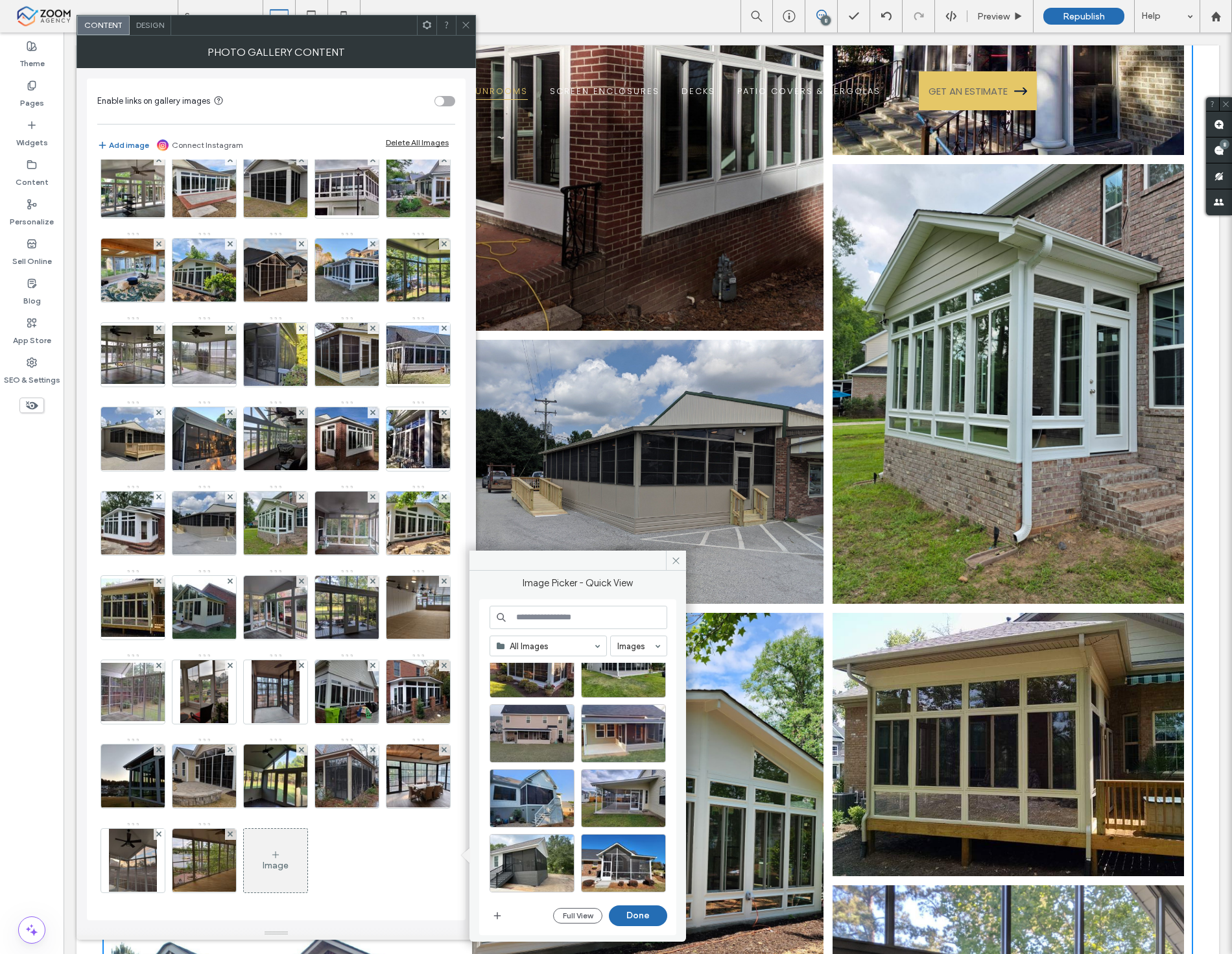
scroll to position [1527, 0]
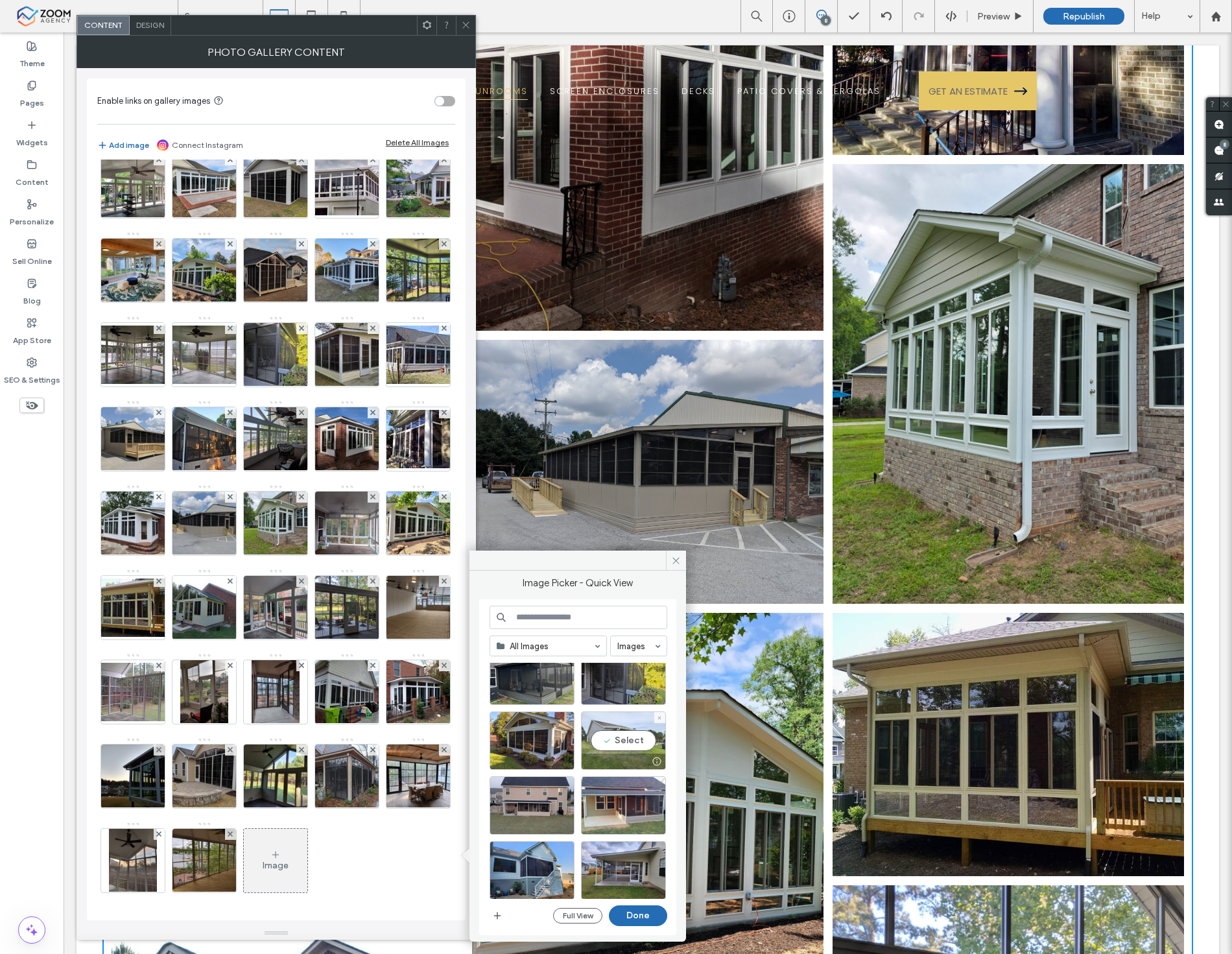
click at [618, 760] on div at bounding box center [623, 760] width 84 height 15
click at [638, 919] on button "Done" at bounding box center [638, 915] width 59 height 21
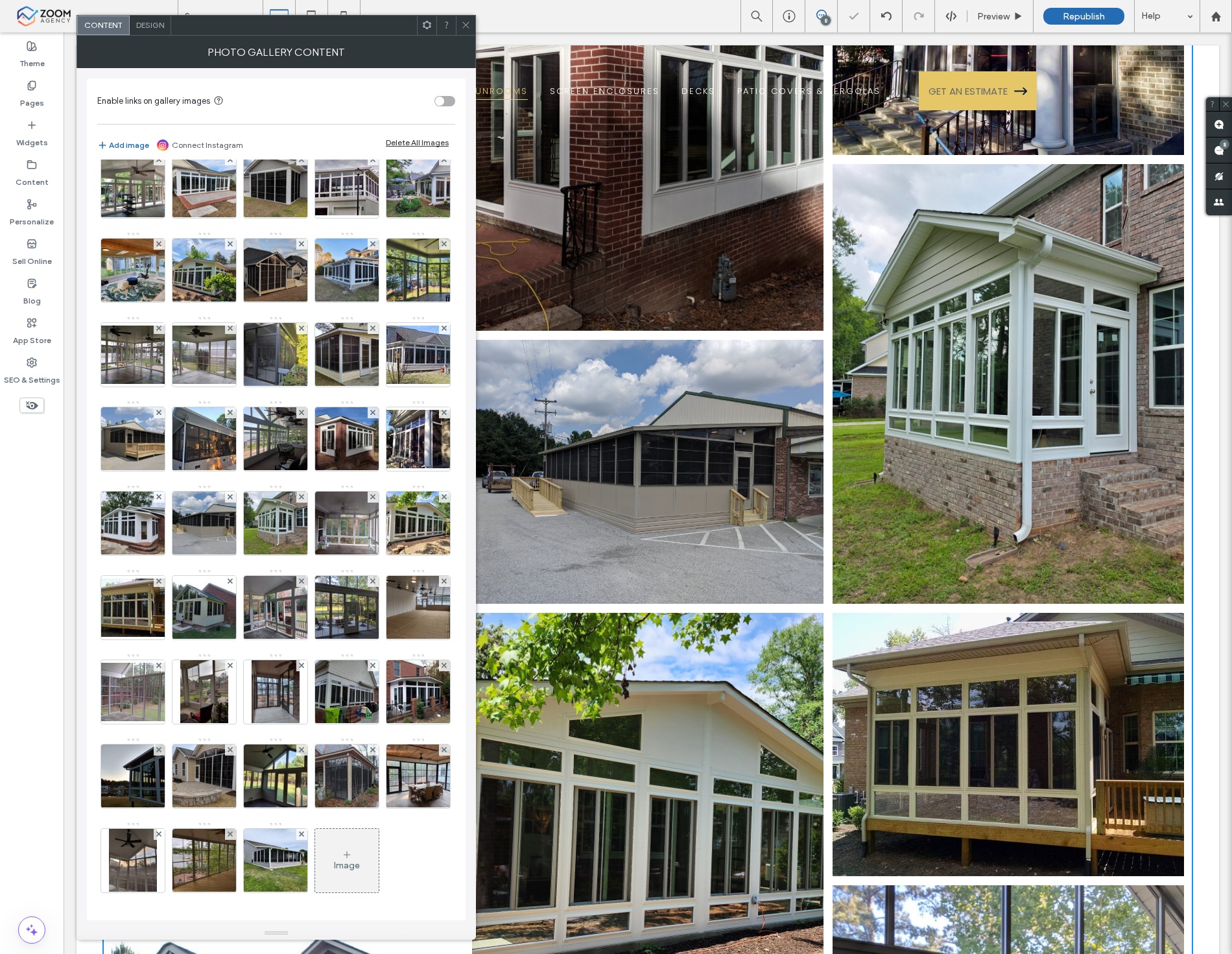
scroll to position [697, 0]
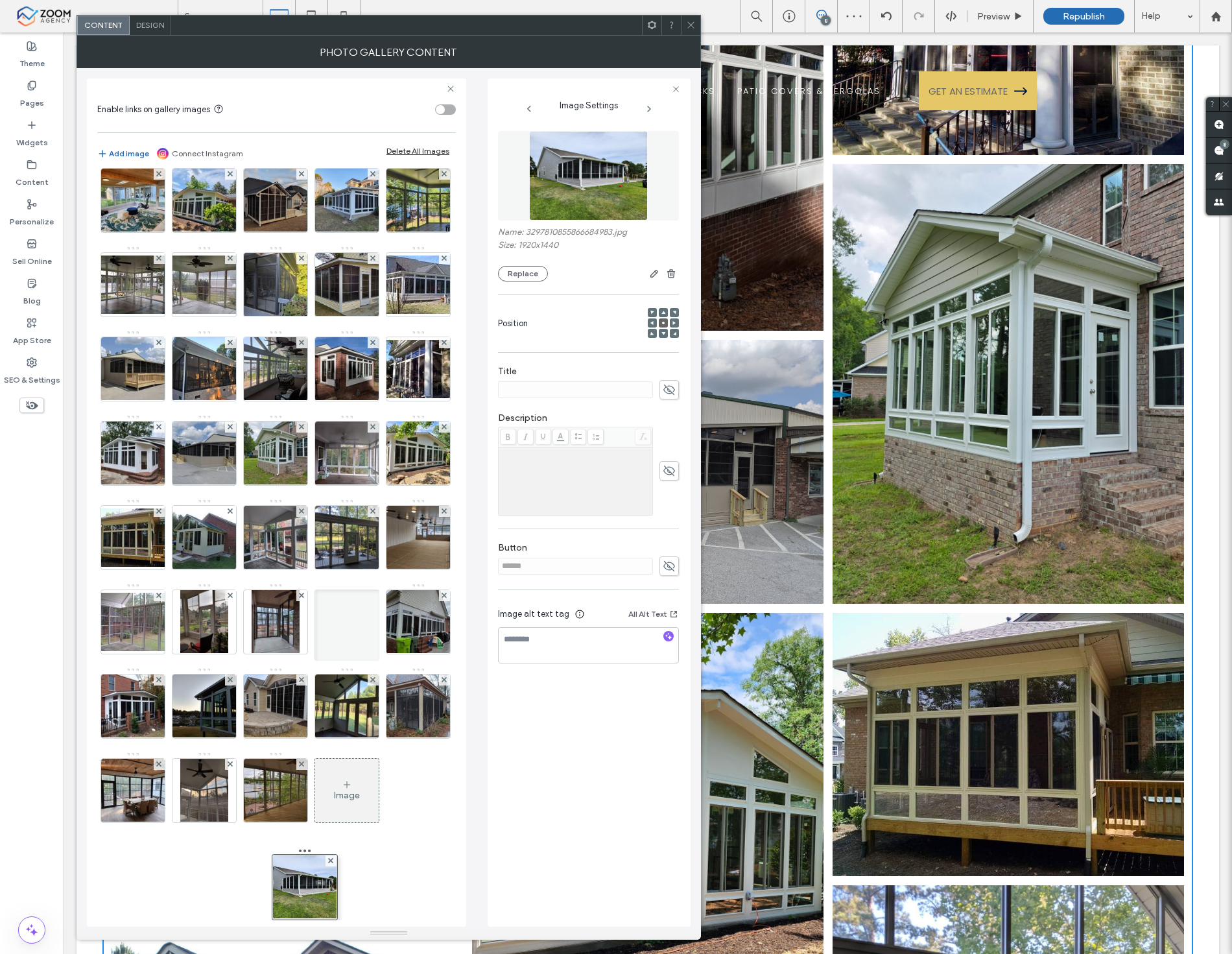
drag, startPoint x: 342, startPoint y: 872, endPoint x: 284, endPoint y: 671, distance: 209.2
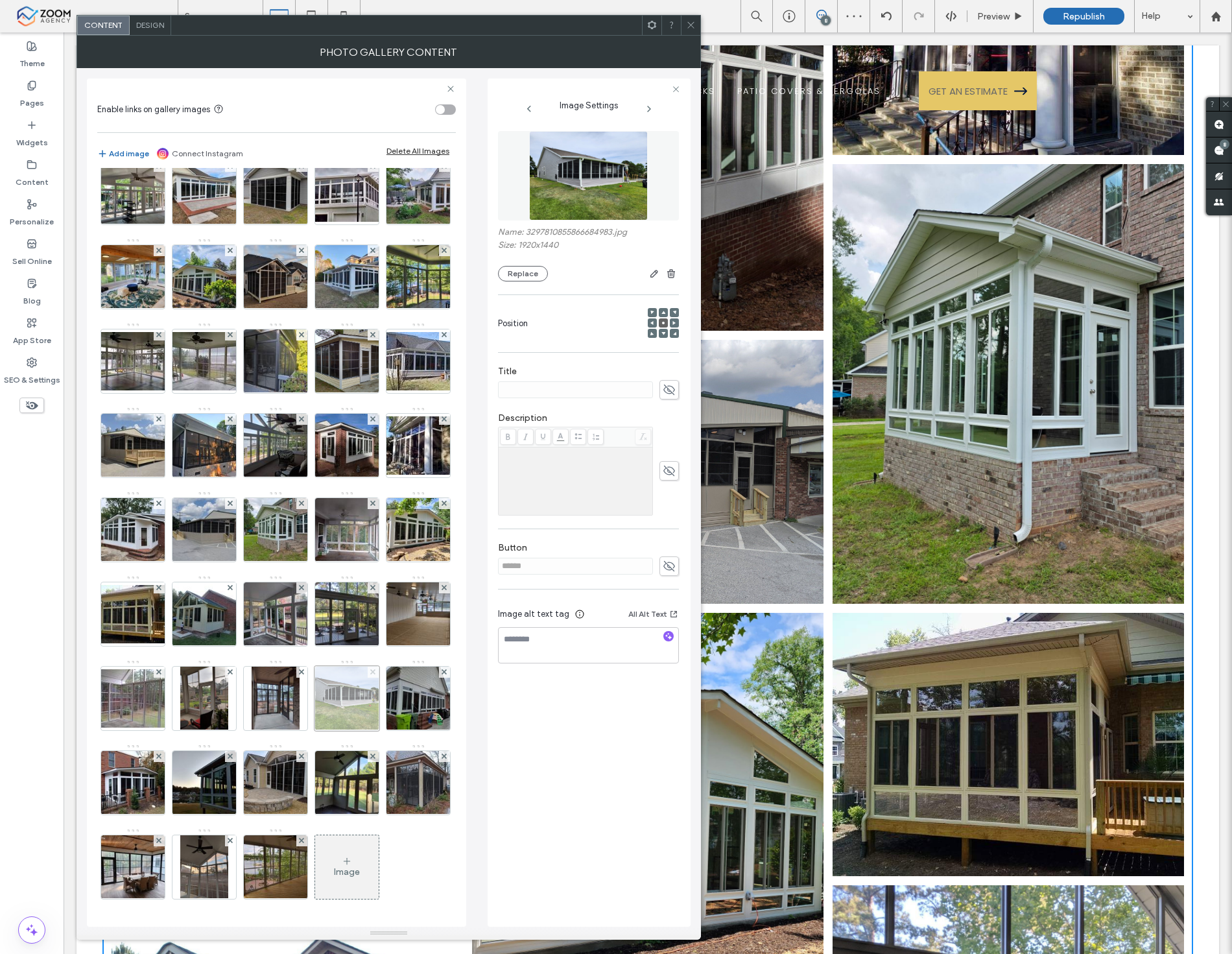
scroll to position [553, 0]
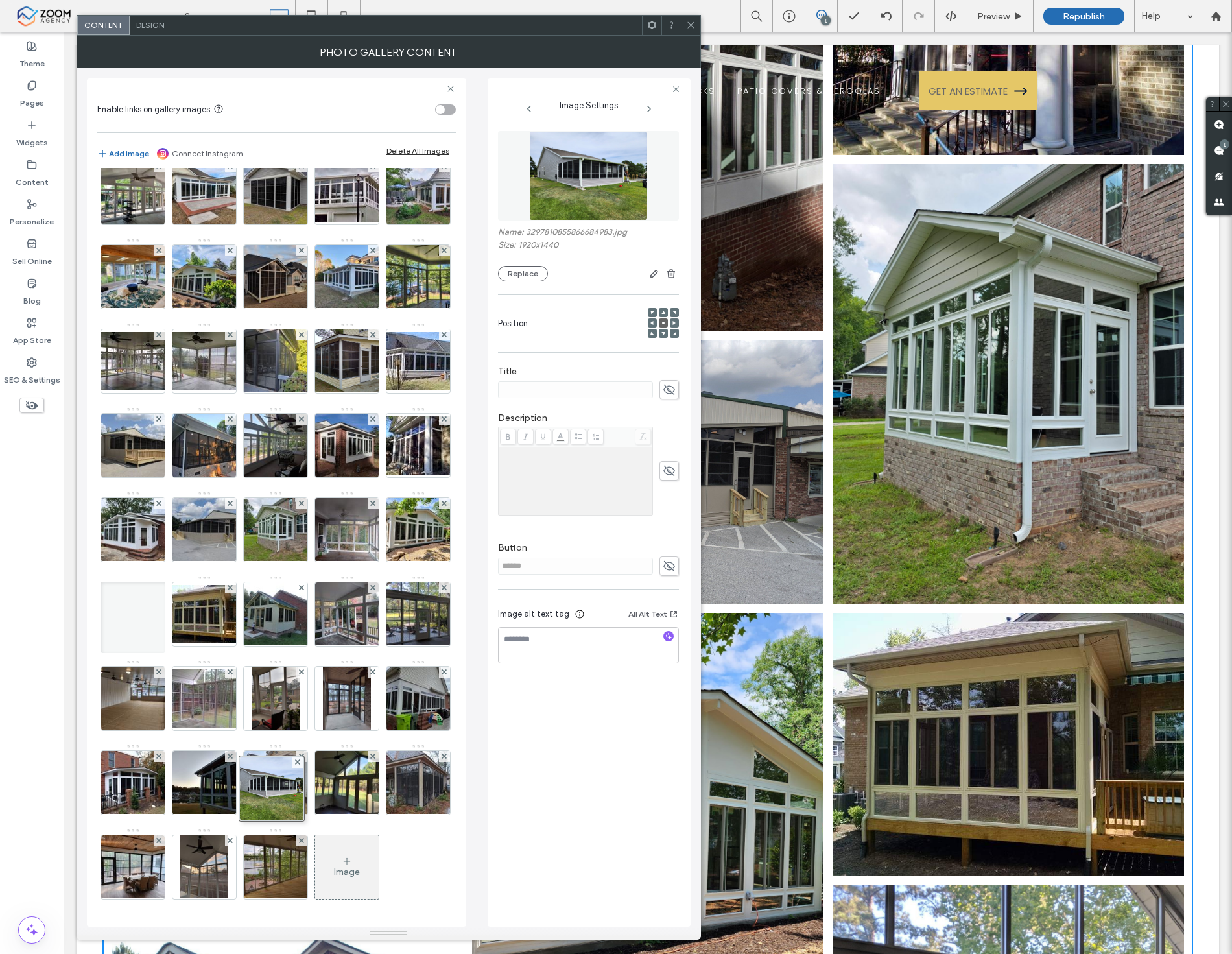
drag, startPoint x: 290, startPoint y: 854, endPoint x: 273, endPoint y: 622, distance: 232.6
click at [273, 622] on div "Image" at bounding box center [275, 322] width 357 height 1180
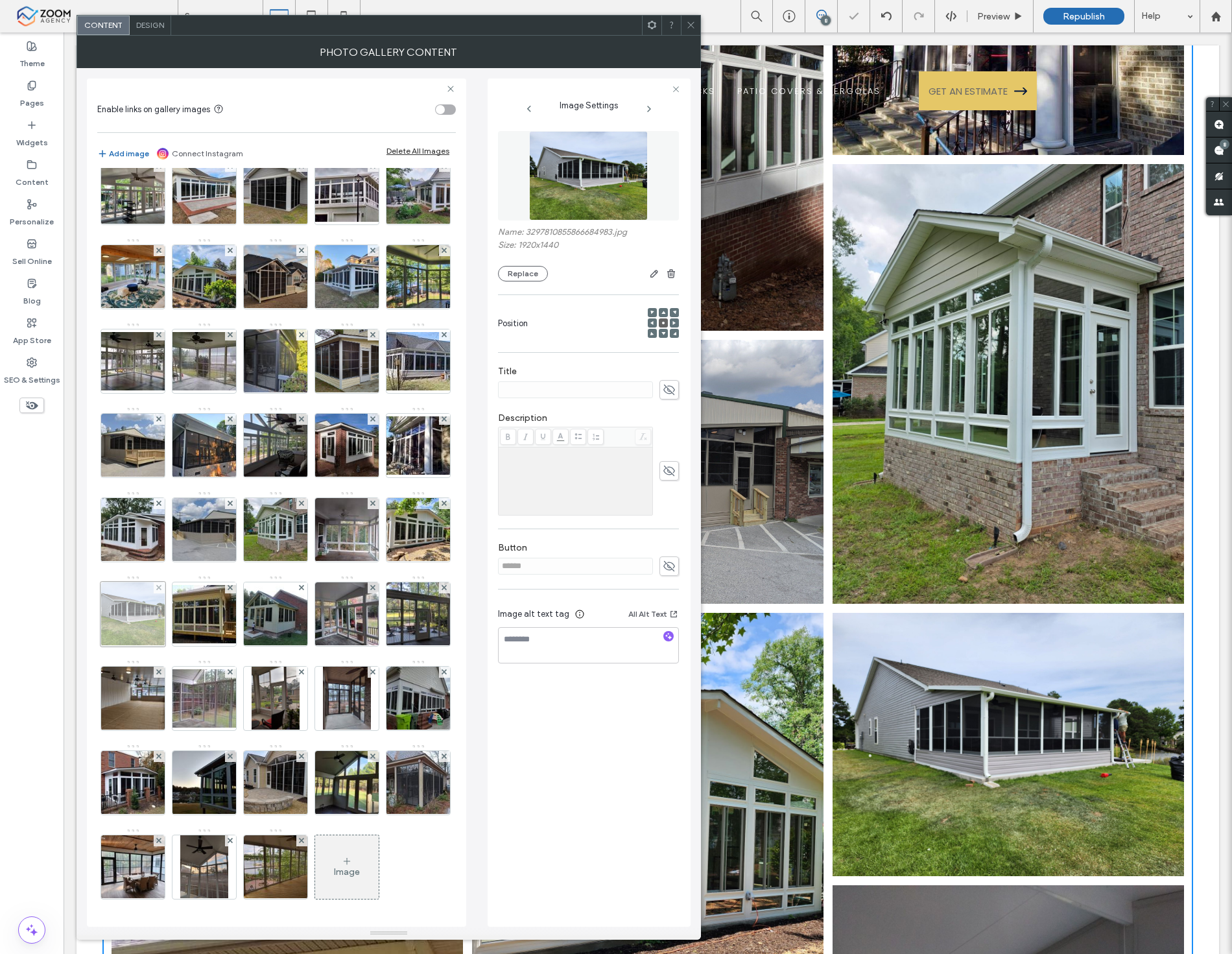
scroll to position [410, 0]
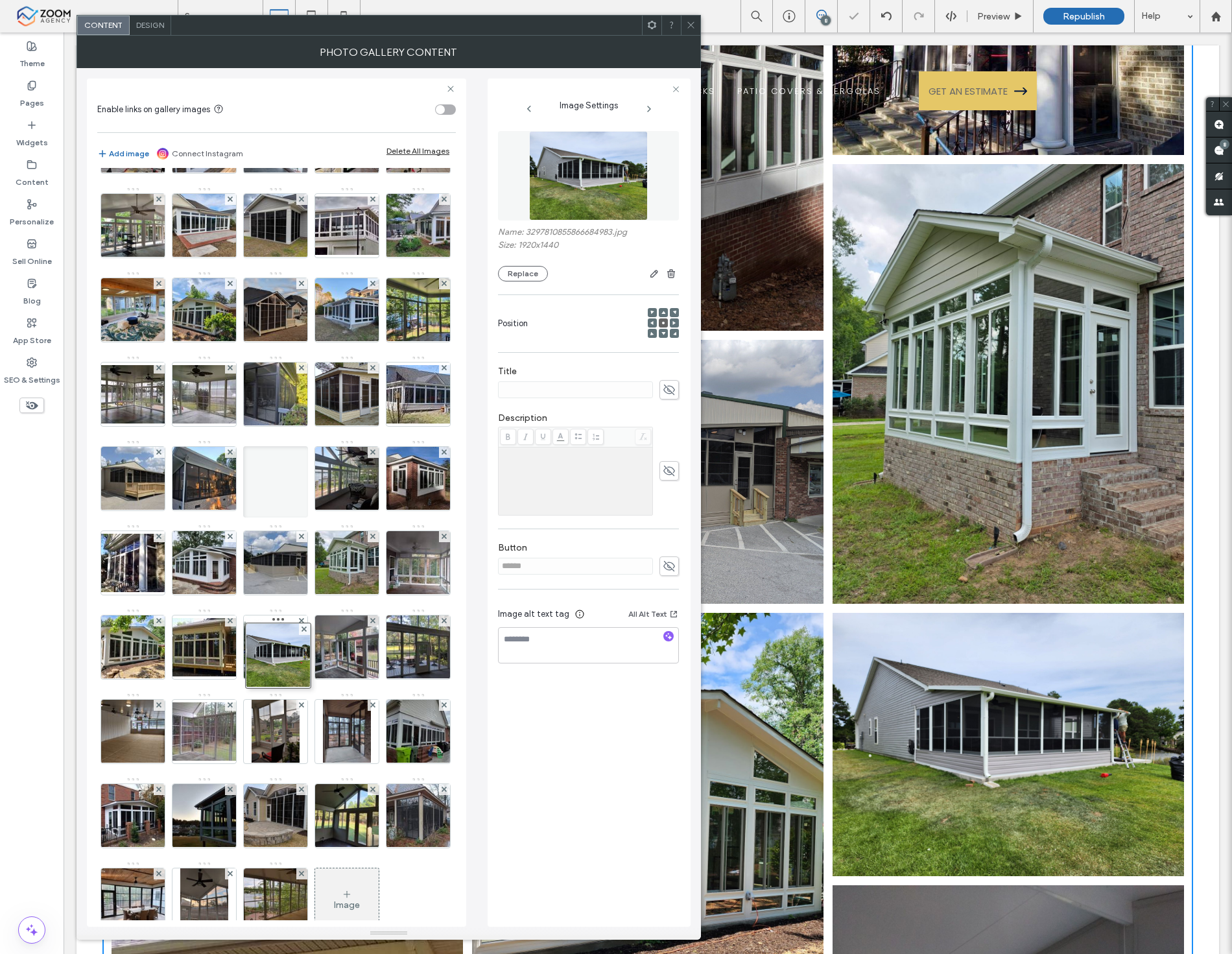
drag, startPoint x: 288, startPoint y: 833, endPoint x: 283, endPoint y: 512, distance: 321.0
click at [283, 512] on div "Image" at bounding box center [275, 356] width 357 height 1180
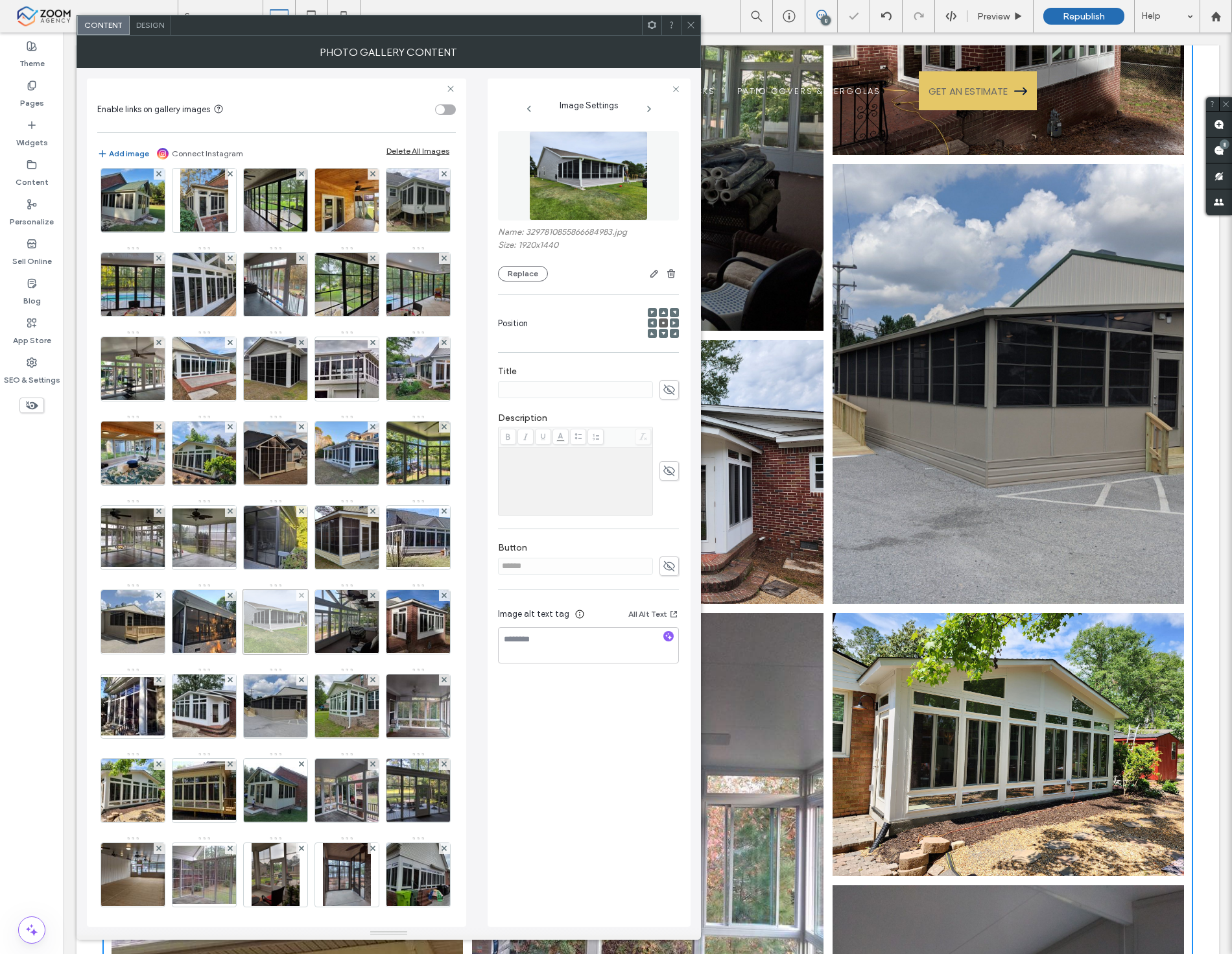
scroll to position [264, 0]
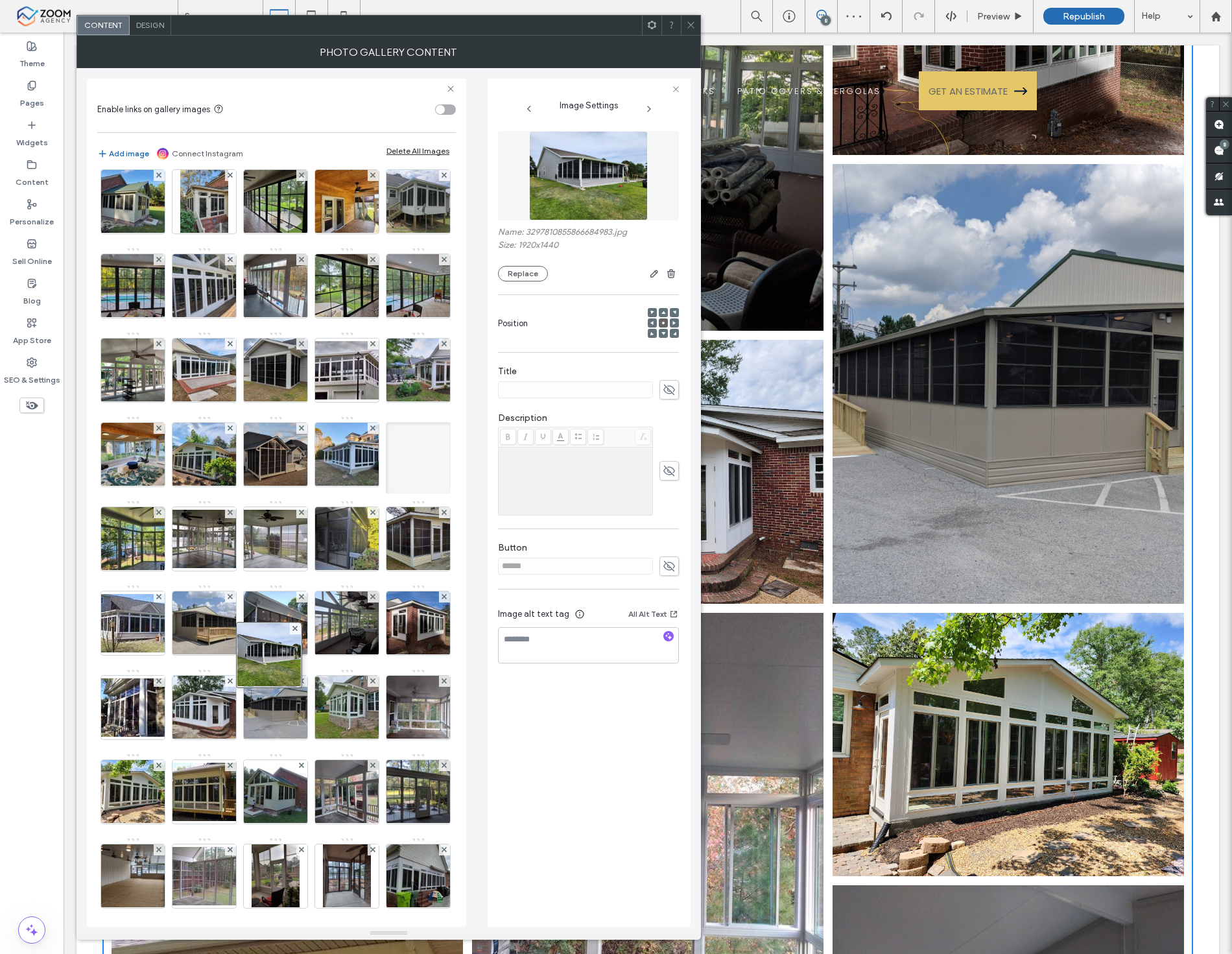
drag, startPoint x: 275, startPoint y: 793, endPoint x: 247, endPoint y: 580, distance: 214.8
click at [247, 580] on div "Image" at bounding box center [275, 500] width 357 height 1180
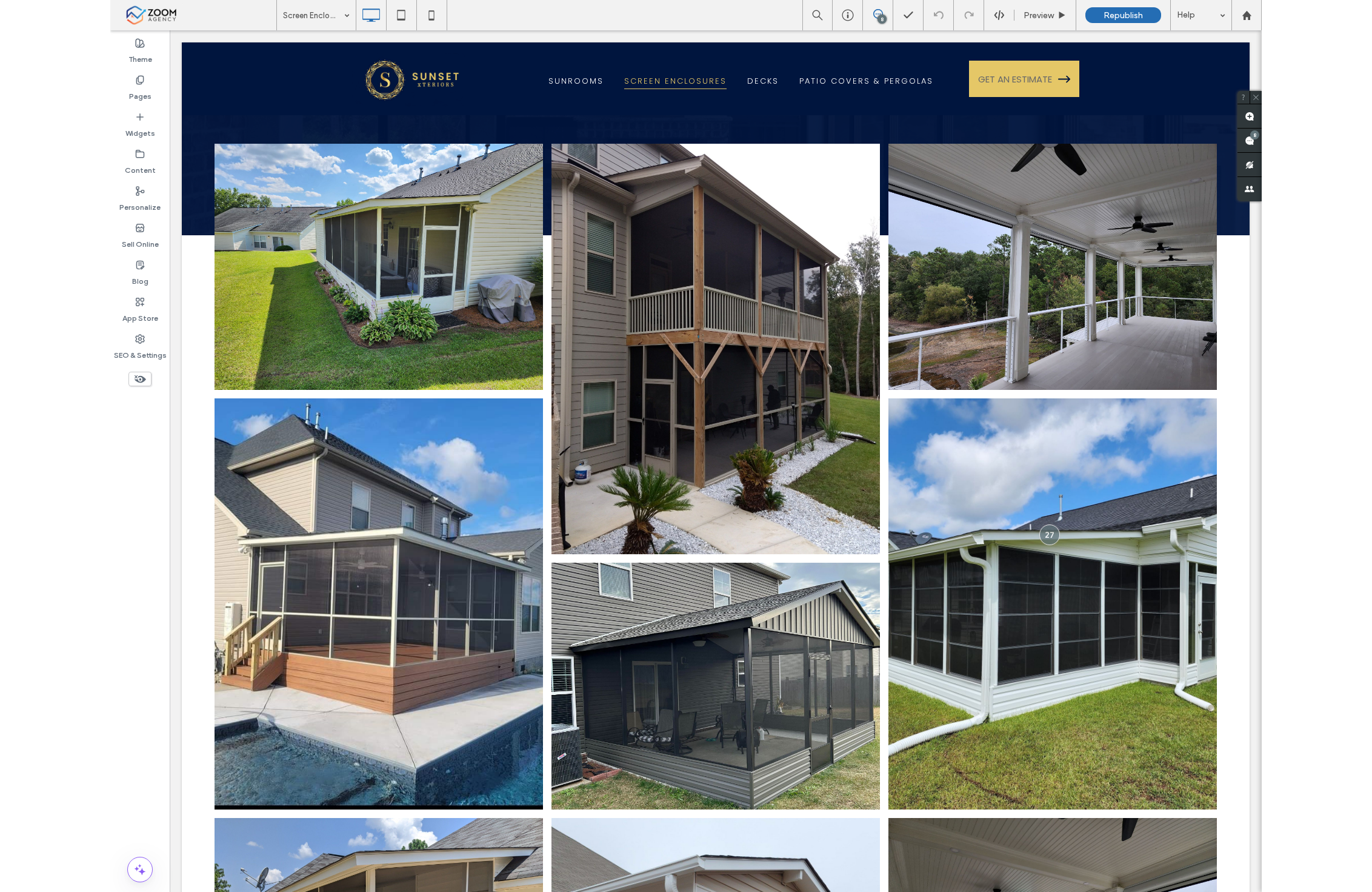
scroll to position [190, 0]
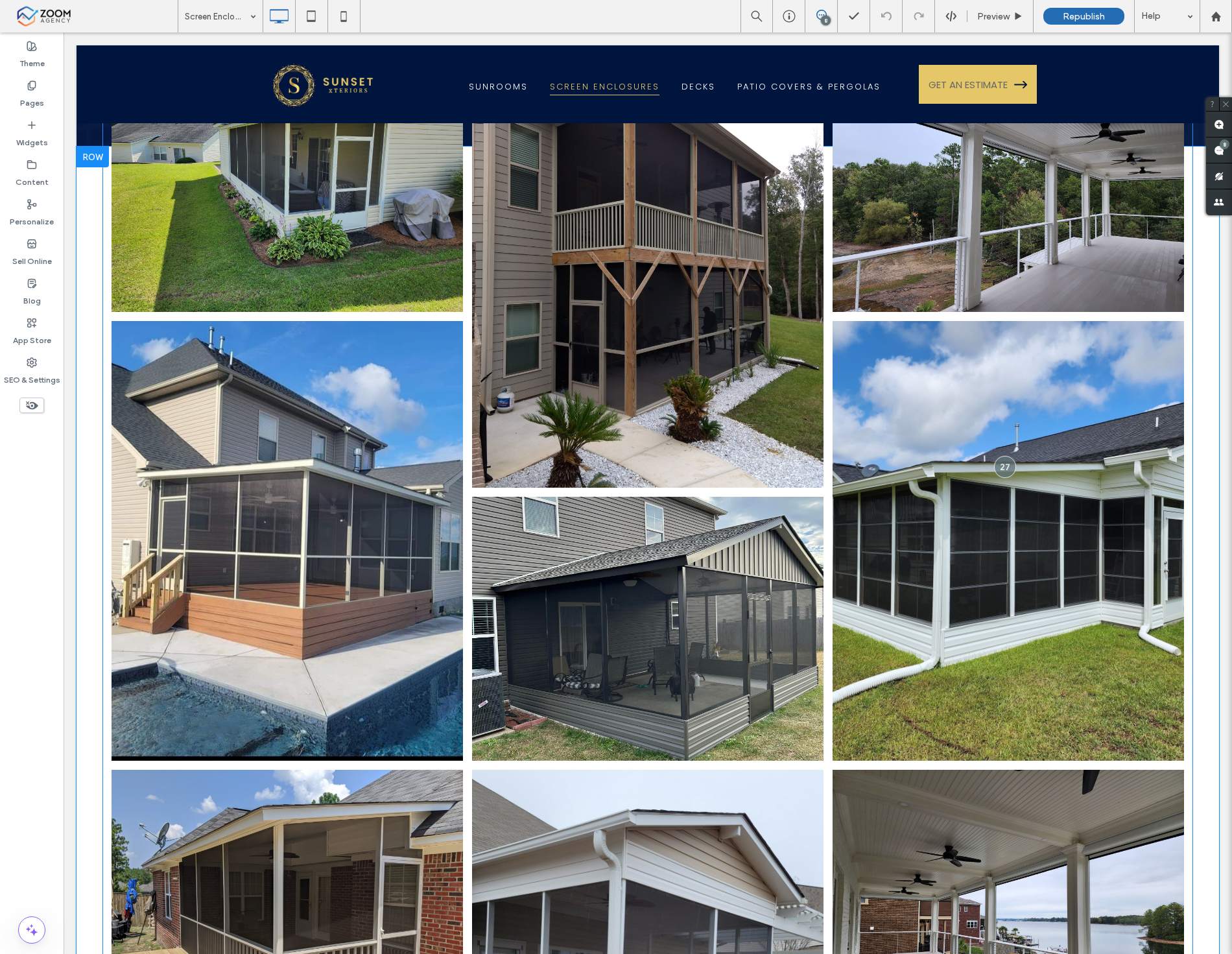
click at [1000, 274] on link at bounding box center [1009, 181] width 373 height 279
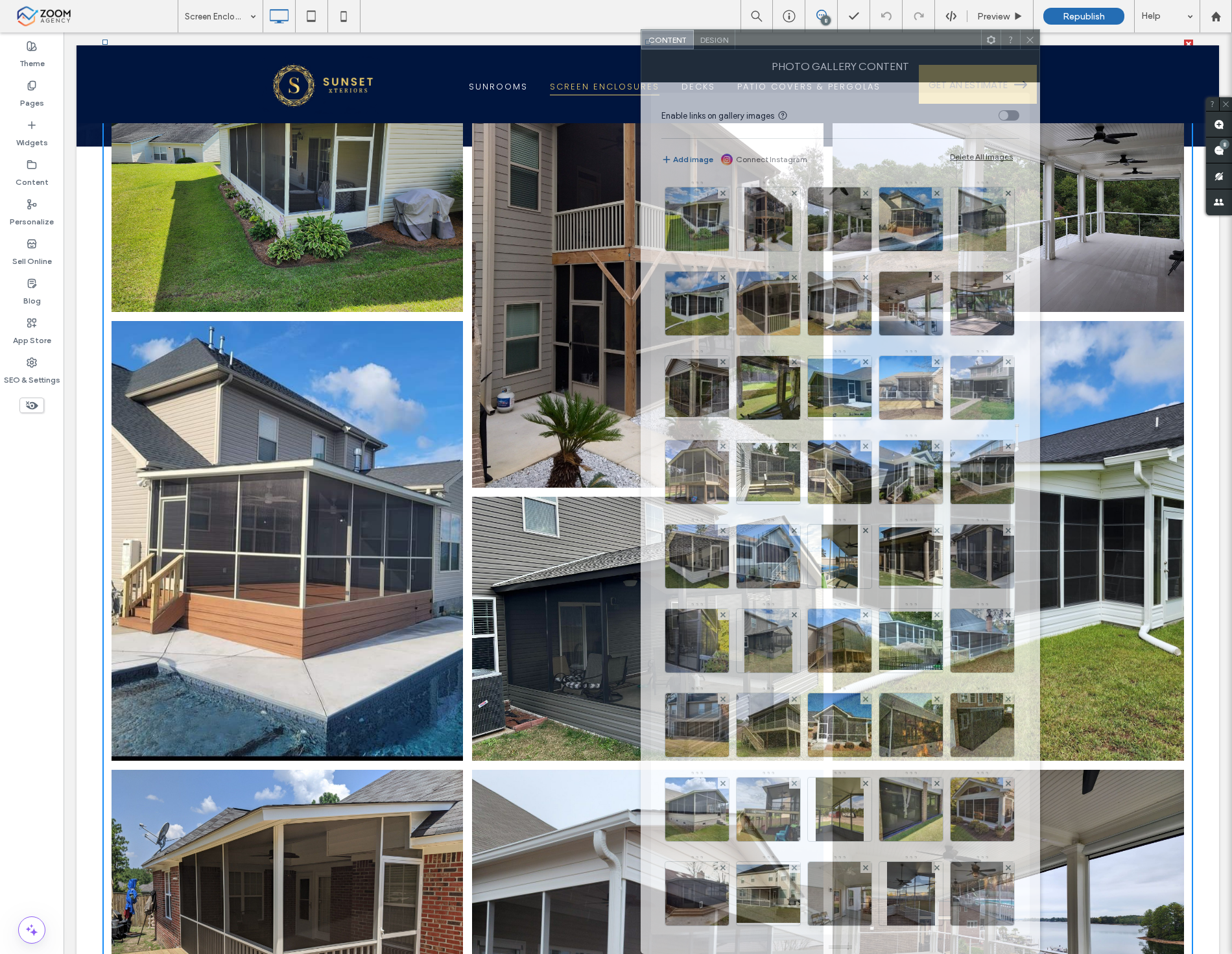
drag, startPoint x: 356, startPoint y: 23, endPoint x: 875, endPoint y: 28, distance: 519.0
click at [875, 30] on div at bounding box center [859, 39] width 246 height 19
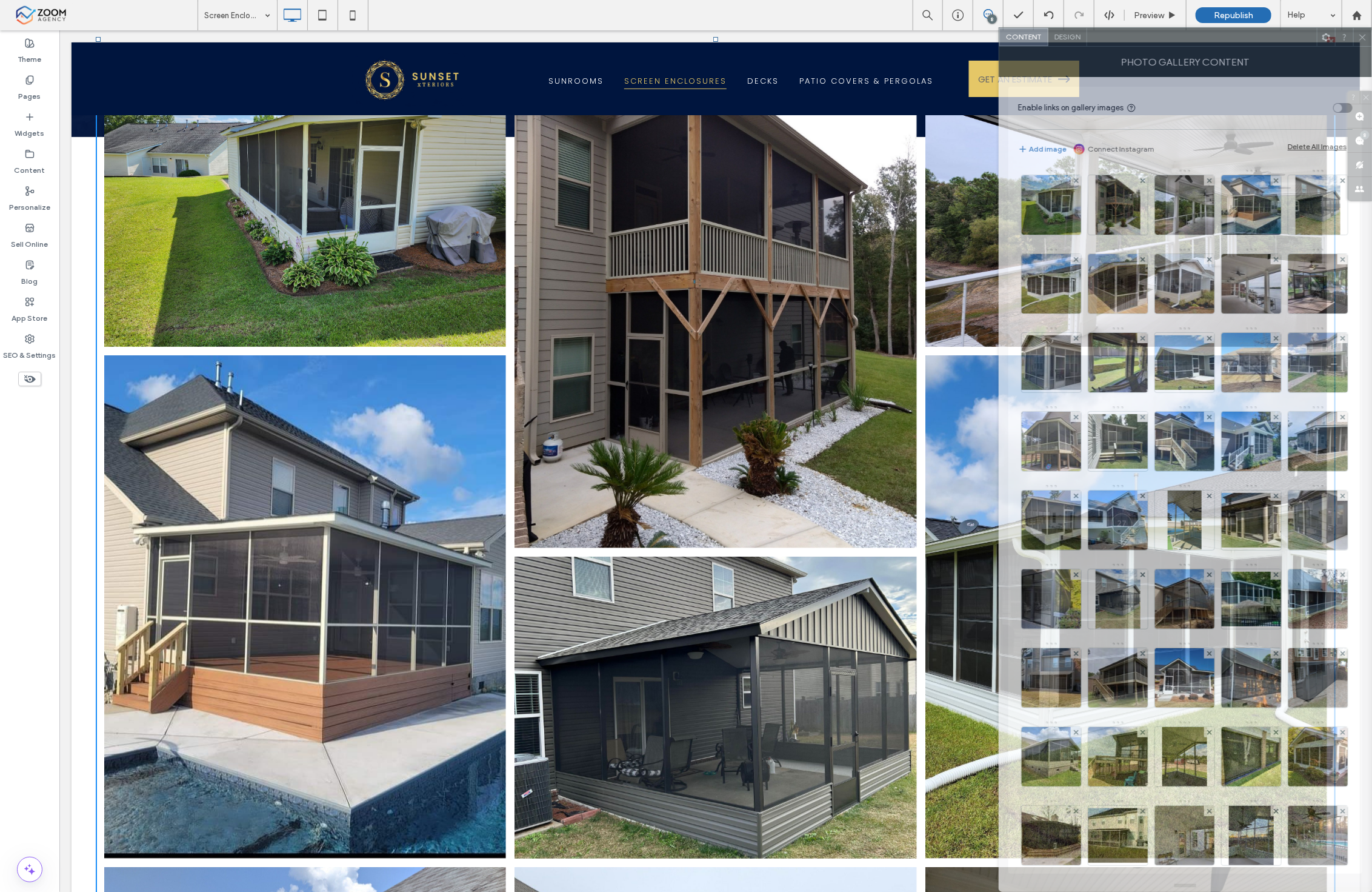
drag, startPoint x: 774, startPoint y: 30, endPoint x: 1249, endPoint y: 46, distance: 475.3
click at [1151, 46] on div "Content Design Photo Gallery Content Enable links on gallery images Add image C…" at bounding box center [1185, 460] width 373 height 865
drag, startPoint x: 1141, startPoint y: 40, endPoint x: 1204, endPoint y: 53, distance: 64.3
click at [1151, 53] on div "Content Design Photo Gallery Content Enable links on gallery images Add image C…" at bounding box center [1185, 460] width 373 height 865
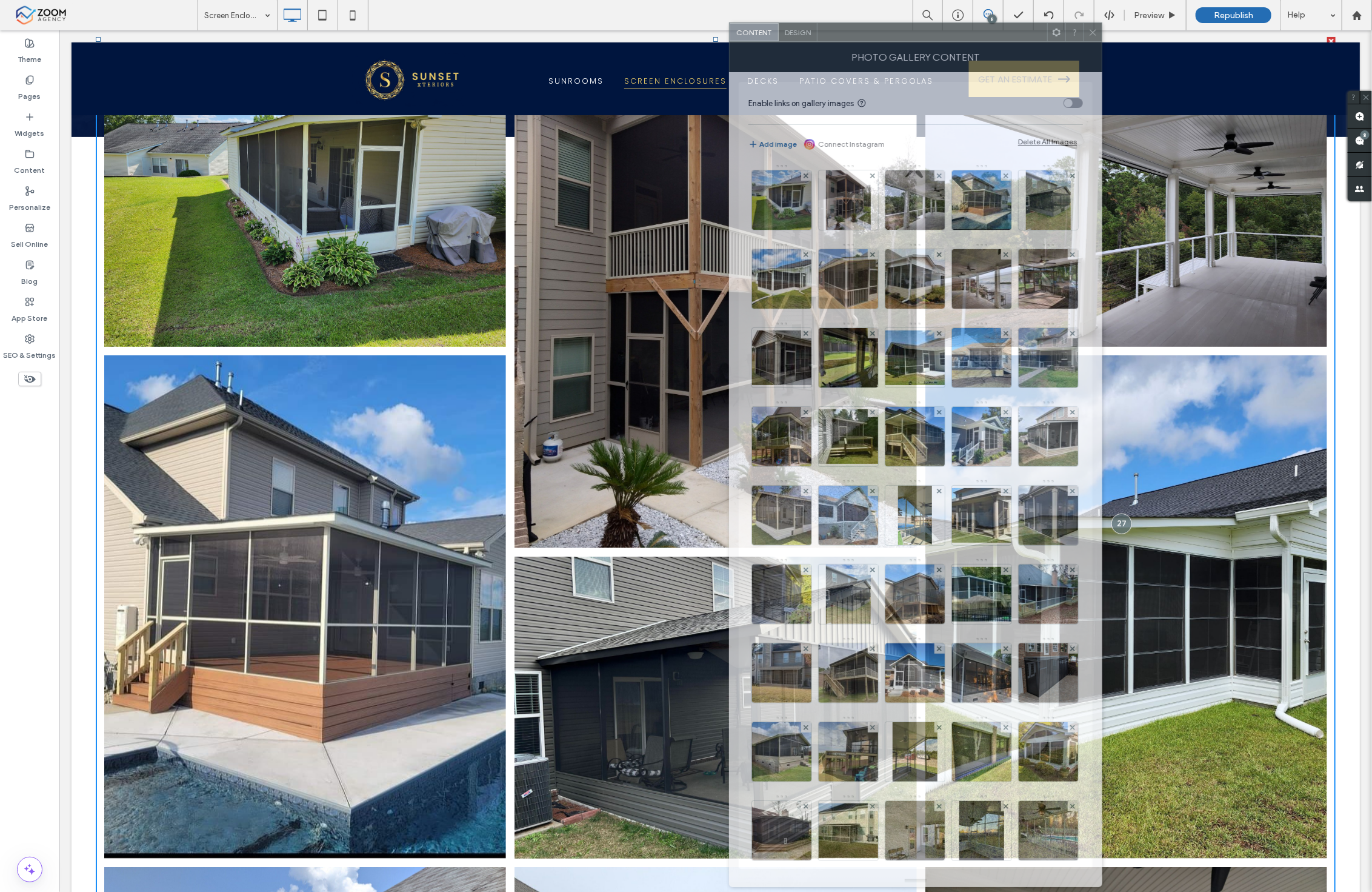
drag, startPoint x: 1215, startPoint y: 41, endPoint x: 1002, endPoint y: 36, distance: 213.1
click at [1002, 36] on div at bounding box center [932, 32] width 230 height 18
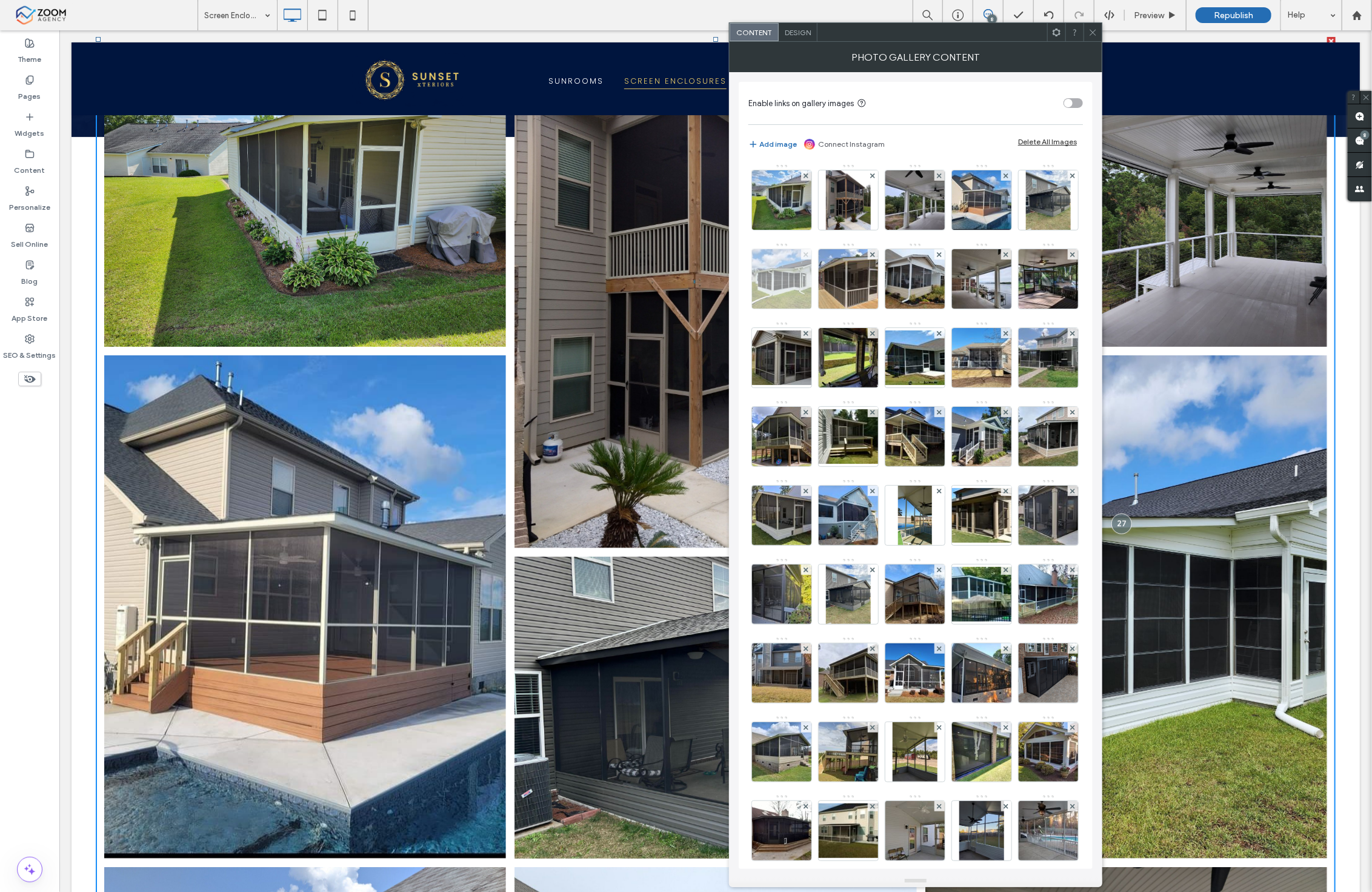
click at [808, 255] on icon at bounding box center [806, 255] width 5 height 5
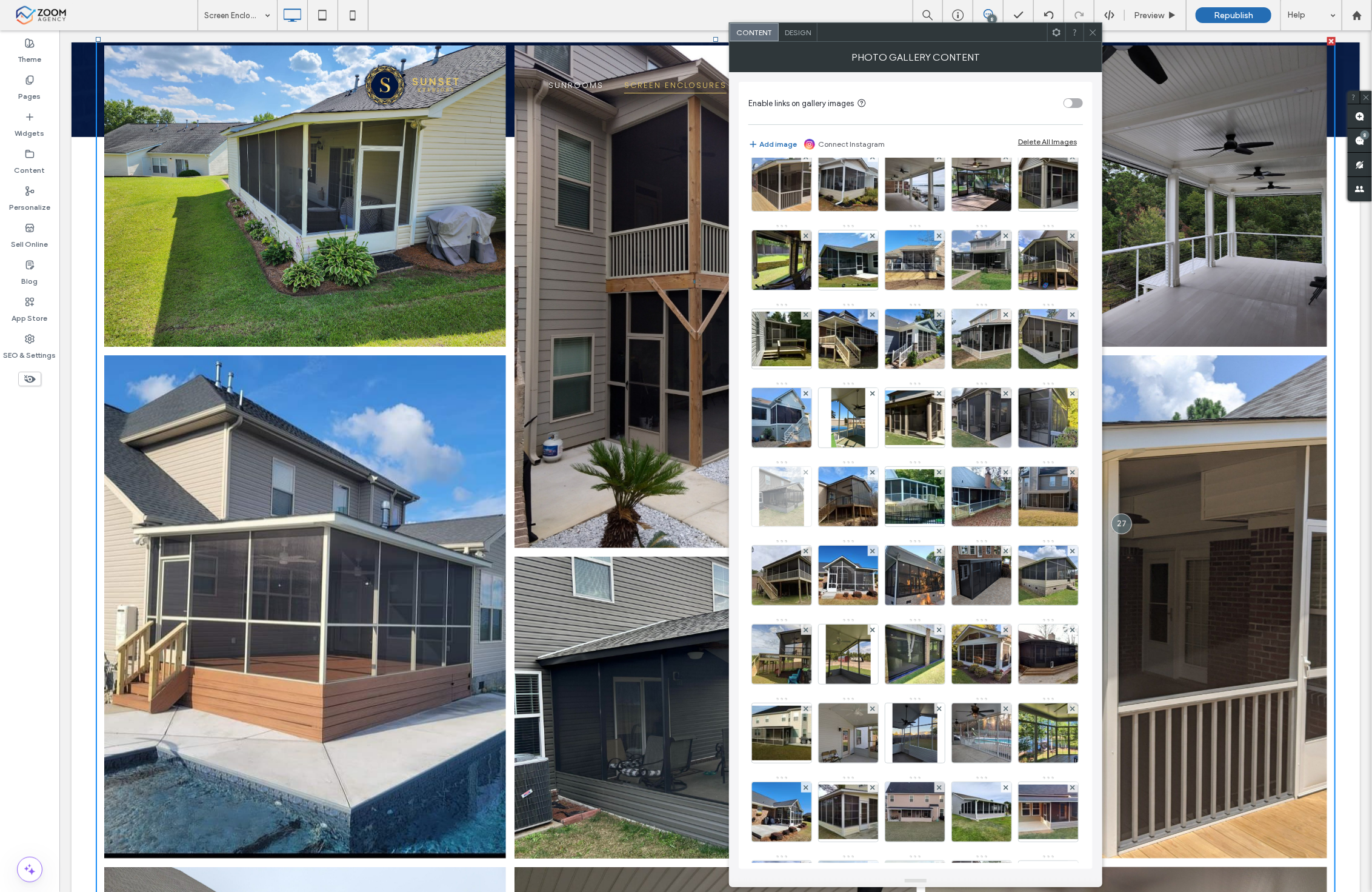
scroll to position [68, 0]
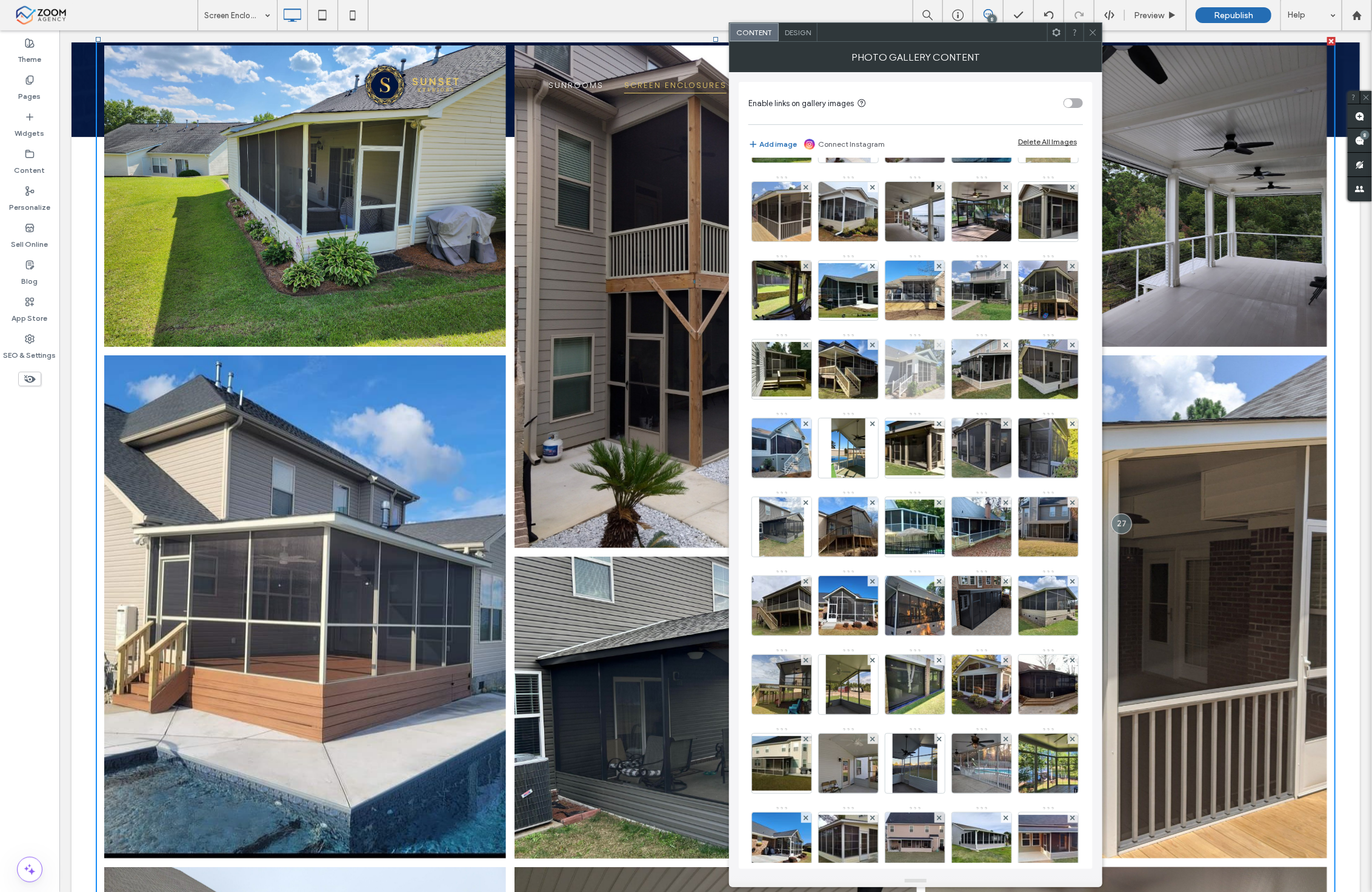
click at [937, 350] on span at bounding box center [939, 345] width 5 height 11
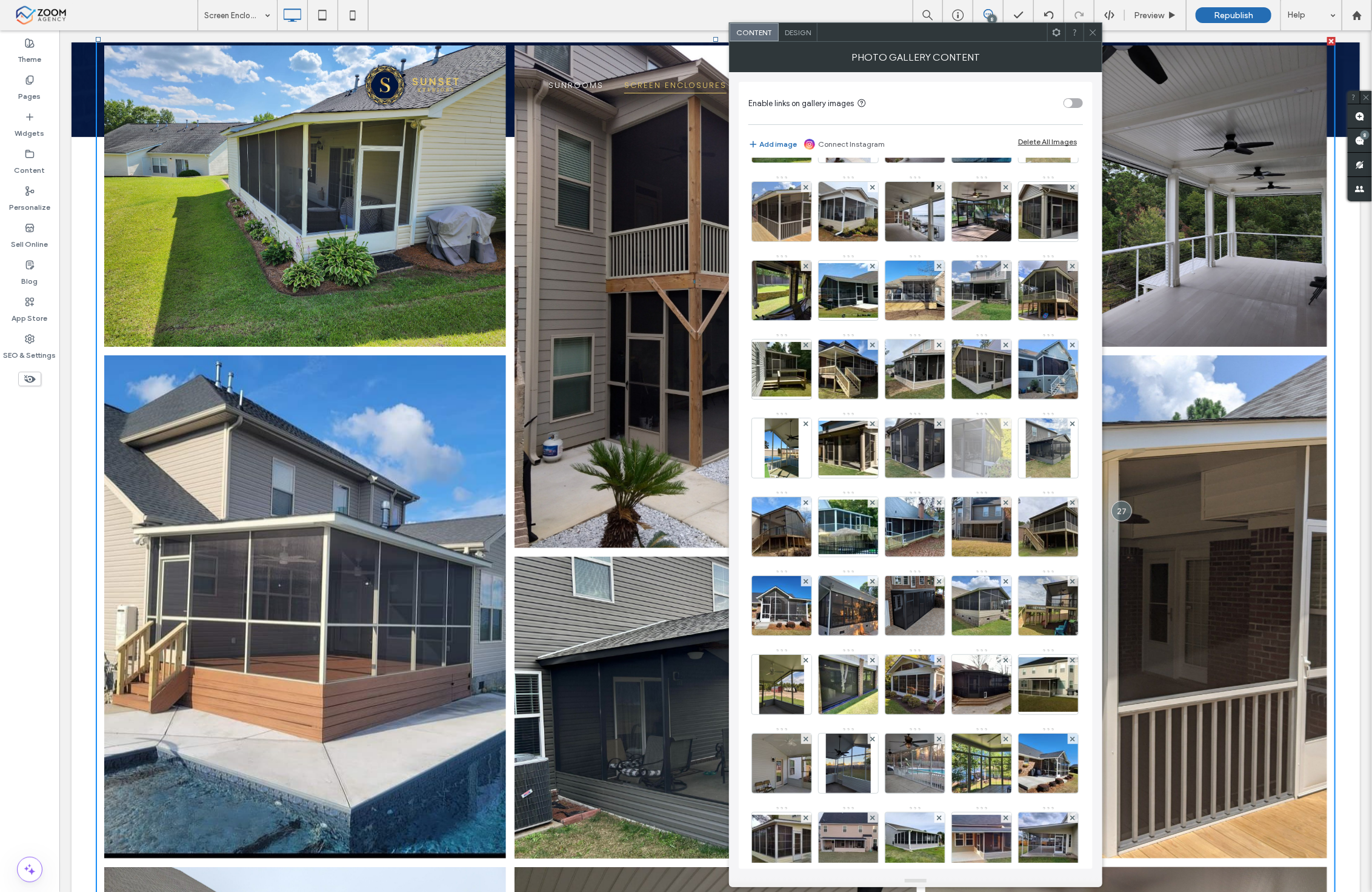
click at [1001, 429] on div at bounding box center [1006, 423] width 11 height 11
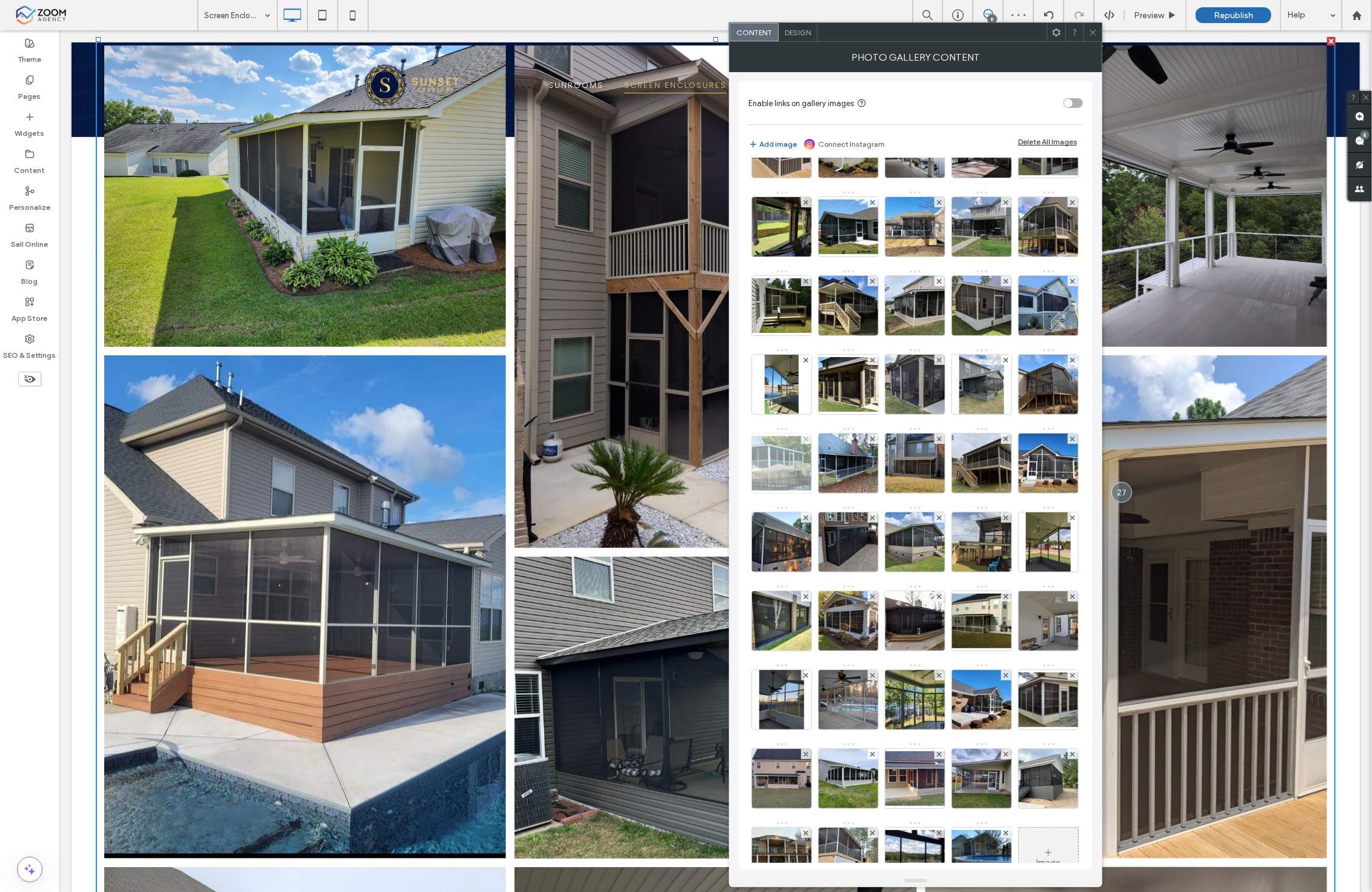
scroll to position [202, 0]
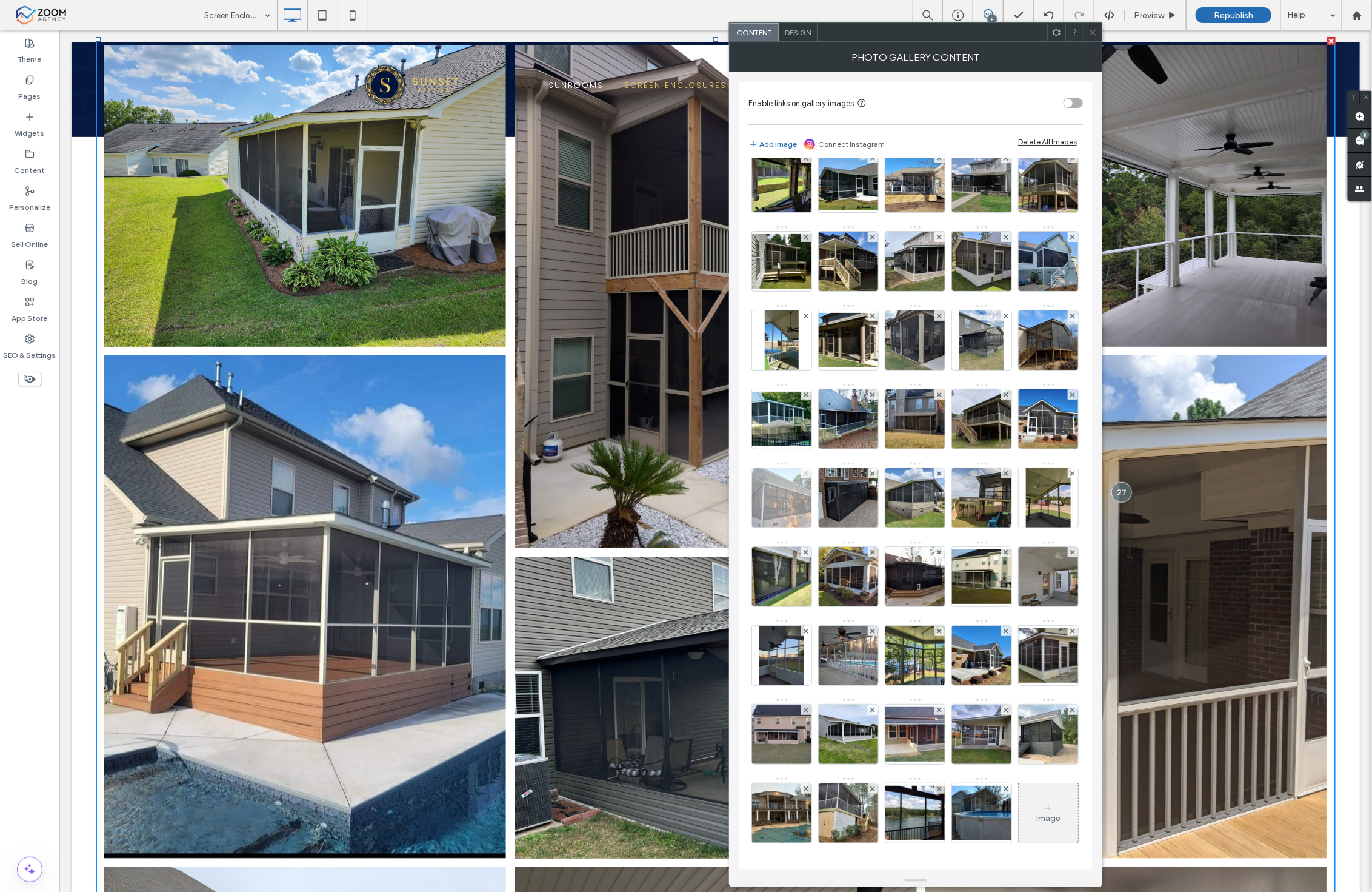
click at [808, 478] on span at bounding box center [806, 473] width 5 height 11
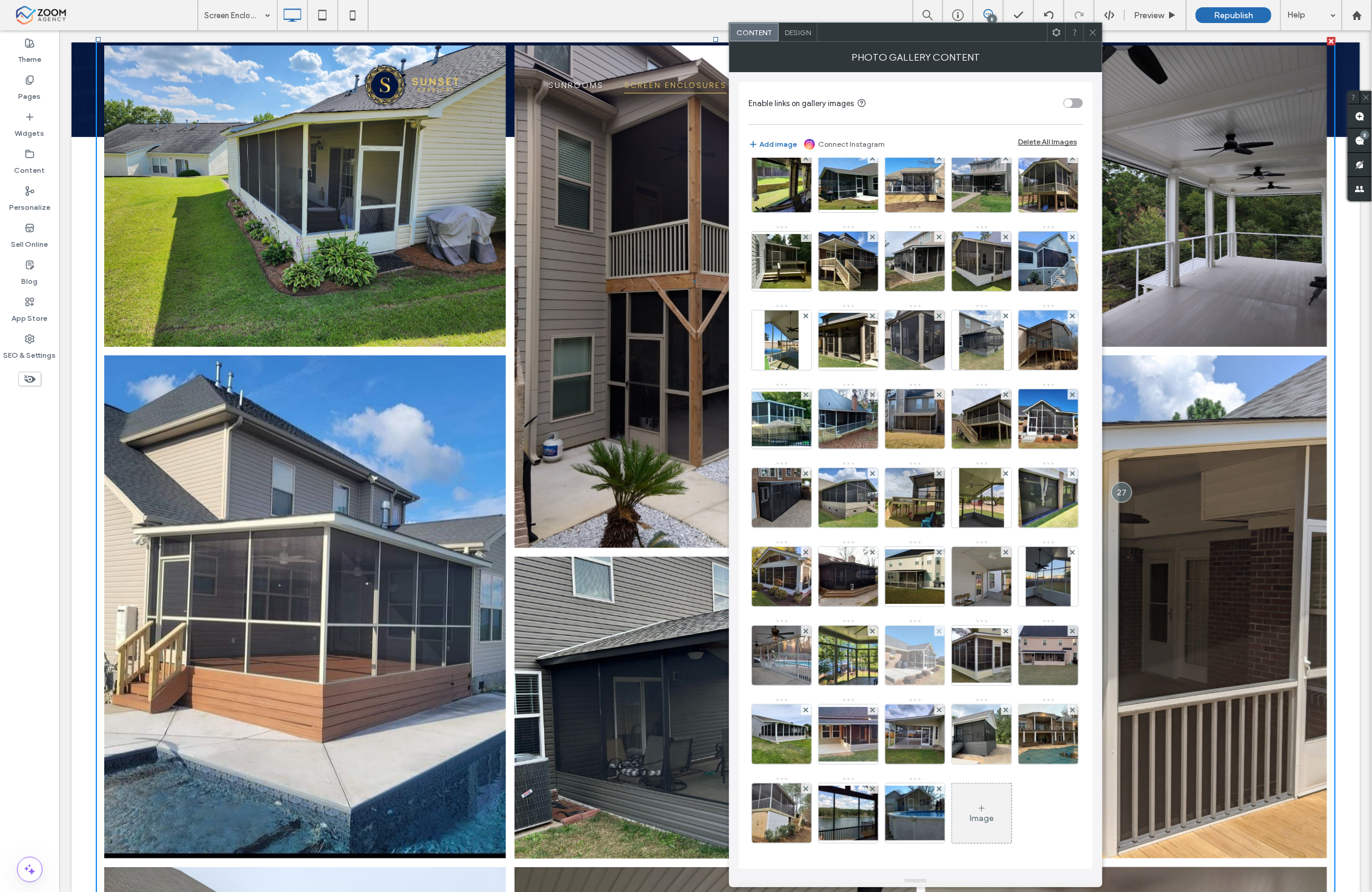
scroll to position [404, 0]
click at [1006, 628] on use at bounding box center [1006, 631] width 5 height 5
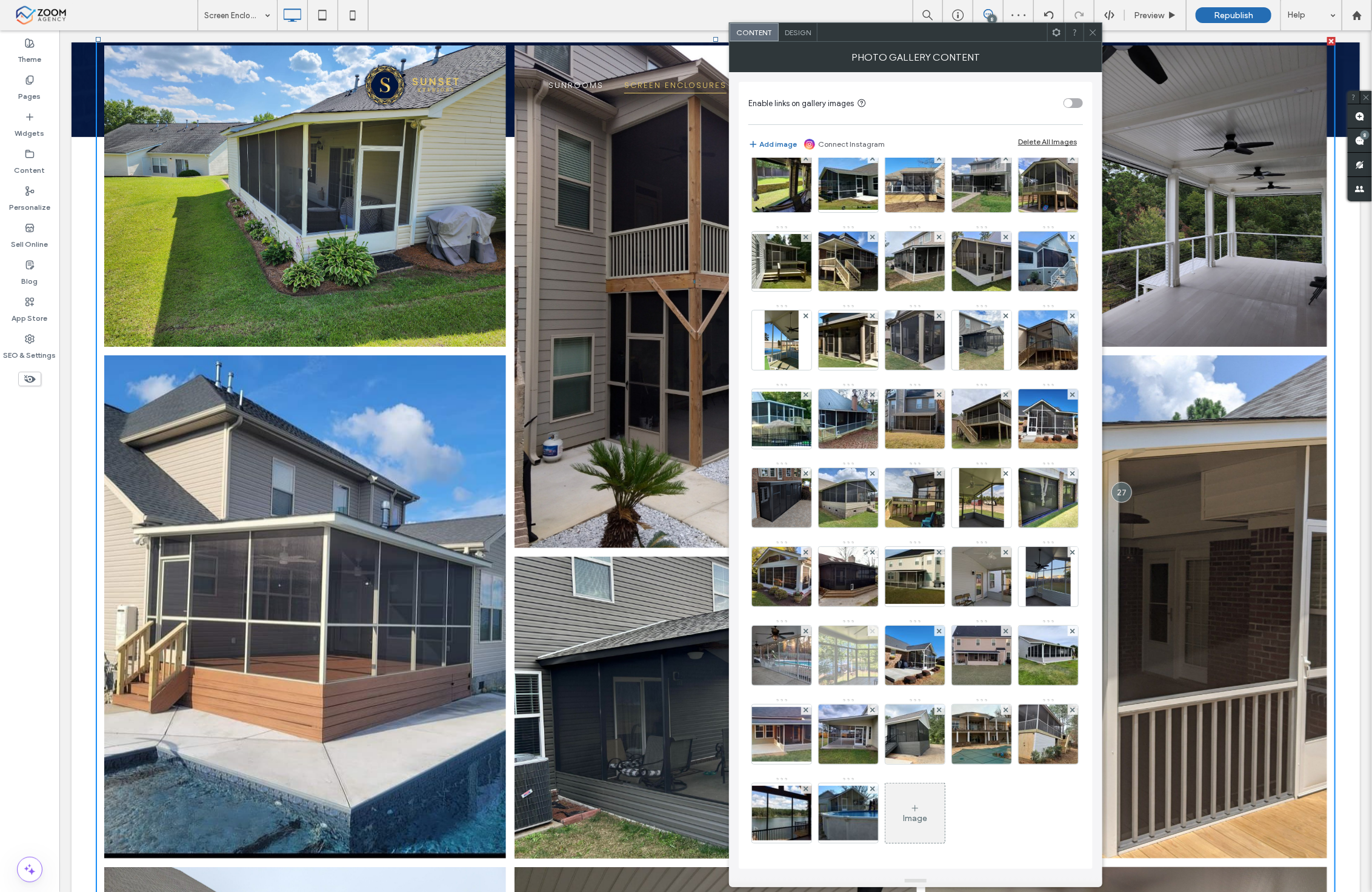
click at [871, 628] on use at bounding box center [873, 631] width 5 height 5
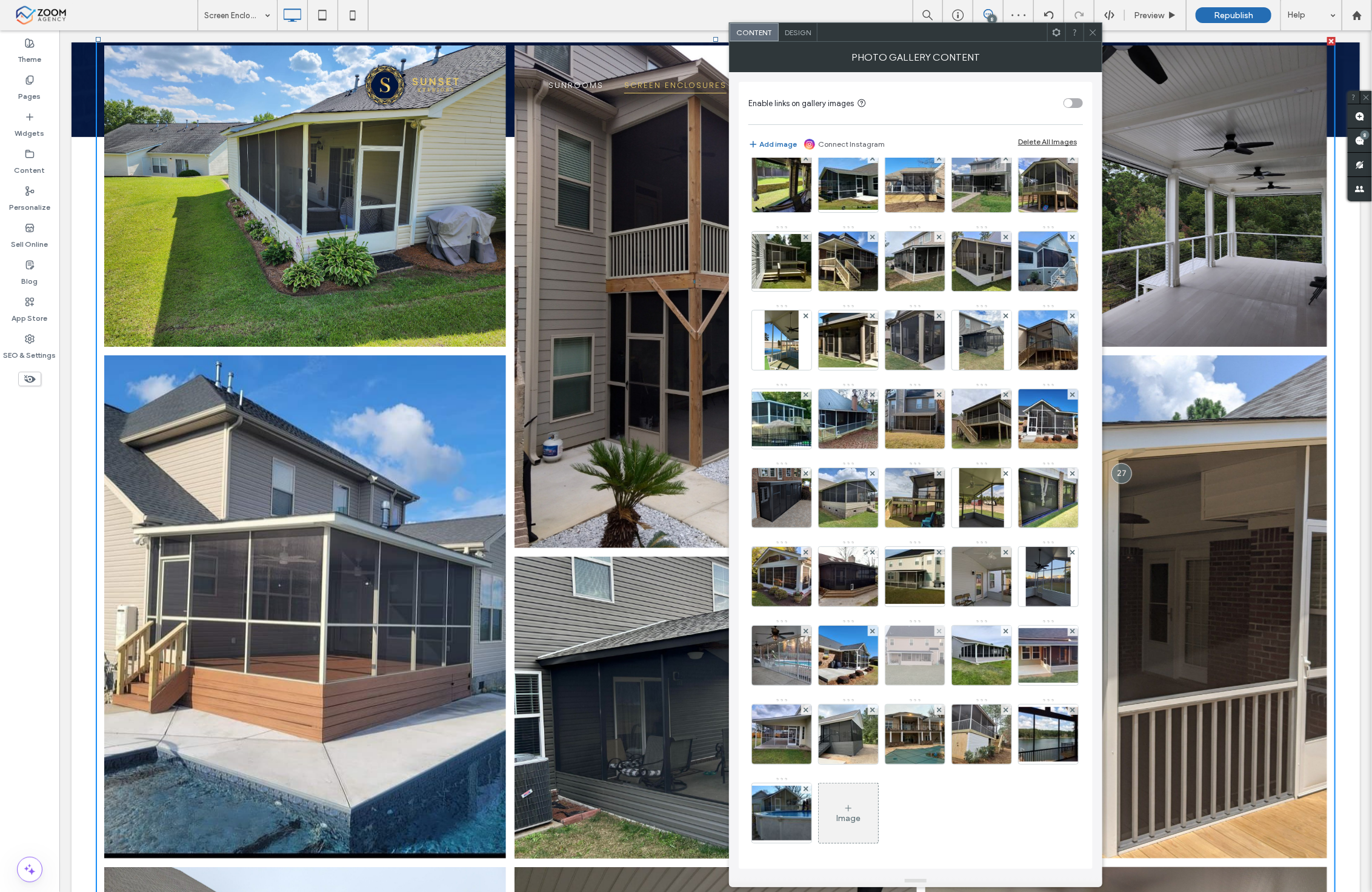
scroll to position [335, 0]
click at [1006, 629] on use at bounding box center [1006, 631] width 5 height 5
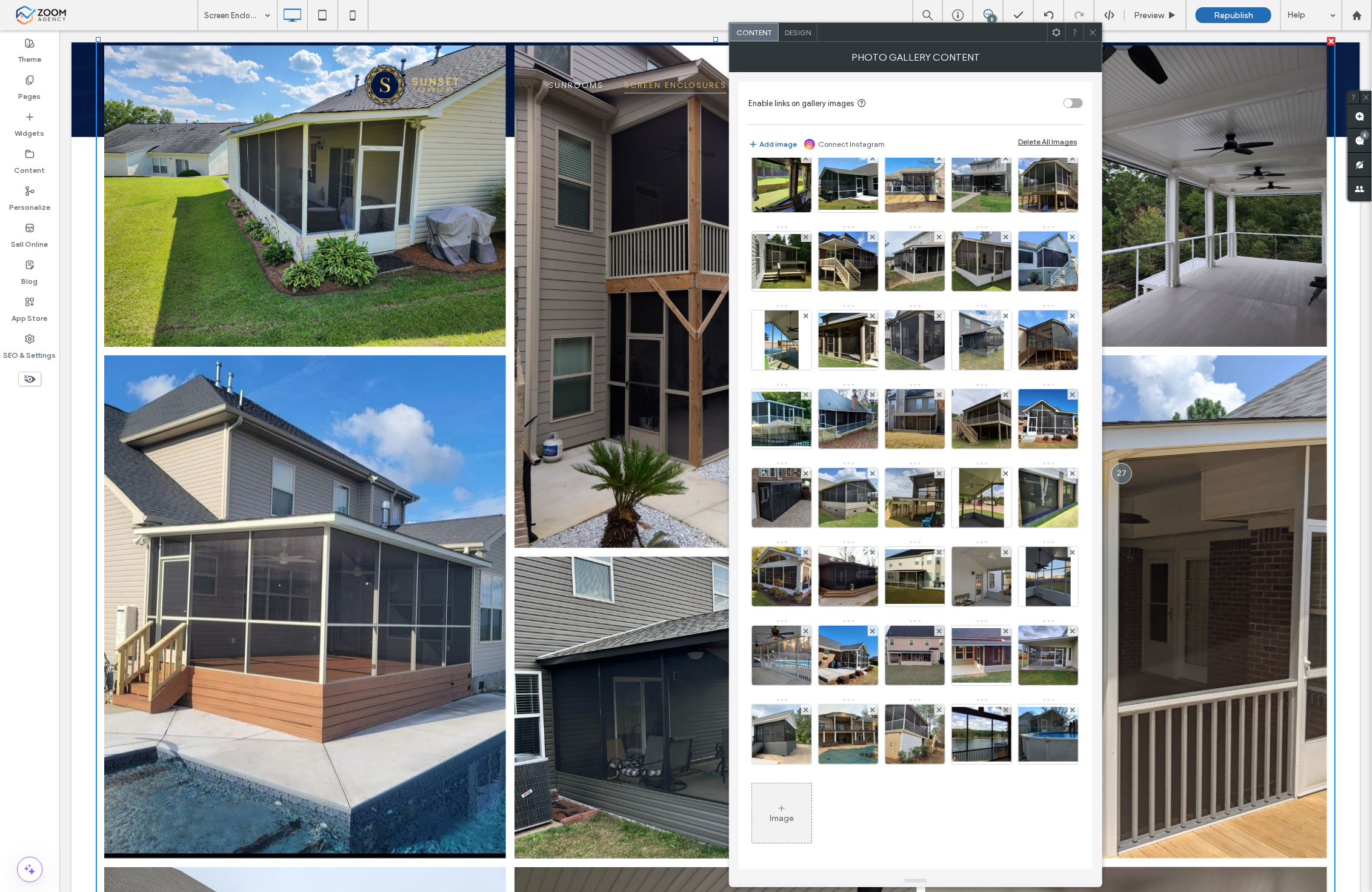
click at [1091, 35] on icon at bounding box center [1093, 32] width 9 height 9
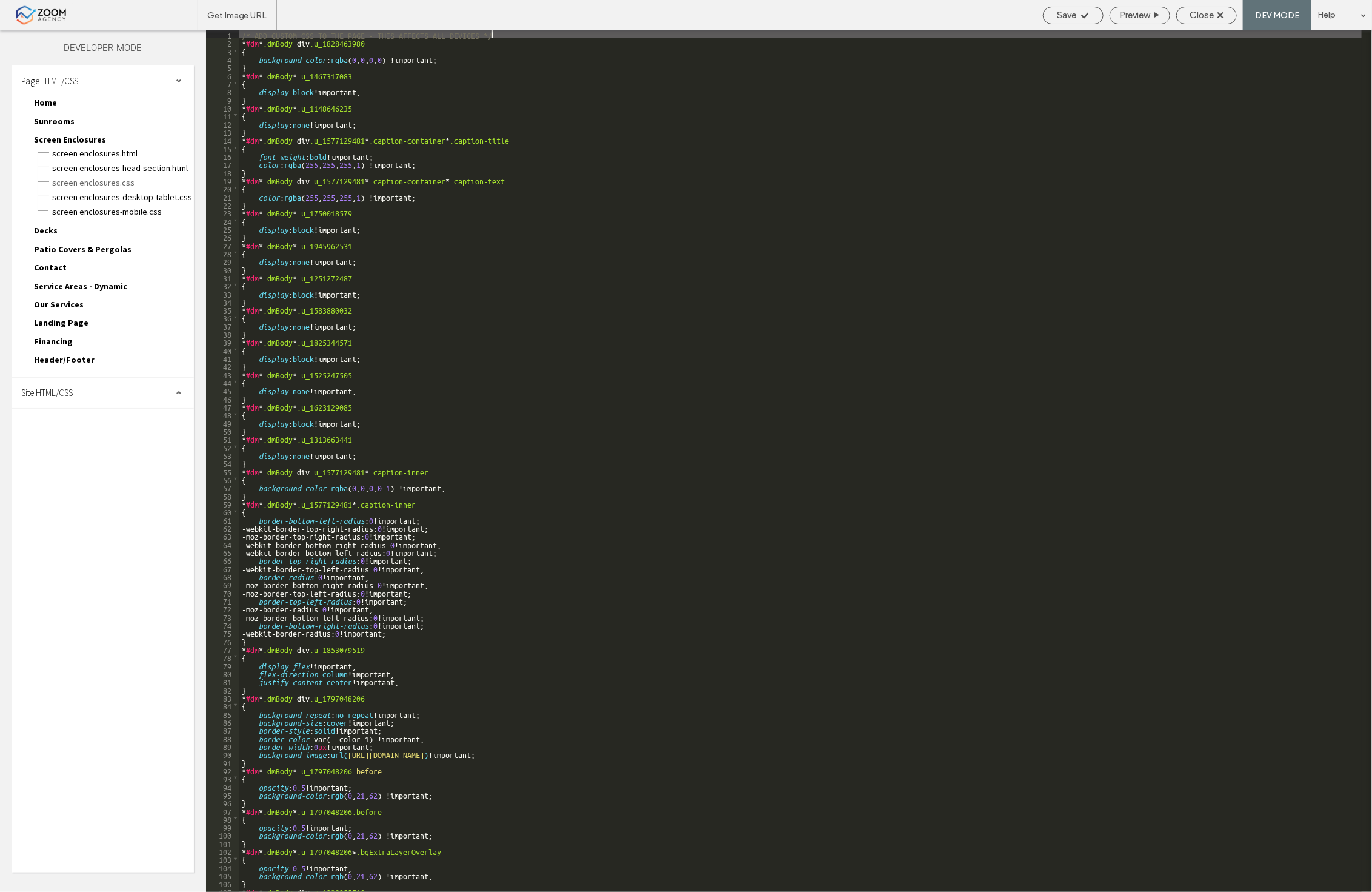
click at [1150, 15] on div "Preview" at bounding box center [1139, 15] width 59 height 11
click at [1220, 20] on div "Close" at bounding box center [1206, 15] width 61 height 17
click at [1202, 10] on span "Close" at bounding box center [1202, 15] width 24 height 11
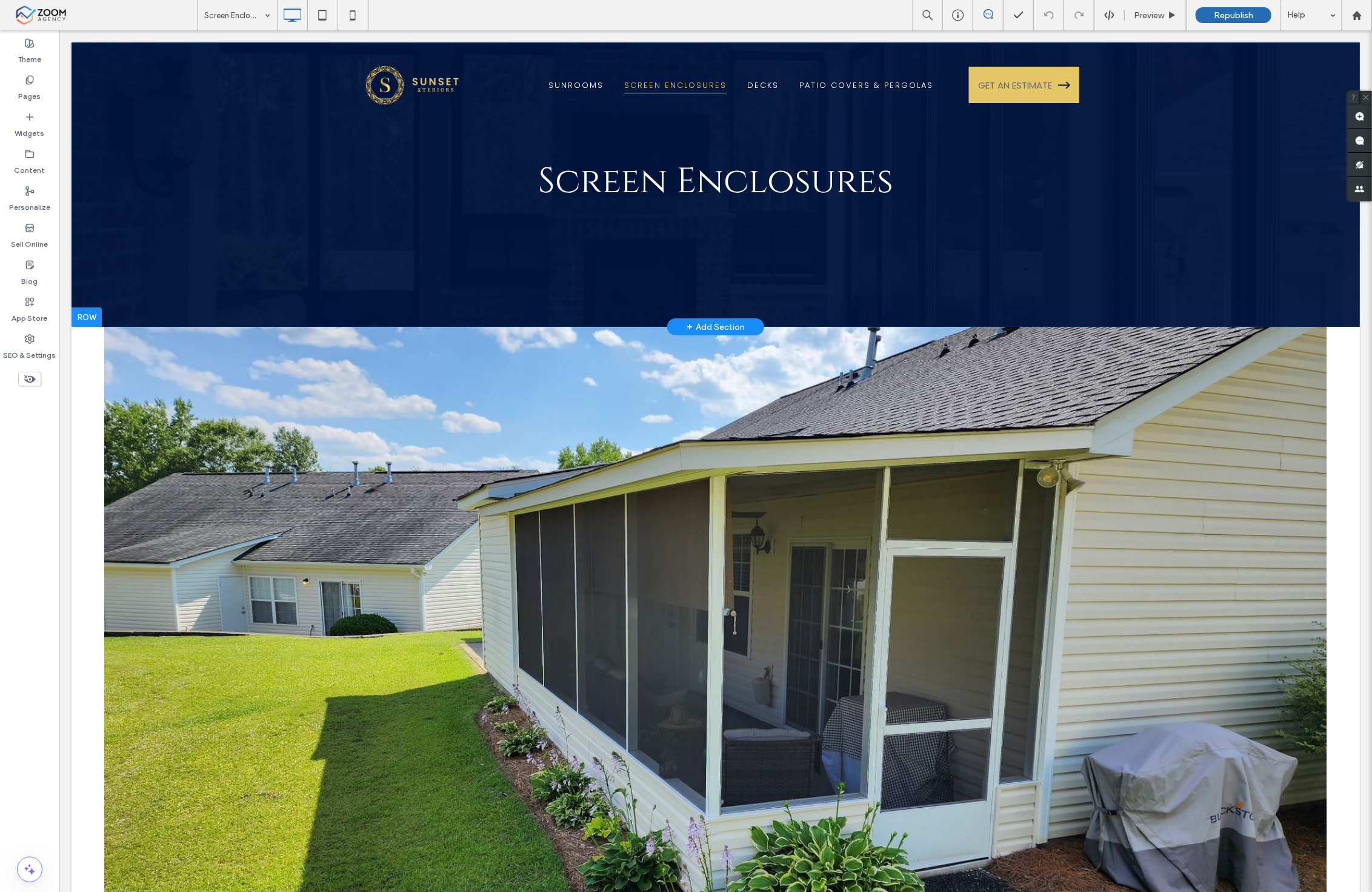
click at [813, 307] on div "Screen Enclosures Click To Paste Row + Add Section" at bounding box center [715, 184] width 1289 height 285
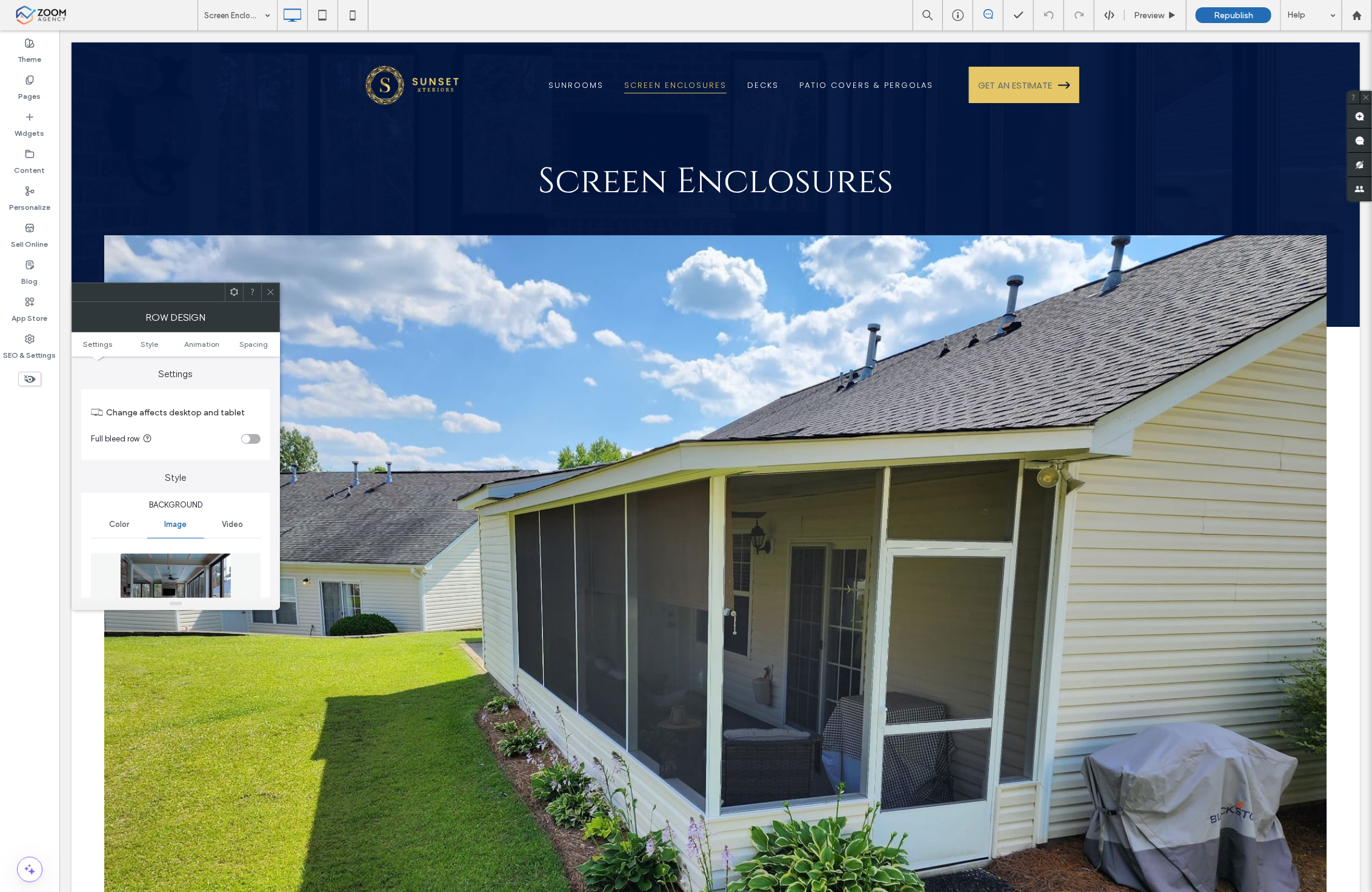
click at [264, 296] on div at bounding box center [270, 292] width 18 height 18
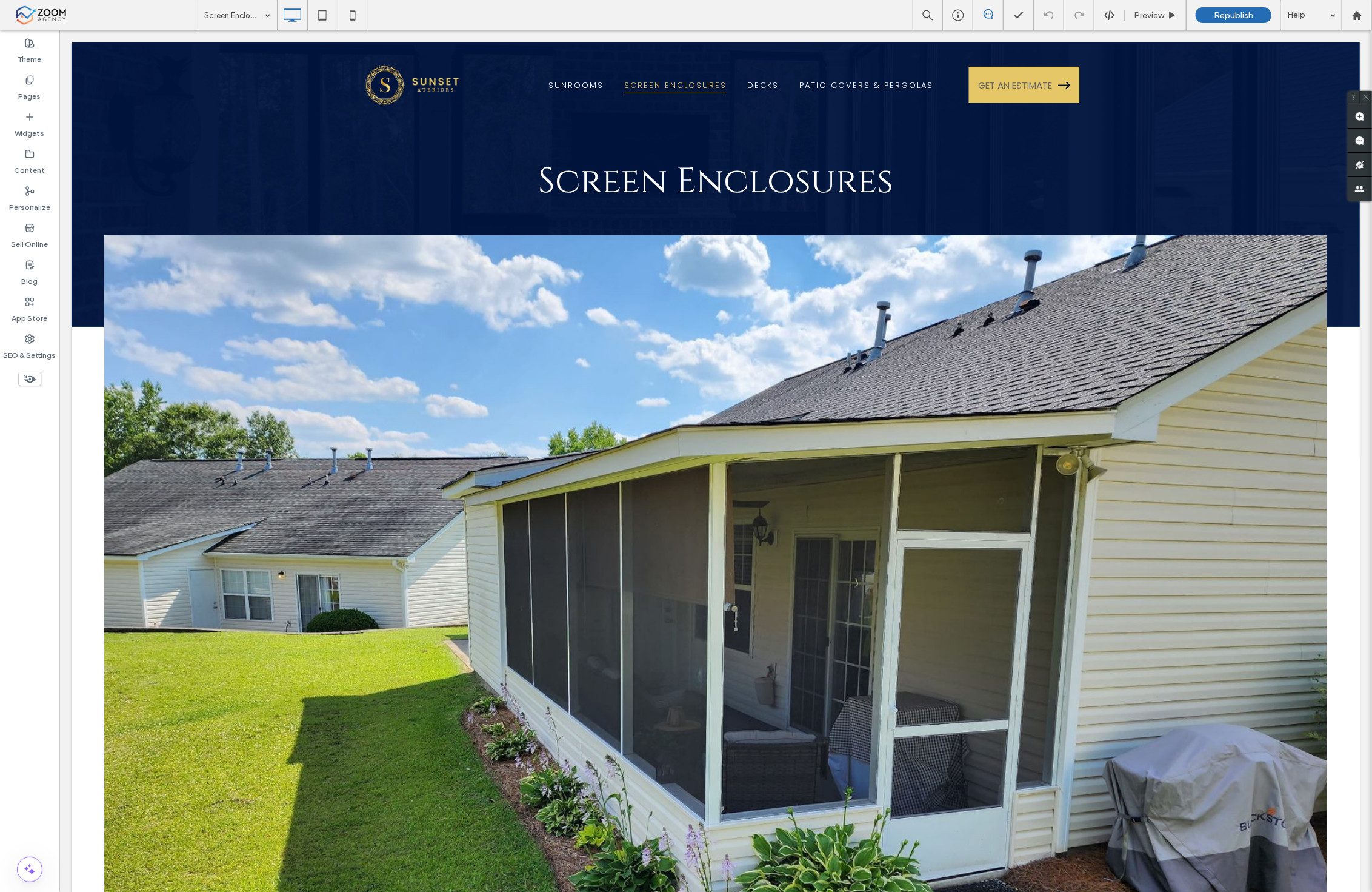
click at [525, 348] on div "Button" at bounding box center [715, 694] width 1232 height 927
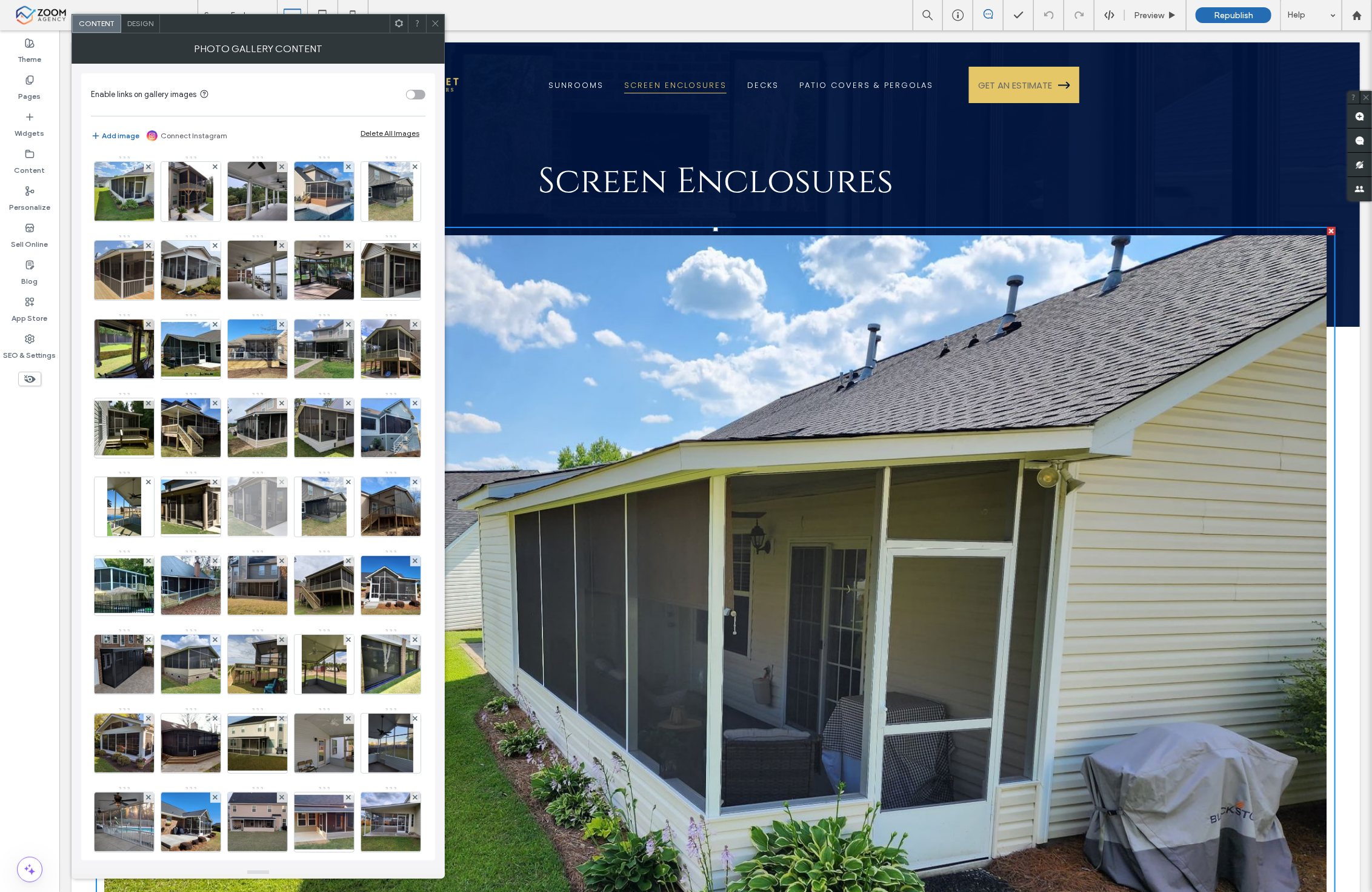
scroll to position [334, 0]
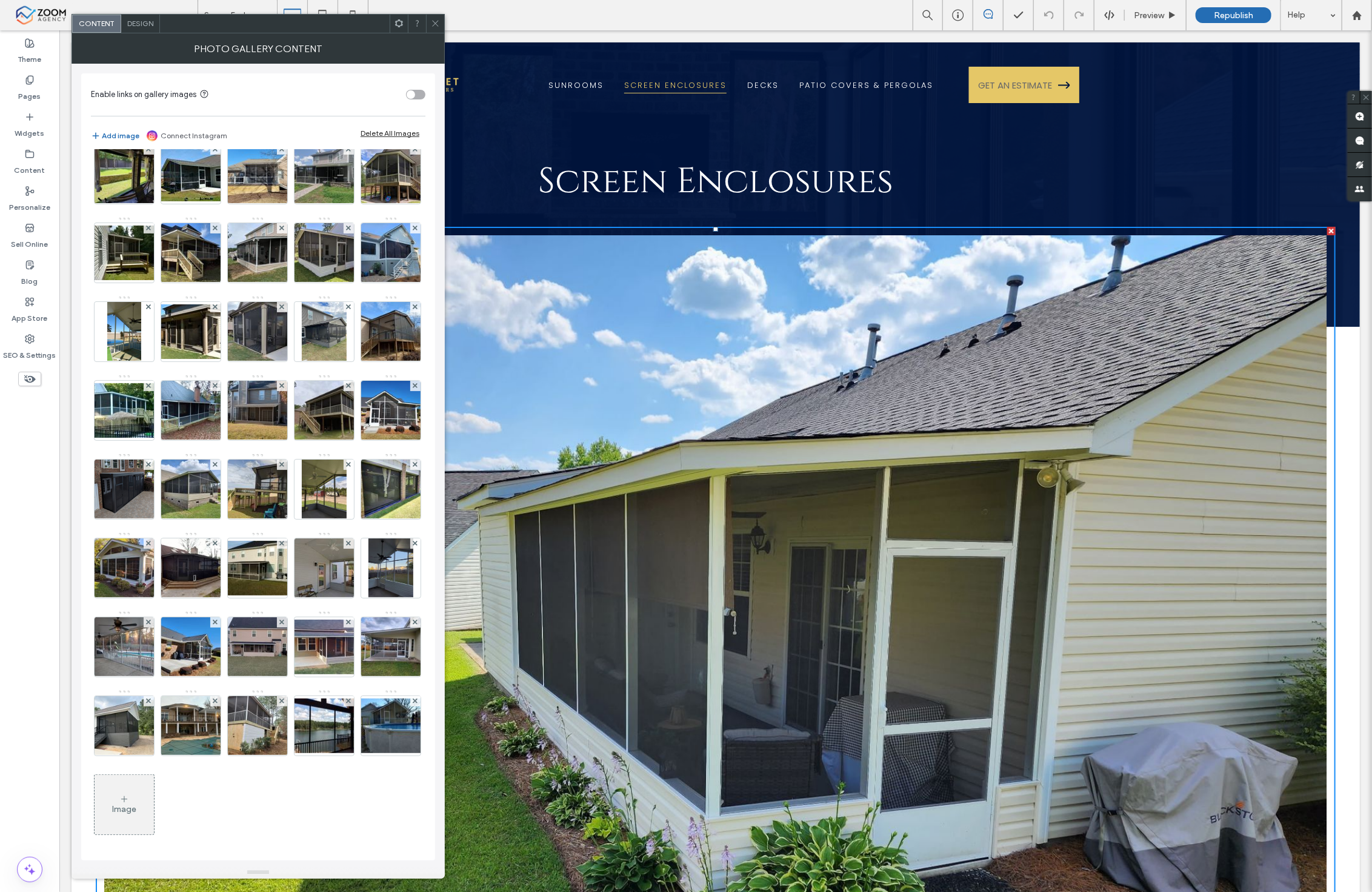
click at [149, 28] on div "Design" at bounding box center [141, 23] width 39 height 18
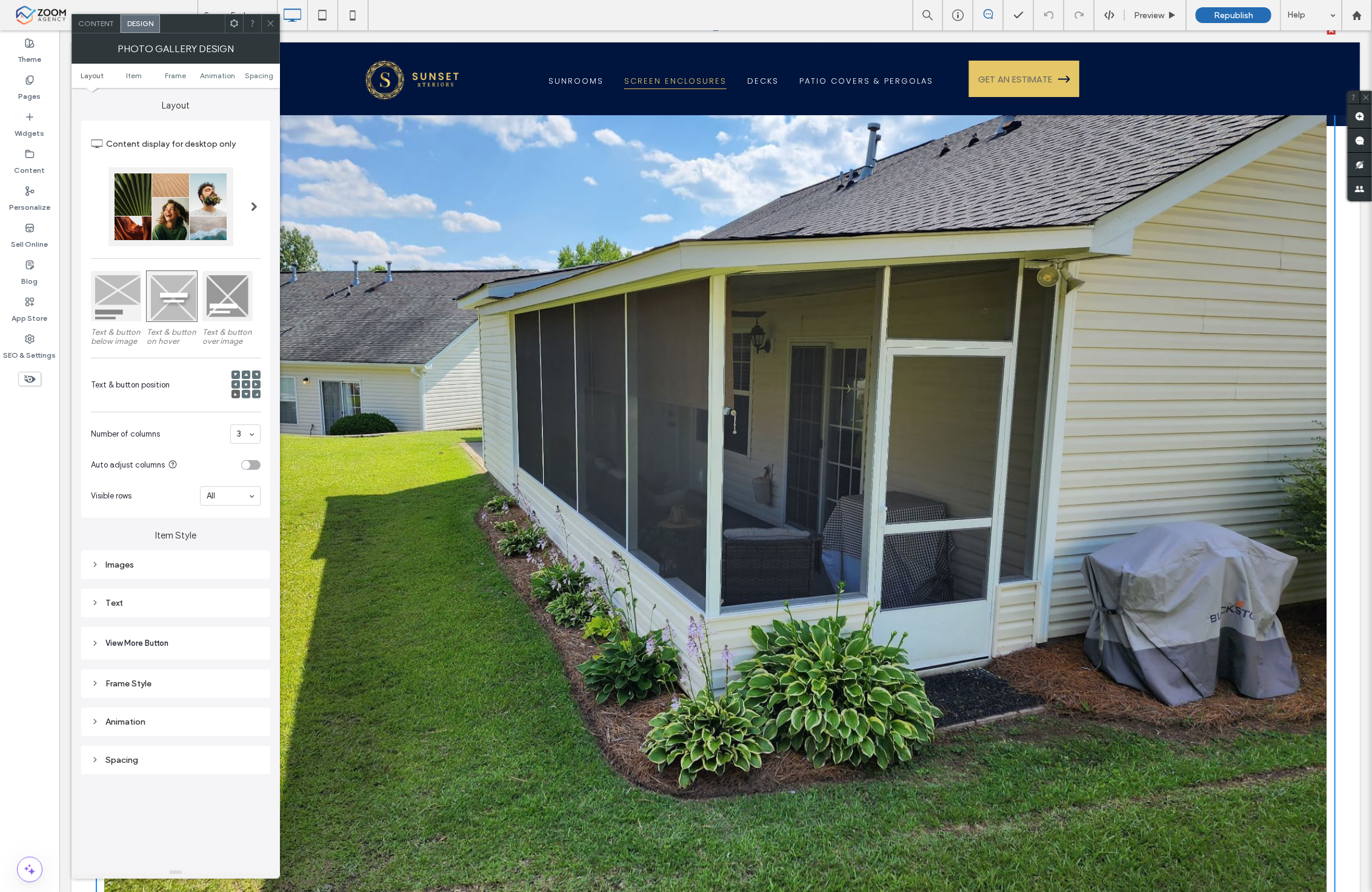
scroll to position [202, 0]
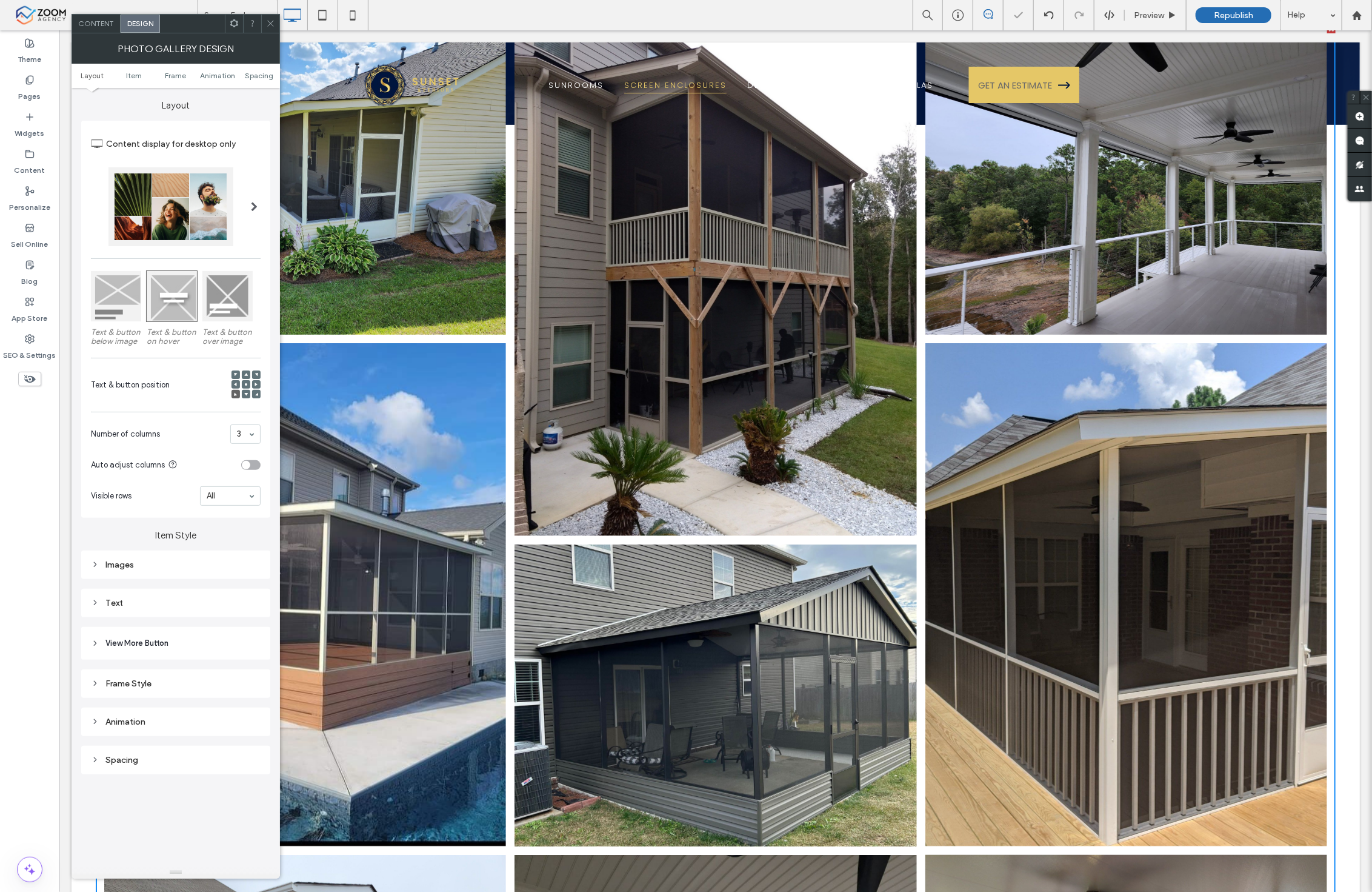
click at [269, 25] on icon at bounding box center [271, 23] width 9 height 9
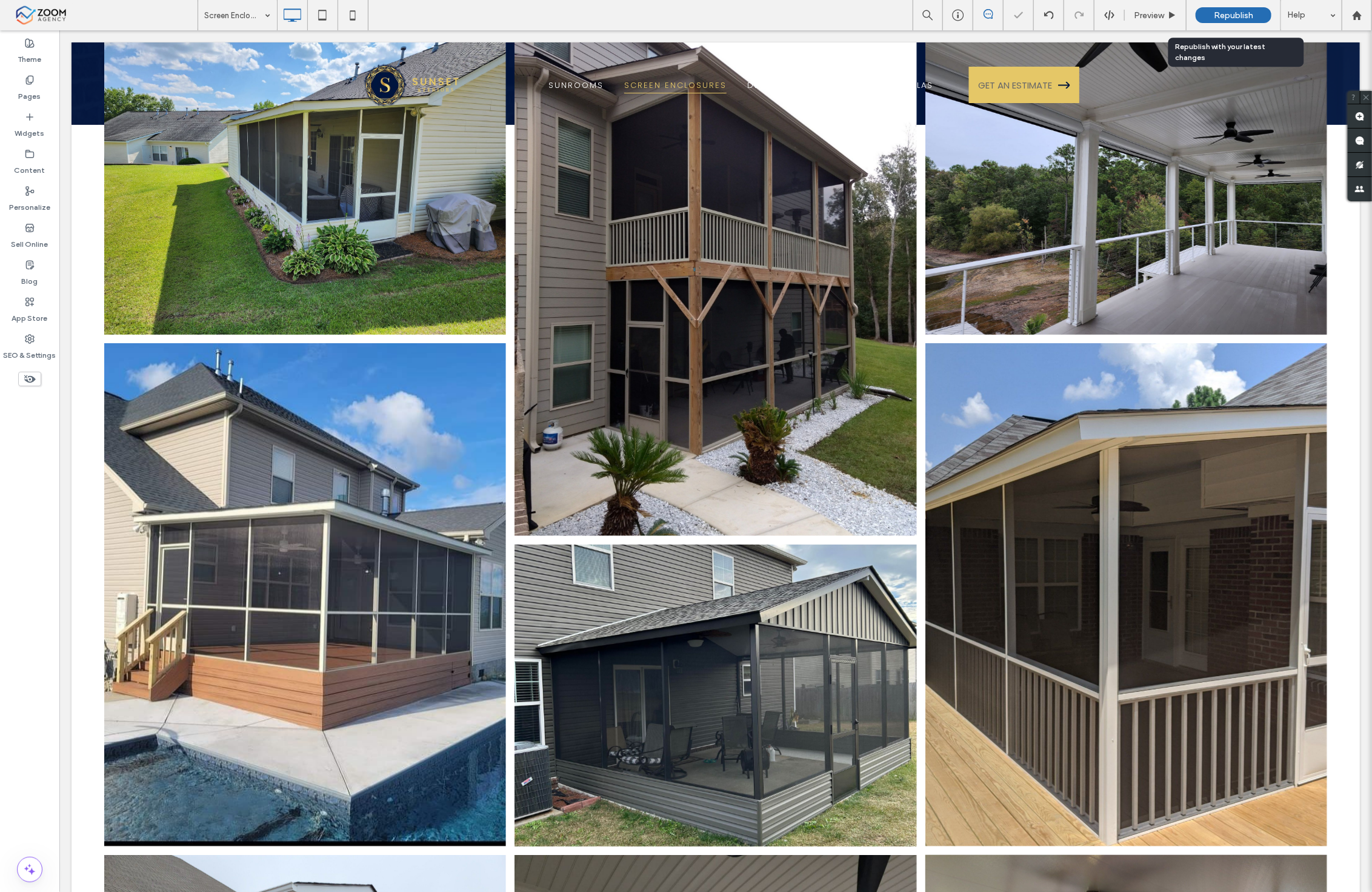
click at [1223, 14] on span "Republish" at bounding box center [1233, 16] width 39 height 11
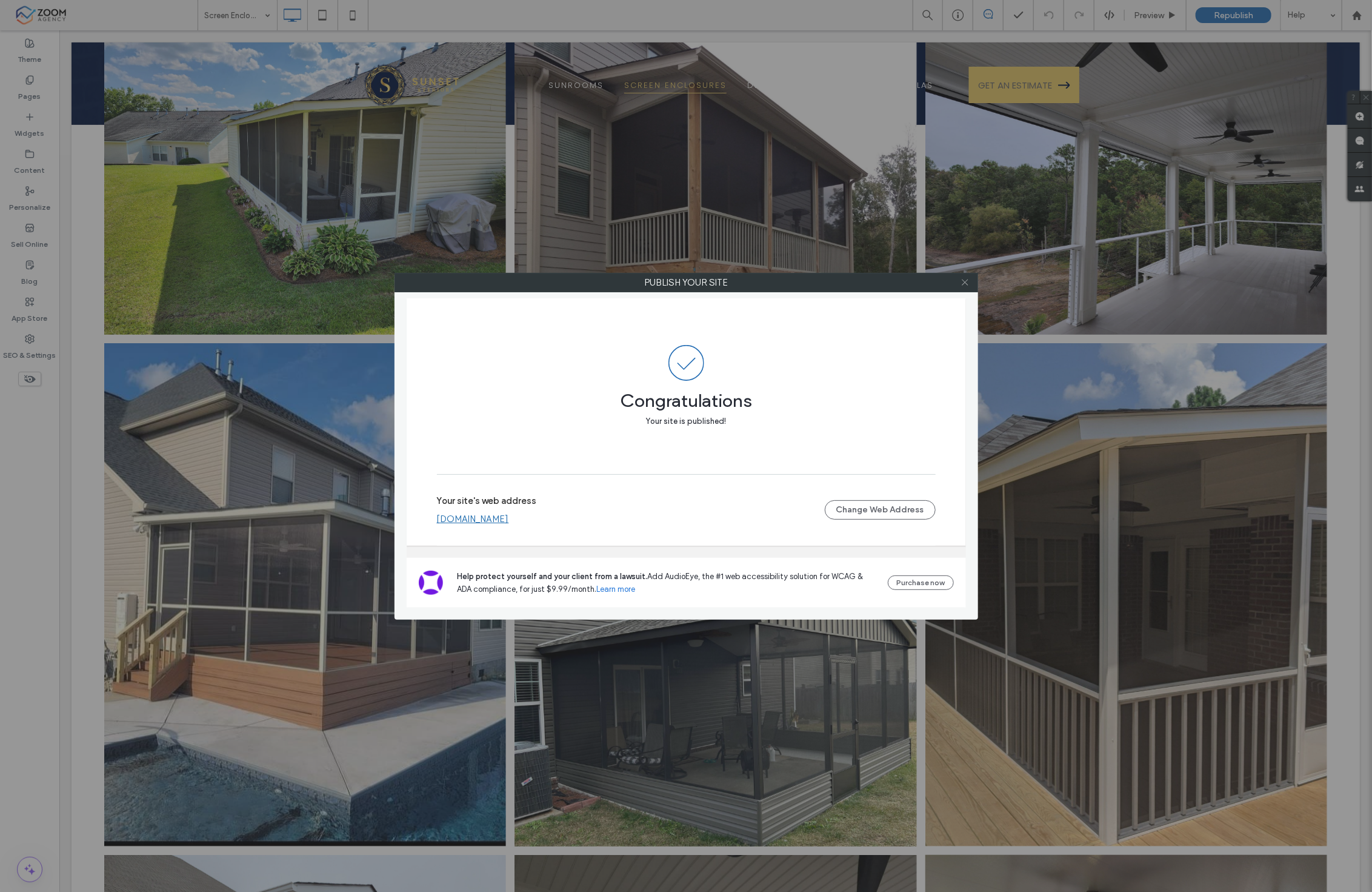
click at [967, 279] on icon at bounding box center [965, 282] width 9 height 9
